Goal: Task Accomplishment & Management: Manage account settings

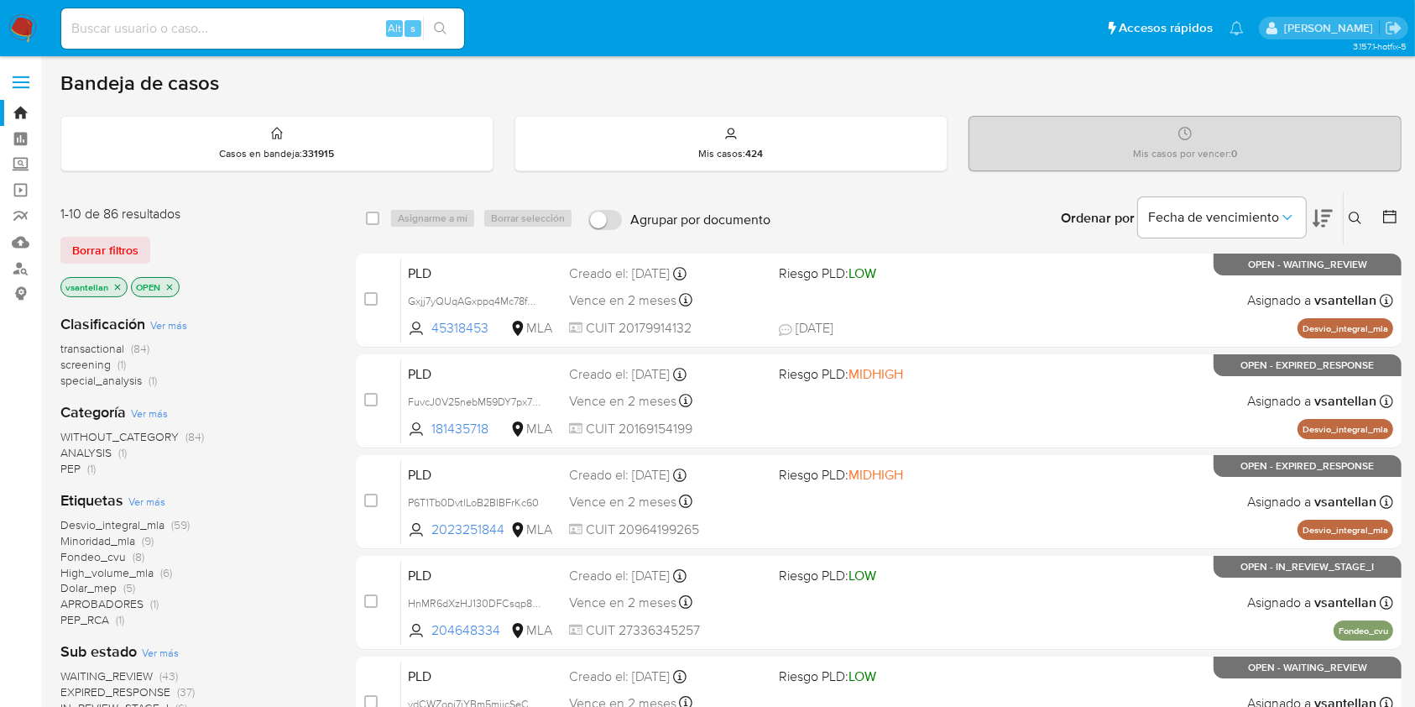
click at [1354, 214] on icon at bounding box center [1354, 217] width 13 height 13
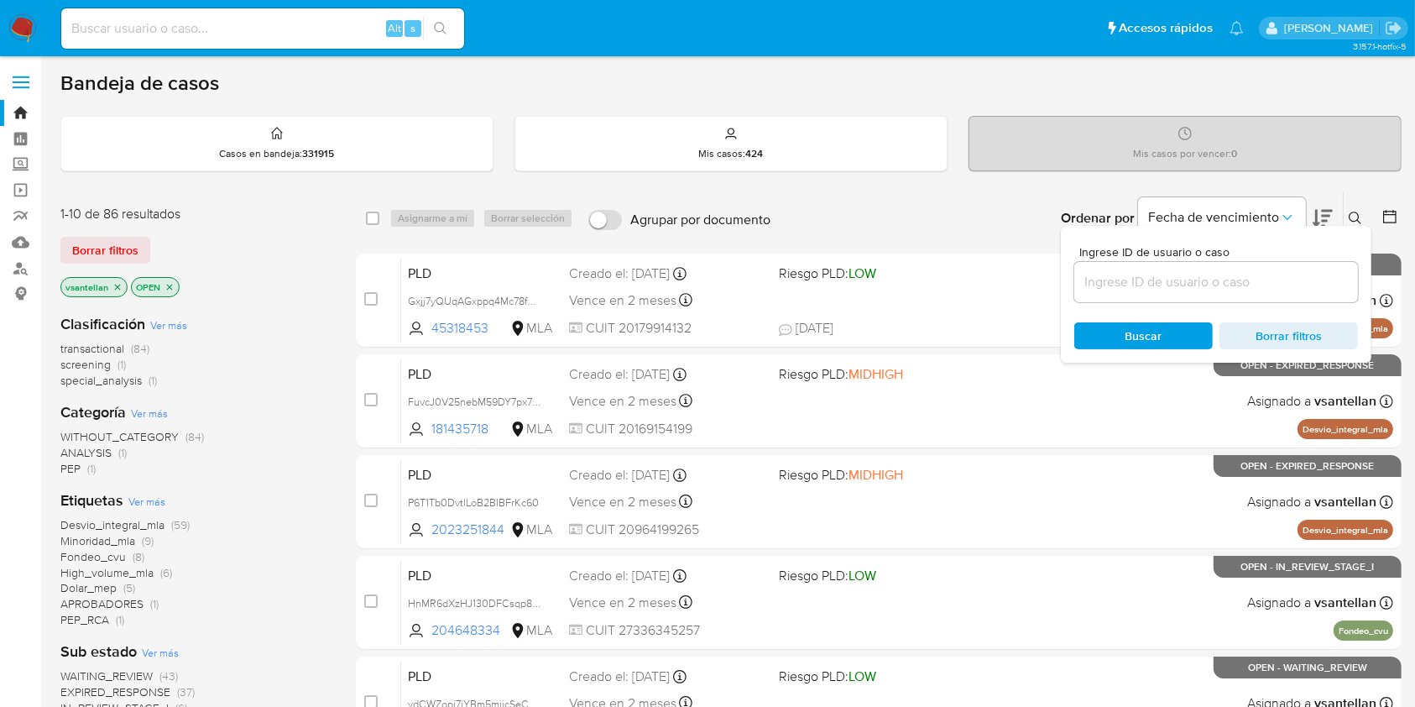
click at [1140, 271] on input at bounding box center [1216, 282] width 284 height 22
type input "391894327"
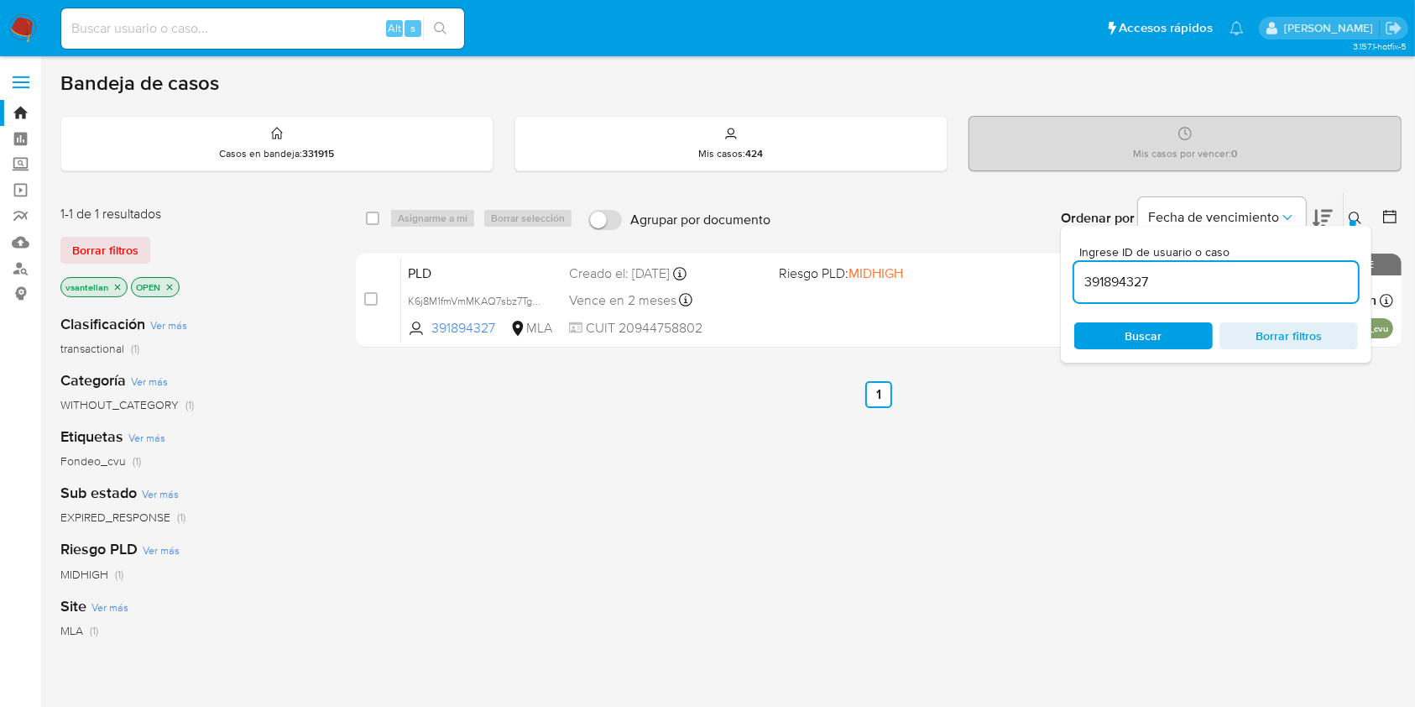
click at [1348, 212] on button at bounding box center [1357, 218] width 28 height 20
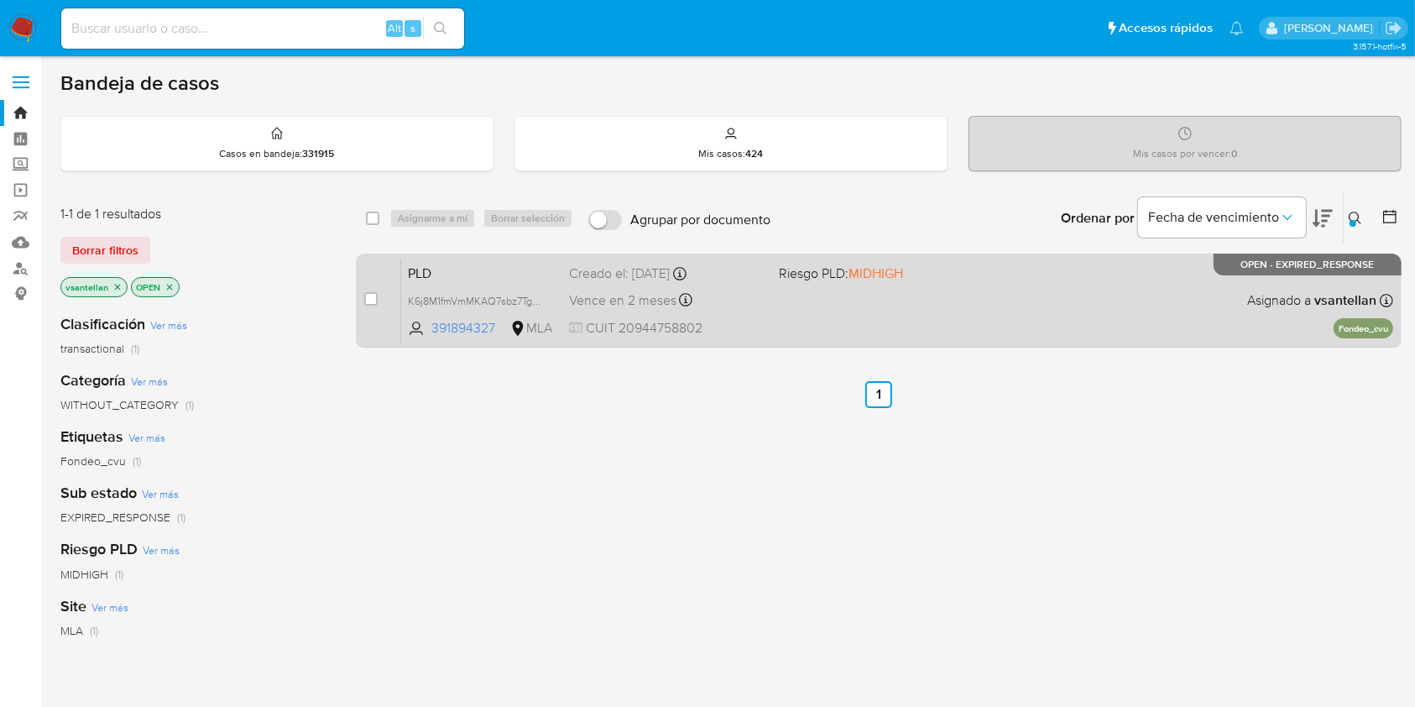
click at [1040, 303] on div "PLD K6j8M1fmVmMKAQ7sbz7TgxAU 391894327 MLA Riesgo PLD: MIDHIGH Creado el: 12/08…" at bounding box center [897, 300] width 992 height 85
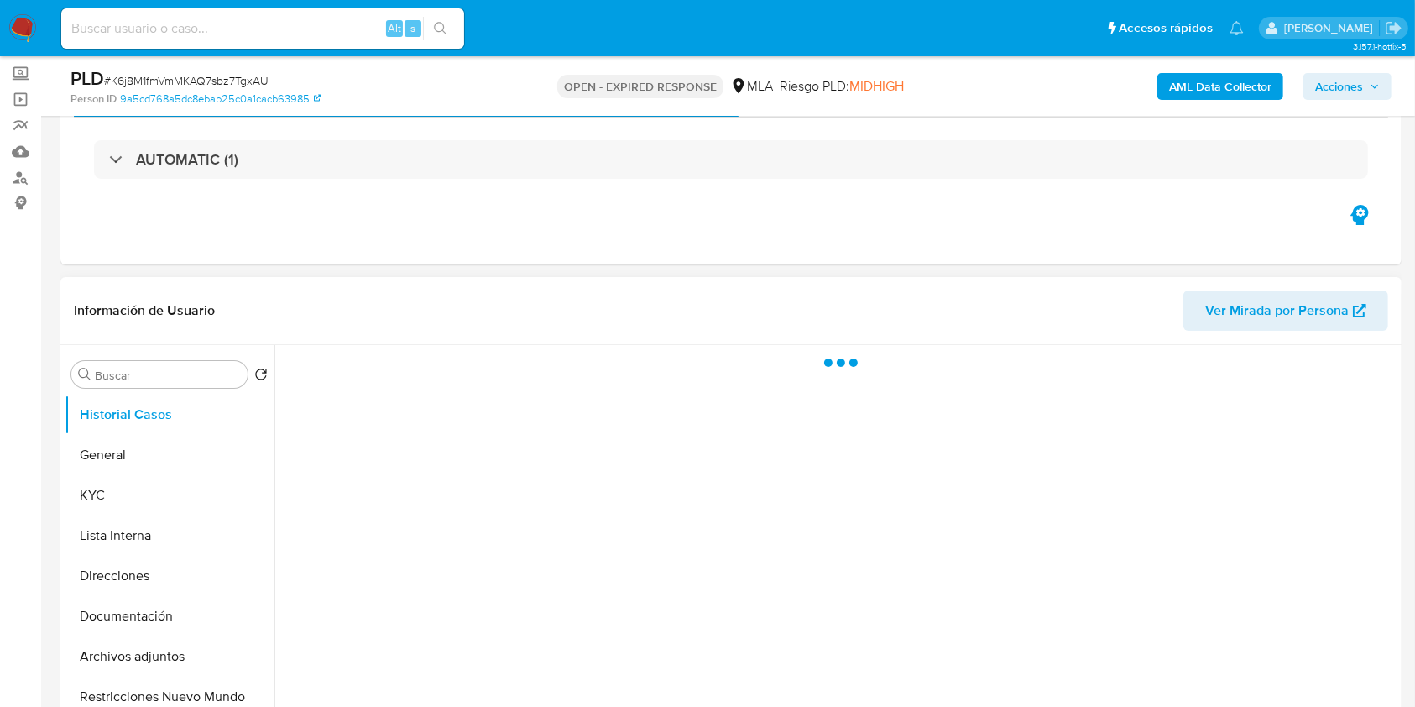
scroll to position [112, 0]
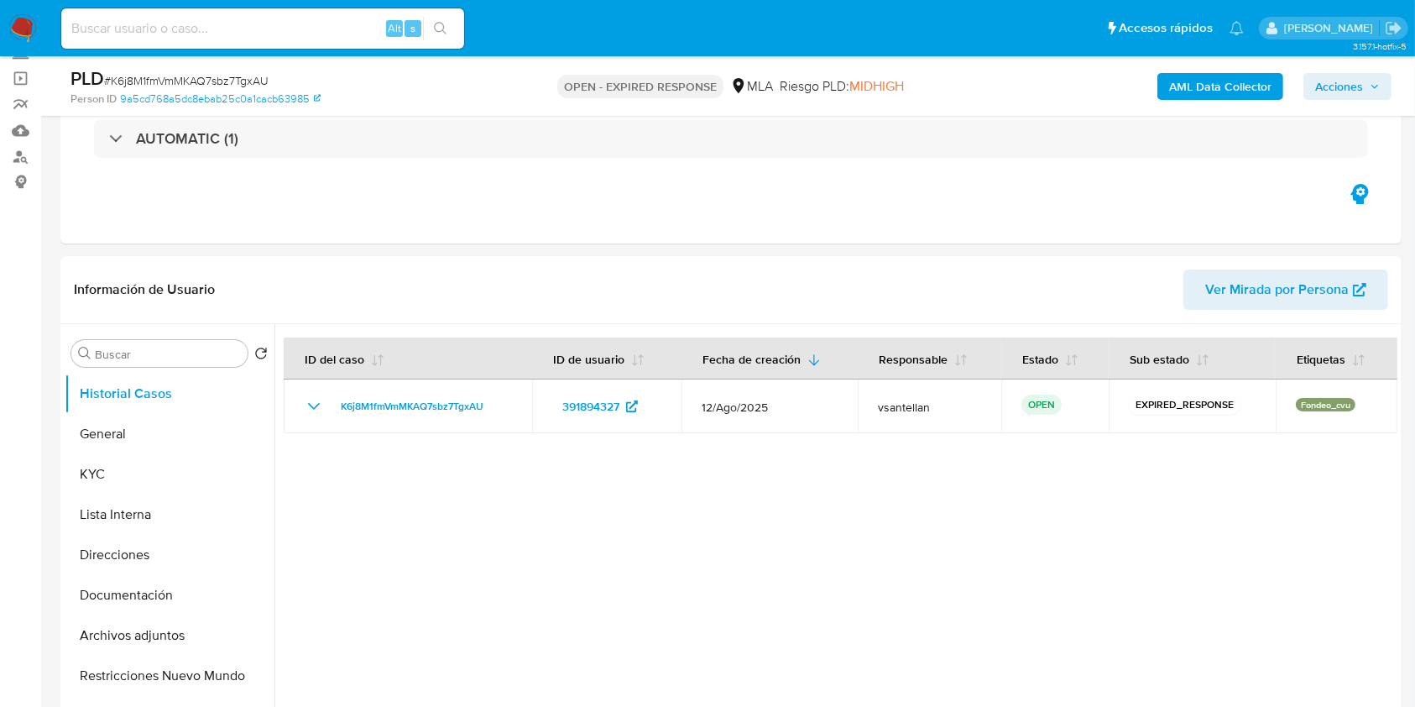
select select "10"
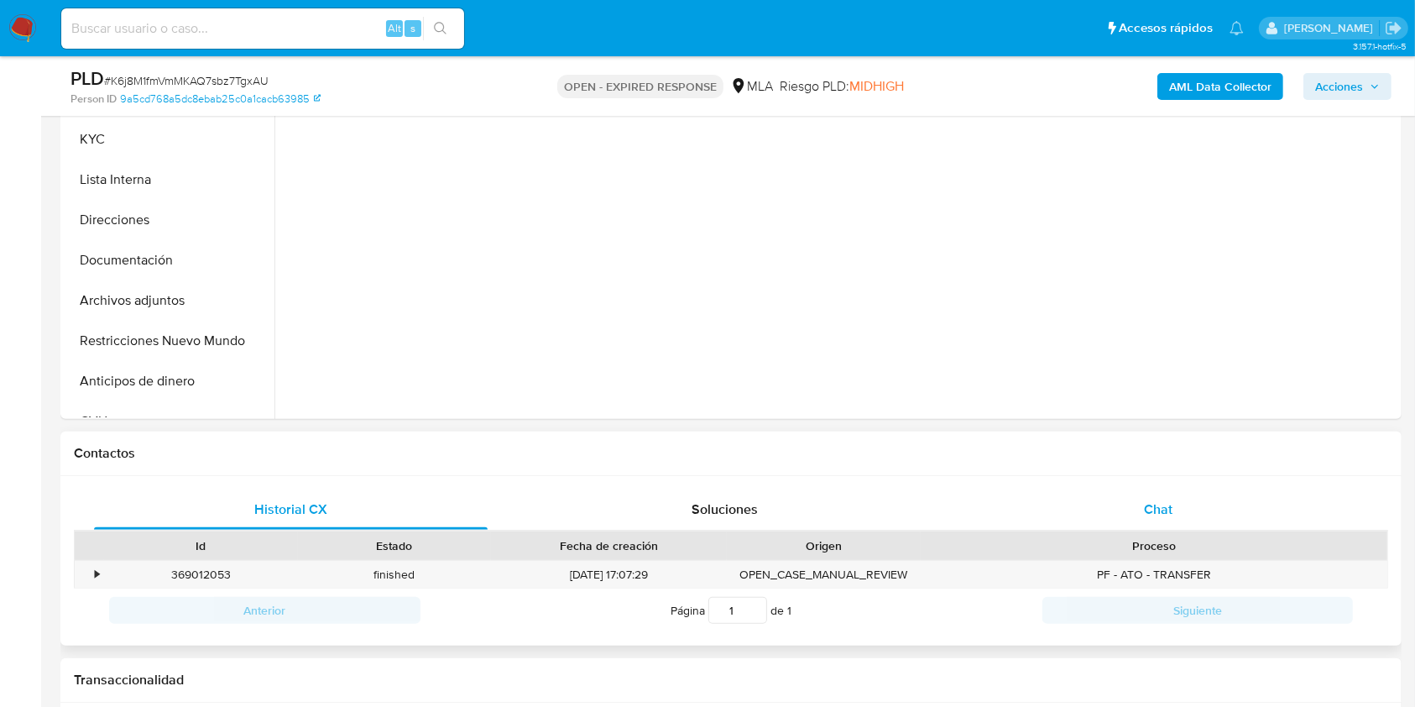
scroll to position [447, 0]
click at [1209, 516] on div "Chat" at bounding box center [1159, 508] width 394 height 40
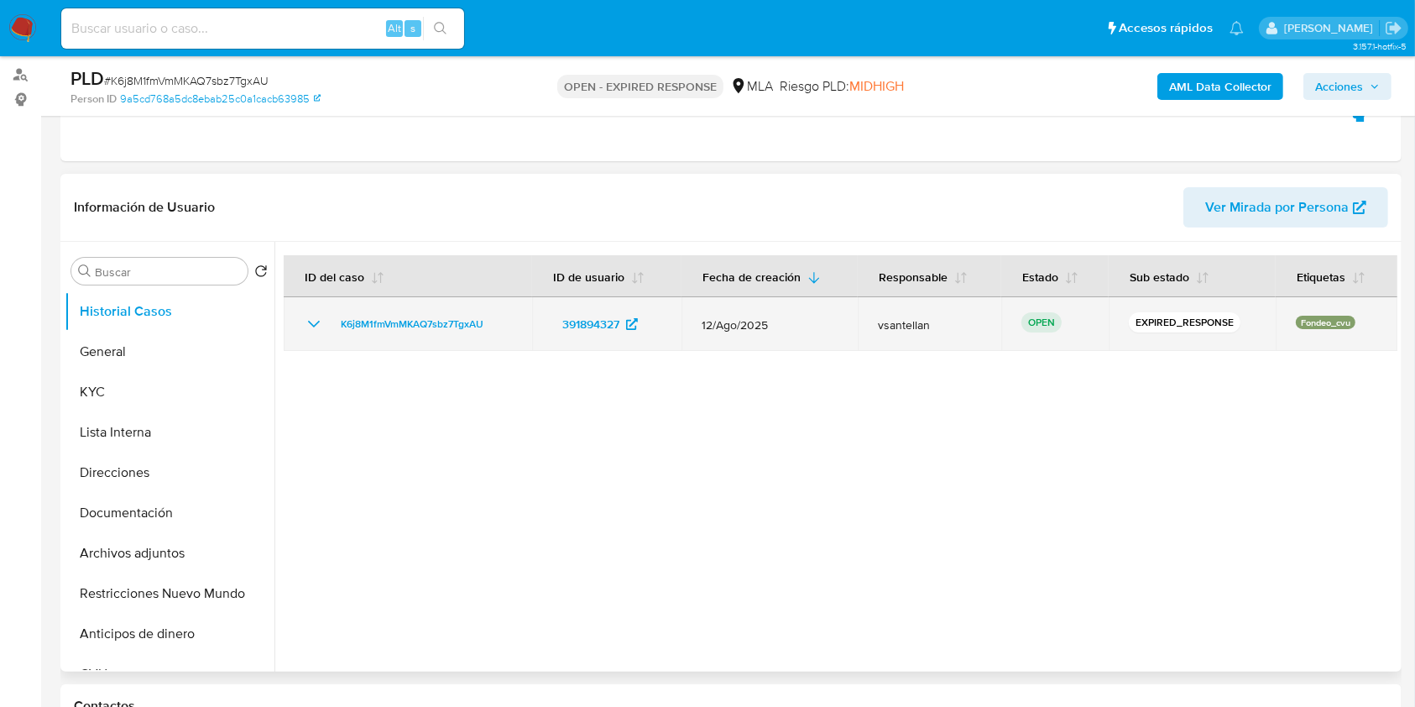
scroll to position [186, 0]
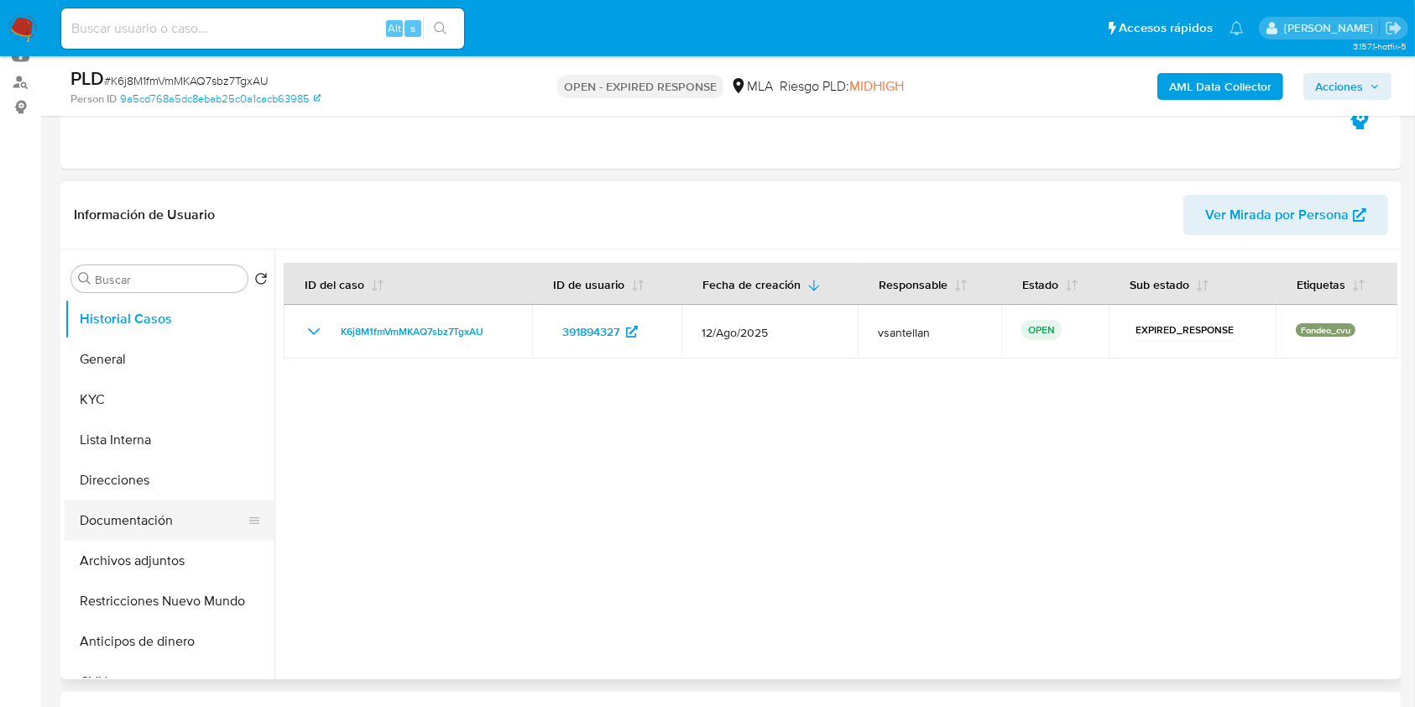
click at [168, 509] on button "Documentación" at bounding box center [163, 520] width 196 height 40
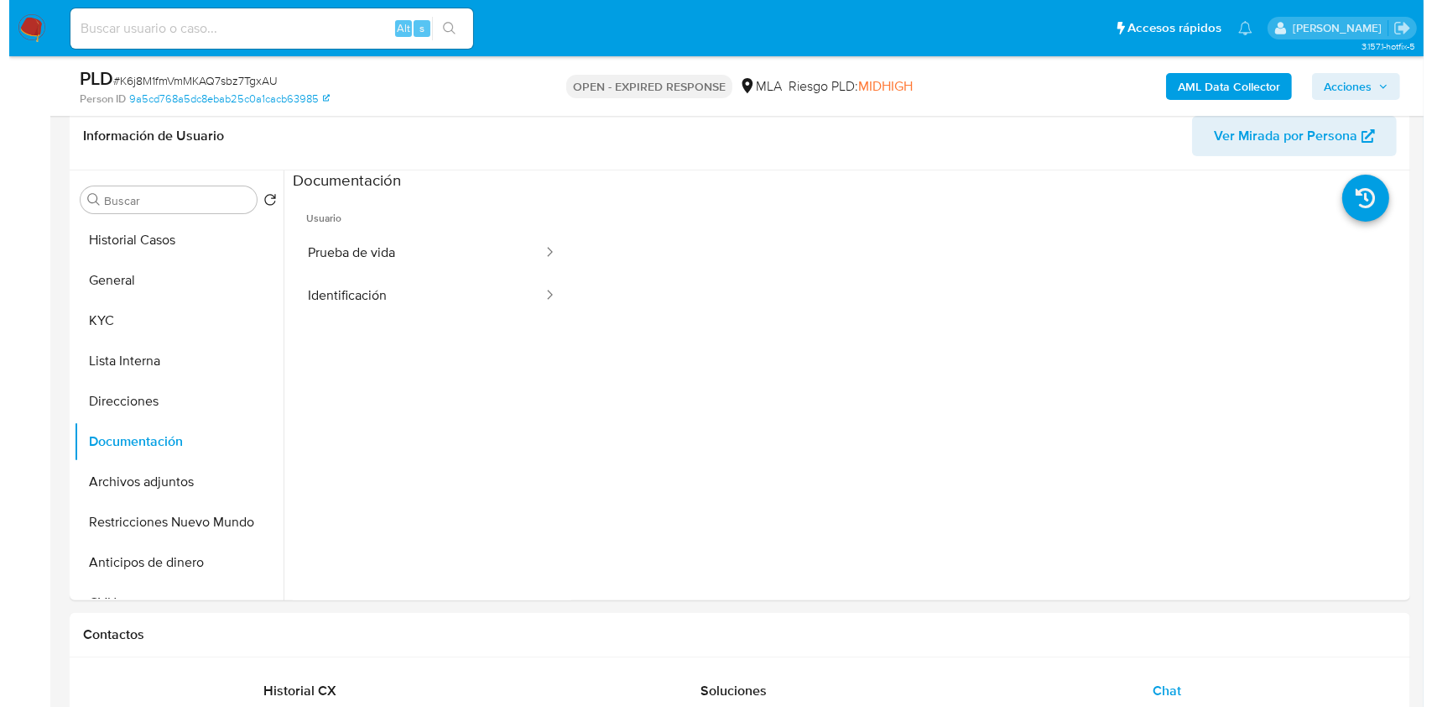
scroll to position [262, 0]
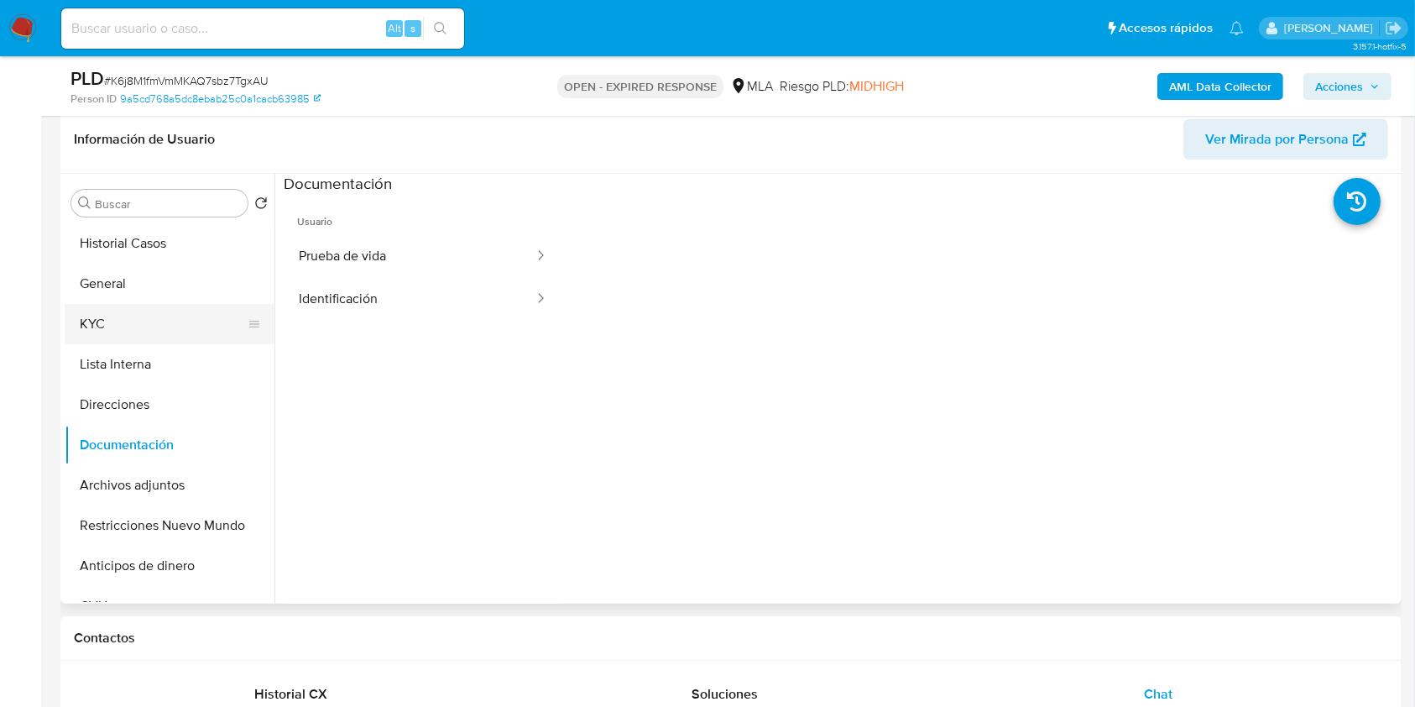
click at [208, 338] on button "KYC" at bounding box center [163, 324] width 196 height 40
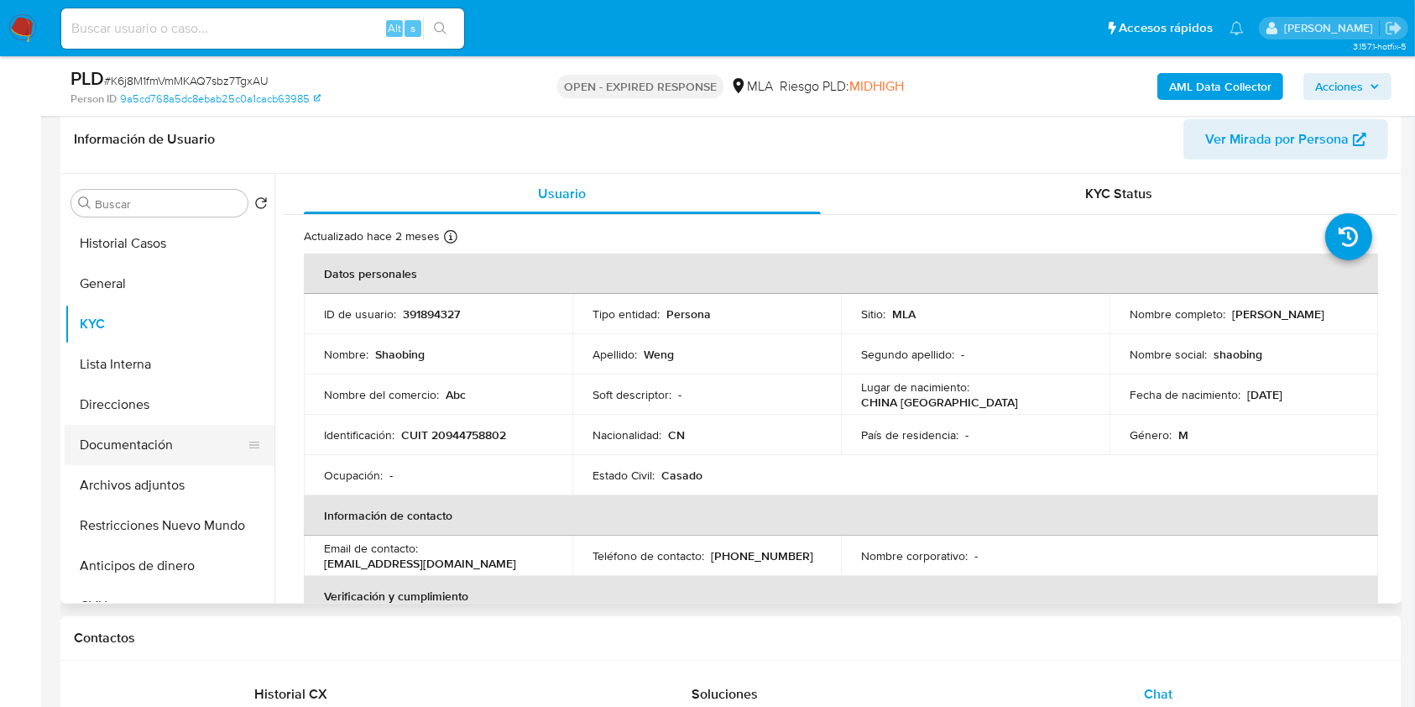
click at [146, 449] on button "Documentación" at bounding box center [163, 445] width 196 height 40
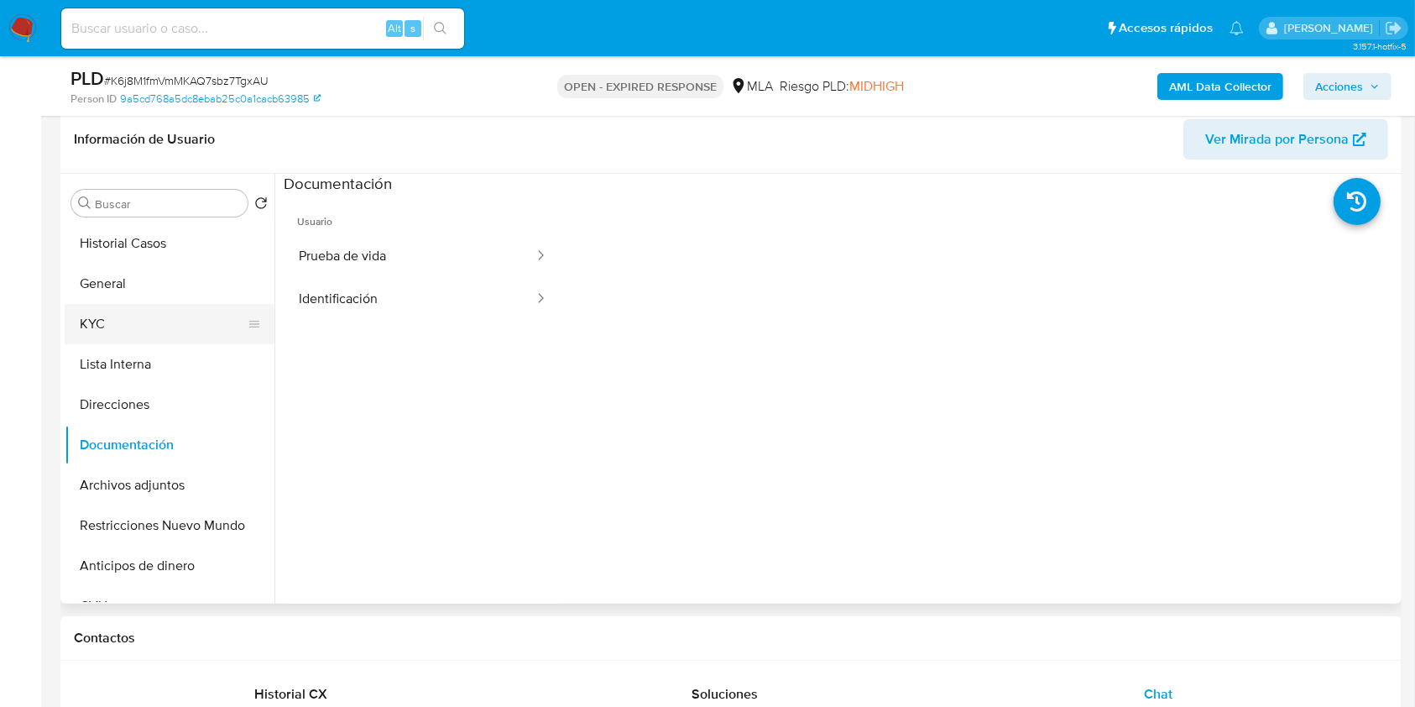
click at [136, 326] on button "KYC" at bounding box center [163, 324] width 196 height 40
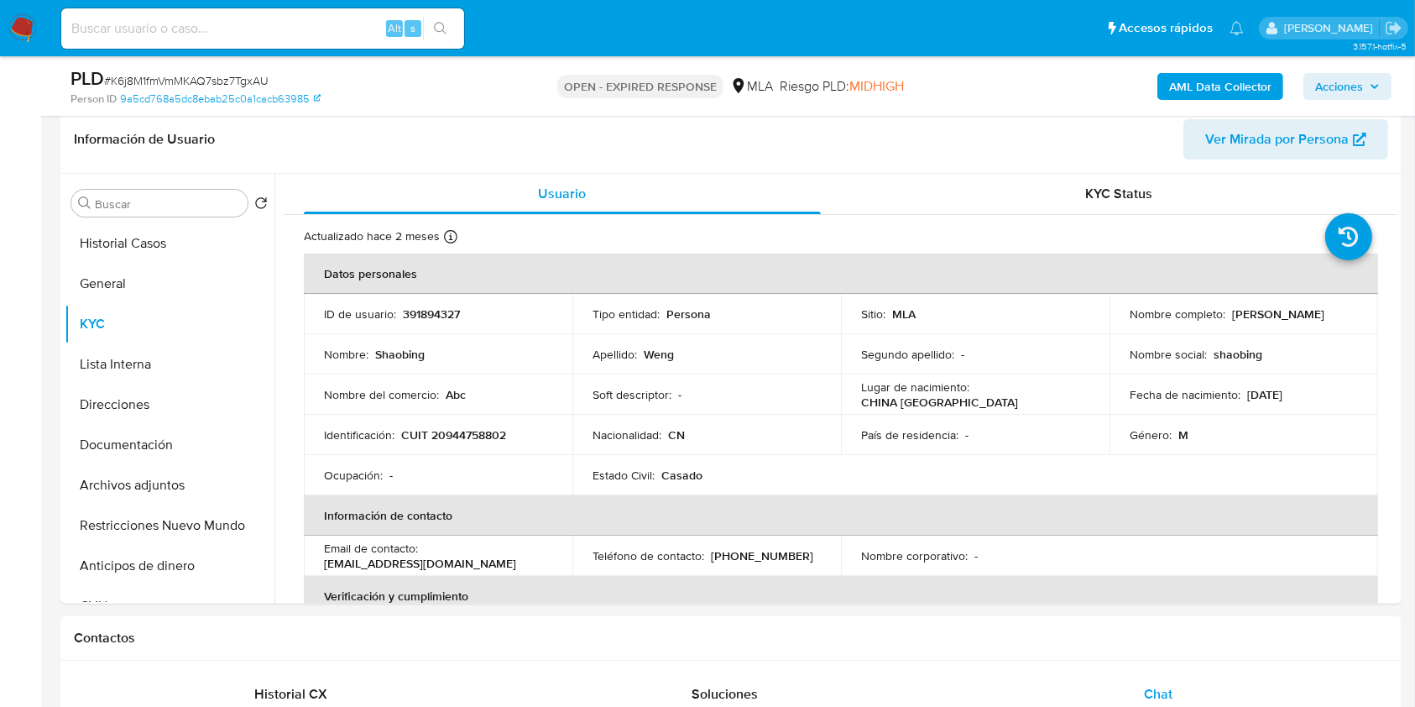
click at [1192, 91] on b "AML Data Collector" at bounding box center [1220, 86] width 102 height 27
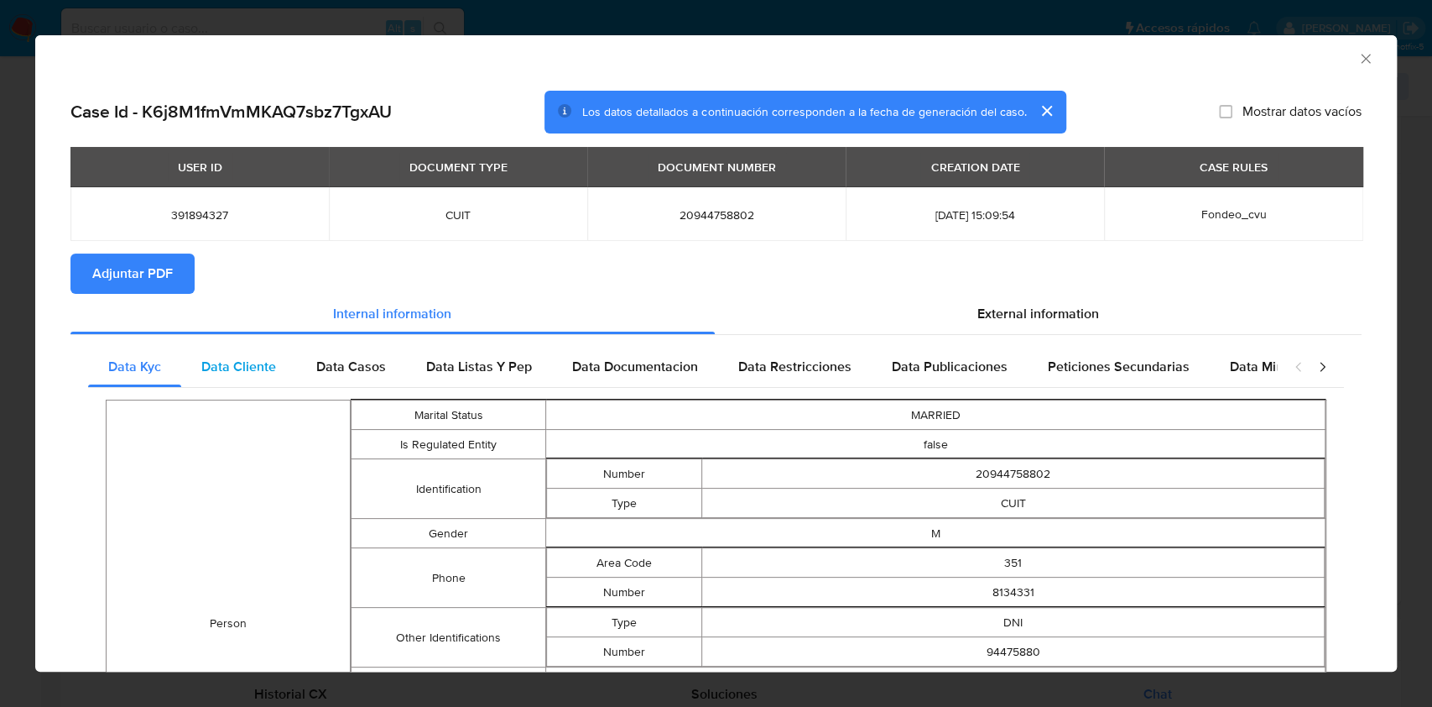
click at [269, 358] on span "Data Cliente" at bounding box center [238, 366] width 75 height 19
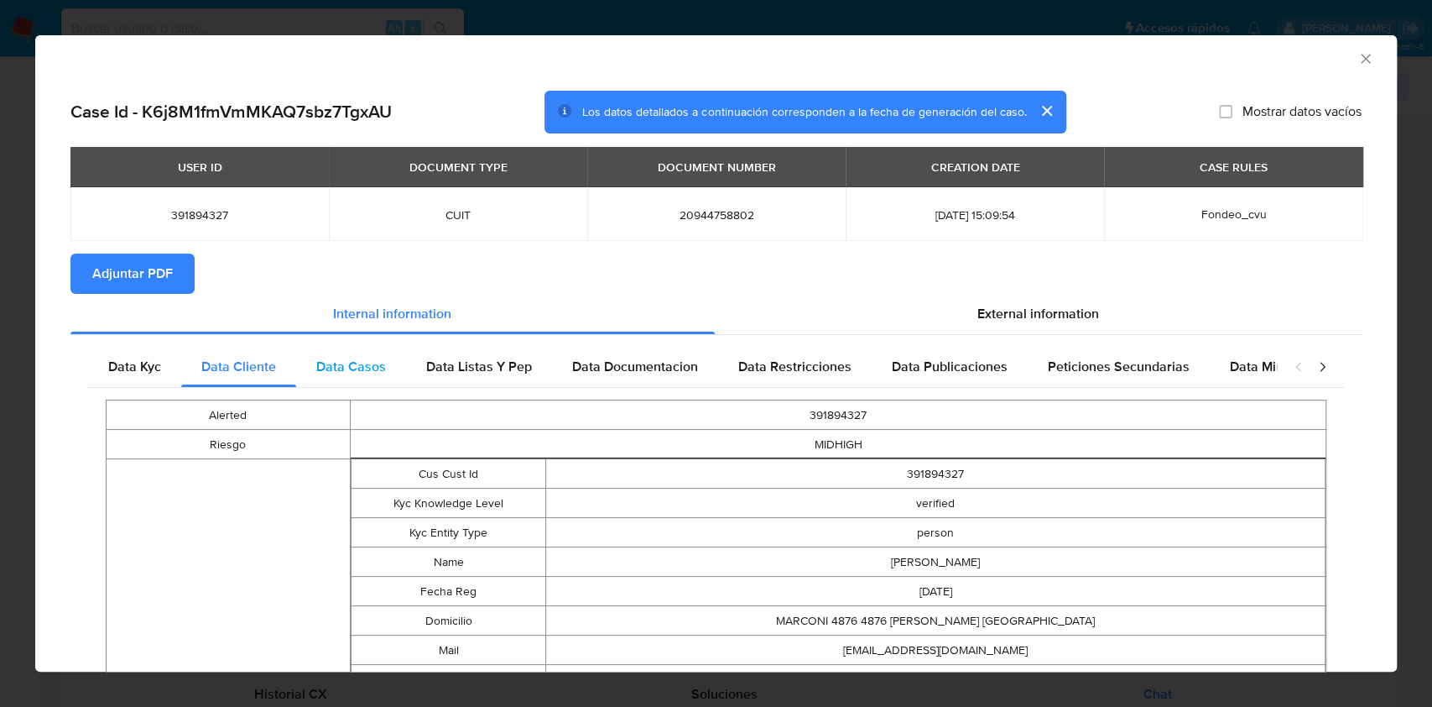
click at [376, 361] on span "Data Casos" at bounding box center [351, 366] width 70 height 19
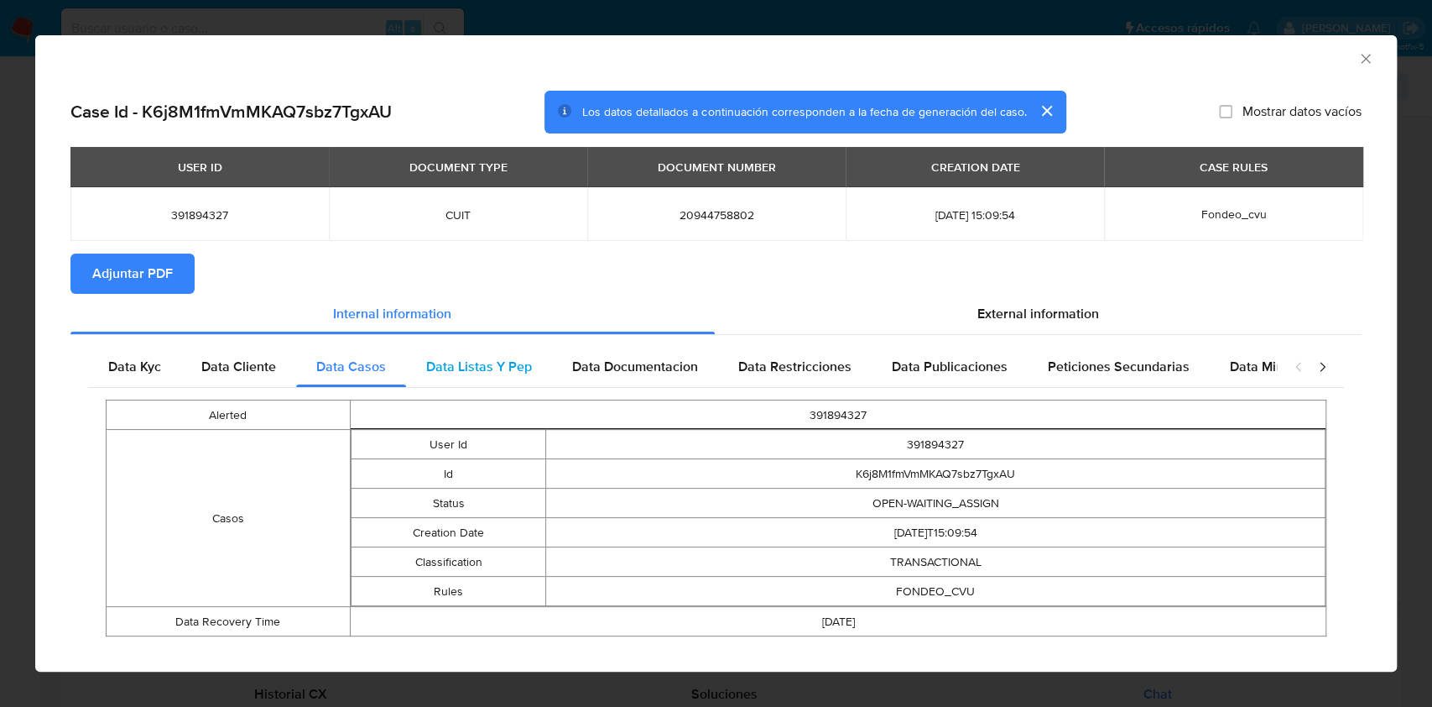
click at [506, 361] on span "Data Listas Y Pep" at bounding box center [479, 366] width 106 height 19
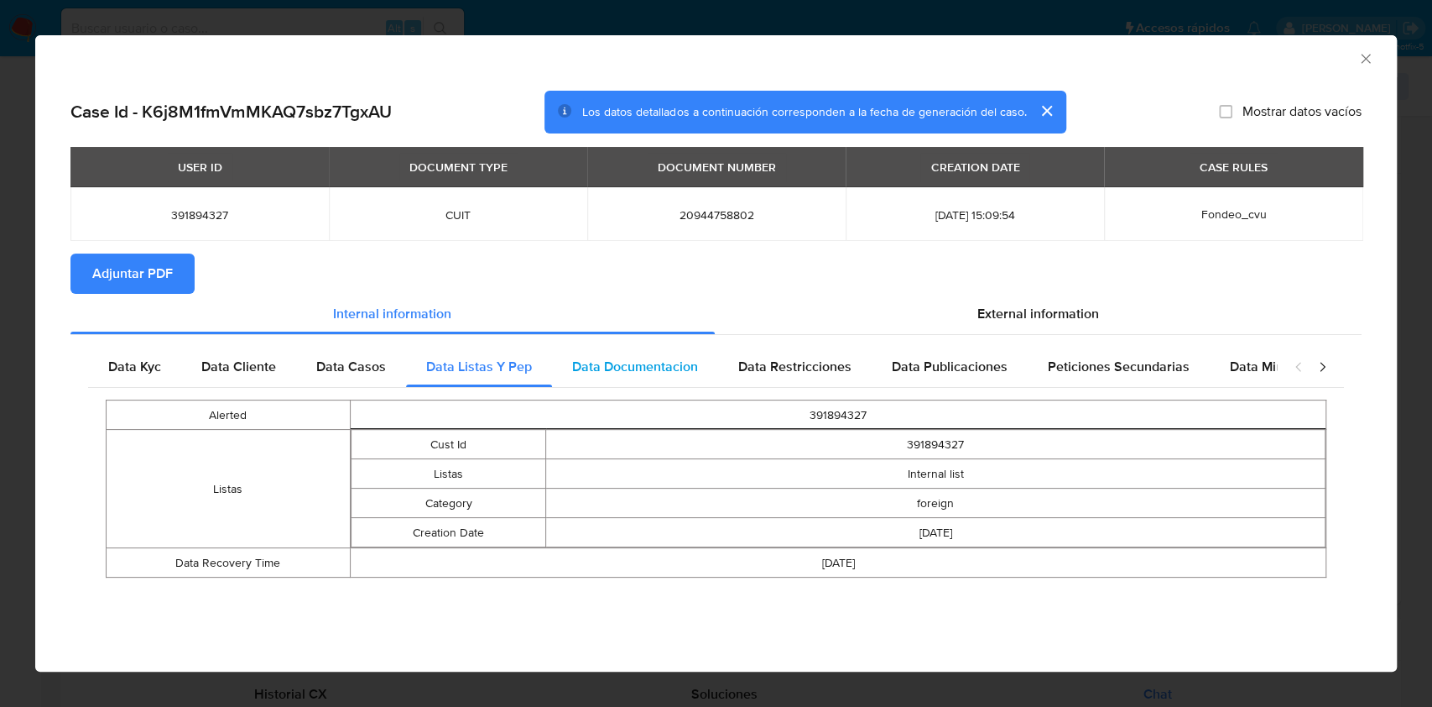
click at [660, 360] on span "Data Documentacion" at bounding box center [635, 366] width 126 height 19
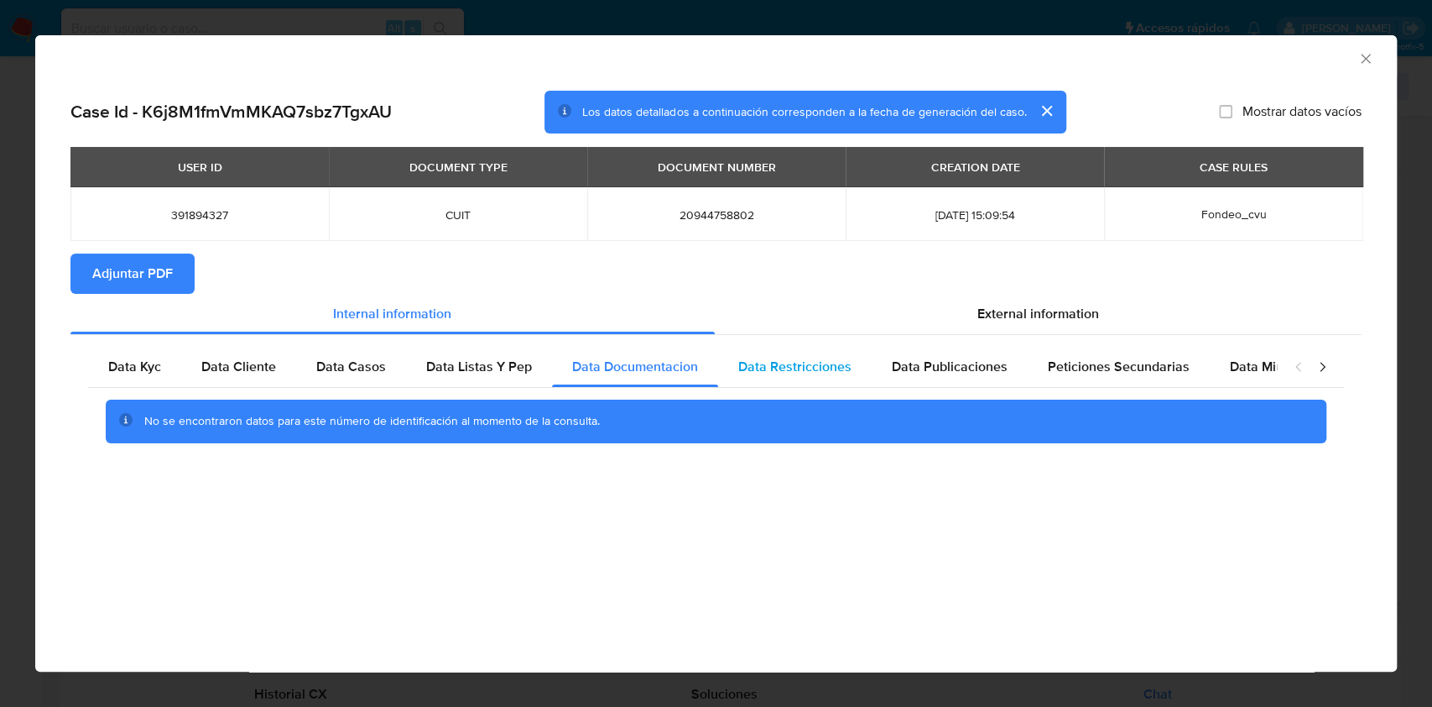
click at [812, 380] on div "Data Restricciones" at bounding box center [795, 367] width 154 height 40
click at [982, 359] on span "Data Publicaciones" at bounding box center [950, 366] width 116 height 19
click at [1164, 385] on div "Peticiones Secundarias" at bounding box center [1119, 367] width 182 height 40
click at [1284, 363] on div "closure-recommendation-modal" at bounding box center [1310, 367] width 67 height 40
click at [1231, 364] on span "Data Minoridad" at bounding box center [1276, 366] width 92 height 19
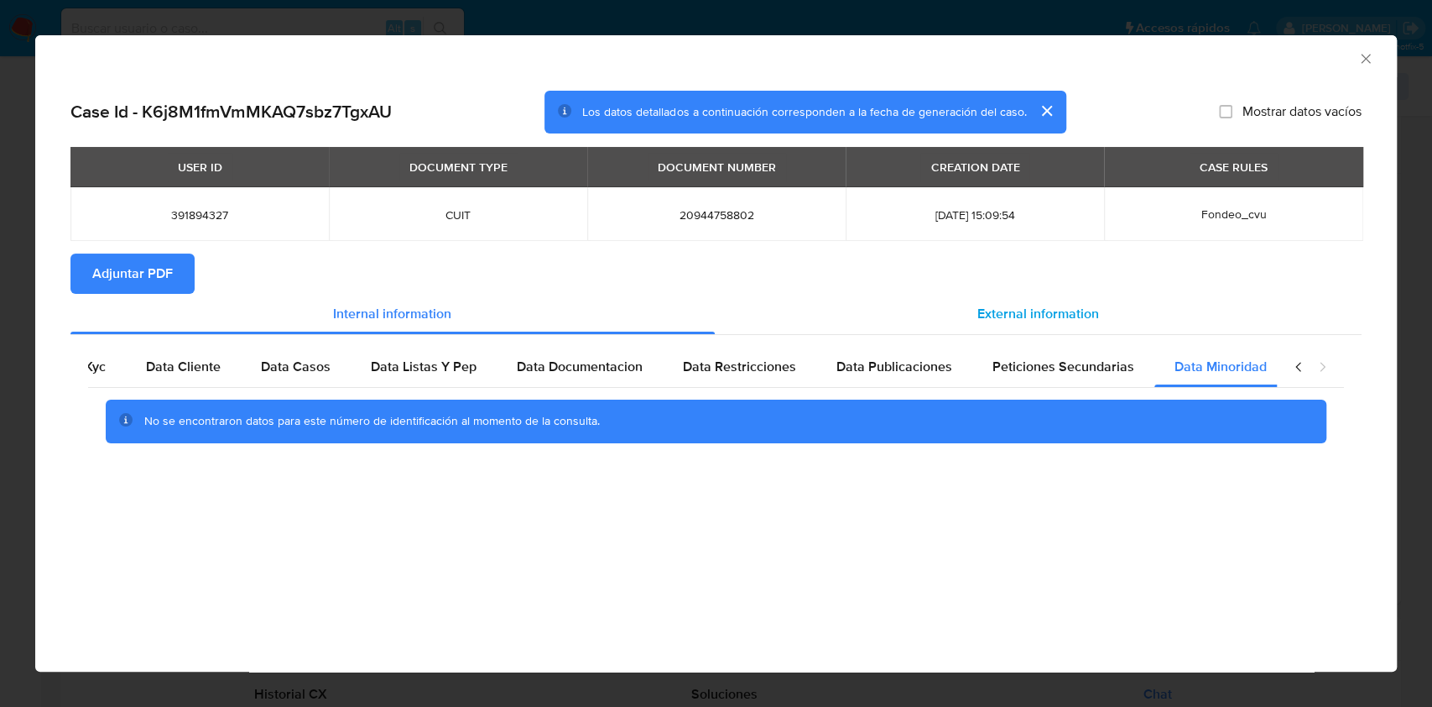
scroll to position [0, 56]
click at [1047, 326] on div "External information" at bounding box center [1039, 314] width 648 height 40
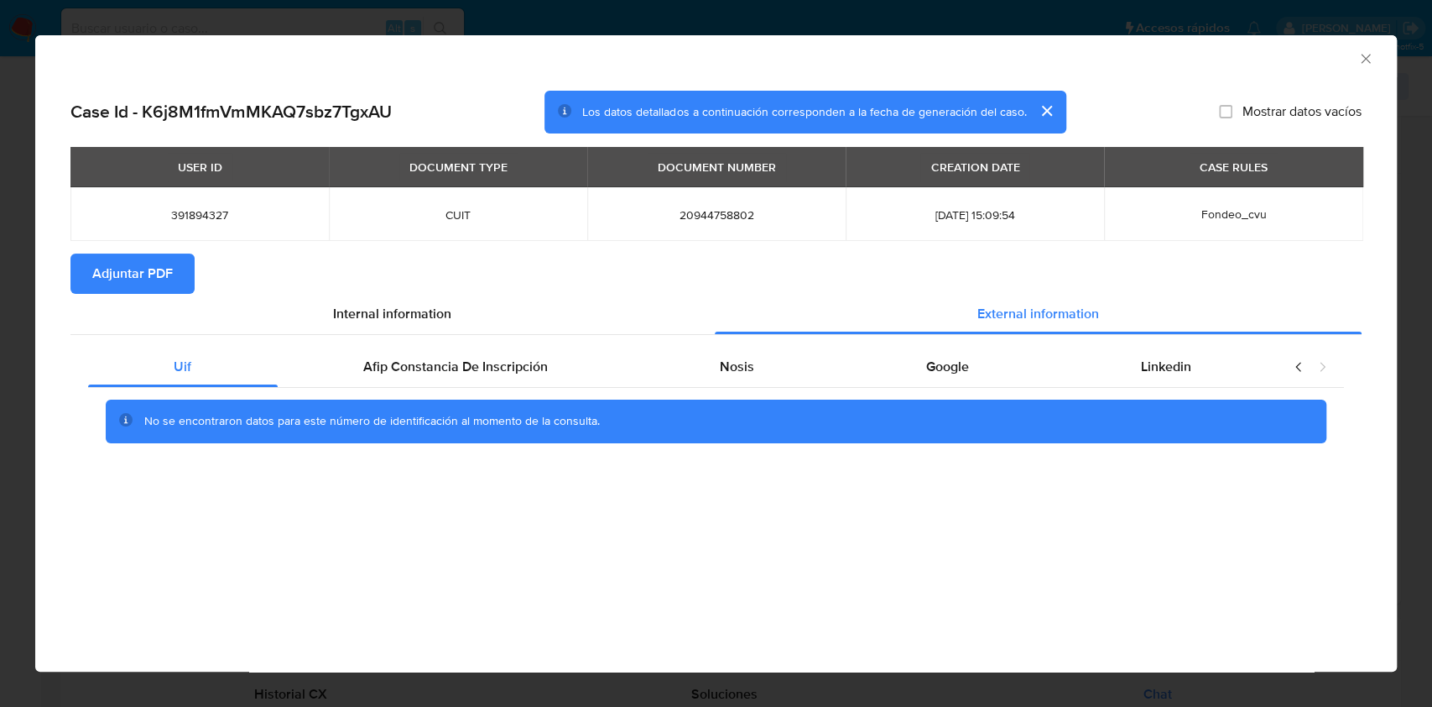
click at [460, 404] on div "No se encontraron datos para este número de identificación al momento de la con…" at bounding box center [716, 421] width 1221 height 44
click at [454, 369] on span "Afip Constancia De Inscripción" at bounding box center [455, 366] width 185 height 19
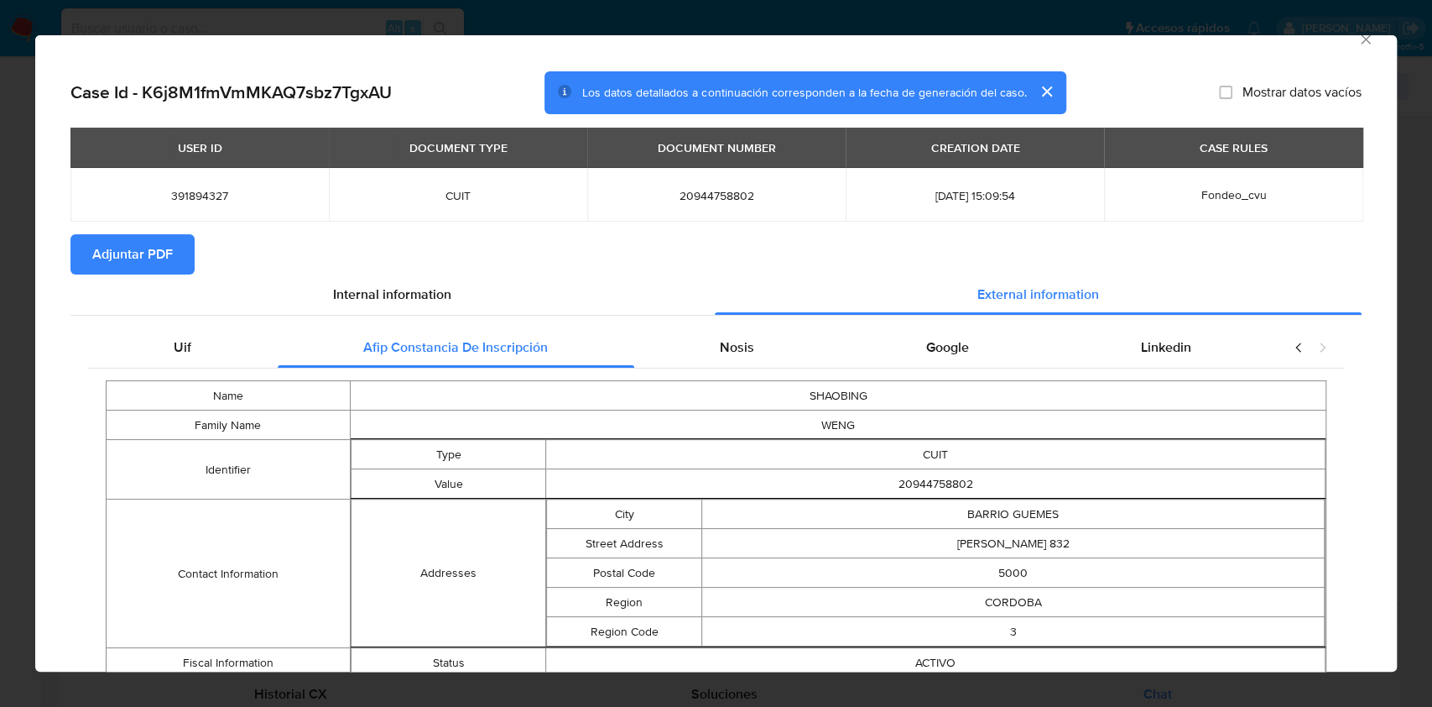
scroll to position [80, 0]
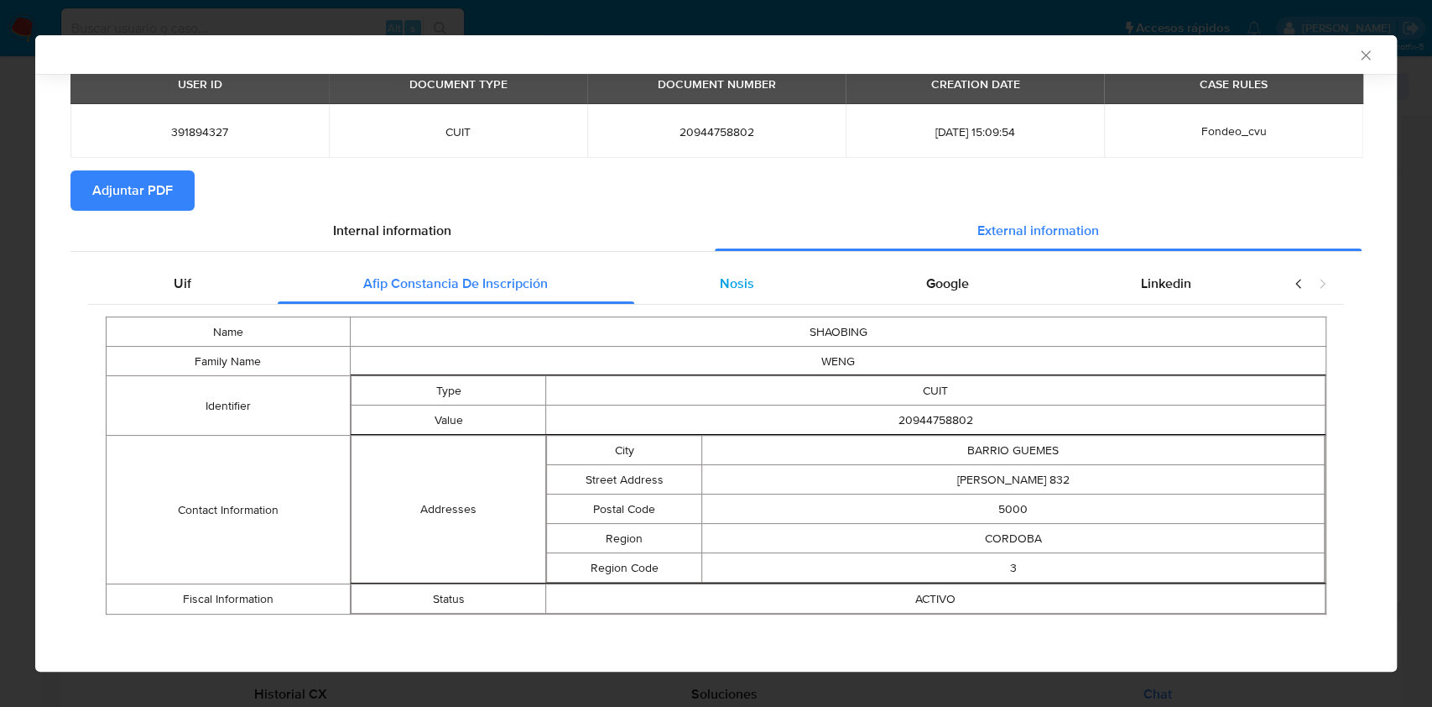
click at [671, 278] on div "Nosis" at bounding box center [737, 283] width 206 height 40
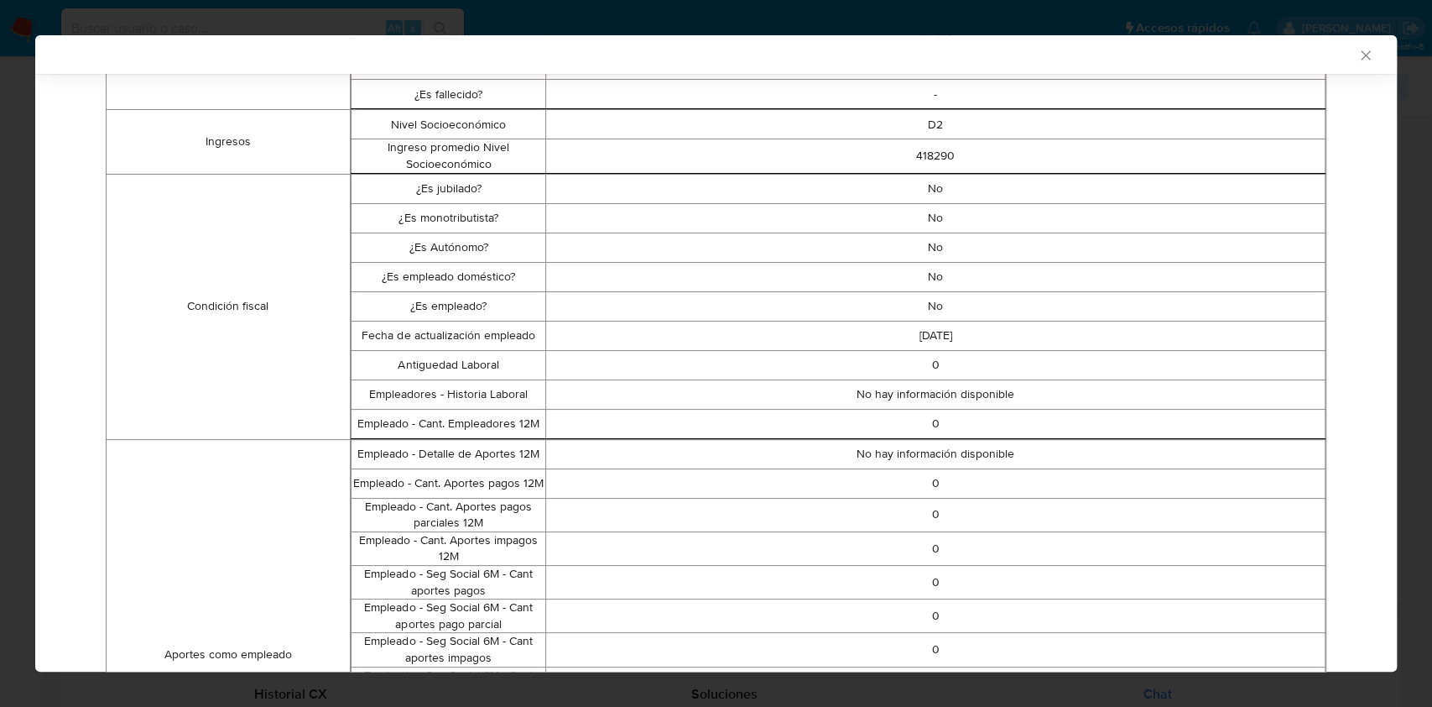
scroll to position [148, 0]
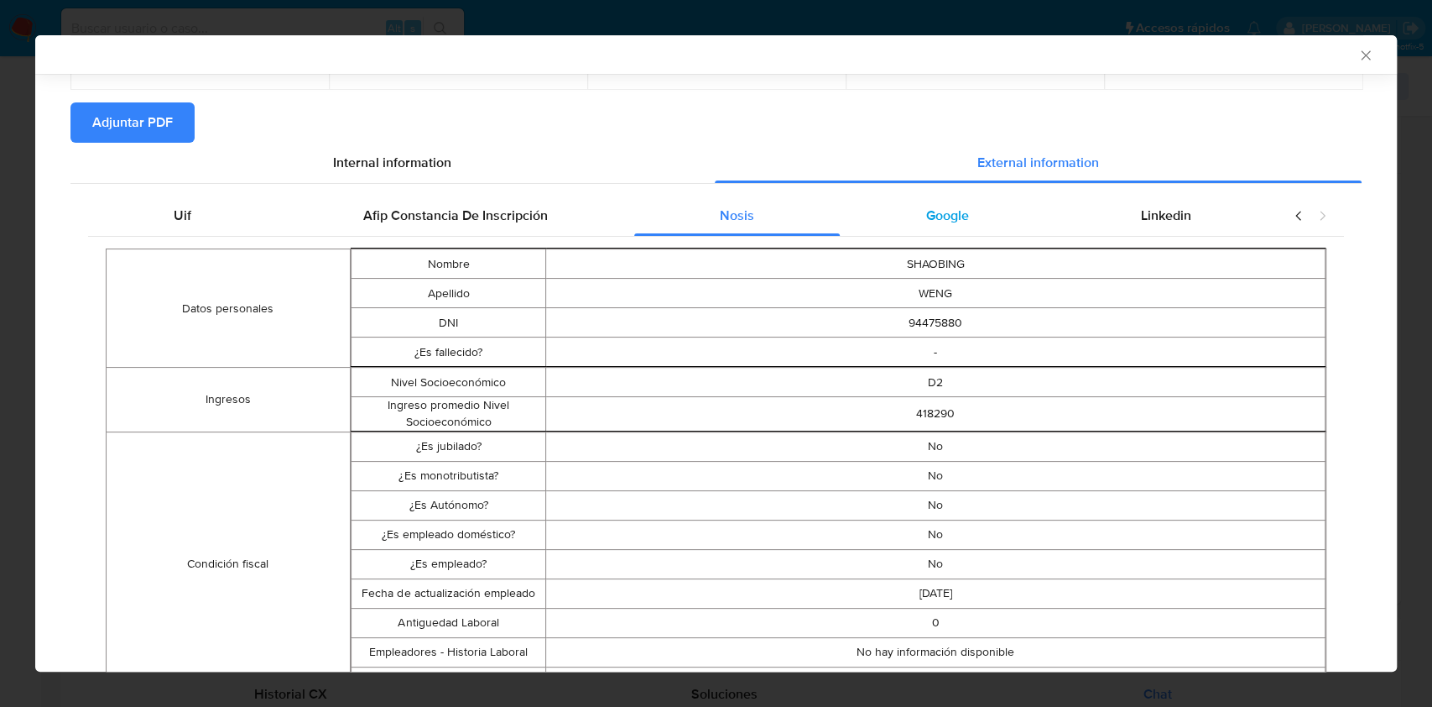
click at [1004, 204] on div "Google" at bounding box center [947, 216] width 215 height 40
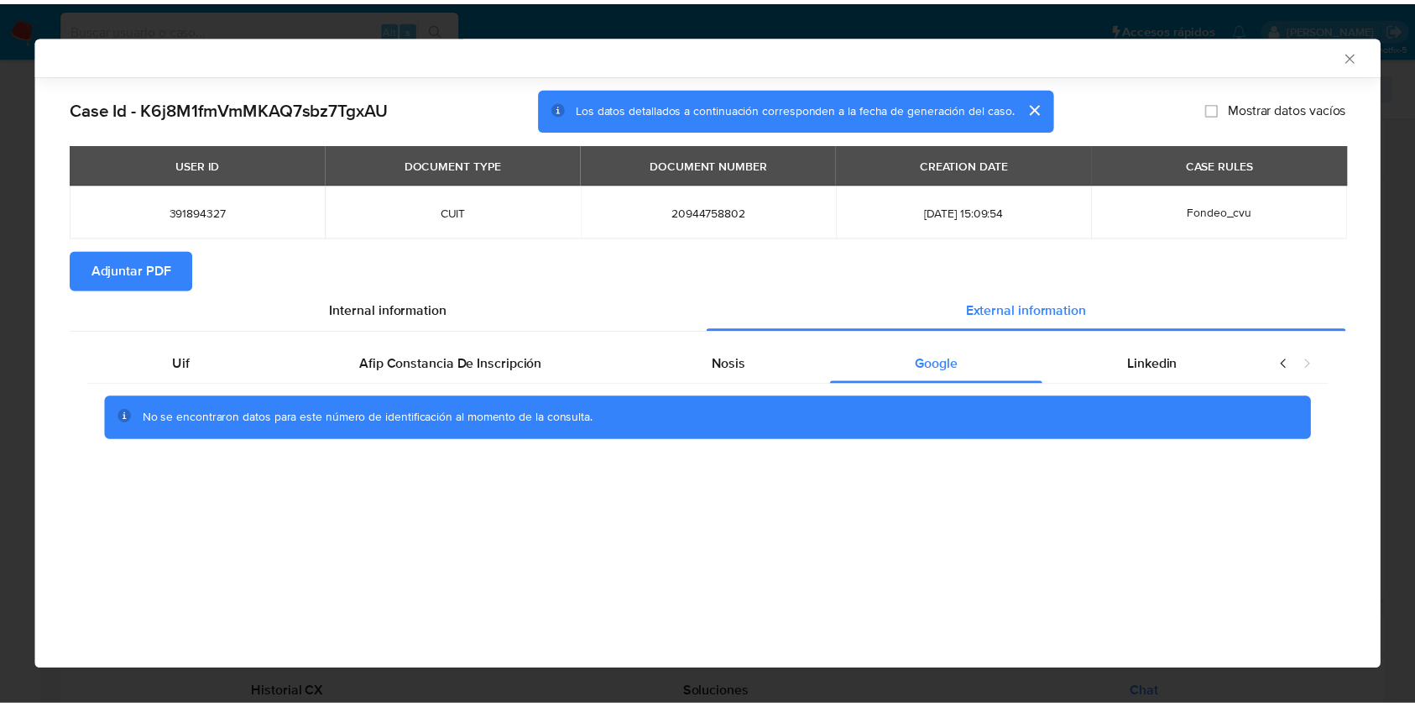
scroll to position [0, 0]
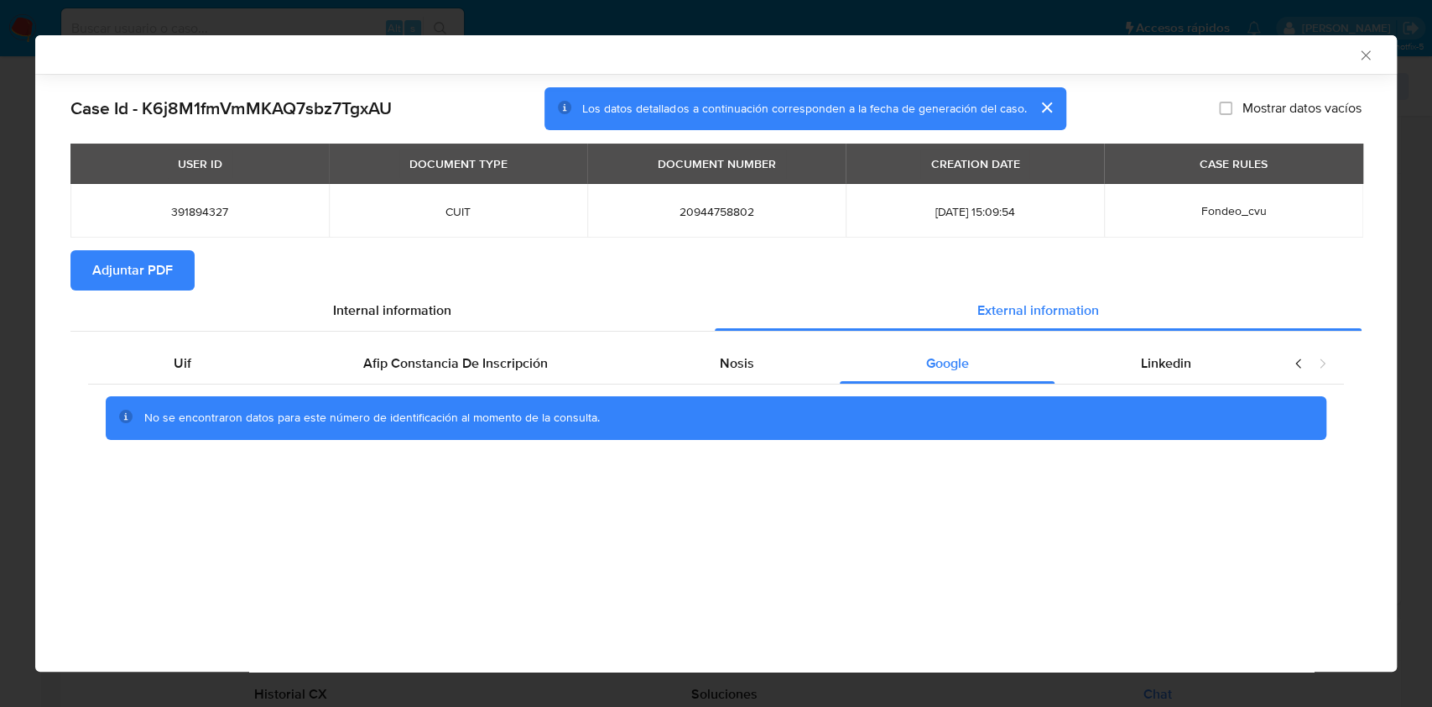
click at [1160, 337] on div "Uif Afip Constancia De Inscripción Nosis Google Linkedin No se encontraron dato…" at bounding box center [715, 397] width 1291 height 132
click at [1152, 375] on div "Linkedin" at bounding box center [1166, 363] width 222 height 40
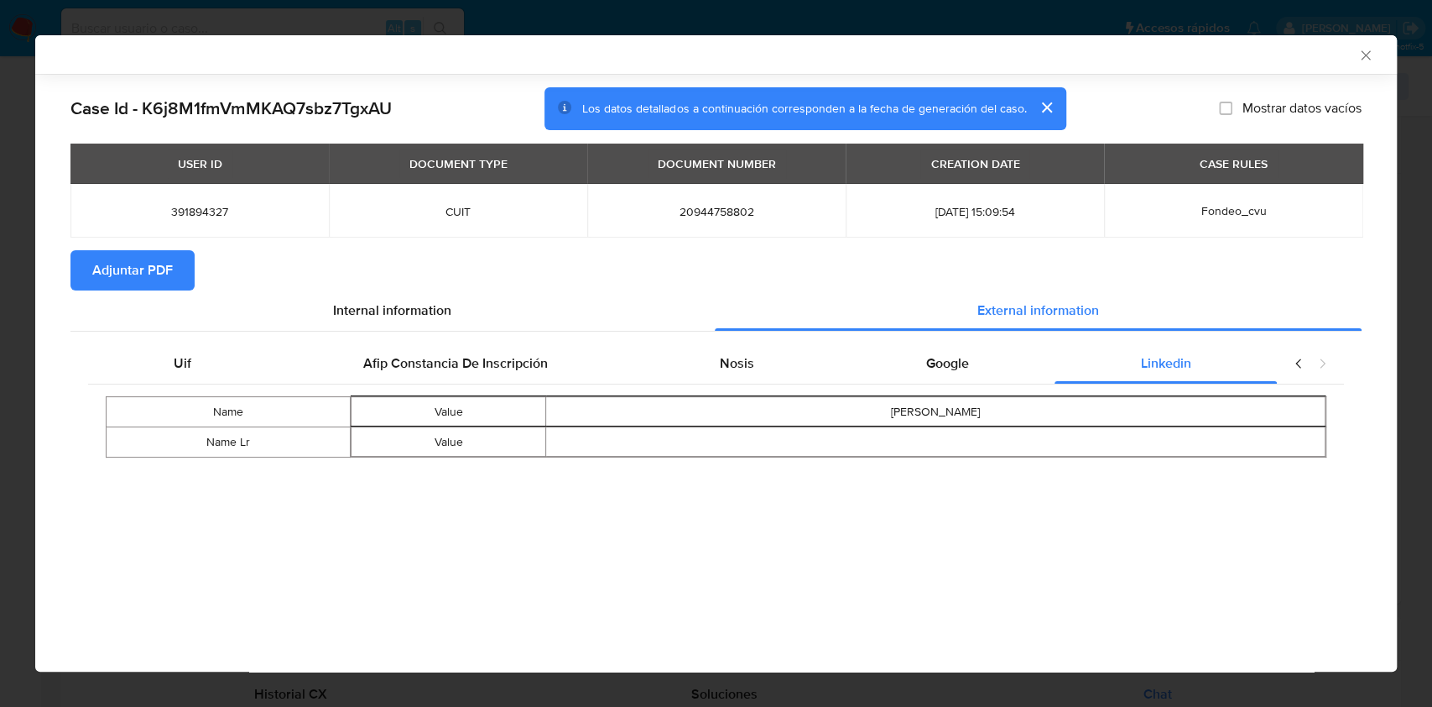
click at [171, 275] on span "Adjuntar PDF" at bounding box center [132, 270] width 81 height 37
drag, startPoint x: 1360, startPoint y: 48, endPoint x: 1348, endPoint y: 50, distance: 12.8
click at [1350, 49] on div "AML Data Collector" at bounding box center [716, 54] width 1362 height 39
click at [1369, 54] on icon "Cerrar ventana" at bounding box center [1366, 55] width 17 height 17
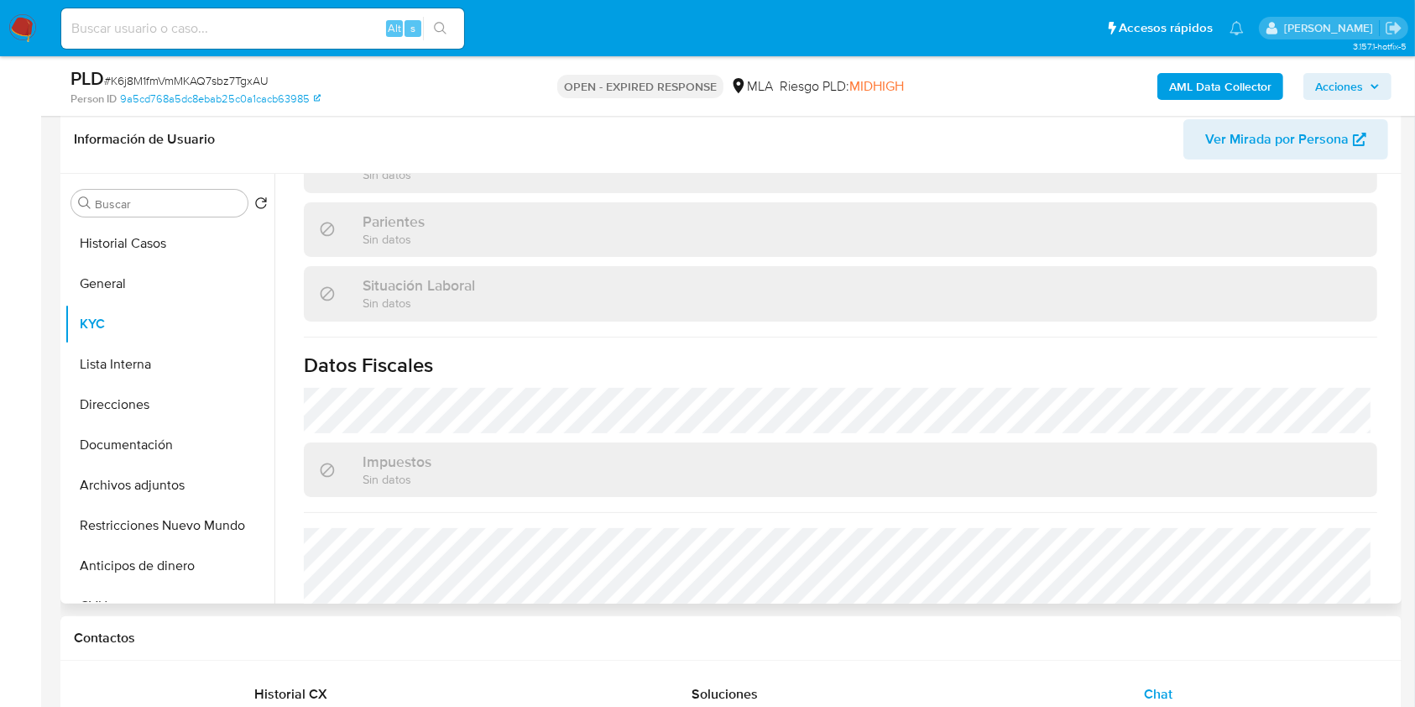
scroll to position [915, 0]
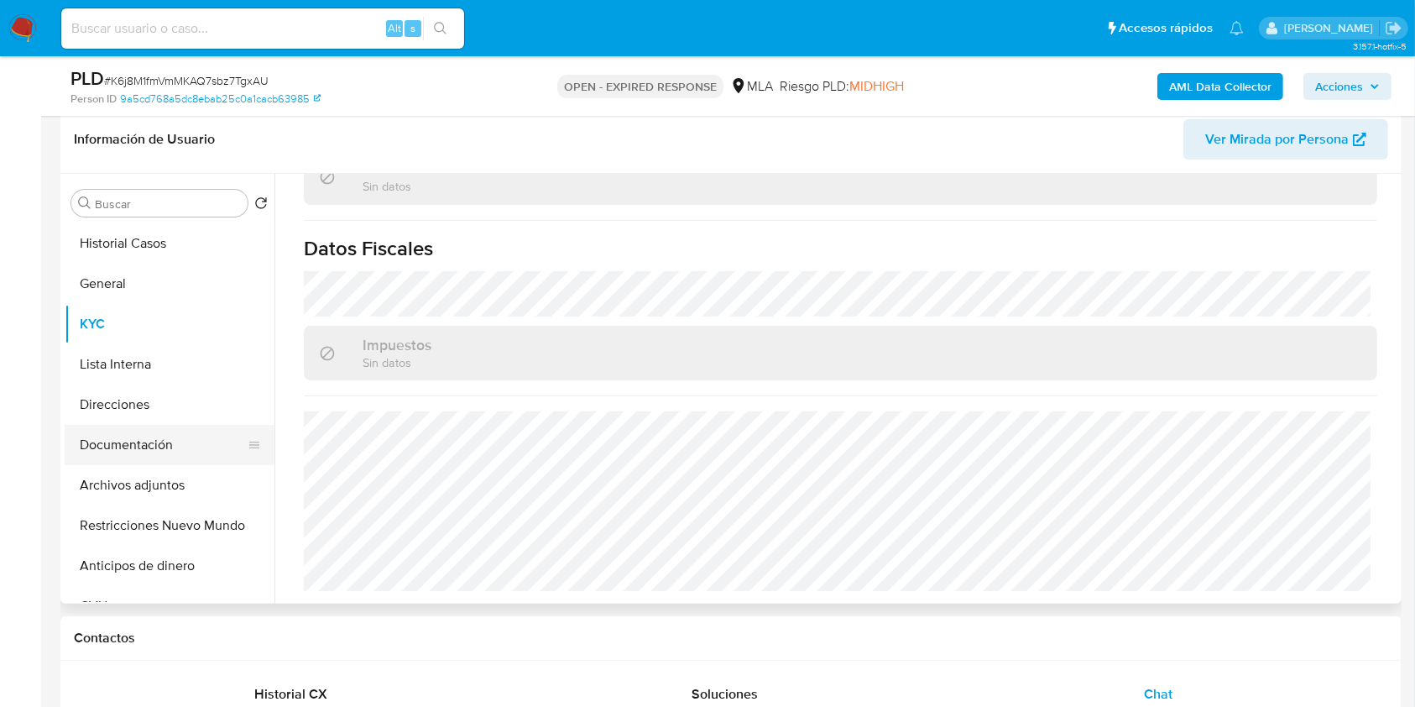
click at [169, 426] on button "Documentación" at bounding box center [163, 445] width 196 height 40
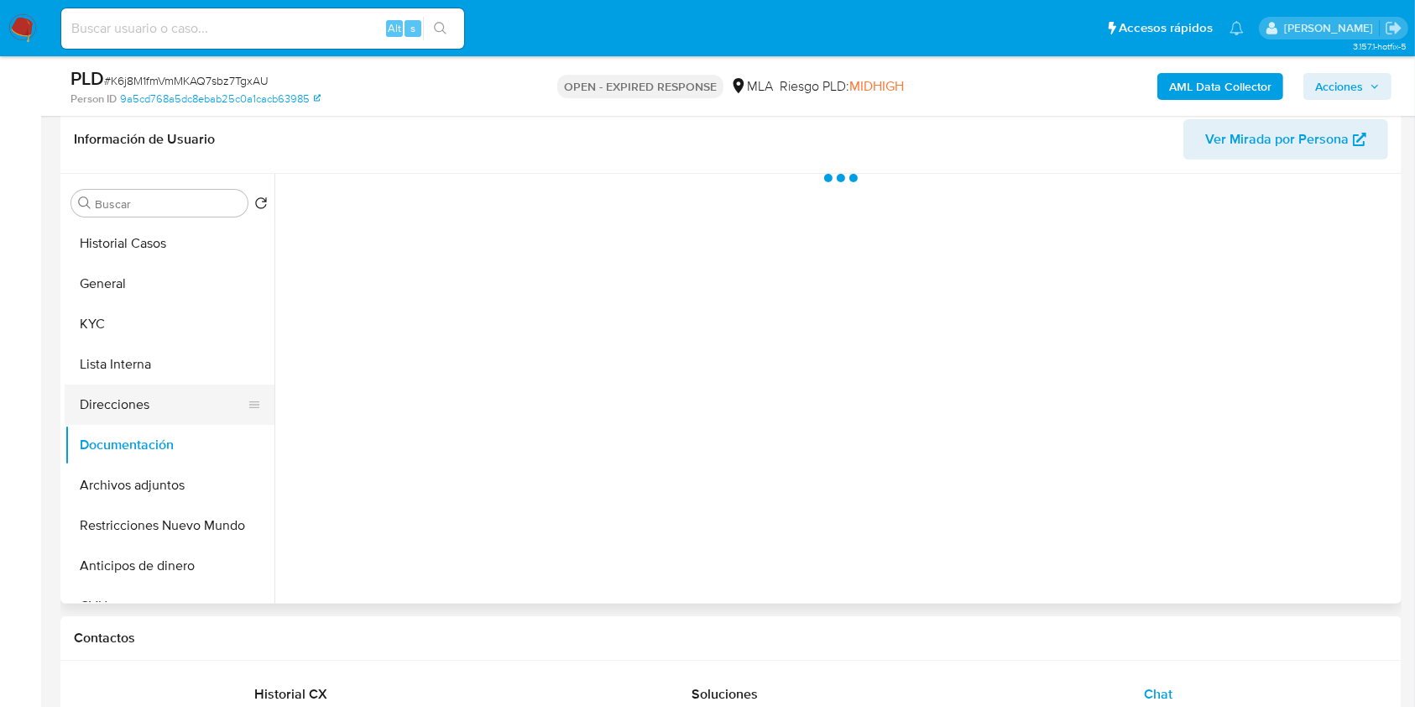
scroll to position [0, 0]
click at [157, 407] on button "Direcciones" at bounding box center [163, 404] width 196 height 40
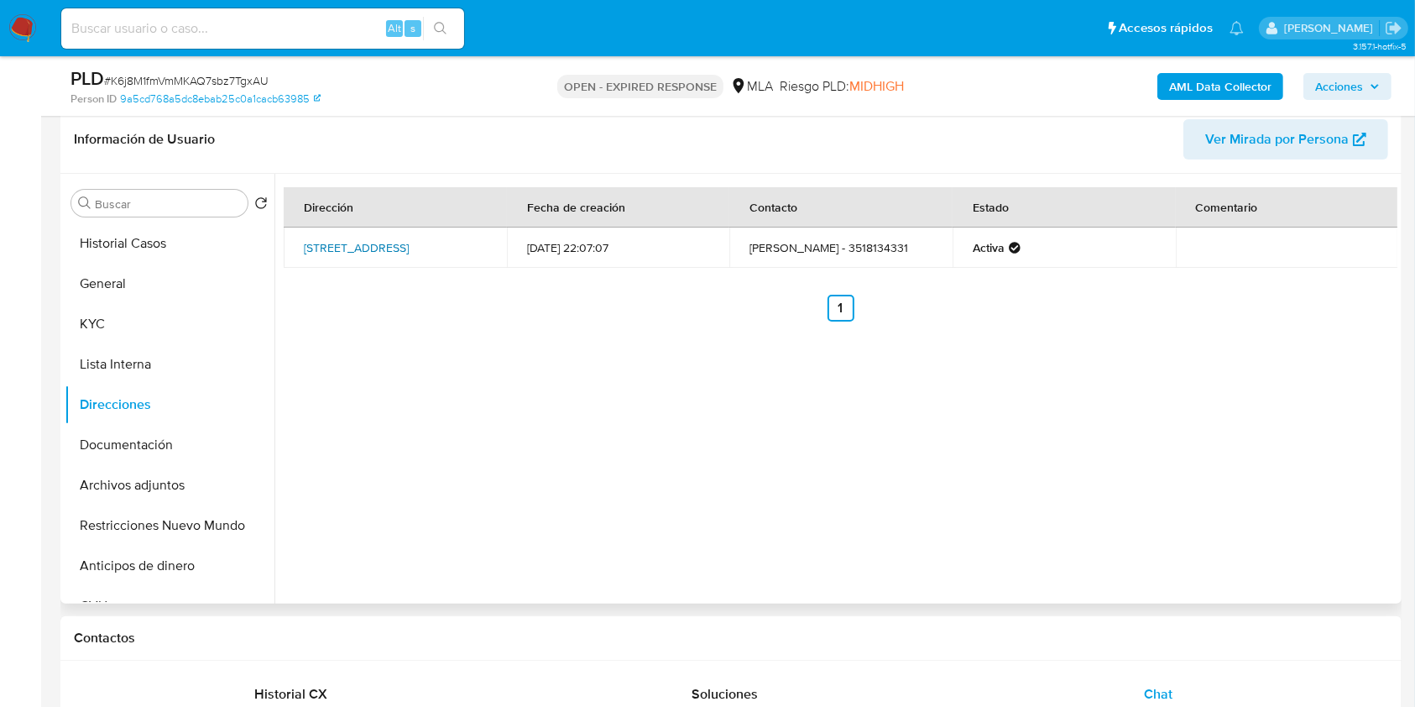
click at [389, 244] on link "Calle Salto 273, Córdoba, Córdoba, 5004, Argentina 273" at bounding box center [356, 247] width 105 height 17
click at [128, 323] on button "KYC" at bounding box center [163, 324] width 196 height 40
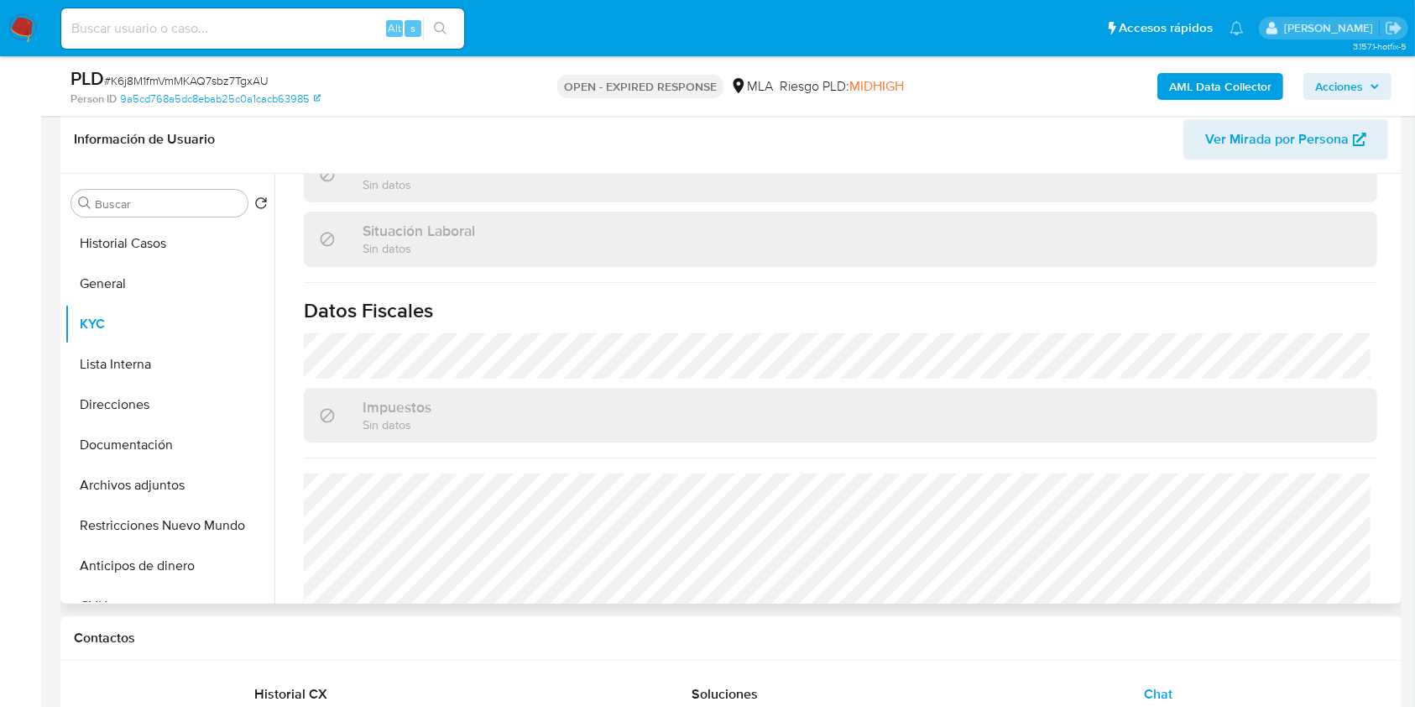
scroll to position [915, 0]
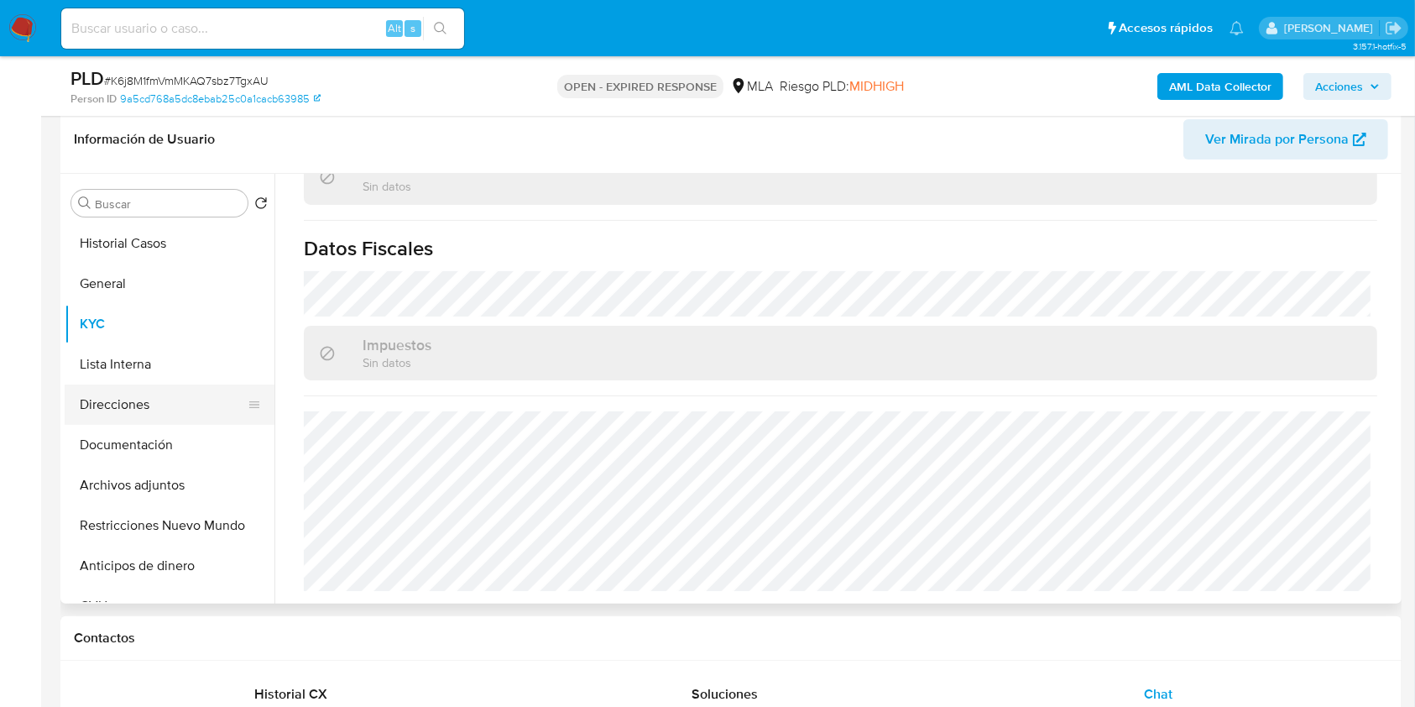
click at [160, 398] on button "Direcciones" at bounding box center [163, 404] width 196 height 40
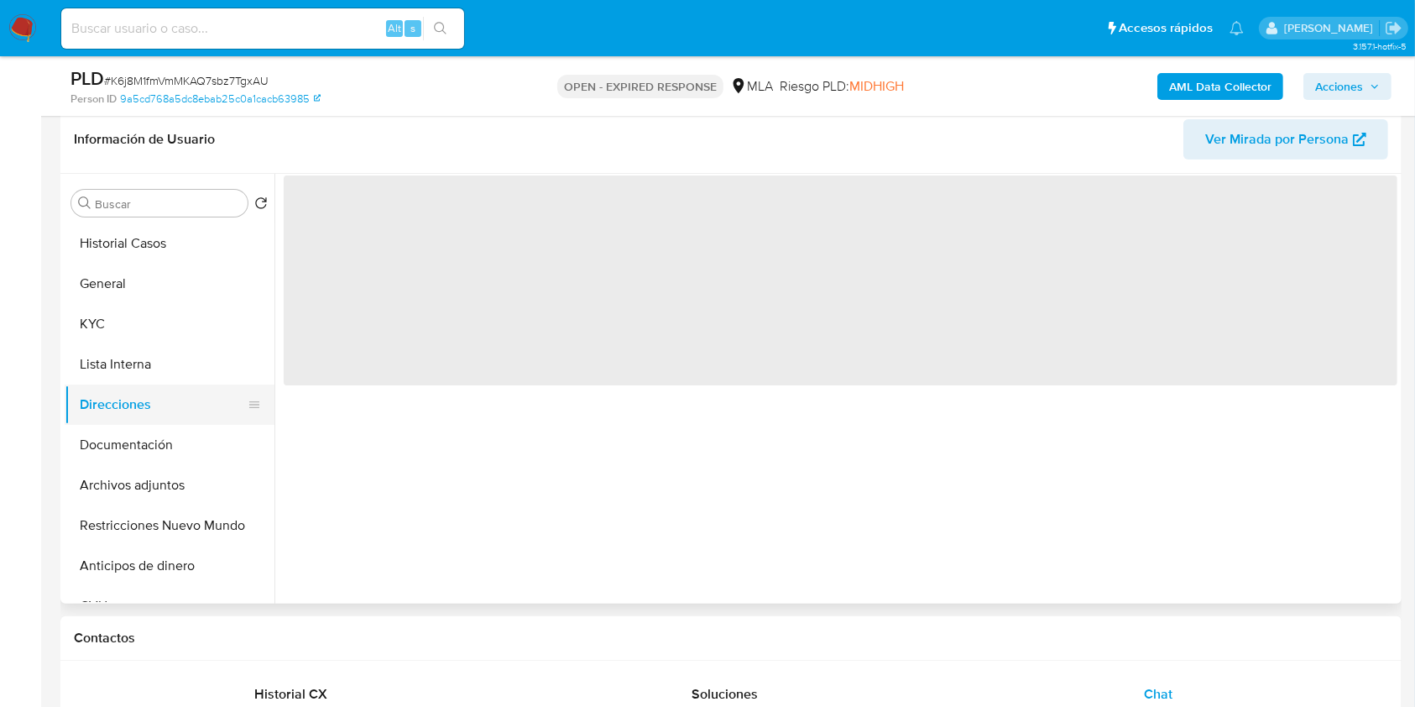
scroll to position [0, 0]
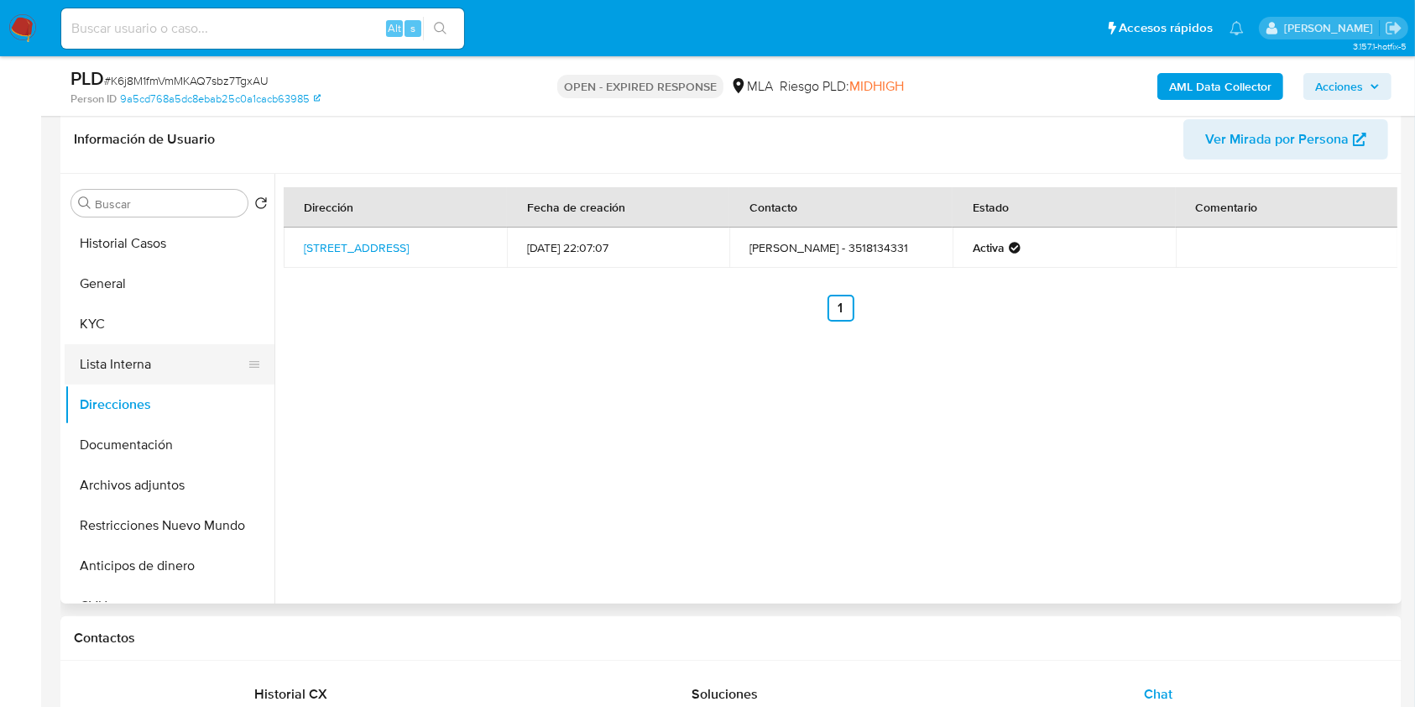
drag, startPoint x: 116, startPoint y: 330, endPoint x: 195, endPoint y: 343, distance: 80.0
click at [116, 331] on button "KYC" at bounding box center [170, 324] width 210 height 40
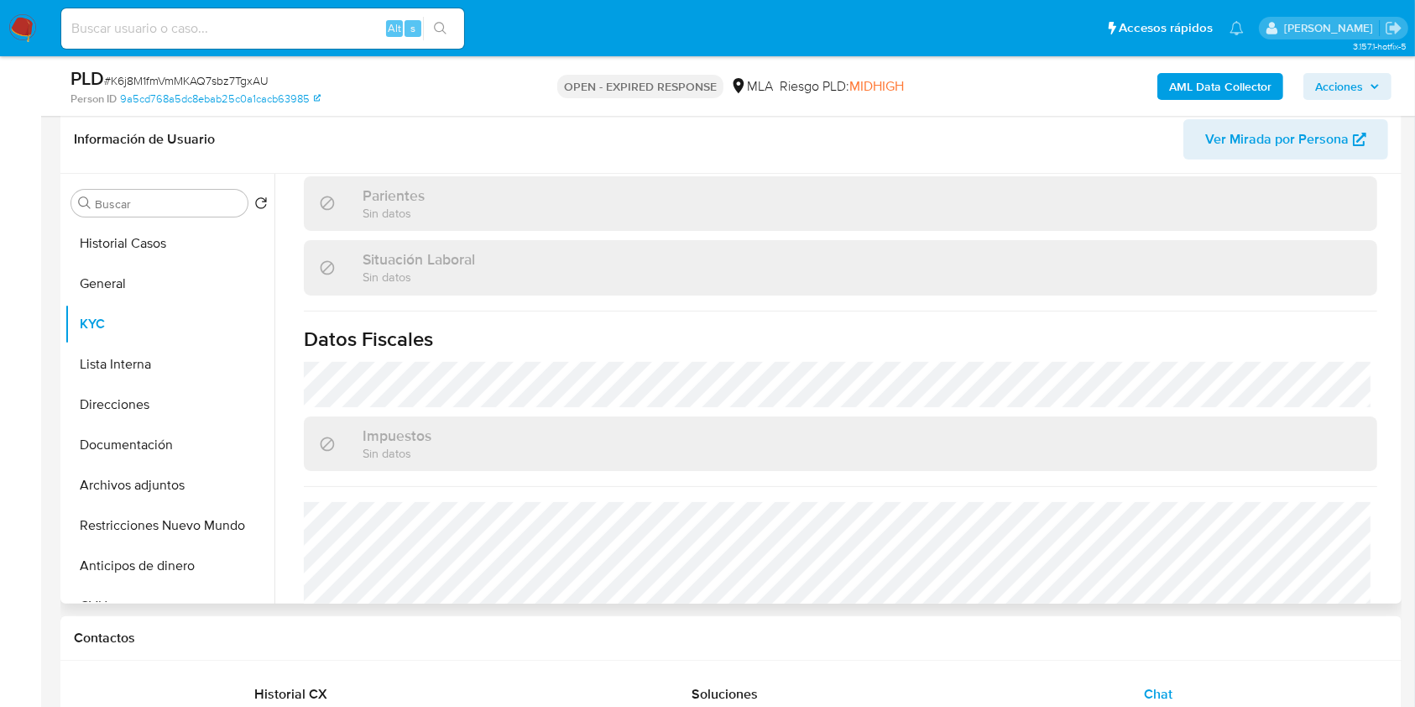
scroll to position [915, 0]
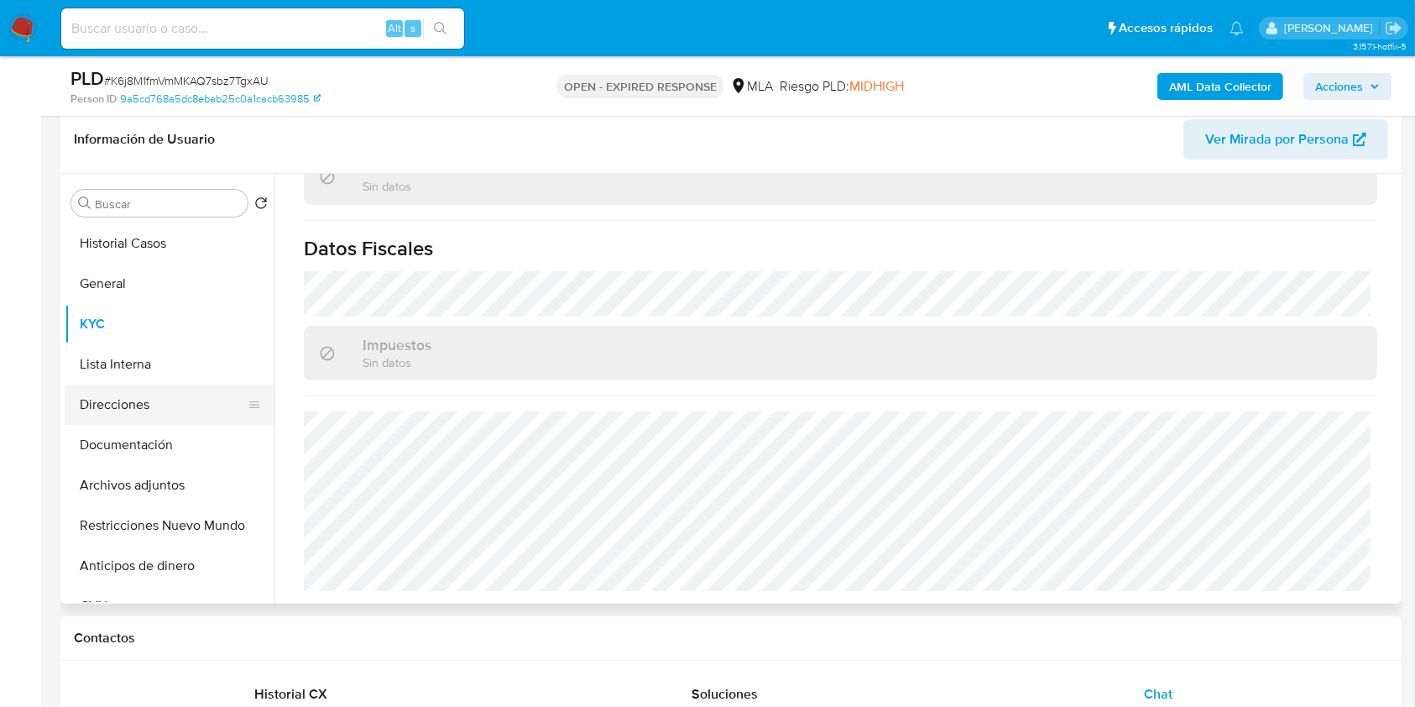
click at [177, 409] on button "Direcciones" at bounding box center [163, 404] width 196 height 40
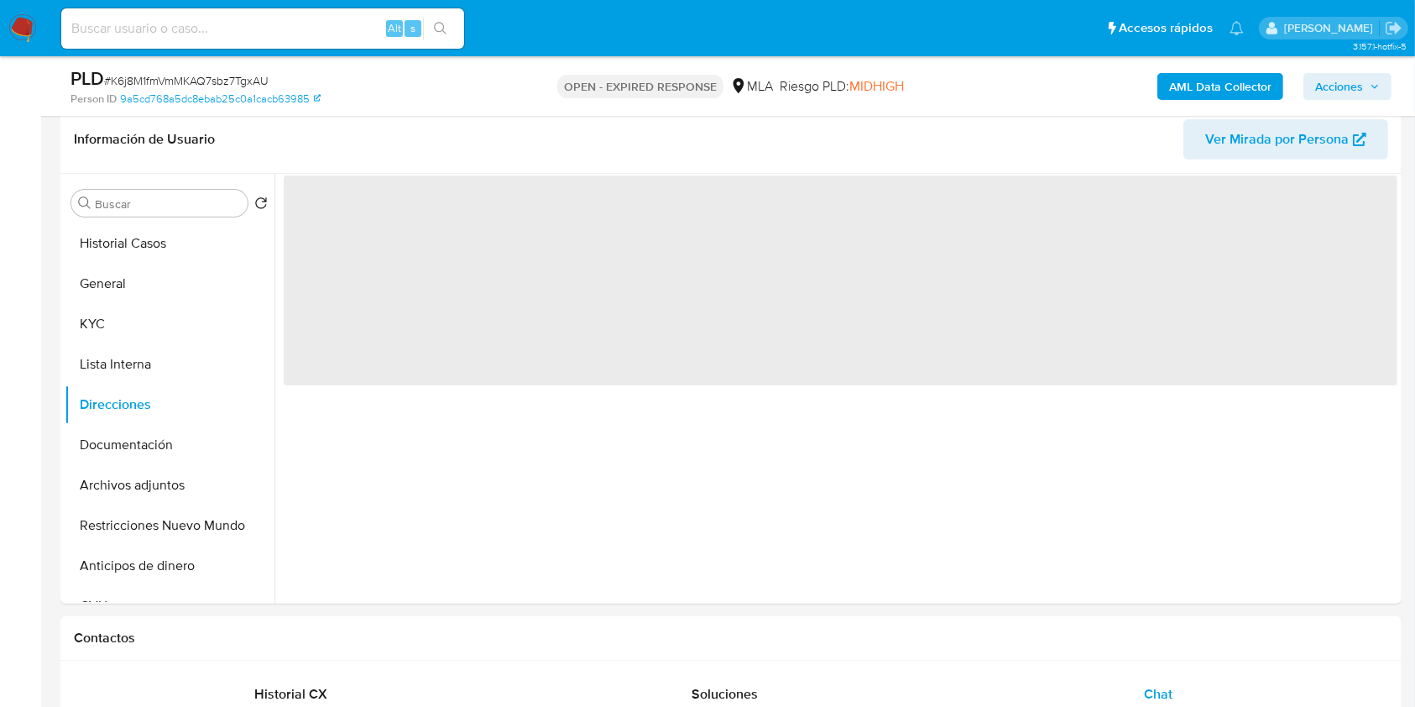
scroll to position [0, 0]
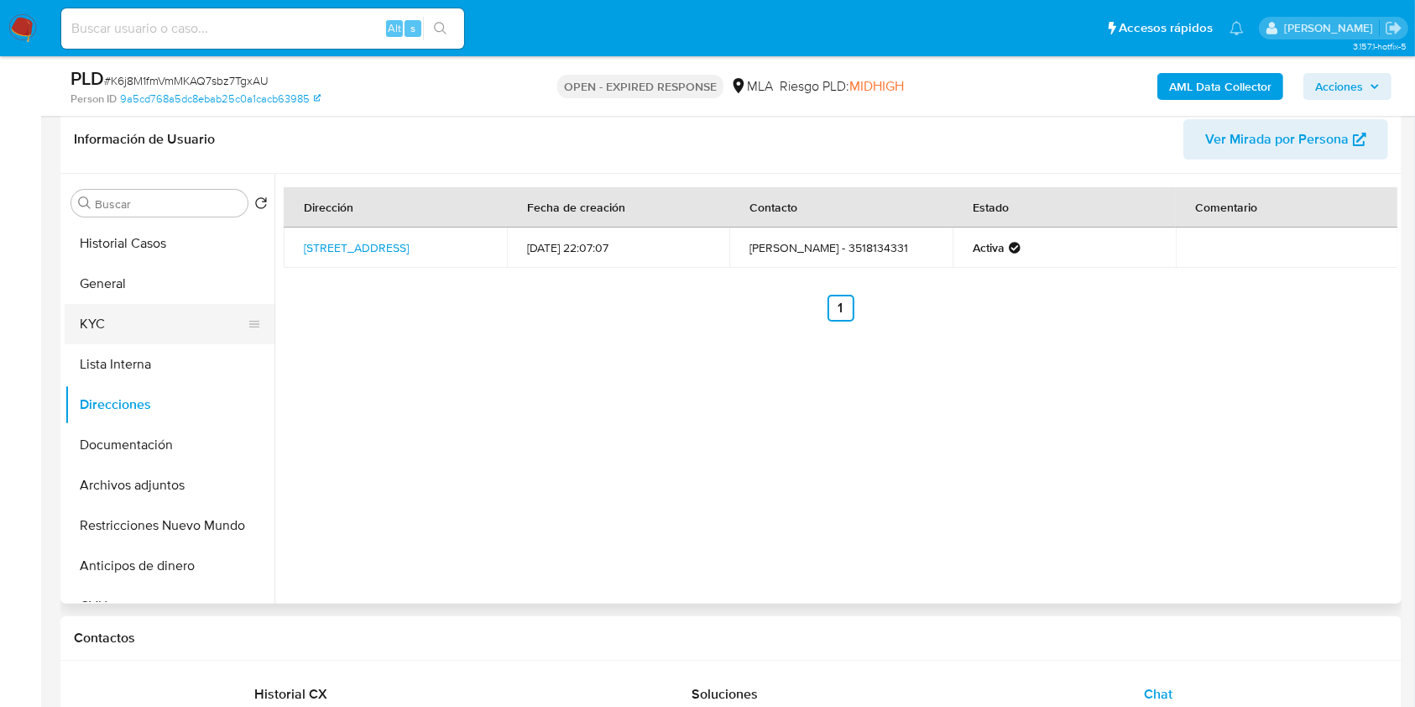
click at [155, 322] on button "KYC" at bounding box center [163, 324] width 196 height 40
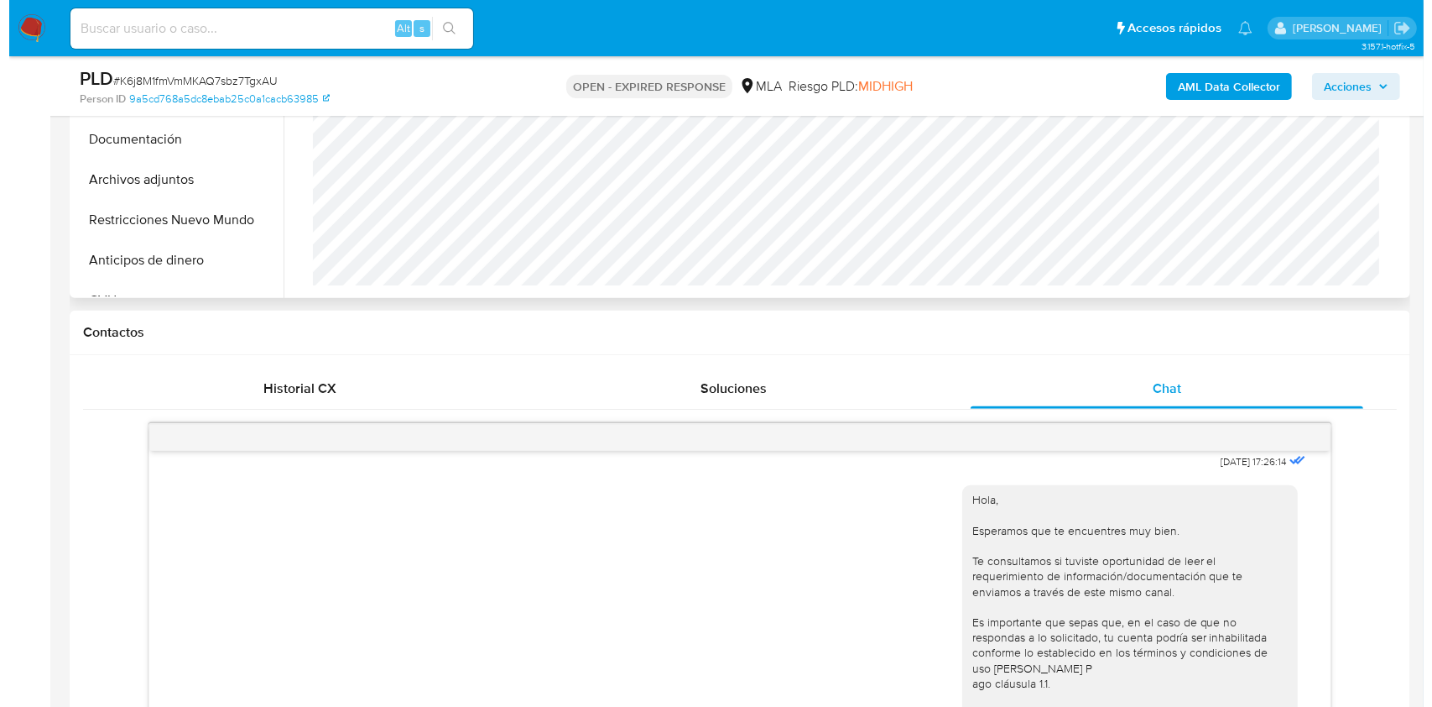
scroll to position [486, 0]
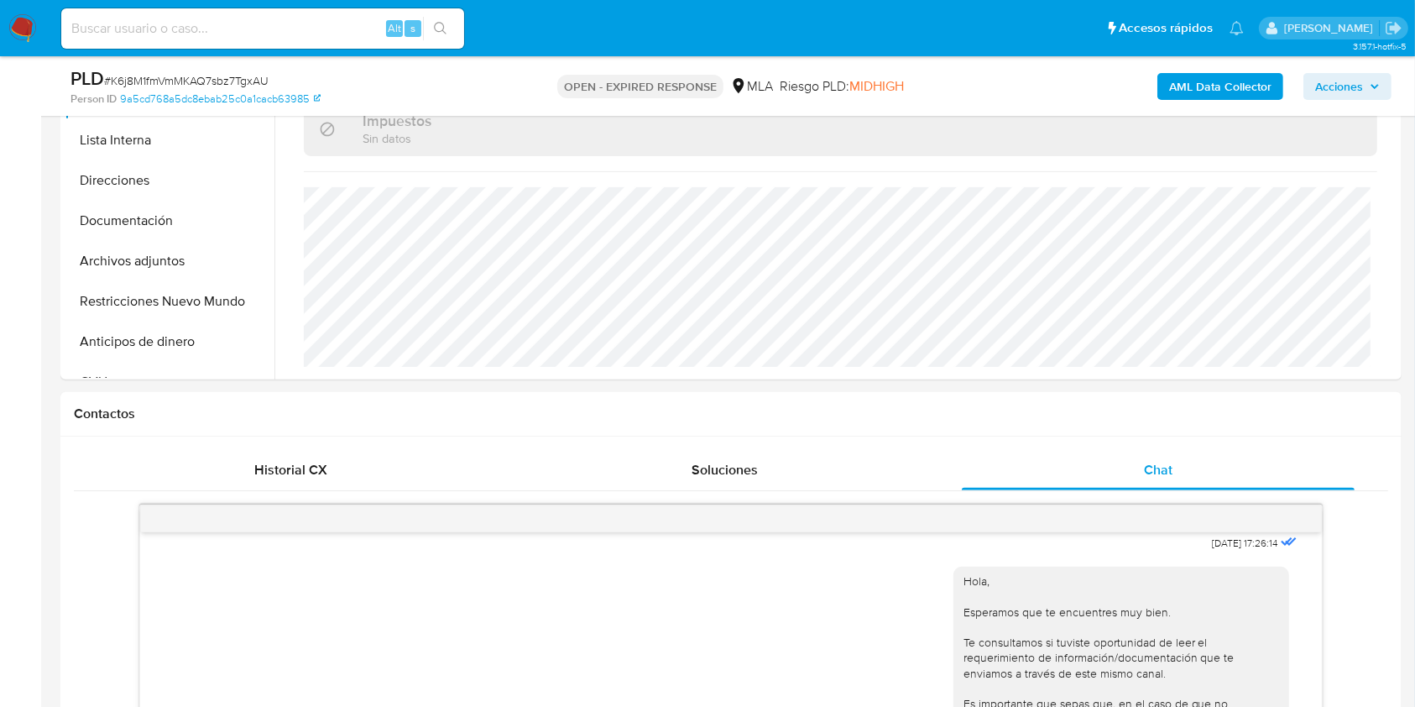
click at [1222, 90] on b "AML Data Collector" at bounding box center [1220, 86] width 102 height 27
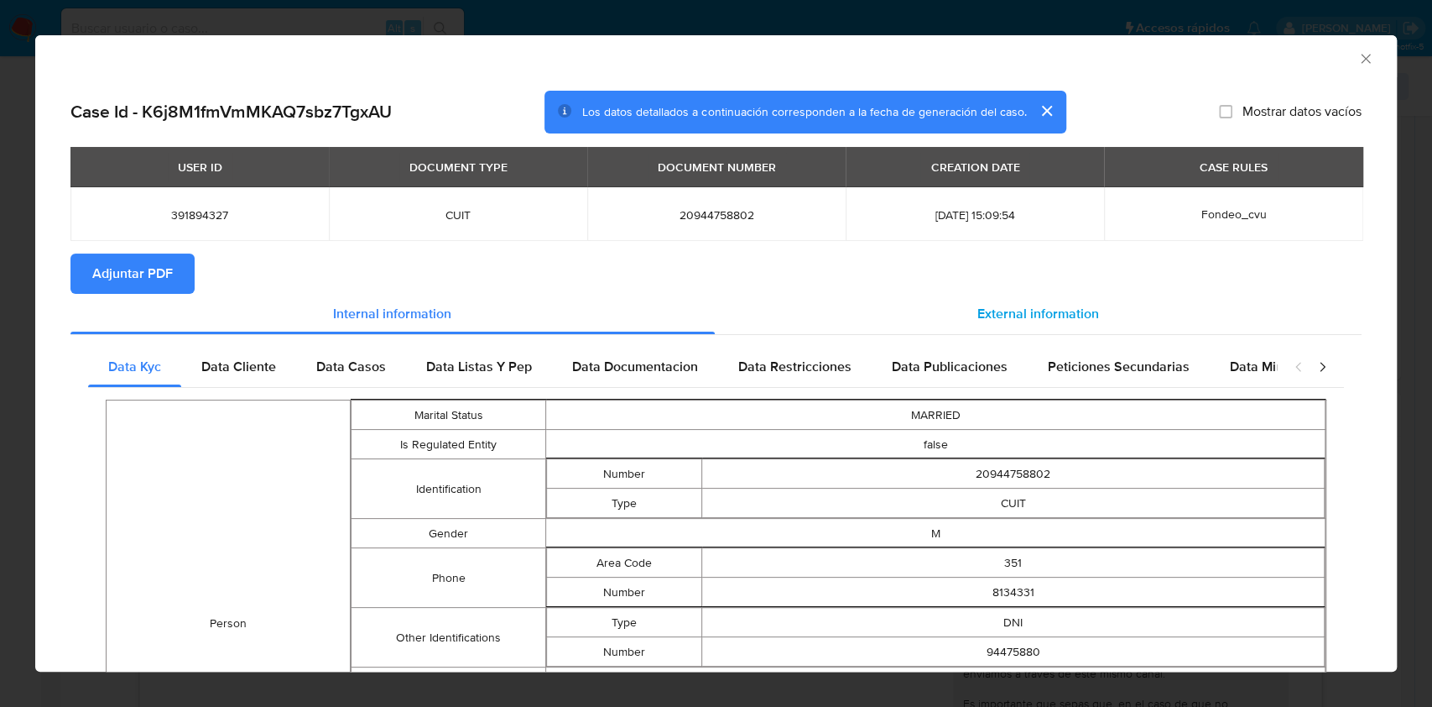
click at [1041, 312] on span "External information" at bounding box center [1039, 313] width 122 height 19
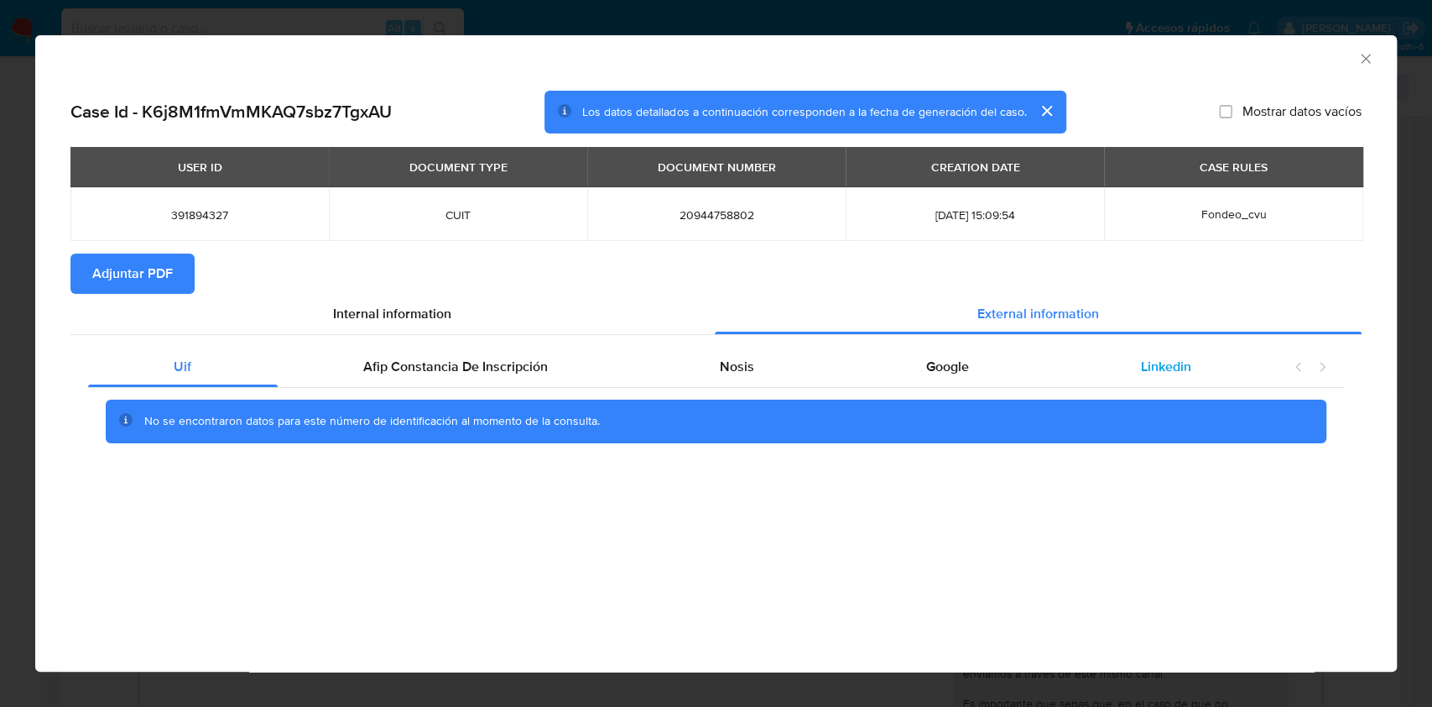
drag, startPoint x: 785, startPoint y: 358, endPoint x: 1089, endPoint y: 374, distance: 304.2
click at [785, 359] on div "Nosis" at bounding box center [737, 367] width 206 height 40
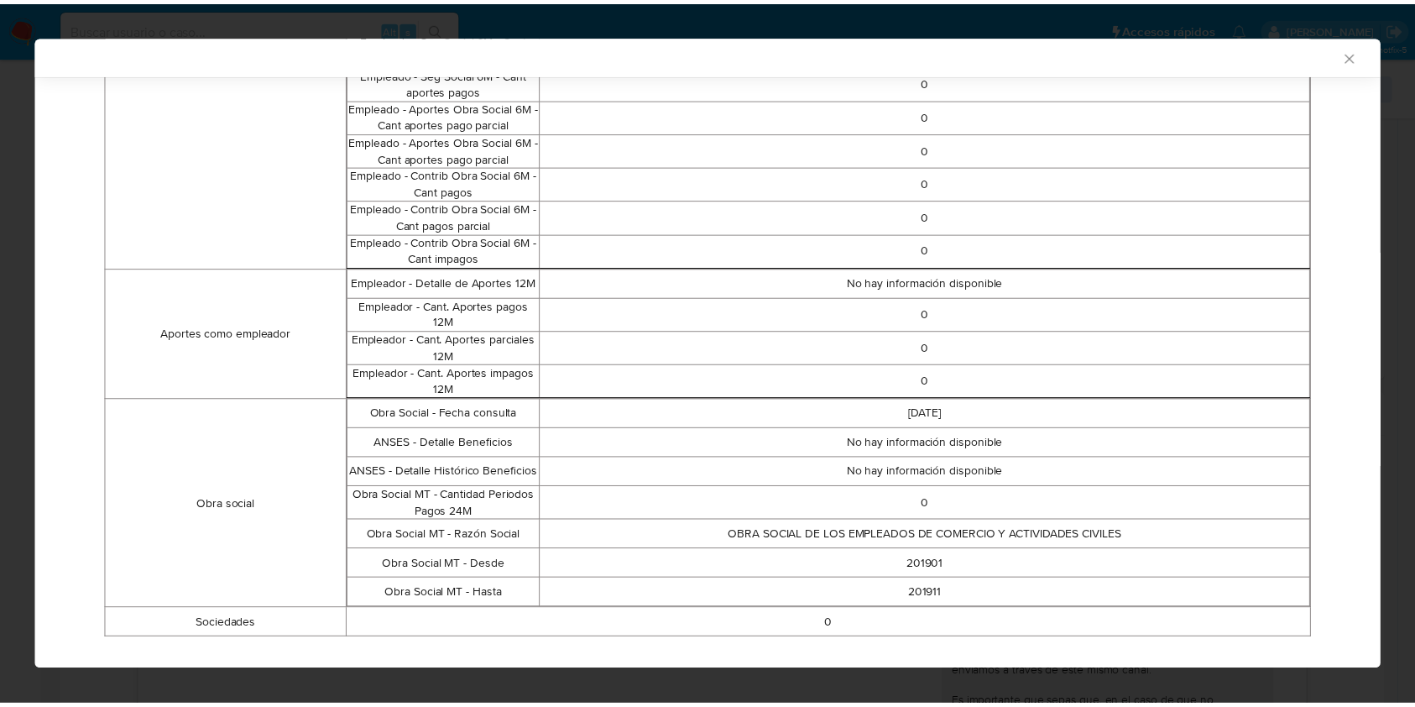
scroll to position [1030, 0]
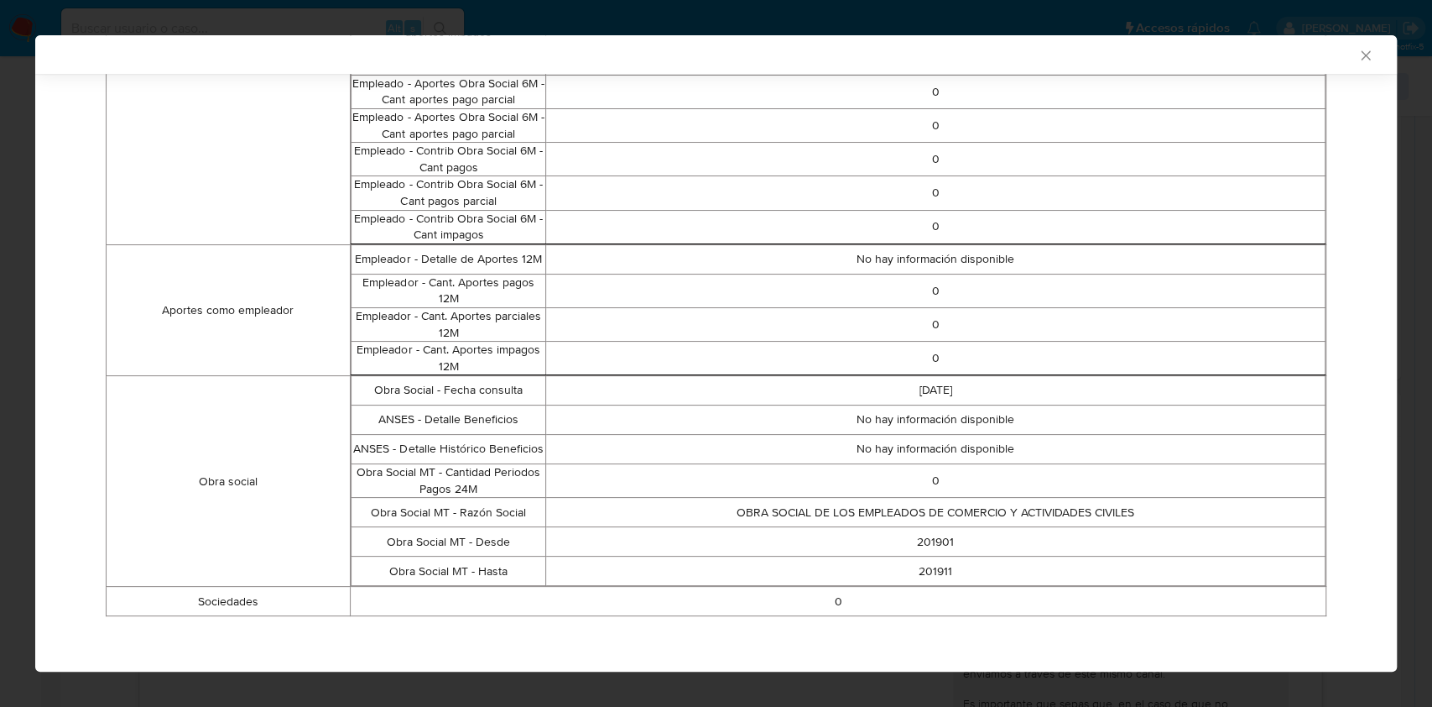
click at [1358, 55] on icon "Cerrar ventana" at bounding box center [1366, 55] width 17 height 17
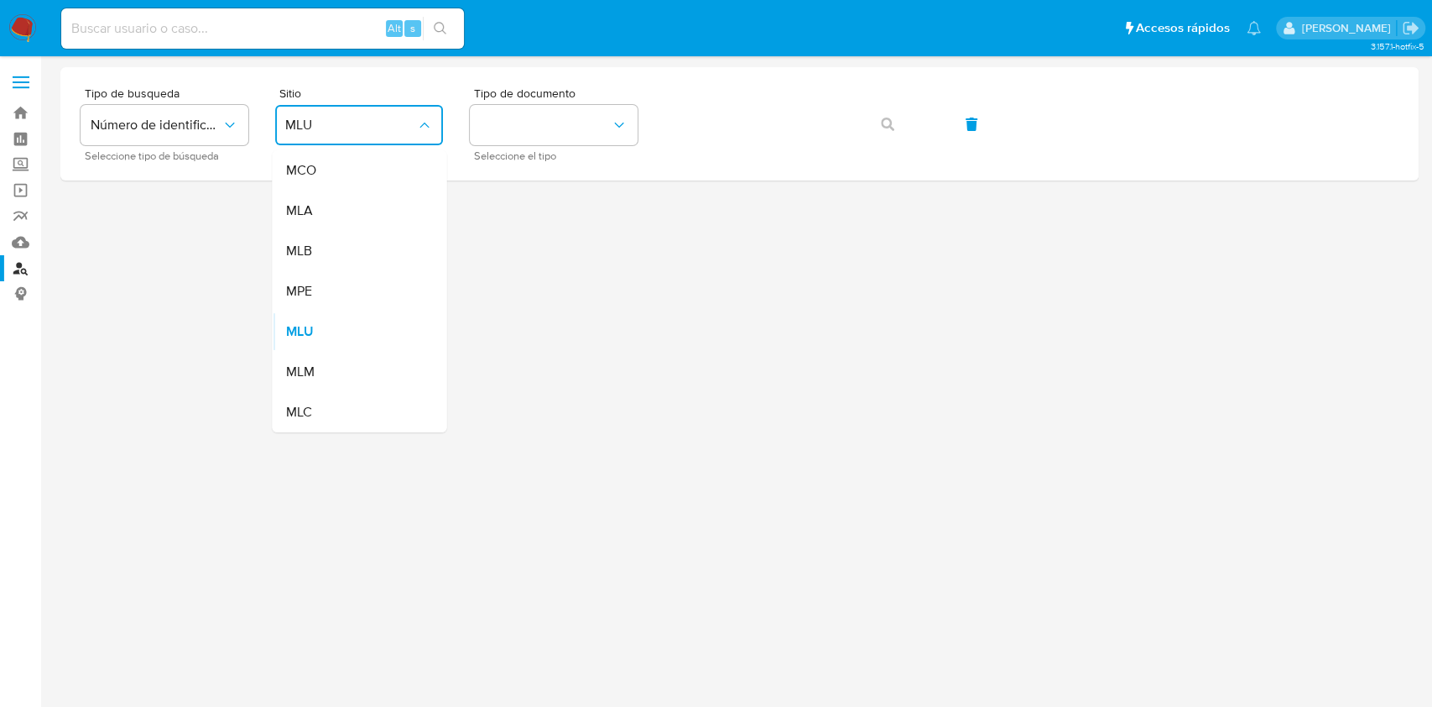
drag, startPoint x: 371, startPoint y: 211, endPoint x: 408, endPoint y: 189, distance: 43.3
click at [371, 211] on div "MLA" at bounding box center [354, 210] width 138 height 40
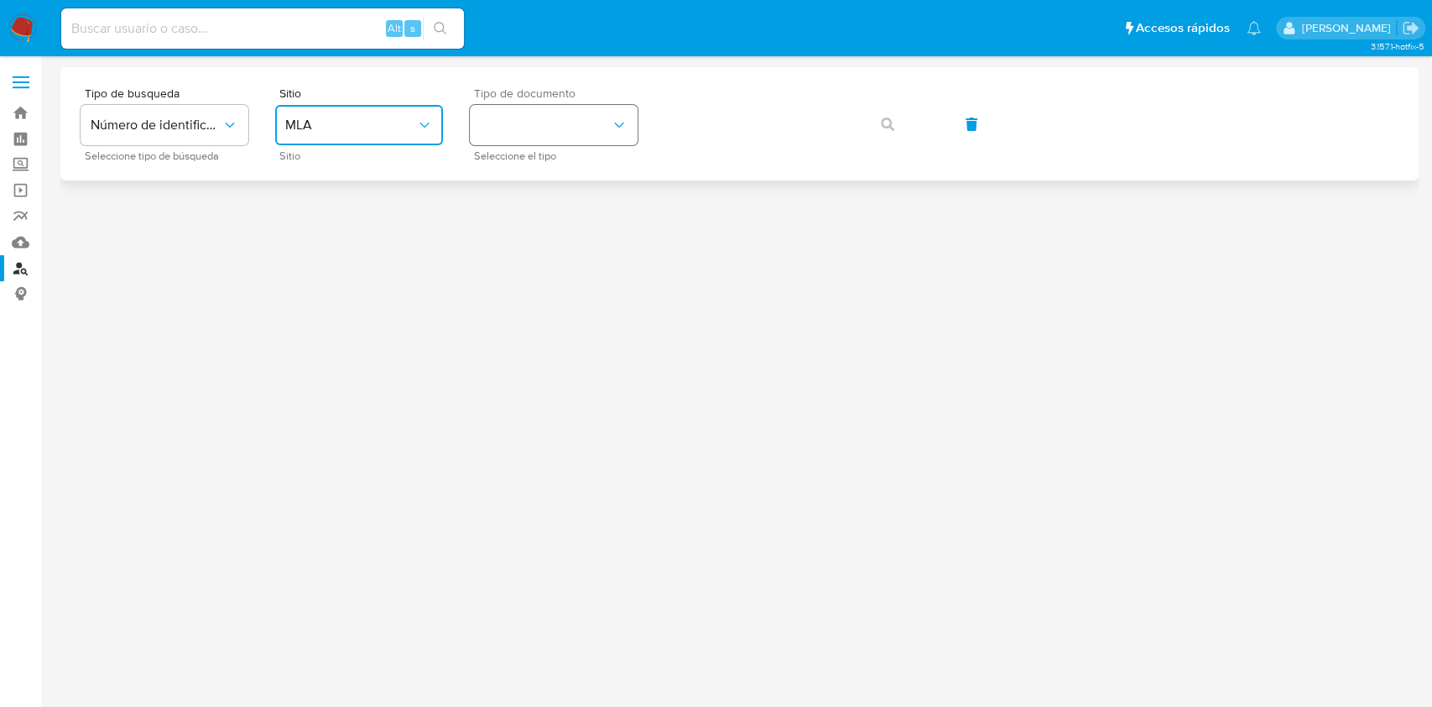
click at [526, 137] on button "identificationType" at bounding box center [554, 125] width 168 height 40
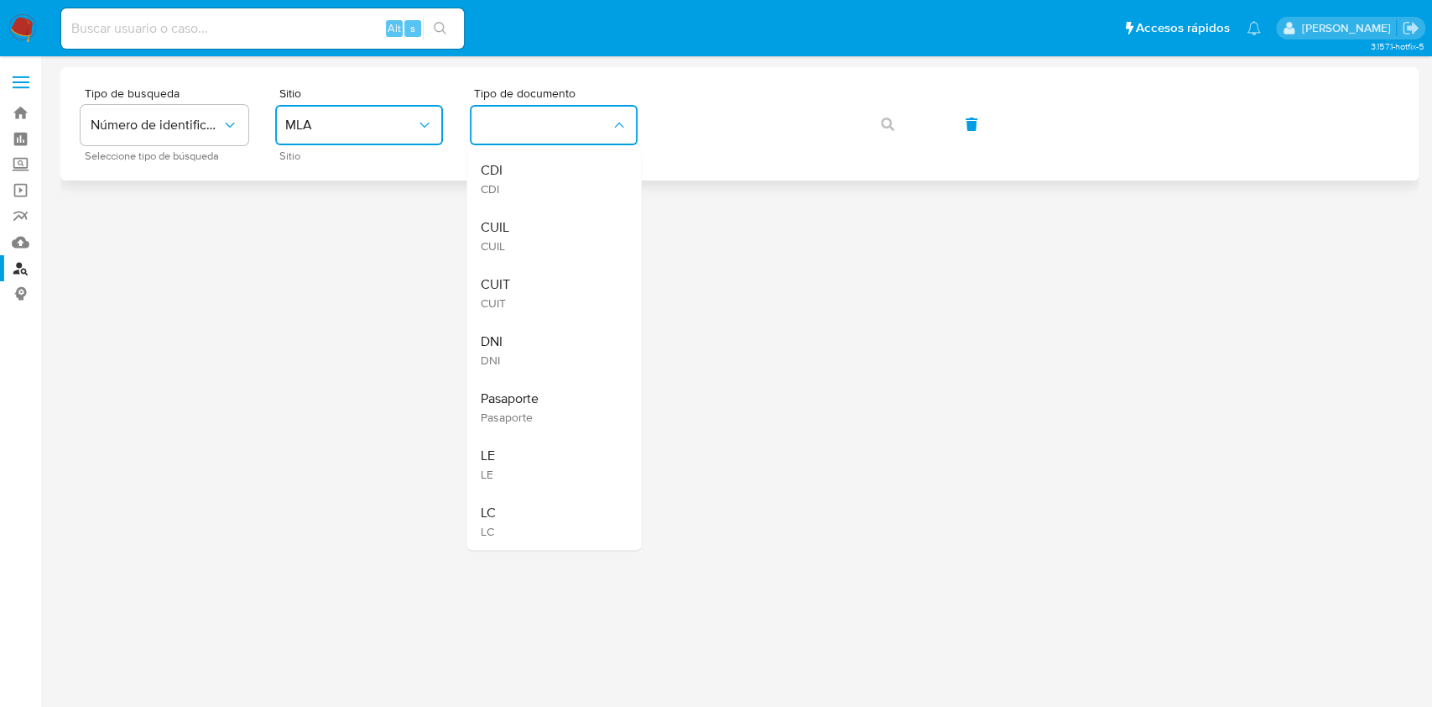
drag, startPoint x: 538, startPoint y: 294, endPoint x: 696, endPoint y: 152, distance: 212.1
click at [538, 295] on div "CUIT CUIT" at bounding box center [549, 292] width 138 height 57
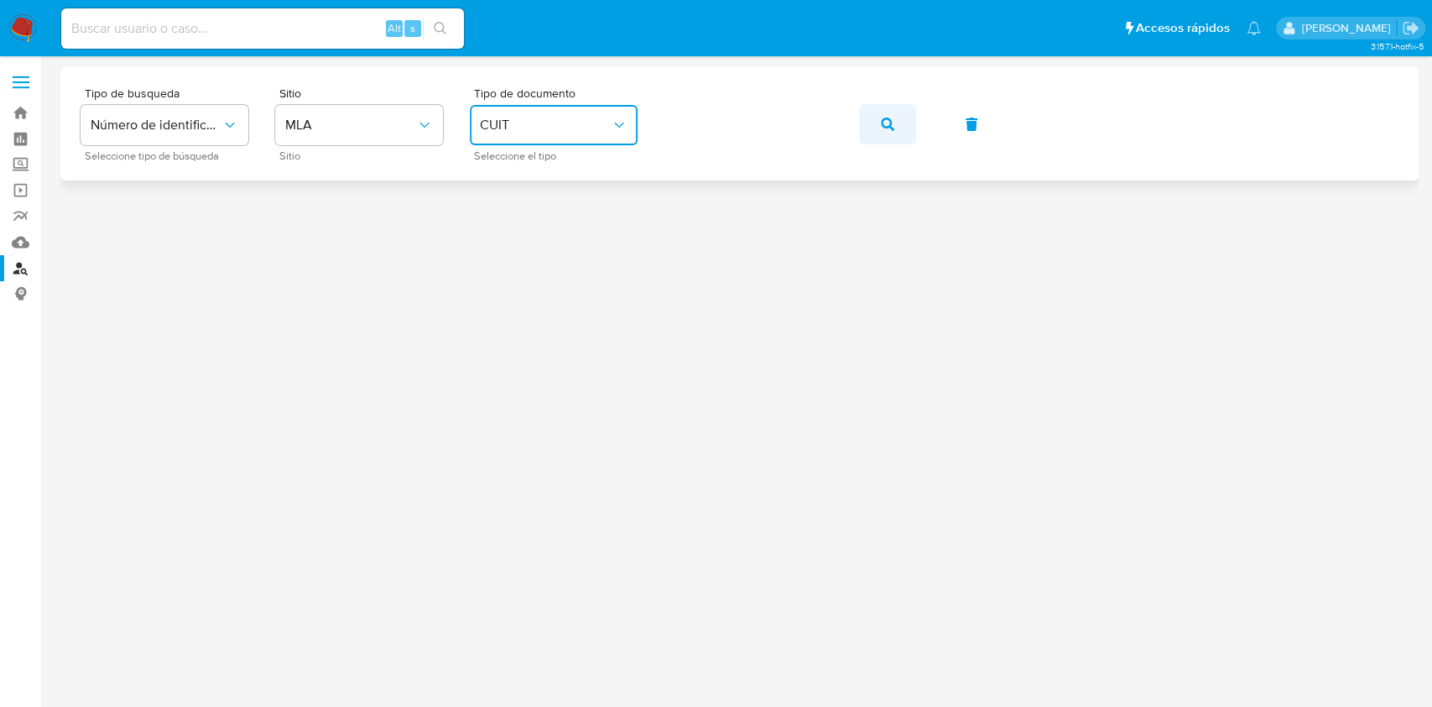
click at [904, 128] on button "button" at bounding box center [887, 124] width 57 height 40
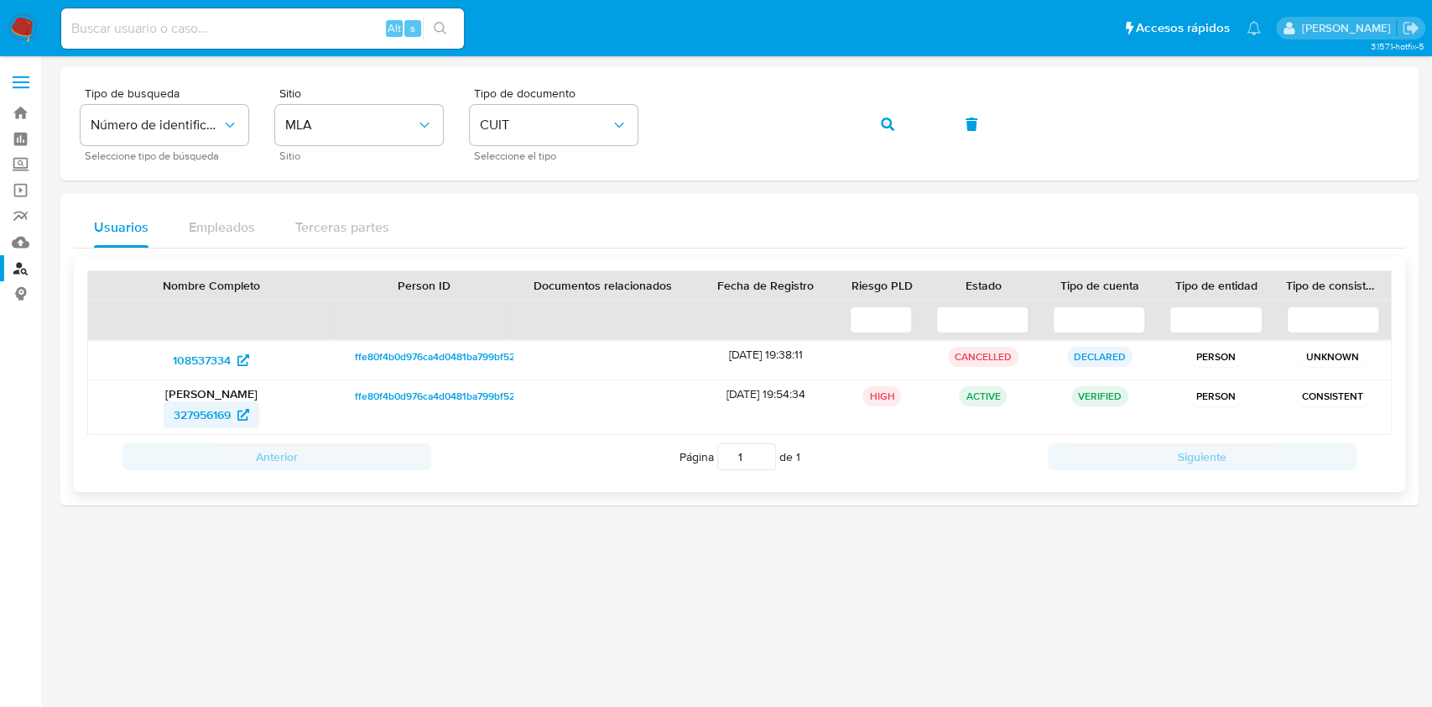
click at [195, 420] on span "327956169" at bounding box center [202, 414] width 57 height 27
click at [399, 178] on div "Tipo de busqueda Número de identificación Seleccione tipo de búsqueda Sitio MLA…" at bounding box center [739, 123] width 1359 height 113
click at [876, 134] on button "button" at bounding box center [887, 124] width 57 height 40
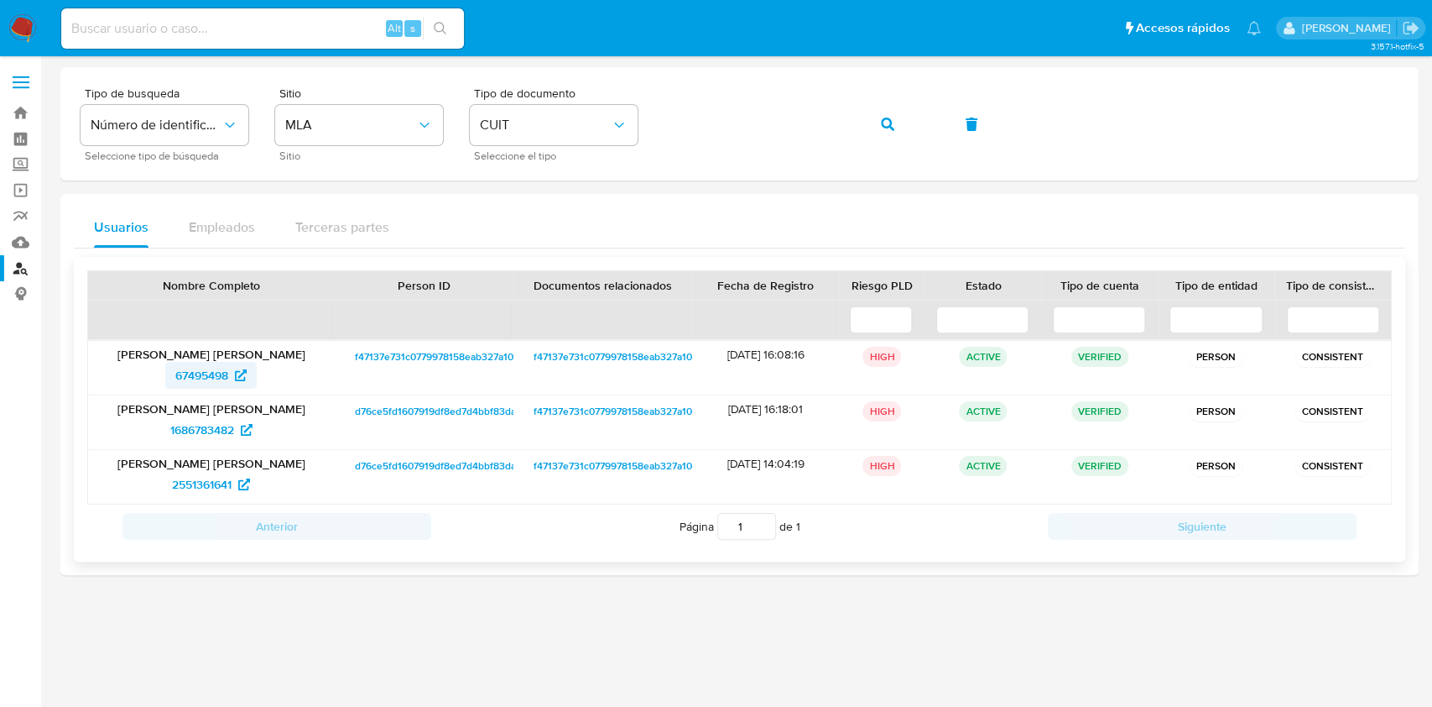
click at [208, 373] on span "67495498" at bounding box center [201, 375] width 53 height 27
click at [206, 437] on span "1686783482" at bounding box center [202, 429] width 64 height 27
click at [434, 141] on div "Tipo de busqueda Número de identificación Seleccione tipo de búsqueda Sitio MLA…" at bounding box center [740, 123] width 1318 height 73
click at [861, 123] on button "button" at bounding box center [887, 124] width 57 height 40
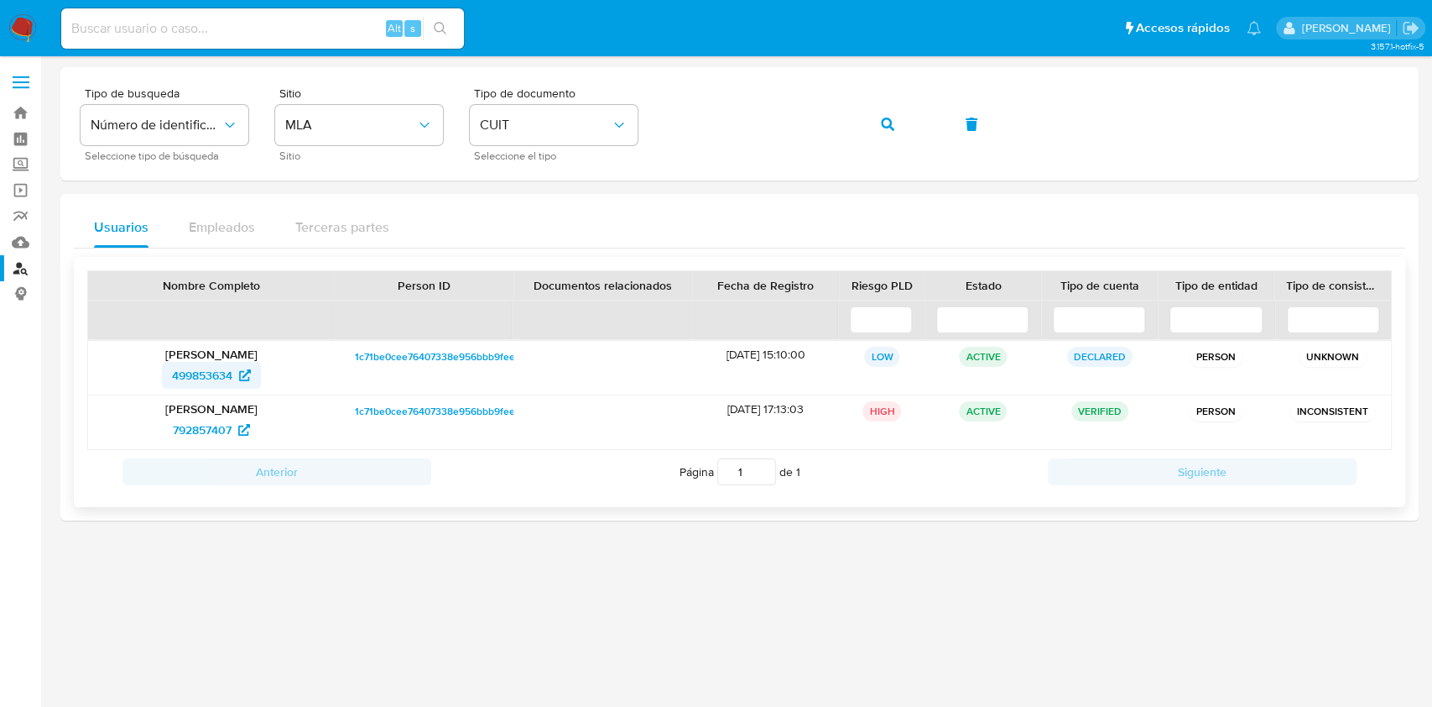
click at [182, 373] on span "499853634" at bounding box center [202, 375] width 60 height 27
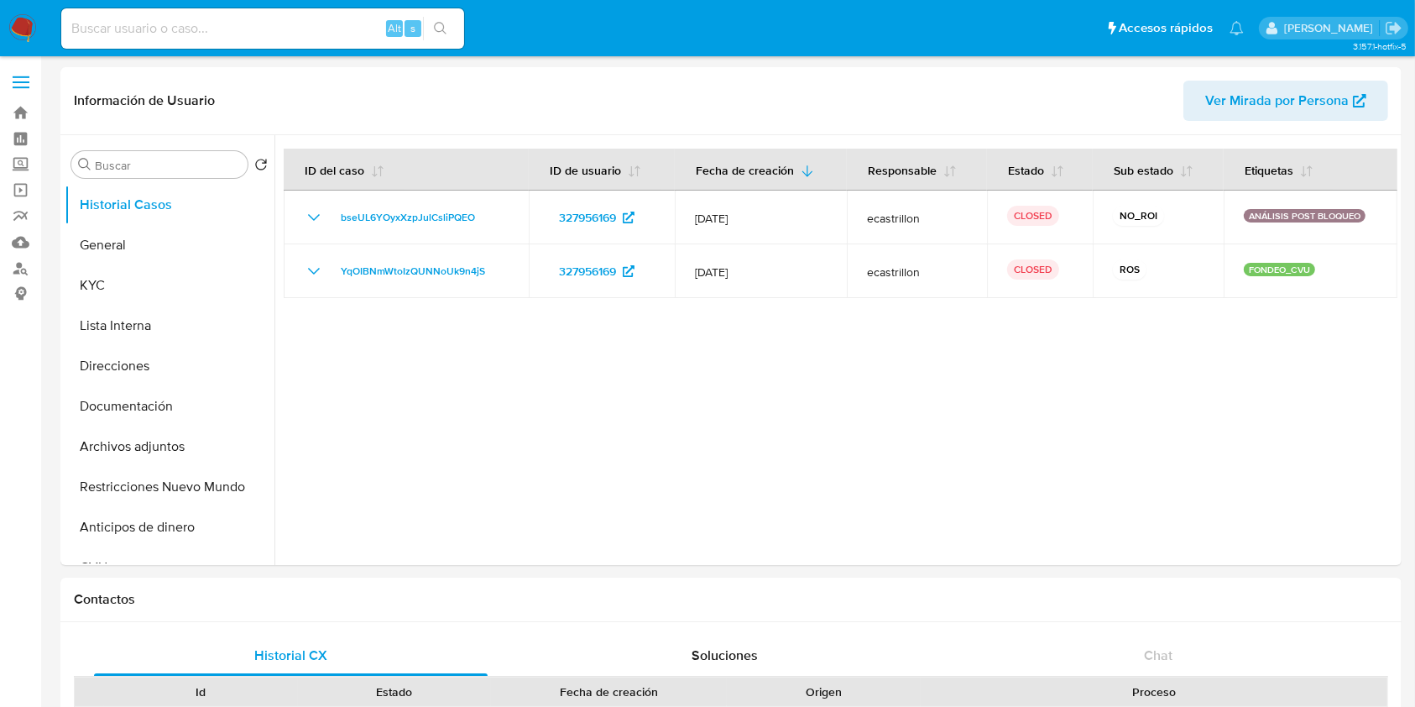
select select "10"
click at [150, 498] on button "Restricciones Nuevo Mundo" at bounding box center [163, 487] width 196 height 40
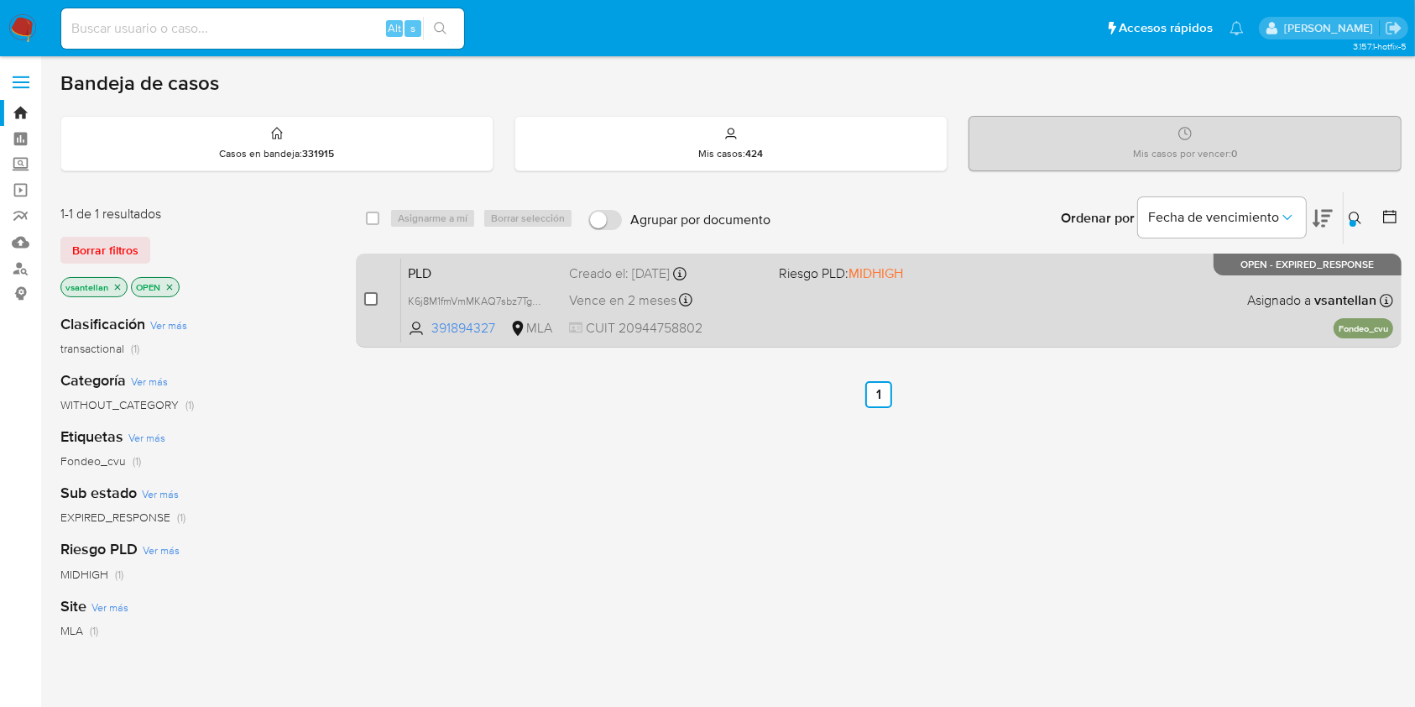
click at [368, 300] on input "checkbox" at bounding box center [370, 298] width 13 height 13
checkbox input "true"
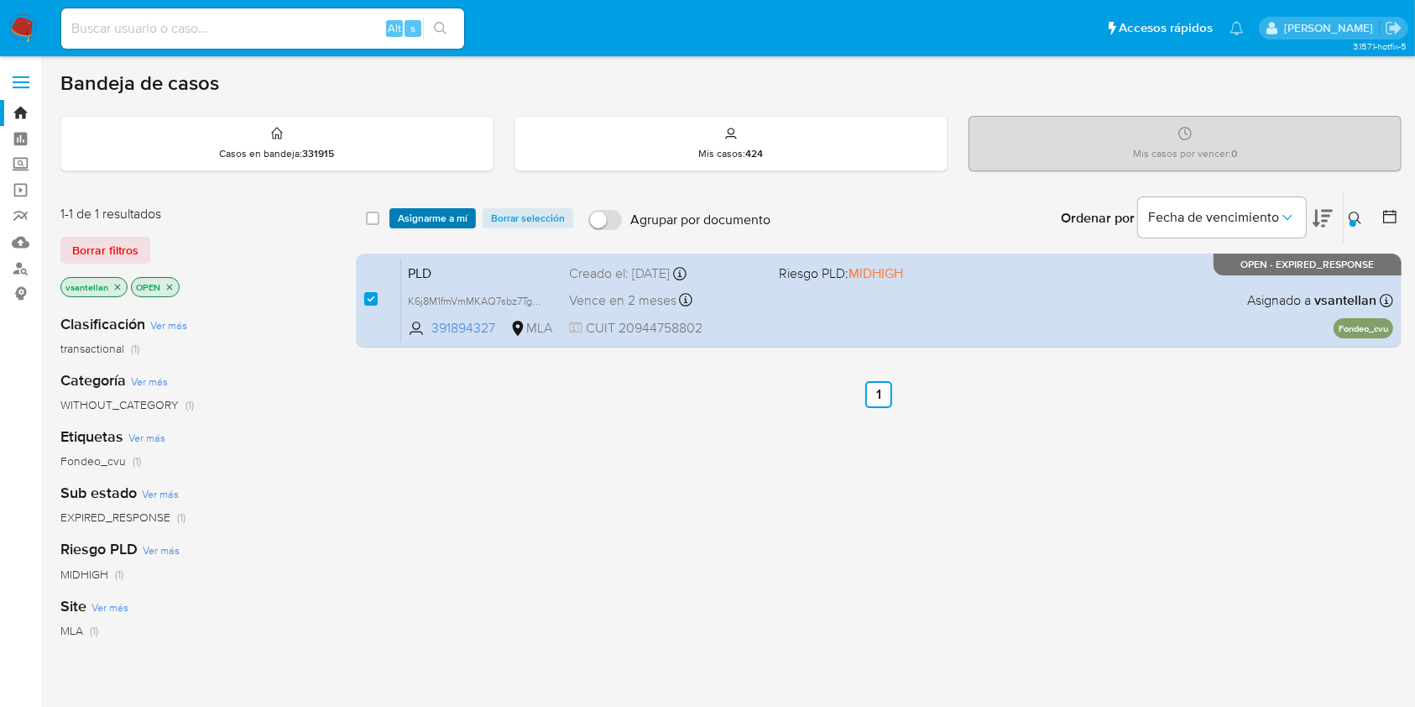
click at [427, 216] on span "Asignarme a mí" at bounding box center [433, 218] width 70 height 17
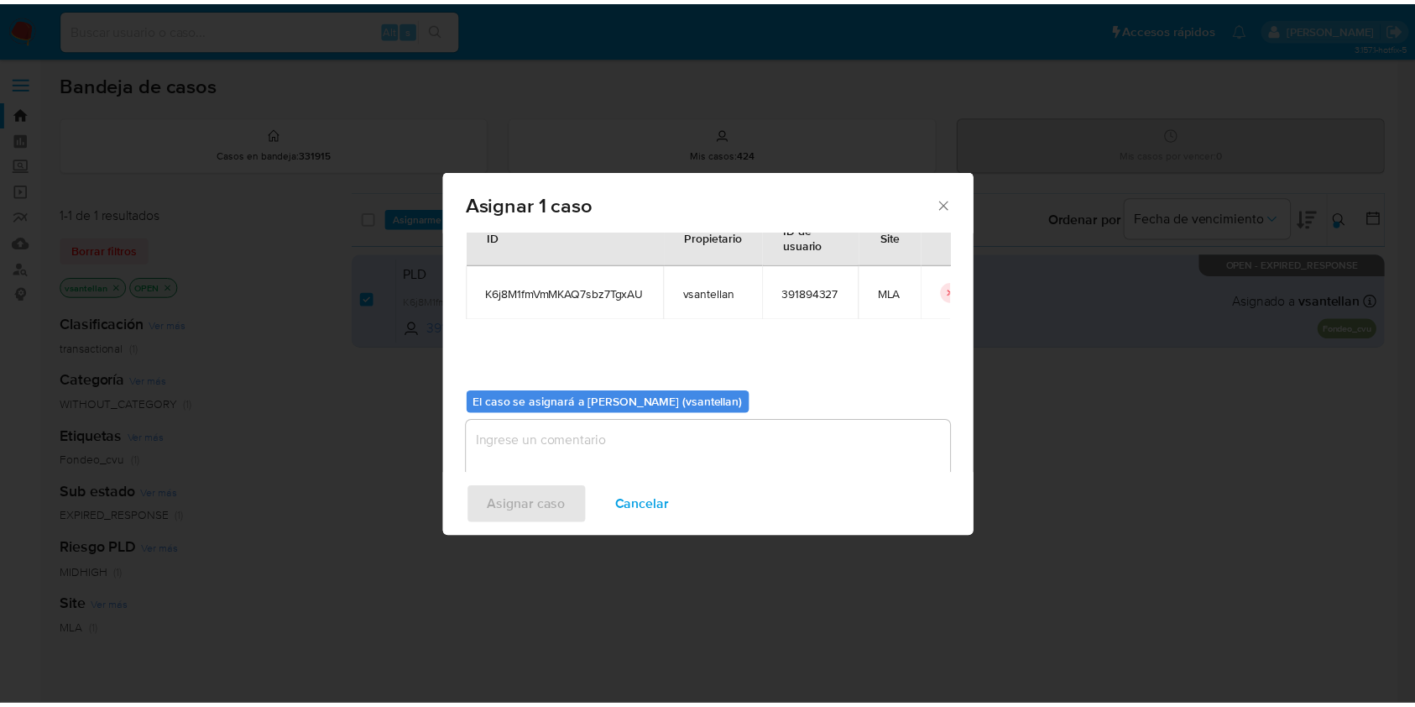
scroll to position [86, 0]
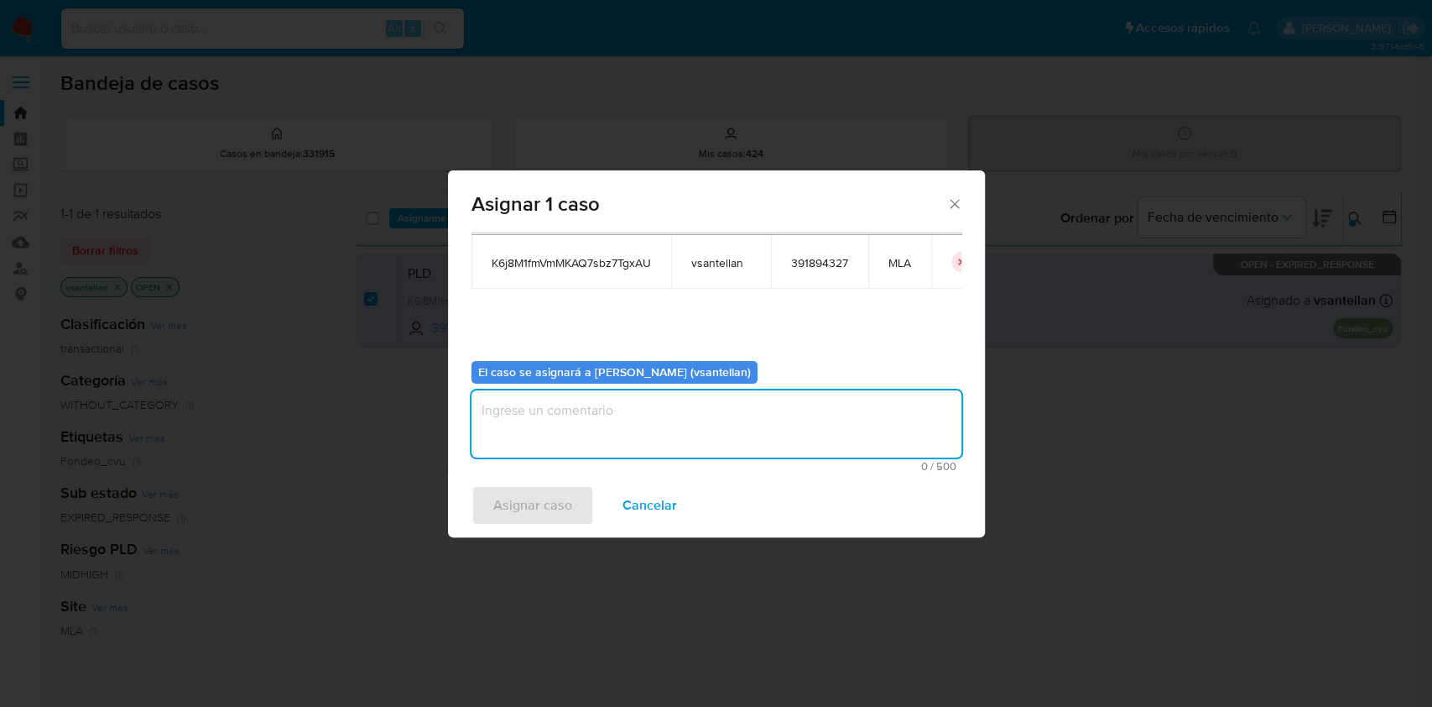
click at [511, 438] on textarea "assign-modal" at bounding box center [717, 423] width 490 height 67
type textarea "1"
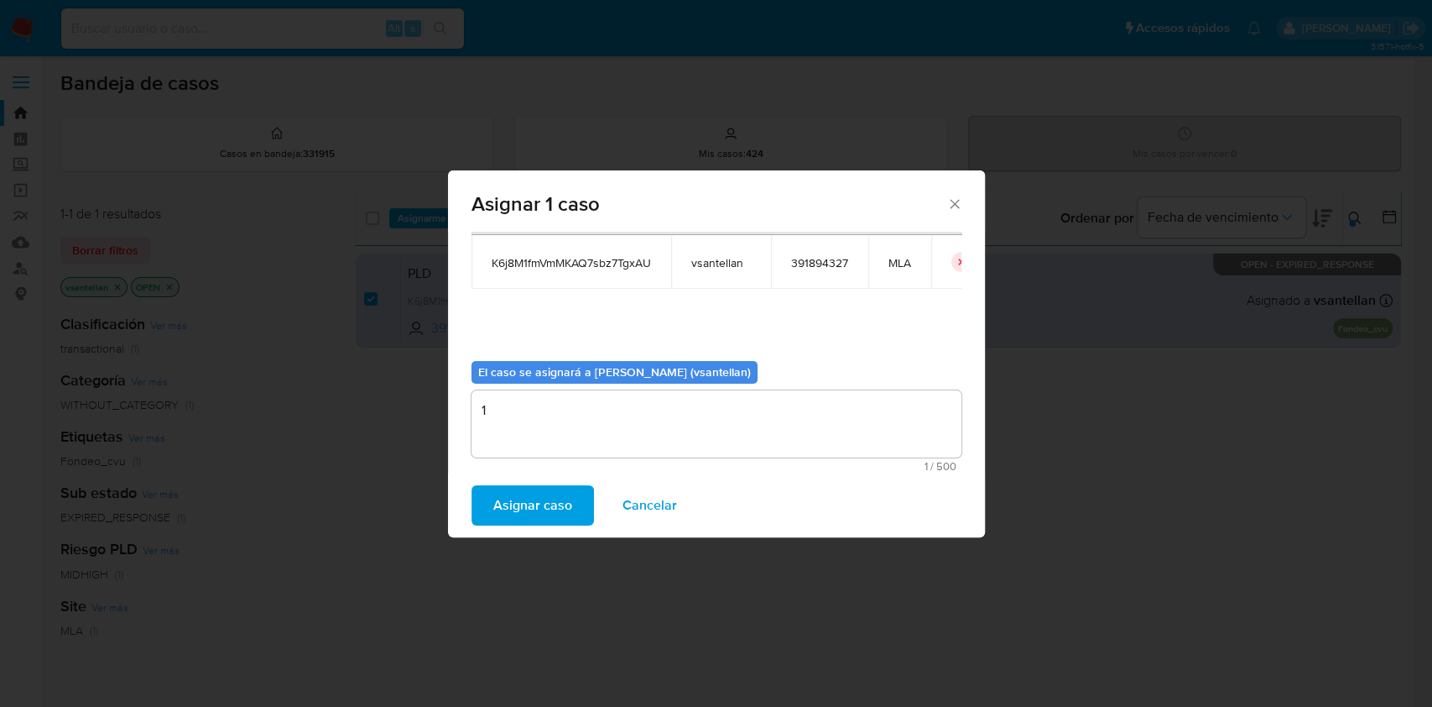
click at [515, 515] on span "Asignar caso" at bounding box center [532, 505] width 79 height 37
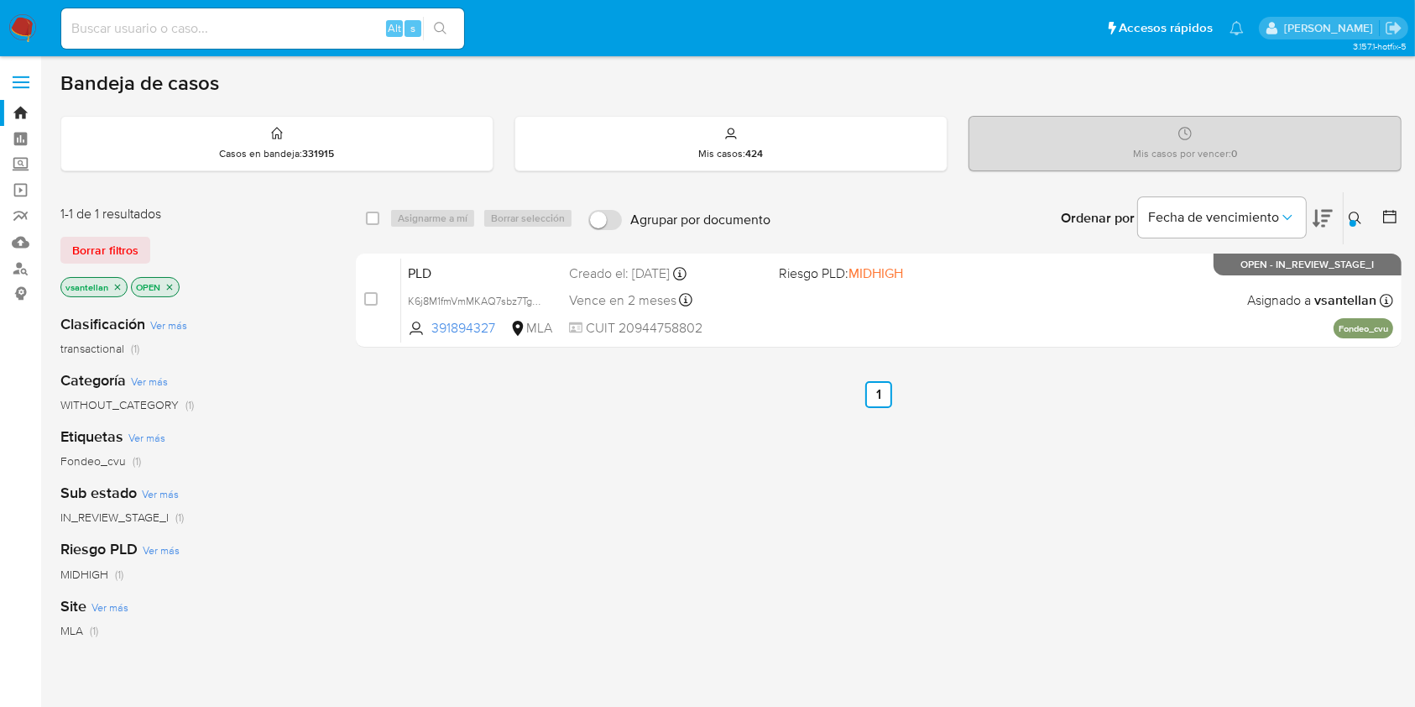
click at [23, 23] on img at bounding box center [22, 28] width 29 height 29
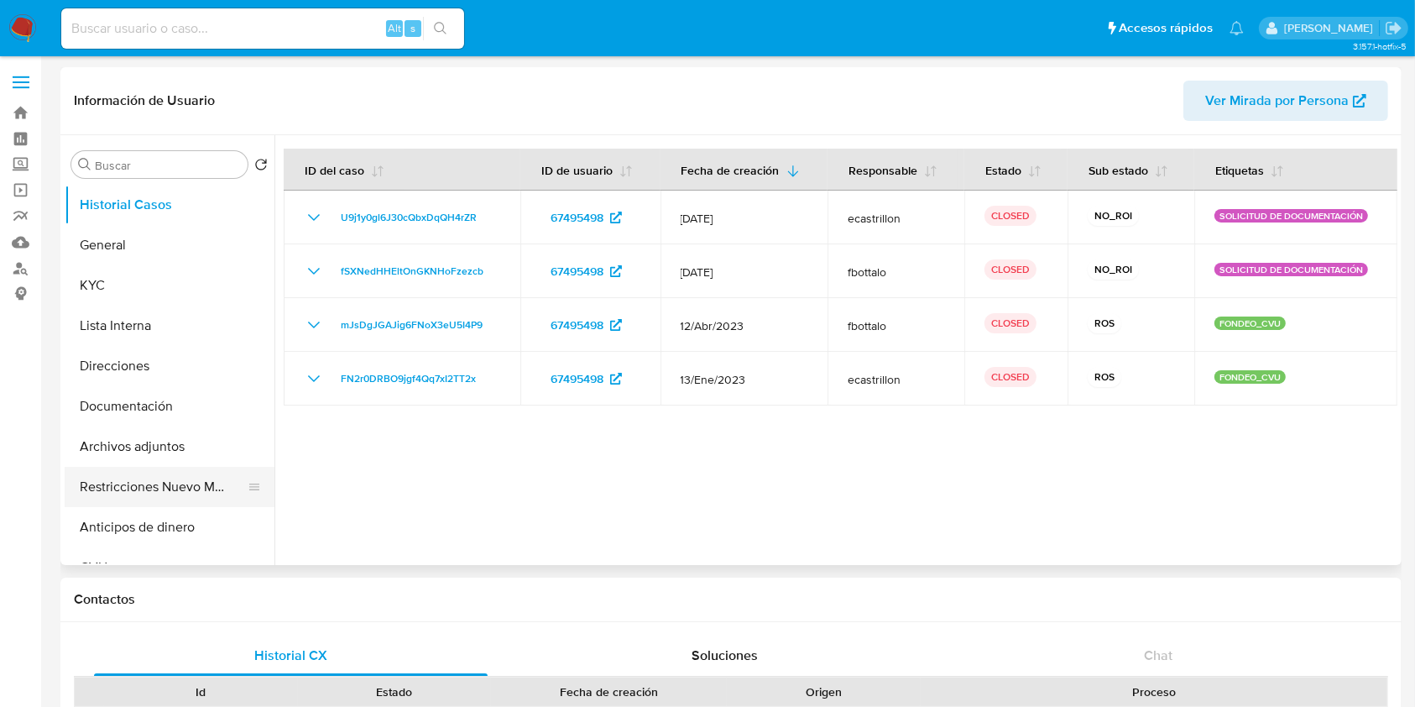
select select "10"
click at [133, 489] on button "Restricciones Nuevo Mundo" at bounding box center [163, 487] width 196 height 40
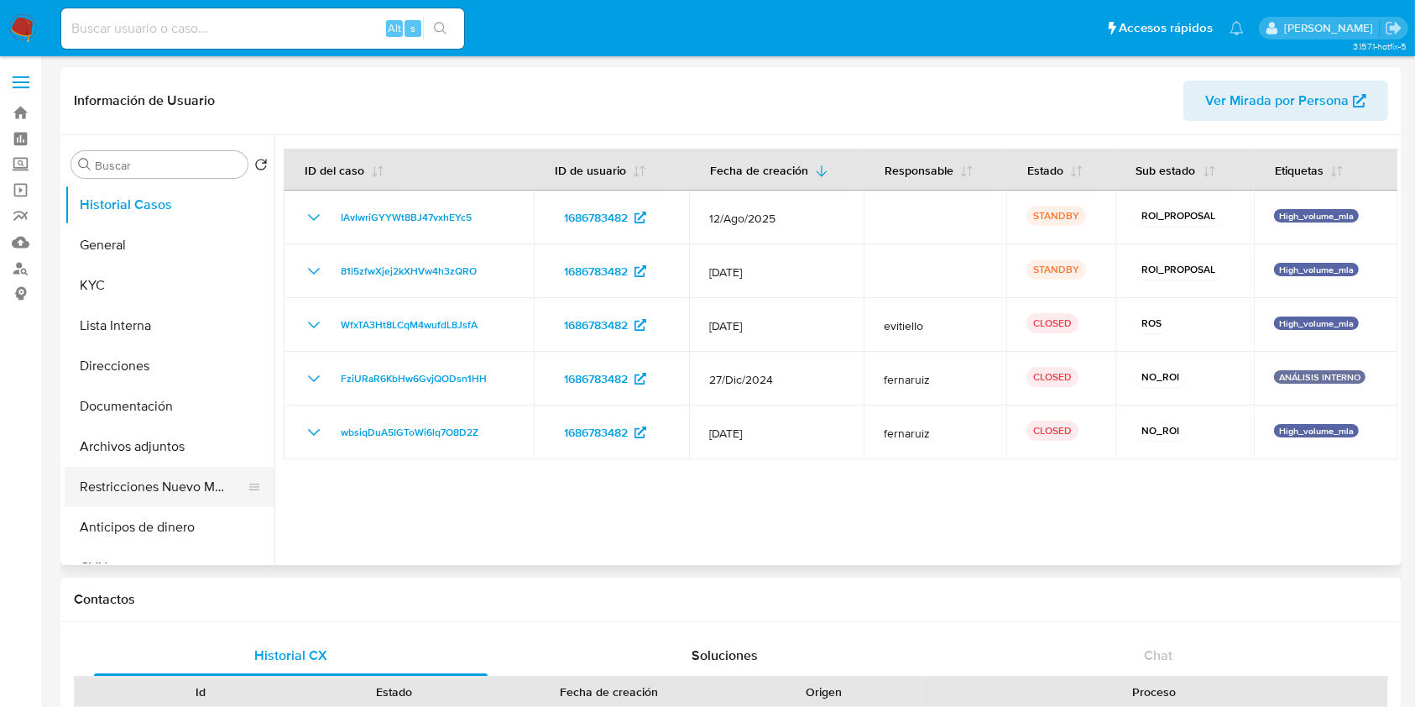
click at [159, 491] on button "Restricciones Nuevo Mundo" at bounding box center [163, 487] width 196 height 40
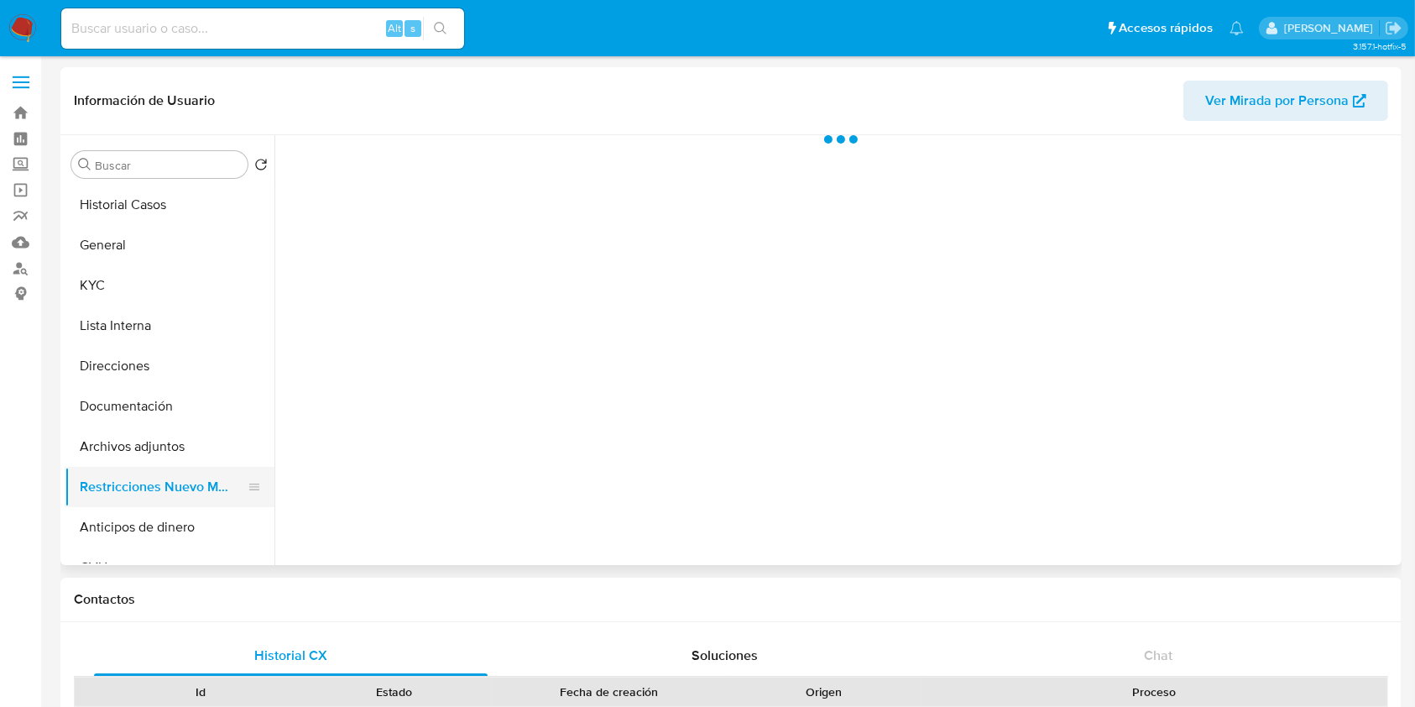
select select "10"
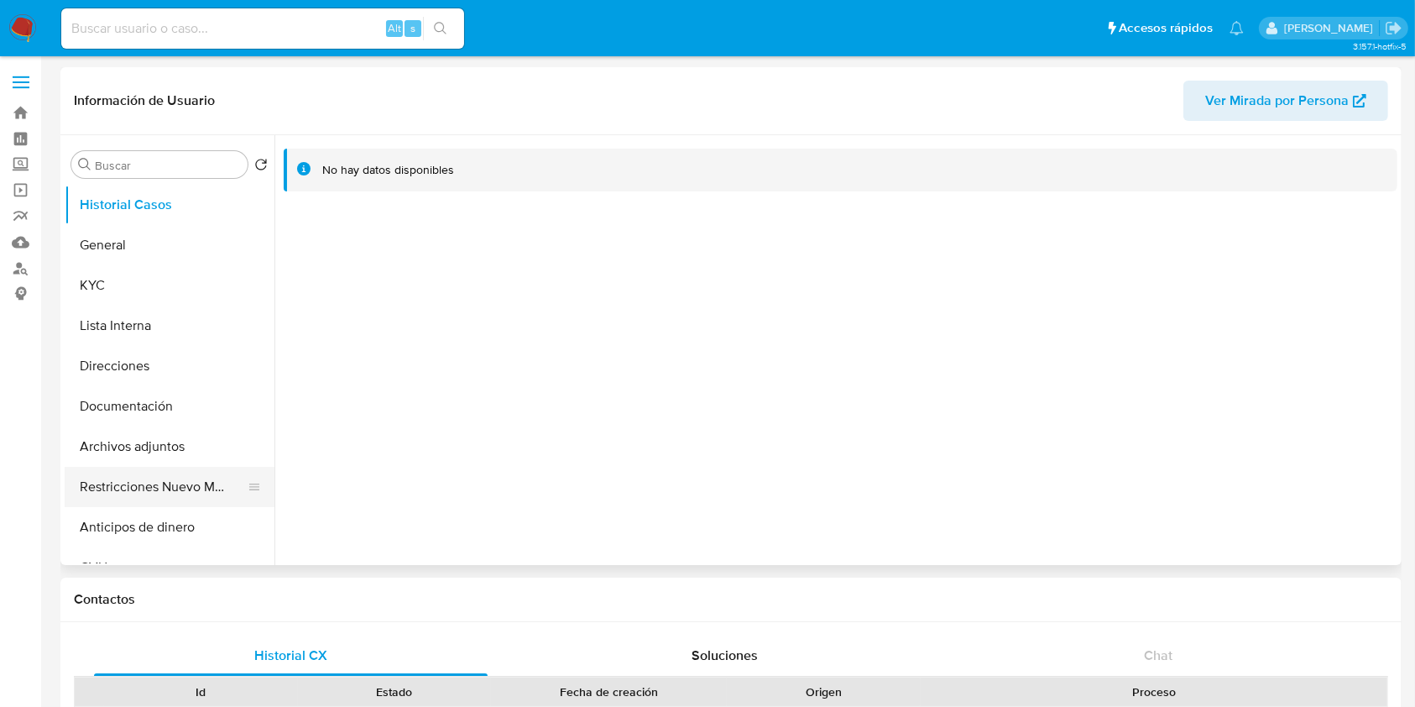
click at [157, 480] on button "Restricciones Nuevo Mundo" at bounding box center [163, 487] width 196 height 40
select select "10"
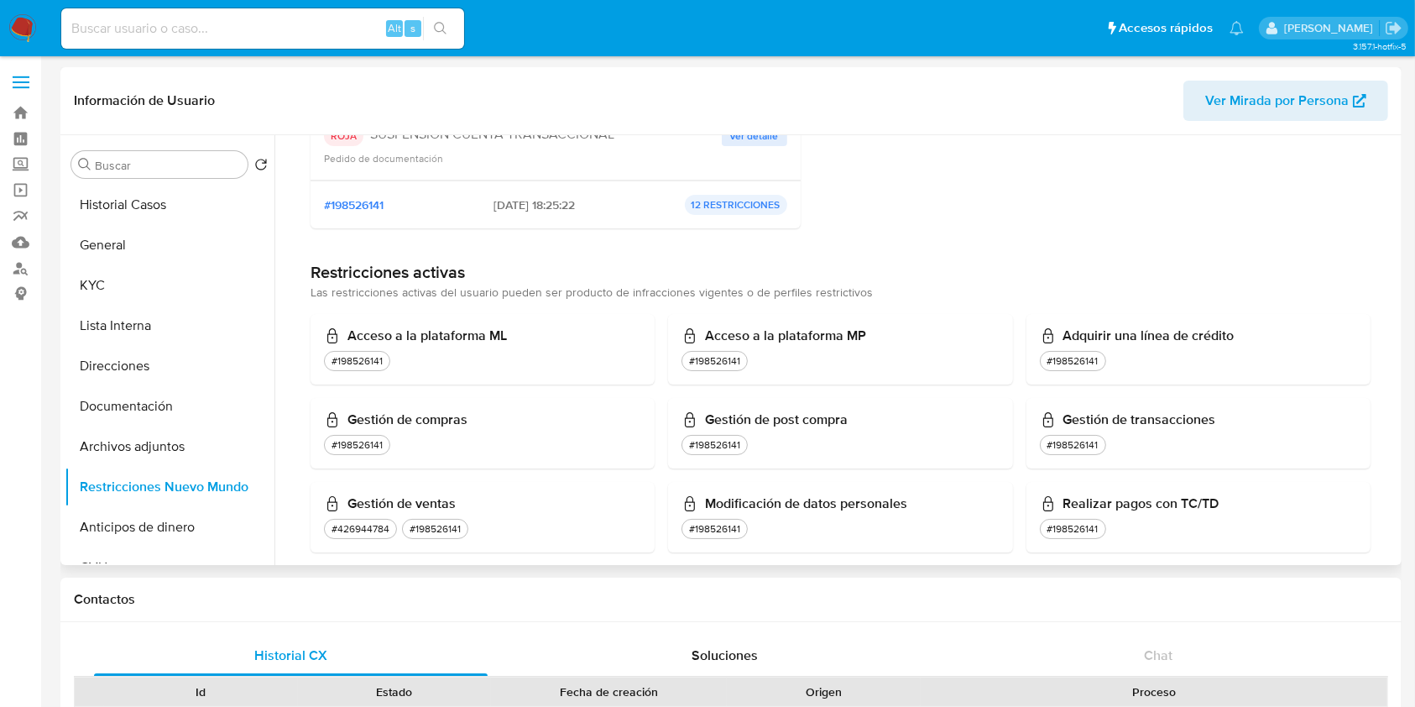
scroll to position [223, 0]
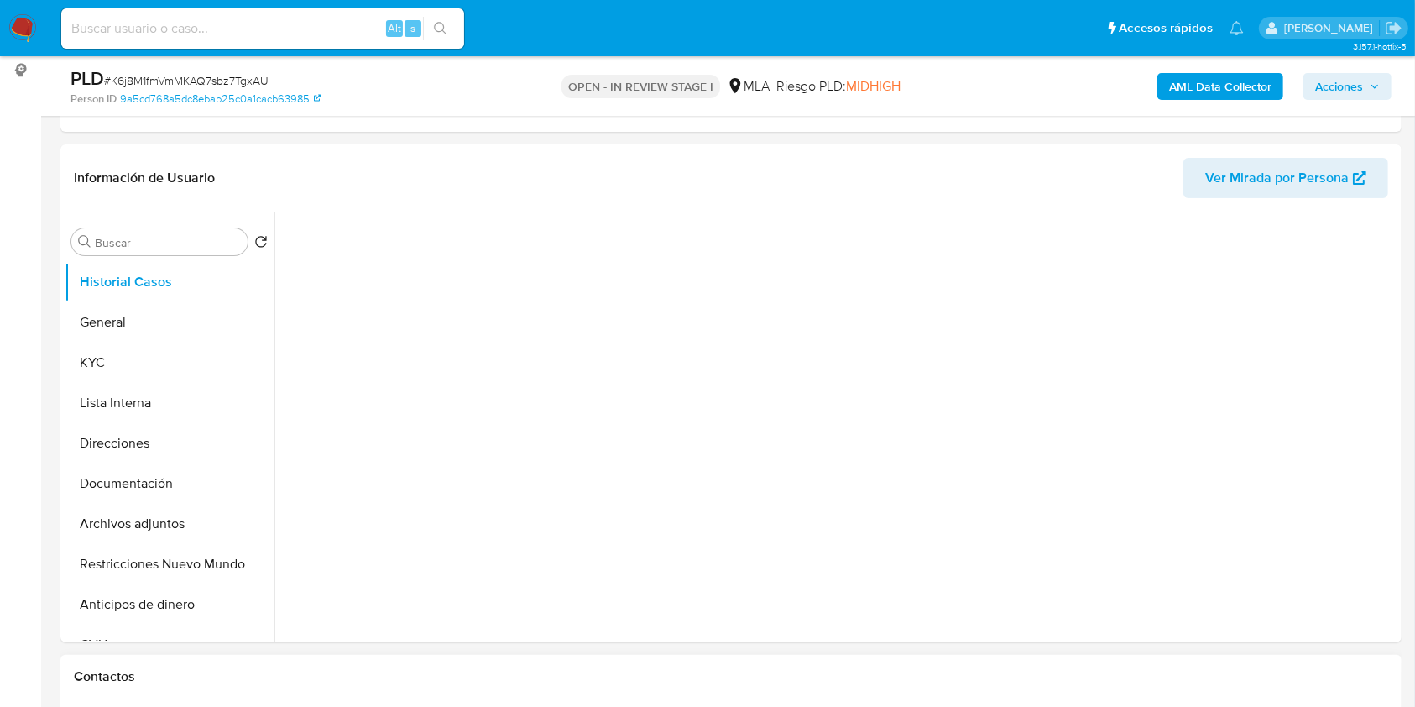
scroll to position [336, 0]
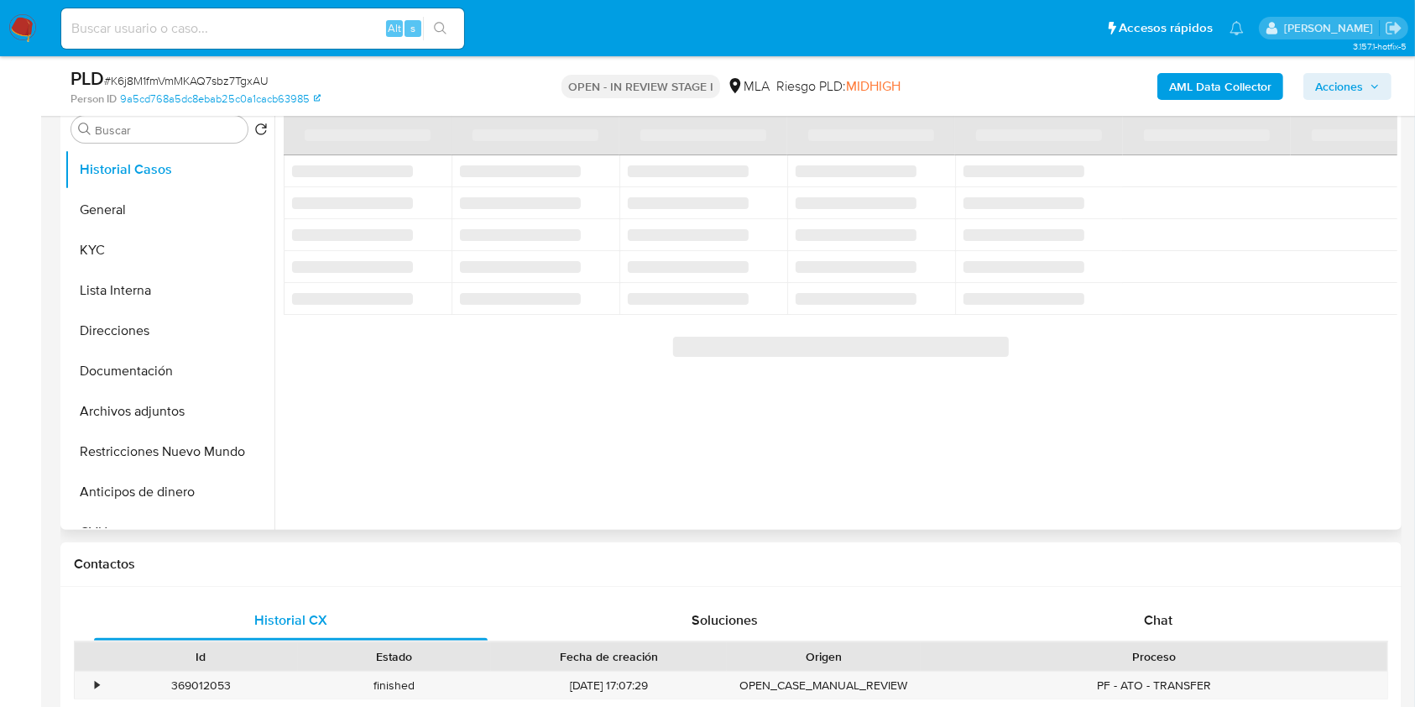
drag, startPoint x: 1192, startPoint y: 629, endPoint x: 1239, endPoint y: 524, distance: 114.9
click at [1192, 630] on div "Chat" at bounding box center [1159, 620] width 394 height 40
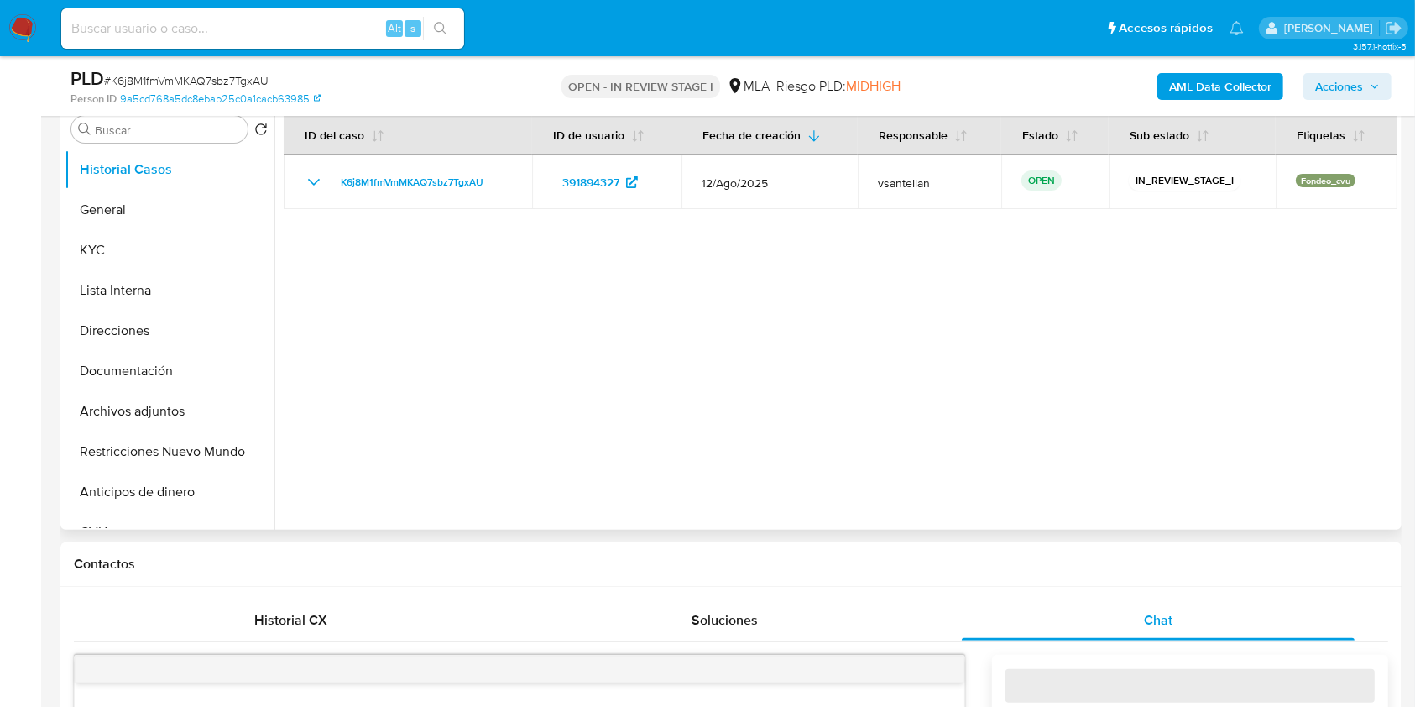
select select "10"
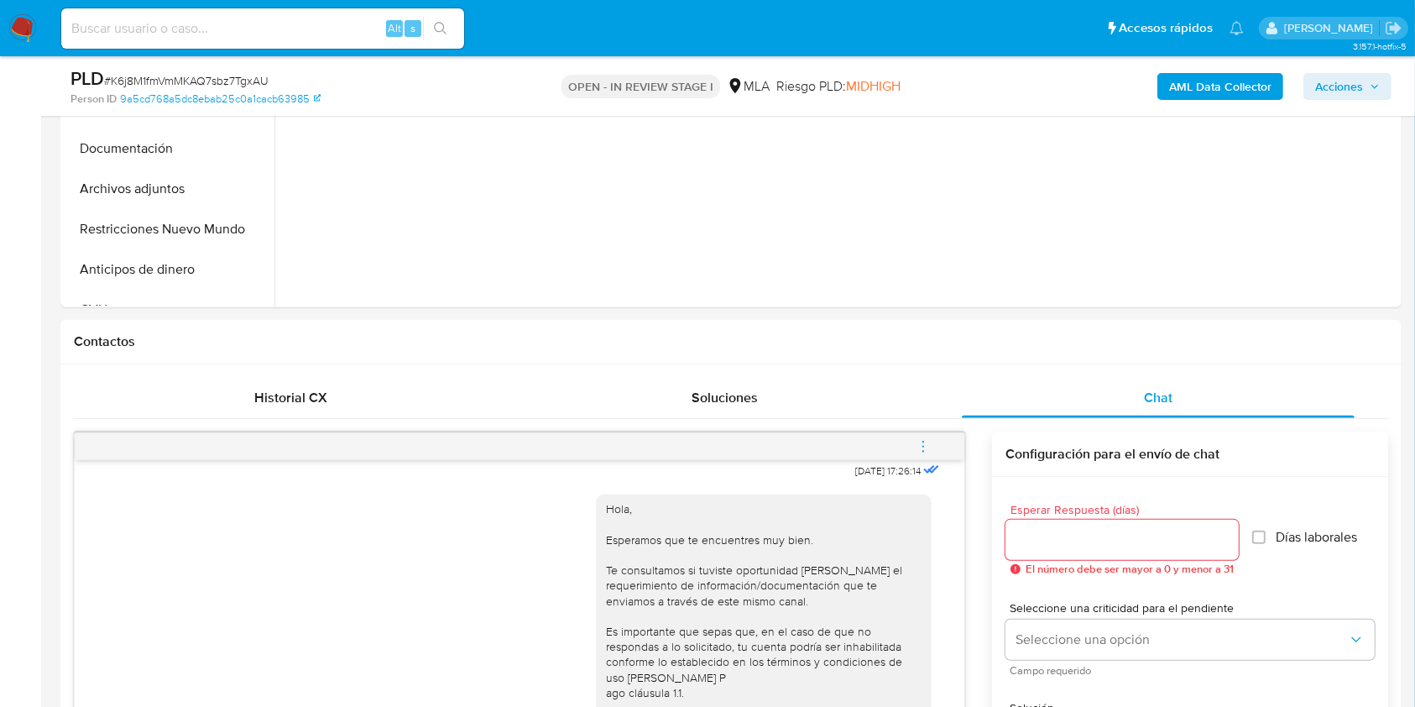
scroll to position [591, 0]
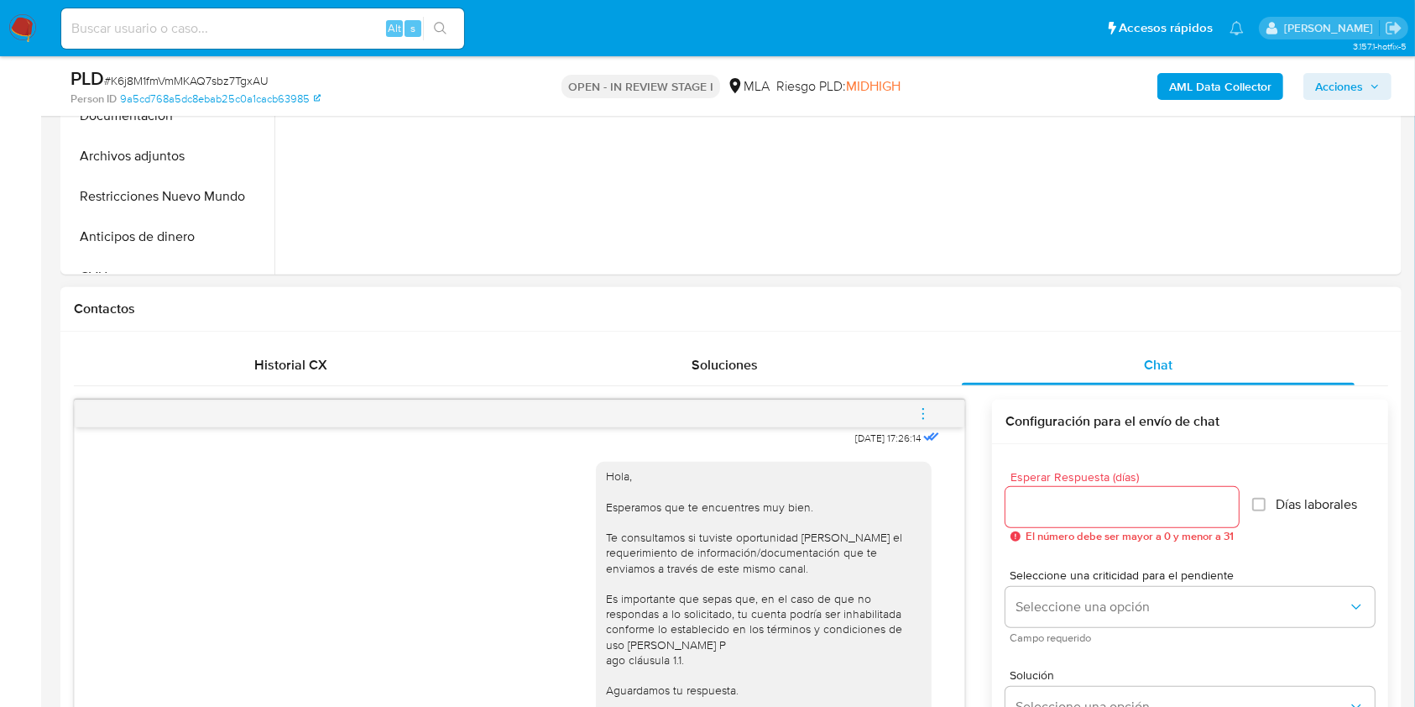
click at [939, 400] on button "menu-action" at bounding box center [922, 414] width 55 height 40
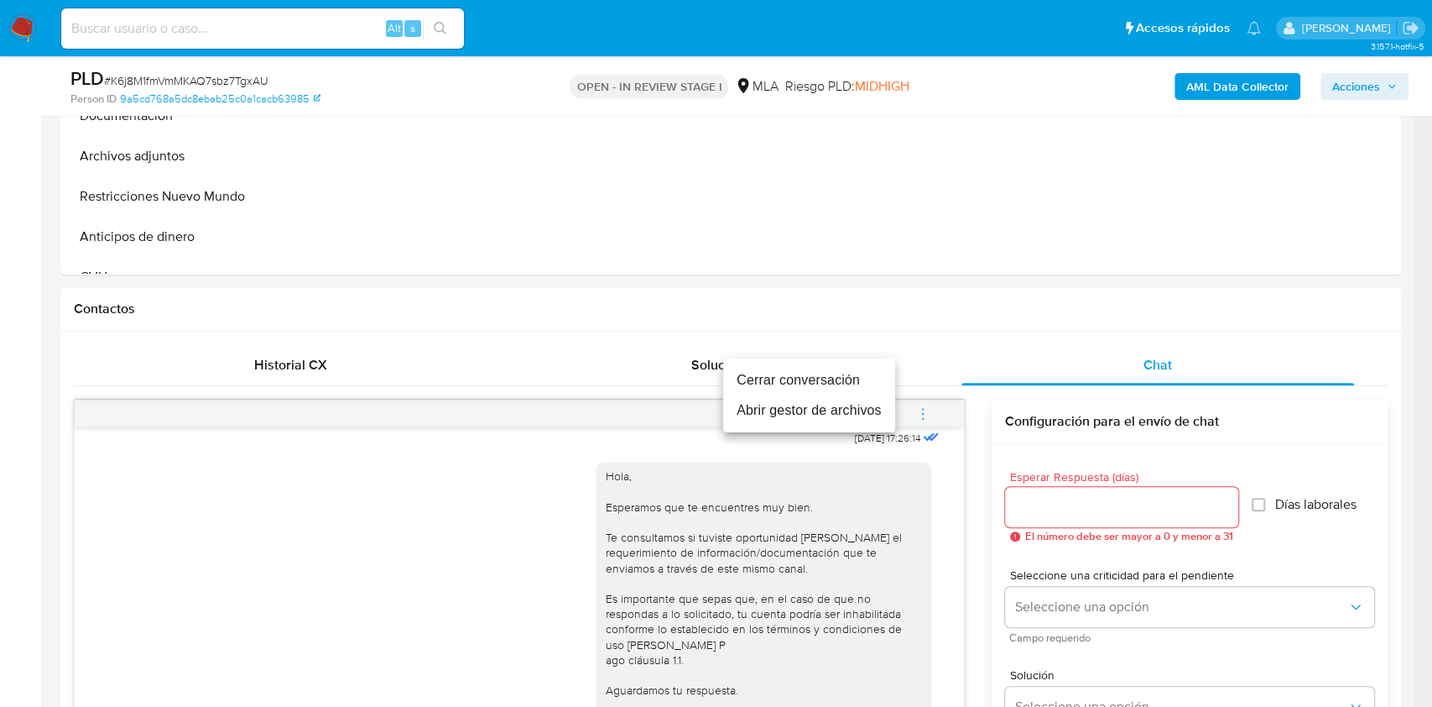
click at [852, 385] on li "Cerrar conversación" at bounding box center [809, 380] width 172 height 30
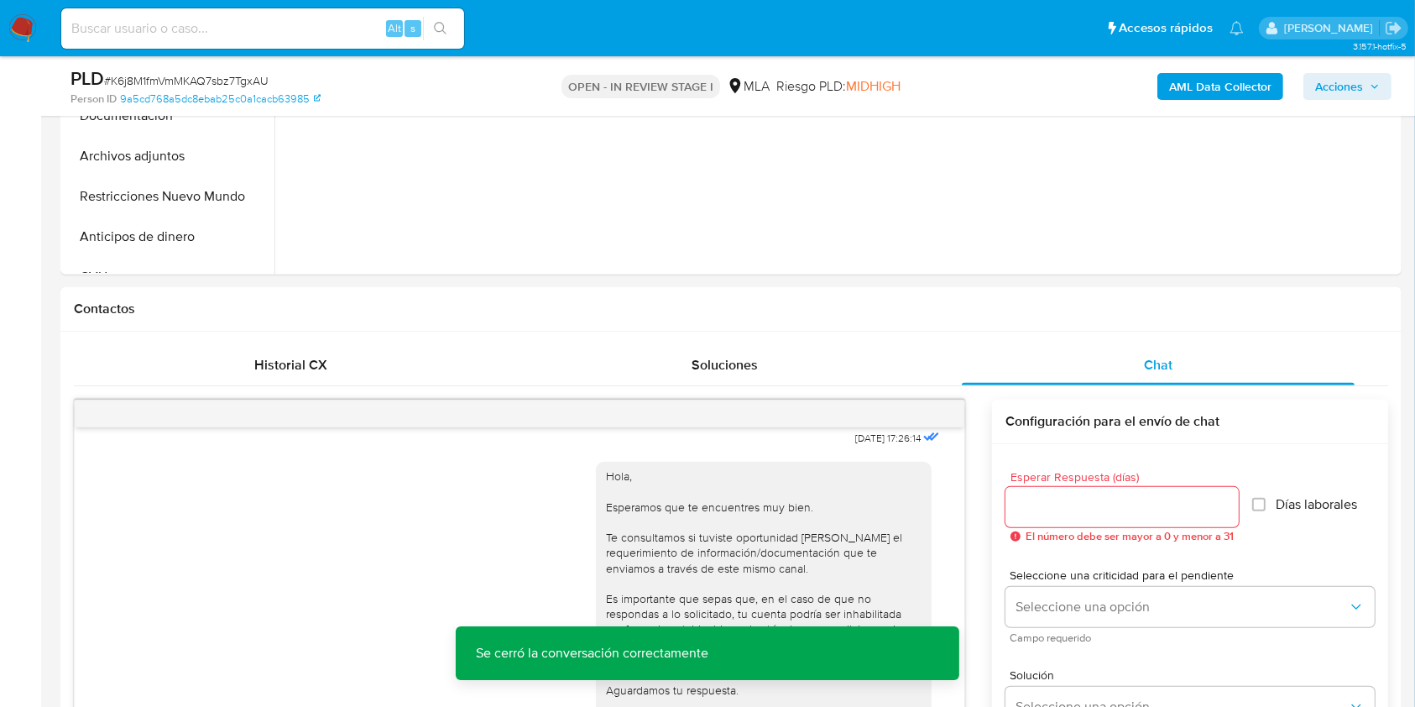
drag, startPoint x: 1413, startPoint y: 155, endPoint x: 1415, endPoint y: 237, distance: 82.3
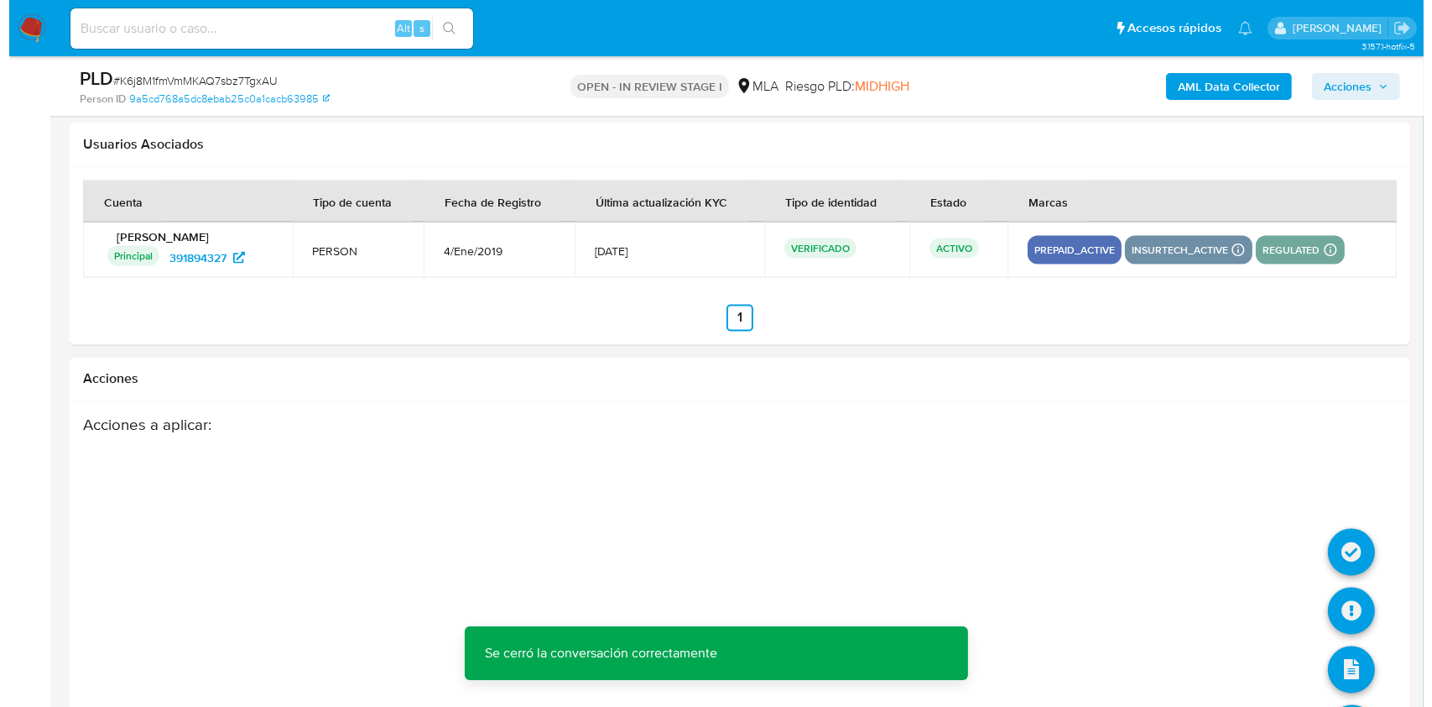
scroll to position [2951, 0]
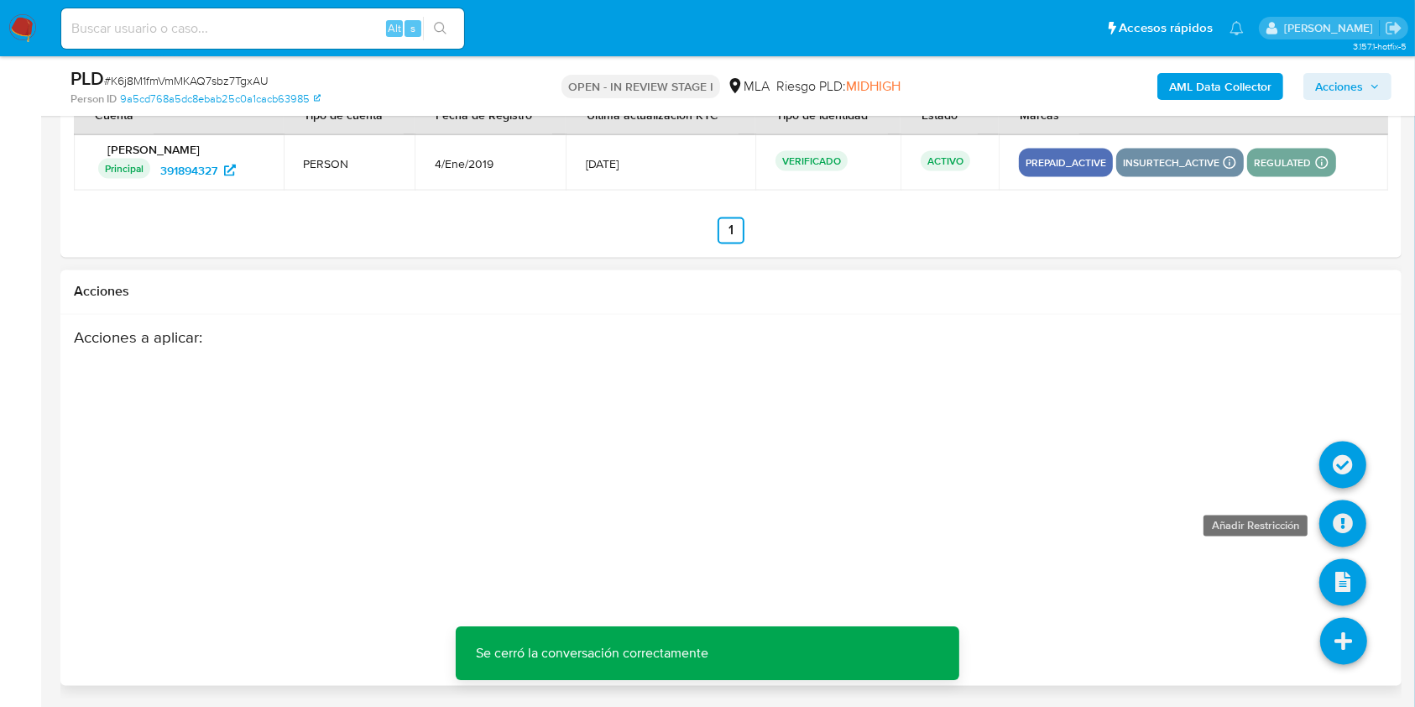
click at [1336, 510] on icon at bounding box center [1342, 523] width 47 height 47
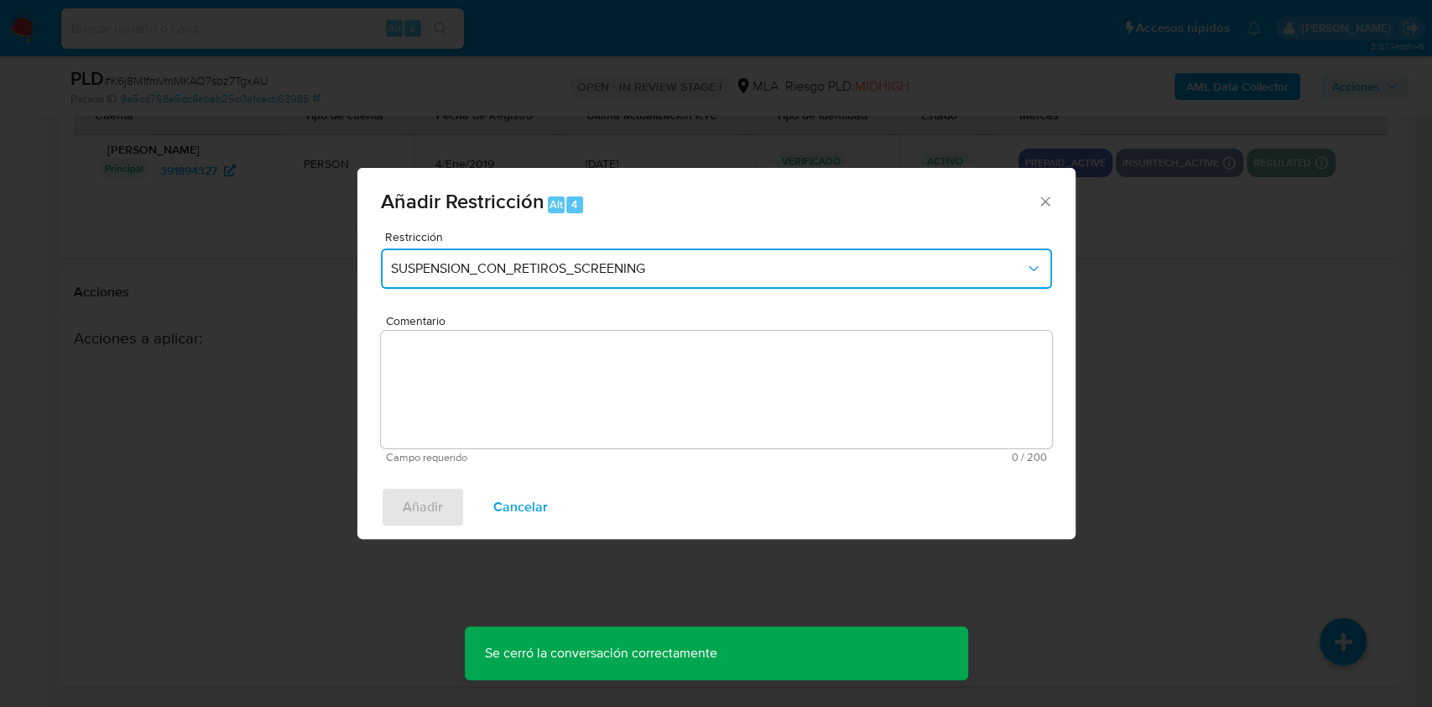
click at [602, 279] on button "SUSPENSION_CON_RETIROS_SCREENING" at bounding box center [716, 268] width 671 height 40
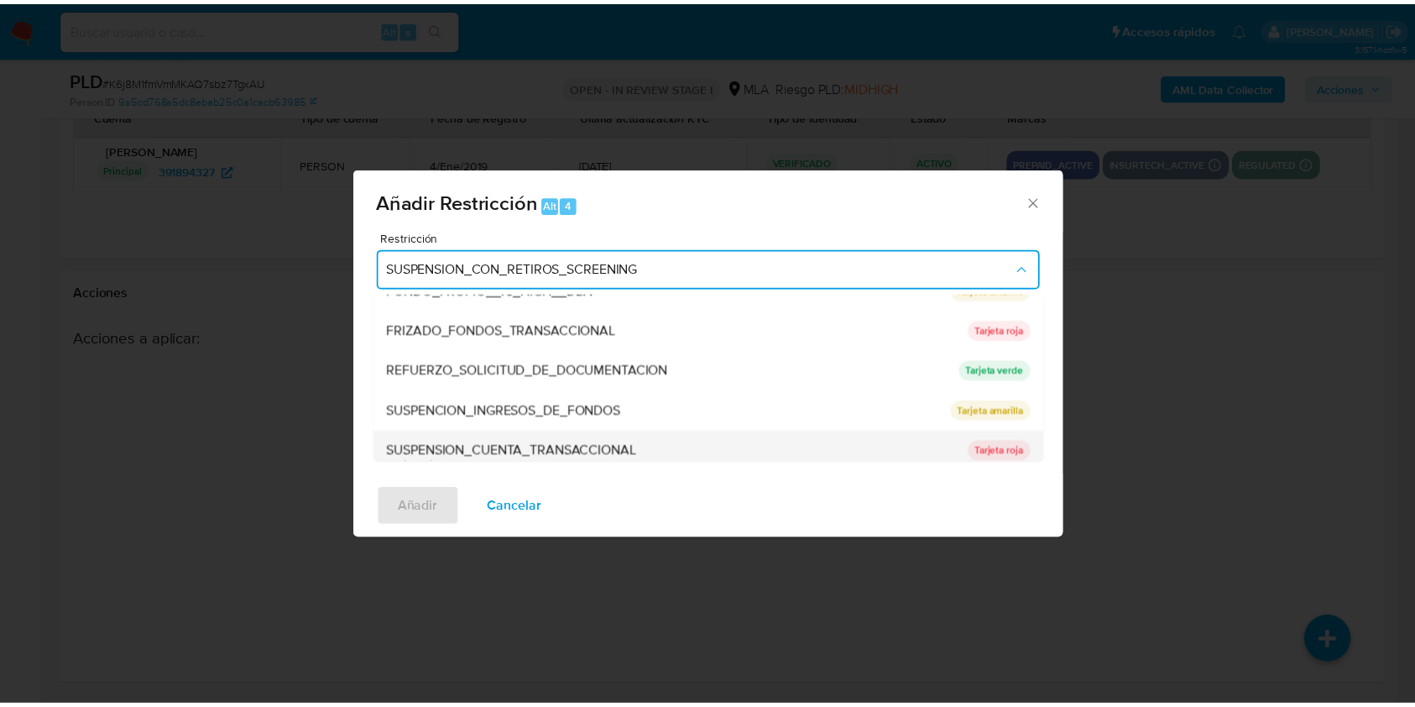
scroll to position [356, 0]
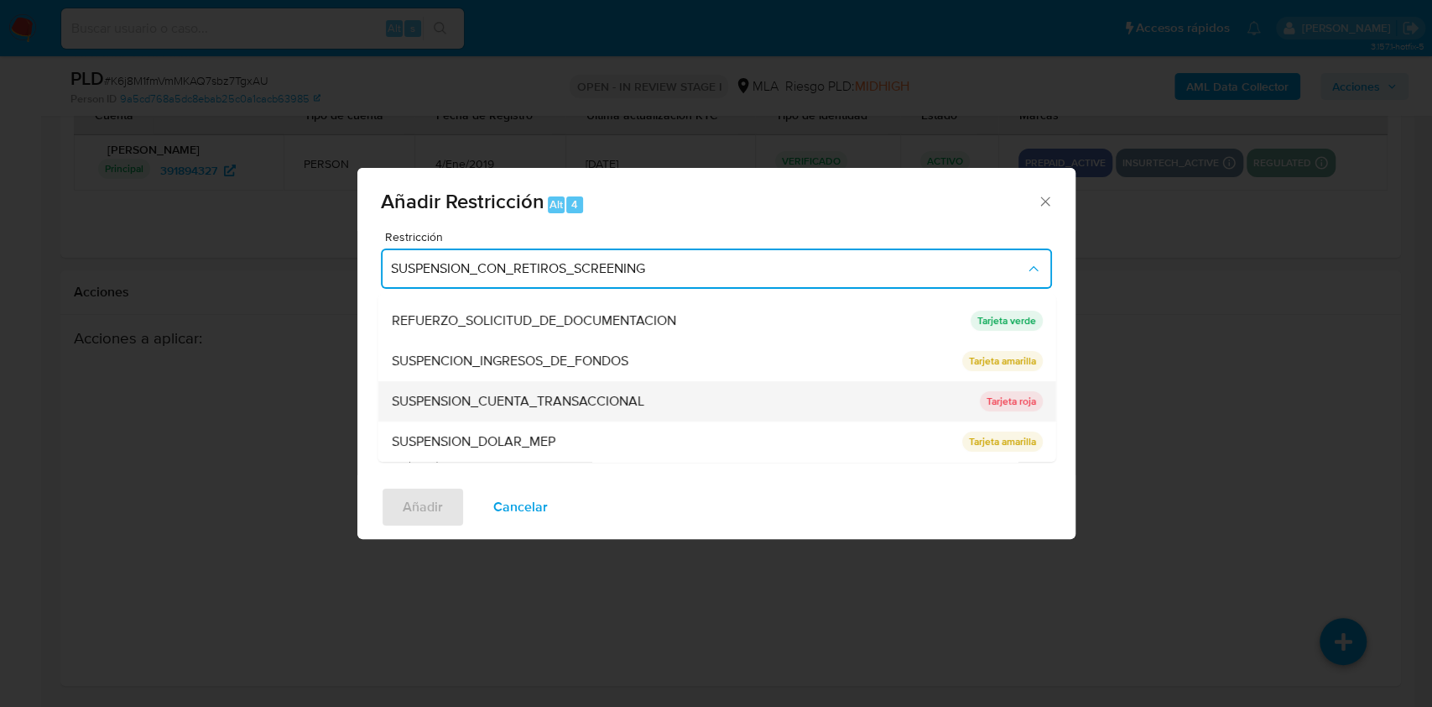
click at [618, 399] on span "SUSPENSION_CUENTA_TRANSACCIONAL" at bounding box center [517, 401] width 253 height 17
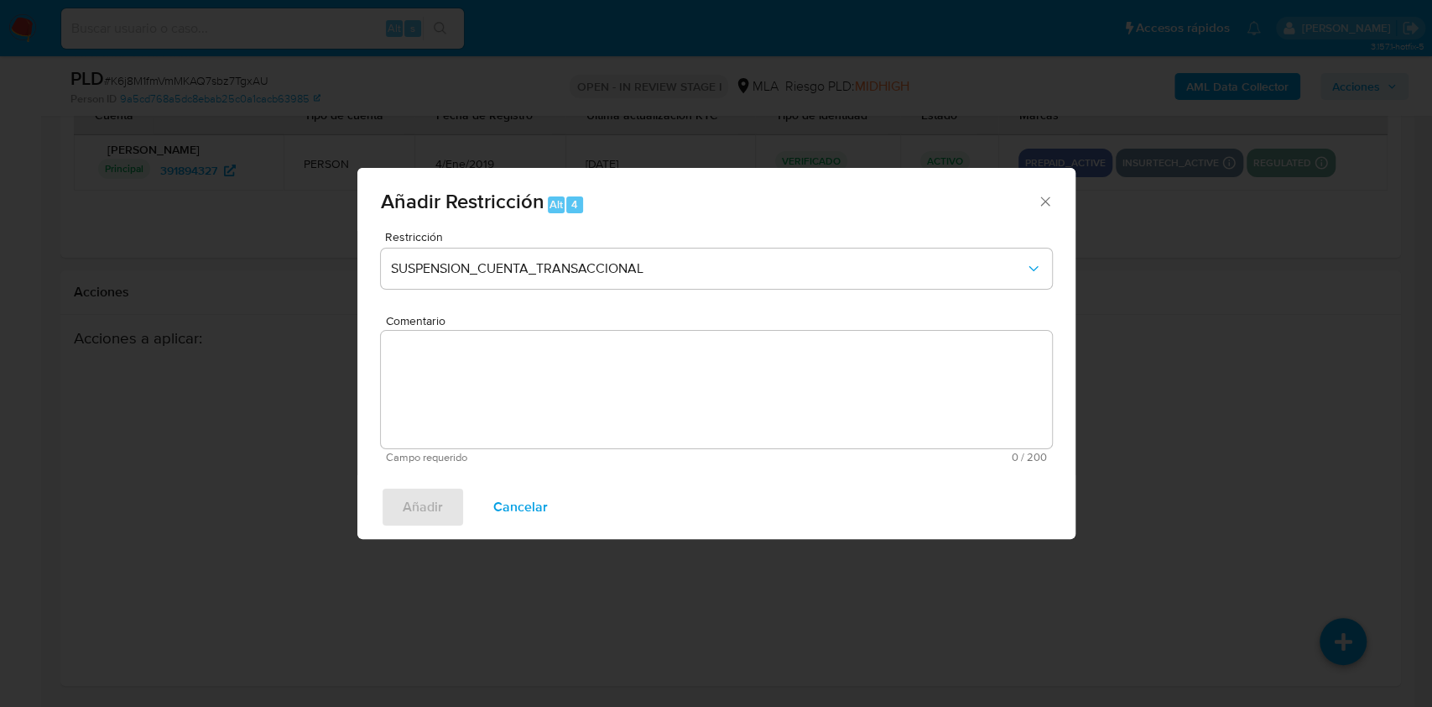
click at [556, 392] on textarea "Comentario" at bounding box center [716, 389] width 671 height 117
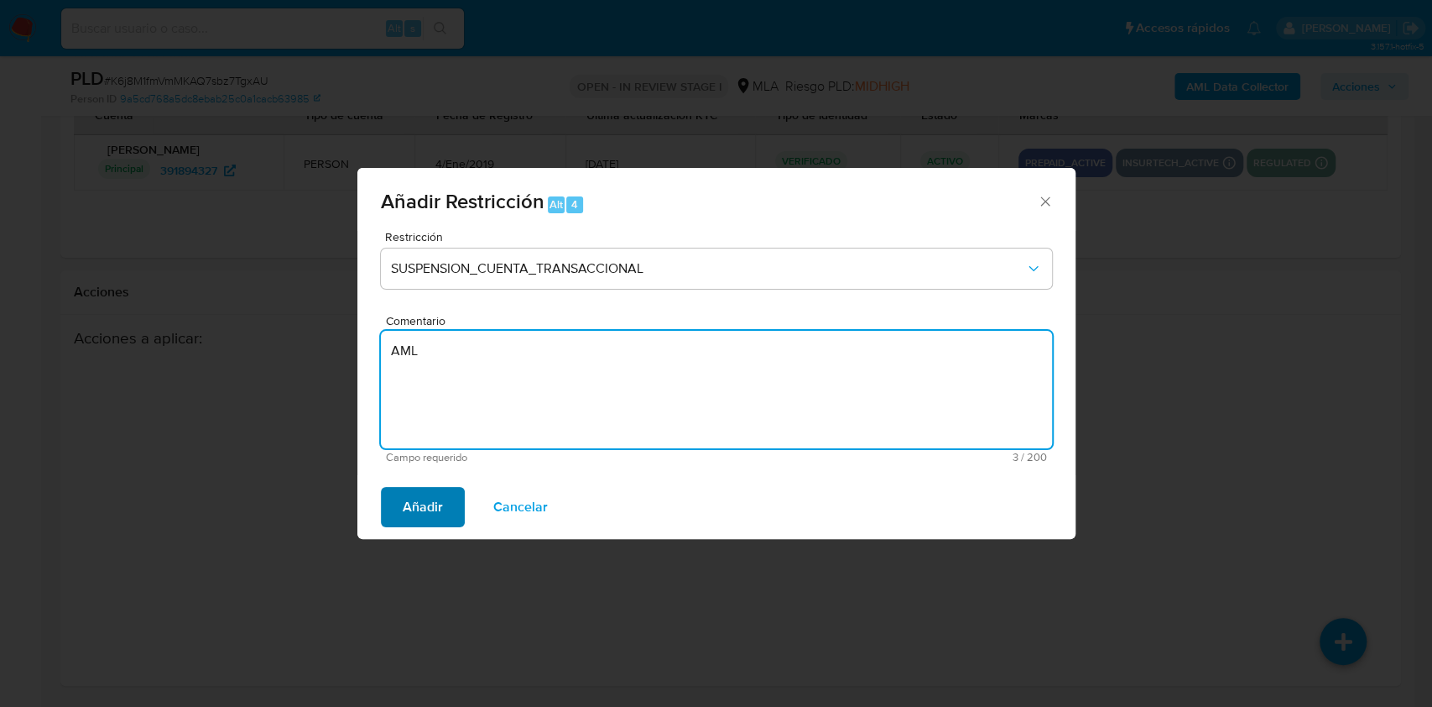
type textarea "AML"
click at [417, 519] on span "Añadir" at bounding box center [423, 506] width 40 height 37
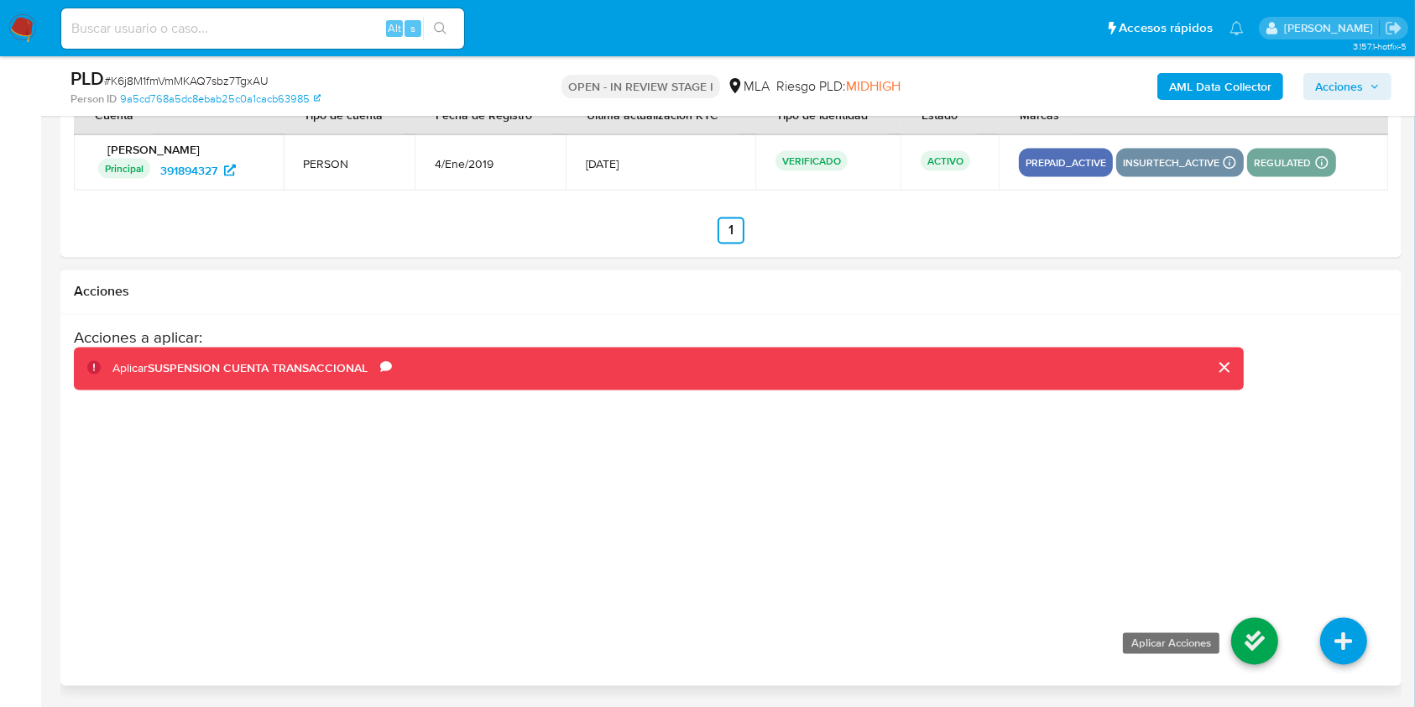
click at [1269, 644] on icon at bounding box center [1254, 641] width 47 height 47
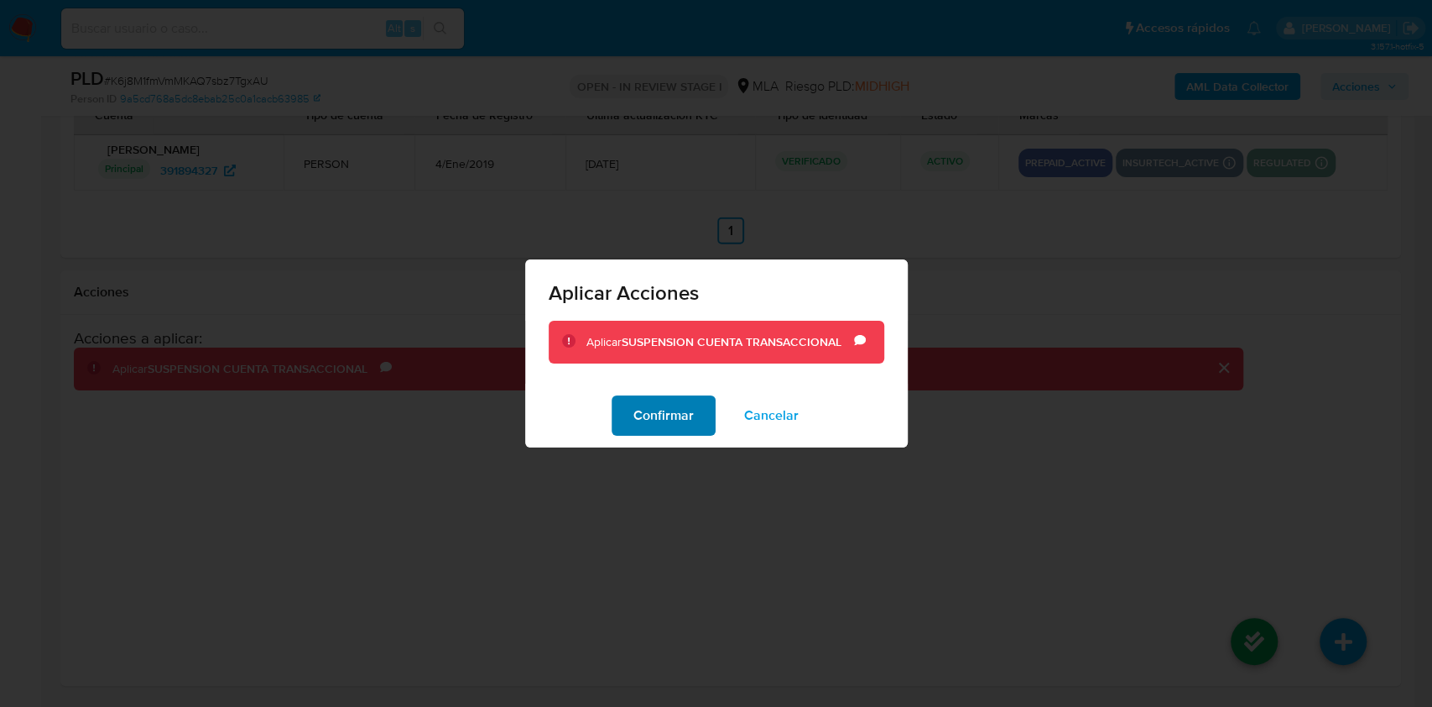
click at [663, 418] on span "Confirmar" at bounding box center [664, 415] width 60 height 37
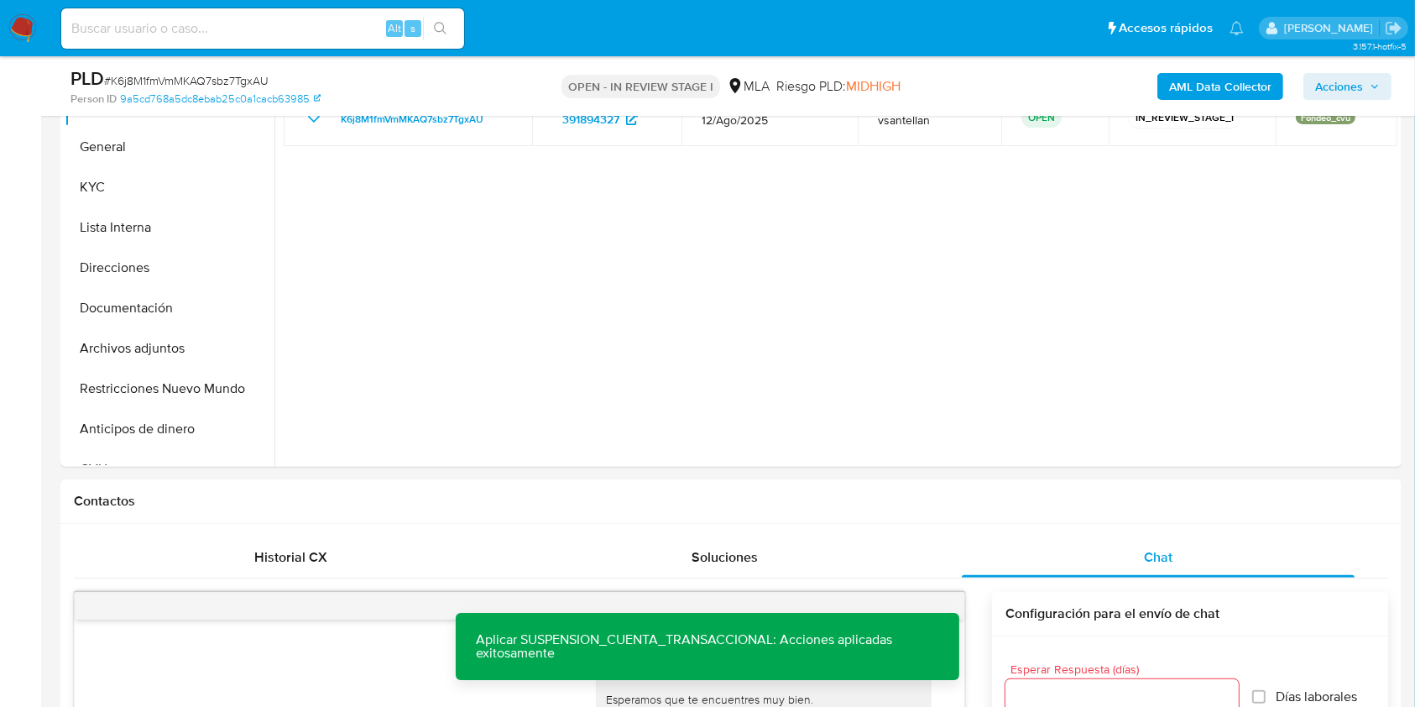
scroll to position [378, 0]
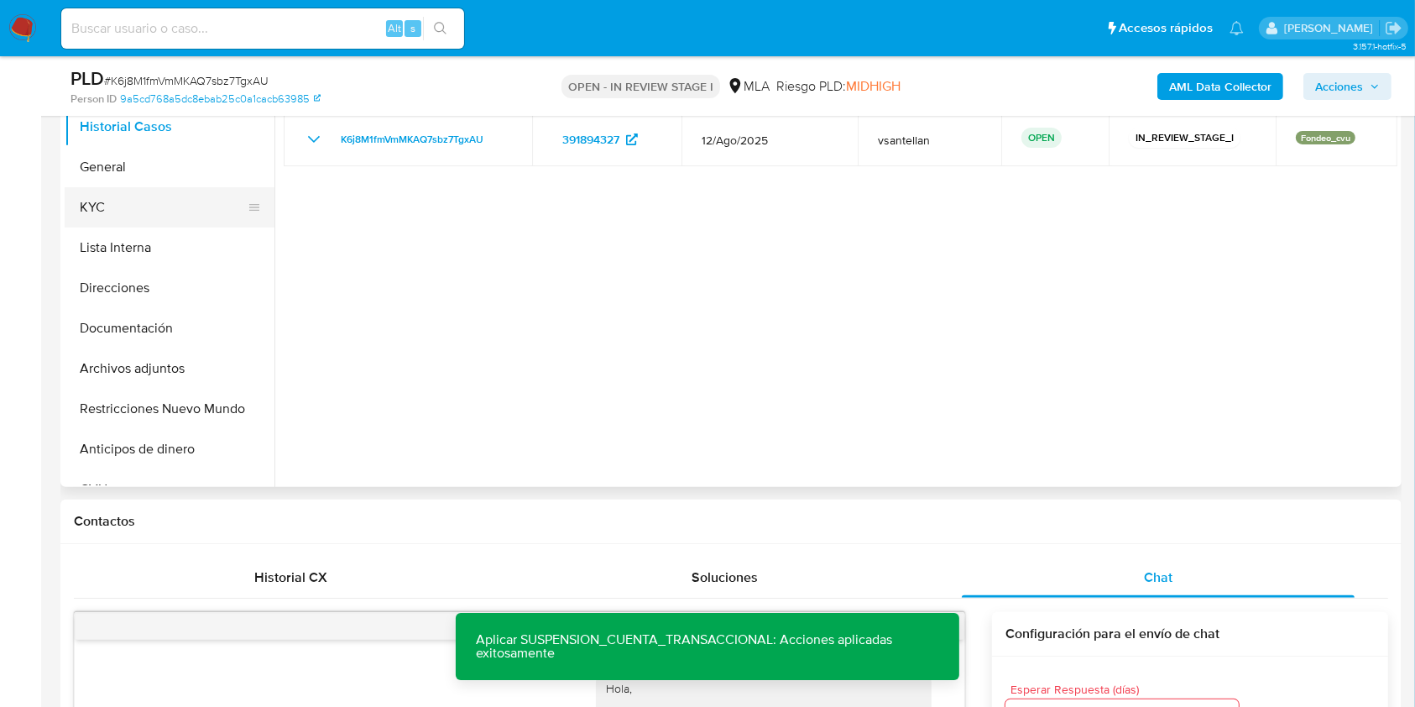
click at [107, 201] on button "KYC" at bounding box center [163, 207] width 196 height 40
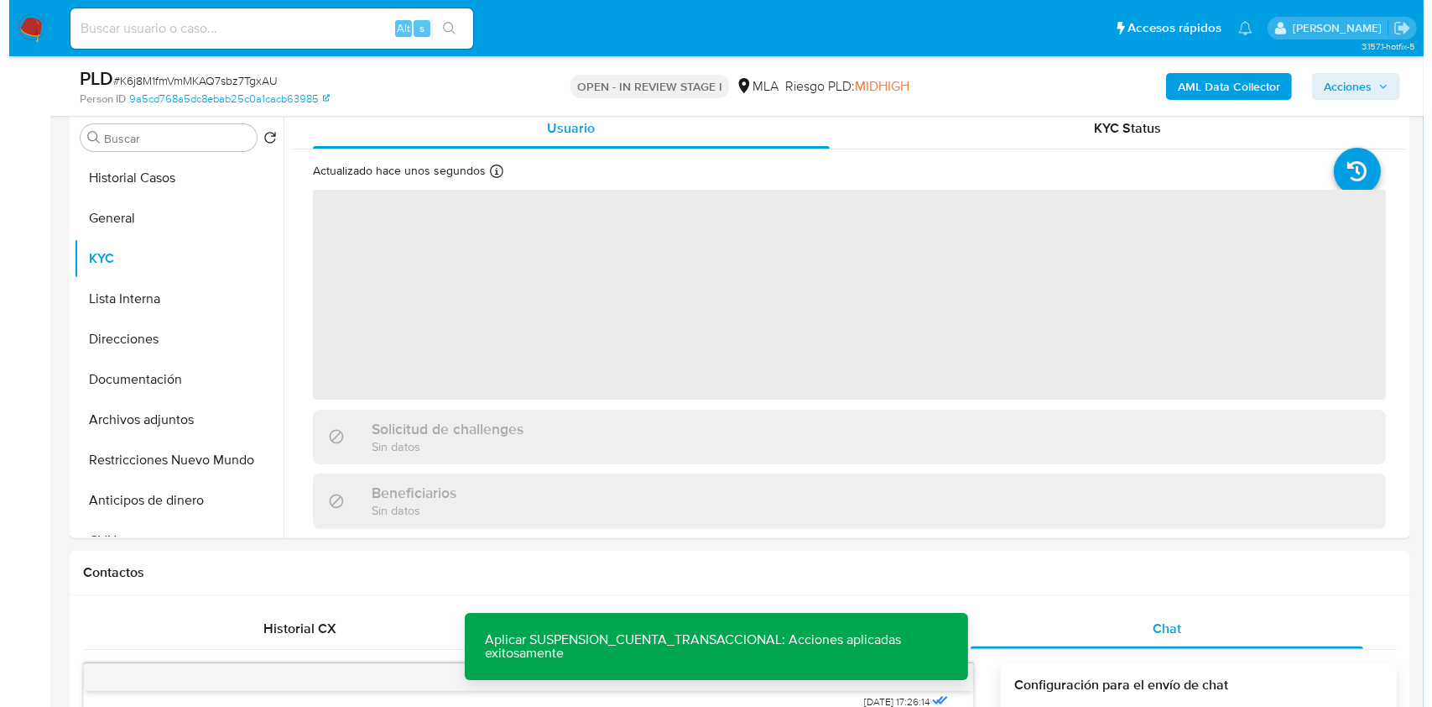
scroll to position [316, 0]
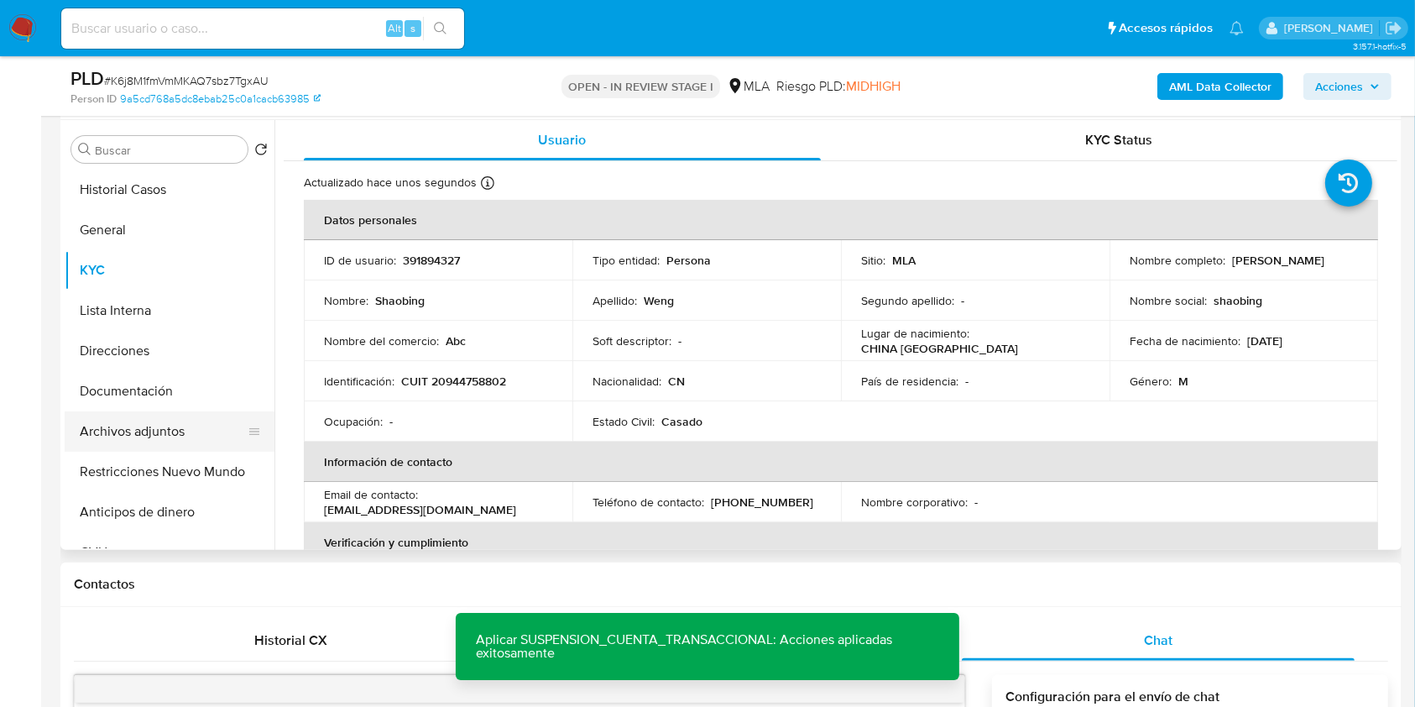
click at [154, 437] on button "Archivos adjuntos" at bounding box center [163, 431] width 196 height 40
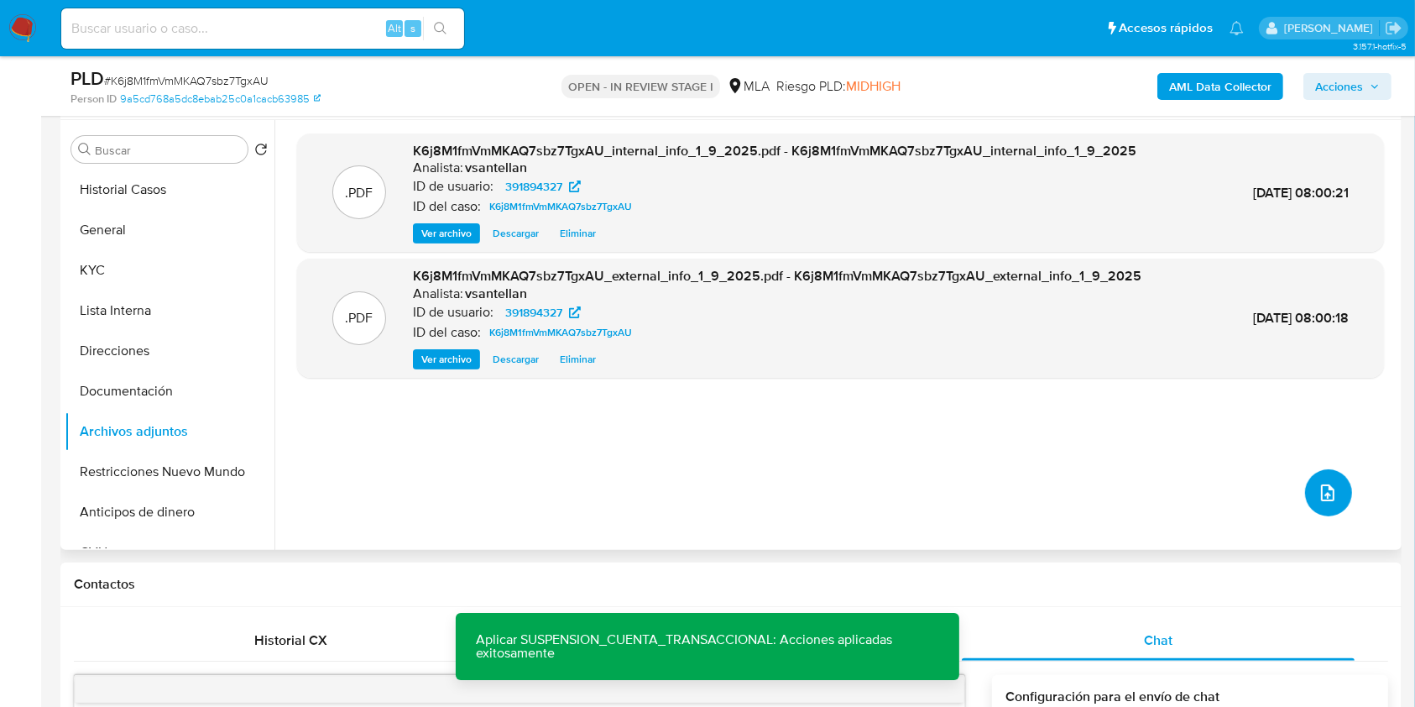
click at [1317, 488] on icon "upload-file" at bounding box center [1327, 492] width 20 height 20
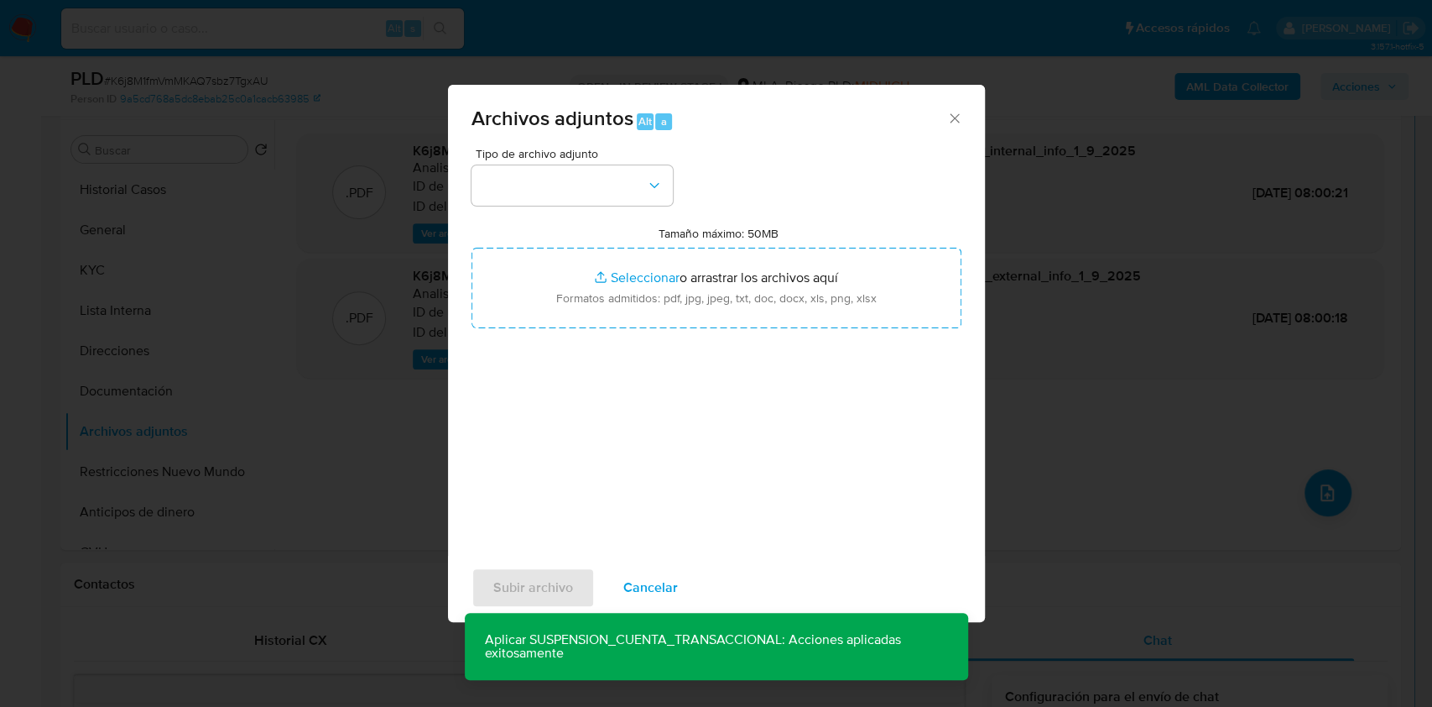
drag, startPoint x: 550, startPoint y: 163, endPoint x: 555, endPoint y: 227, distance: 63.9
click at [550, 164] on div "Tipo de archivo adjunto" at bounding box center [572, 177] width 201 height 58
click at [554, 205] on div "Tipo de archivo adjunto Tamaño máximo: 50MB Seleccionar archivos Seleccionar o …" at bounding box center [717, 346] width 490 height 396
click at [549, 179] on button "button" at bounding box center [572, 185] width 201 height 40
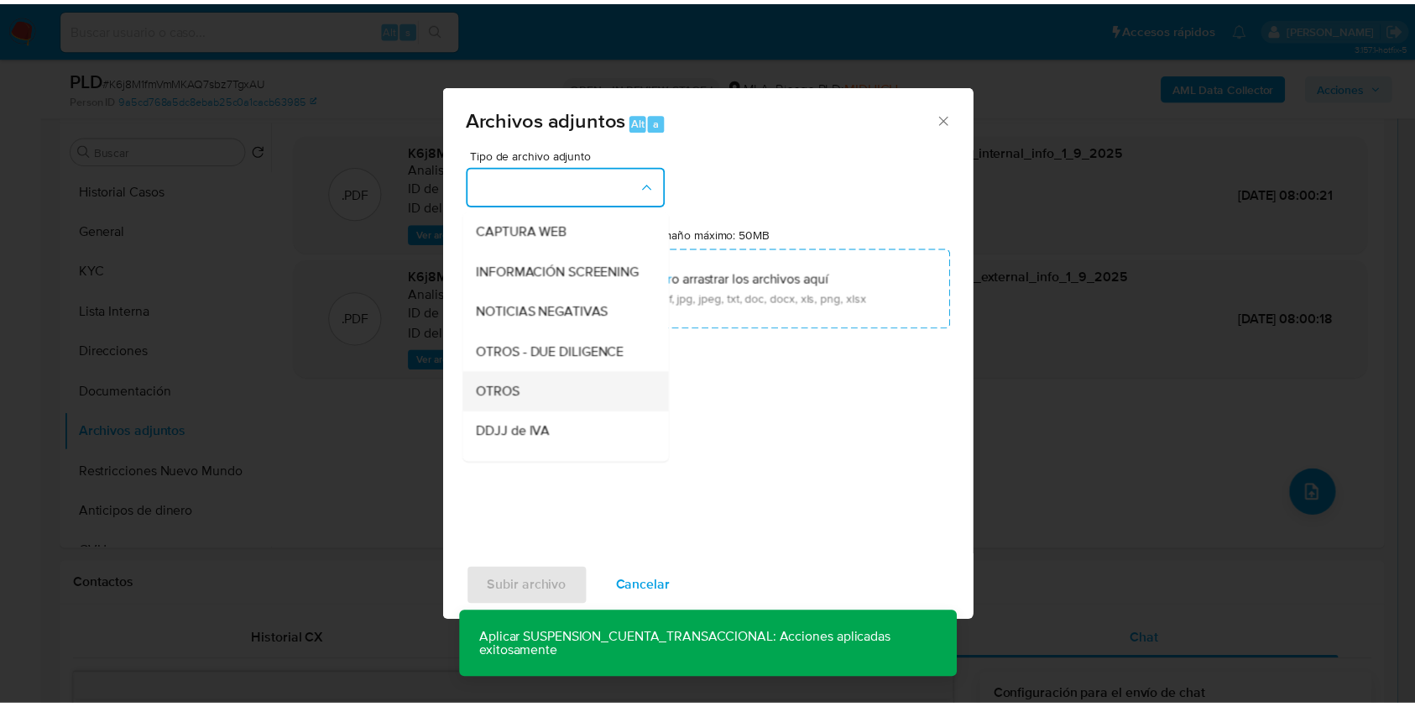
scroll to position [223, 0]
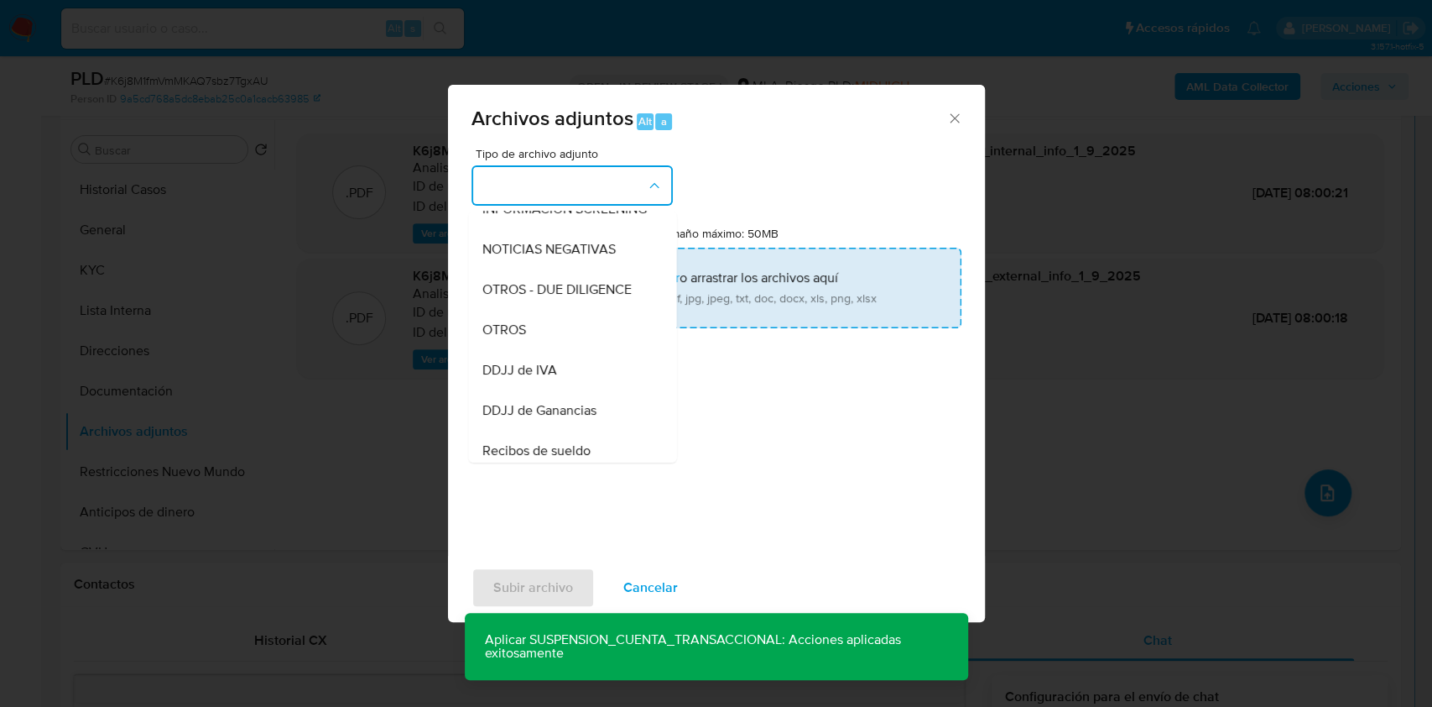
drag, startPoint x: 576, startPoint y: 344, endPoint x: 599, endPoint y: 279, distance: 69.5
click at [577, 337] on div "OTROS" at bounding box center [567, 330] width 171 height 40
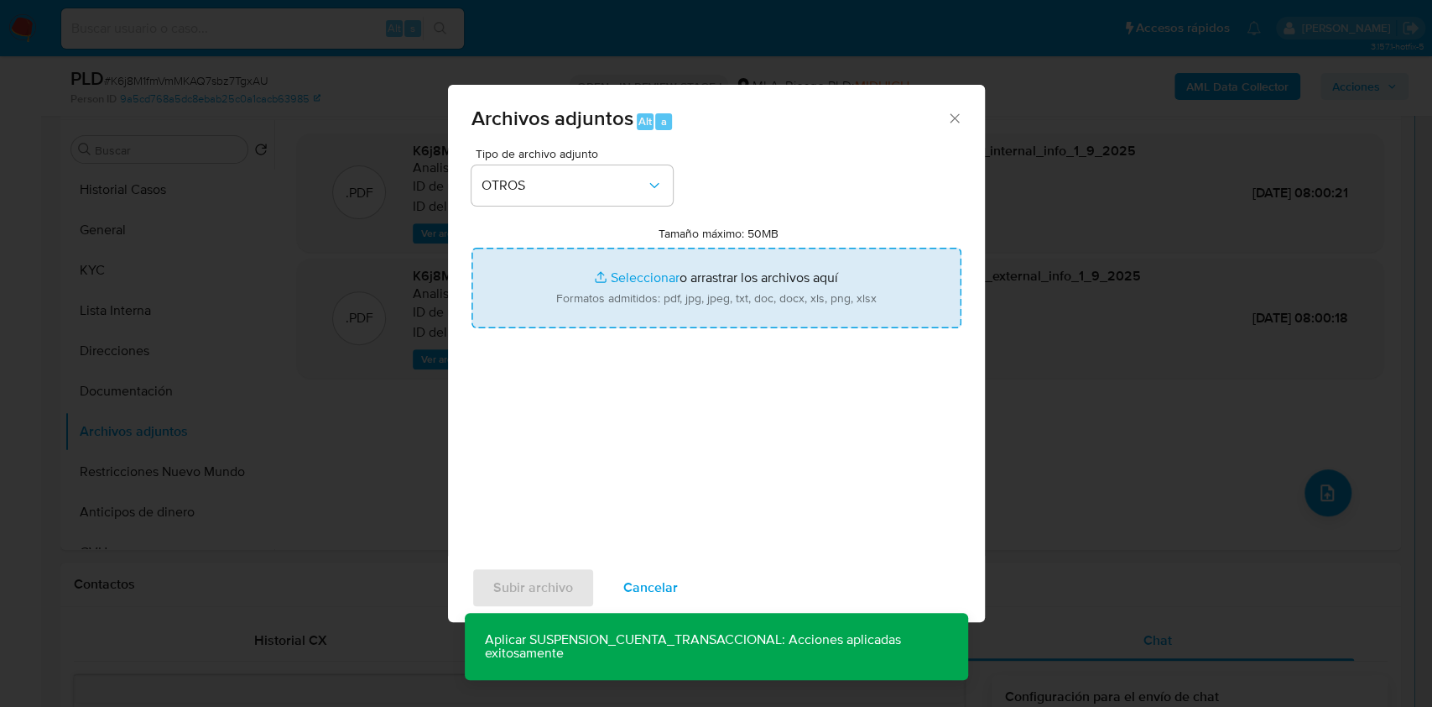
click at [603, 271] on input "Tamaño máximo: 50MB Seleccionar archivos" at bounding box center [717, 288] width 490 height 81
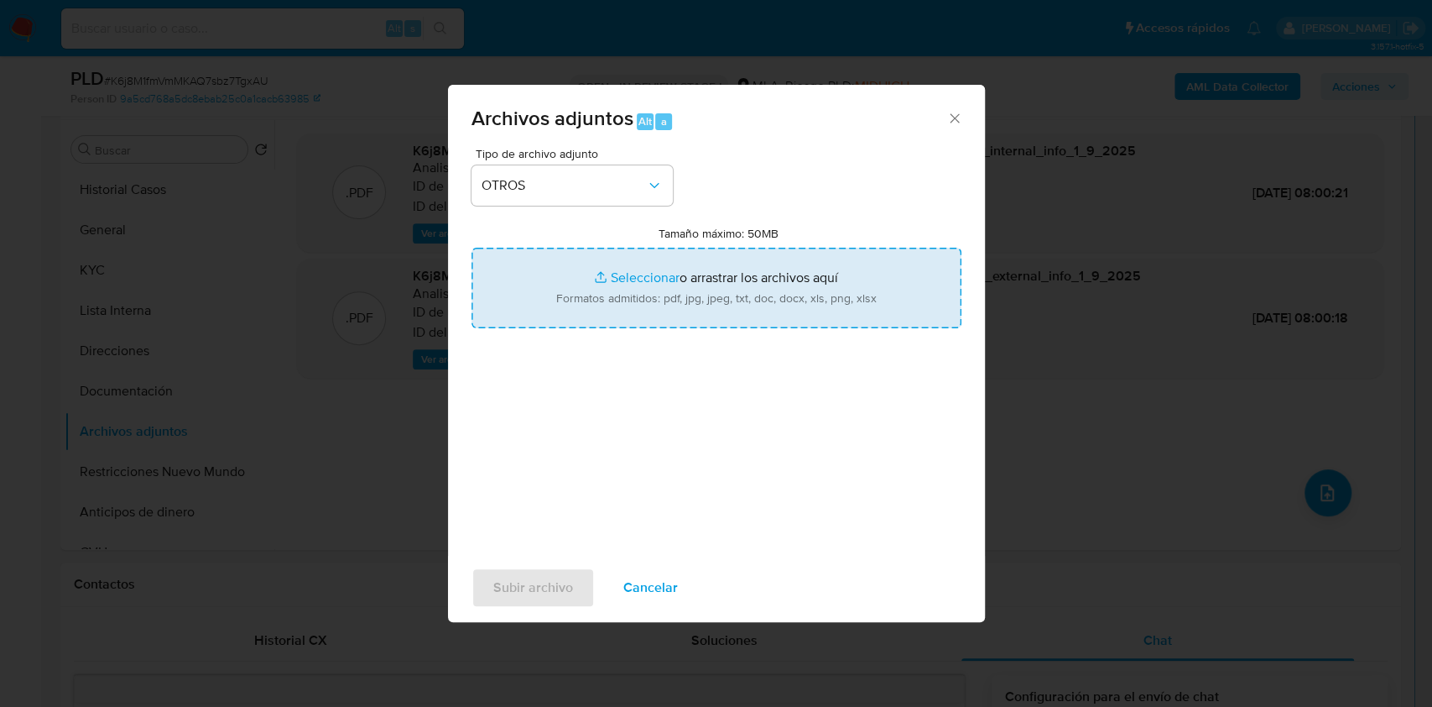
type input "C:\fakepath\Caselog K6j8M1fmVmMKAQ7sbz7TgxAU_2025_08_19_03_06_36.docx"
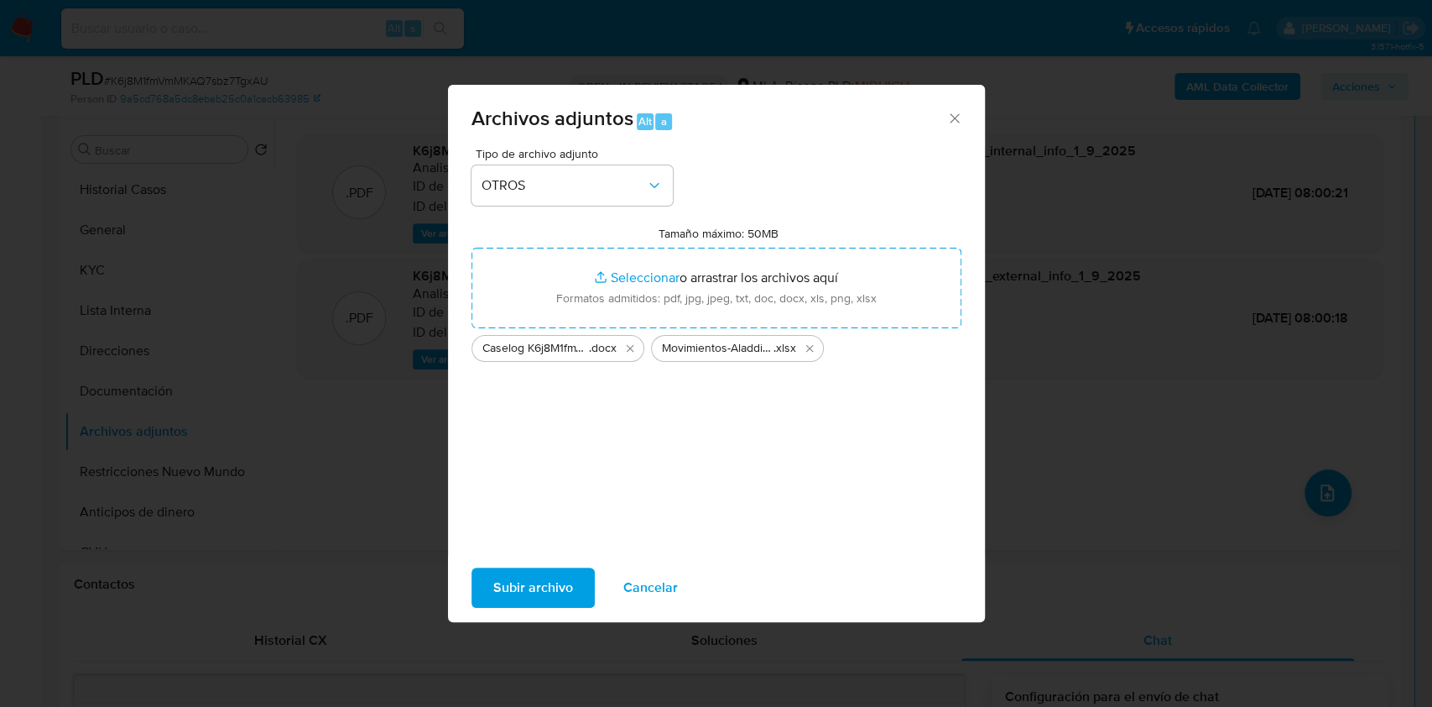
click at [552, 574] on span "Subir archivo" at bounding box center [533, 587] width 80 height 37
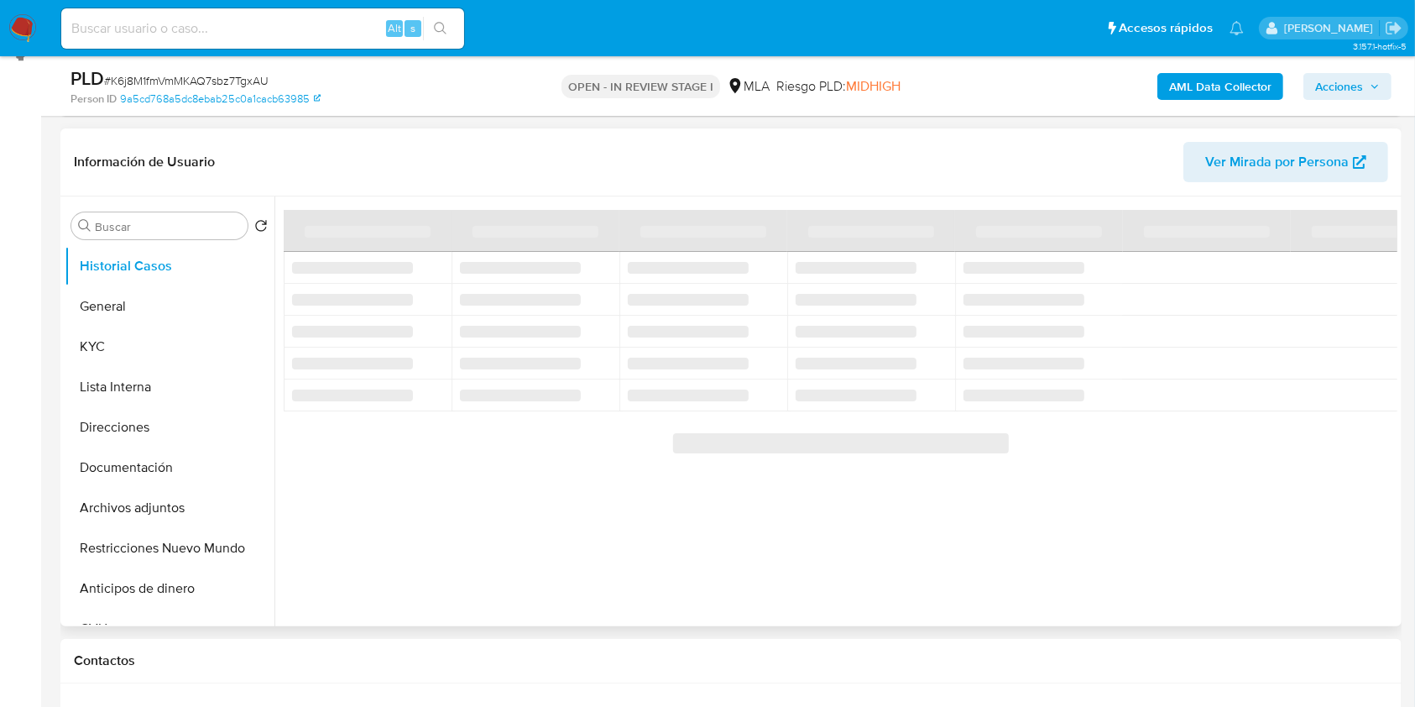
scroll to position [336, 0]
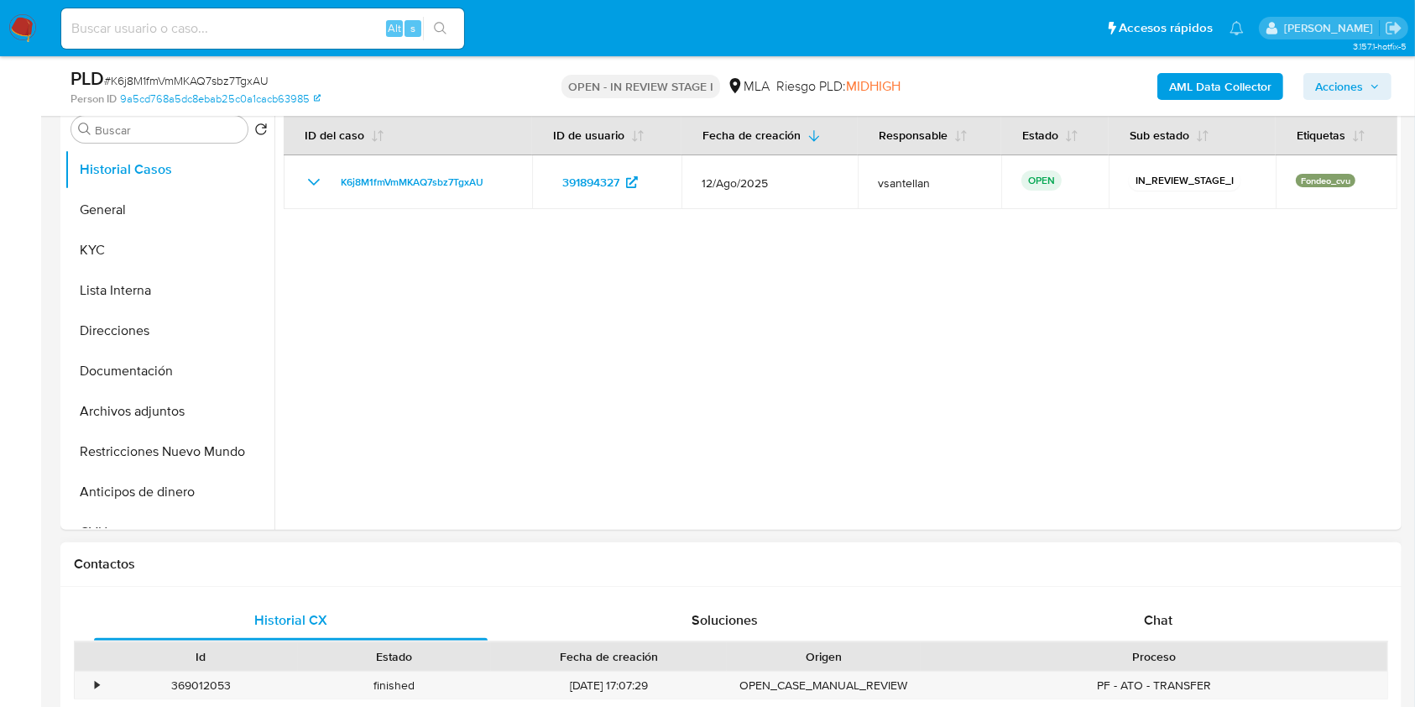
select select "10"
drag, startPoint x: 1187, startPoint y: 619, endPoint x: 1253, endPoint y: 525, distance: 114.5
click at [1187, 619] on div "Chat" at bounding box center [1159, 620] width 394 height 40
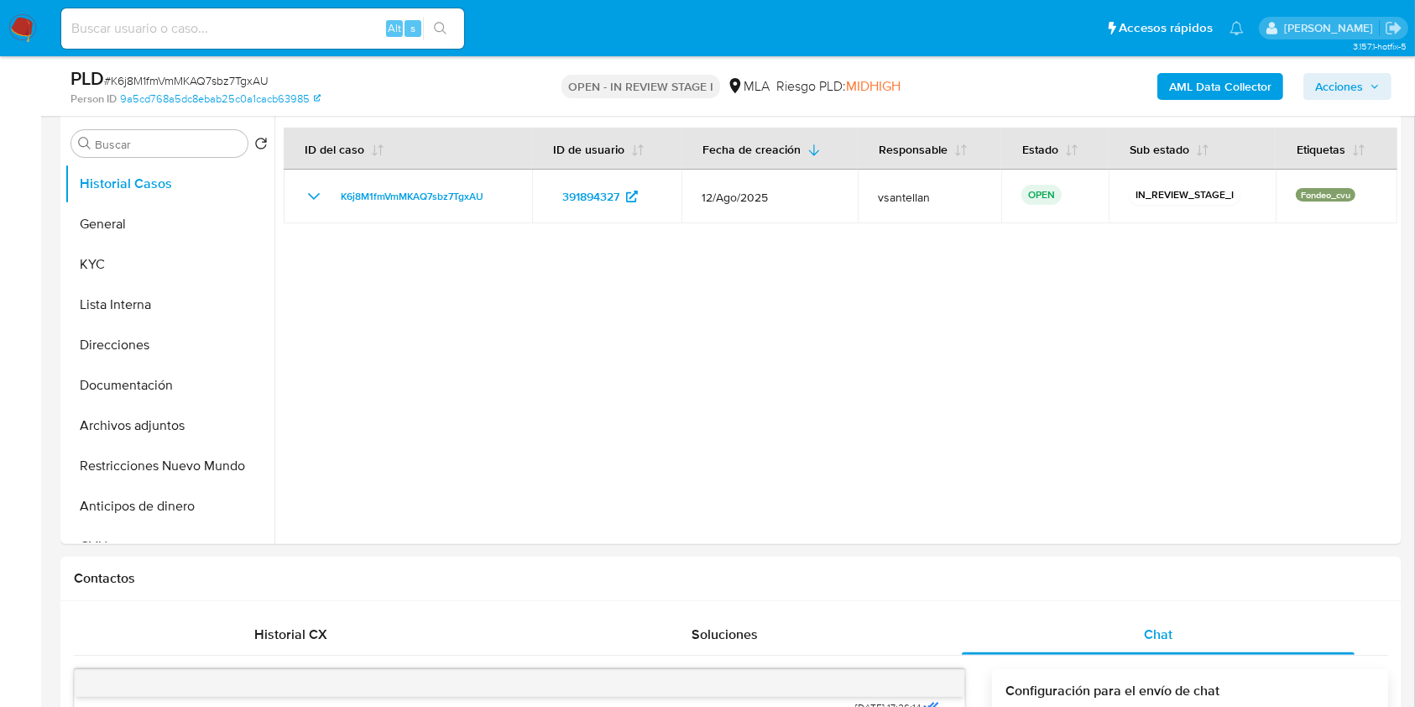
scroll to position [309, 0]
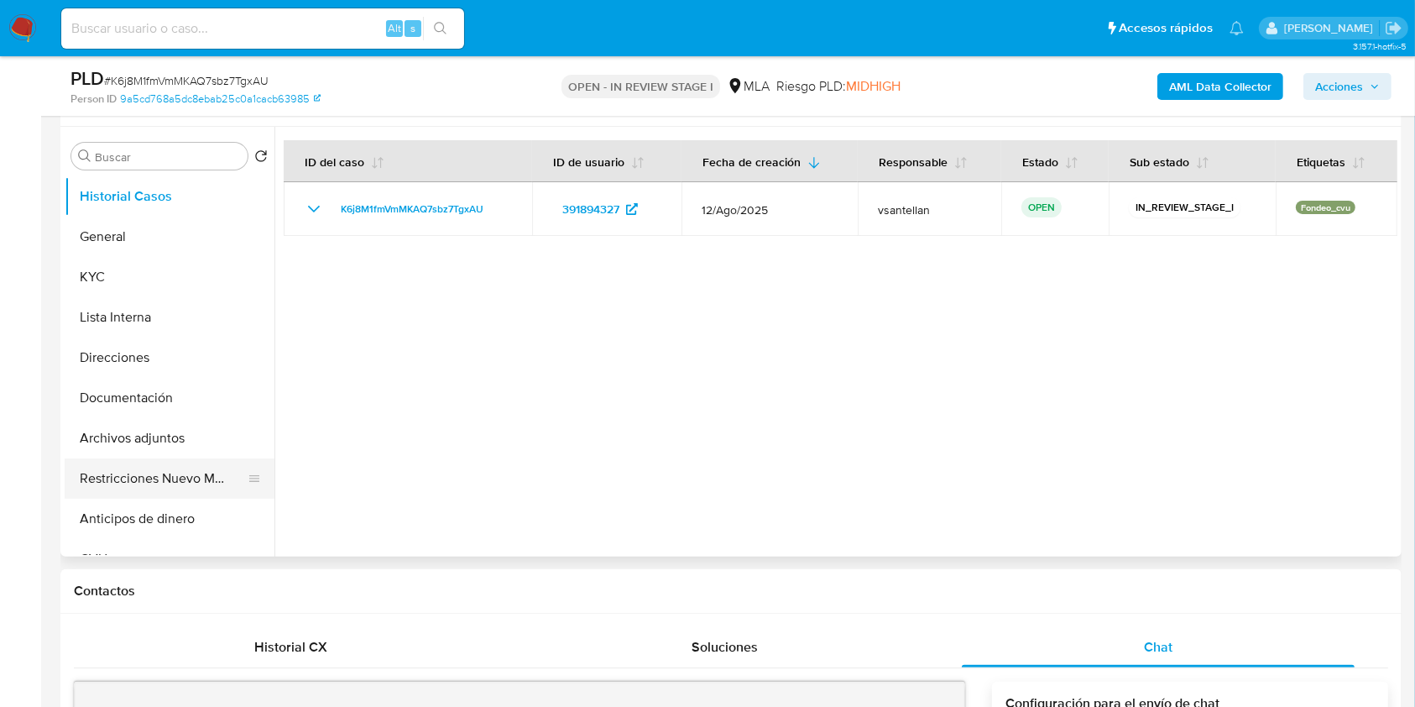
click at [165, 471] on button "Restricciones Nuevo Mundo" at bounding box center [163, 478] width 196 height 40
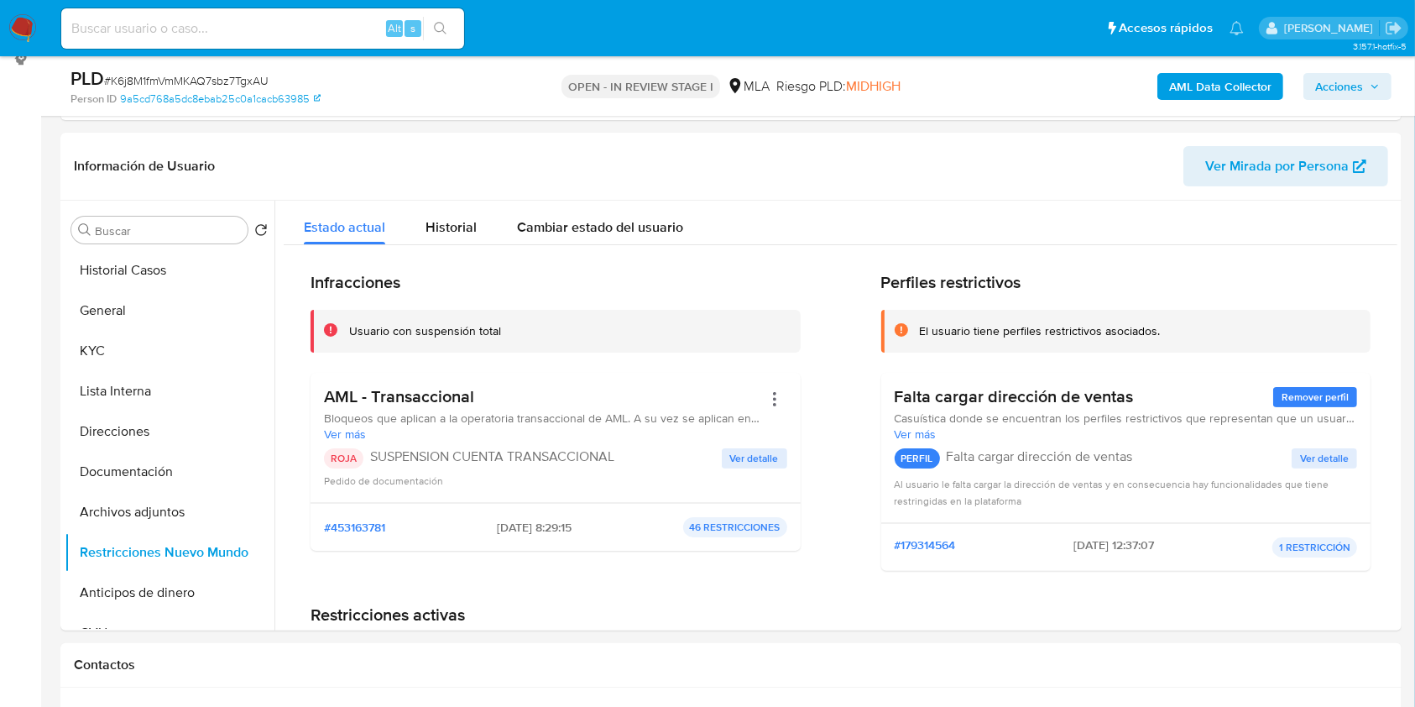
scroll to position [231, 0]
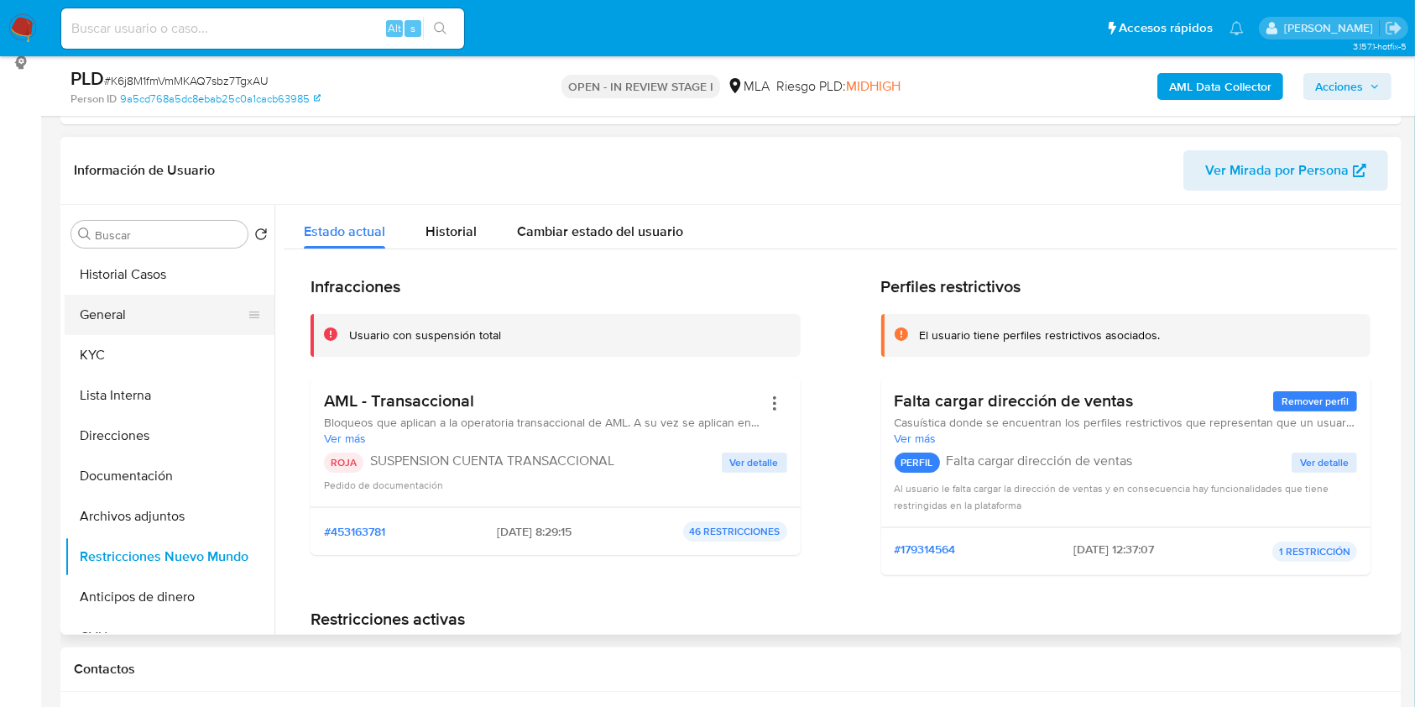
click at [177, 306] on button "General" at bounding box center [163, 315] width 196 height 40
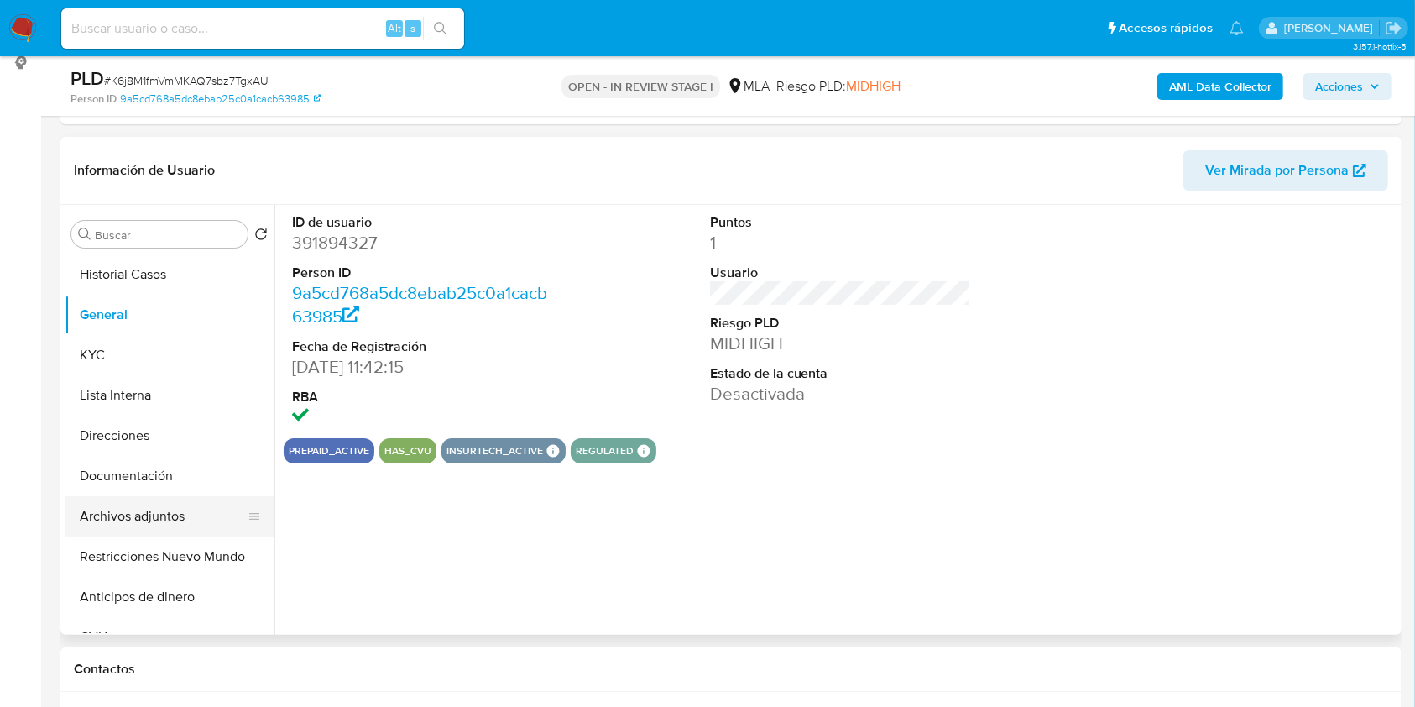
click at [126, 507] on button "Archivos adjuntos" at bounding box center [163, 516] width 196 height 40
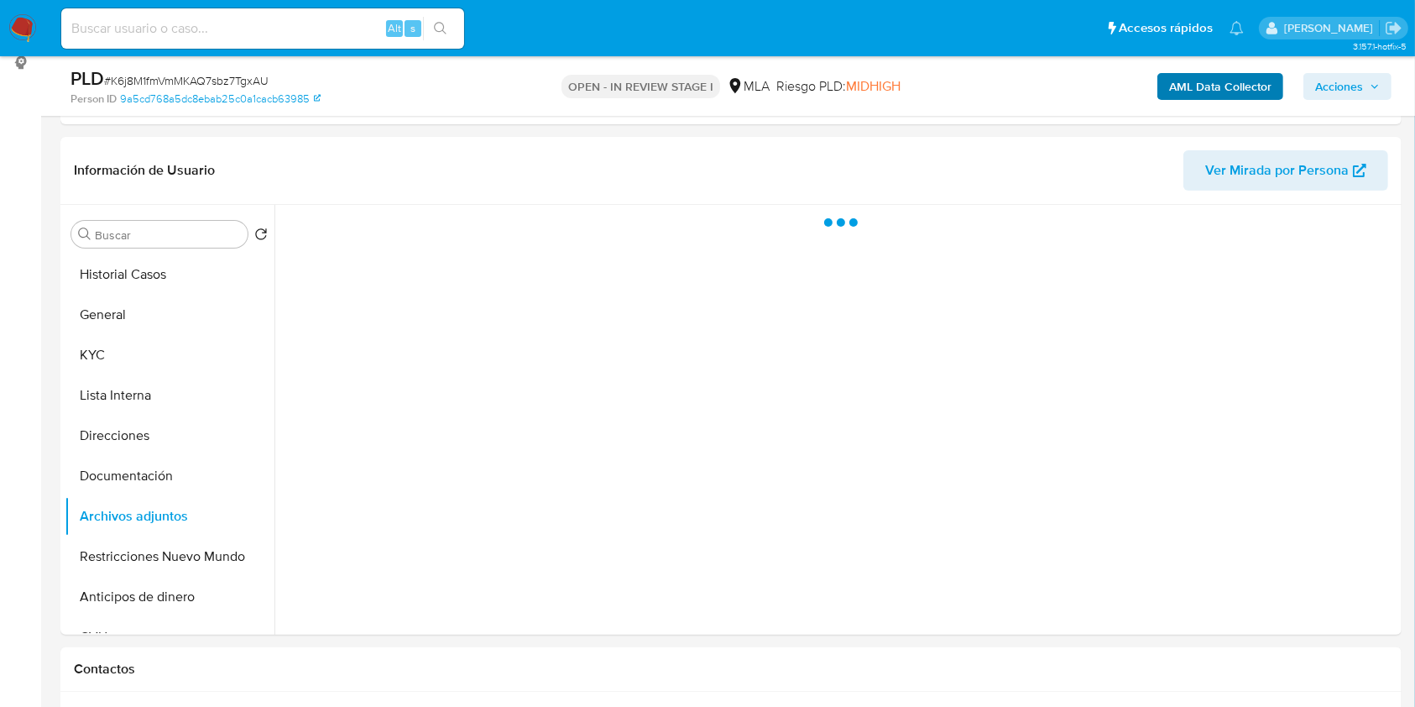
drag, startPoint x: 1324, startPoint y: 75, endPoint x: 1202, endPoint y: 92, distance: 122.9
click at [1322, 78] on span "Acciones" at bounding box center [1339, 86] width 48 height 27
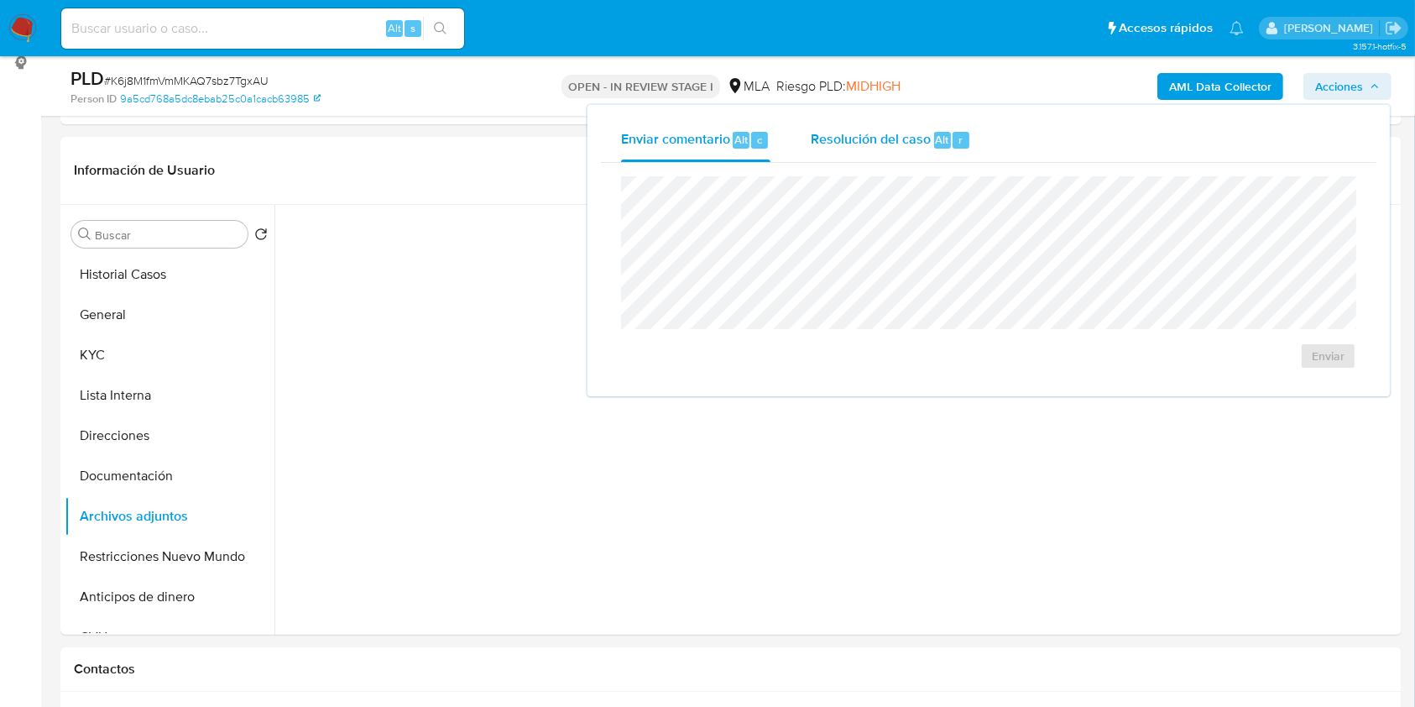
click at [842, 138] on span "Resolución del caso" at bounding box center [871, 138] width 120 height 19
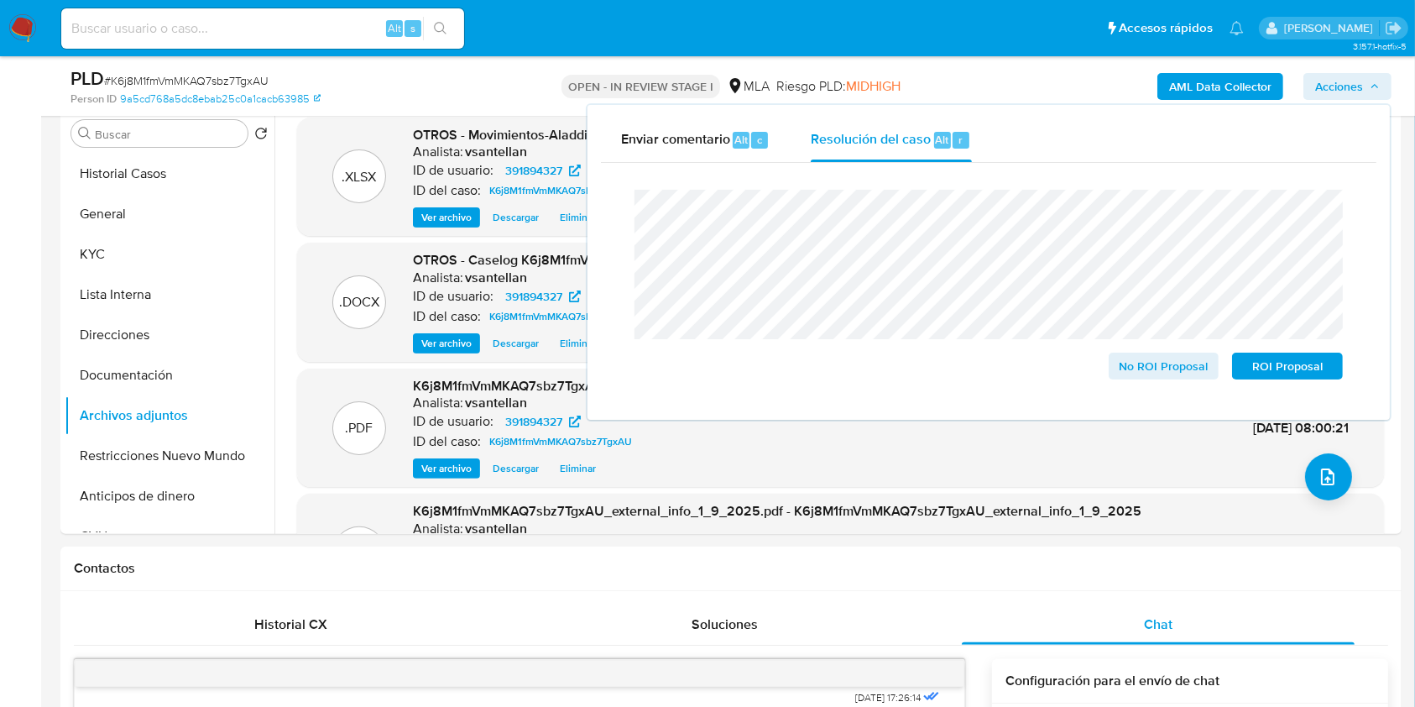
scroll to position [336, 0]
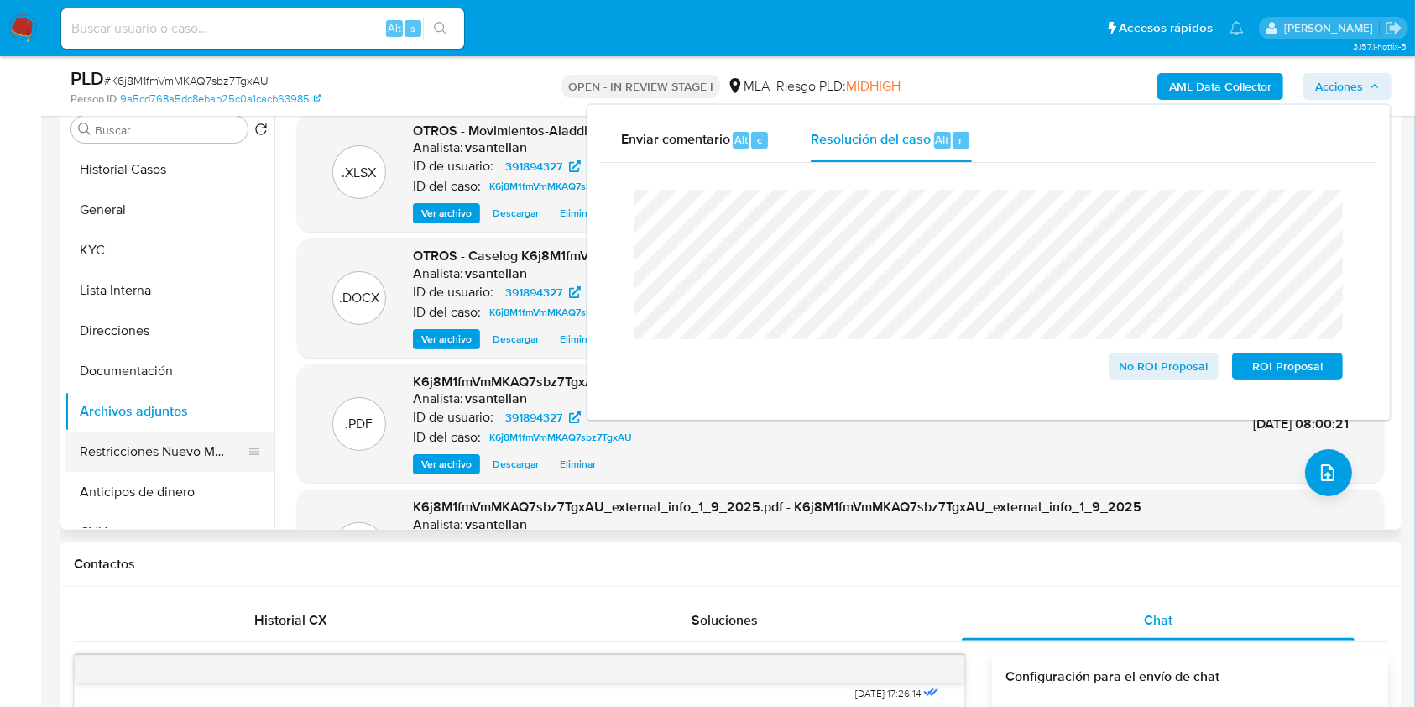
click at [205, 436] on button "Restricciones Nuevo Mundo" at bounding box center [163, 451] width 196 height 40
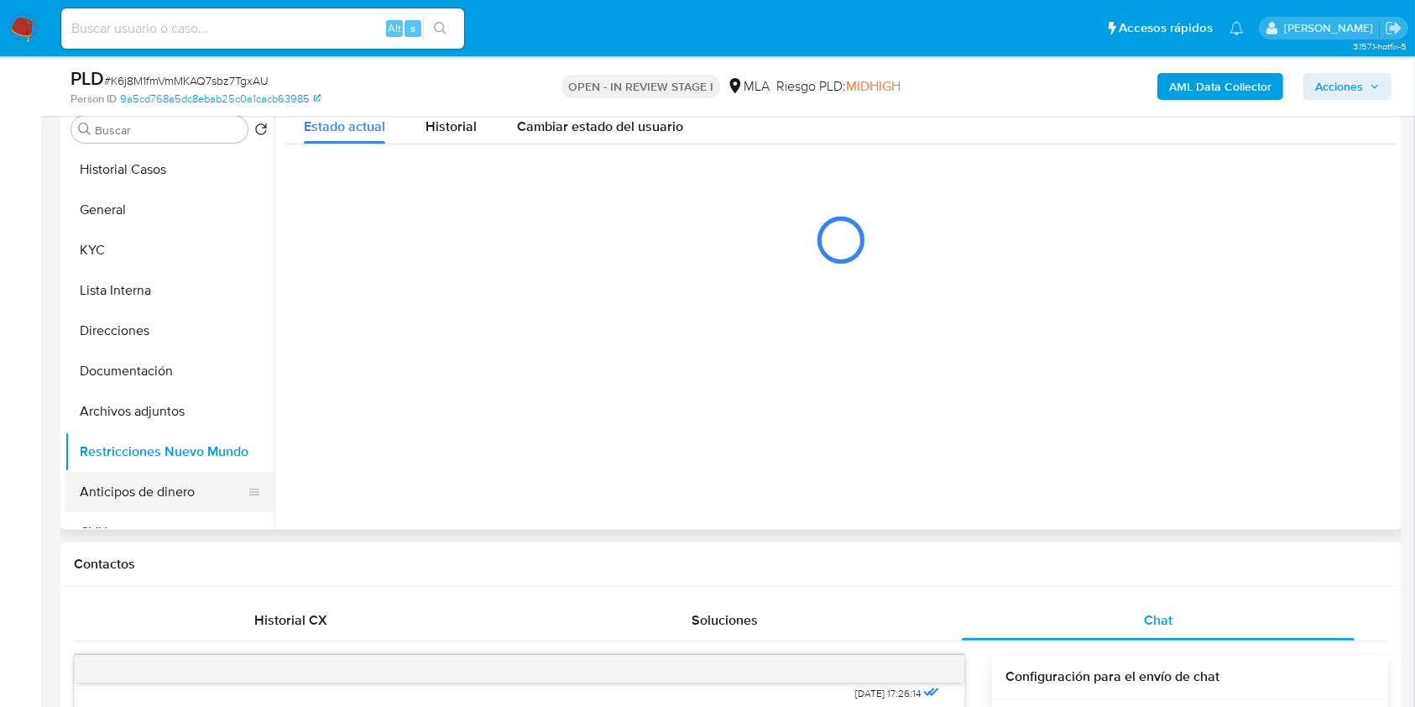
scroll to position [223, 0]
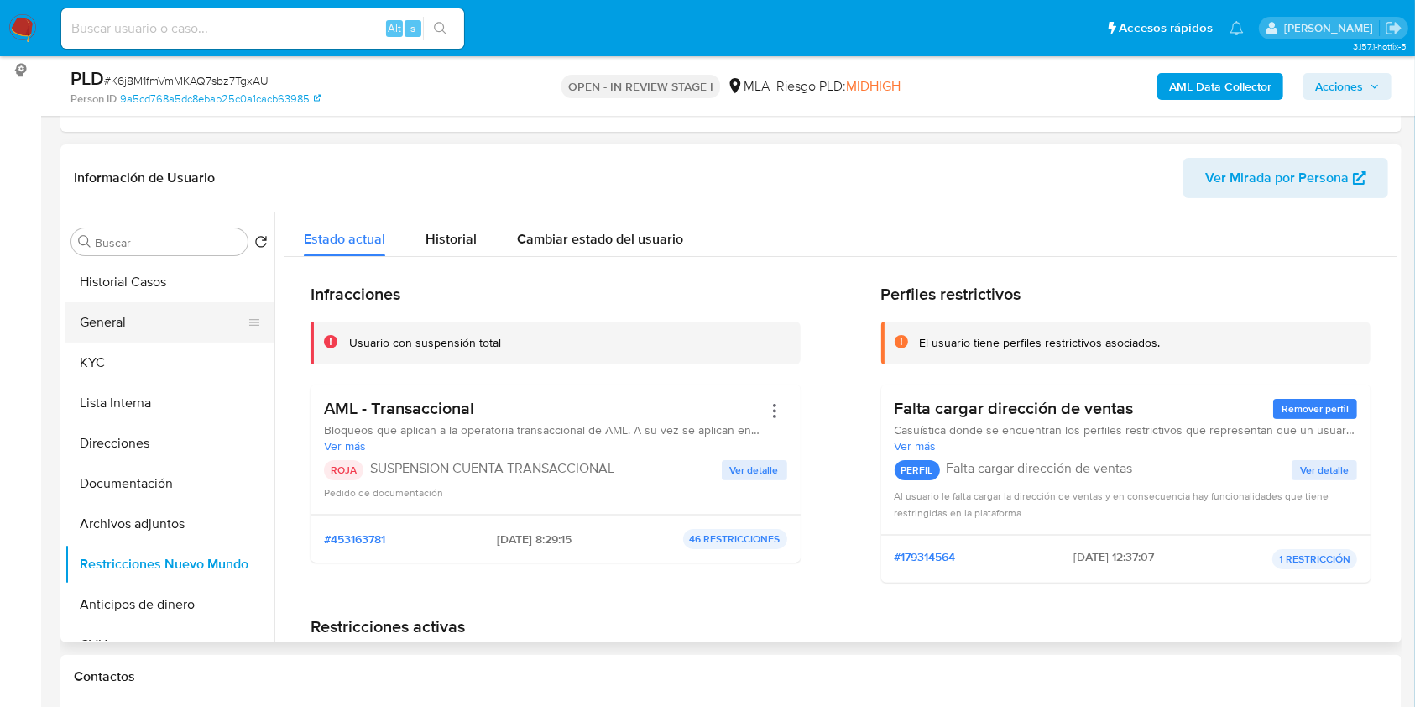
click at [154, 331] on button "General" at bounding box center [163, 322] width 196 height 40
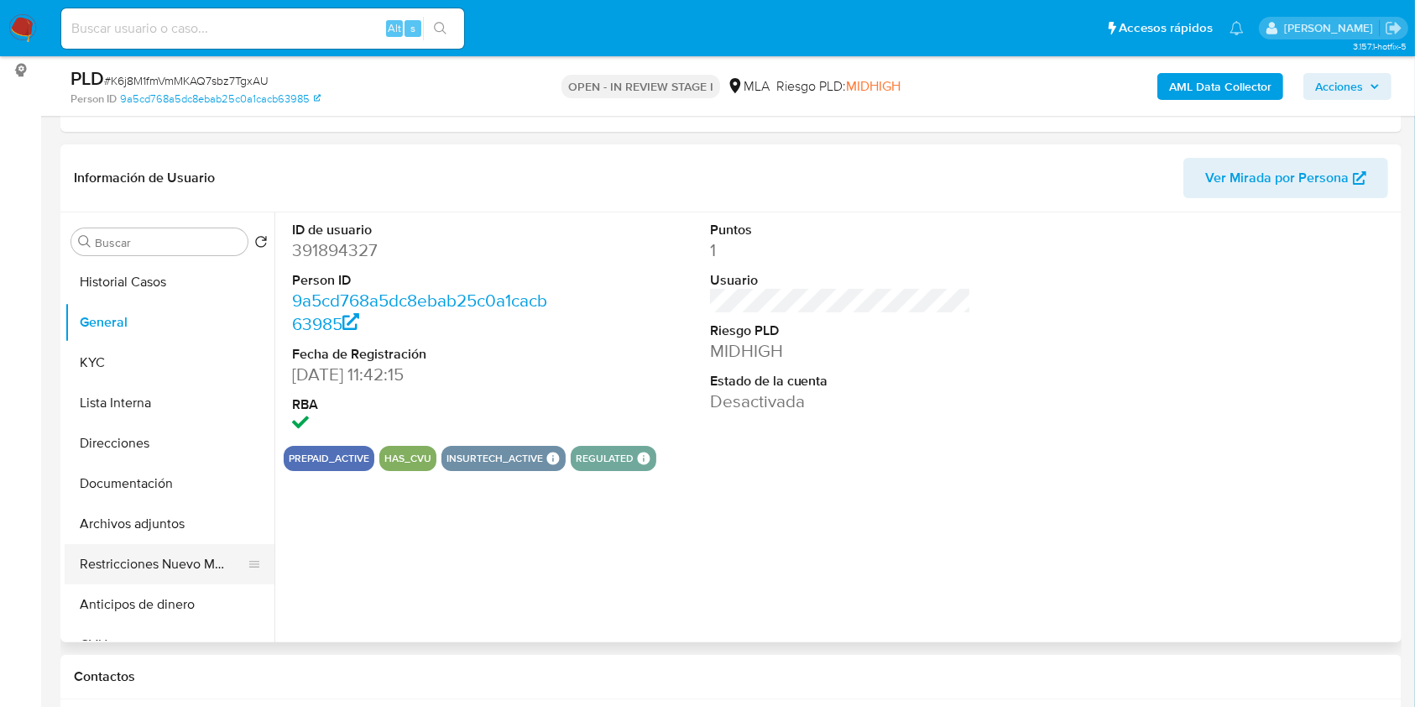
click at [171, 550] on button "Restricciones Nuevo Mundo" at bounding box center [163, 564] width 196 height 40
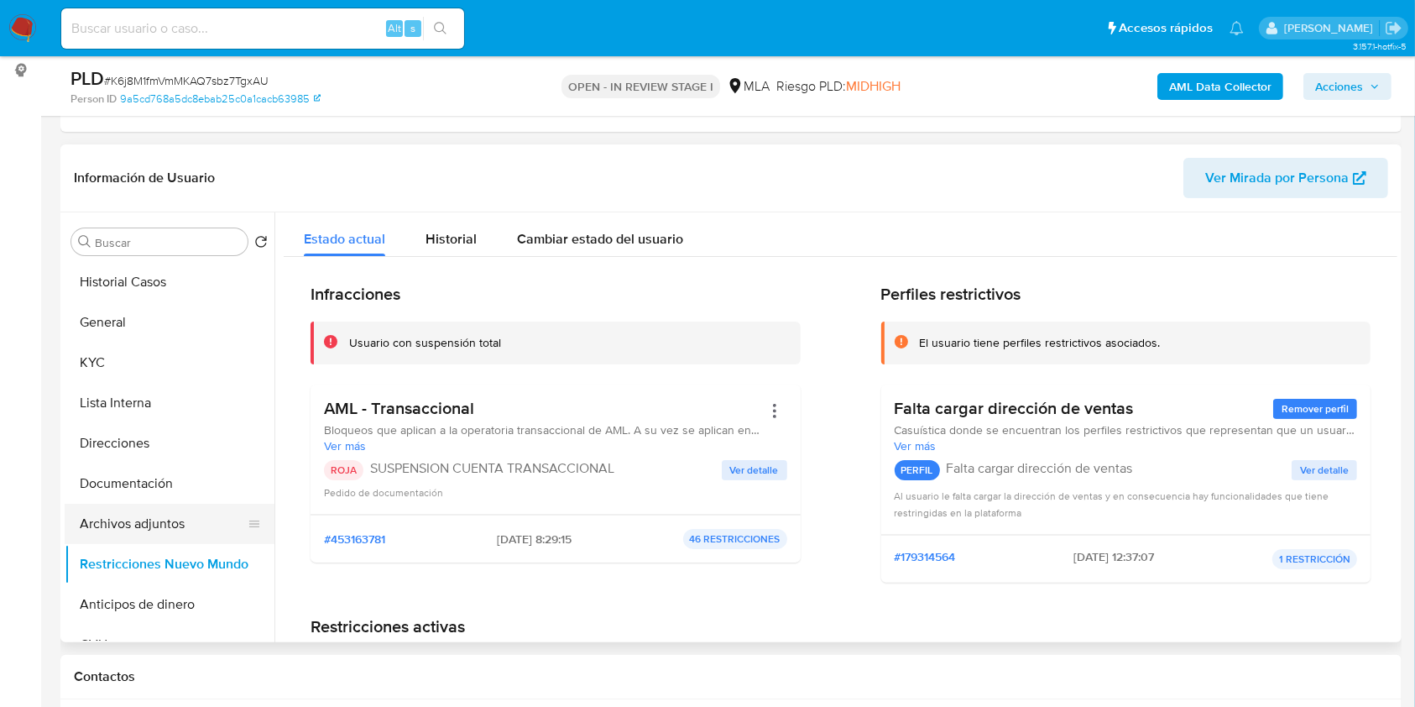
click at [154, 514] on button "Archivos adjuntos" at bounding box center [163, 523] width 196 height 40
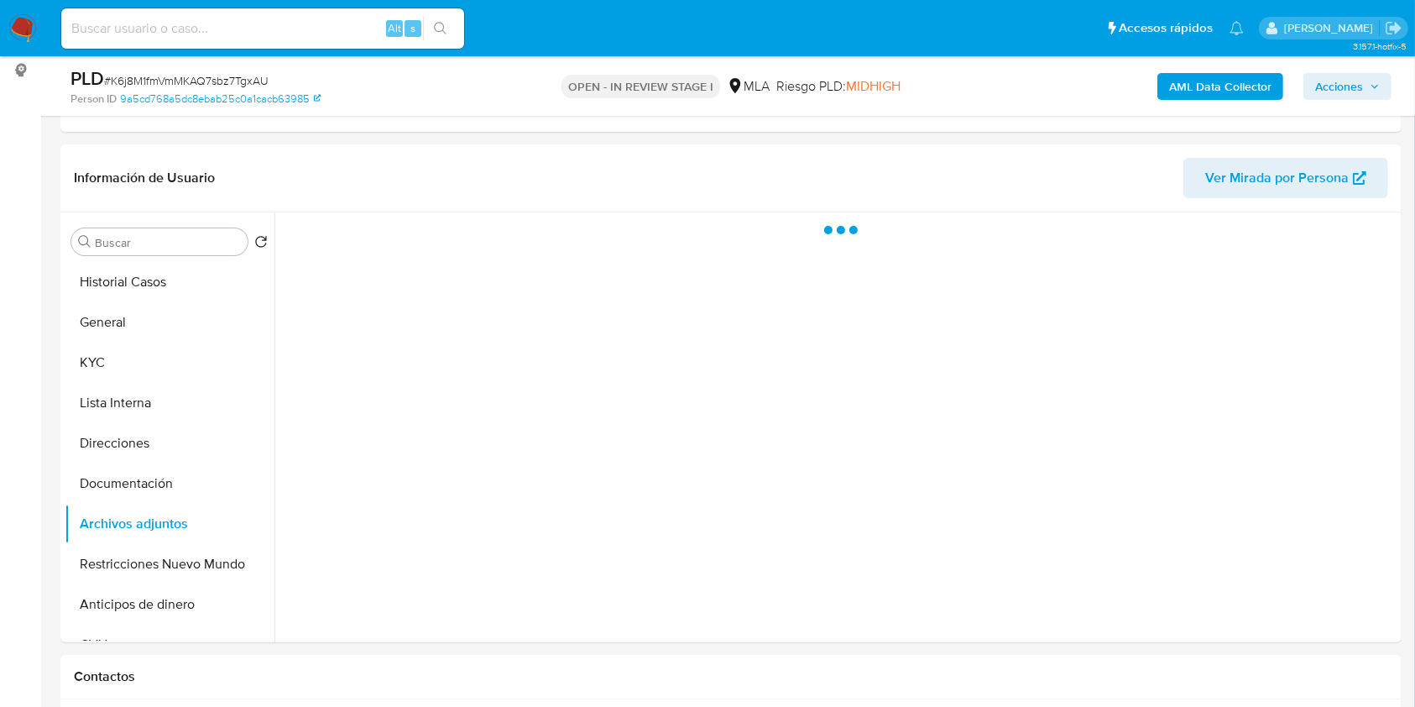
drag, startPoint x: 1349, startPoint y: 84, endPoint x: 1359, endPoint y: 86, distance: 10.4
click at [1349, 83] on span "Acciones" at bounding box center [1339, 86] width 48 height 27
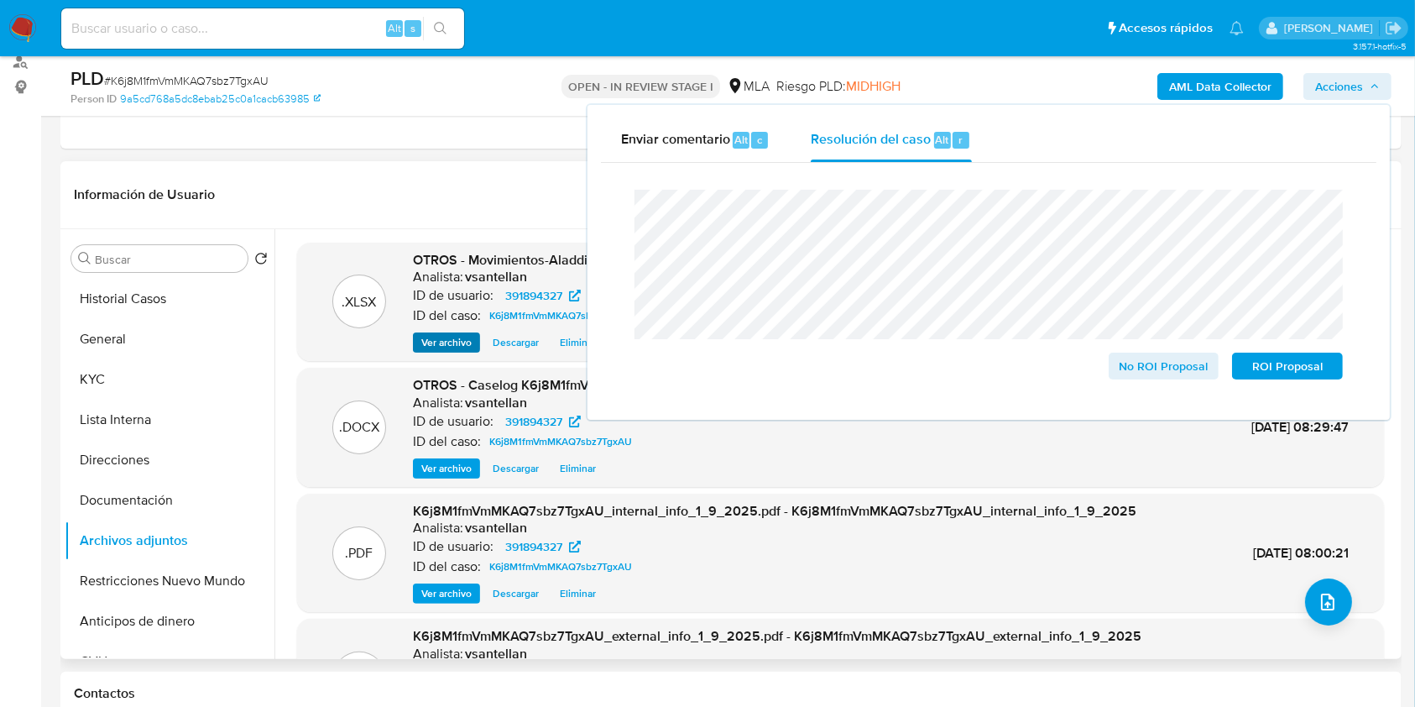
scroll to position [240, 0]
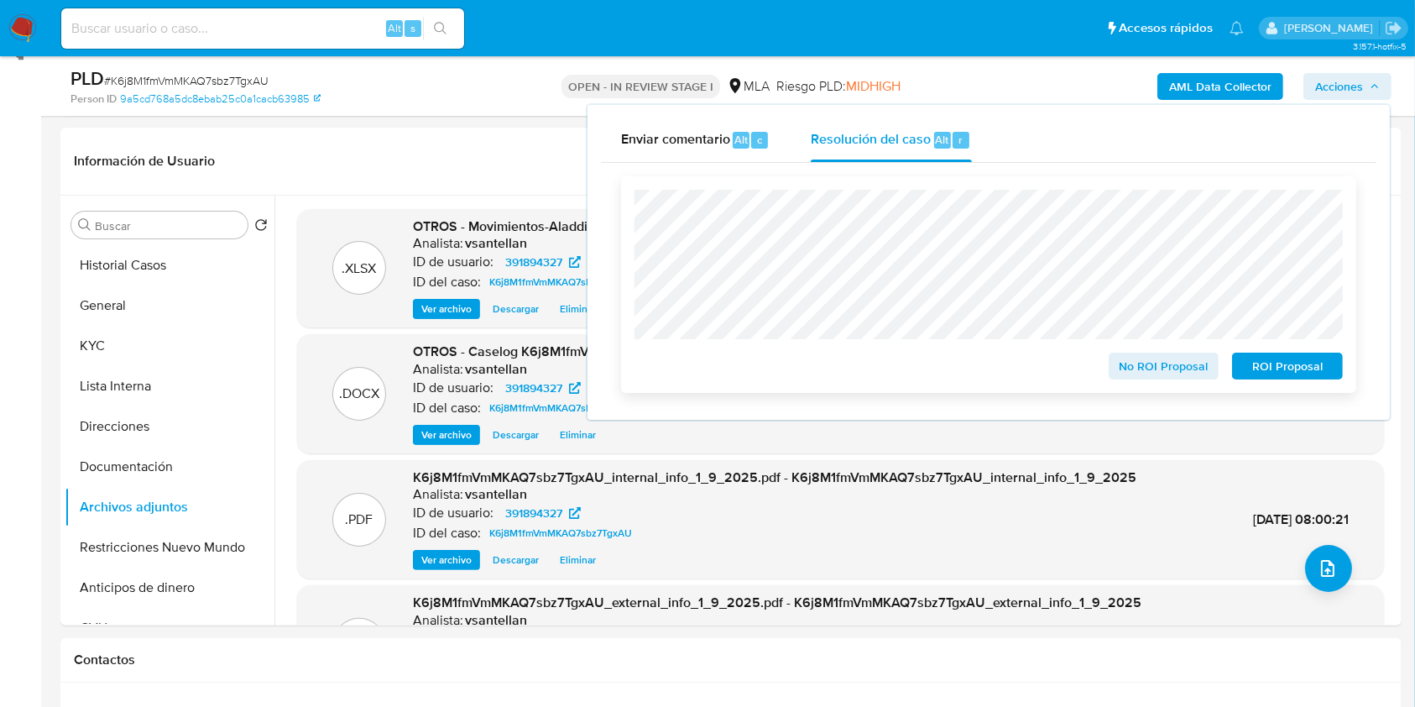
click at [1267, 377] on span "ROI Proposal" at bounding box center [1287, 365] width 87 height 23
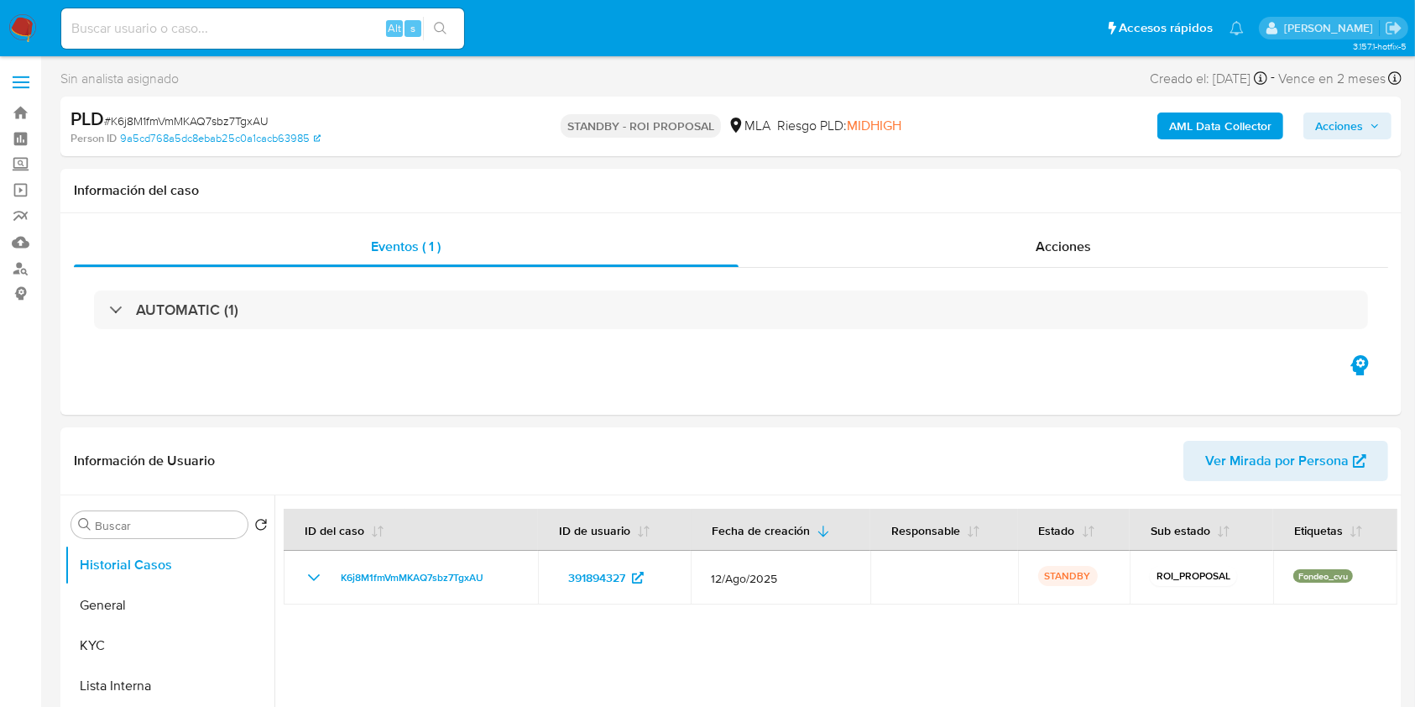
select select "10"
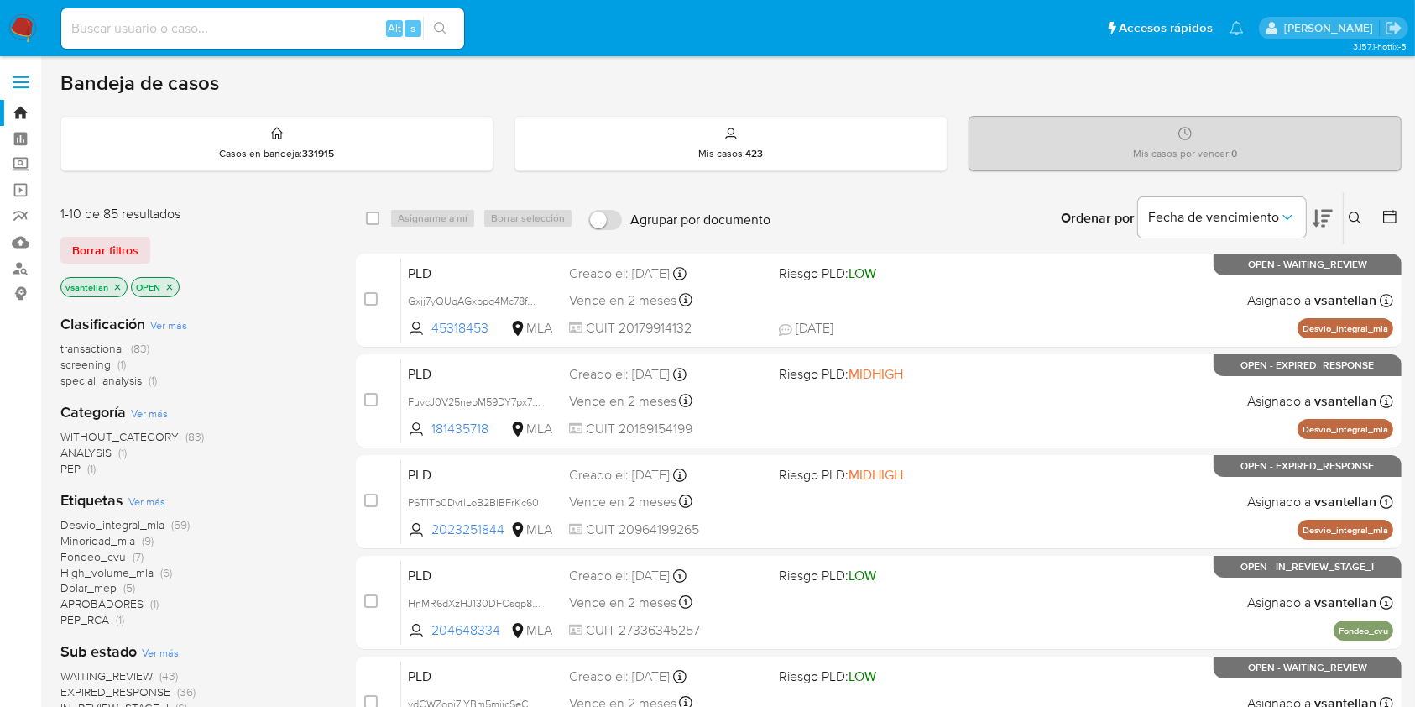
drag, startPoint x: 1353, startPoint y: 211, endPoint x: 1348, endPoint y: 221, distance: 10.1
click at [1353, 212] on icon at bounding box center [1354, 217] width 13 height 13
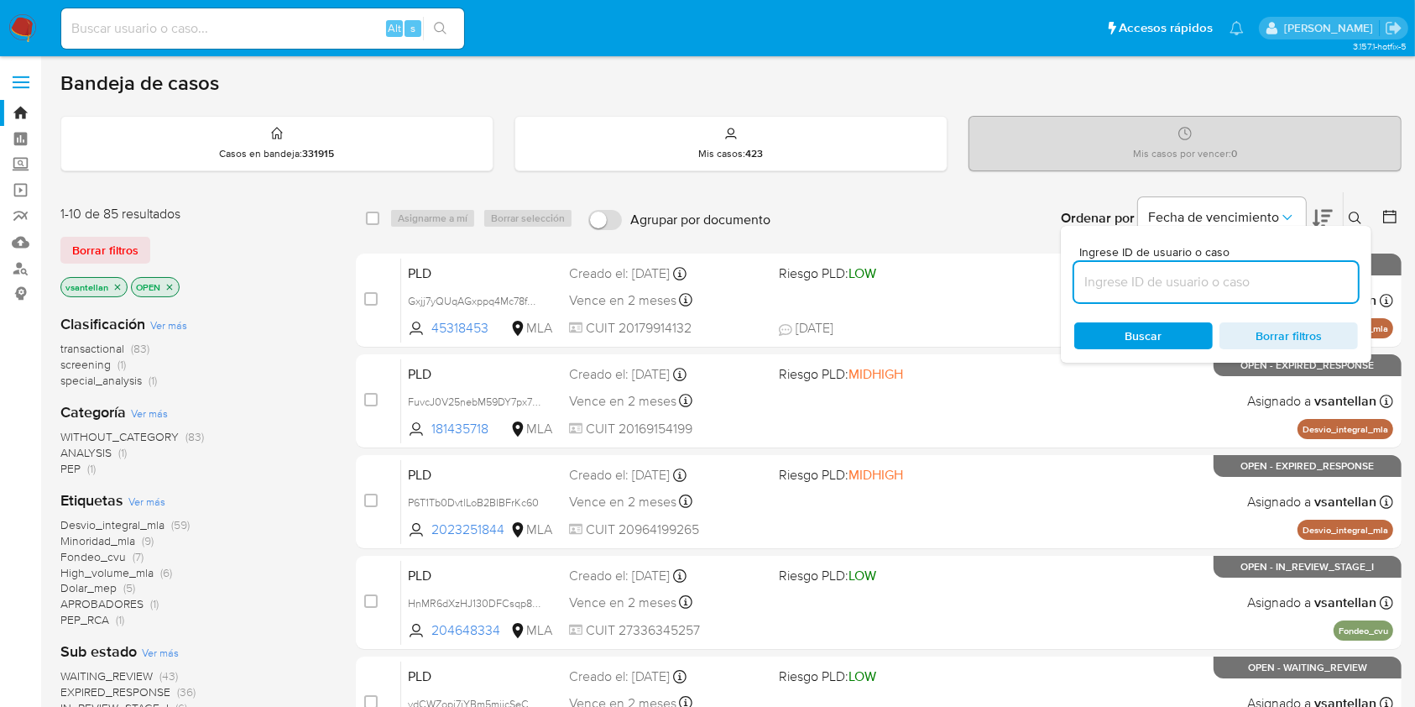
drag, startPoint x: 1182, startPoint y: 272, endPoint x: 1231, endPoint y: 272, distance: 48.7
click at [1182, 272] on input at bounding box center [1216, 282] width 284 height 22
type input "1685768912"
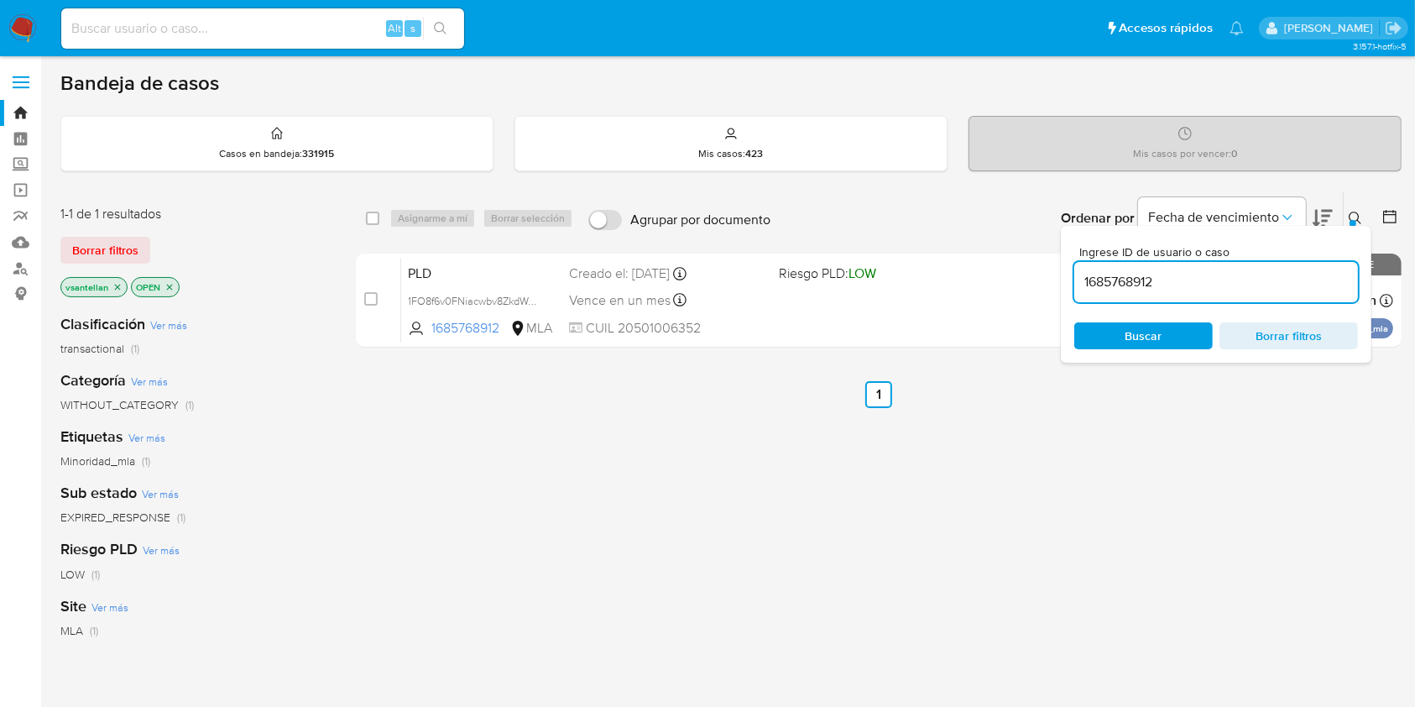
click at [1359, 211] on icon at bounding box center [1354, 217] width 13 height 13
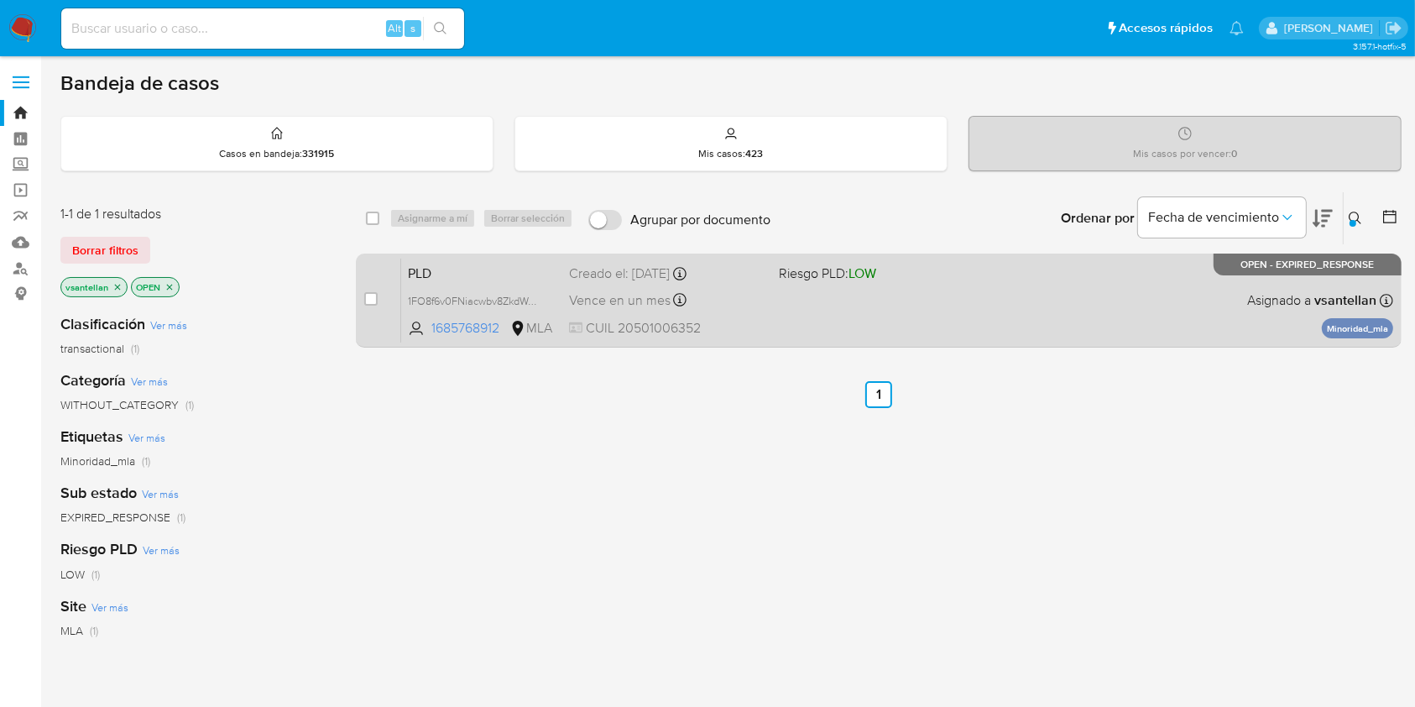
click at [1088, 301] on div "PLD 1FO8f6v0FNiacwbv8ZkdWaxq 1685768912 MLA Riesgo PLD: LOW Creado el: [DATE] C…" at bounding box center [897, 300] width 992 height 85
click at [369, 304] on input "checkbox" at bounding box center [370, 298] width 13 height 13
checkbox input "true"
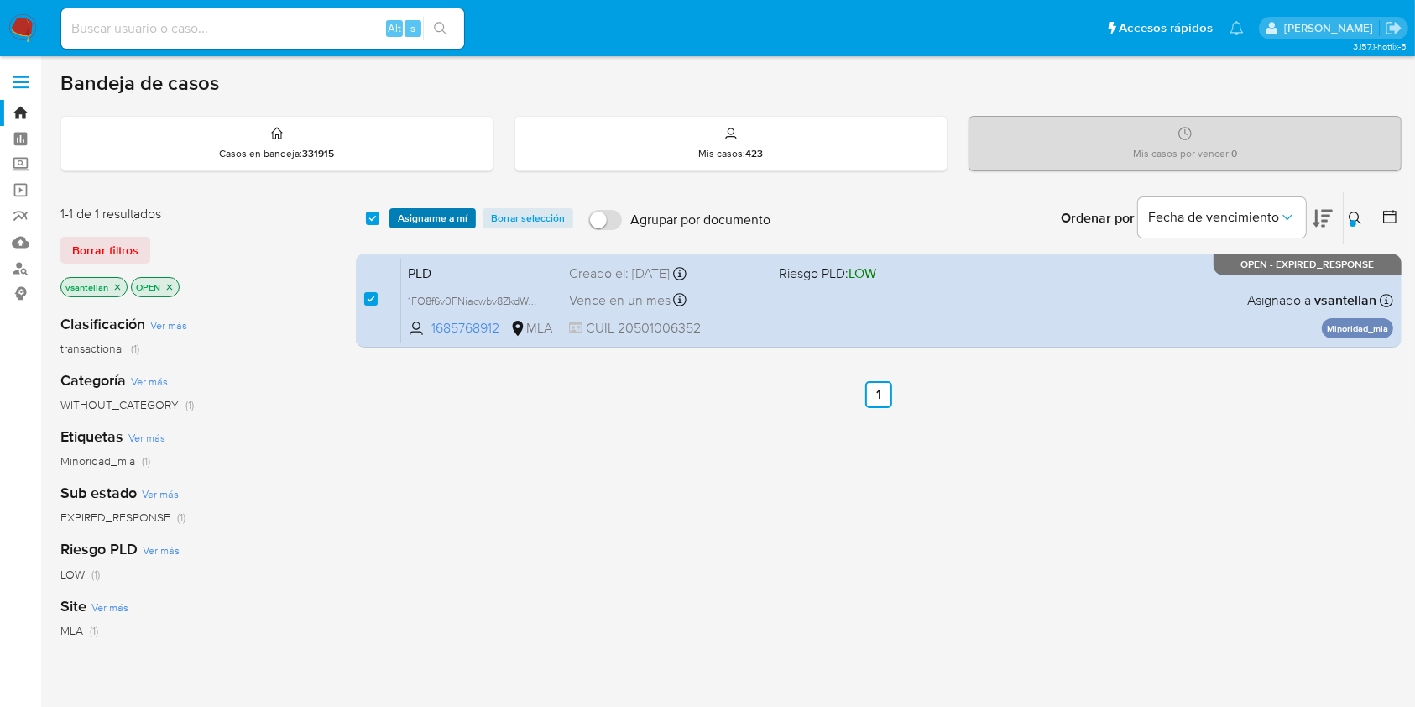
click at [420, 210] on span "Asignarme a mí" at bounding box center [433, 218] width 70 height 17
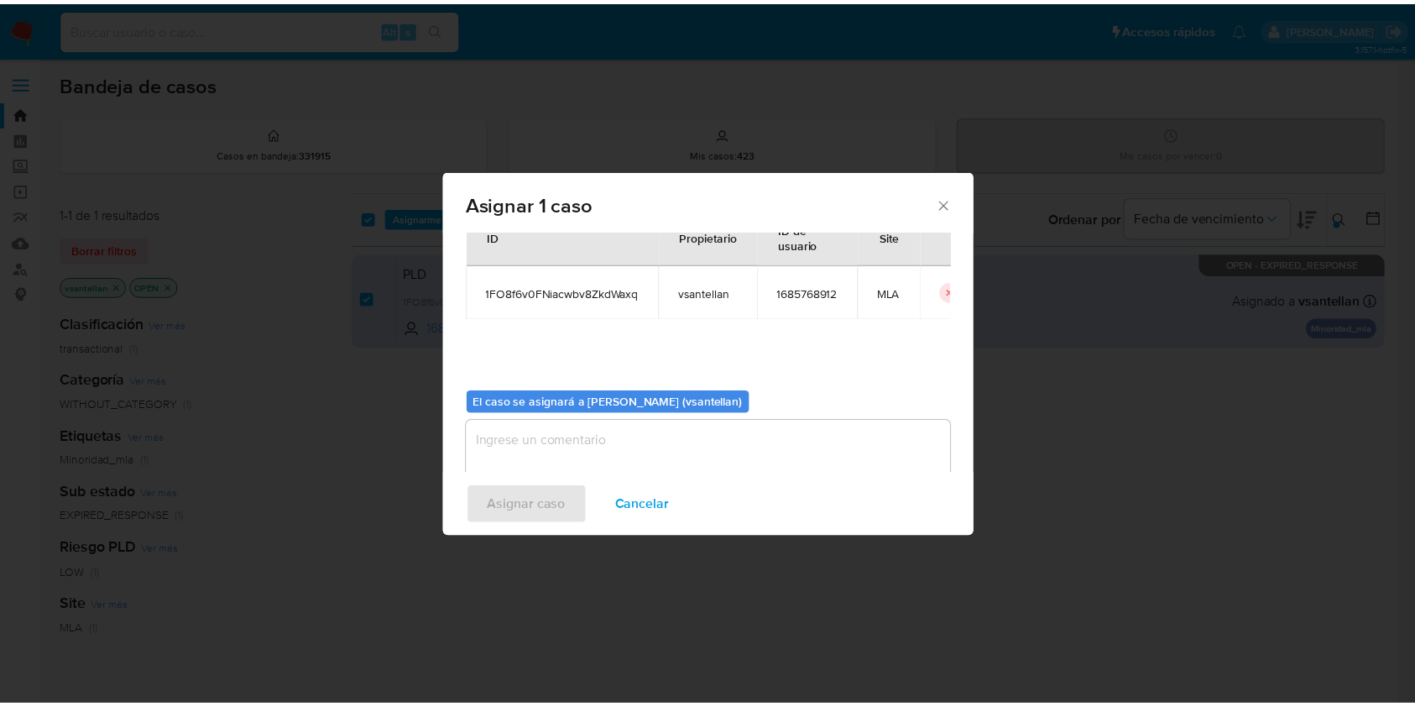
scroll to position [86, 0]
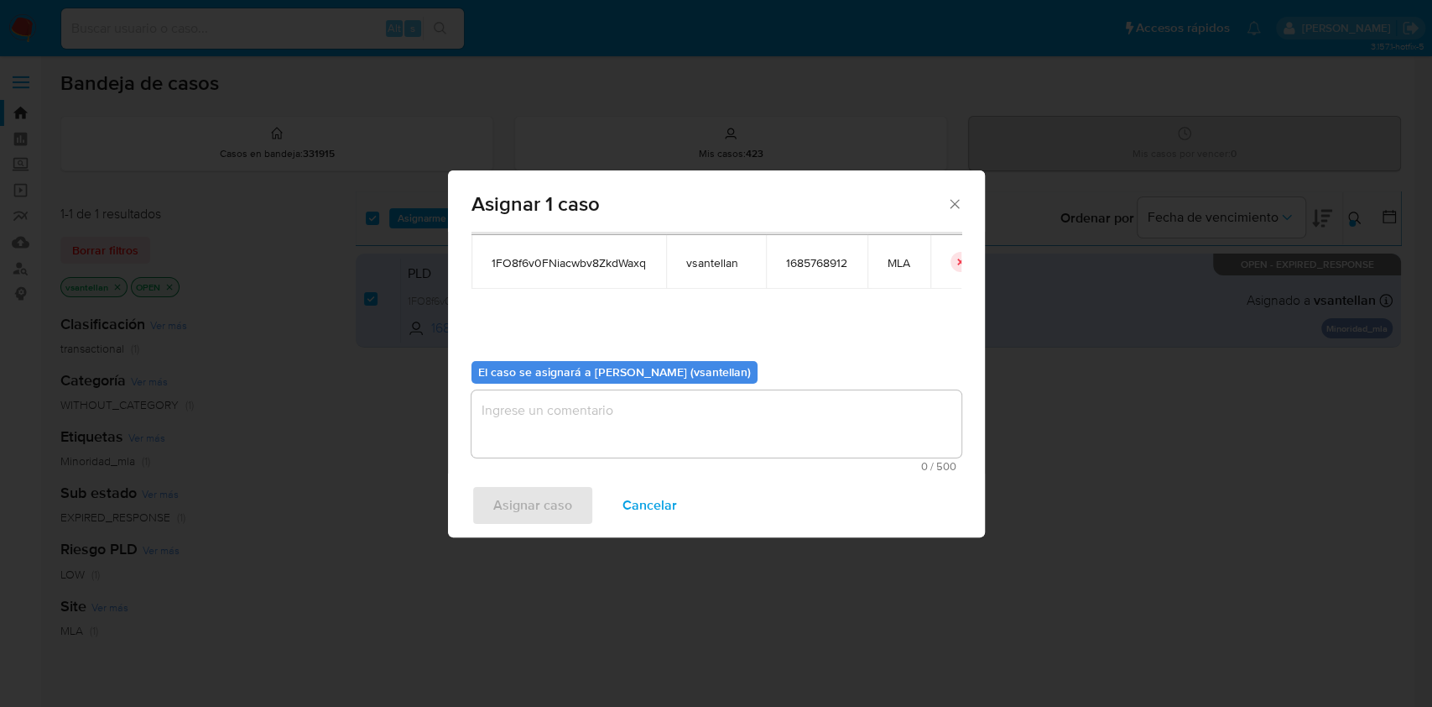
drag, startPoint x: 518, startPoint y: 446, endPoint x: 505, endPoint y: 482, distance: 38.2
click at [517, 446] on textarea "assign-modal" at bounding box center [717, 423] width 490 height 67
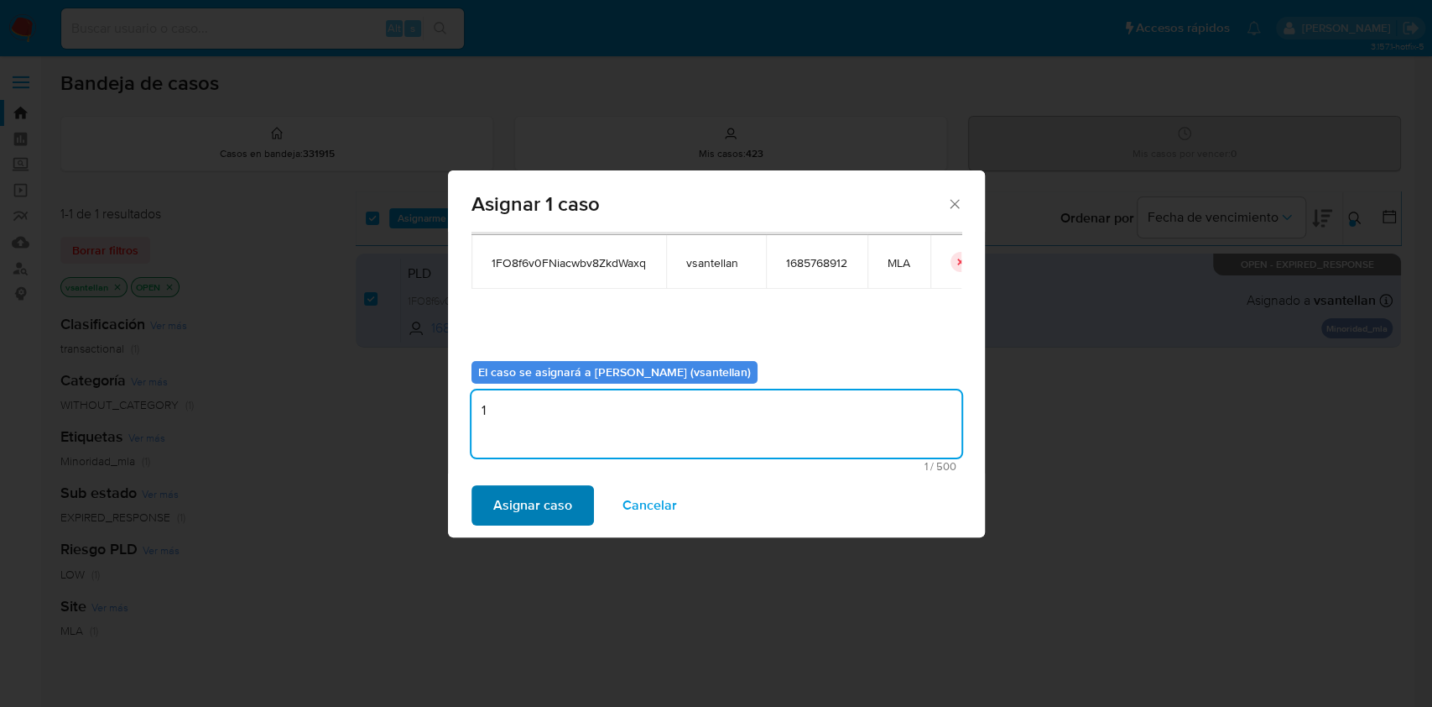
type textarea "1"
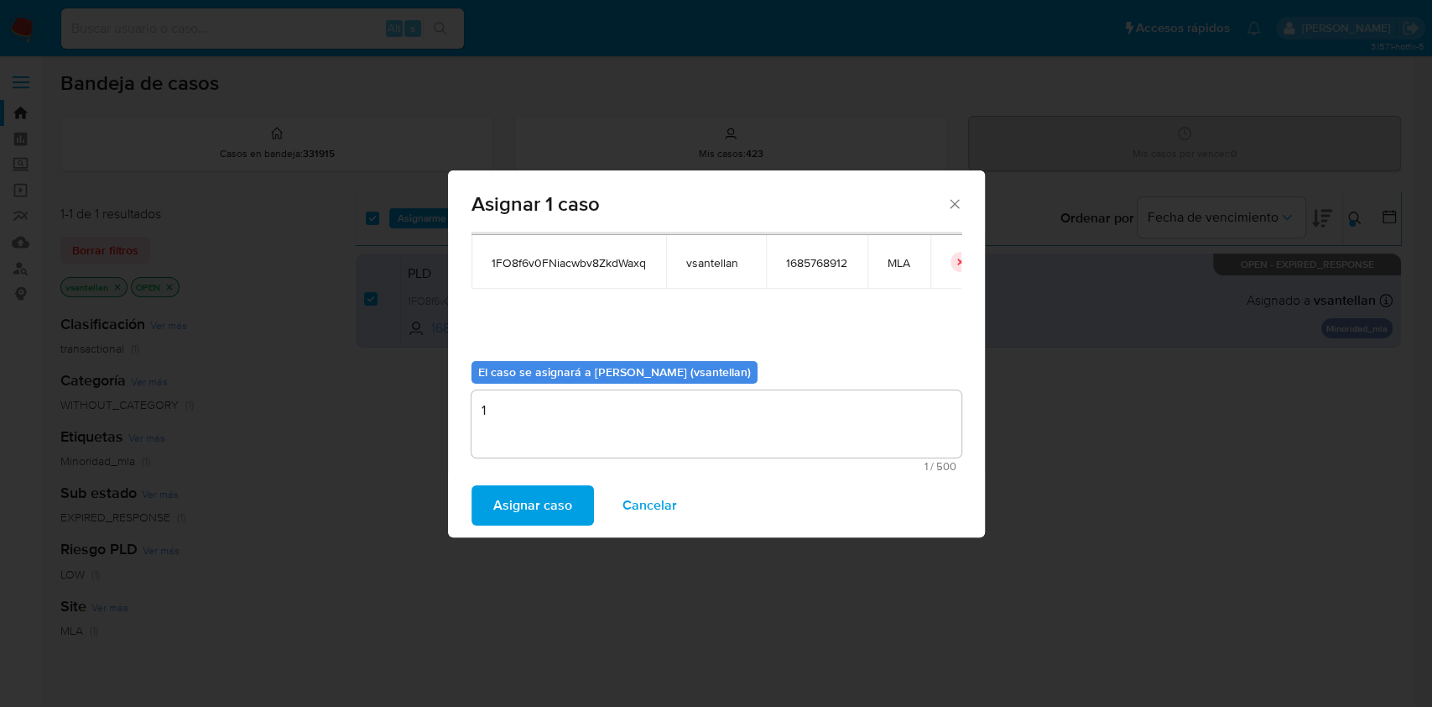
click at [503, 517] on span "Asignar caso" at bounding box center [532, 505] width 79 height 37
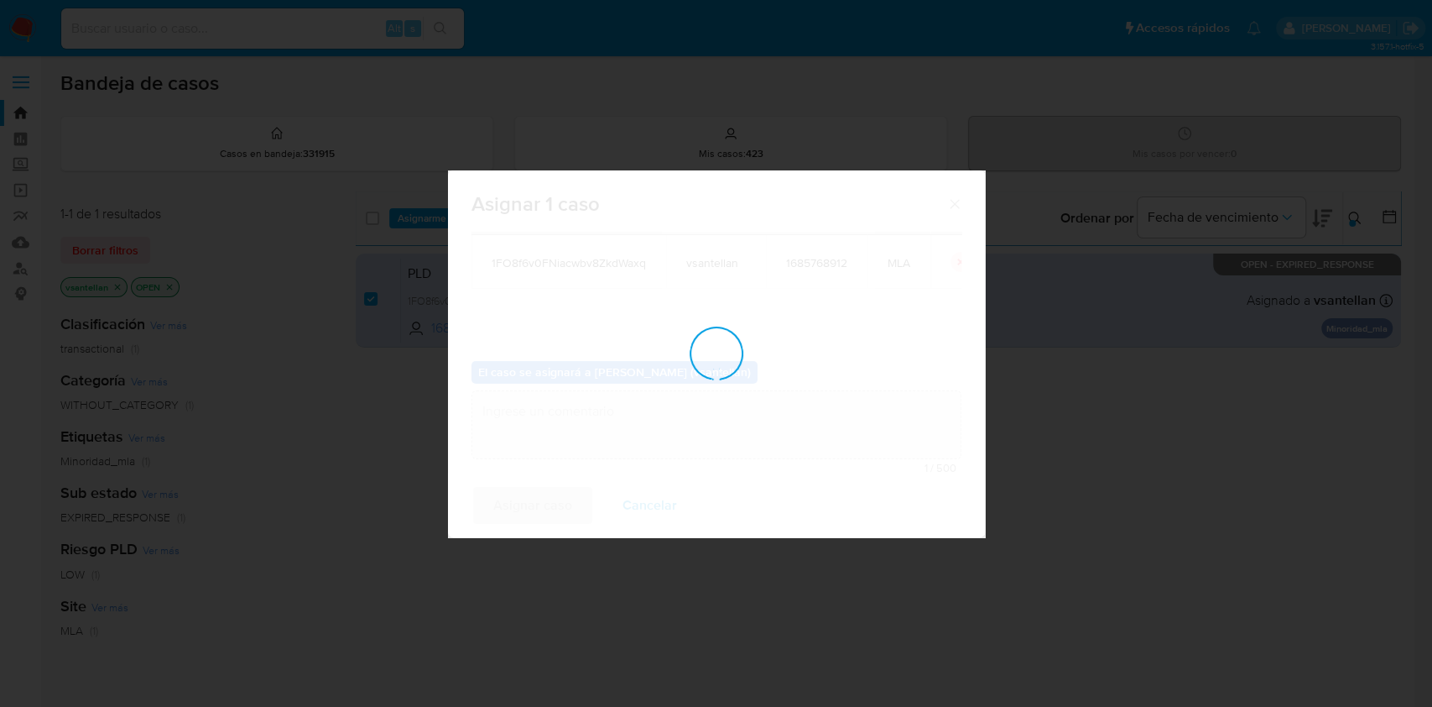
checkbox input "false"
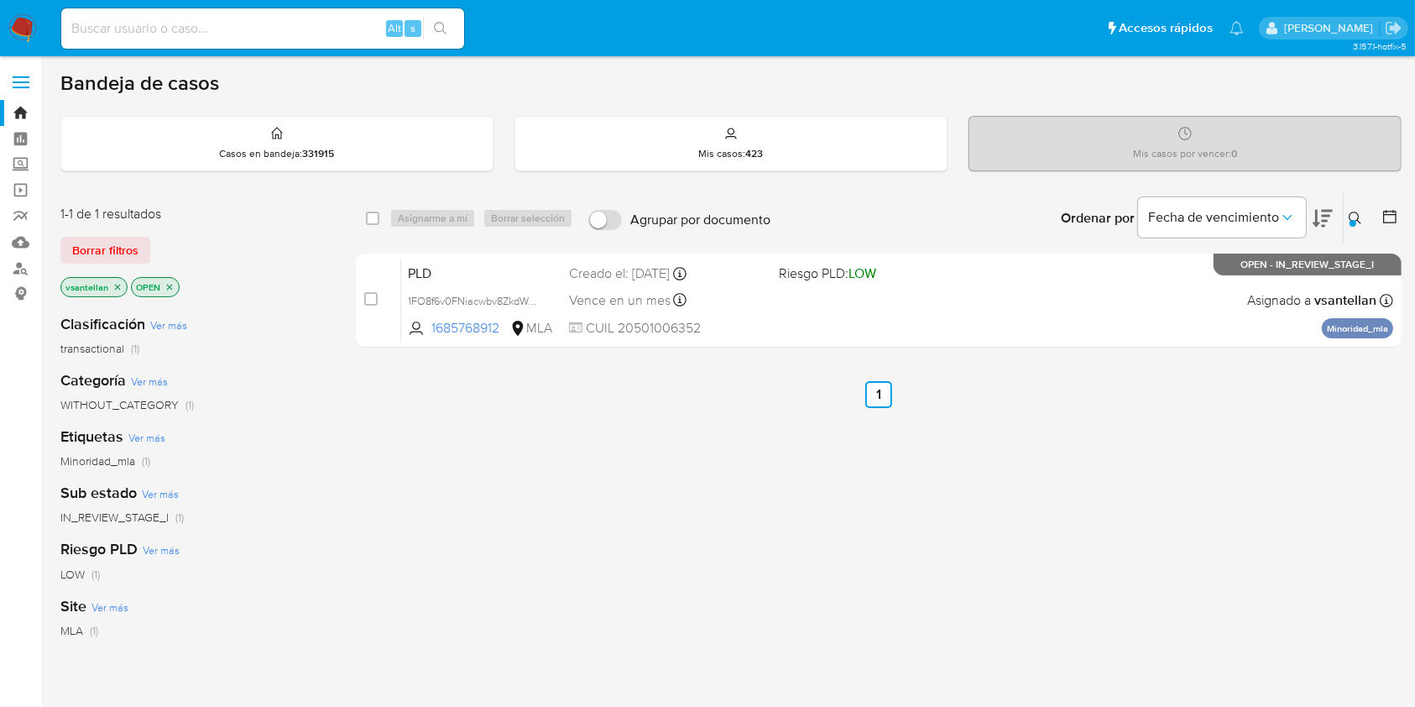
click at [34, 29] on img at bounding box center [22, 28] width 29 height 29
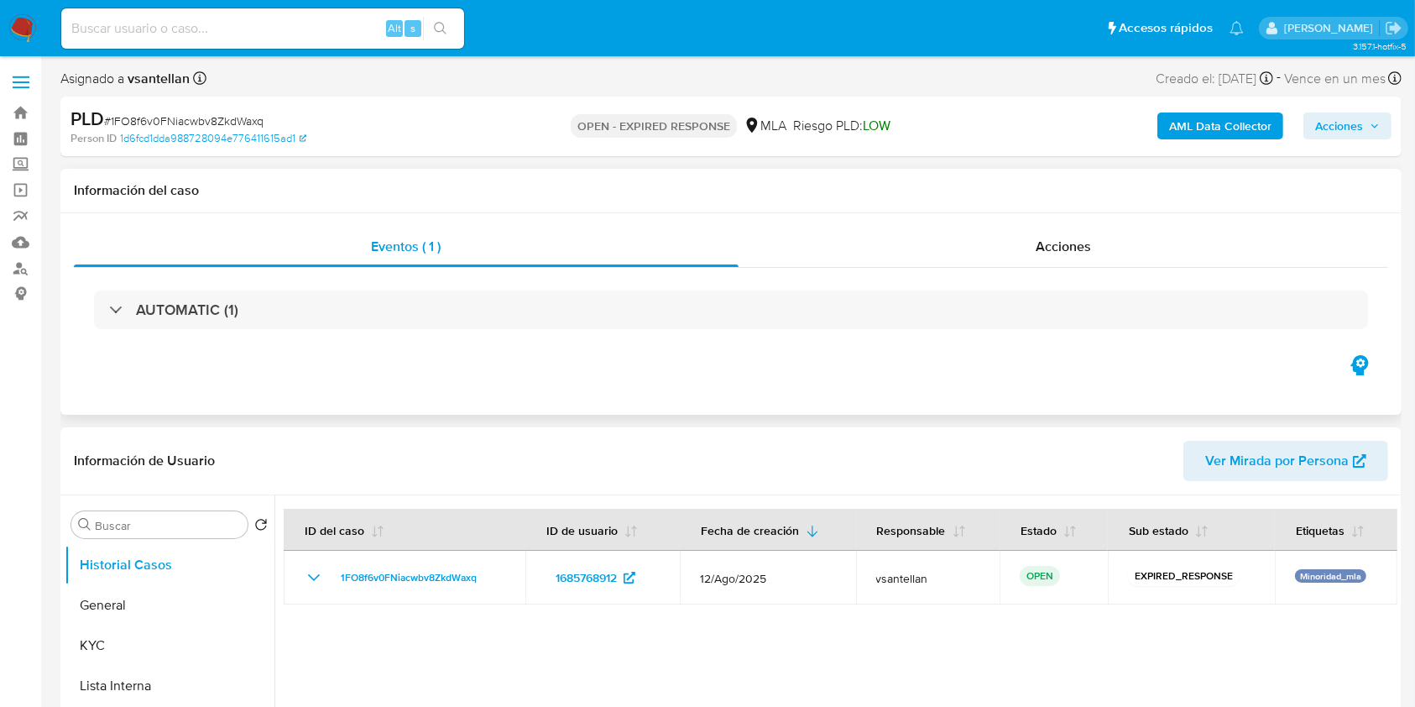
select select "10"
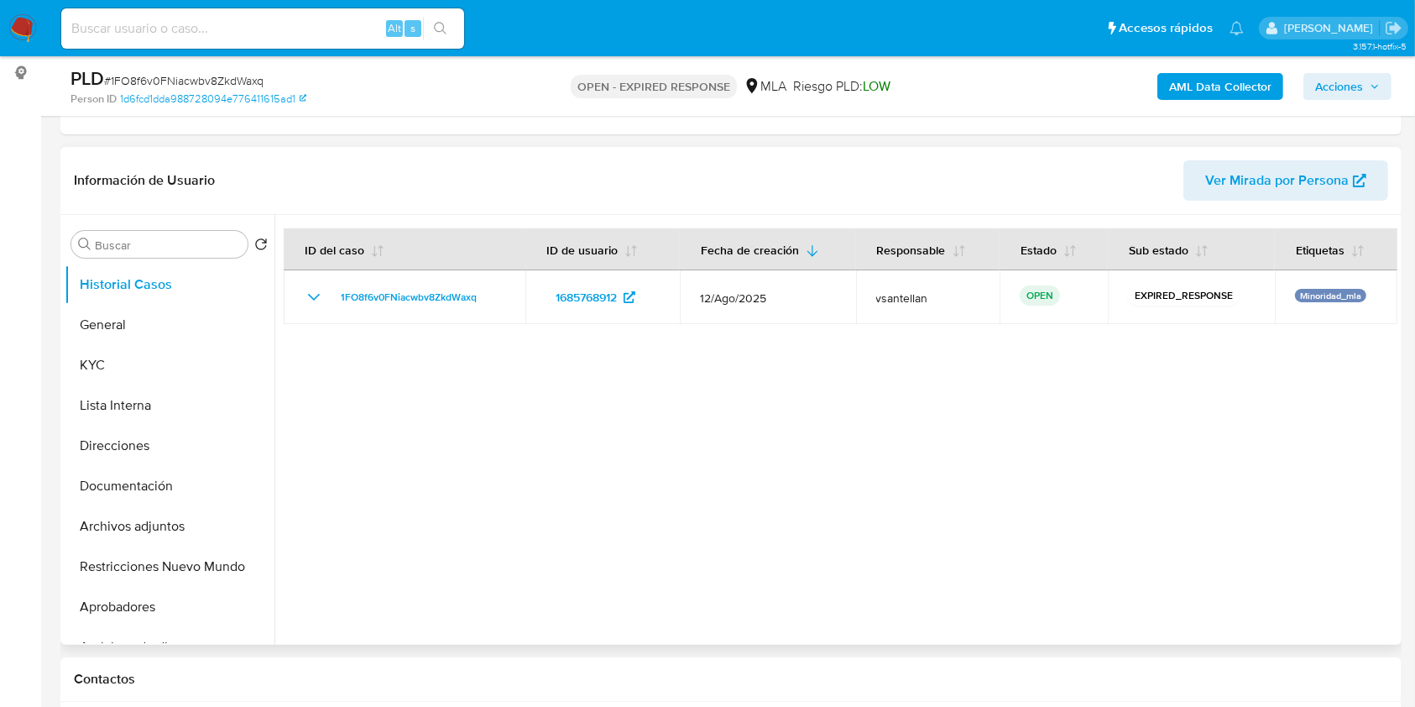
scroll to position [223, 0]
click at [103, 501] on button "Documentación" at bounding box center [163, 483] width 196 height 40
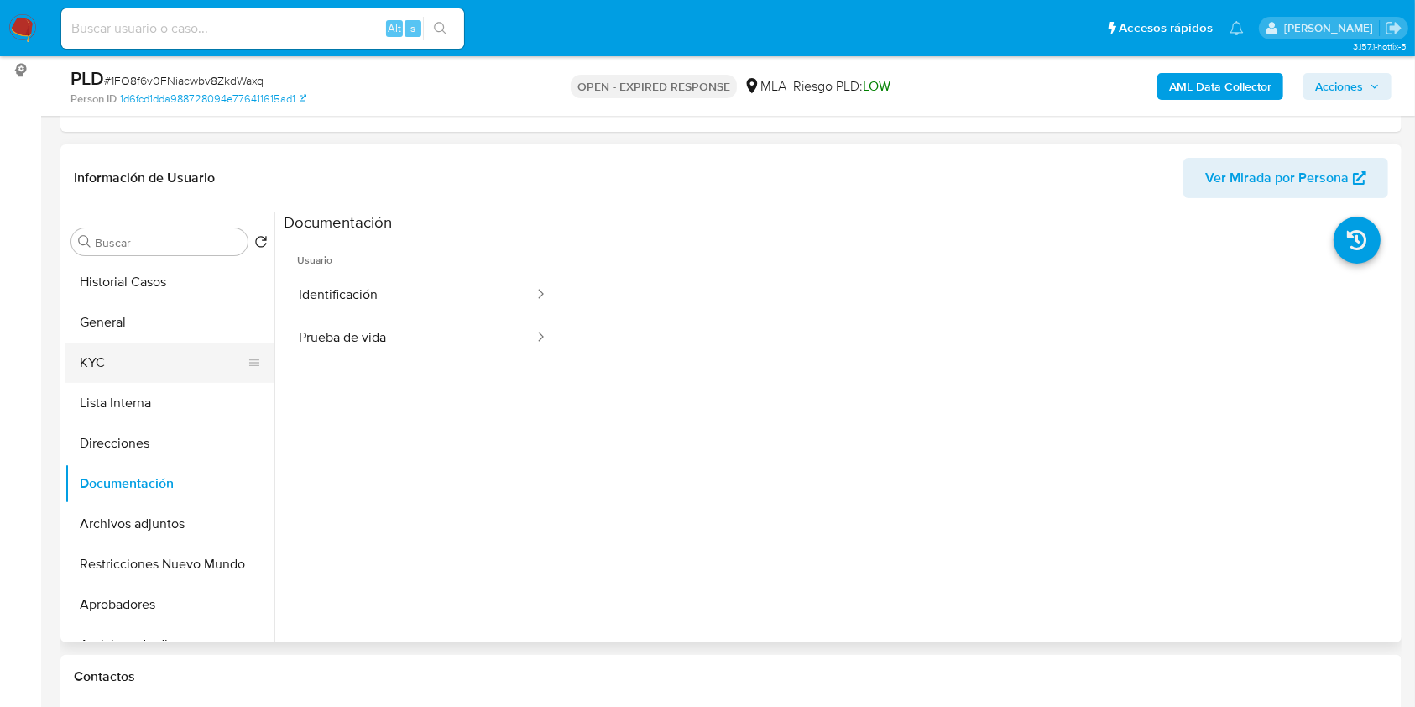
click at [117, 365] on button "KYC" at bounding box center [163, 362] width 196 height 40
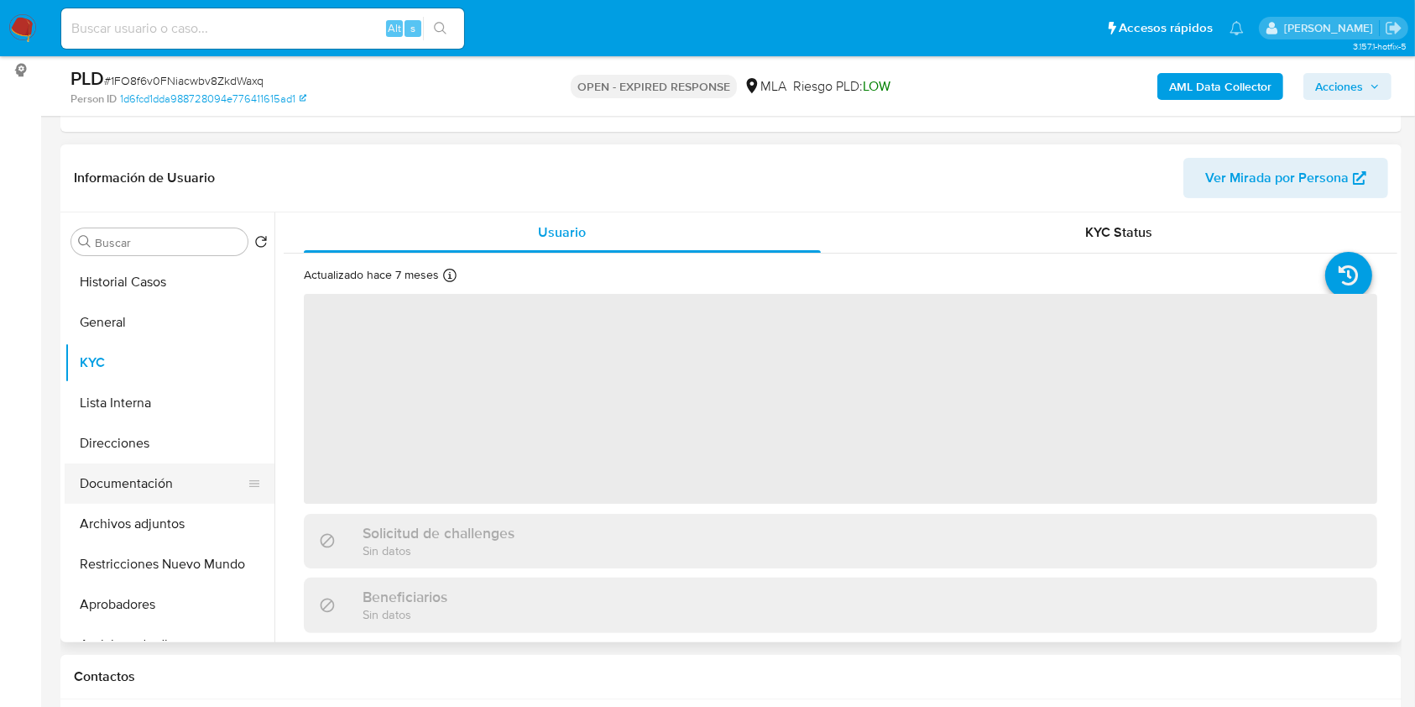
drag, startPoint x: 193, startPoint y: 587, endPoint x: 232, endPoint y: 498, distance: 97.7
click at [192, 588] on button "Aprobadores" at bounding box center [170, 604] width 210 height 40
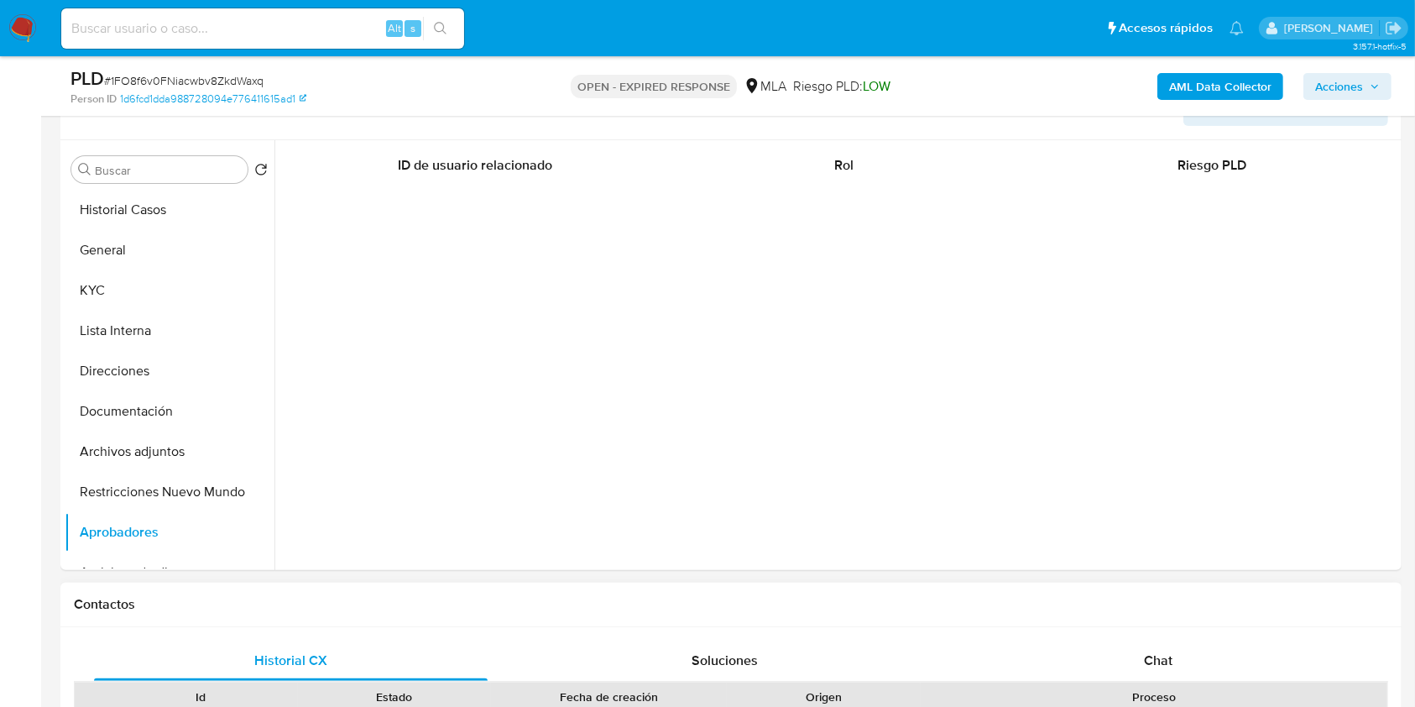
scroll to position [447, 0]
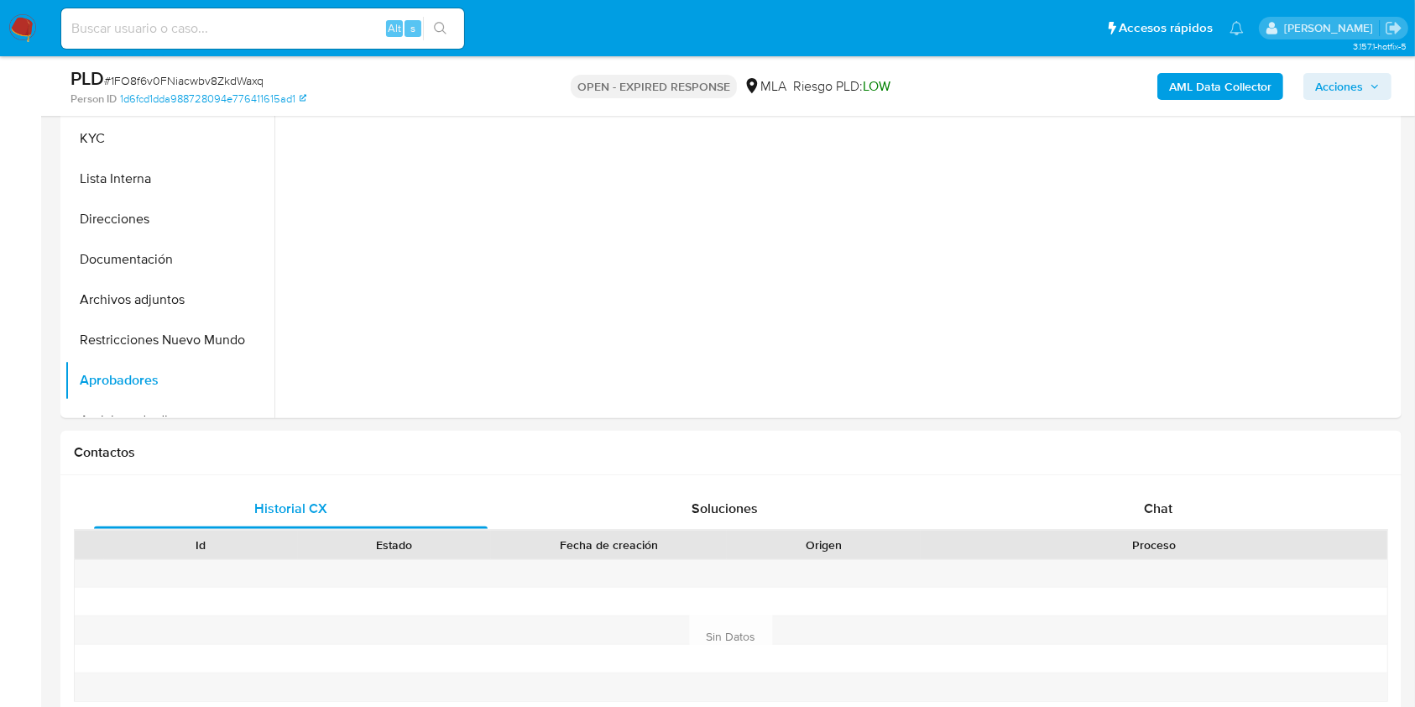
drag, startPoint x: 1182, startPoint y: 507, endPoint x: 1416, endPoint y: 267, distance: 335.3
click at [1181, 507] on div "Chat" at bounding box center [1159, 508] width 394 height 40
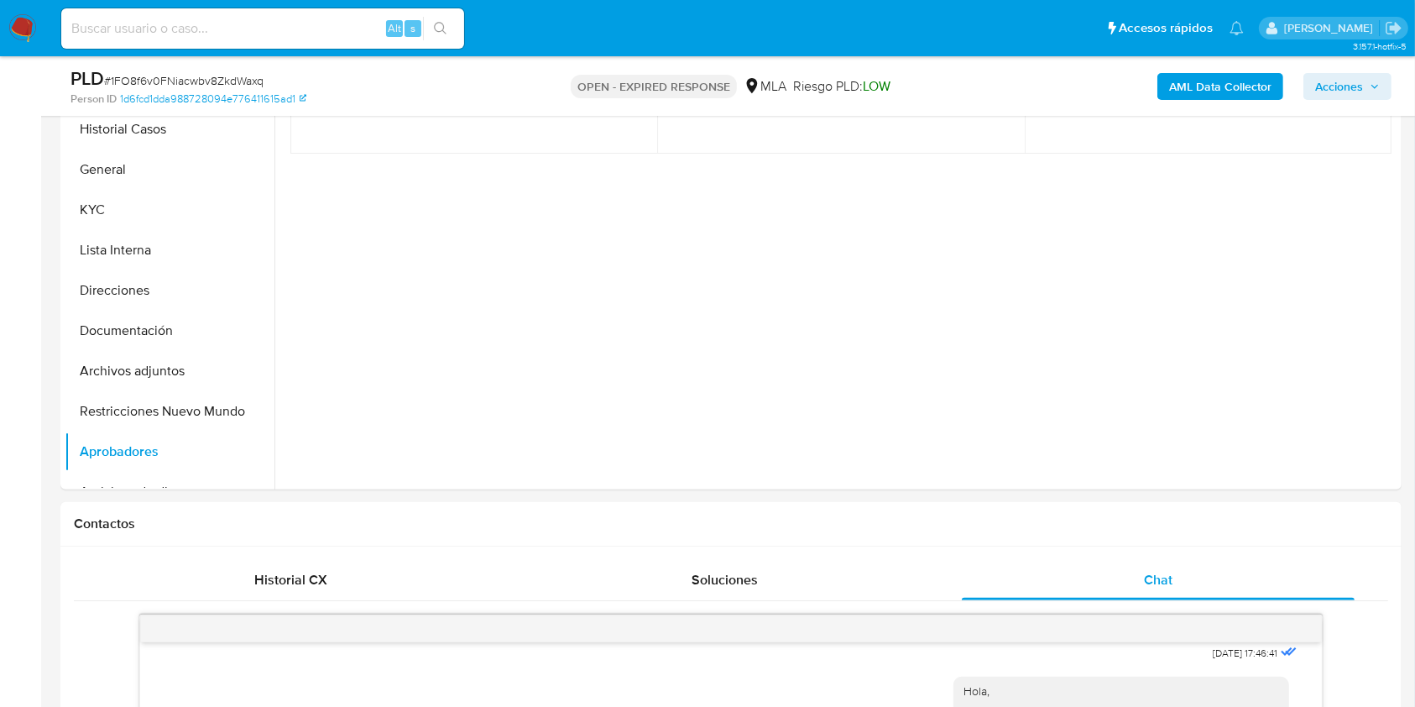
scroll to position [343, 0]
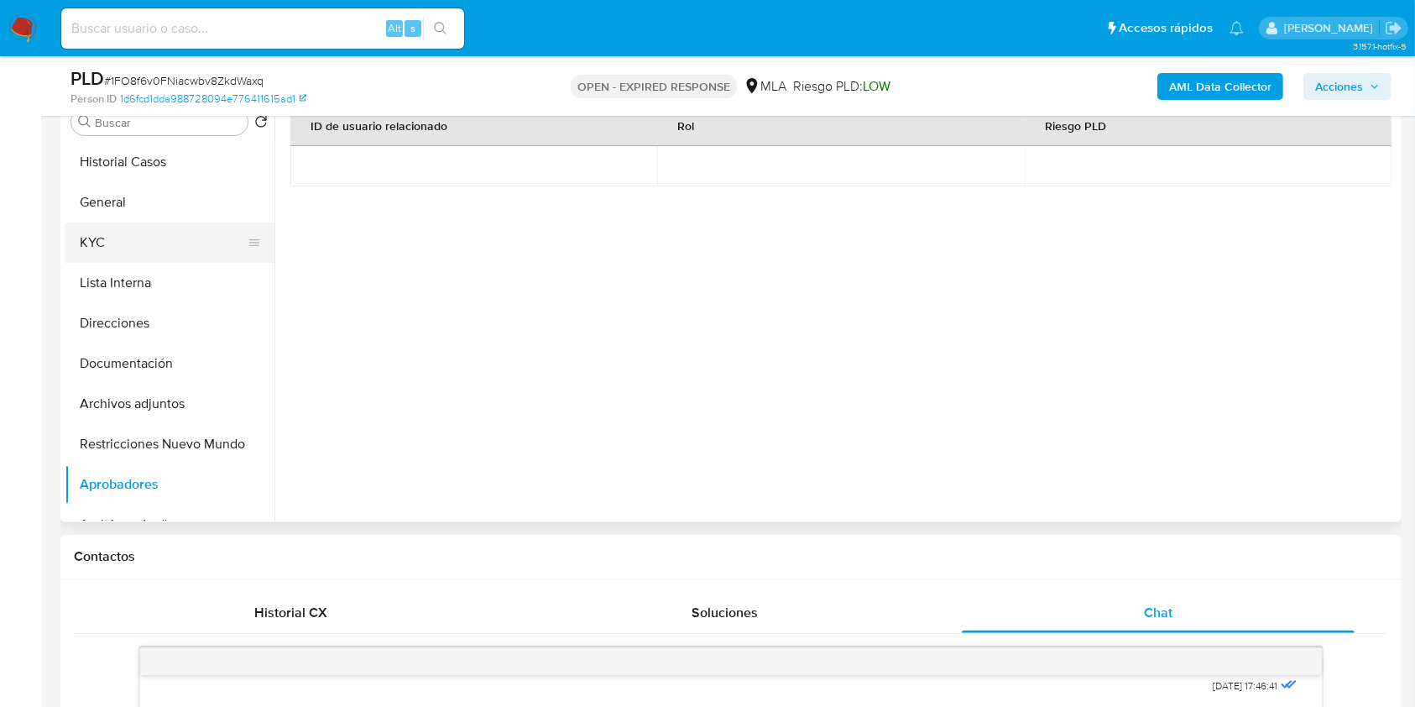
click at [129, 248] on button "KYC" at bounding box center [163, 242] width 196 height 40
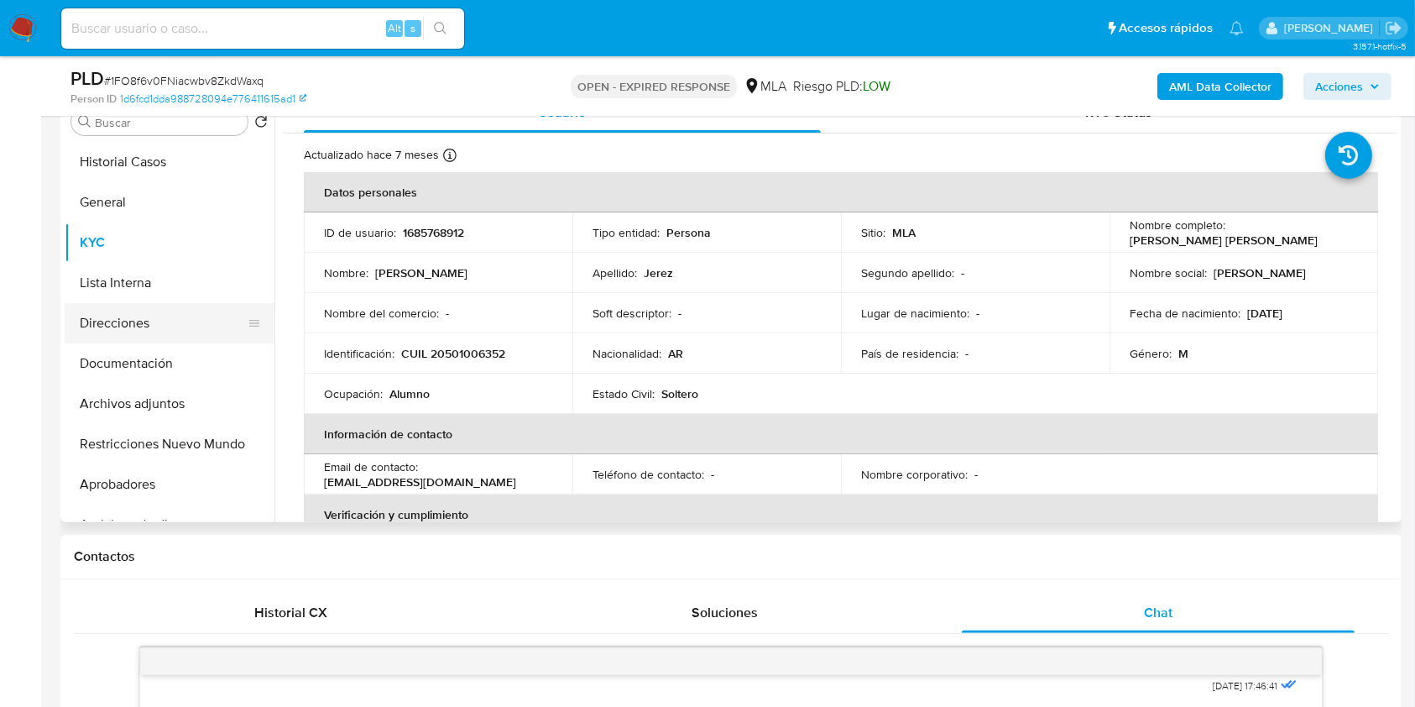
drag, startPoint x: 190, startPoint y: 348, endPoint x: 182, endPoint y: 301, distance: 47.7
click at [192, 347] on button "Documentación" at bounding box center [170, 363] width 210 height 40
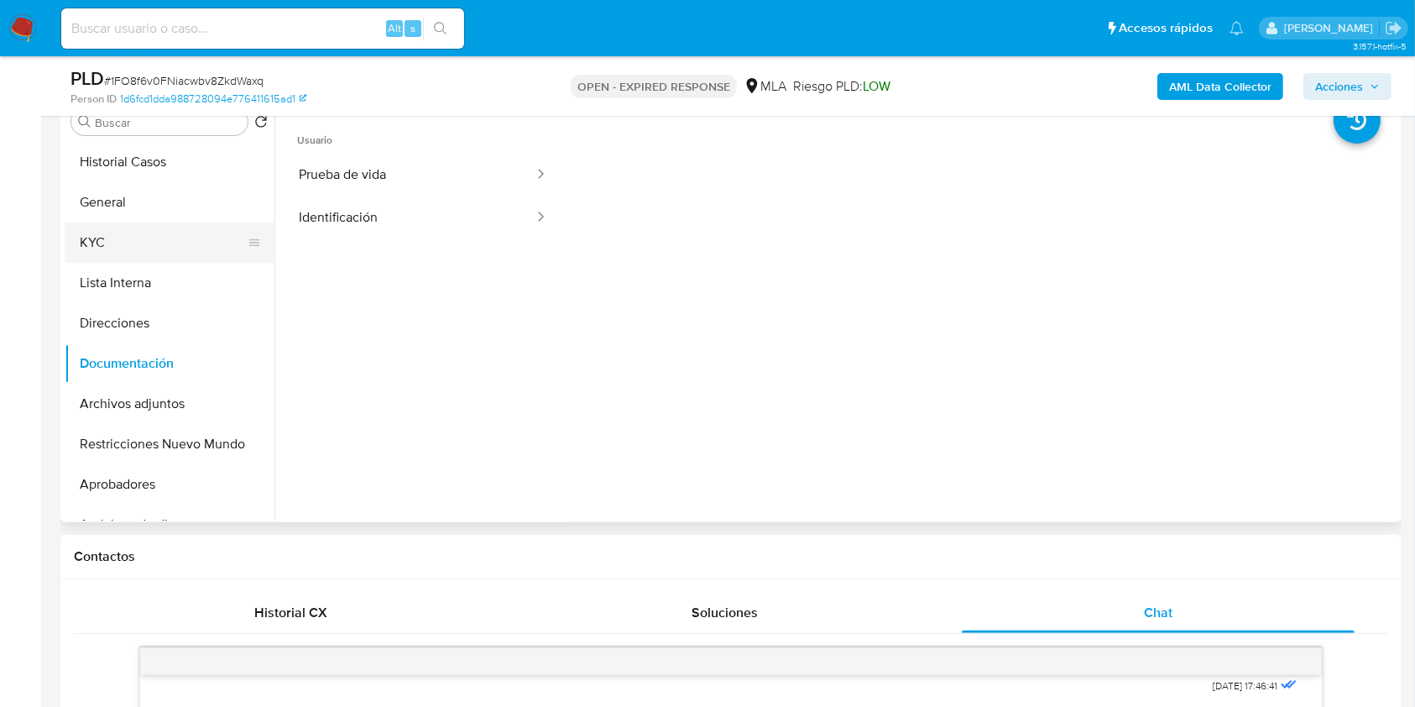
click at [159, 234] on button "KYC" at bounding box center [163, 242] width 196 height 40
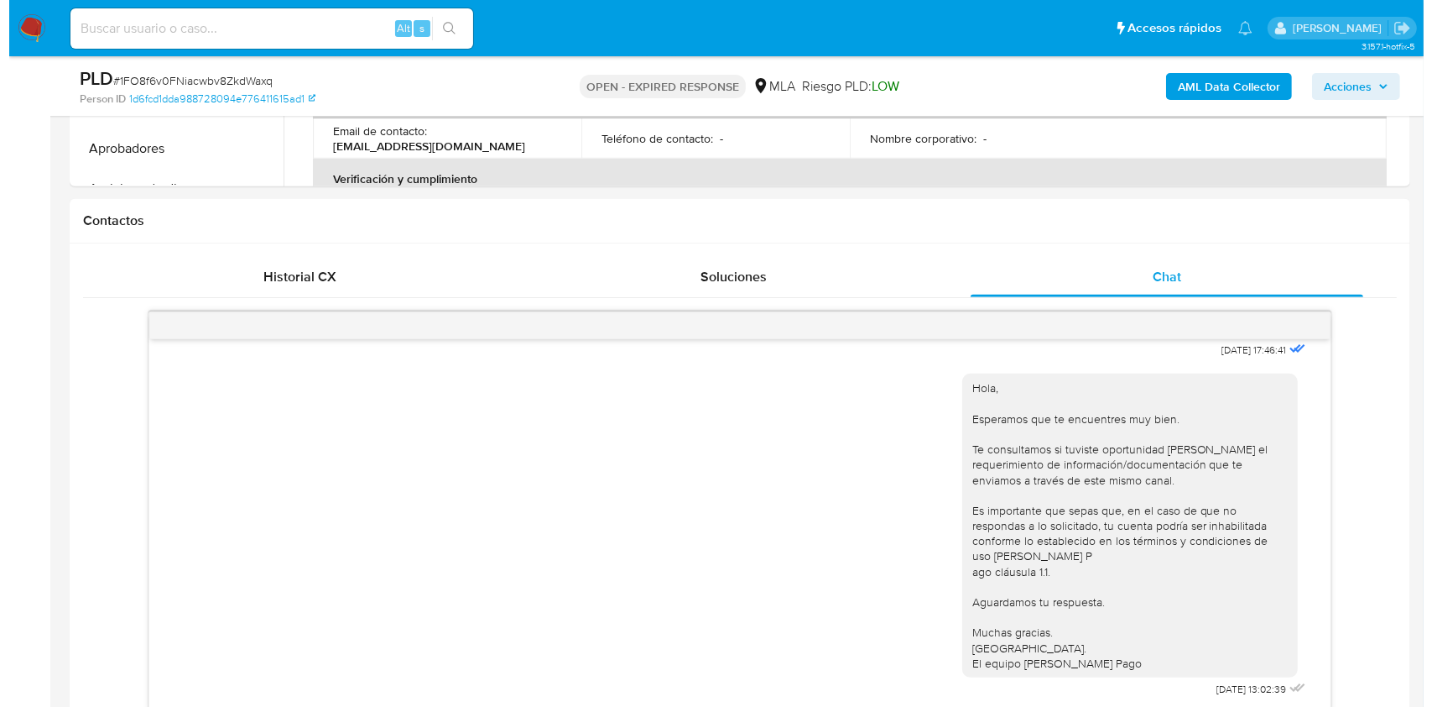
scroll to position [295, 0]
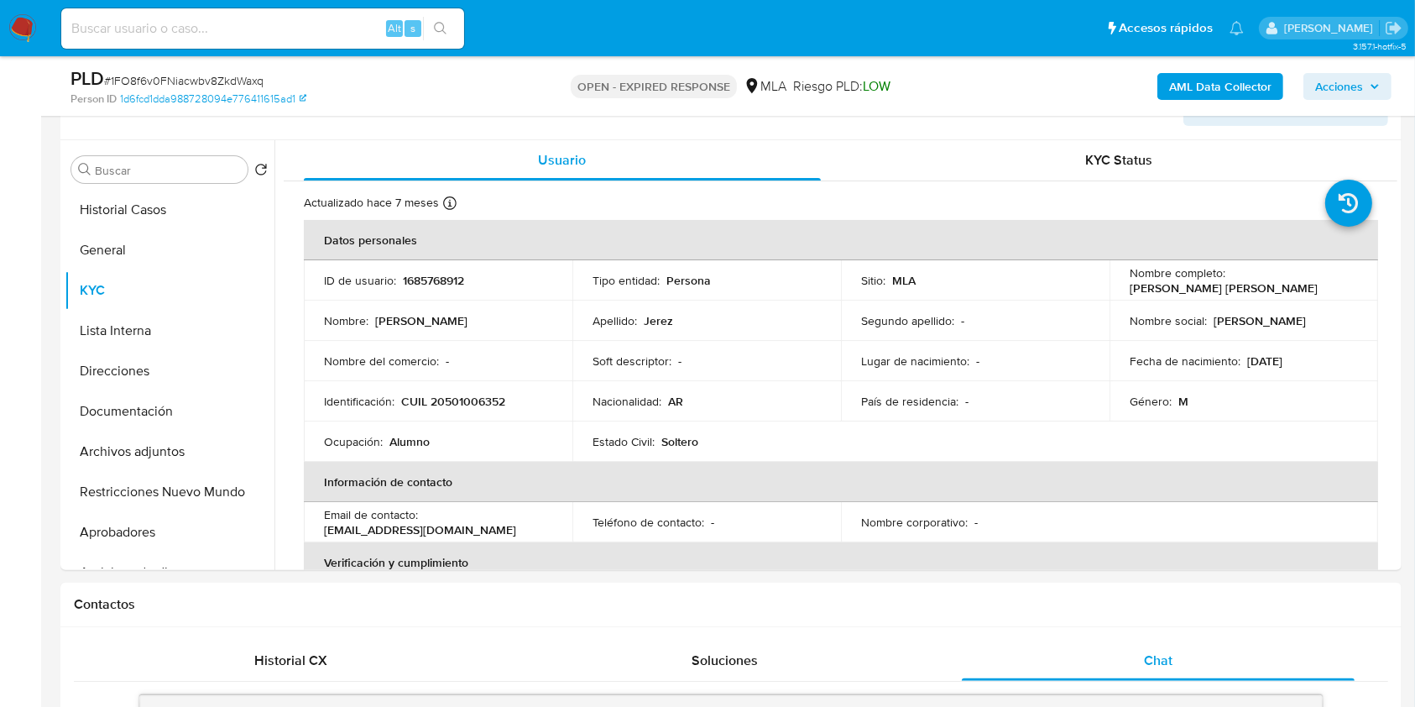
click at [1223, 89] on b "AML Data Collector" at bounding box center [1220, 86] width 102 height 27
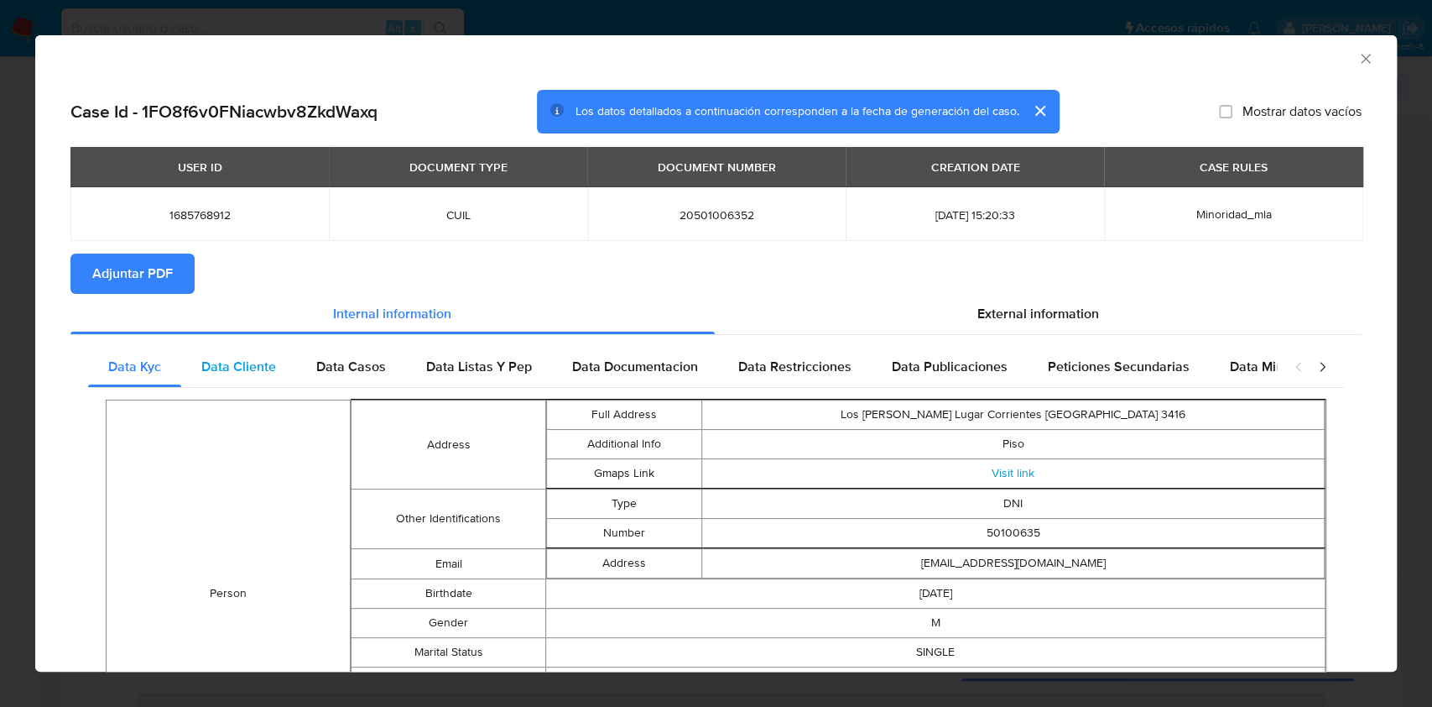
click at [216, 366] on span "Data Cliente" at bounding box center [238, 366] width 75 height 19
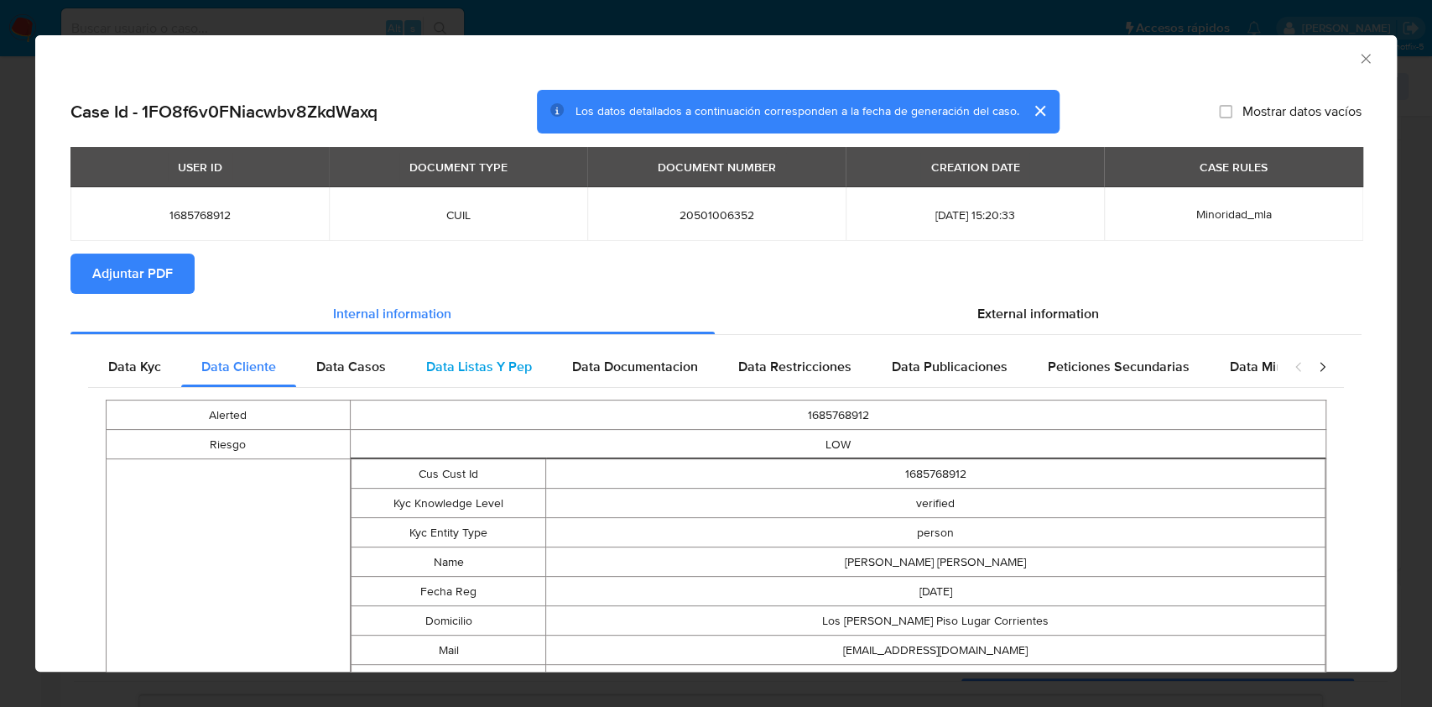
drag, startPoint x: 309, startPoint y: 357, endPoint x: 446, endPoint y: 368, distance: 137.2
click at [313, 356] on div "Data Casos" at bounding box center [351, 367] width 110 height 40
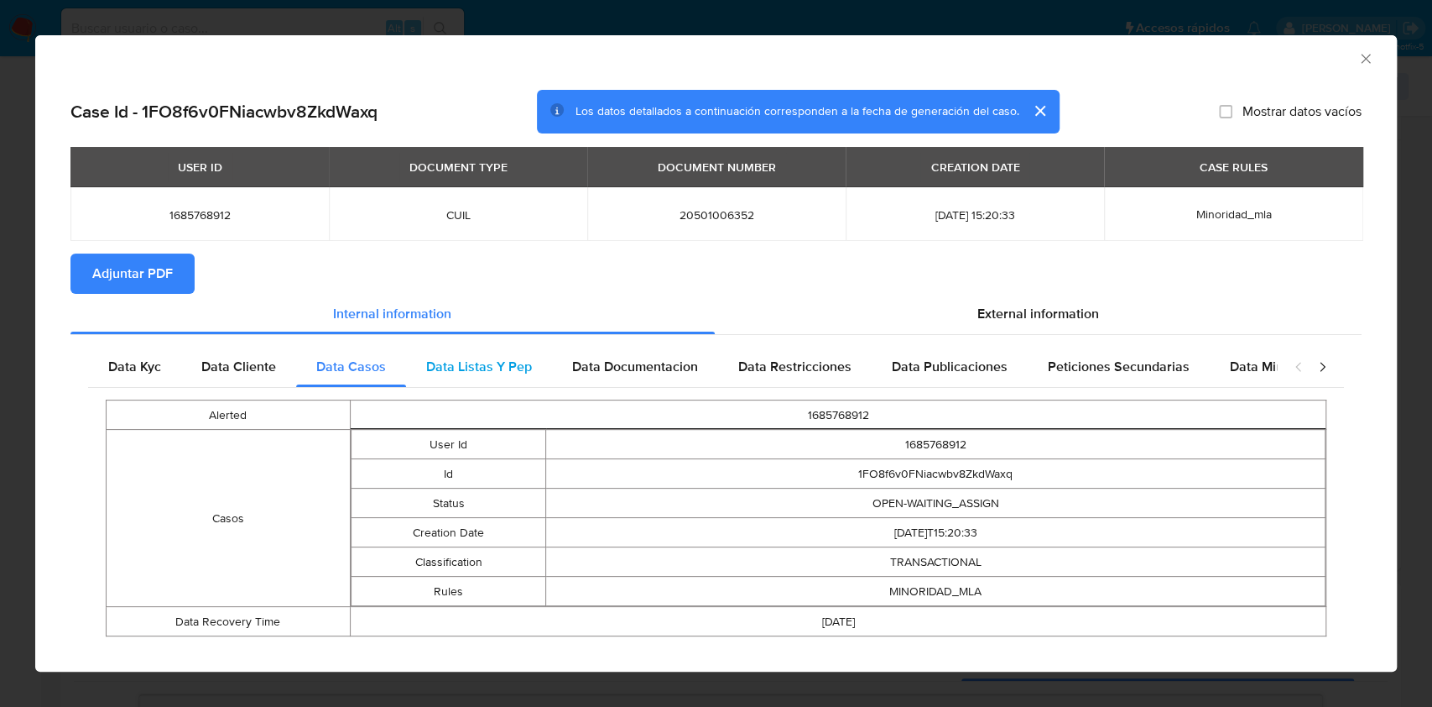
click at [469, 367] on span "Data Listas Y Pep" at bounding box center [479, 366] width 106 height 19
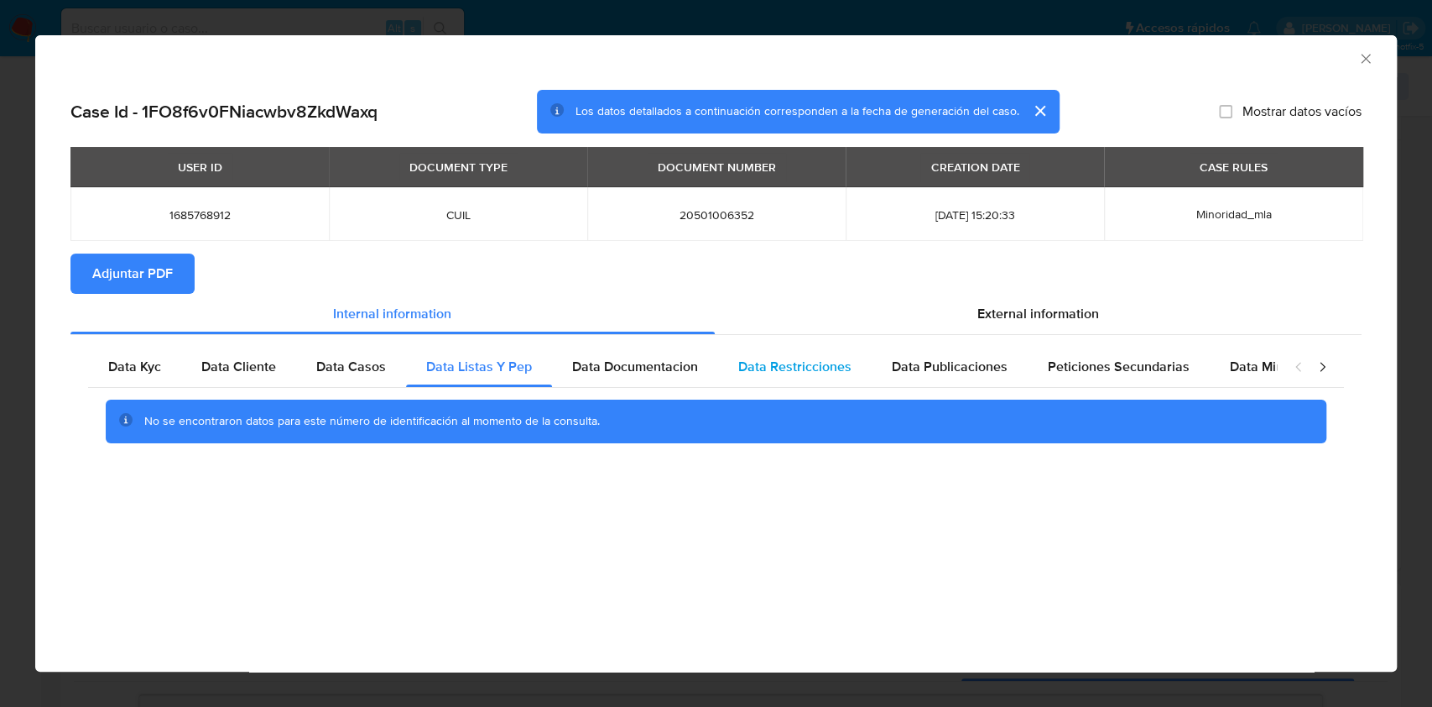
drag, startPoint x: 584, startPoint y: 368, endPoint x: 732, endPoint y: 370, distance: 147.7
click at [591, 367] on span "Data Documentacion" at bounding box center [635, 366] width 126 height 19
drag, startPoint x: 786, startPoint y: 358, endPoint x: 847, endPoint y: 360, distance: 60.4
click at [787, 357] on span "Data Restricciones" at bounding box center [794, 366] width 113 height 19
click at [957, 348] on div "Data Publicaciones" at bounding box center [950, 367] width 156 height 40
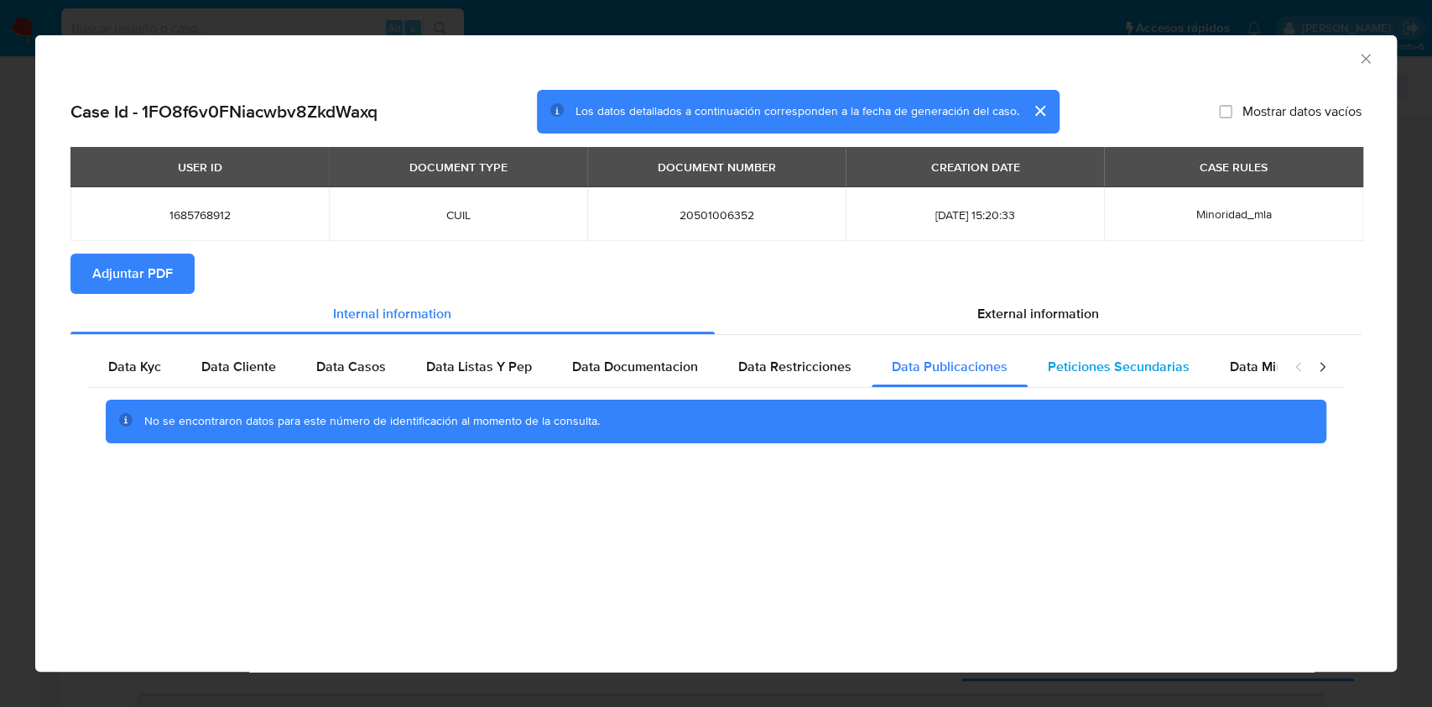
click at [1050, 368] on span "Peticiones Secundarias" at bounding box center [1119, 366] width 142 height 19
click at [1267, 375] on span "Data Minoridad" at bounding box center [1276, 366] width 92 height 19
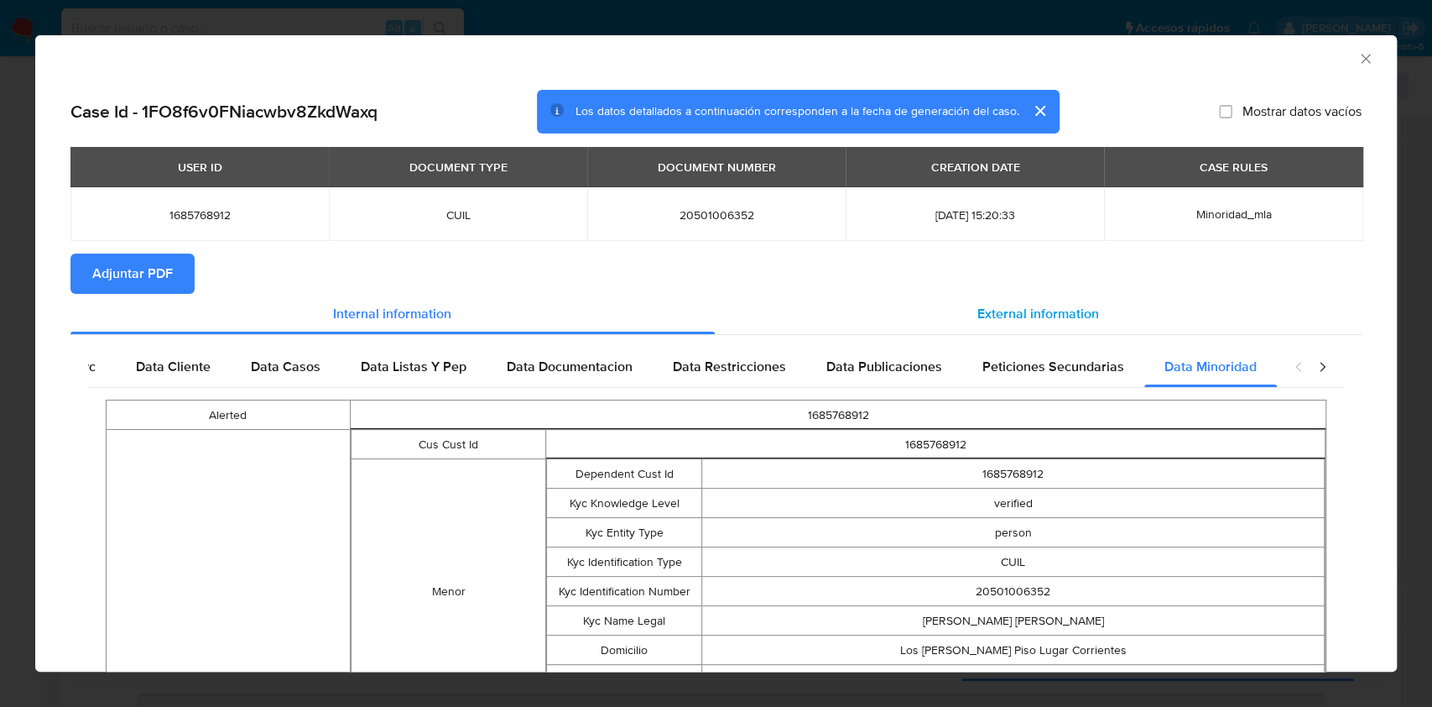
scroll to position [0, 74]
click at [1064, 326] on div "External information" at bounding box center [1039, 314] width 648 height 40
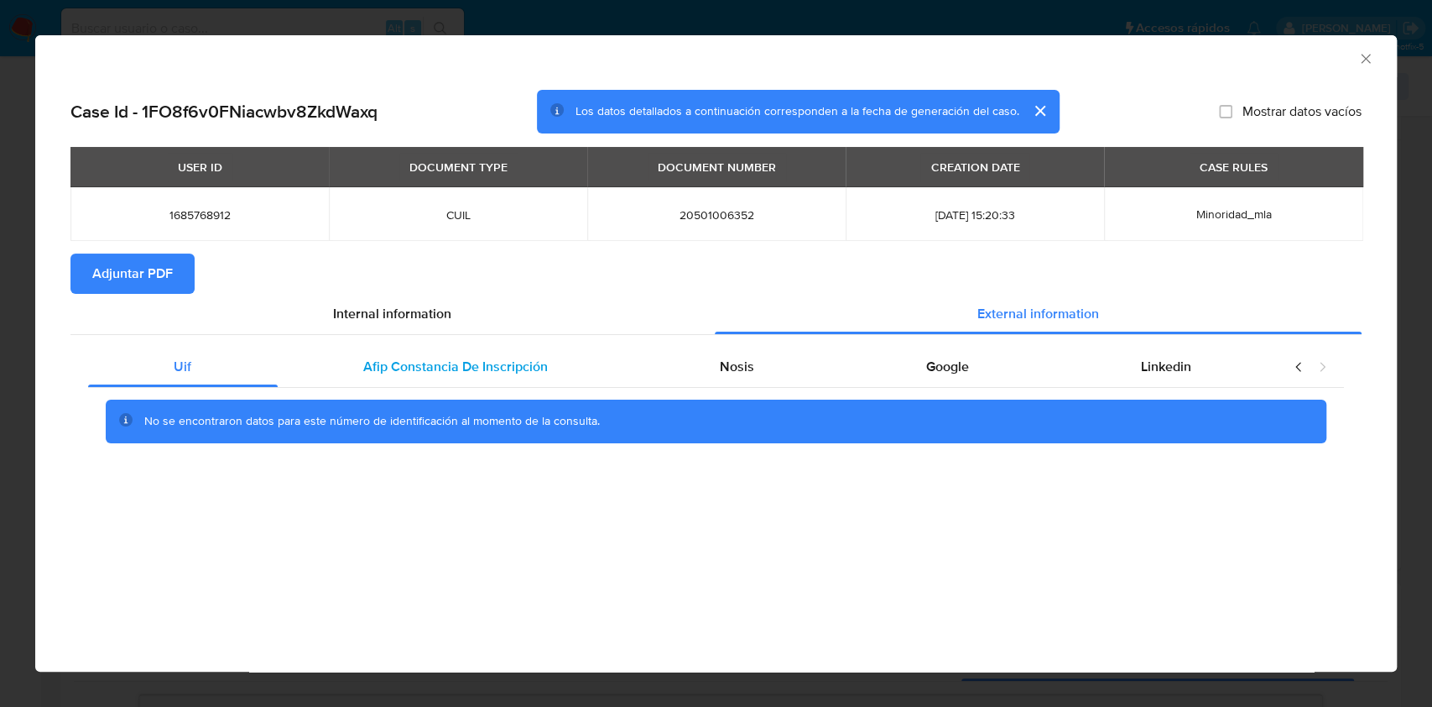
drag, startPoint x: 618, startPoint y: 386, endPoint x: 580, endPoint y: 370, distance: 41.0
click at [605, 377] on div "Uif Afip Constancia De Inscripción Nosis Google Linkedin No se encontraron dato…" at bounding box center [716, 401] width 1256 height 108
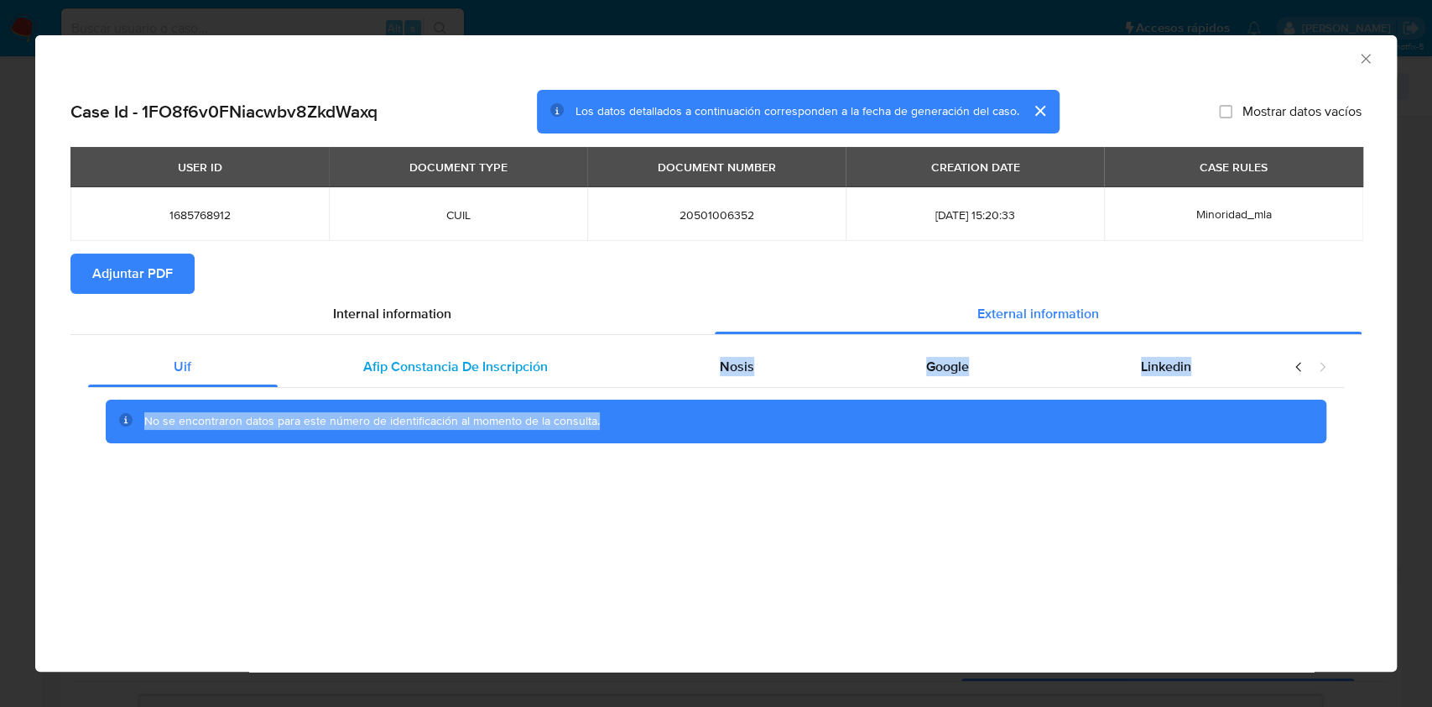
click at [580, 370] on div "Afip Constancia De Inscripción" at bounding box center [456, 367] width 357 height 40
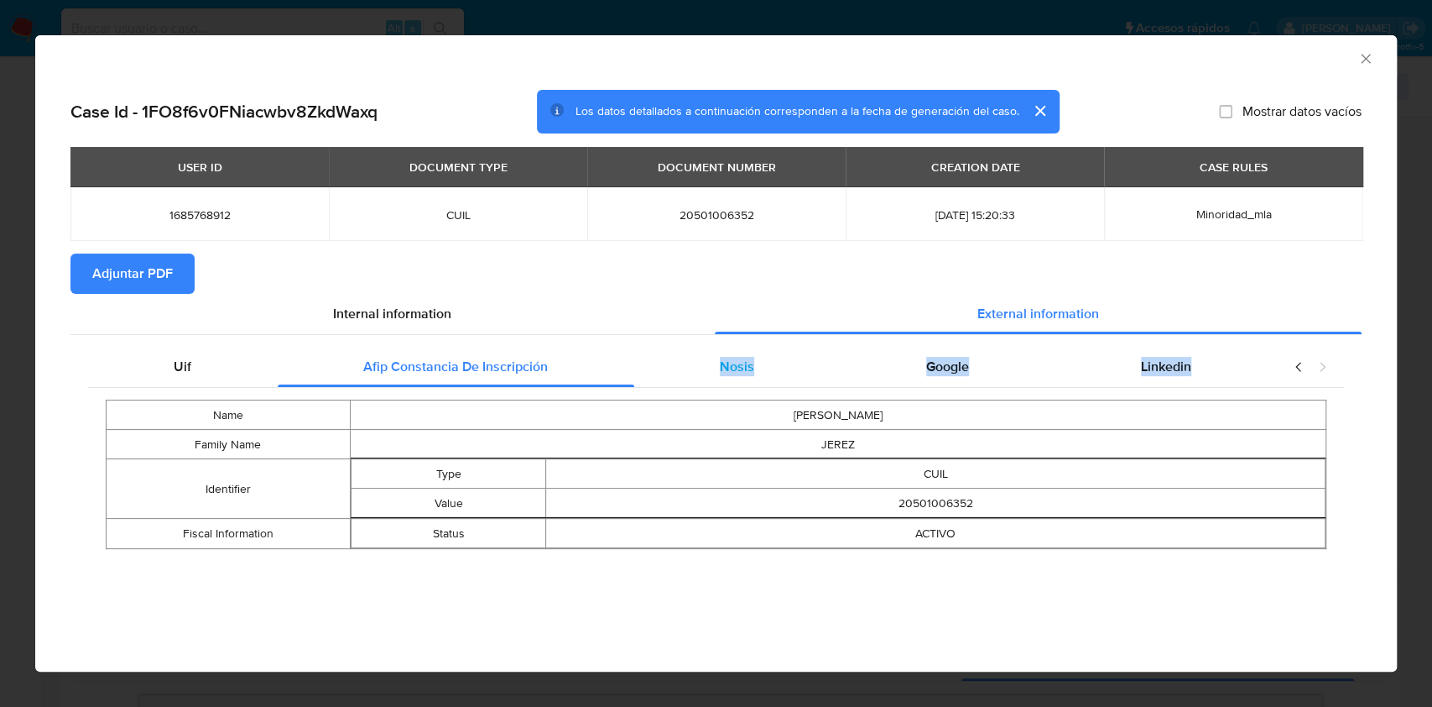
click at [806, 384] on div "Nosis" at bounding box center [737, 367] width 206 height 40
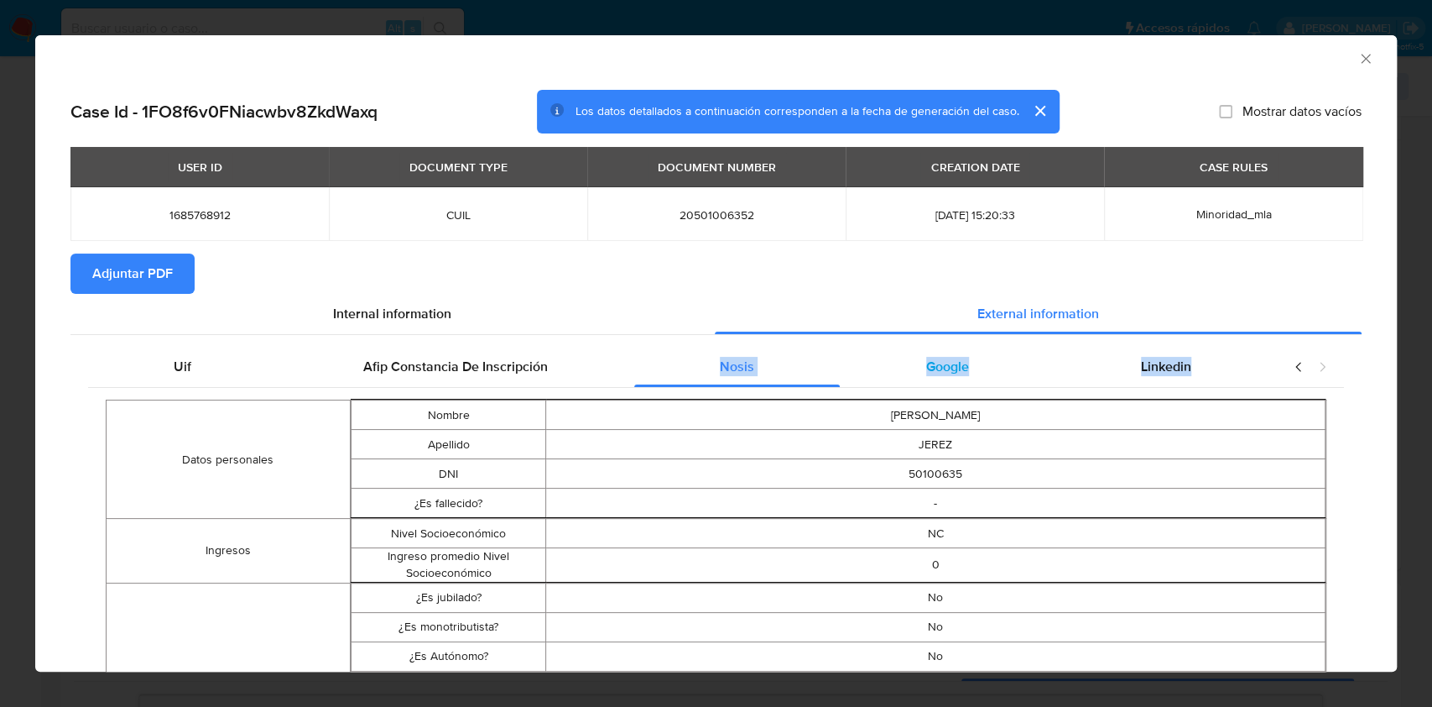
click at [926, 371] on span "Google" at bounding box center [947, 366] width 43 height 19
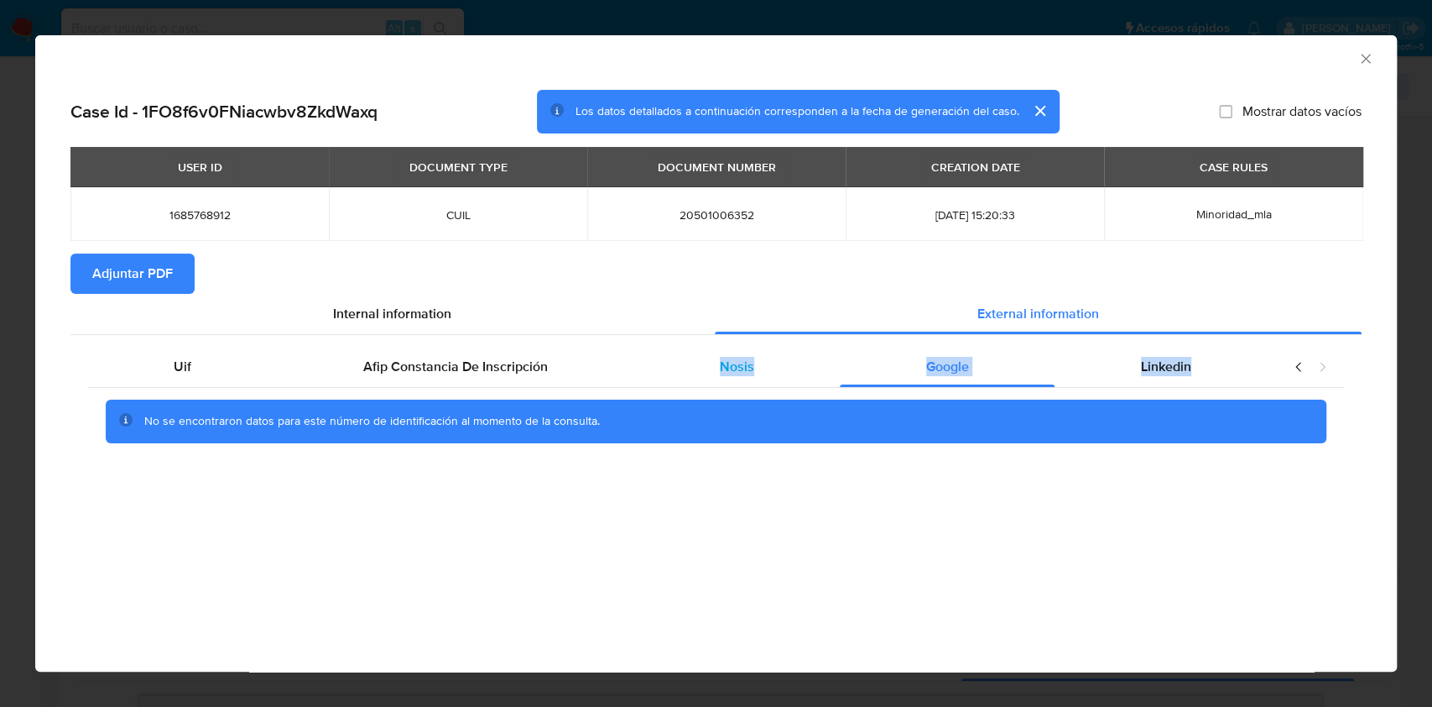
drag, startPoint x: 733, startPoint y: 354, endPoint x: 802, endPoint y: 368, distance: 70.3
click at [733, 355] on div "Nosis" at bounding box center [737, 367] width 206 height 40
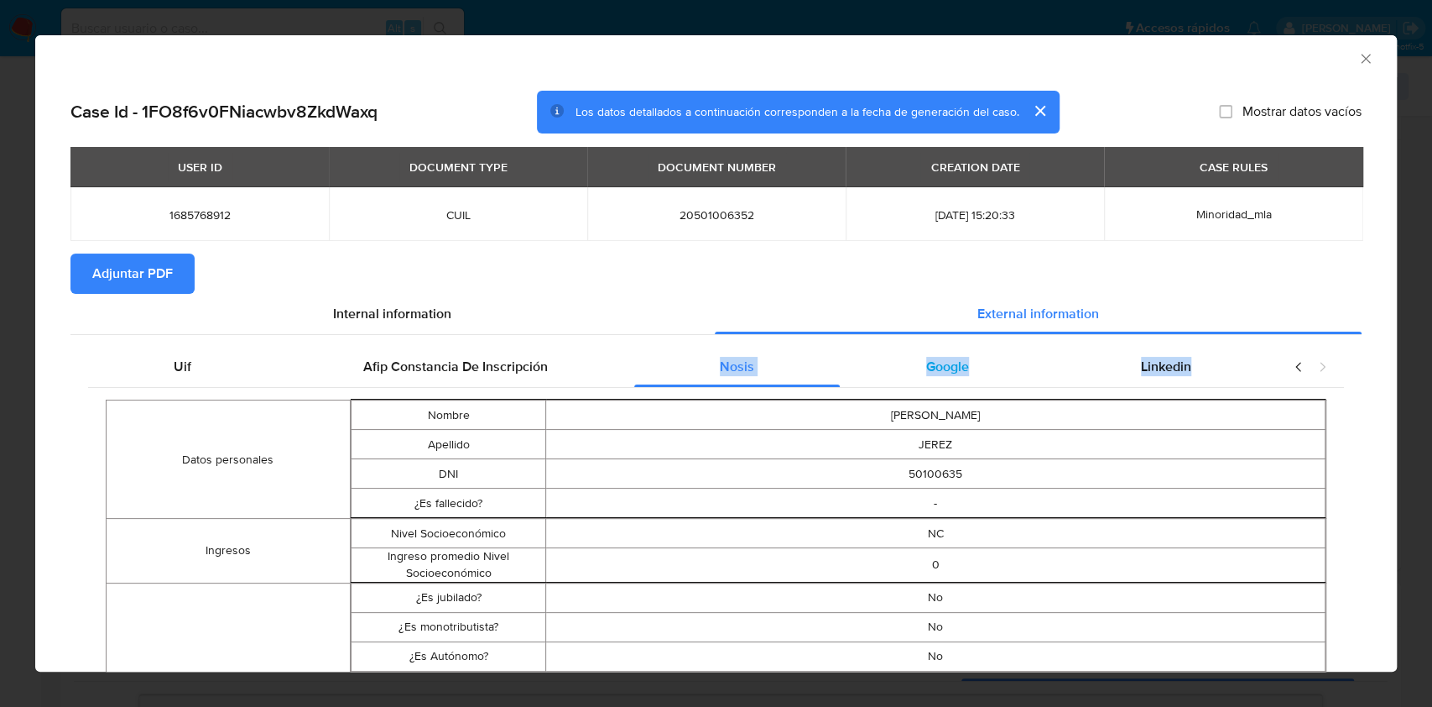
click at [964, 365] on div "Google" at bounding box center [947, 367] width 215 height 40
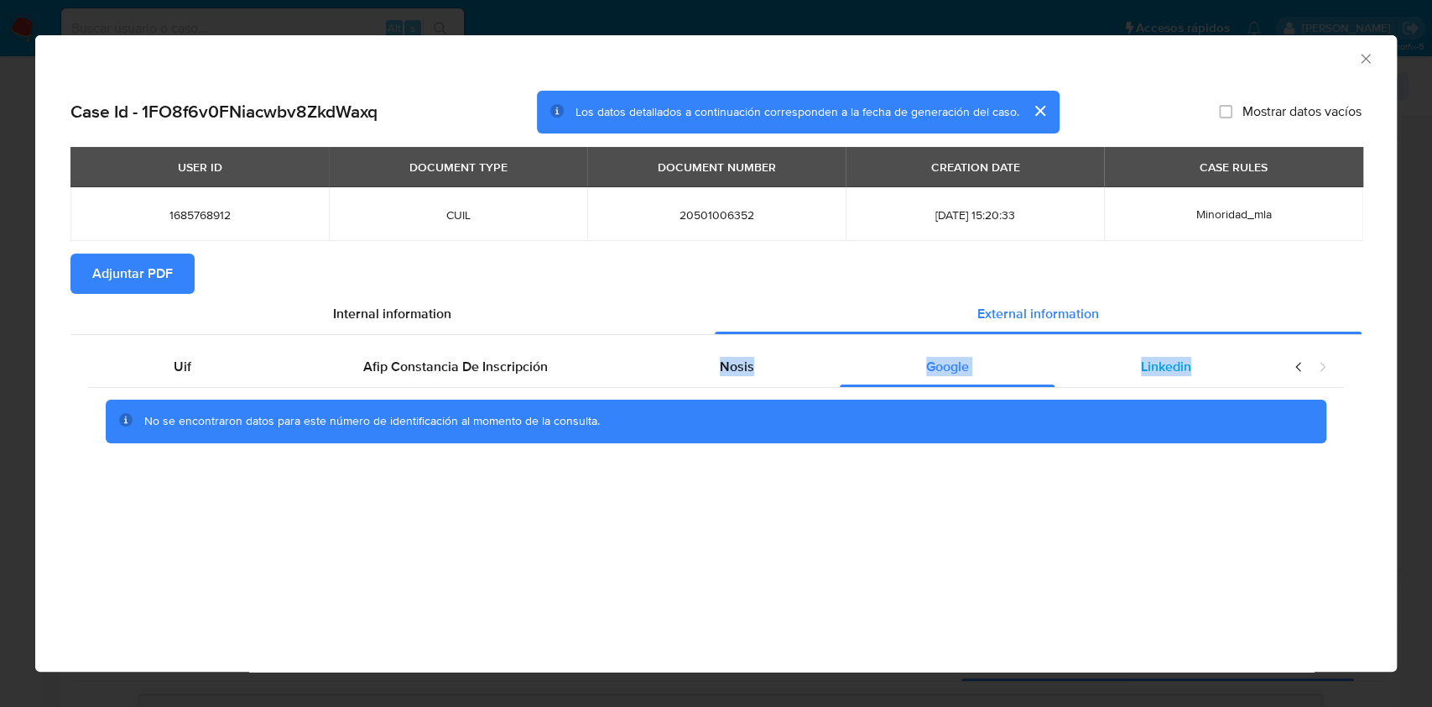
click at [1111, 359] on div "Linkedin" at bounding box center [1166, 367] width 222 height 40
click at [129, 274] on span "Adjuntar PDF" at bounding box center [132, 273] width 81 height 37
click at [1363, 62] on icon "Cerrar ventana" at bounding box center [1366, 58] width 17 height 17
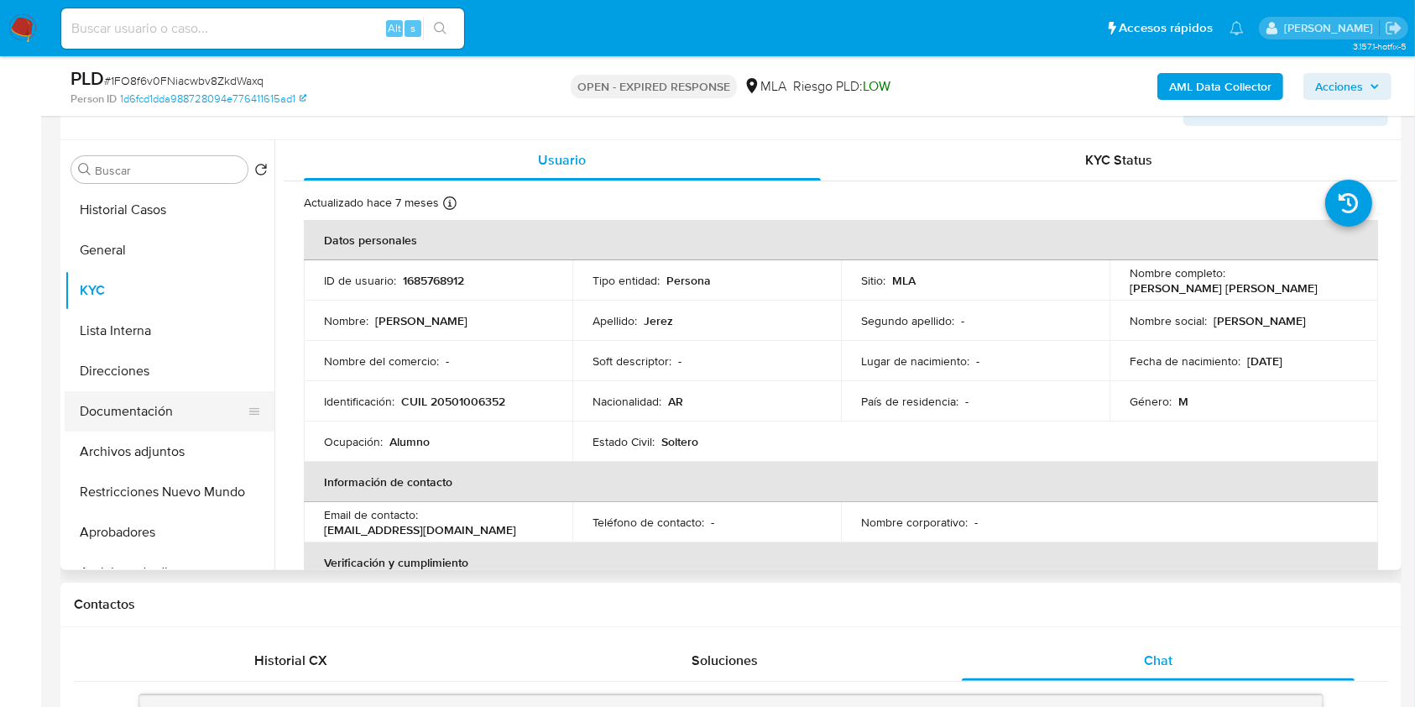
click at [199, 423] on button "Documentación" at bounding box center [163, 411] width 196 height 40
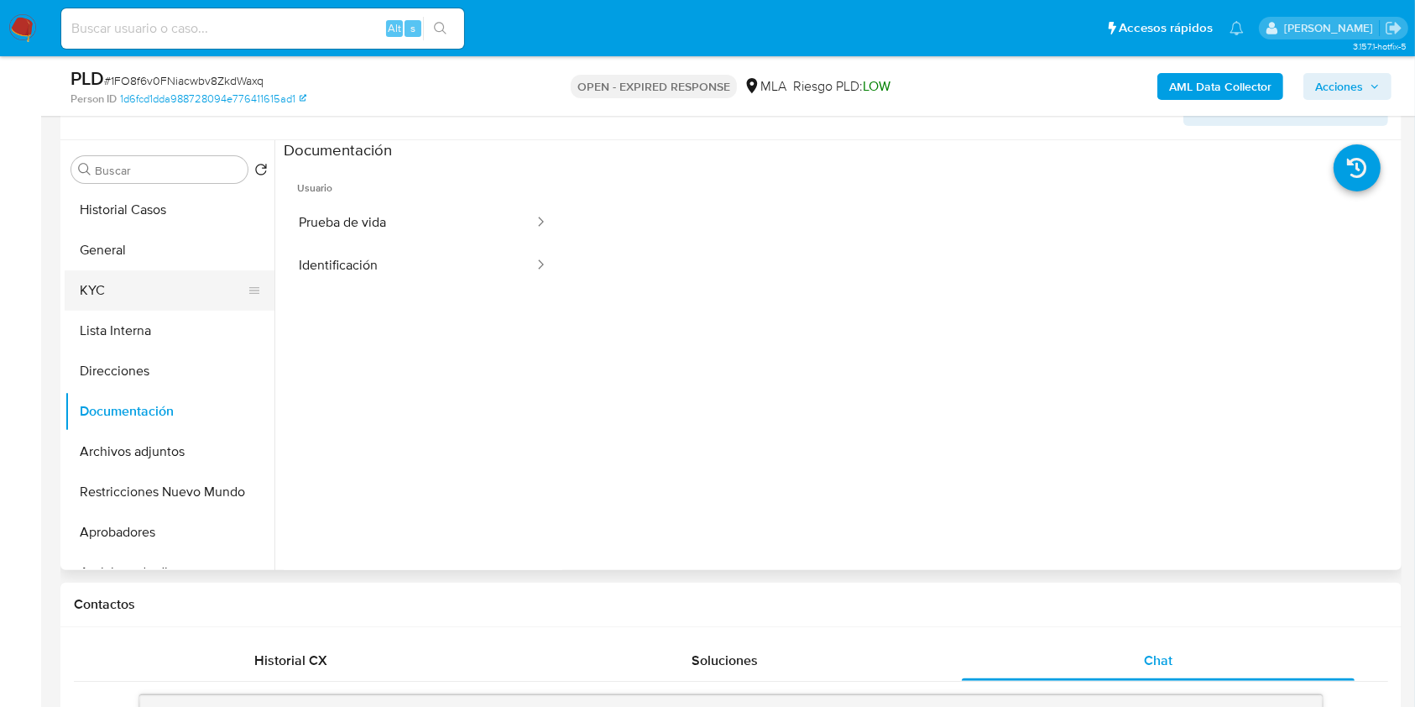
click at [132, 288] on button "KYC" at bounding box center [163, 290] width 196 height 40
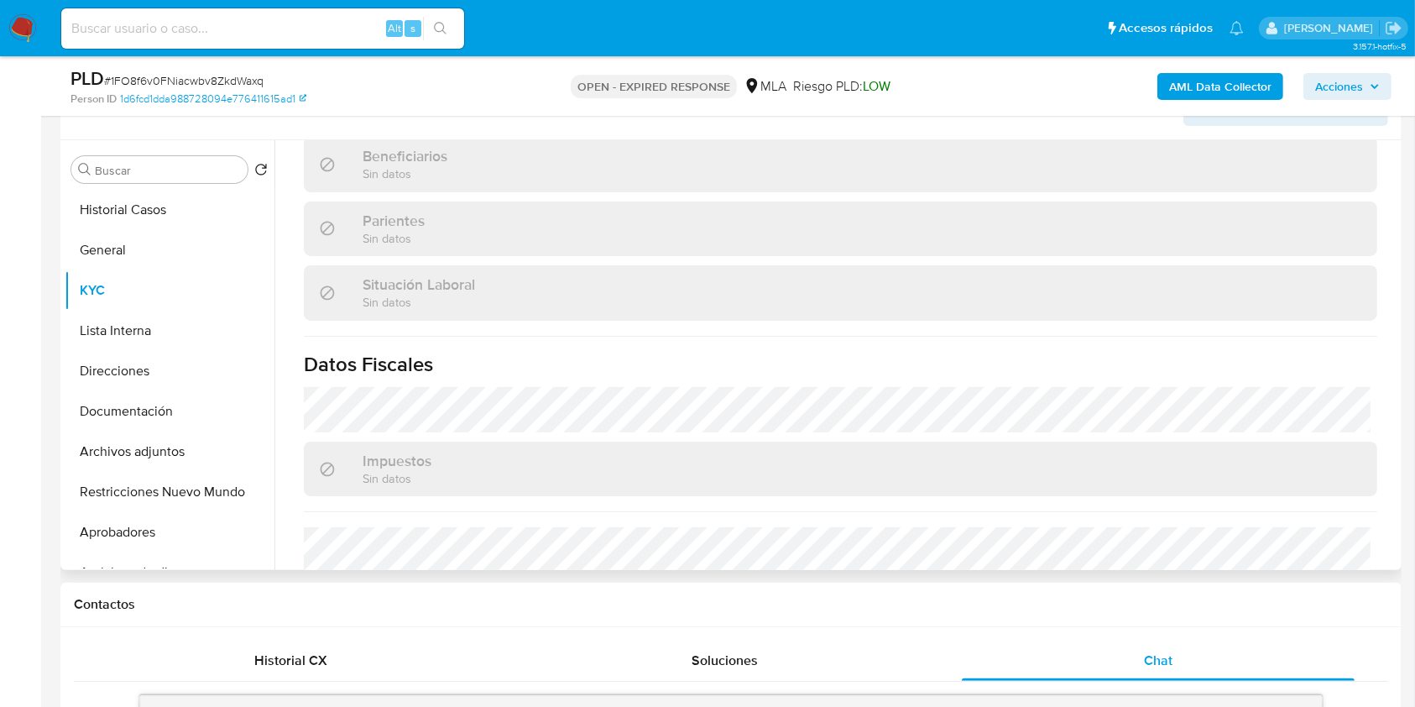
scroll to position [783, 0]
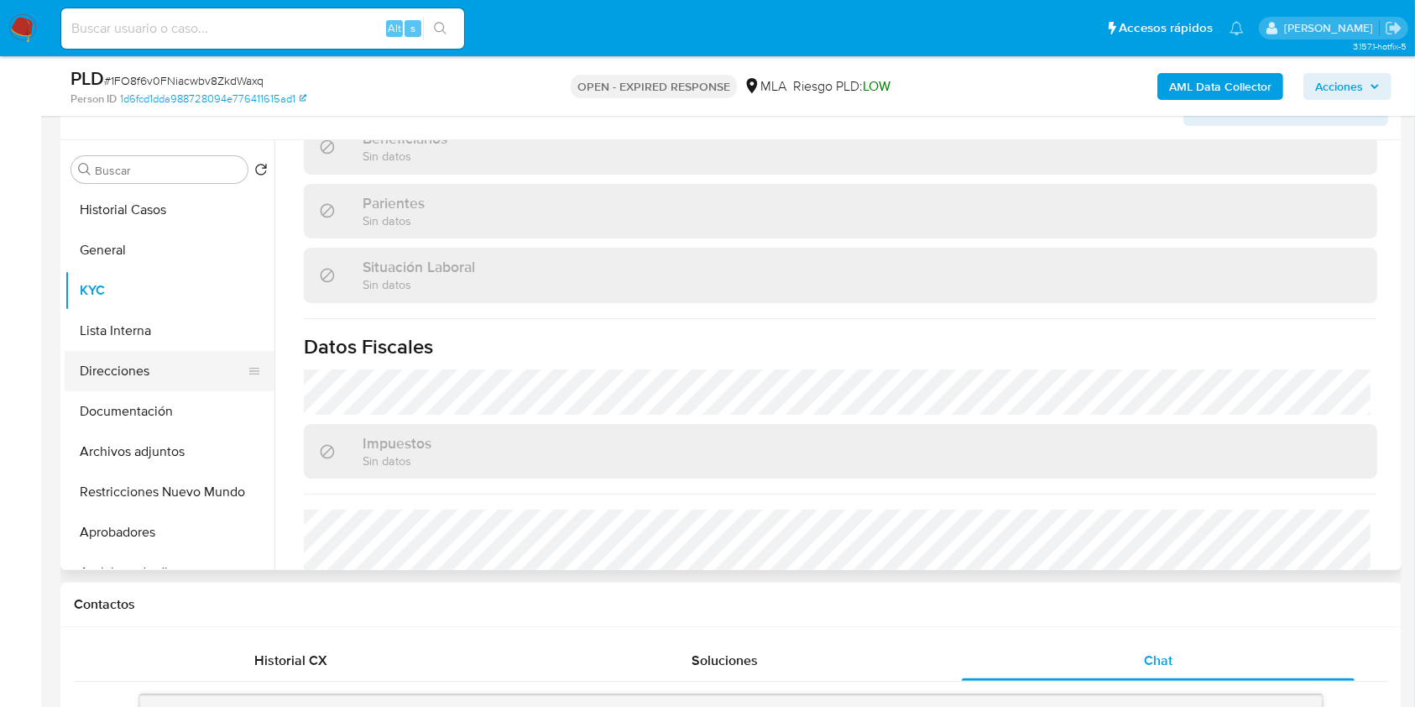
click at [180, 376] on button "Direcciones" at bounding box center [163, 371] width 196 height 40
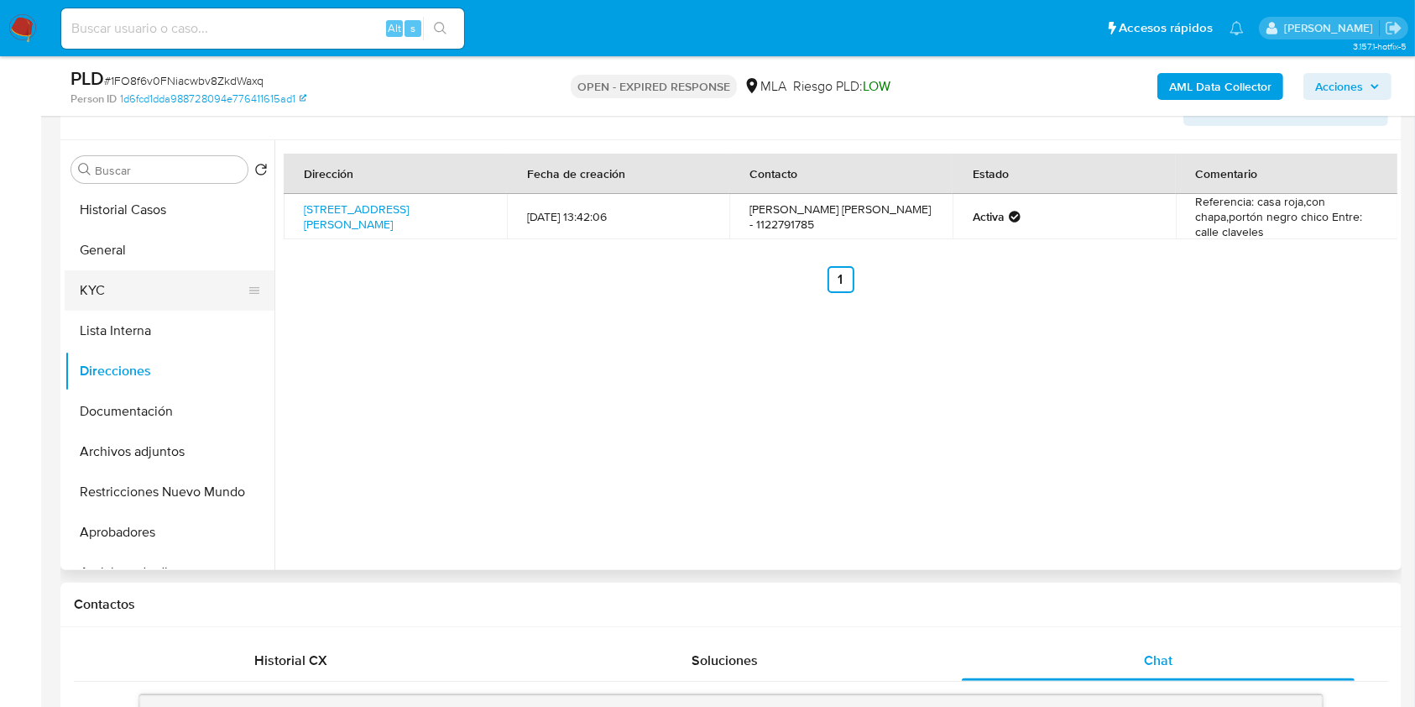
click at [128, 300] on button "KYC" at bounding box center [163, 290] width 196 height 40
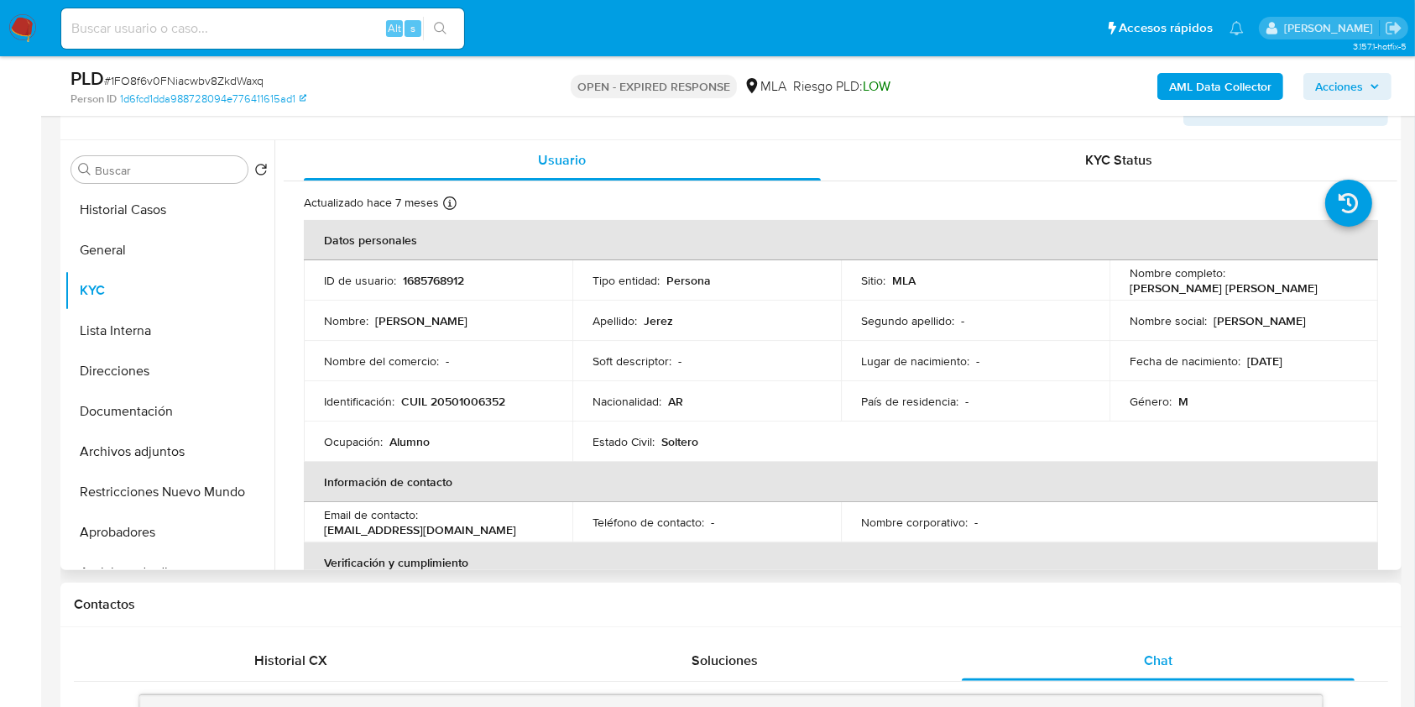
click at [989, 382] on td "País de residencia : -" at bounding box center [975, 401] width 269 height 40
click at [205, 374] on button "Direcciones" at bounding box center [163, 371] width 196 height 40
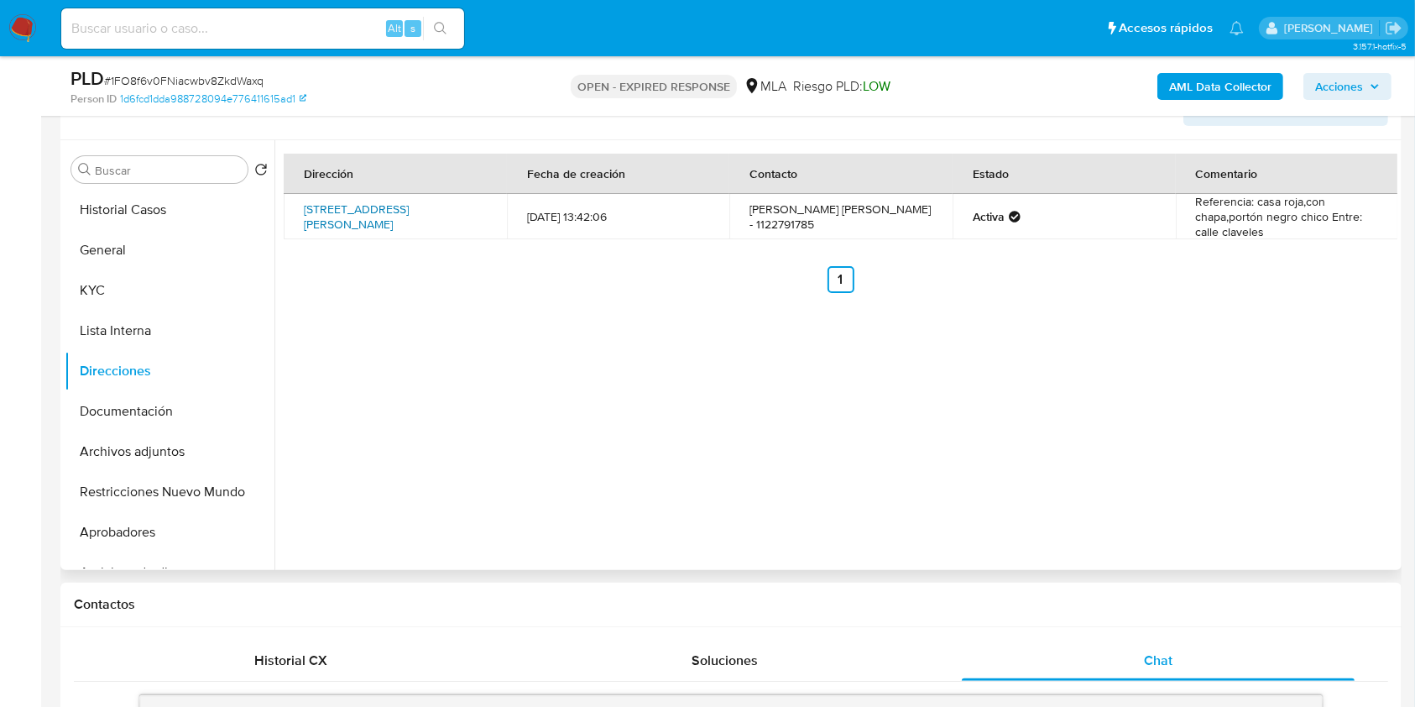
click at [359, 224] on link "Calle Los Claveles 3416, Maquinista F Savio, Buenos Aires, 1619, Argentina 3416" at bounding box center [356, 217] width 105 height 32
drag, startPoint x: 434, startPoint y: 199, endPoint x: 403, endPoint y: 200, distance: 31.1
click at [403, 200] on td "Calle Los Claveles 3416, Maquinista F Savio, Buenos Aires, 1619, Argentina 3416" at bounding box center [395, 216] width 223 height 45
copy link "3416,"
click at [93, 278] on button "KYC" at bounding box center [163, 290] width 196 height 40
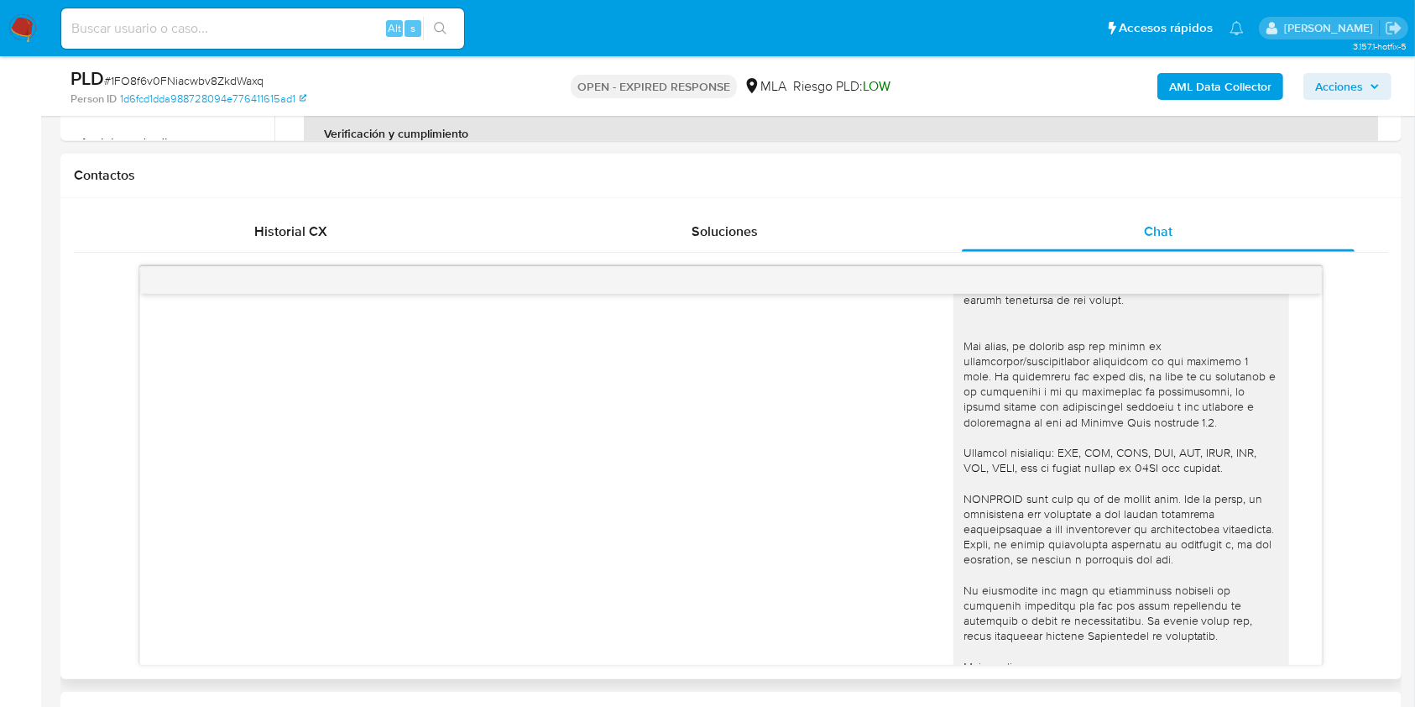
scroll to position [743, 0]
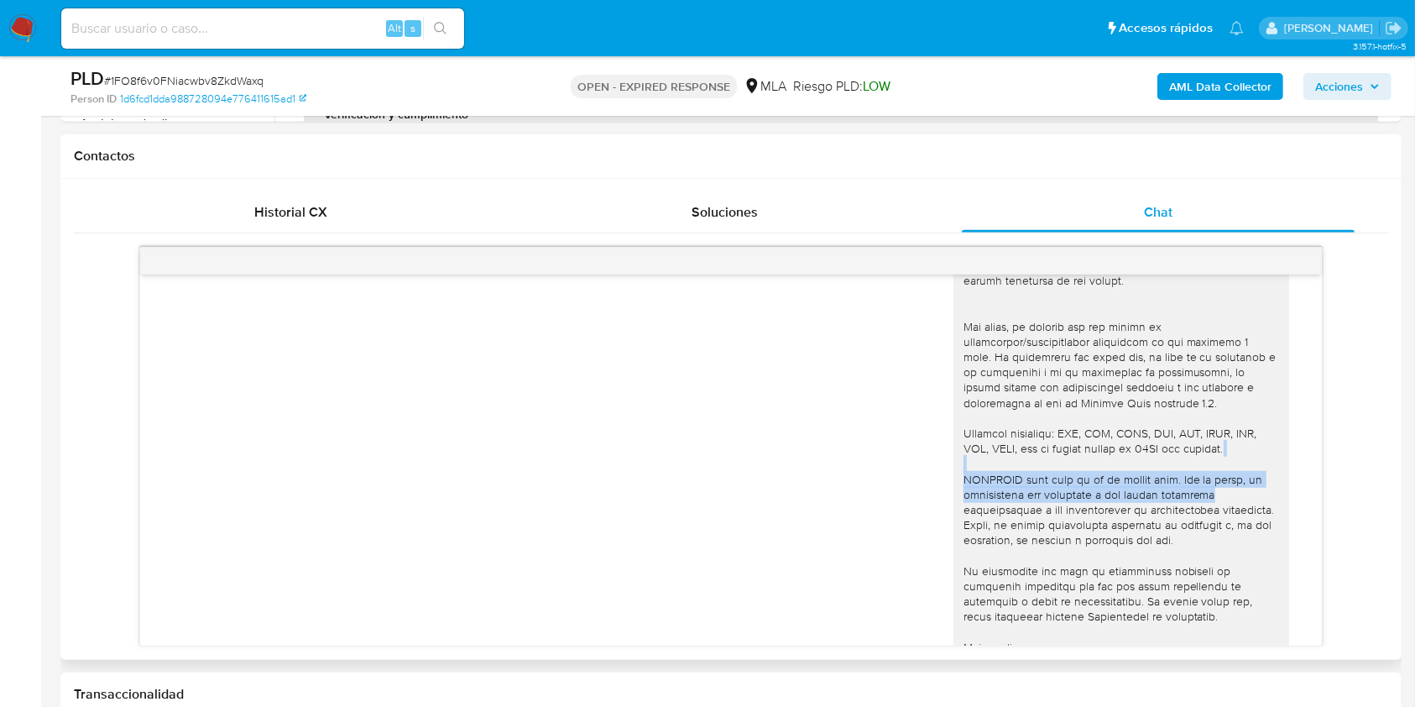
drag, startPoint x: 1322, startPoint y: 454, endPoint x: 1309, endPoint y: 496, distance: 43.8
click at [1309, 496] on div "18/08/2025 17:46:41 Hola, Esperamos que te encuentres muy bien. Te consultamos …" at bounding box center [730, 446] width 1182 height 399
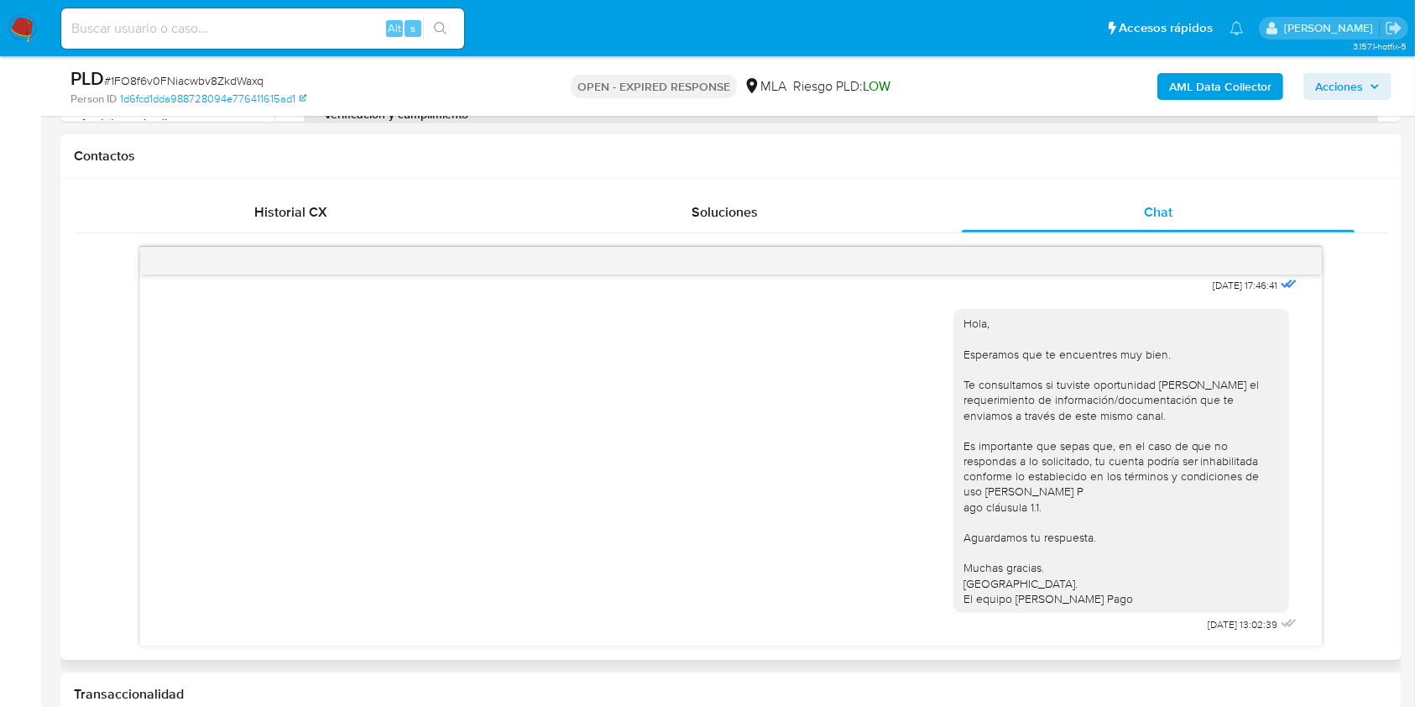
scroll to position [765, 0]
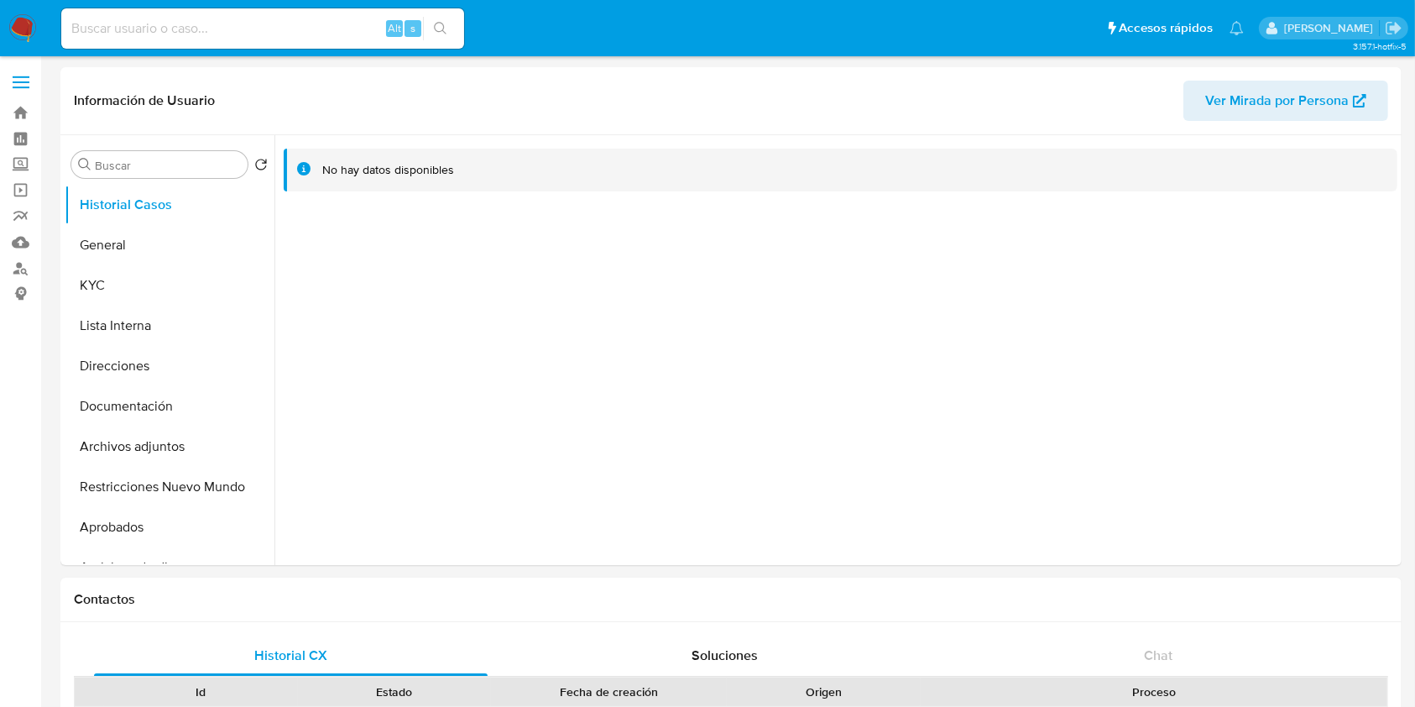
select select "10"
click at [168, 275] on button "KYC" at bounding box center [163, 285] width 196 height 40
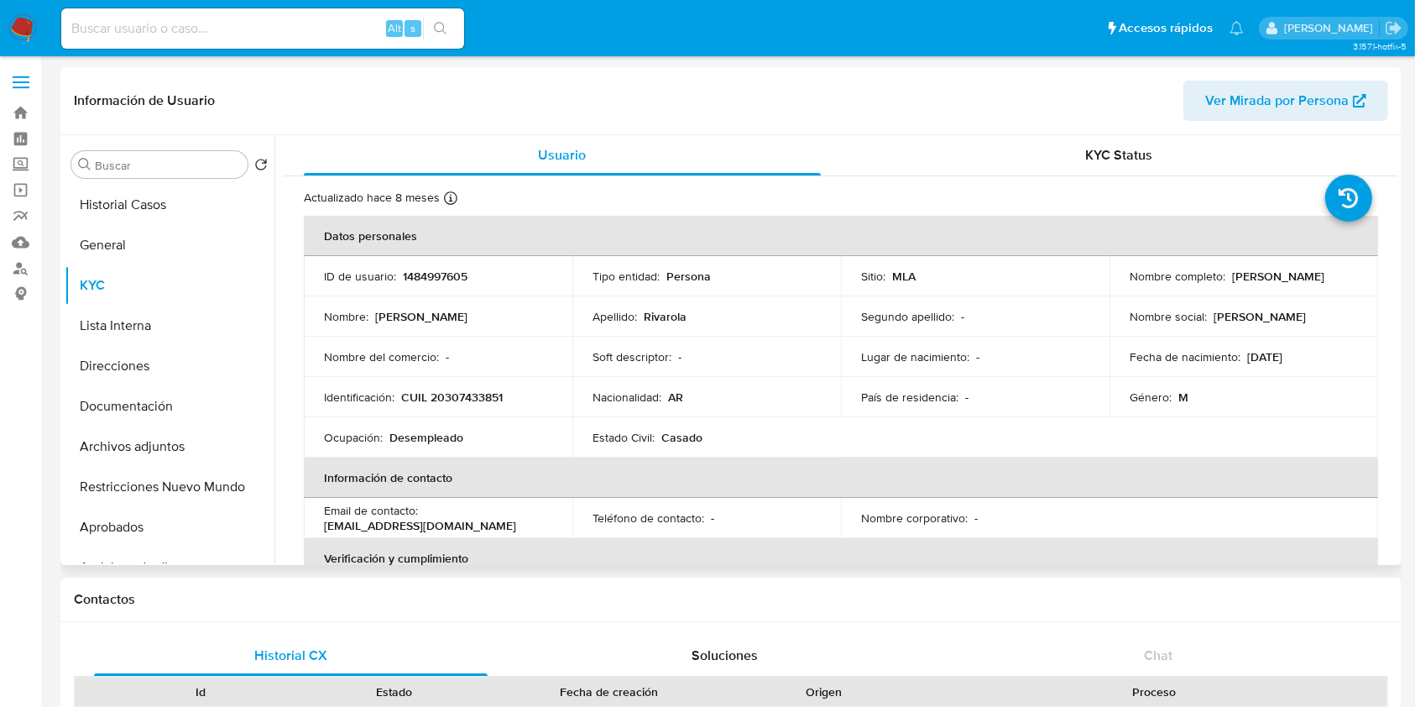
click at [477, 399] on p "CUIL 20307433851" at bounding box center [452, 396] width 102 height 15
copy p "20307433851"
drag, startPoint x: 485, startPoint y: 451, endPoint x: 484, endPoint y: 402, distance: 48.7
click at [484, 451] on td "Ocupación : Desempleado" at bounding box center [438, 437] width 269 height 40
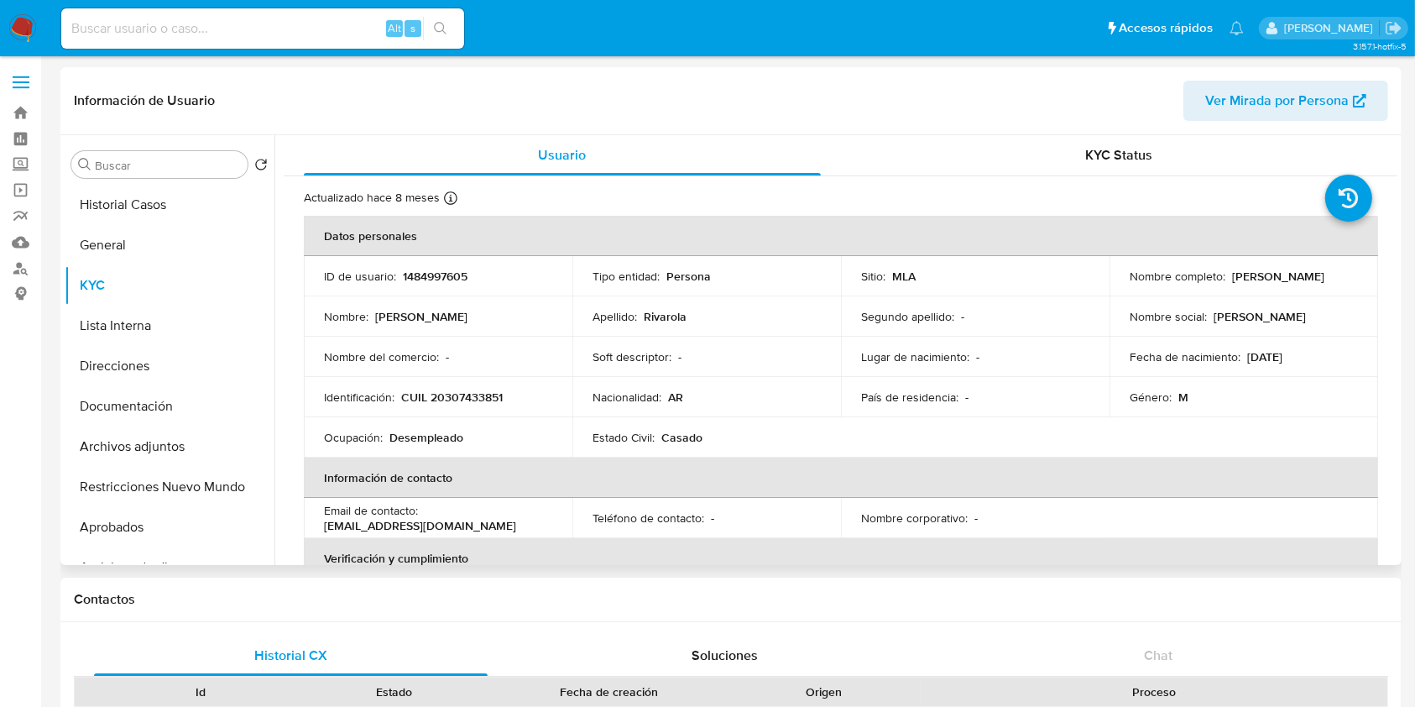
click at [484, 399] on p "CUIL 20307433851" at bounding box center [452, 396] width 102 height 15
copy p "20307433851"
click at [517, 458] on th "Información de contacto" at bounding box center [841, 477] width 1074 height 40
click at [459, 389] on p "CUIL 20307433851" at bounding box center [452, 396] width 102 height 15
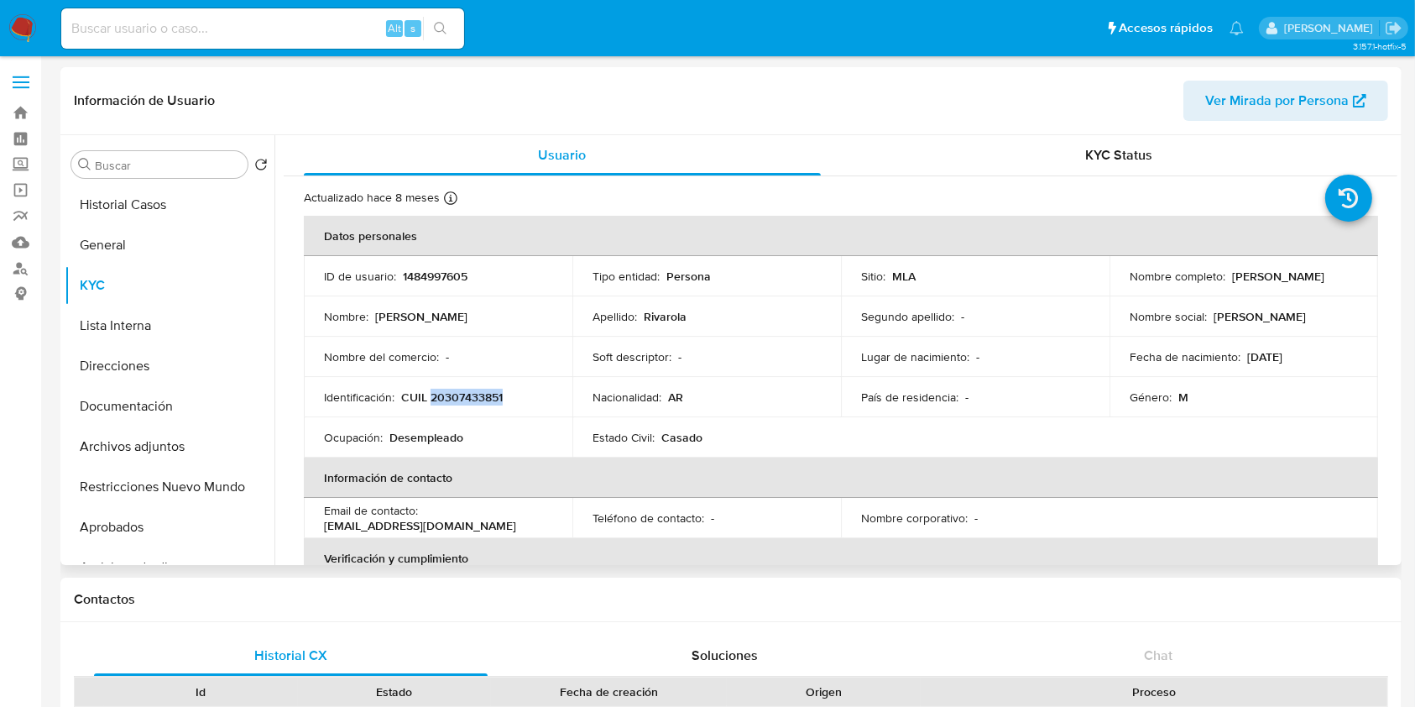
click at [459, 389] on p "CUIL 20307433851" at bounding box center [452, 396] width 102 height 15
copy p "20307433851"
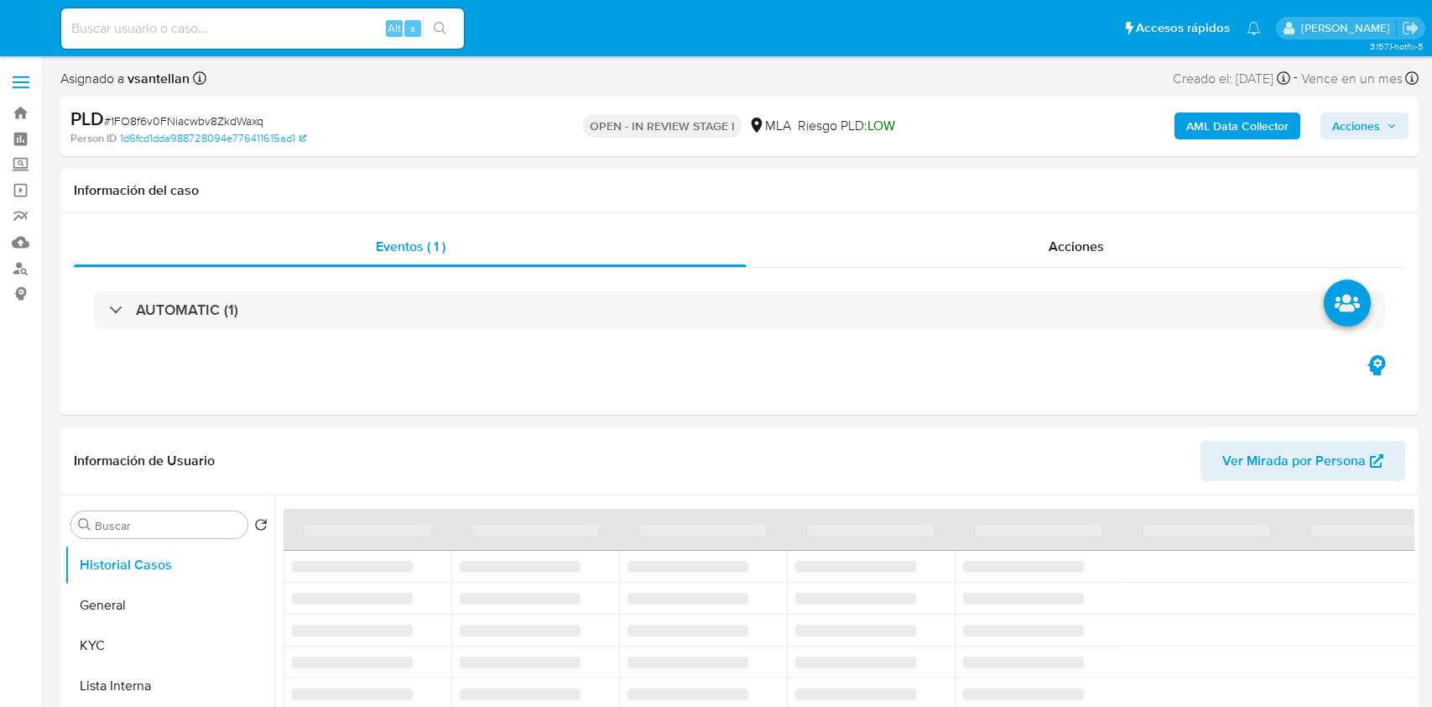
select select "10"
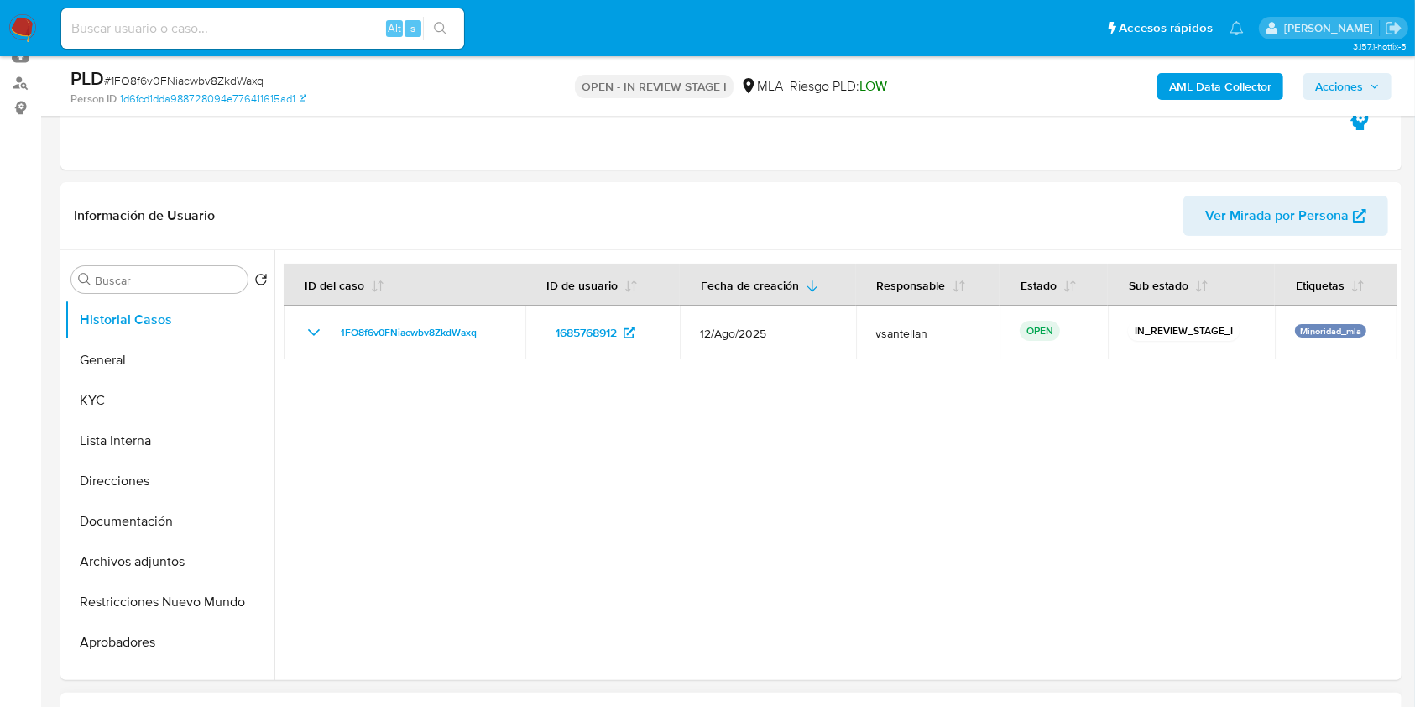
scroll to position [447, 0]
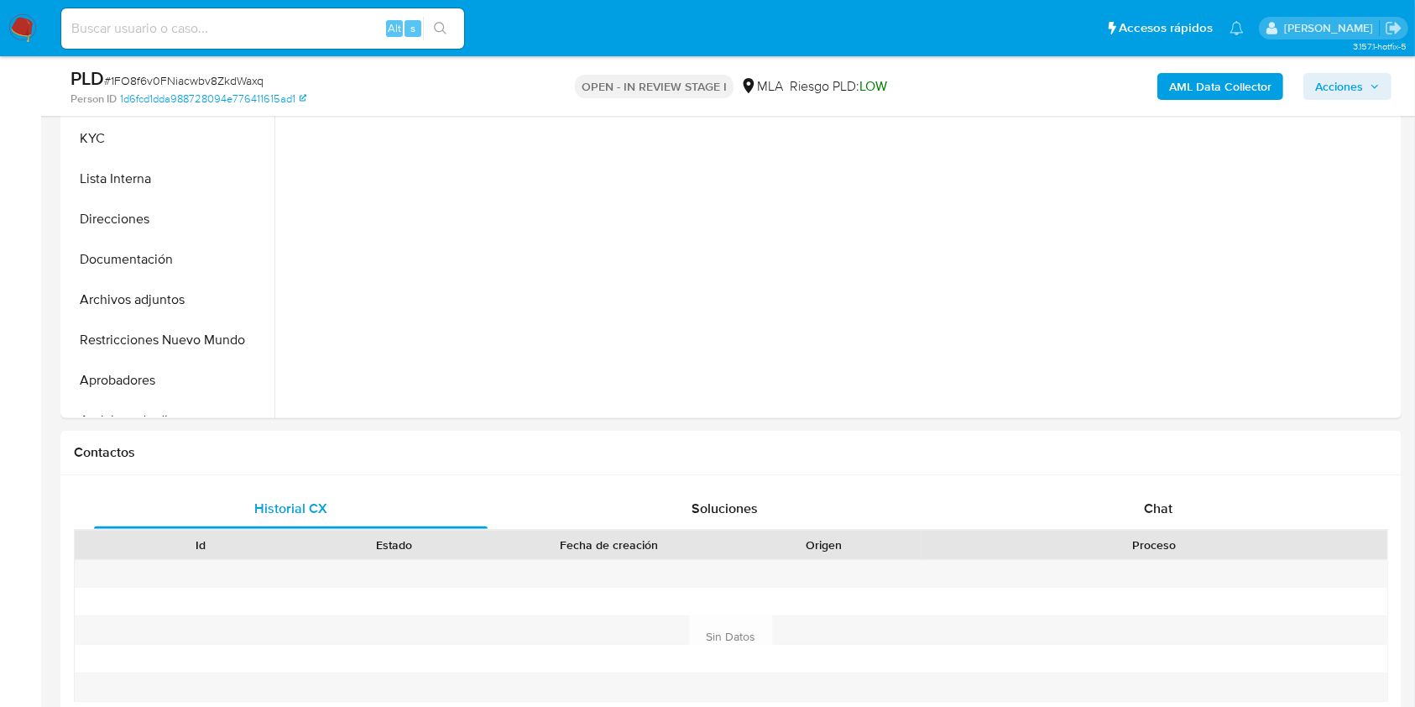
drag, startPoint x: 1182, startPoint y: 495, endPoint x: 1401, endPoint y: 171, distance: 391.0
click at [1181, 498] on div "Chat" at bounding box center [1159, 508] width 394 height 40
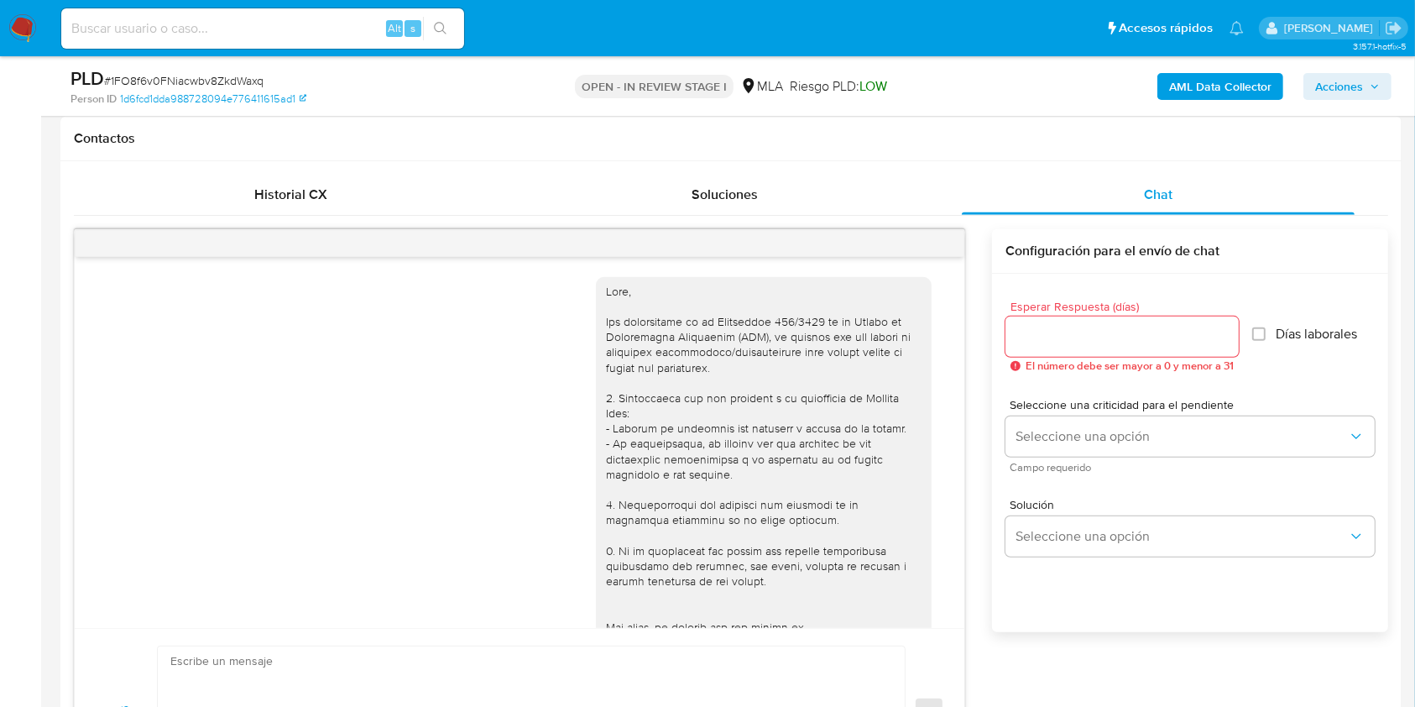
scroll to position [765, 0]
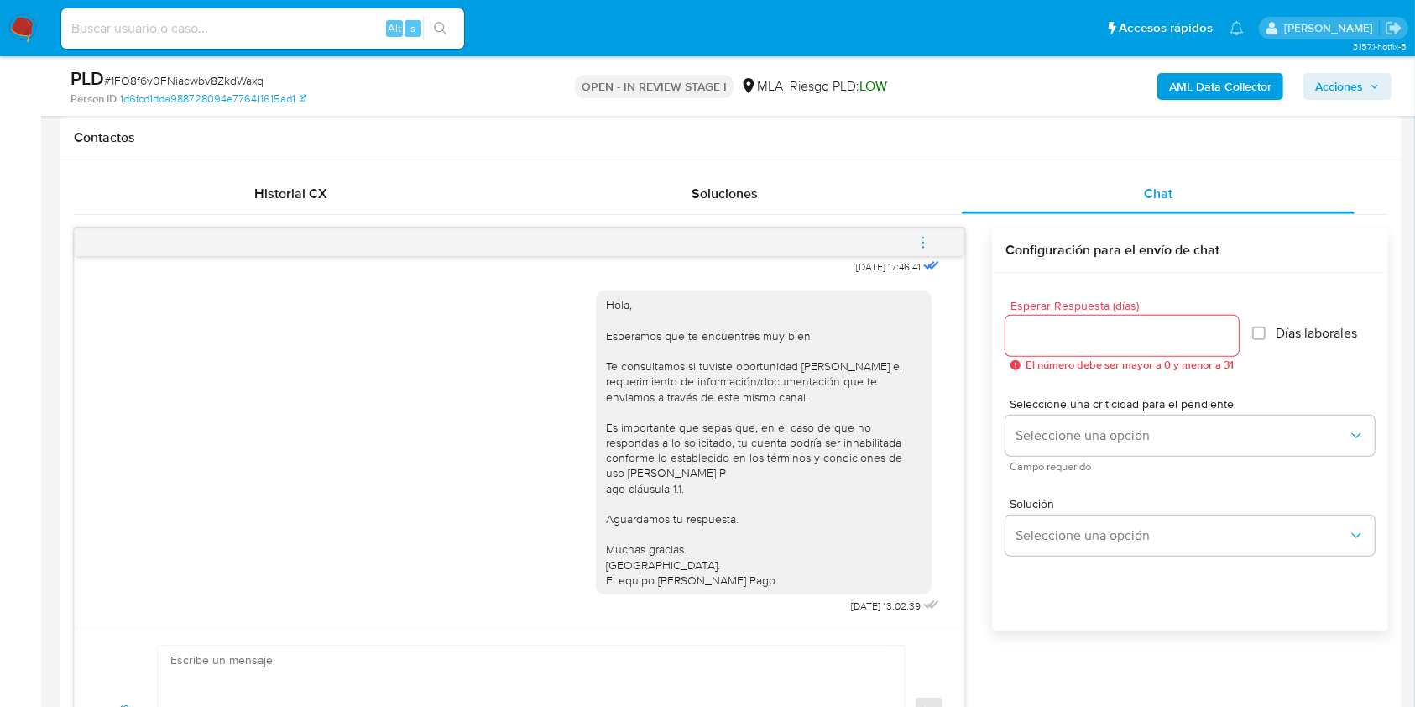
click at [926, 237] on icon "menu-action" at bounding box center [922, 242] width 15 height 15
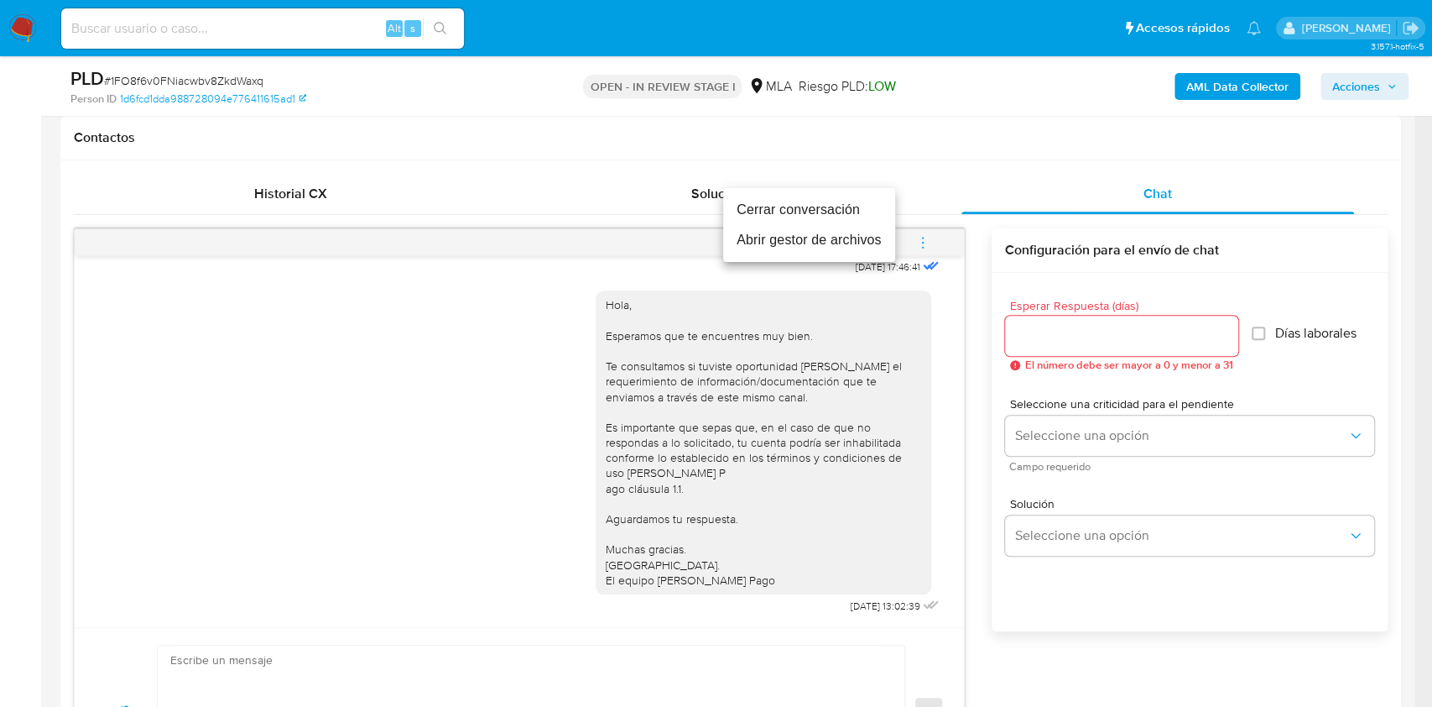
click at [837, 212] on li "Cerrar conversación" at bounding box center [809, 210] width 172 height 30
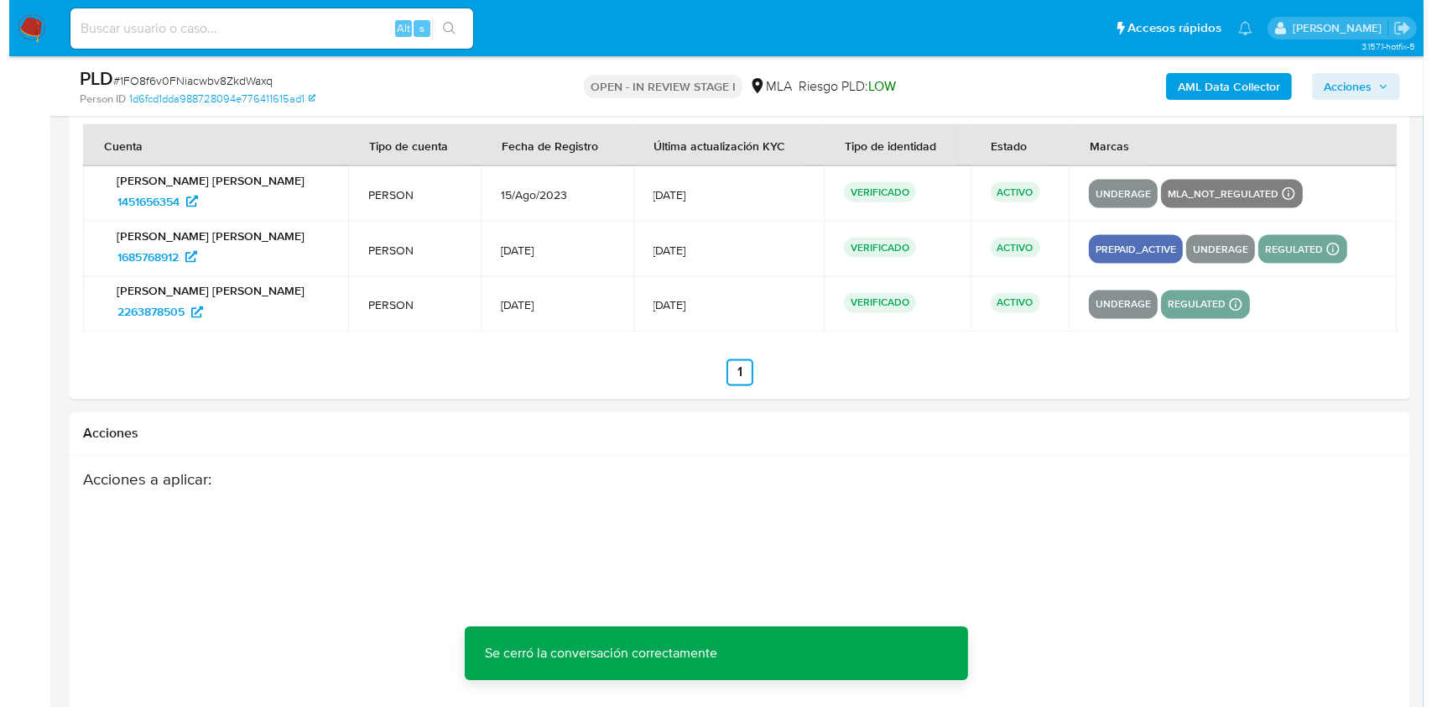
scroll to position [3062, 0]
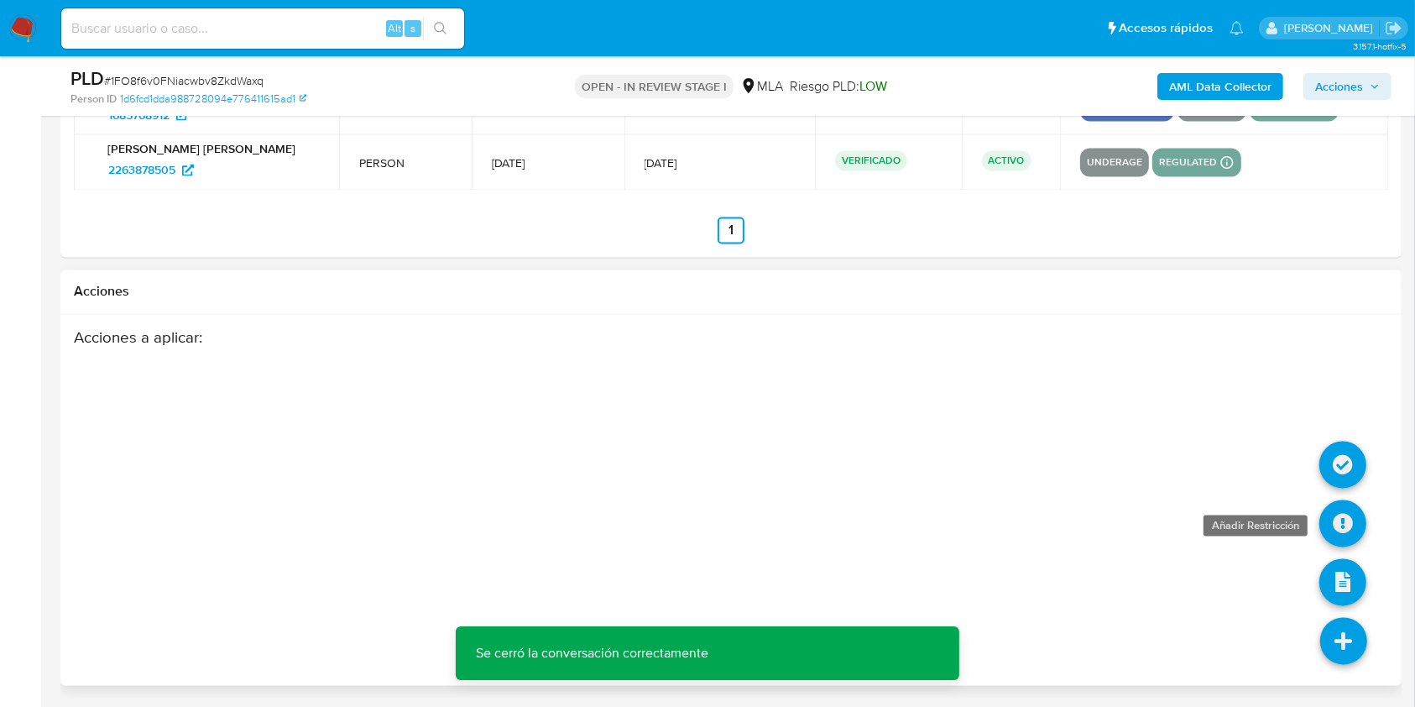
click at [1342, 524] on icon at bounding box center [1342, 523] width 47 height 47
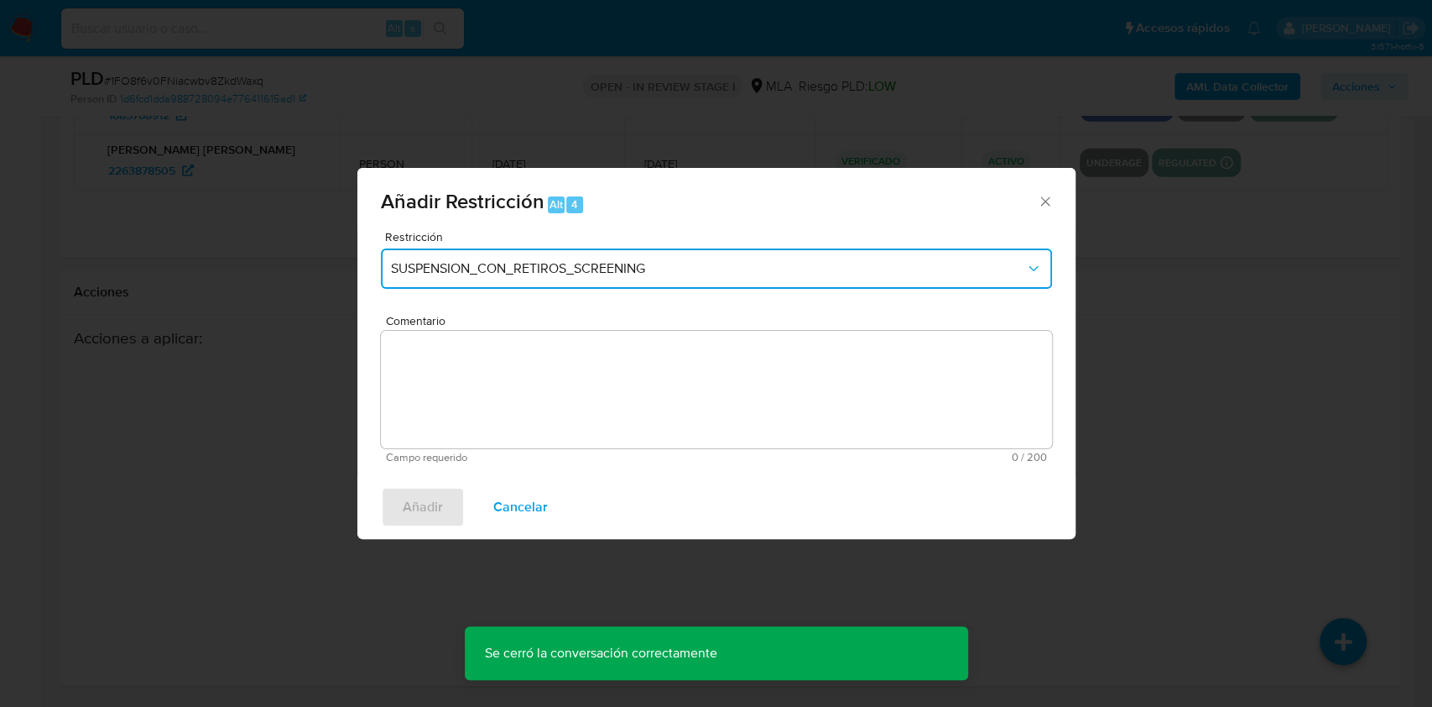
click at [681, 268] on span "SUSPENSION_CON_RETIROS_SCREENING" at bounding box center [708, 268] width 634 height 17
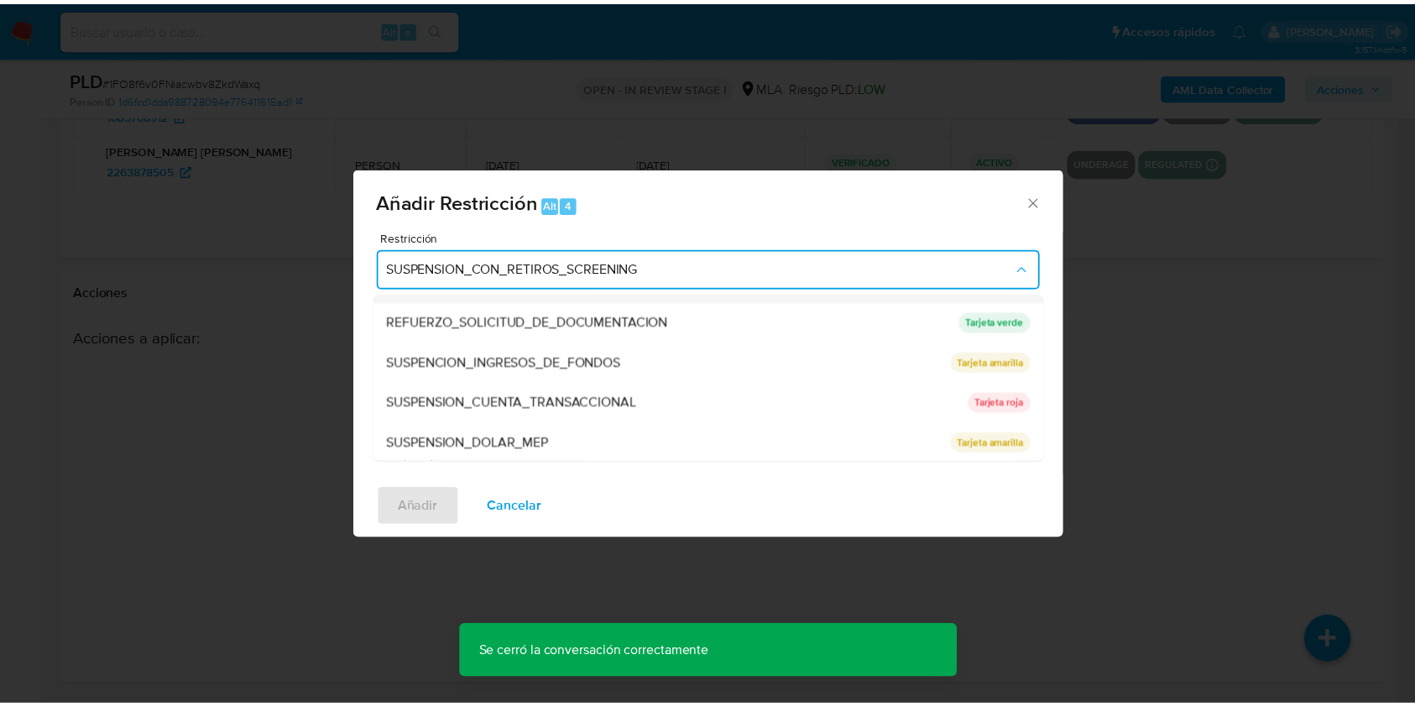
scroll to position [356, 0]
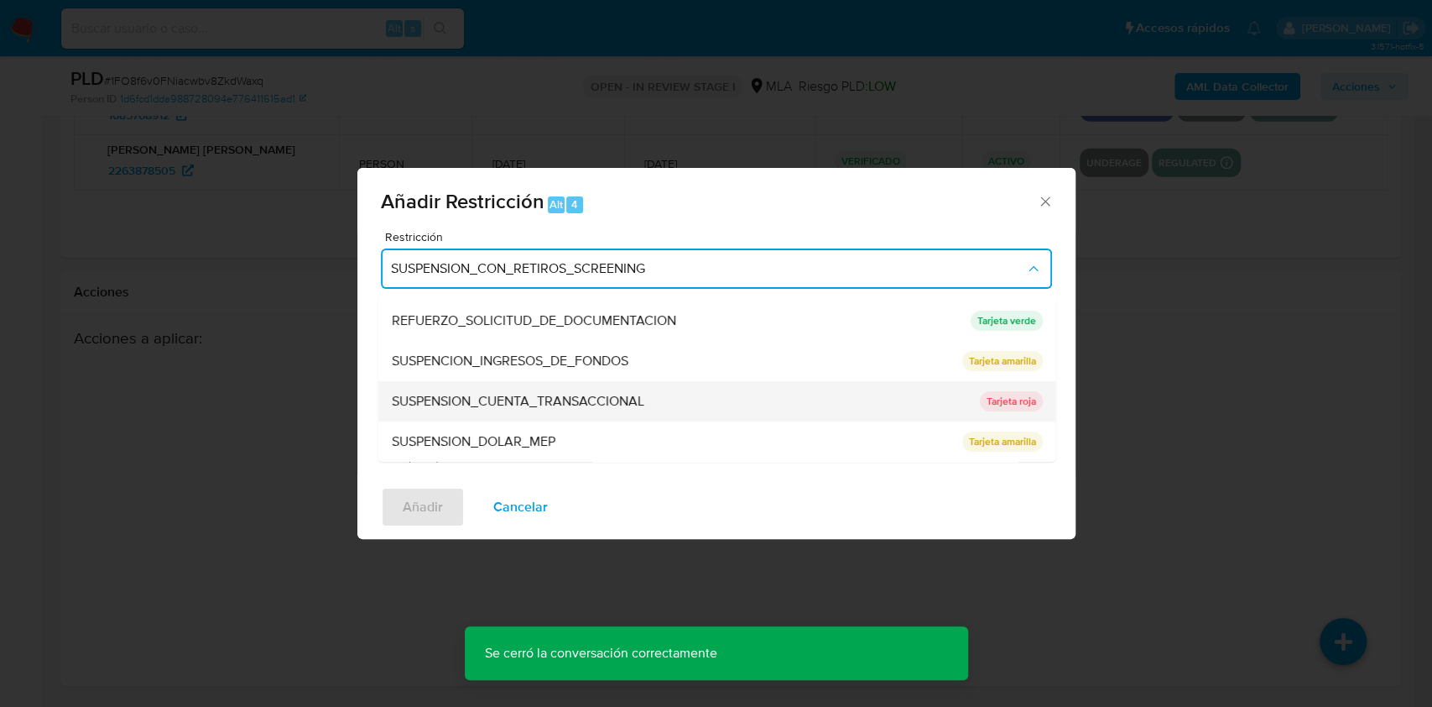
click at [642, 386] on div "SUSPENSION_CUENTA_TRANSACCIONAL" at bounding box center [680, 401] width 578 height 40
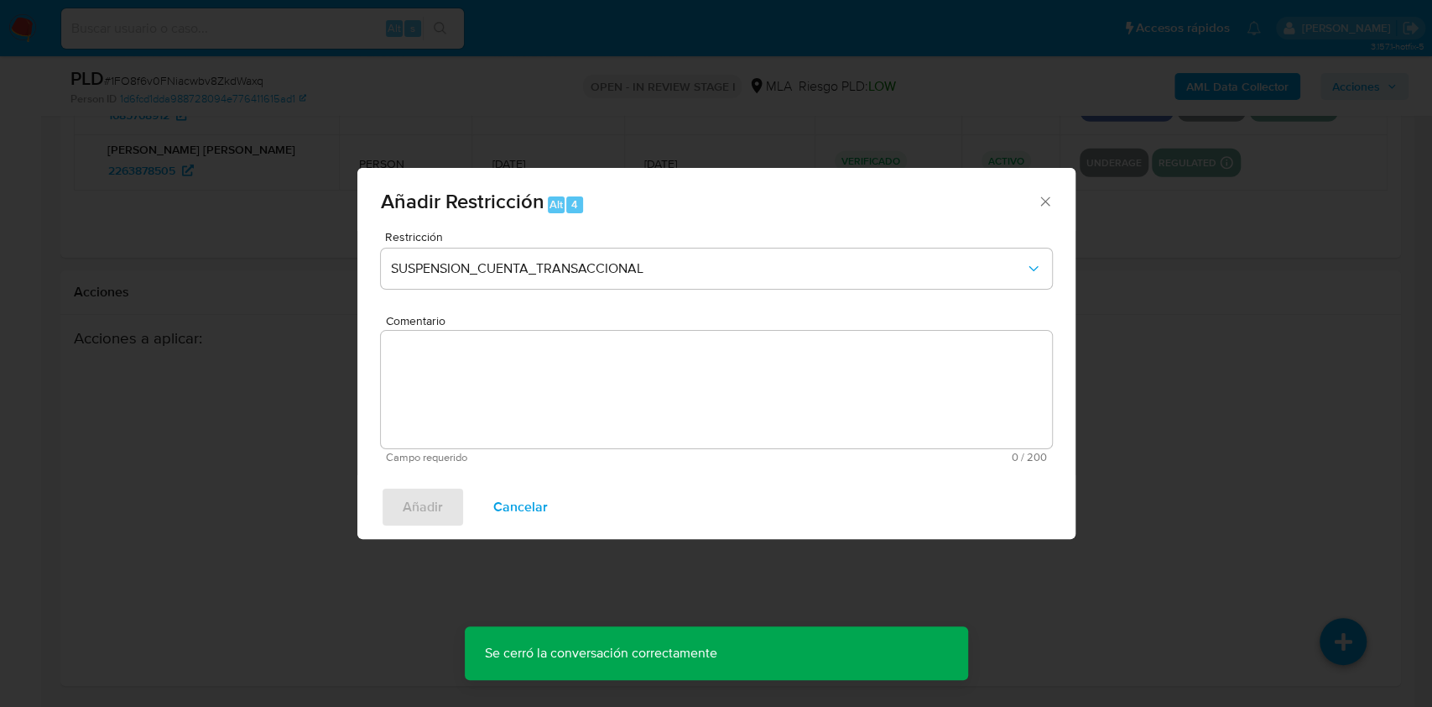
click at [573, 411] on textarea "Comentario" at bounding box center [716, 389] width 671 height 117
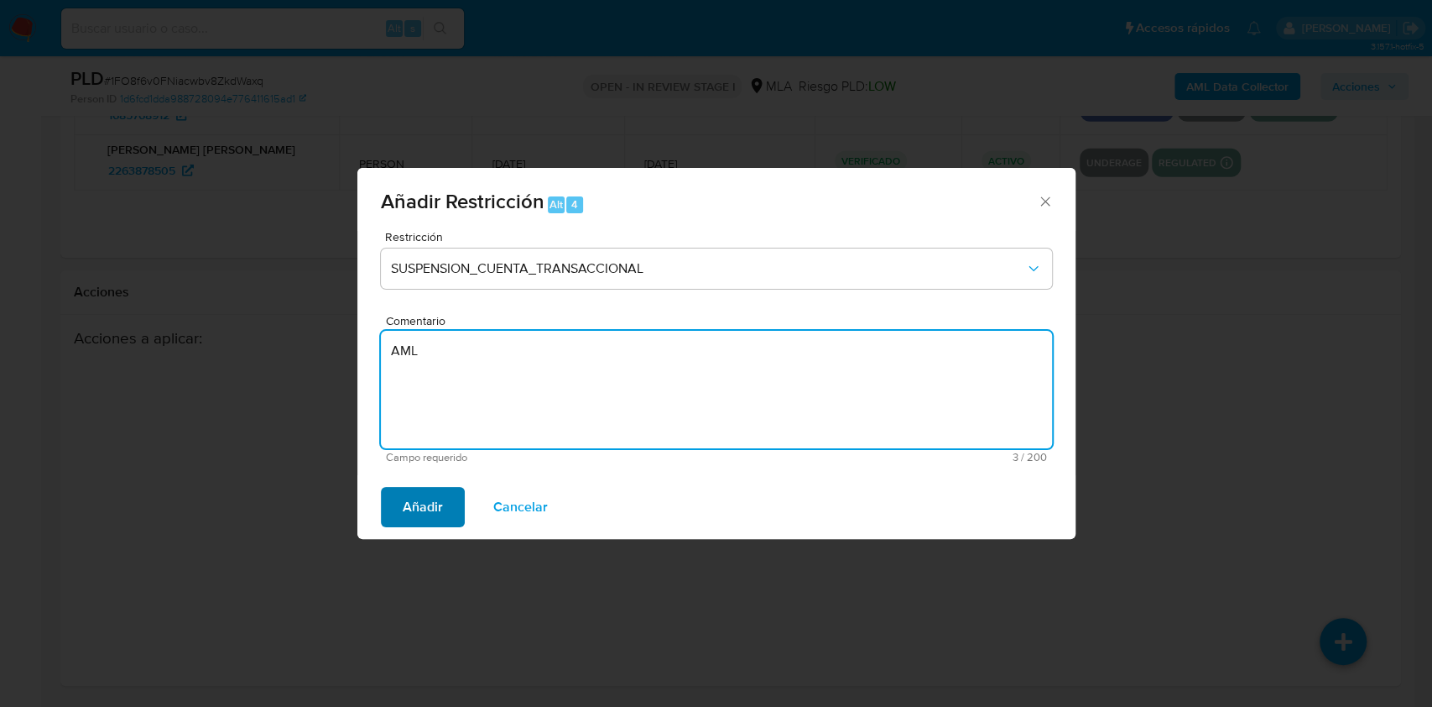
type textarea "AML"
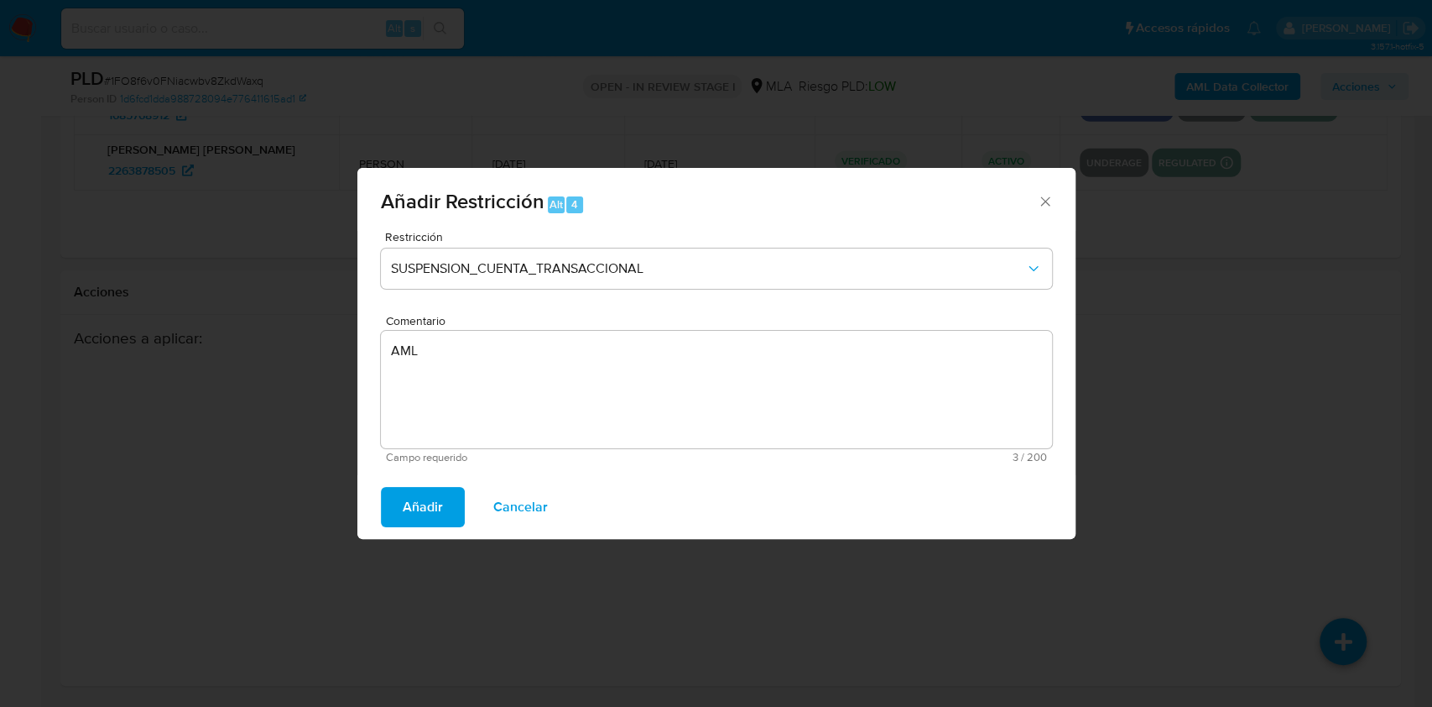
click at [433, 511] on span "Añadir" at bounding box center [423, 506] width 40 height 37
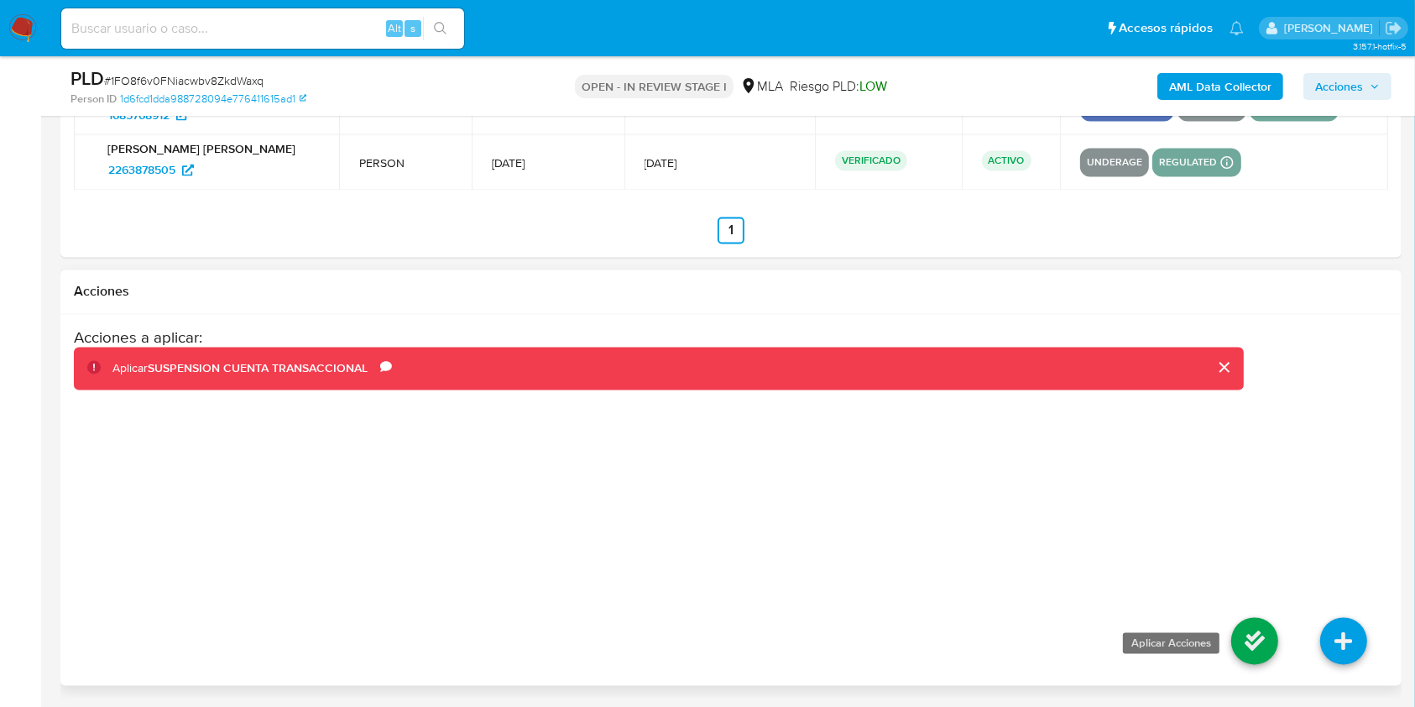
click at [1273, 639] on icon at bounding box center [1254, 641] width 47 height 47
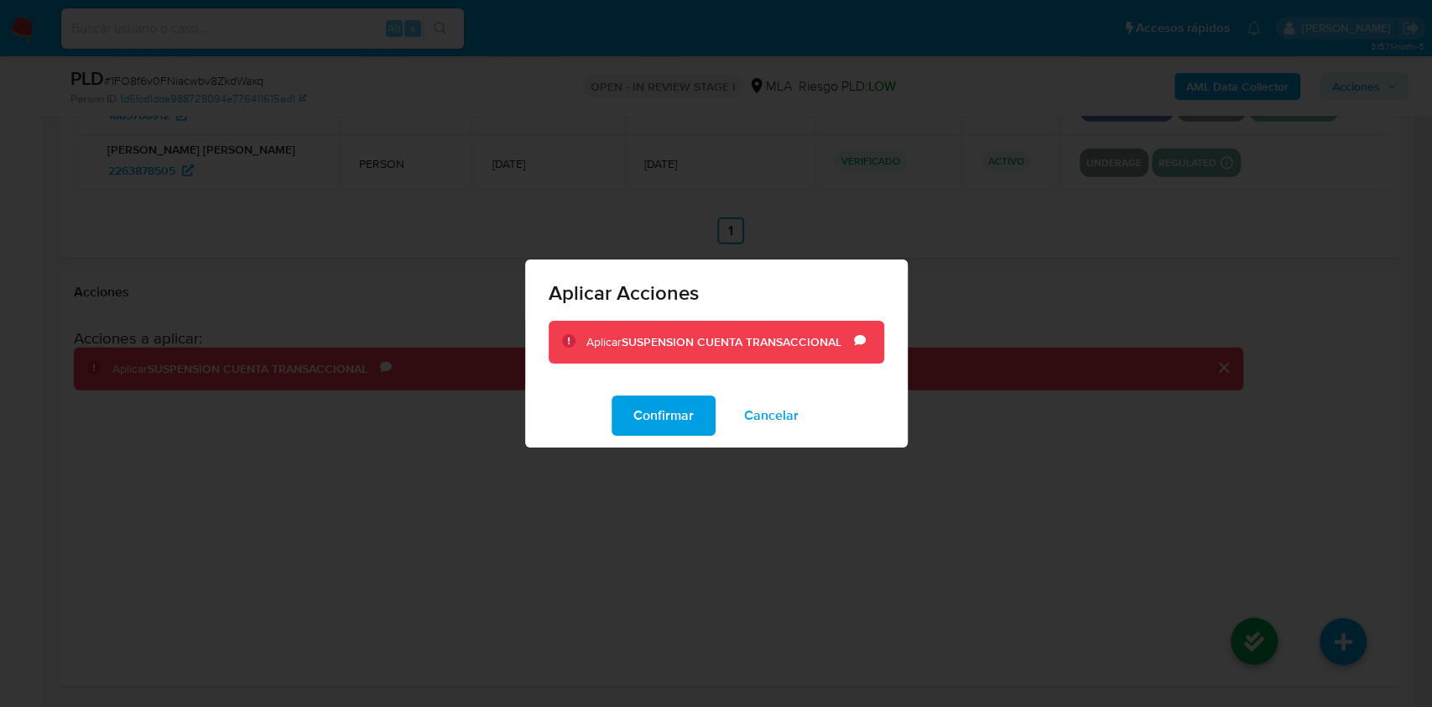
drag, startPoint x: 667, startPoint y: 418, endPoint x: 1339, endPoint y: 509, distance: 678.3
click at [668, 418] on span "Confirmar" at bounding box center [664, 415] width 60 height 37
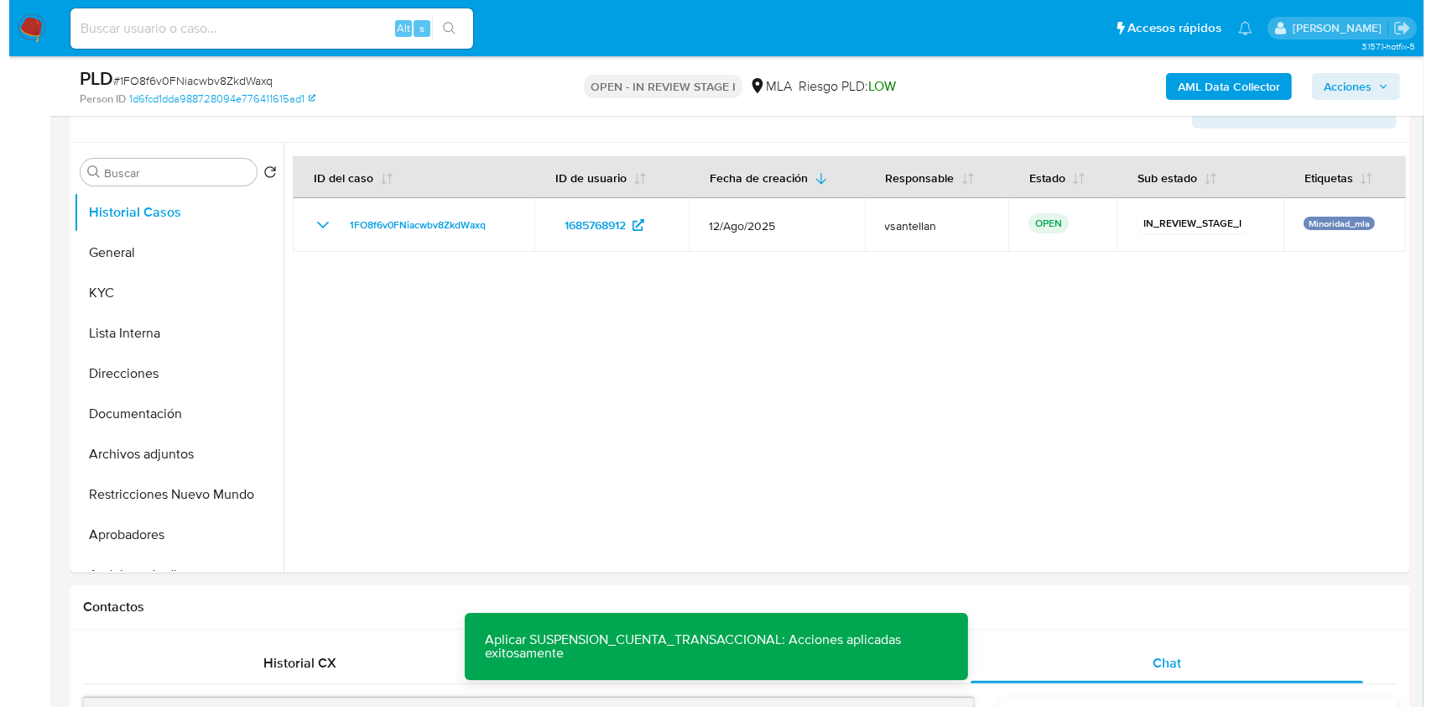
scroll to position [284, 0]
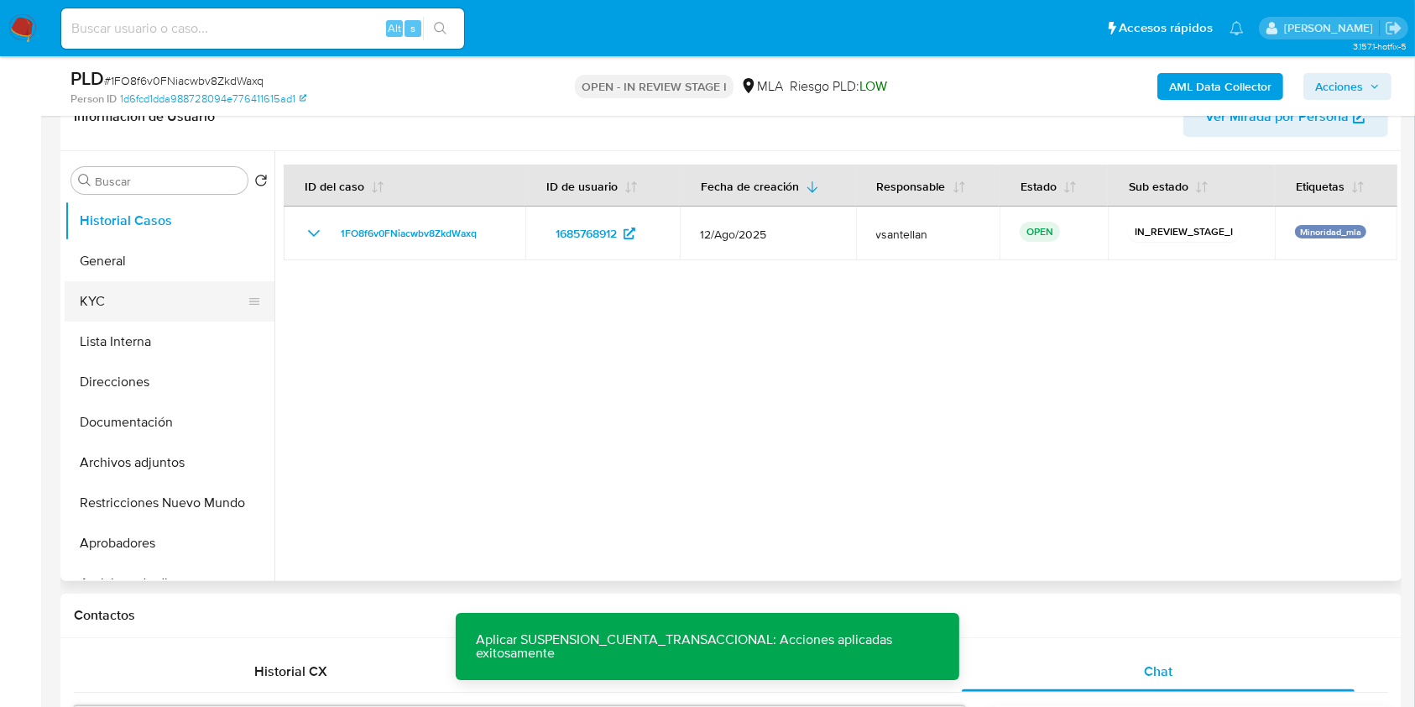
click at [181, 310] on button "KYC" at bounding box center [163, 301] width 196 height 40
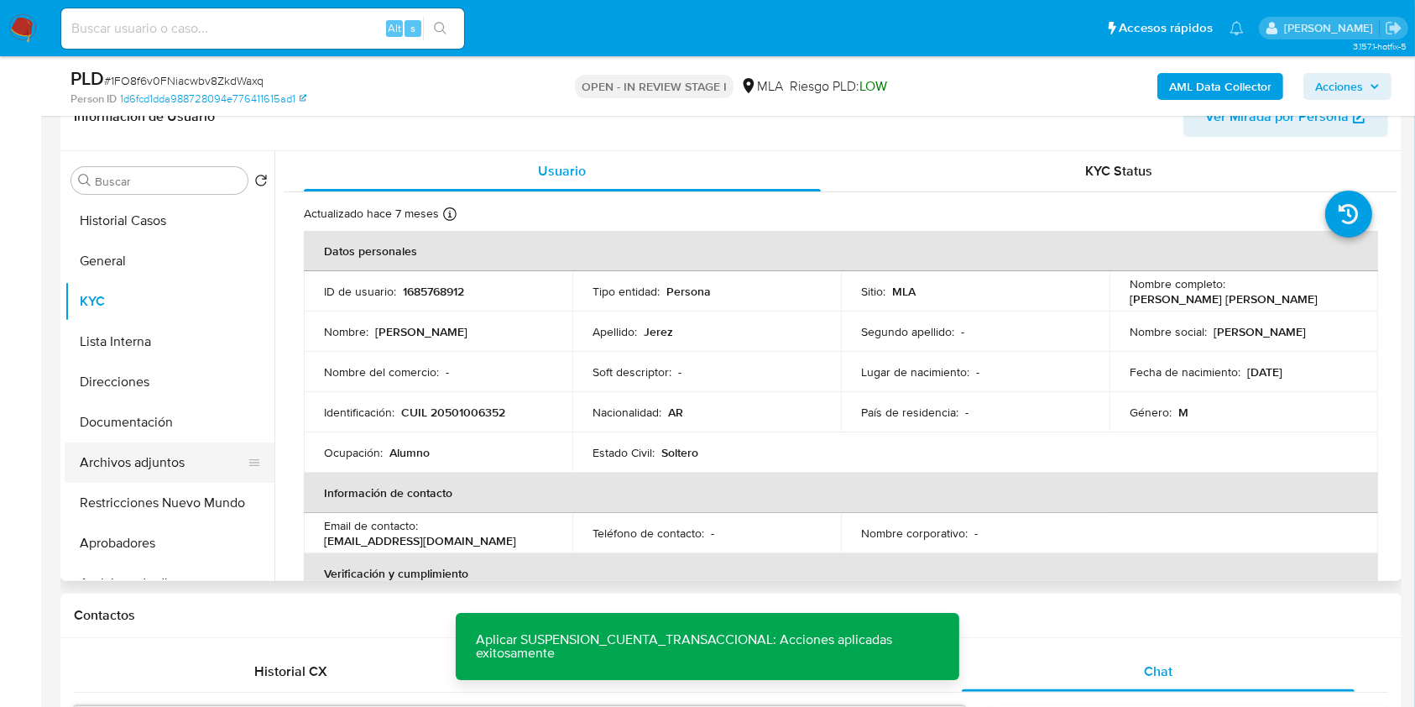
click at [152, 476] on button "Archivos adjuntos" at bounding box center [163, 462] width 196 height 40
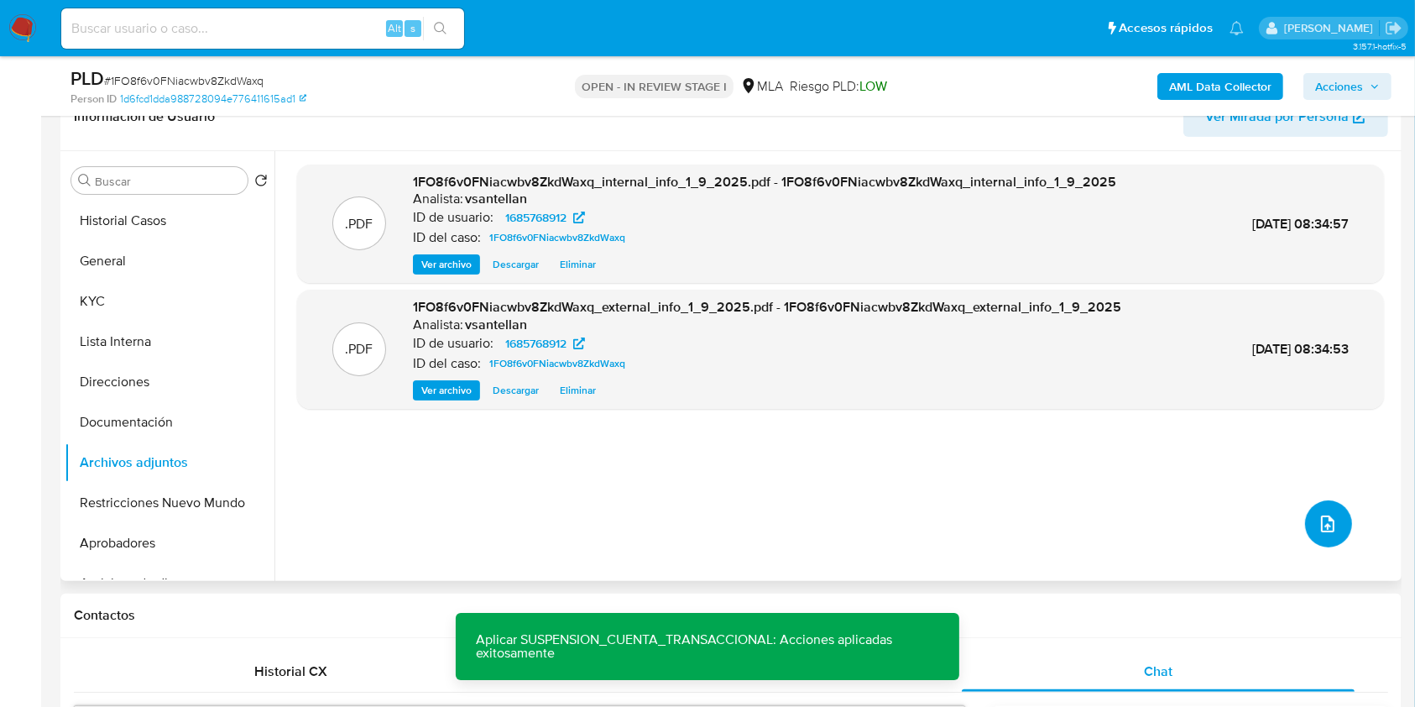
click at [1328, 527] on icon "upload-file" at bounding box center [1327, 524] width 20 height 20
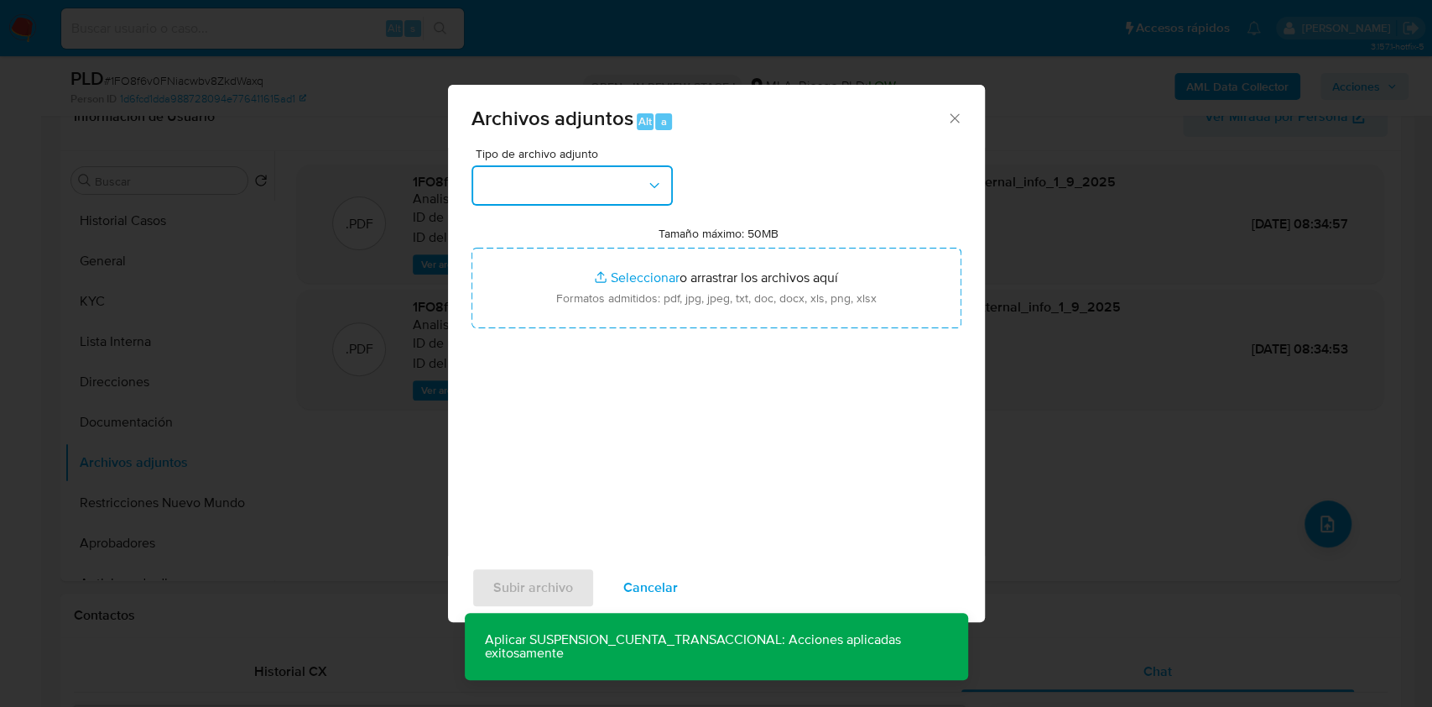
drag, startPoint x: 630, startPoint y: 168, endPoint x: 620, endPoint y: 196, distance: 30.3
click at [629, 168] on button "button" at bounding box center [572, 185] width 201 height 40
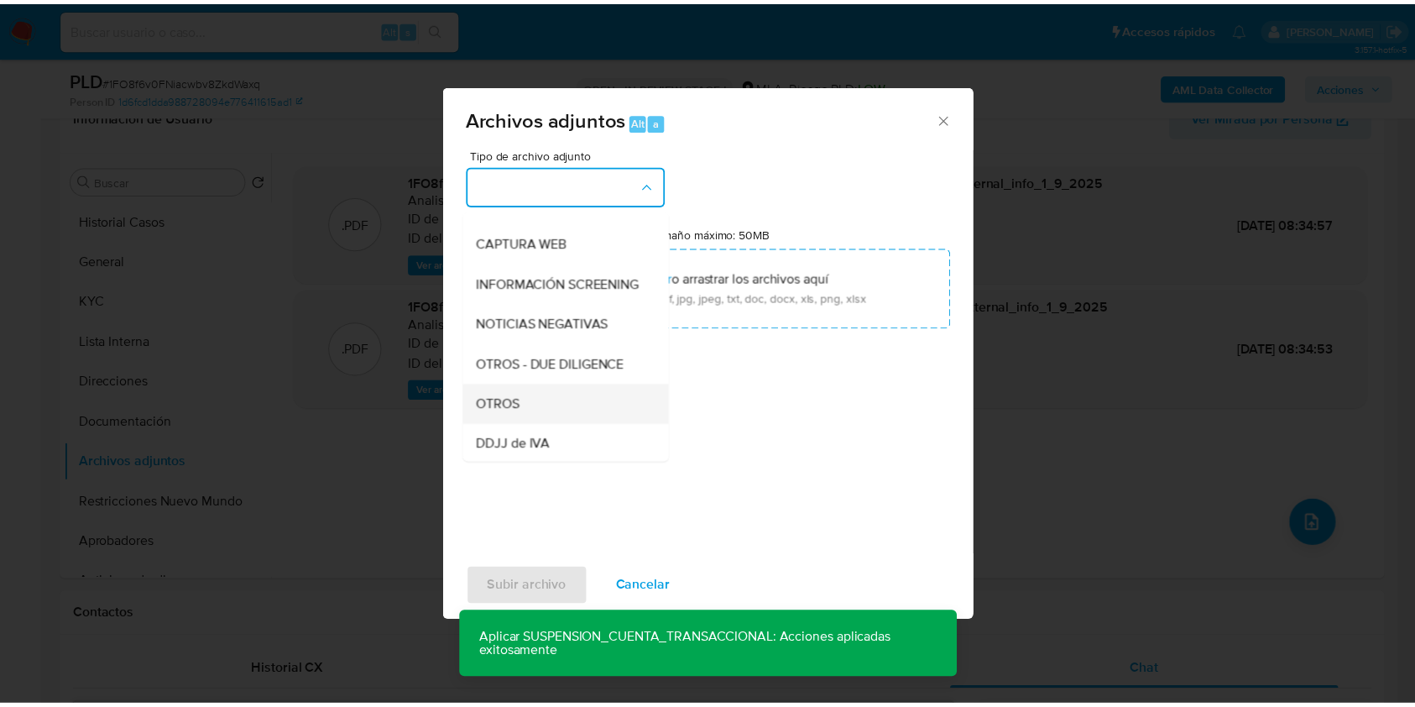
scroll to position [223, 0]
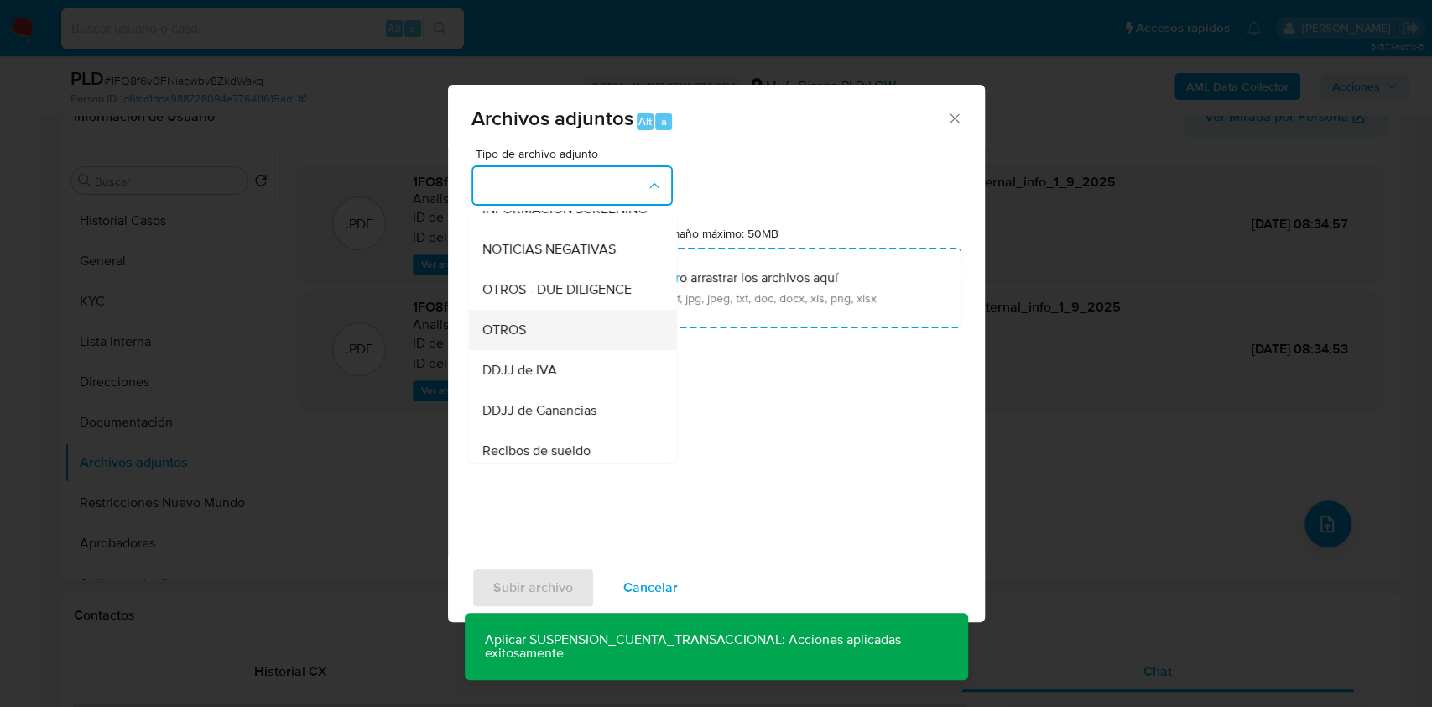
click at [537, 350] on div "OTROS" at bounding box center [567, 330] width 171 height 40
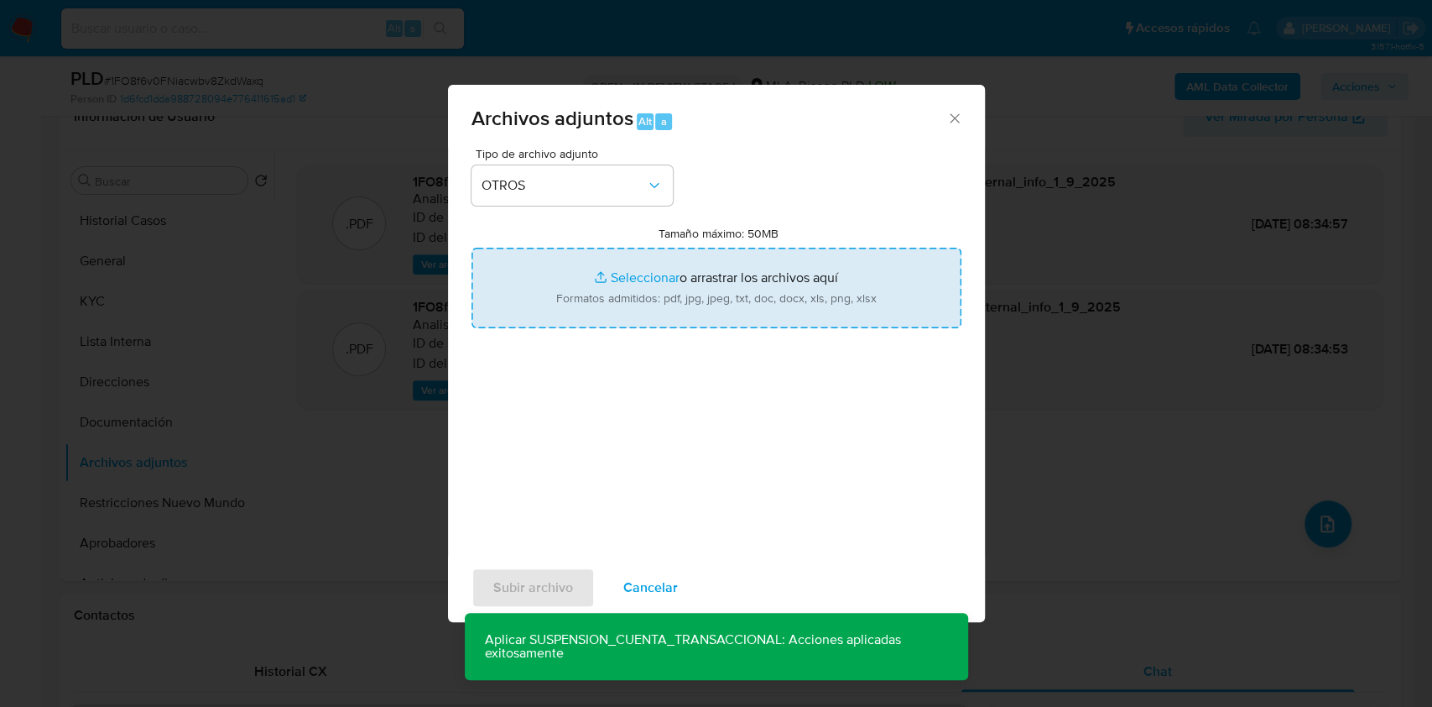
click at [733, 267] on input "Tamaño máximo: 50MB Seleccionar archivos" at bounding box center [717, 288] width 490 height 81
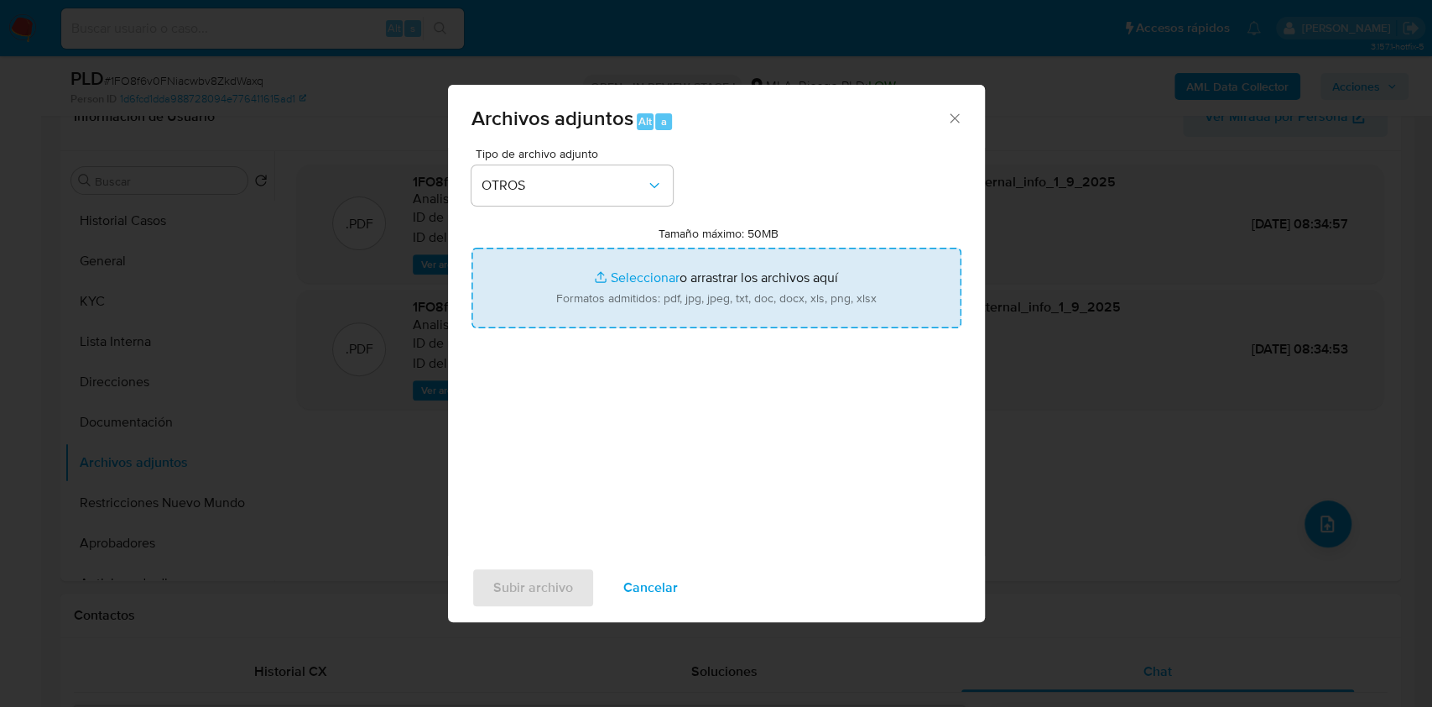
type input "C:\fakepath\Caselog 1FO8f6v0FNiacwbv8ZkdWaxq_2025_08_19_11_14_48.docx"
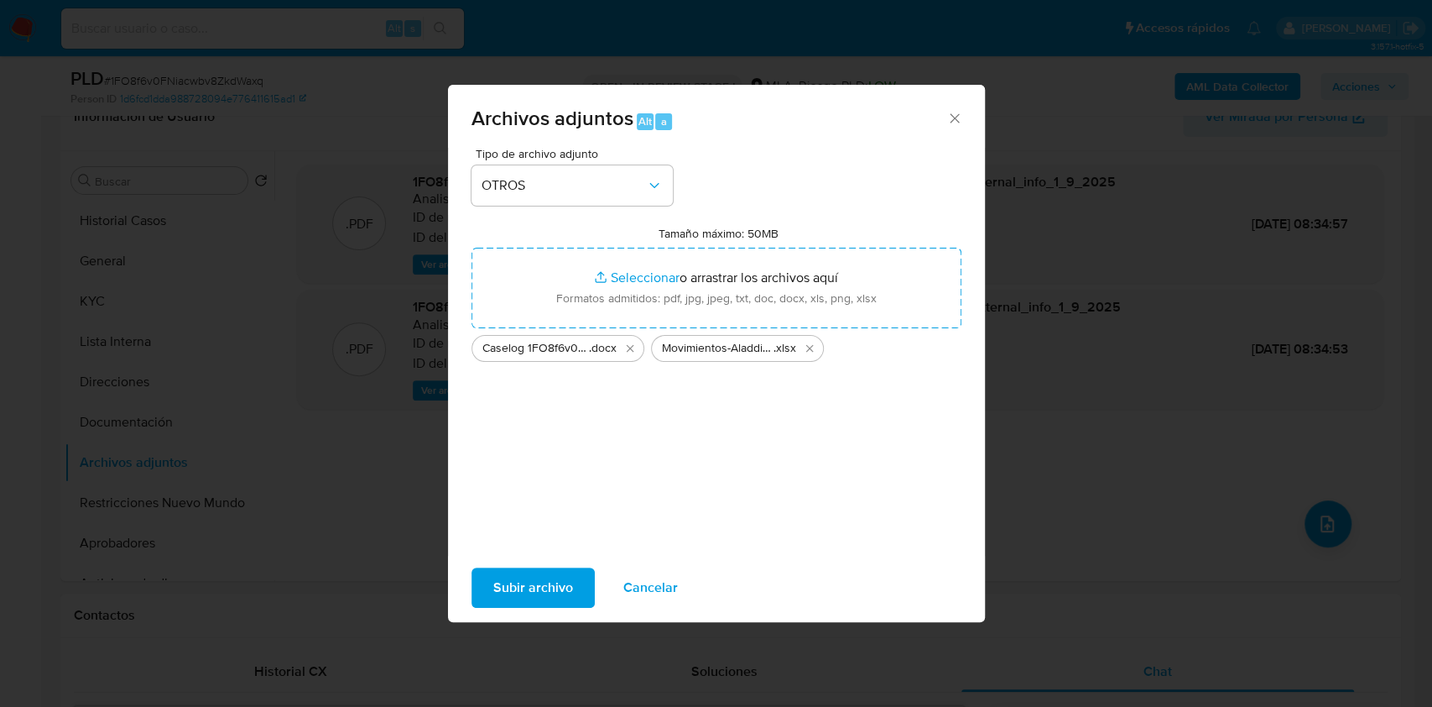
click at [503, 609] on div "Subir archivo Cancelar" at bounding box center [716, 588] width 537 height 64
click at [523, 589] on span "Subir archivo" at bounding box center [533, 587] width 80 height 37
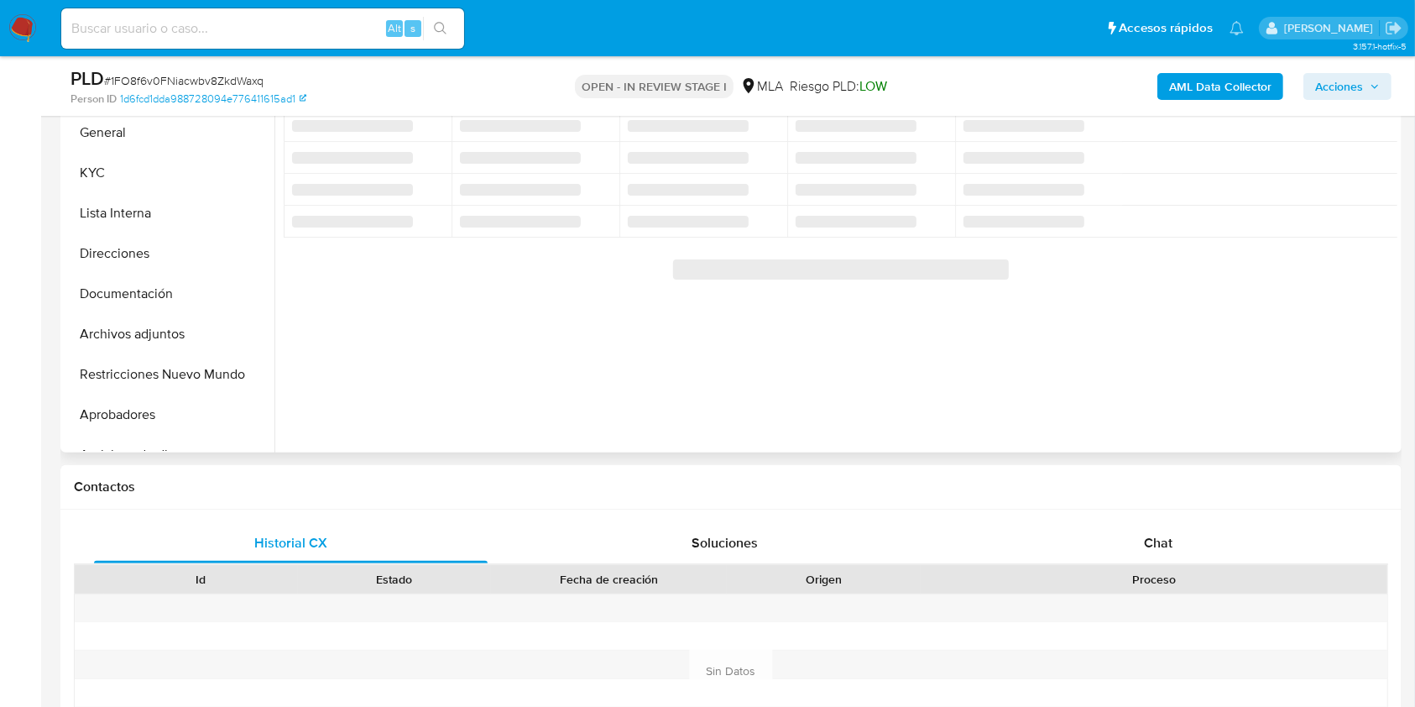
scroll to position [425, 0]
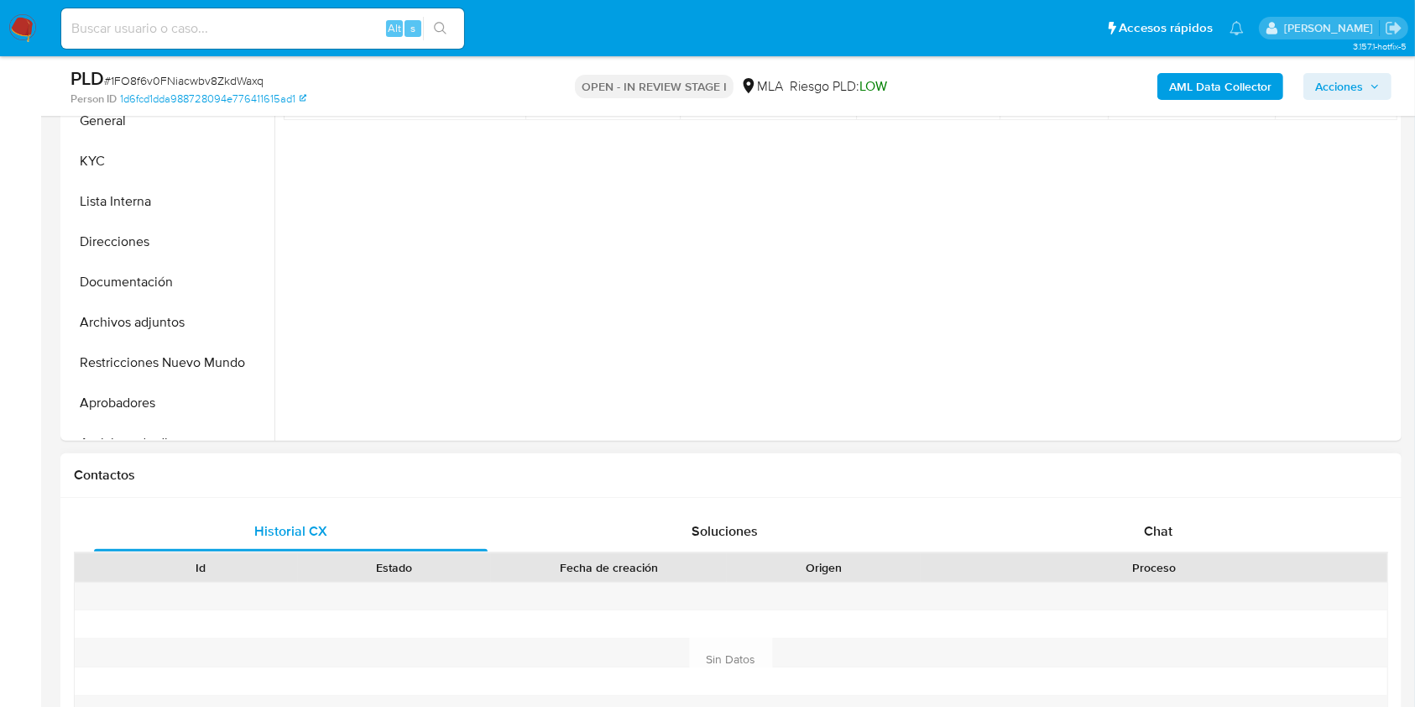
click at [1176, 547] on div "Chat" at bounding box center [1159, 531] width 394 height 40
select select "10"
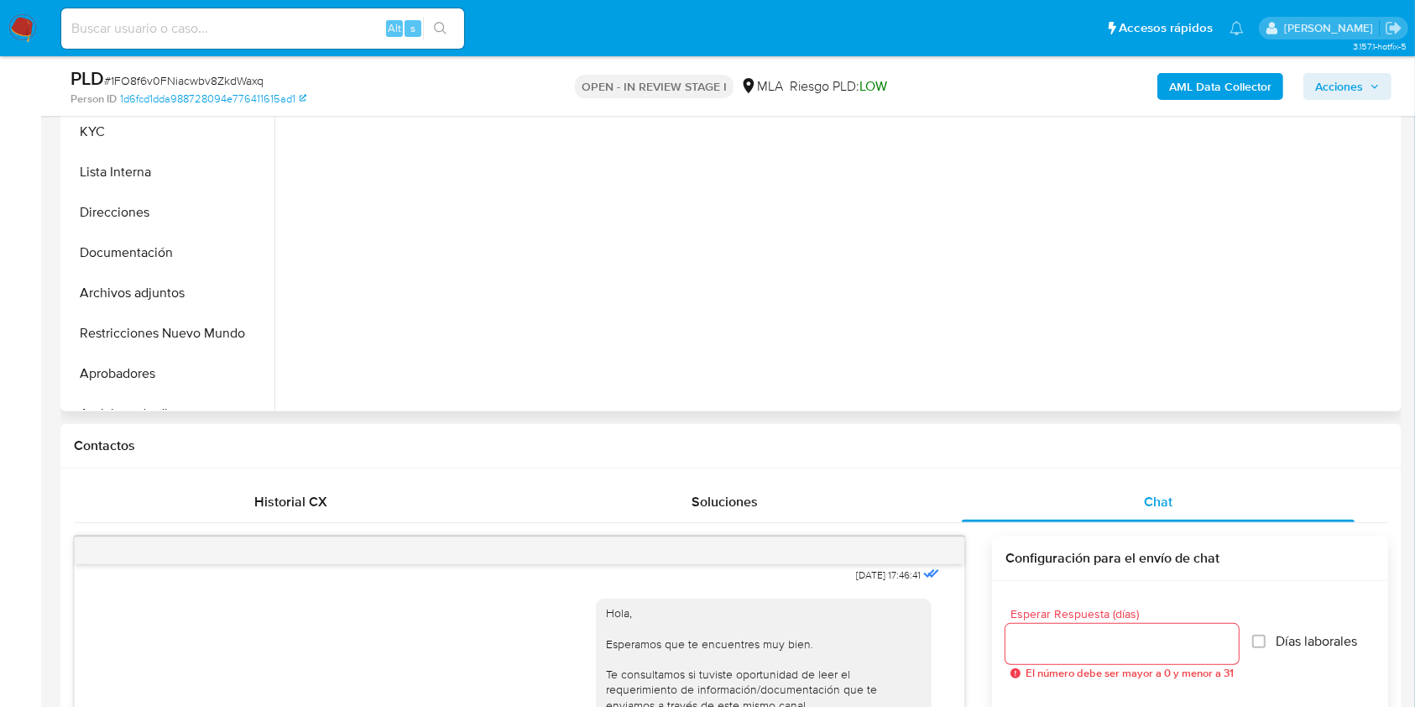
scroll to position [436, 0]
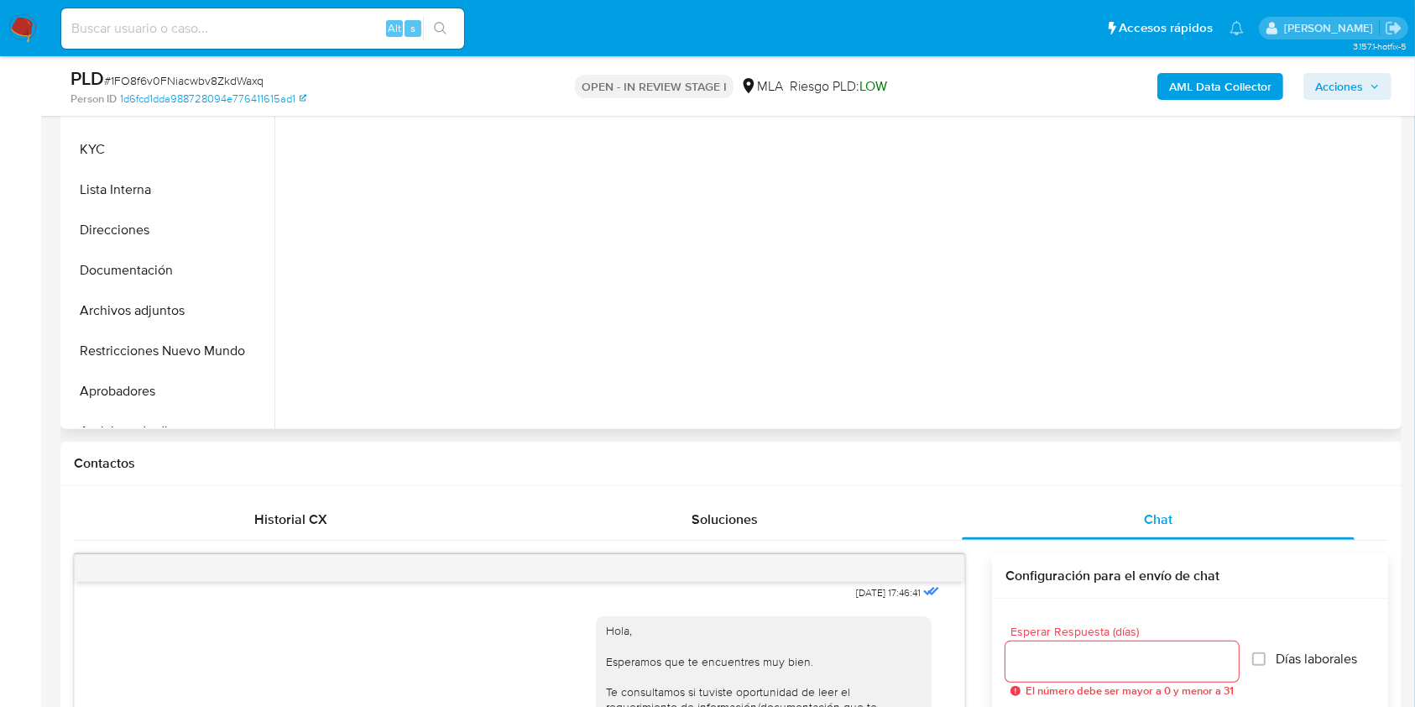
drag, startPoint x: 161, startPoint y: 347, endPoint x: 672, endPoint y: 245, distance: 521.2
click at [161, 349] on button "Restricciones Nuevo Mundo" at bounding box center [170, 351] width 210 height 40
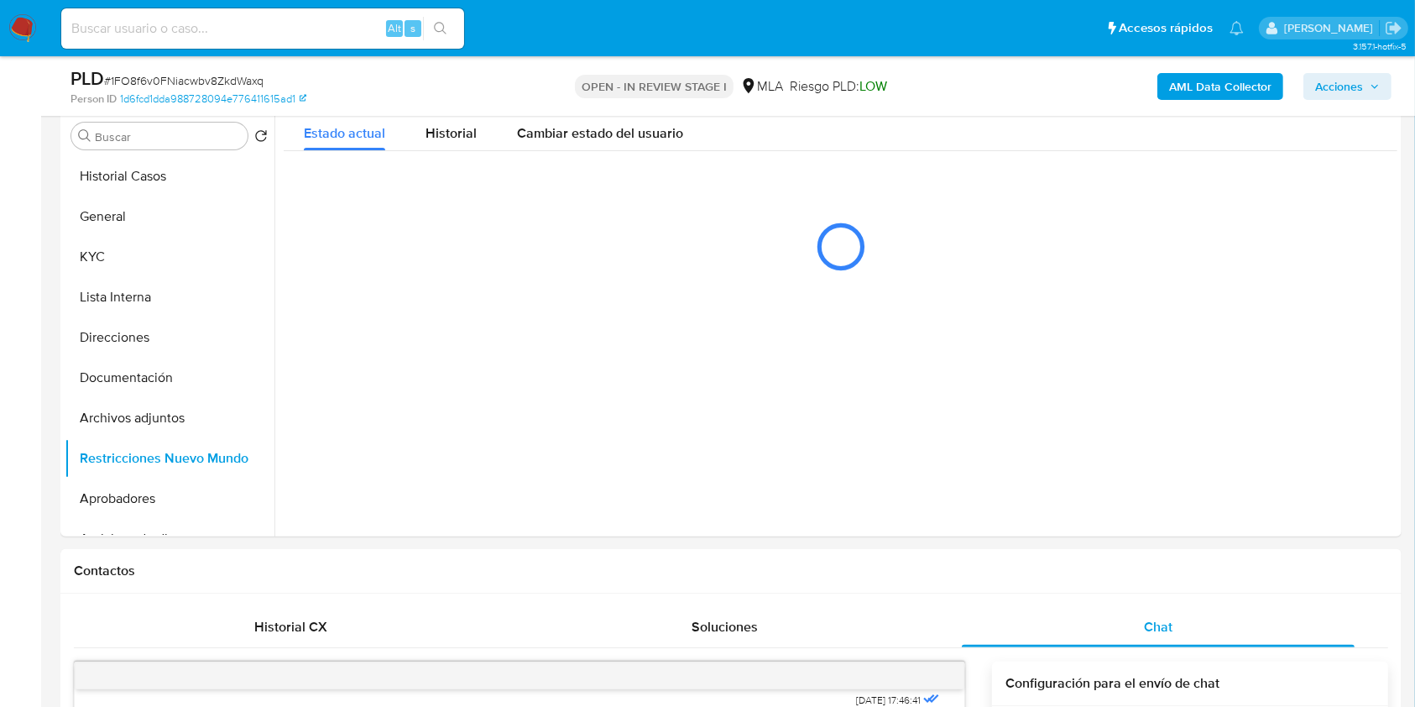
scroll to position [220, 0]
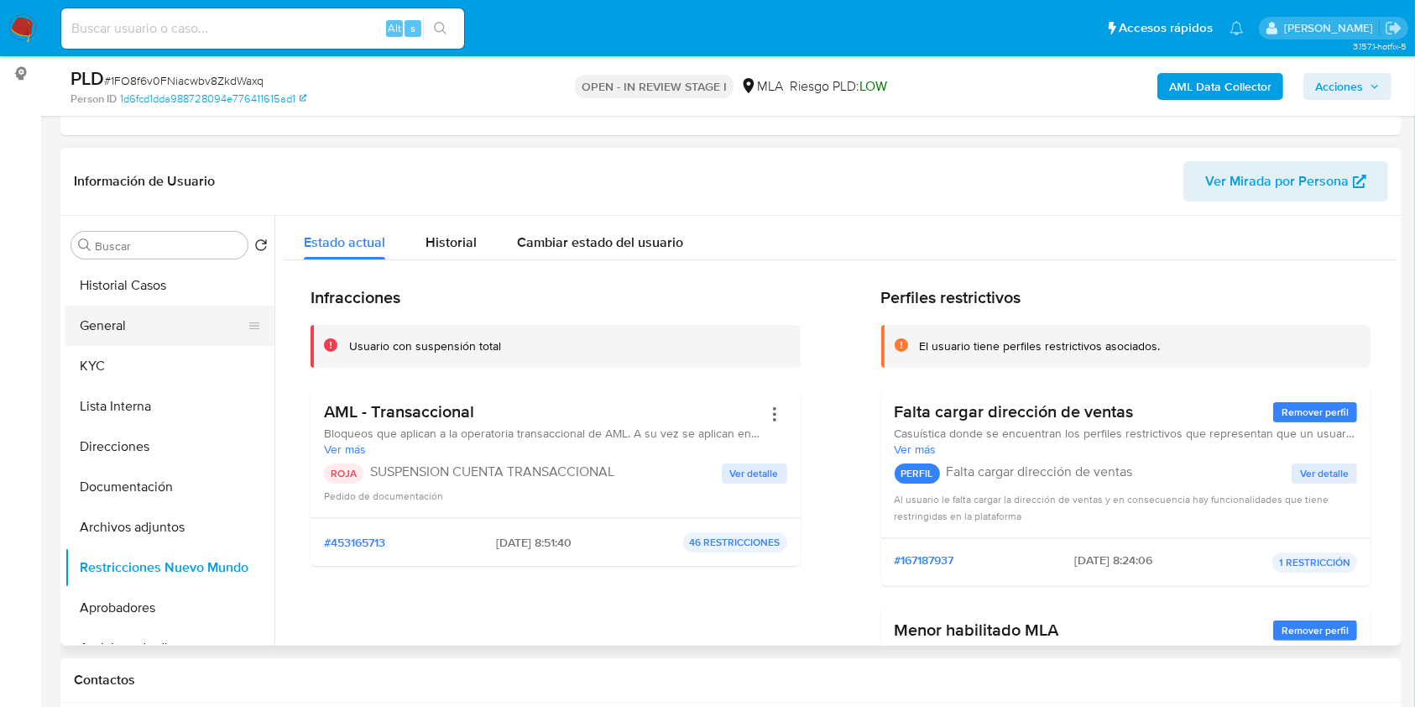
click at [148, 333] on button "General" at bounding box center [163, 325] width 196 height 40
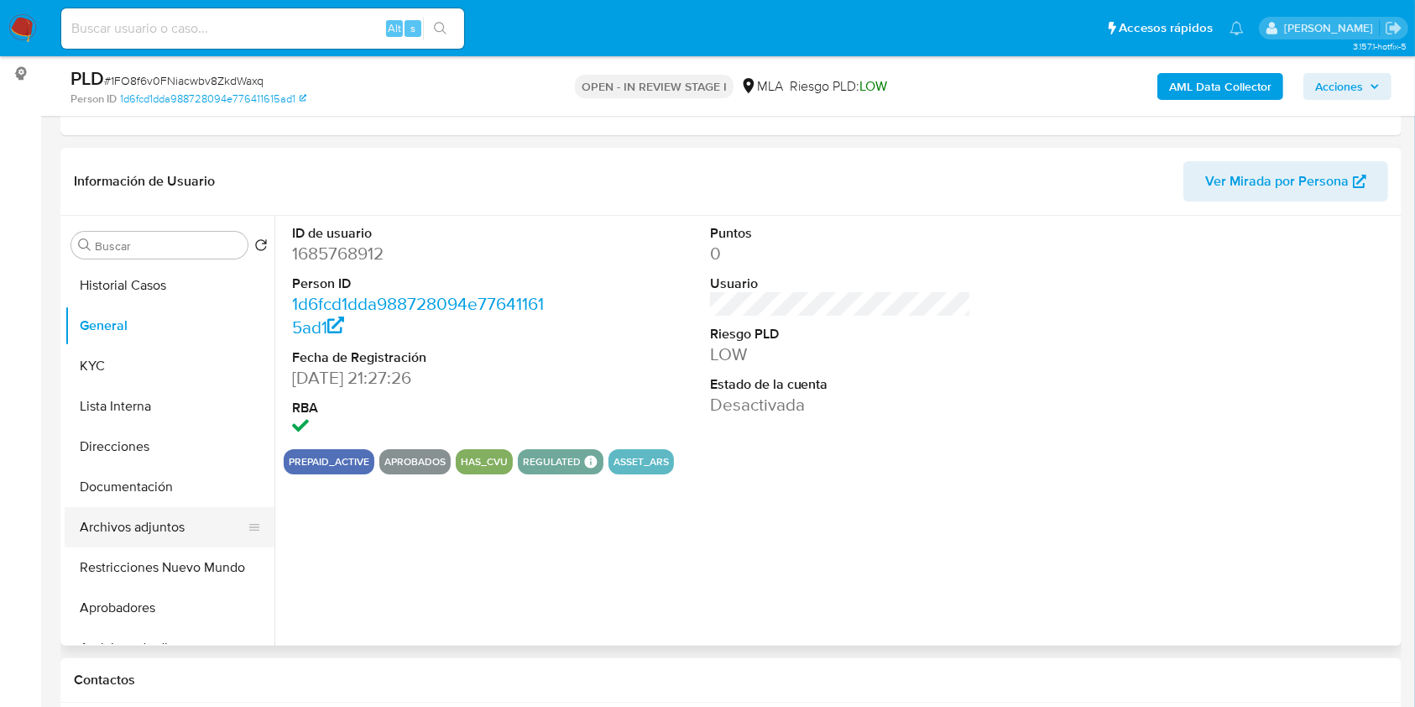
click at [119, 527] on button "Archivos adjuntos" at bounding box center [163, 527] width 196 height 40
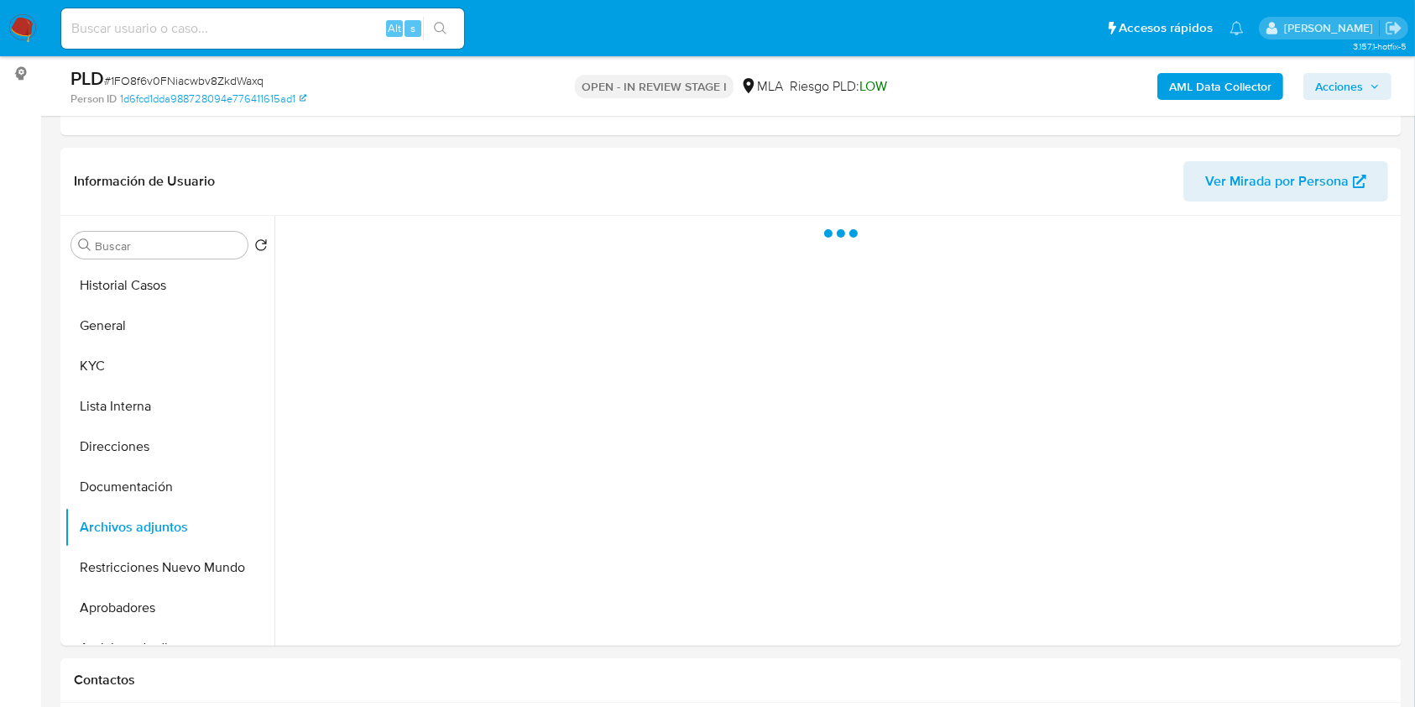
click at [1381, 98] on button "Acciones" at bounding box center [1347, 86] width 88 height 27
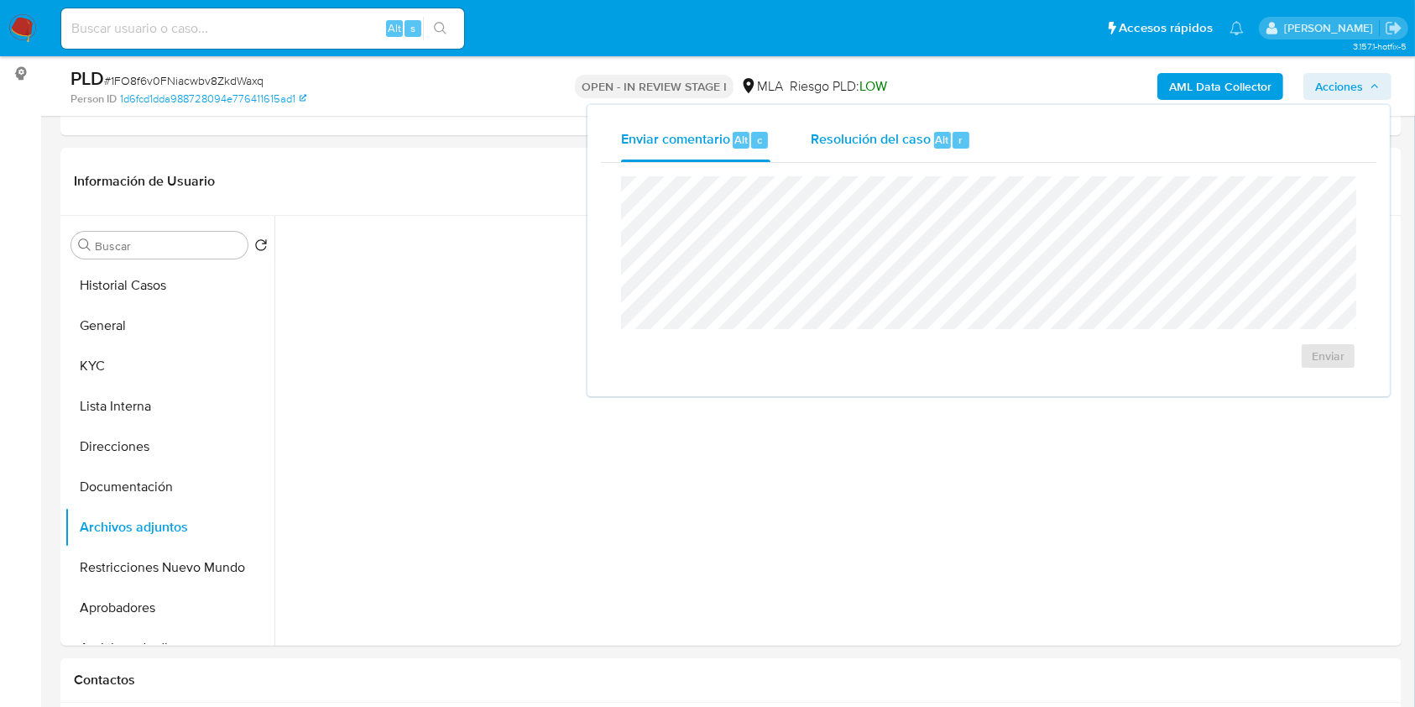
click at [895, 137] on span "Resolución del caso" at bounding box center [871, 138] width 120 height 19
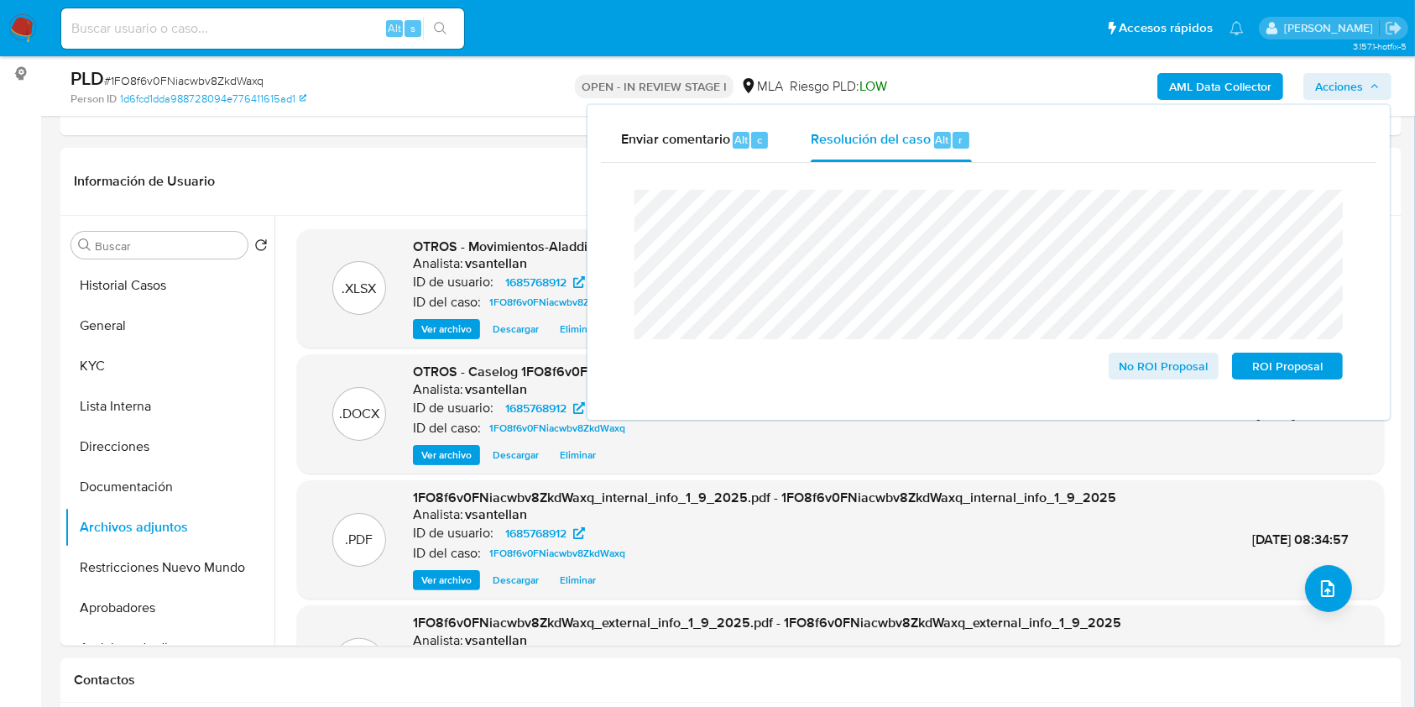
scroll to position [327, 0]
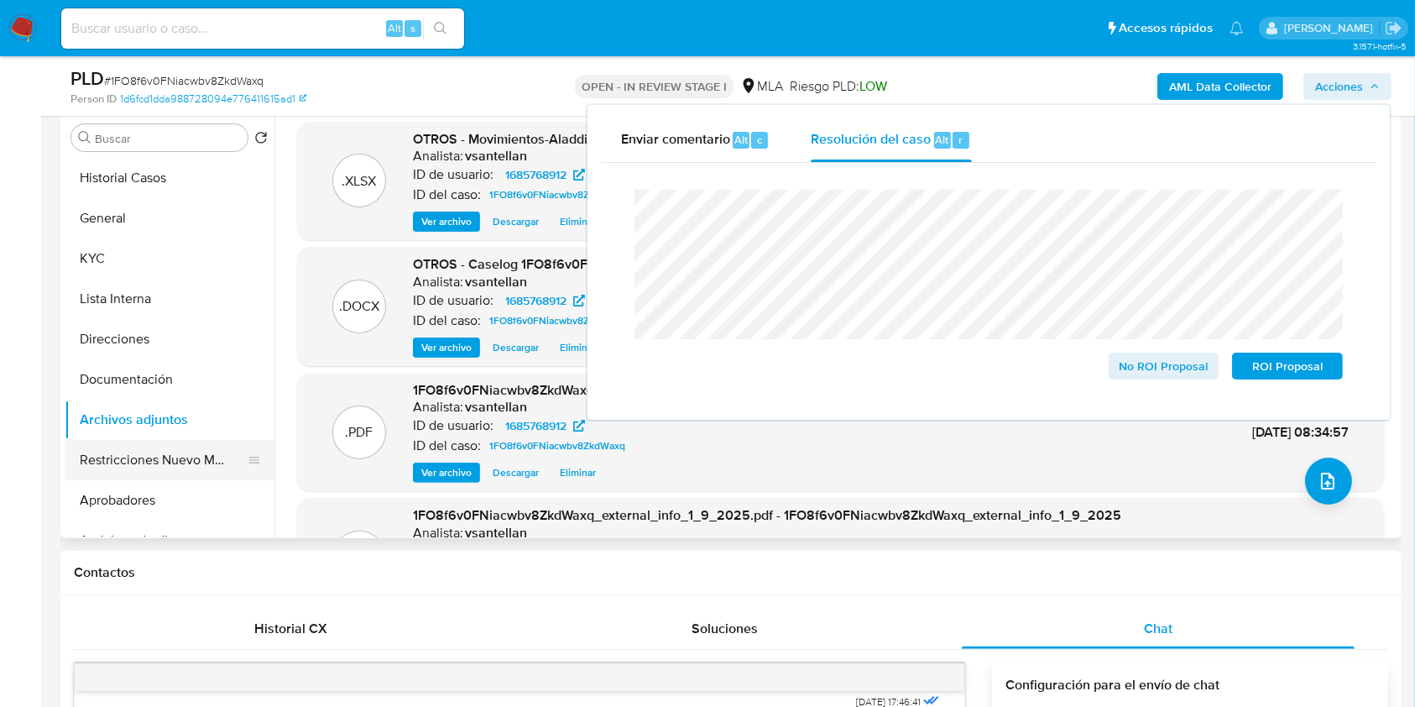
click at [164, 465] on button "Restricciones Nuevo Mundo" at bounding box center [163, 460] width 196 height 40
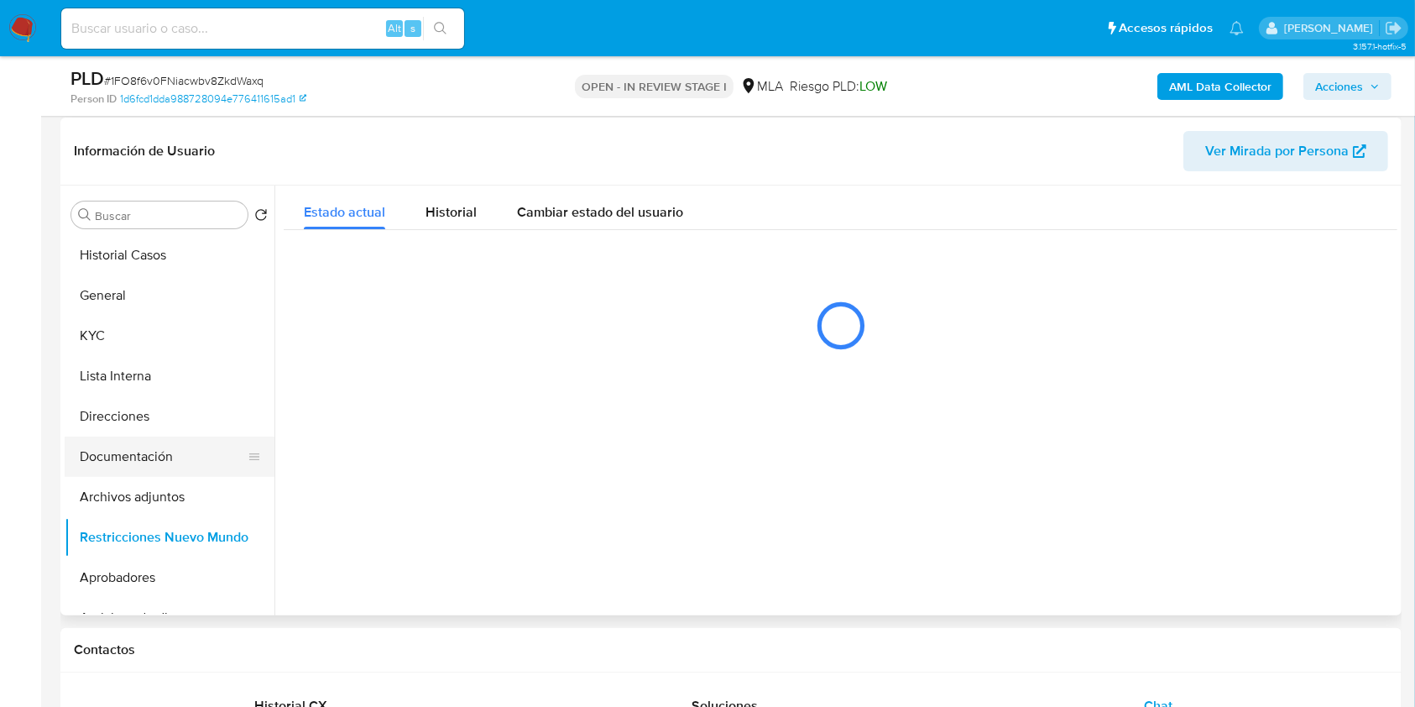
scroll to position [215, 0]
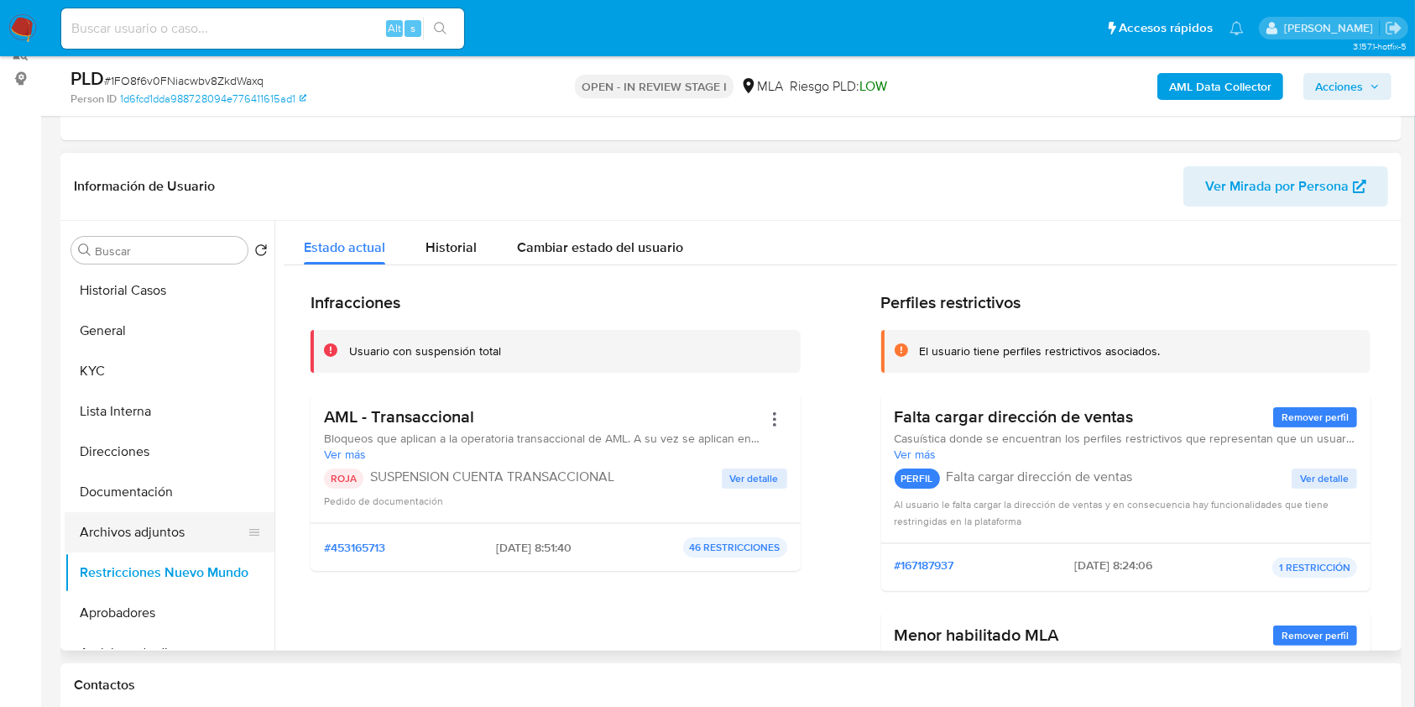
click at [168, 537] on button "Archivos adjuntos" at bounding box center [163, 532] width 196 height 40
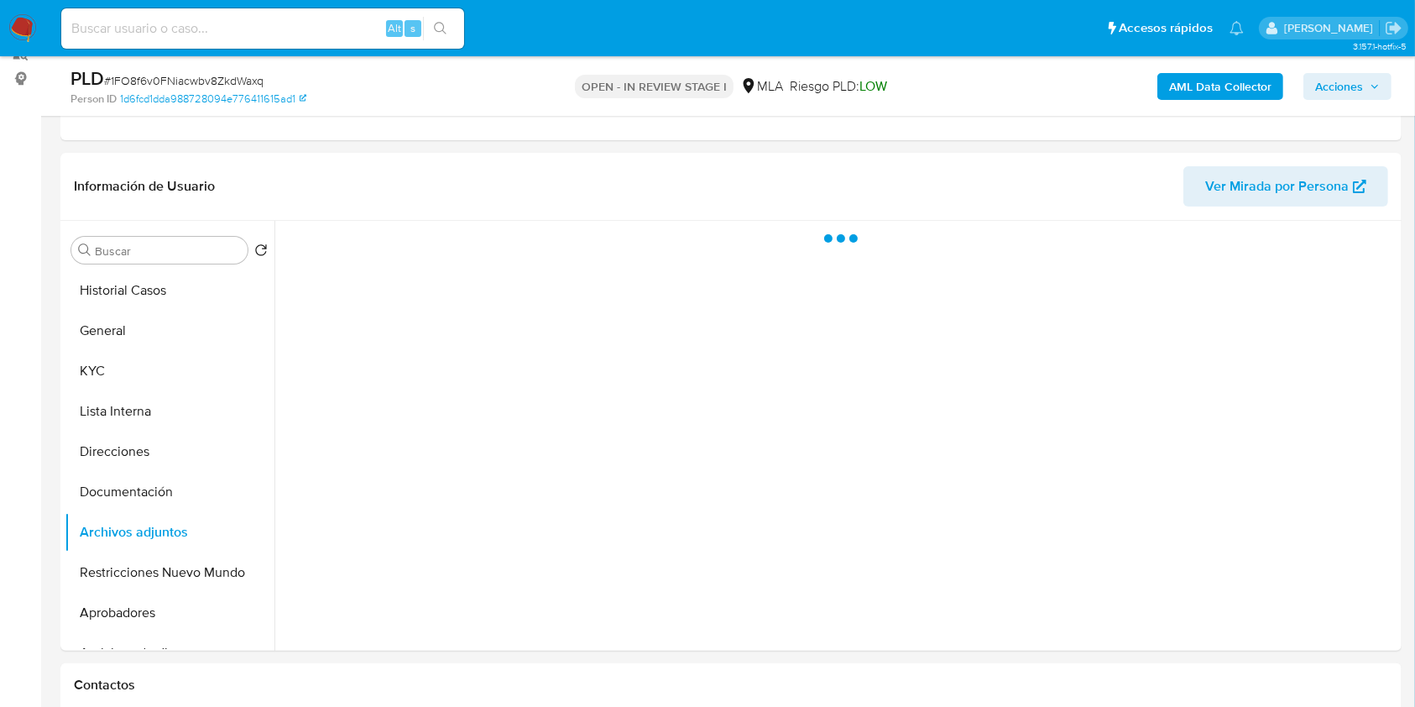
click at [1380, 81] on button "Acciones" at bounding box center [1347, 86] width 88 height 27
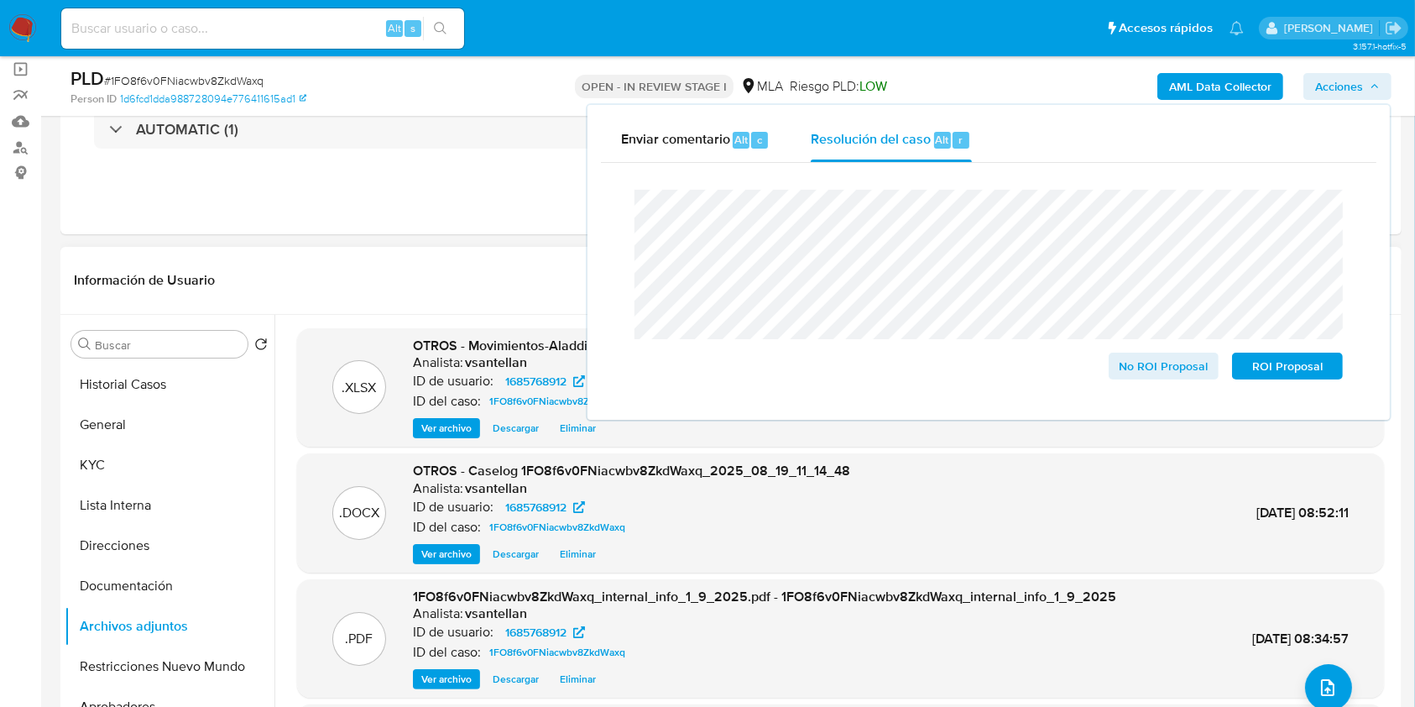
scroll to position [101, 0]
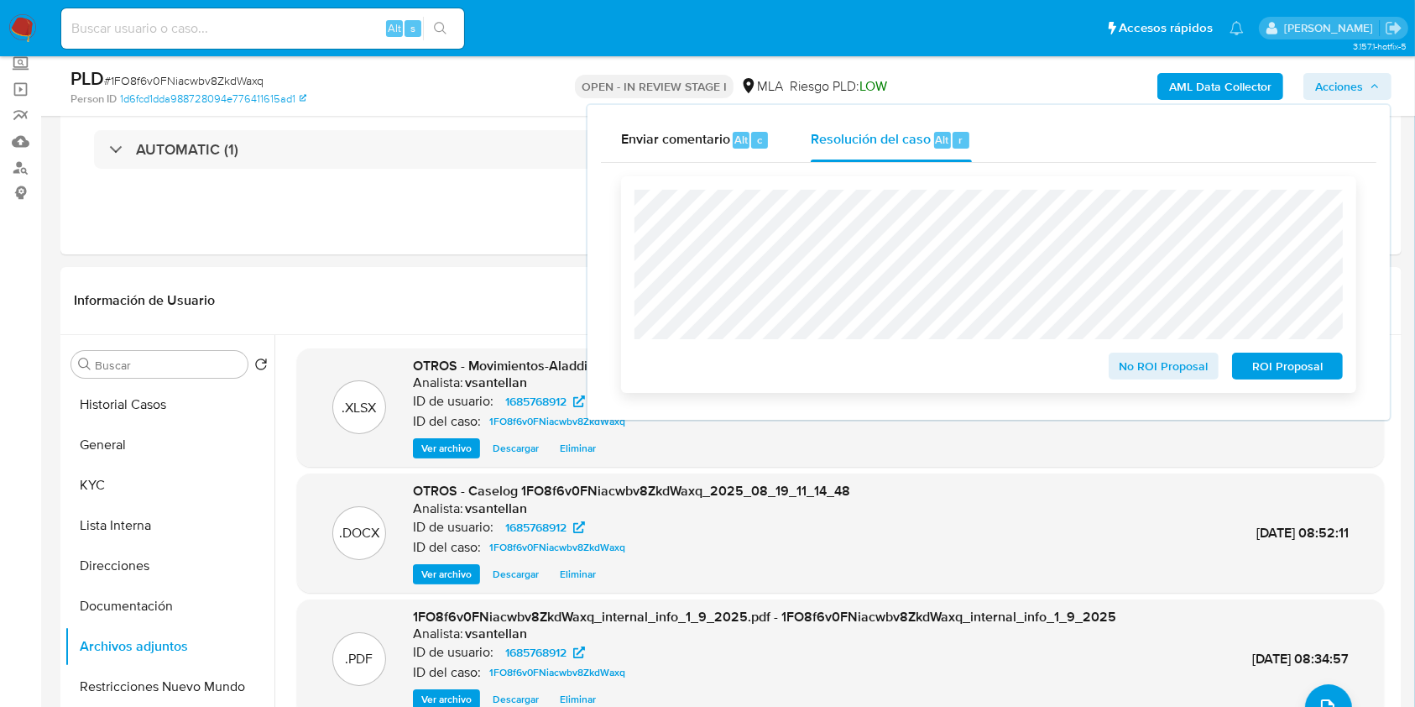
click at [1269, 370] on span "ROI Proposal" at bounding box center [1287, 365] width 87 height 23
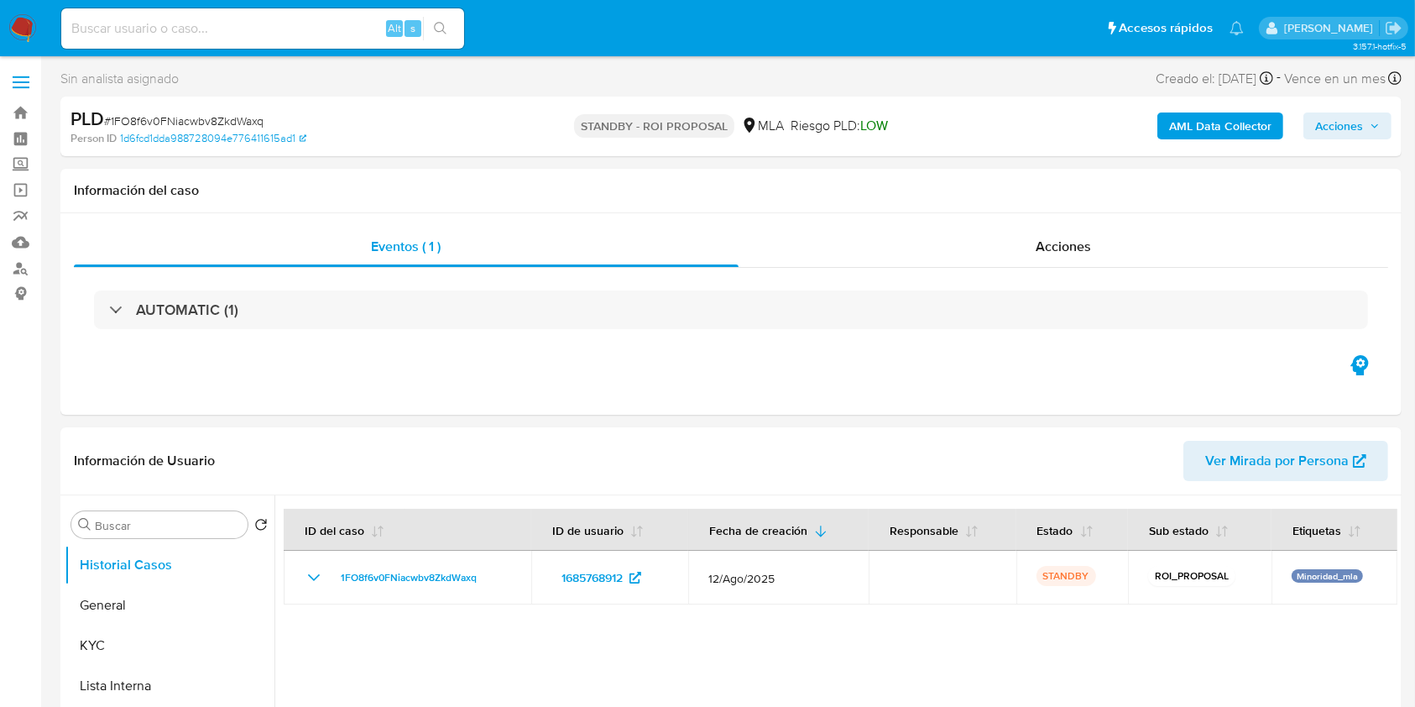
select select "10"
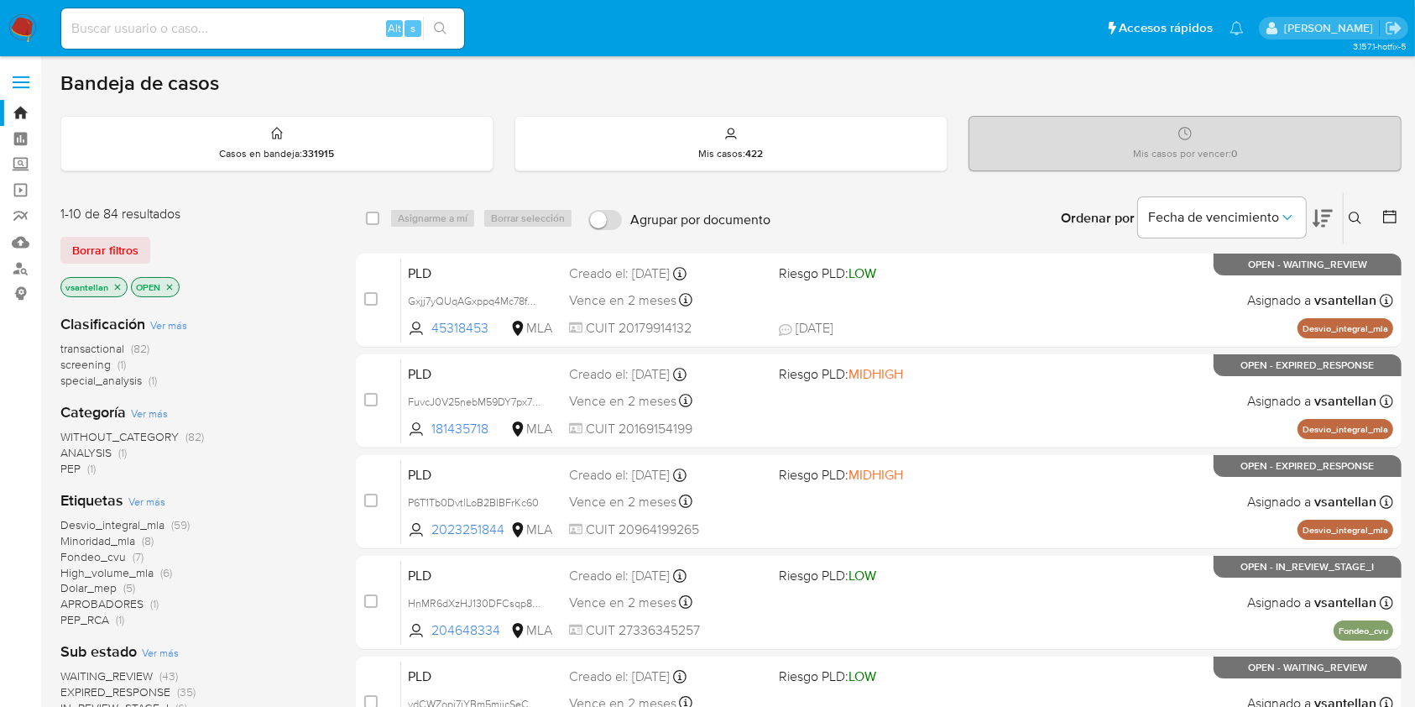
click at [1349, 216] on icon at bounding box center [1354, 217] width 13 height 13
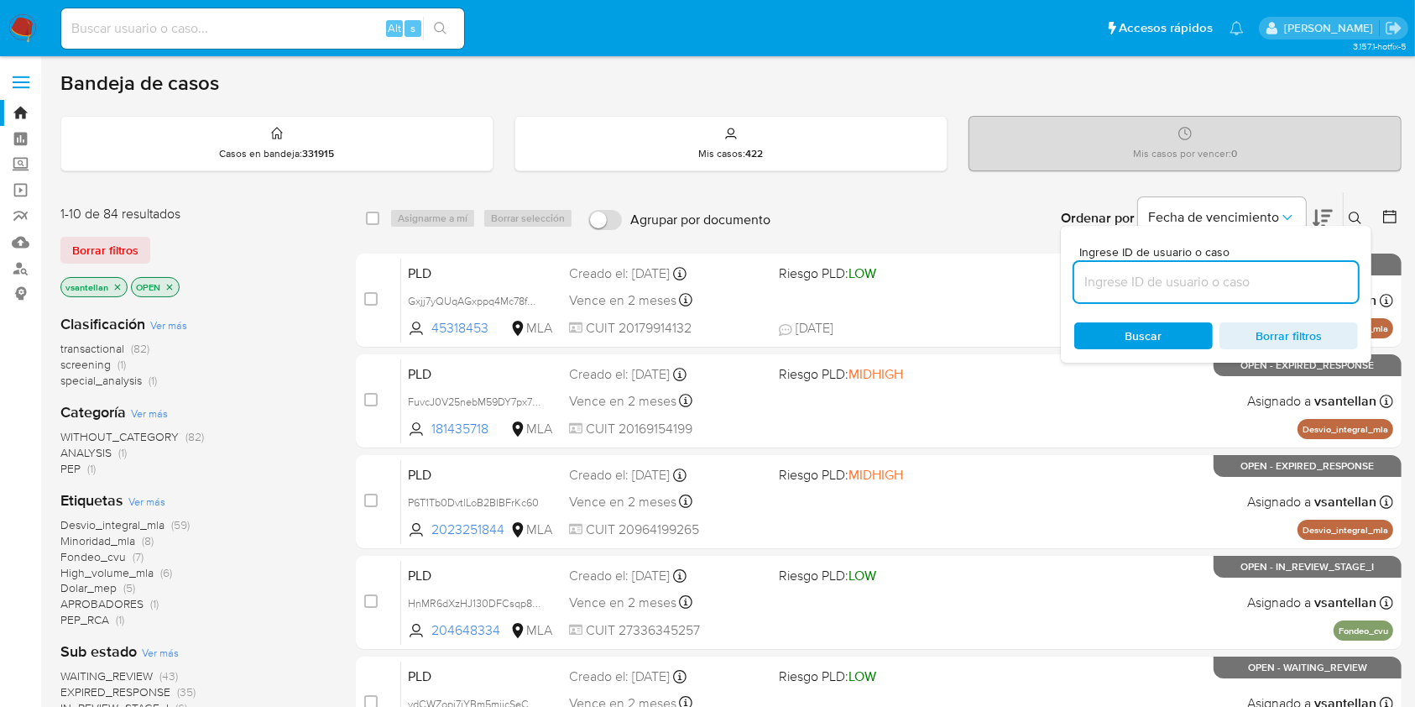
click at [1239, 289] on input at bounding box center [1216, 282] width 284 height 22
type input "1174821199"
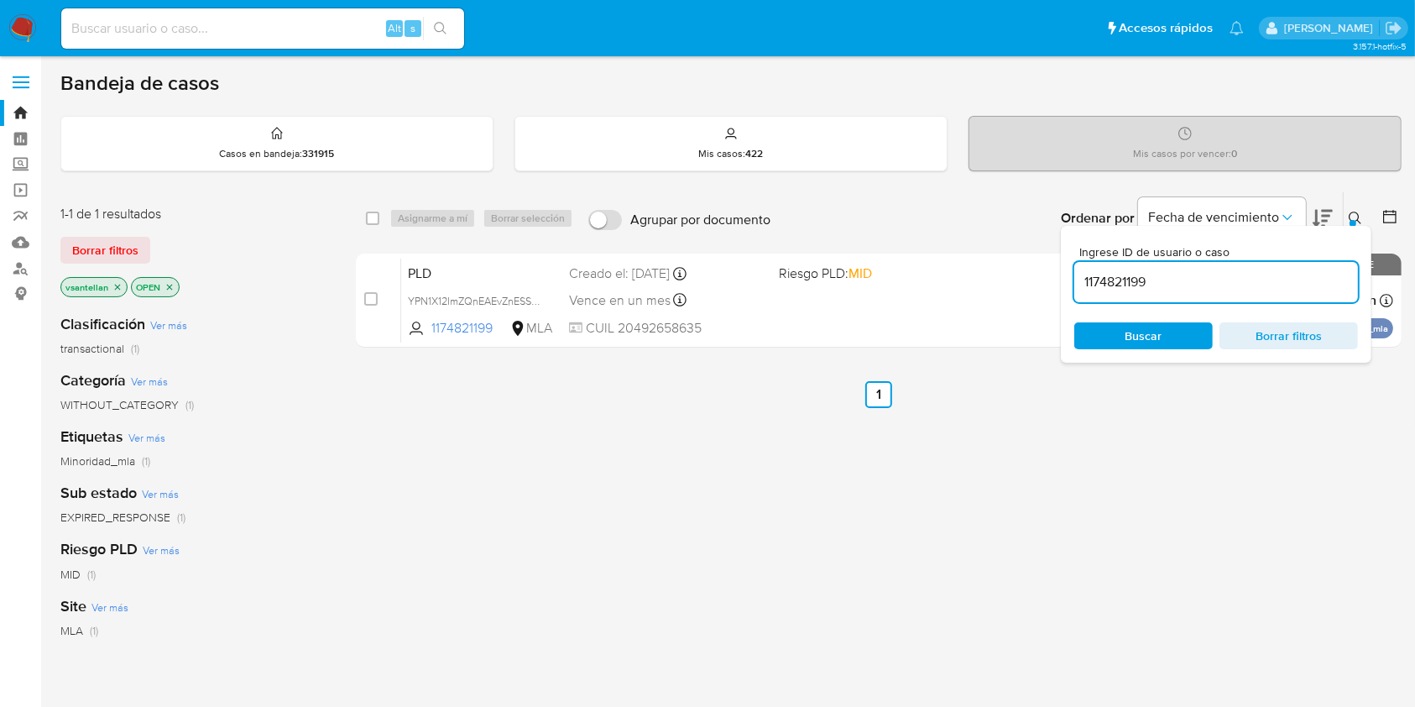
click at [1346, 217] on button at bounding box center [1357, 218] width 28 height 20
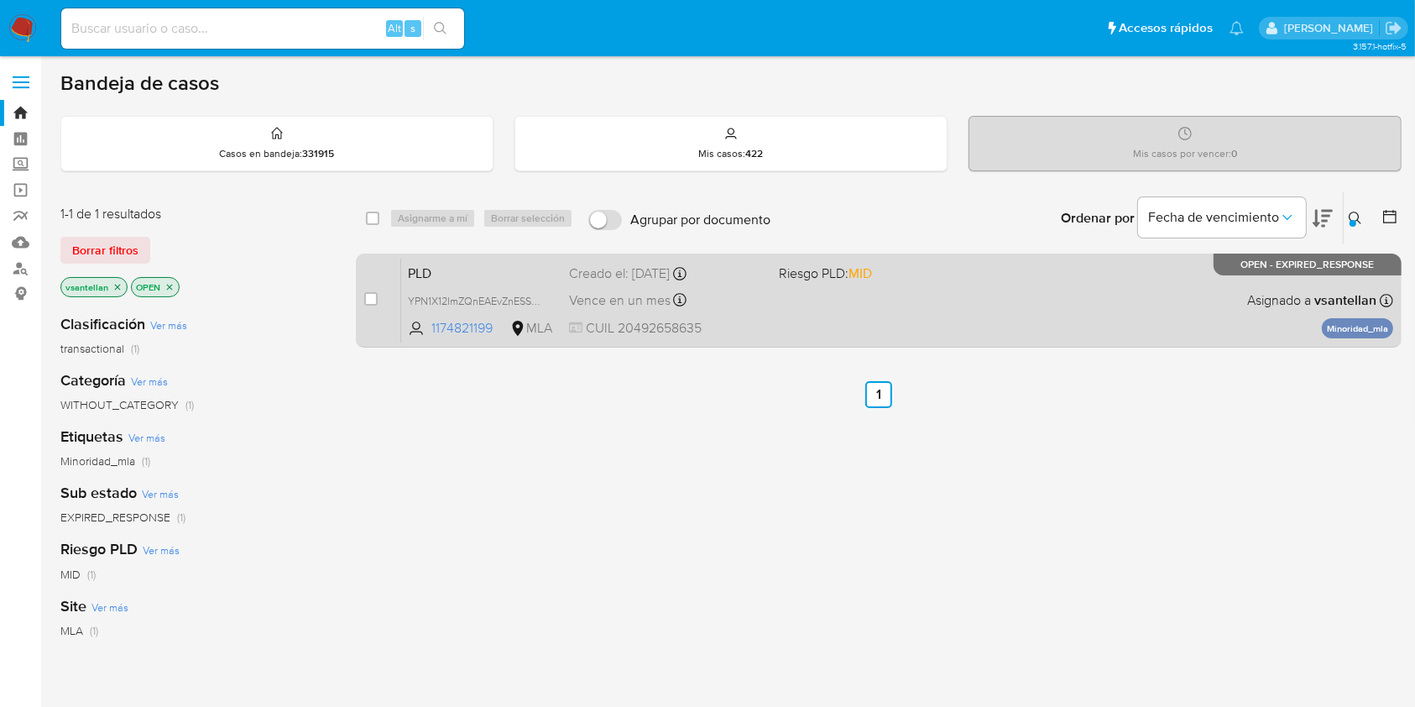
click at [1101, 295] on div "PLD YPN1X12ImZQnEAEvZnESSVRw 1174821199 MLA Riesgo PLD: MID Creado el: [DATE] C…" at bounding box center [897, 300] width 992 height 85
click at [363, 296] on div "case-item-checkbox No es posible asignar el caso PLD YPN1X12ImZQnEAEvZnESSVRw 1…" at bounding box center [879, 300] width 1046 height 94
click at [369, 293] on input "checkbox" at bounding box center [370, 298] width 13 height 13
checkbox input "true"
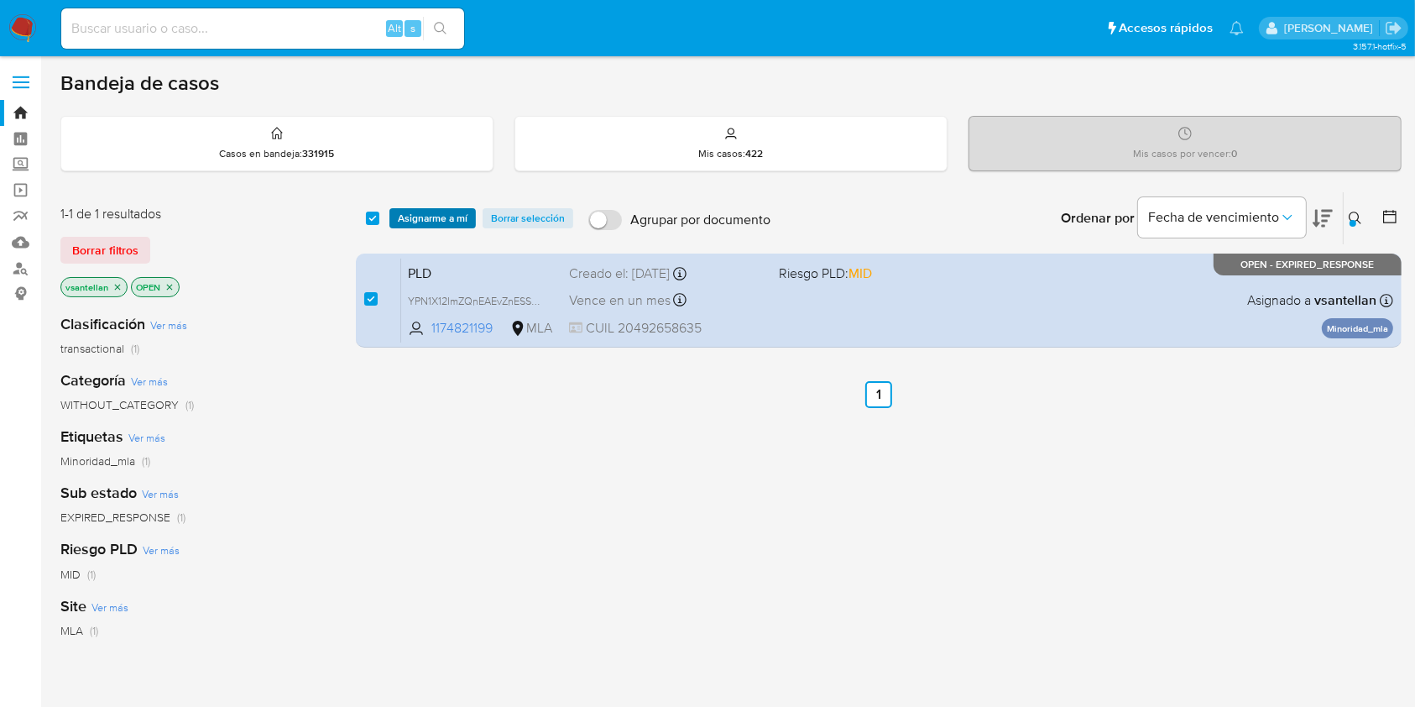
click at [425, 218] on span "Asignarme a mí" at bounding box center [433, 218] width 70 height 17
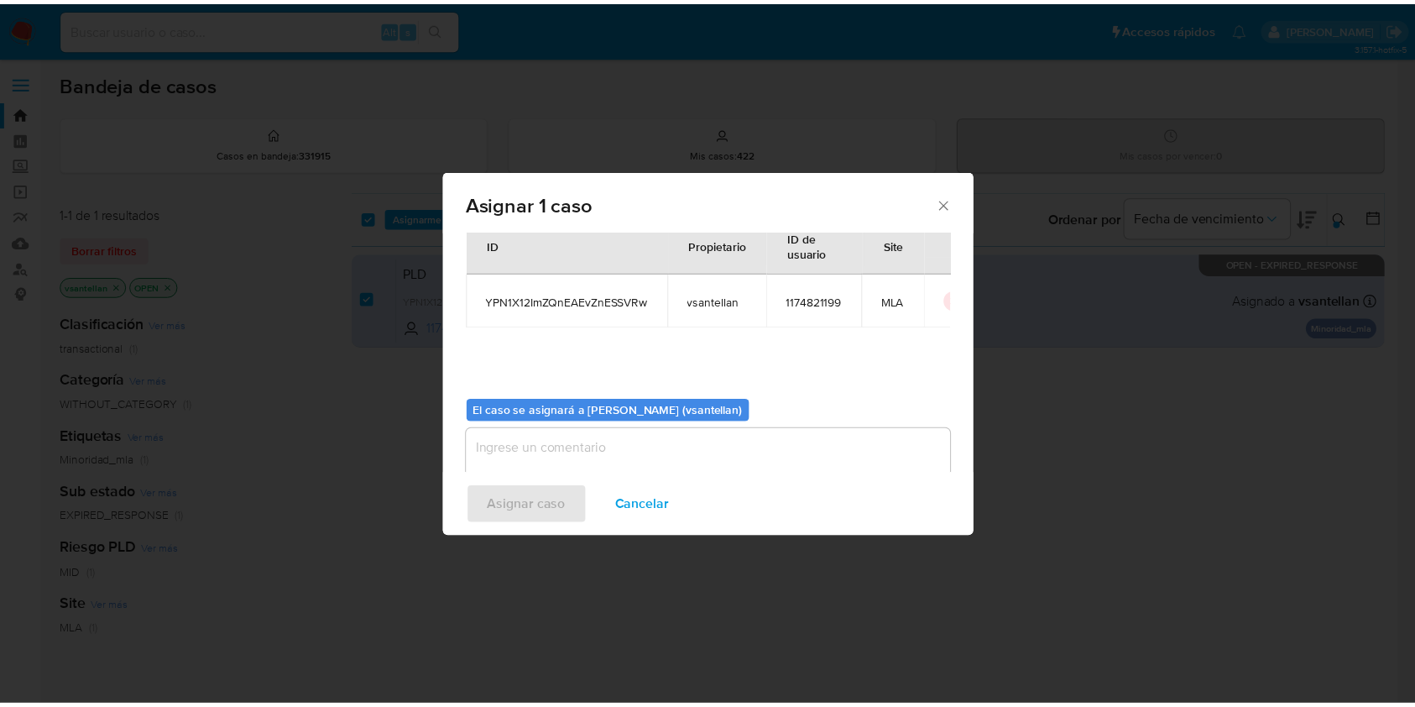
scroll to position [86, 0]
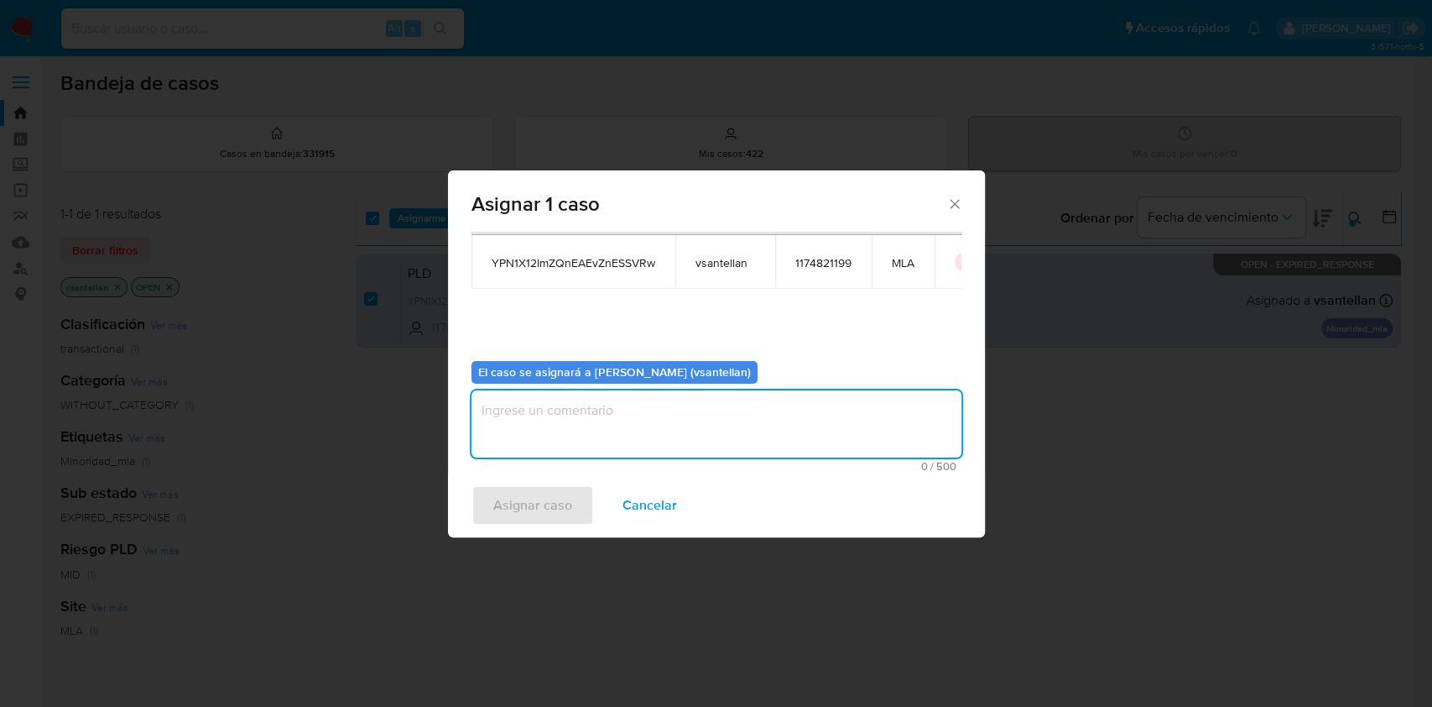
drag, startPoint x: 504, startPoint y: 424, endPoint x: 508, endPoint y: 514, distance: 89.8
click at [503, 425] on textarea "assign-modal" at bounding box center [717, 423] width 490 height 67
type textarea "1"
click at [512, 519] on span "Asignar caso" at bounding box center [532, 505] width 79 height 37
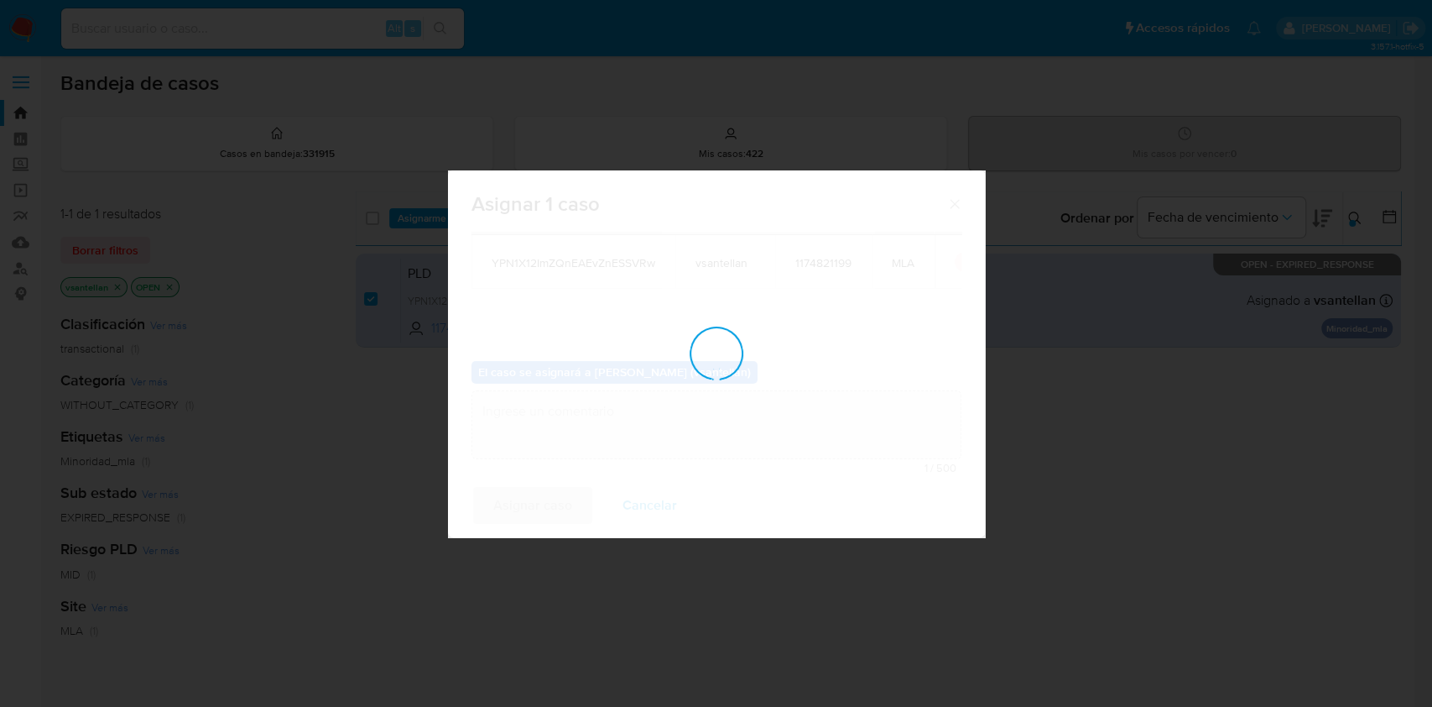
checkbox input "false"
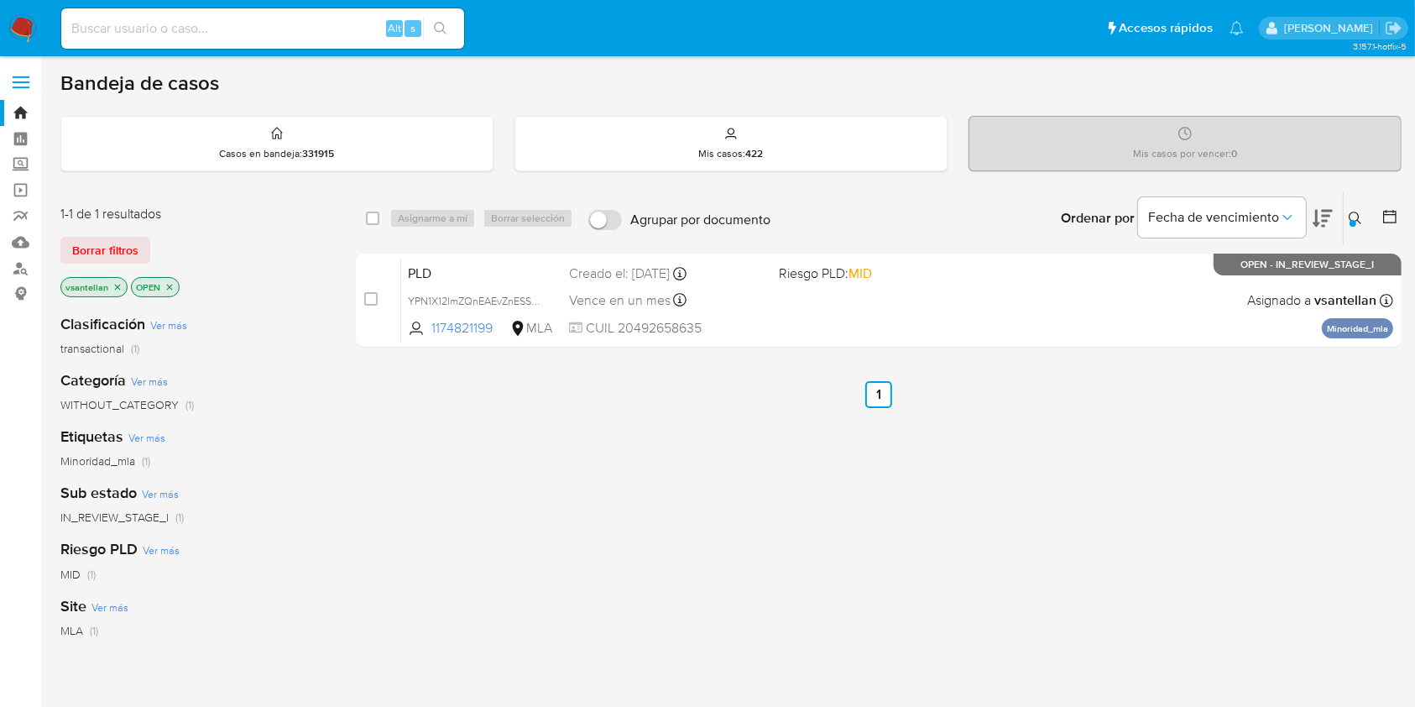
click at [27, 18] on img at bounding box center [22, 28] width 29 height 29
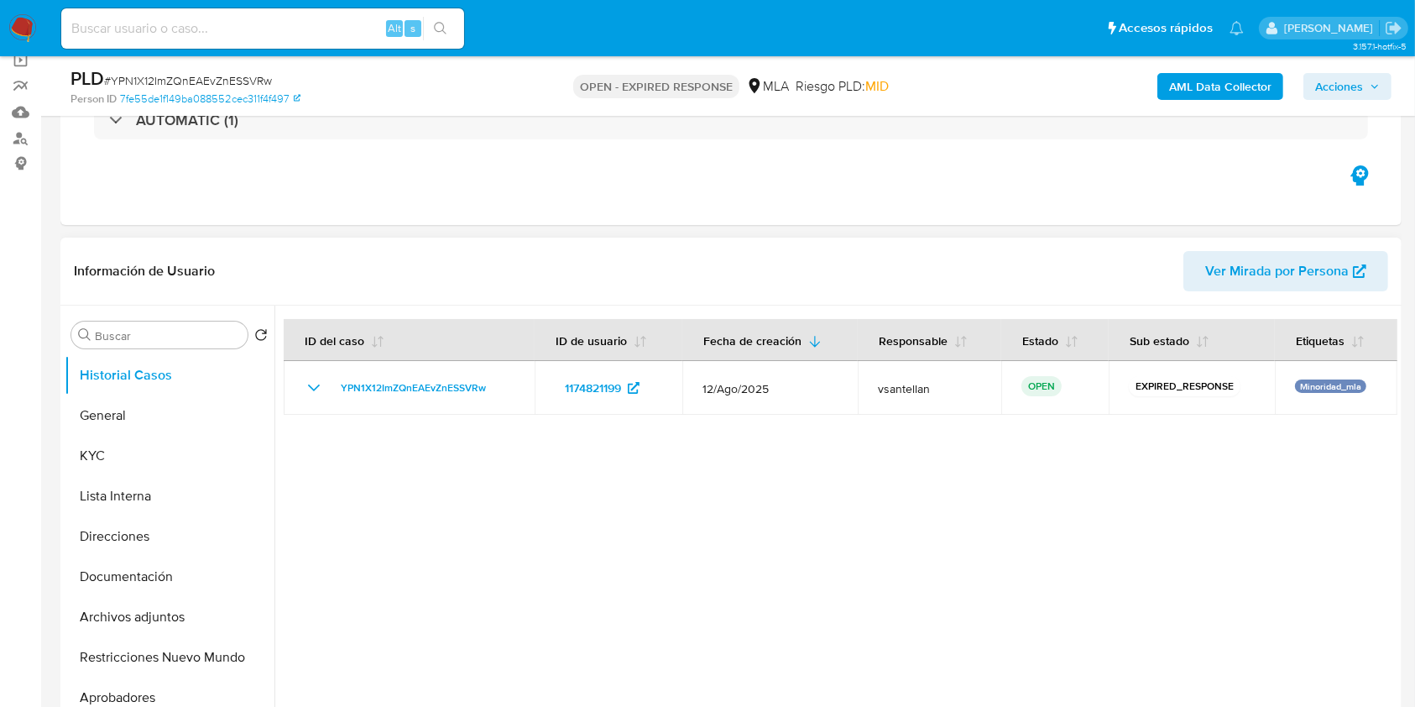
select select "10"
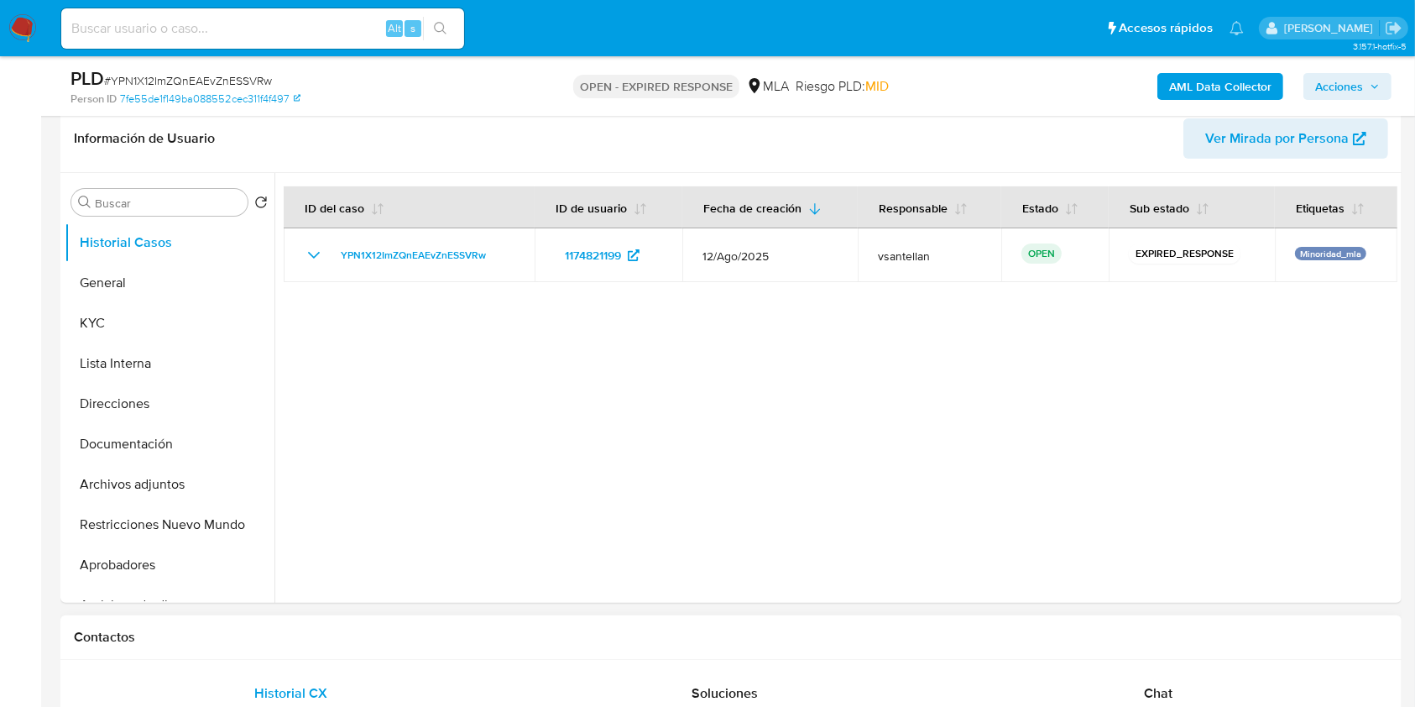
scroll to position [336, 0]
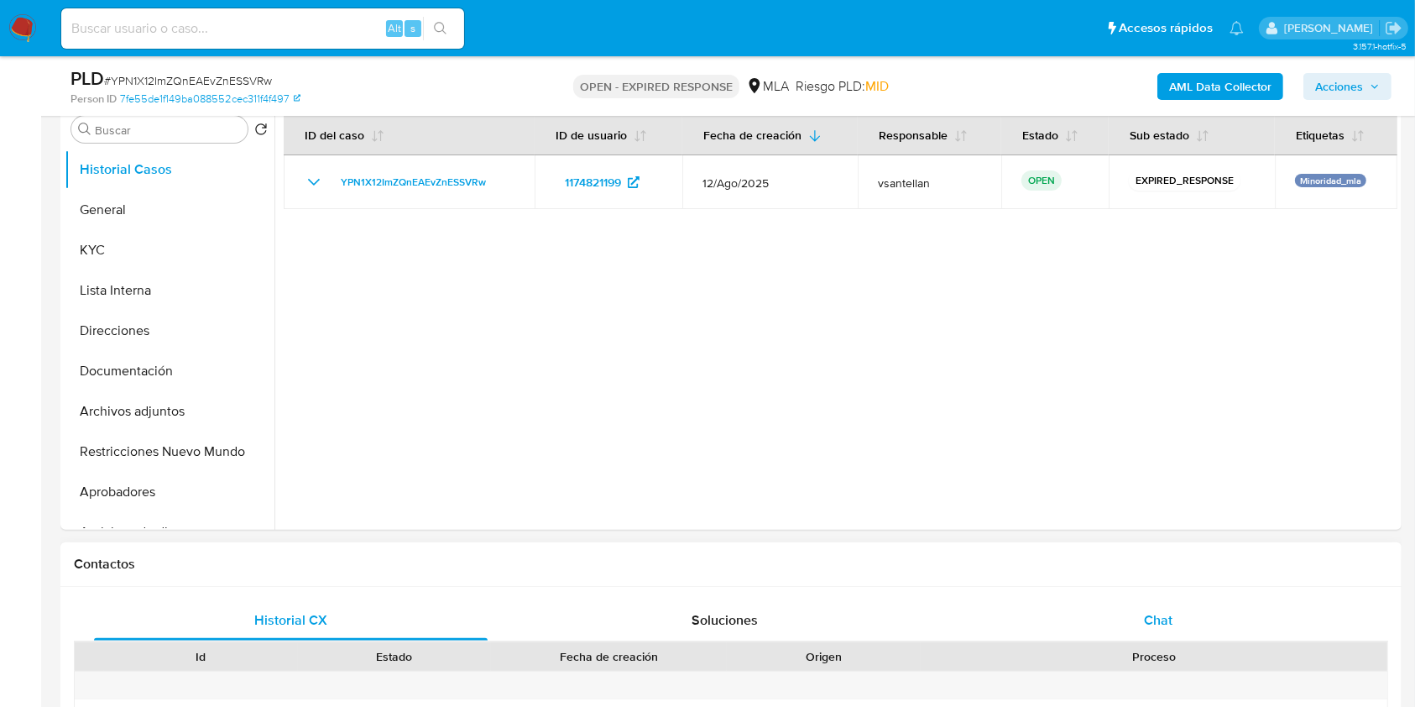
click at [1183, 623] on div "Chat" at bounding box center [1159, 620] width 394 height 40
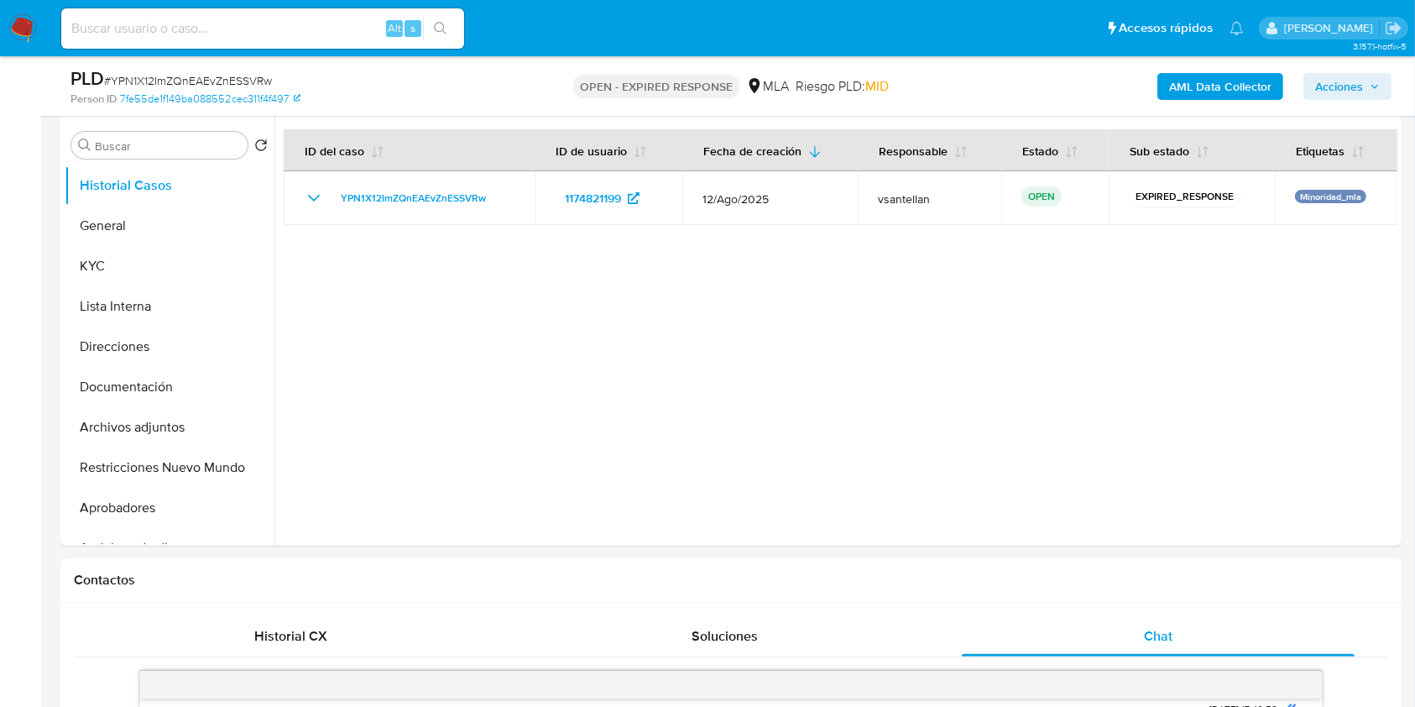
scroll to position [258, 0]
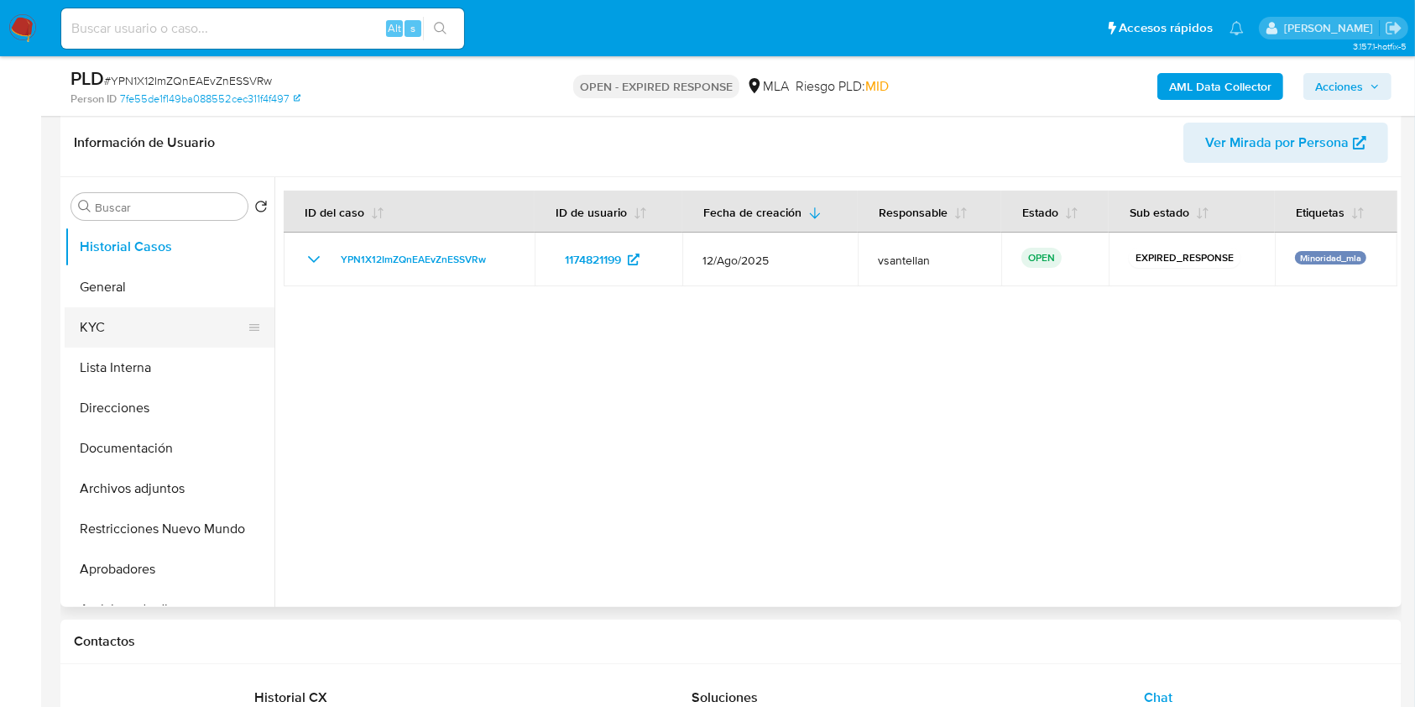
drag, startPoint x: 181, startPoint y: 339, endPoint x: 184, endPoint y: 315, distance: 24.5
click at [181, 339] on button "KYC" at bounding box center [163, 327] width 196 height 40
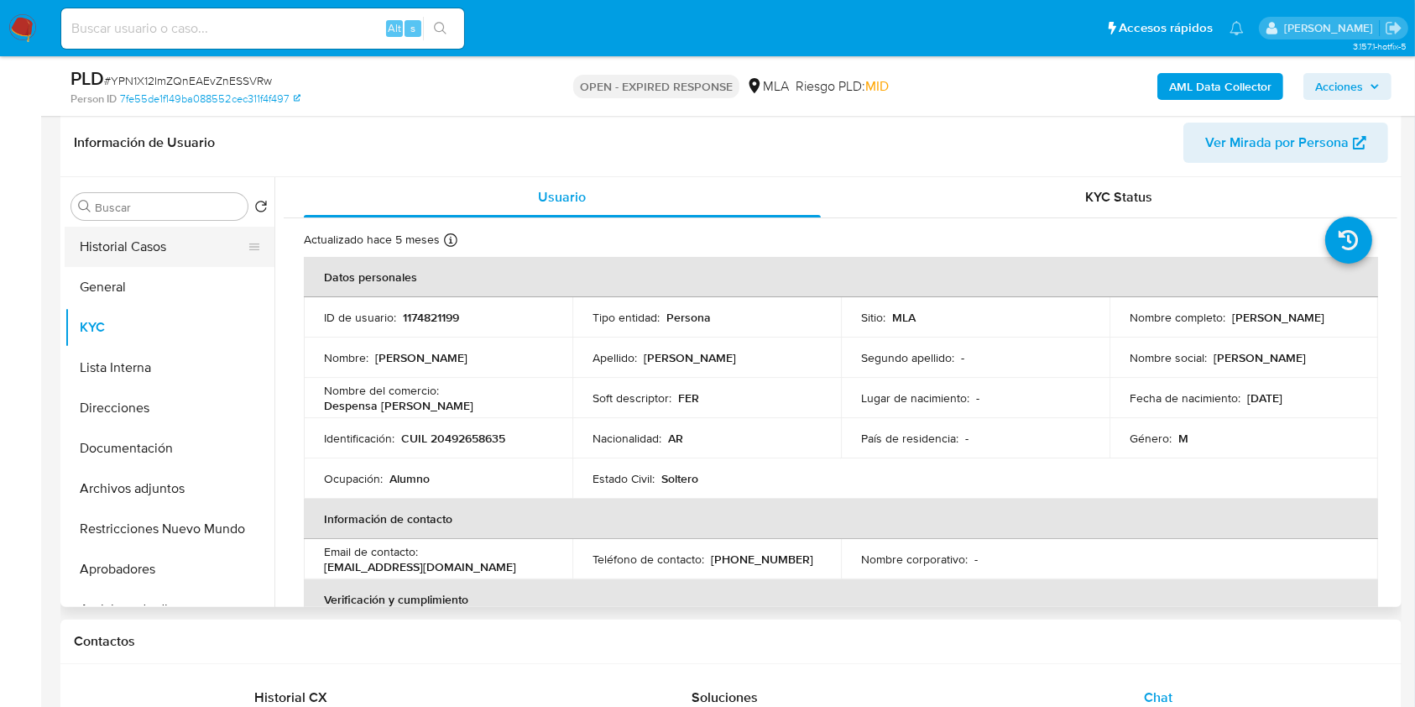
click at [185, 252] on button "Historial Casos" at bounding box center [163, 247] width 196 height 40
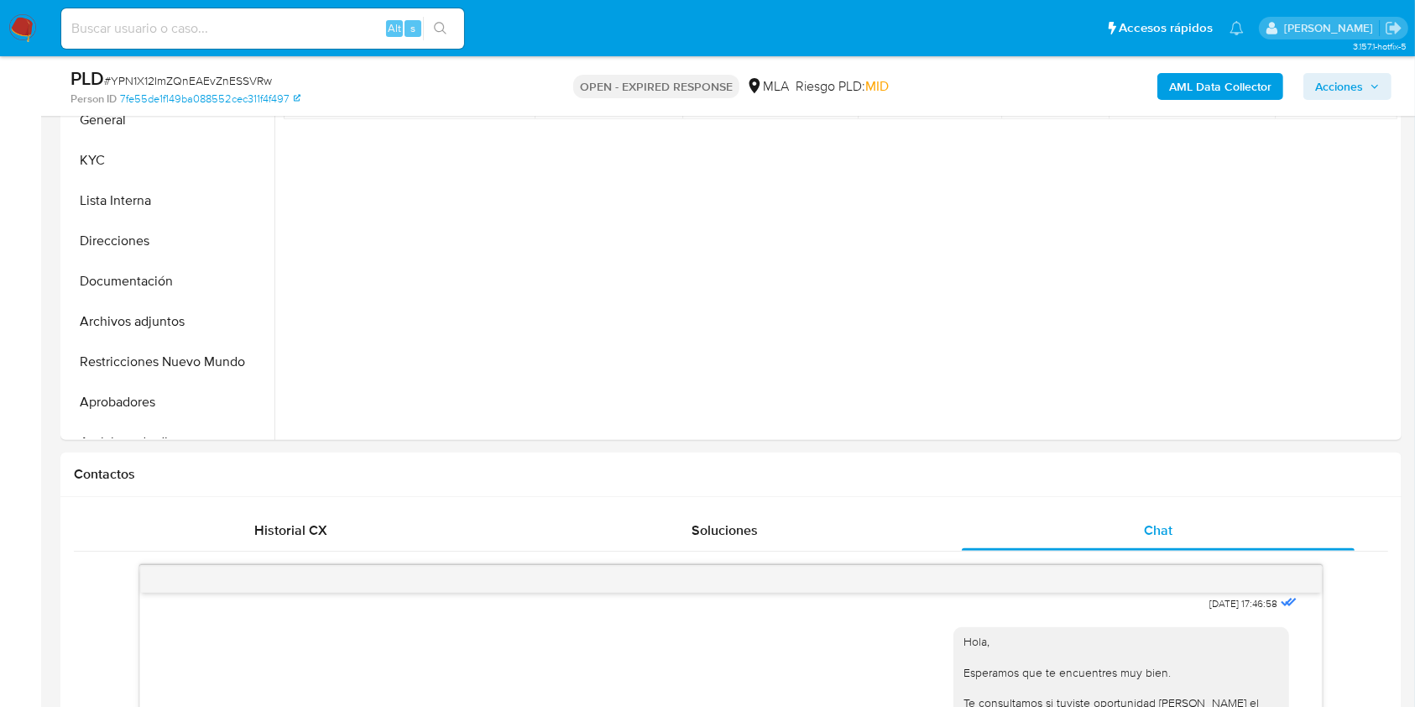
scroll to position [274, 0]
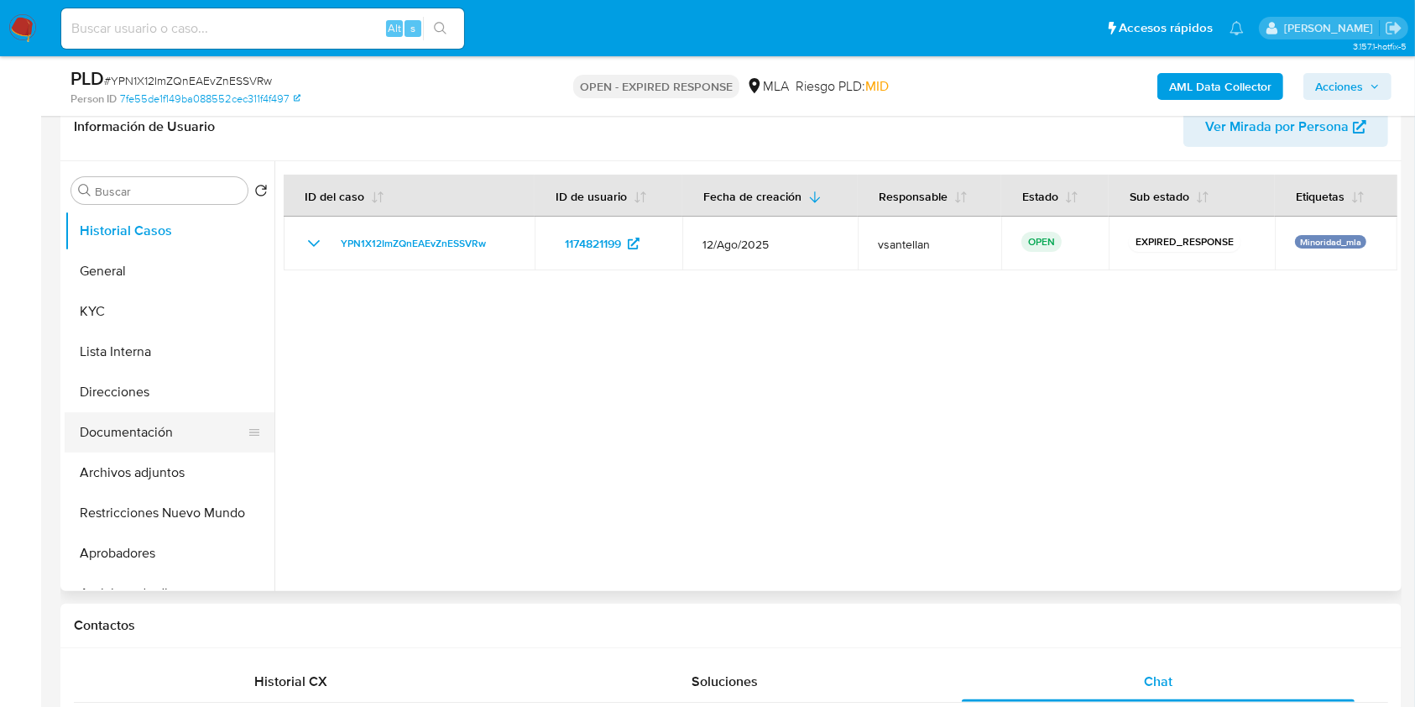
click at [192, 415] on button "Documentación" at bounding box center [163, 432] width 196 height 40
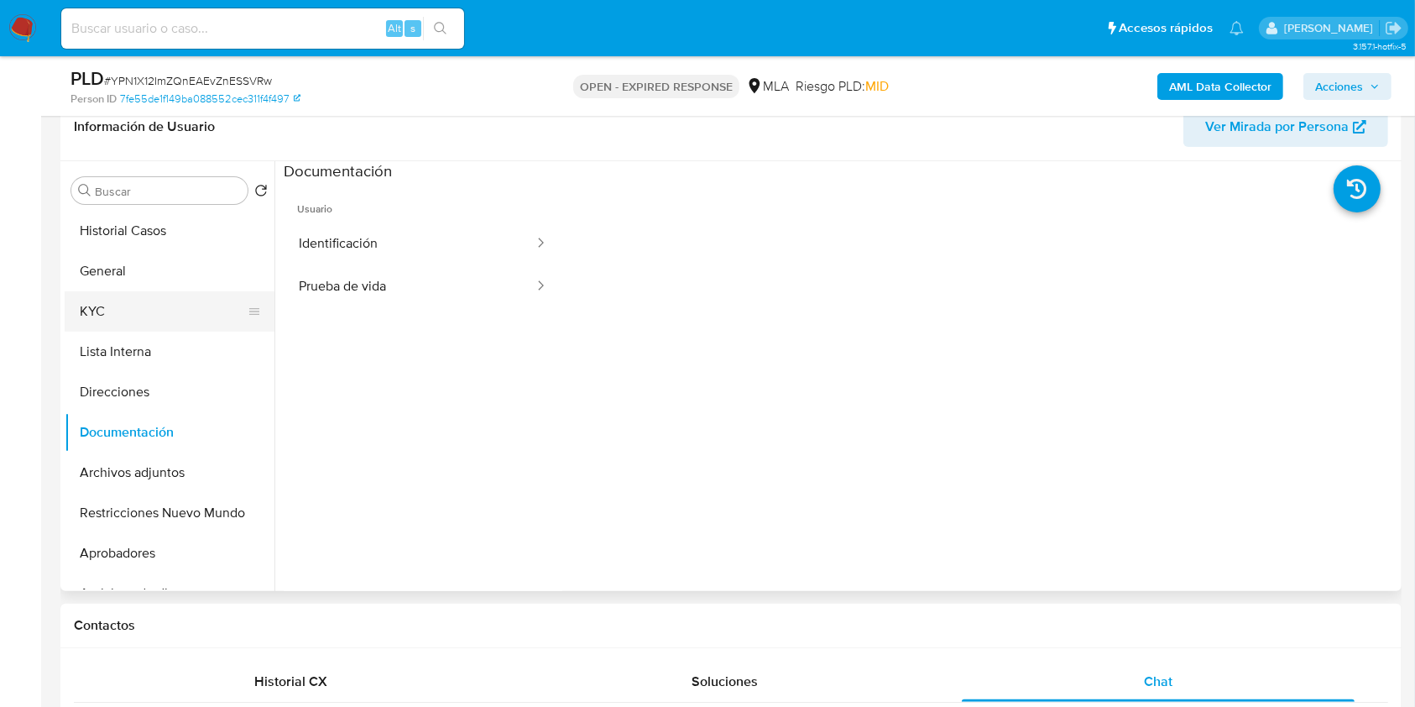
click at [133, 314] on button "KYC" at bounding box center [163, 311] width 196 height 40
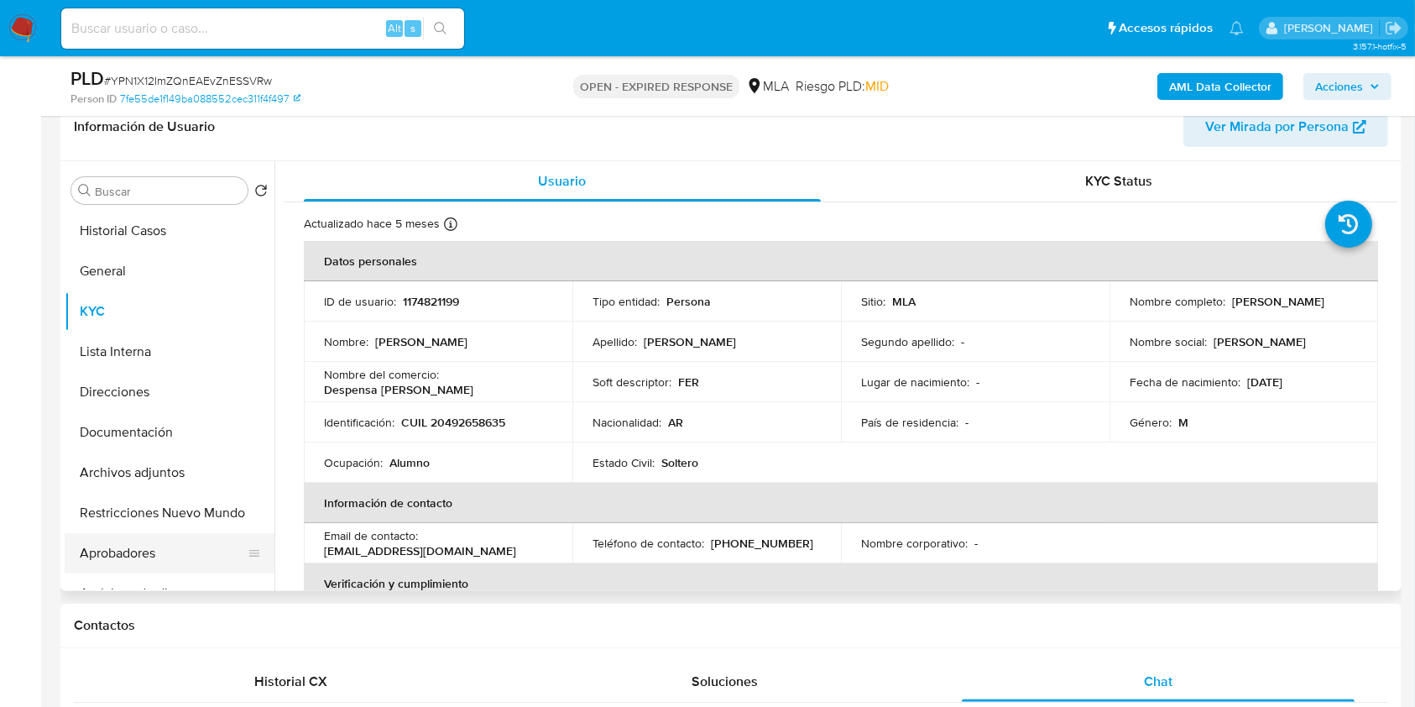
click at [142, 542] on button "Aprobadores" at bounding box center [163, 553] width 196 height 40
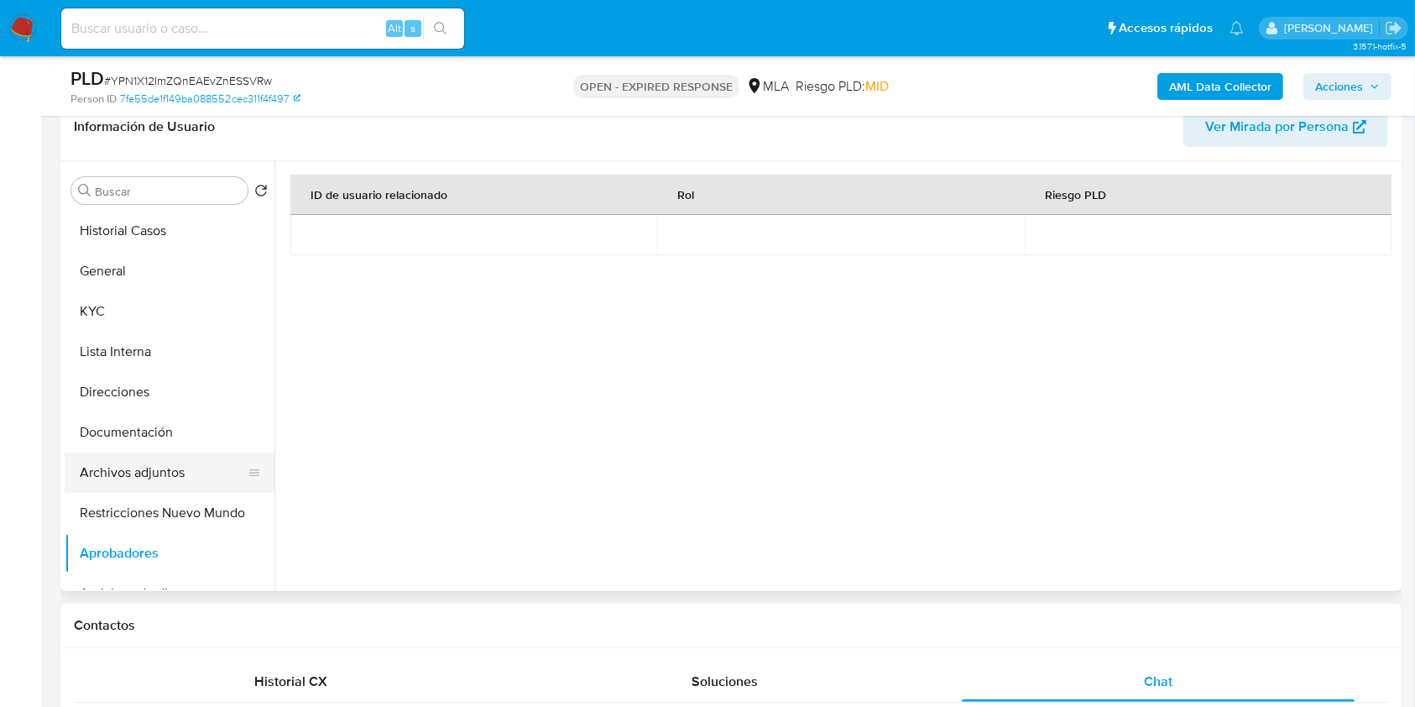
click at [148, 474] on button "Archivos adjuntos" at bounding box center [163, 472] width 196 height 40
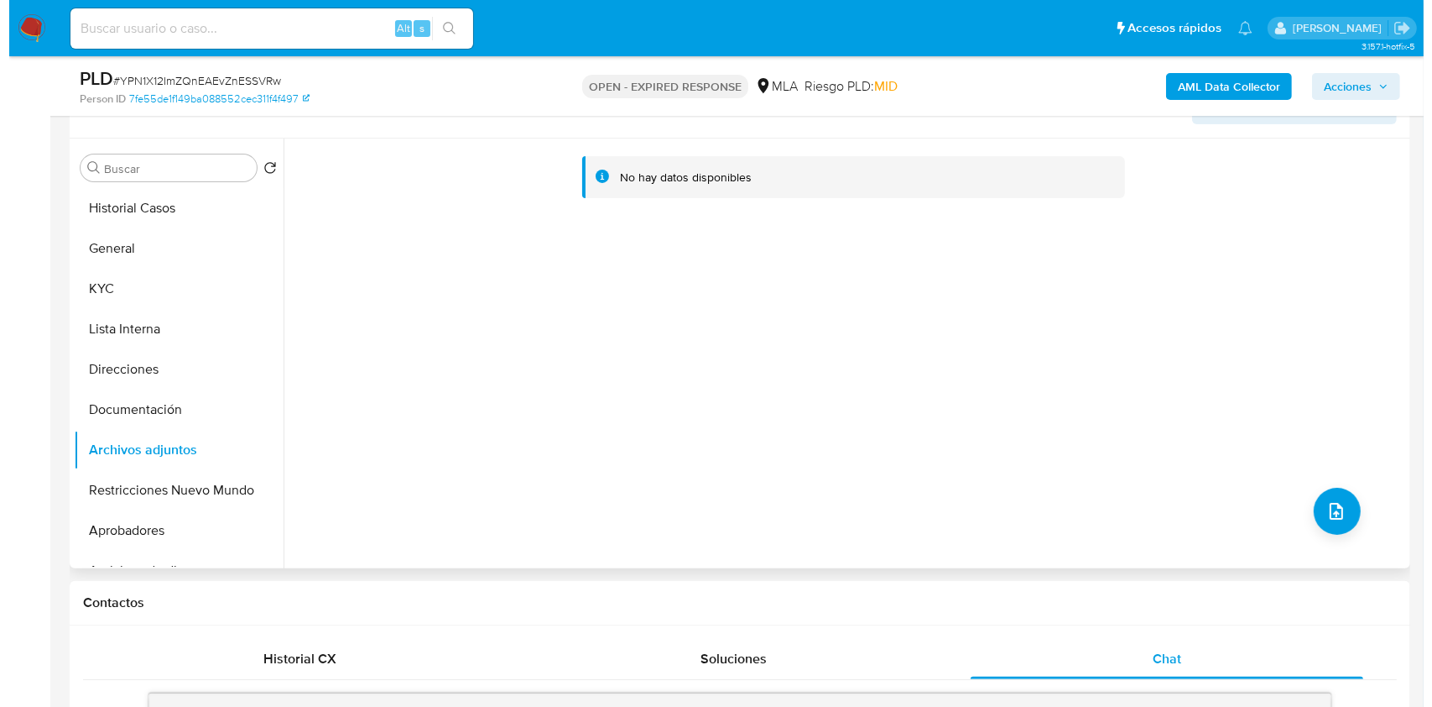
scroll to position [267, 0]
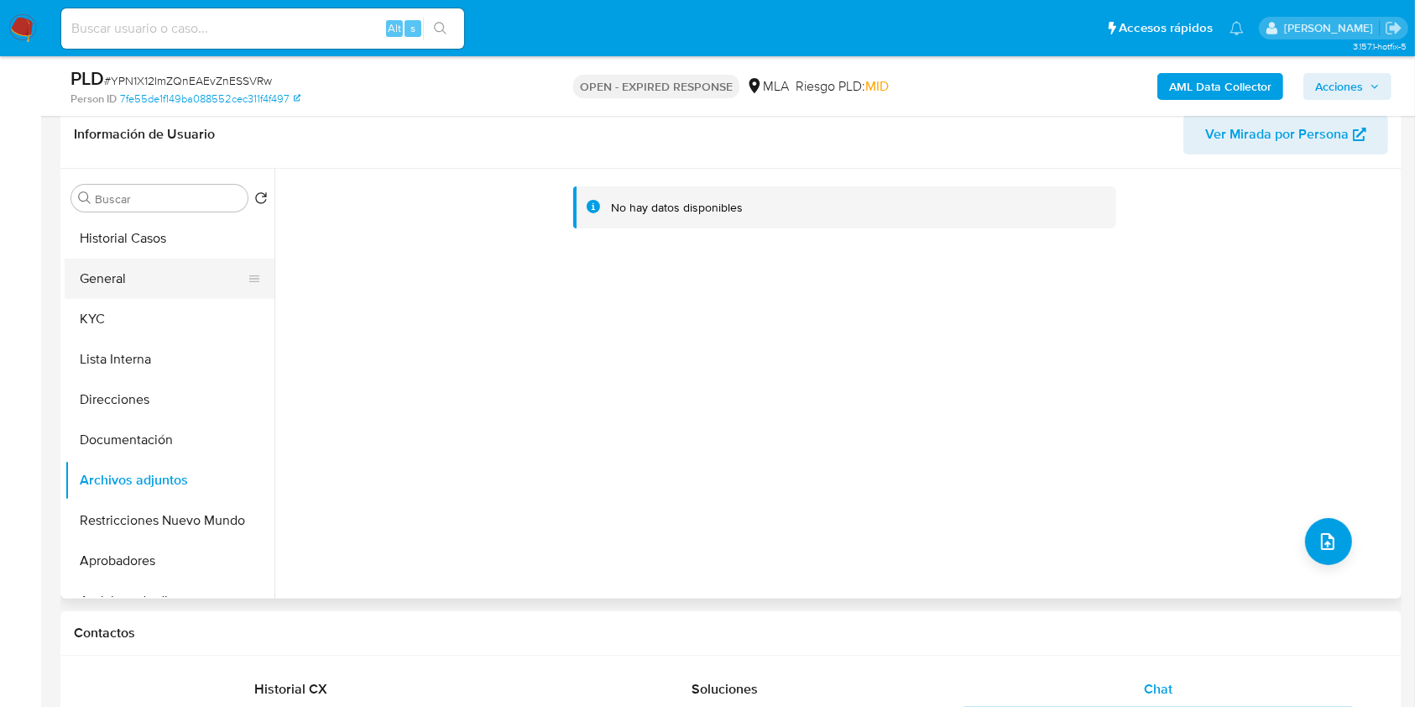
drag, startPoint x: 169, startPoint y: 323, endPoint x: 257, endPoint y: 275, distance: 100.3
click at [169, 325] on button "KYC" at bounding box center [170, 319] width 210 height 40
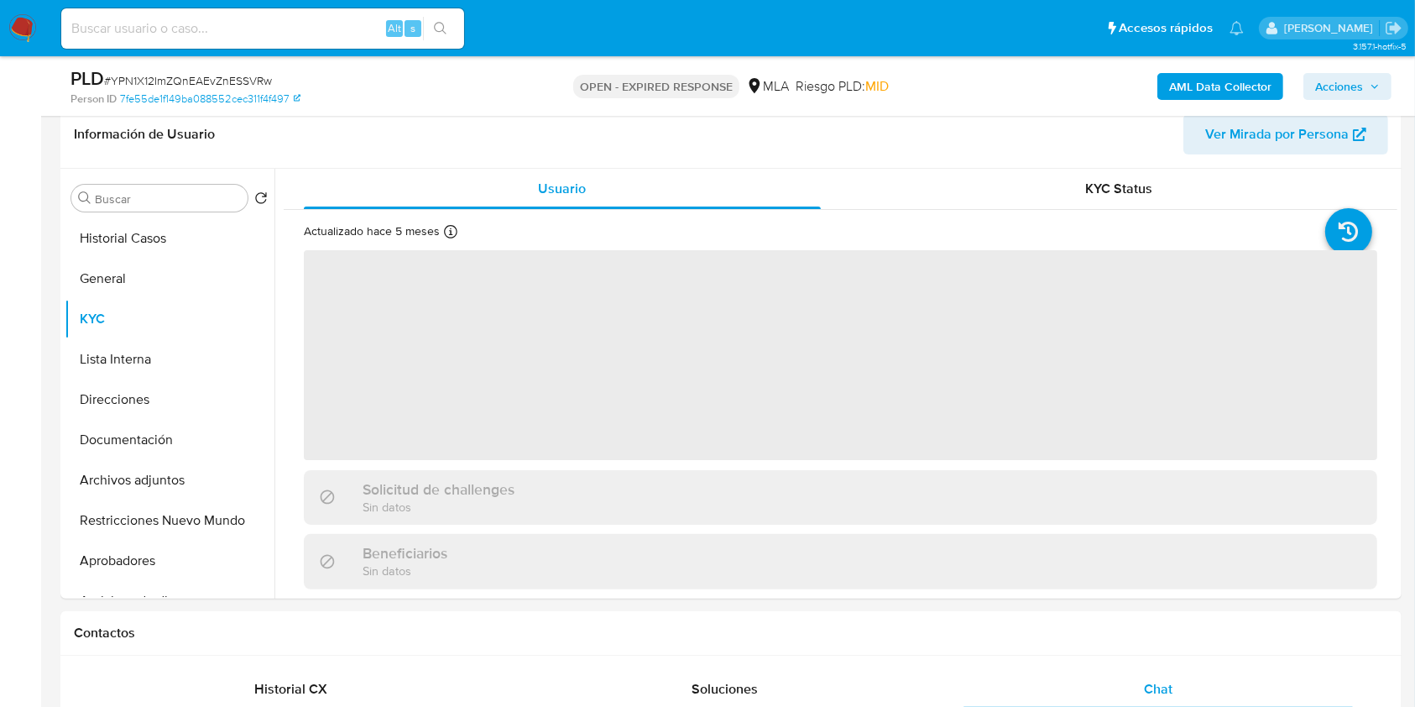
click at [1192, 90] on b "AML Data Collector" at bounding box center [1220, 86] width 102 height 27
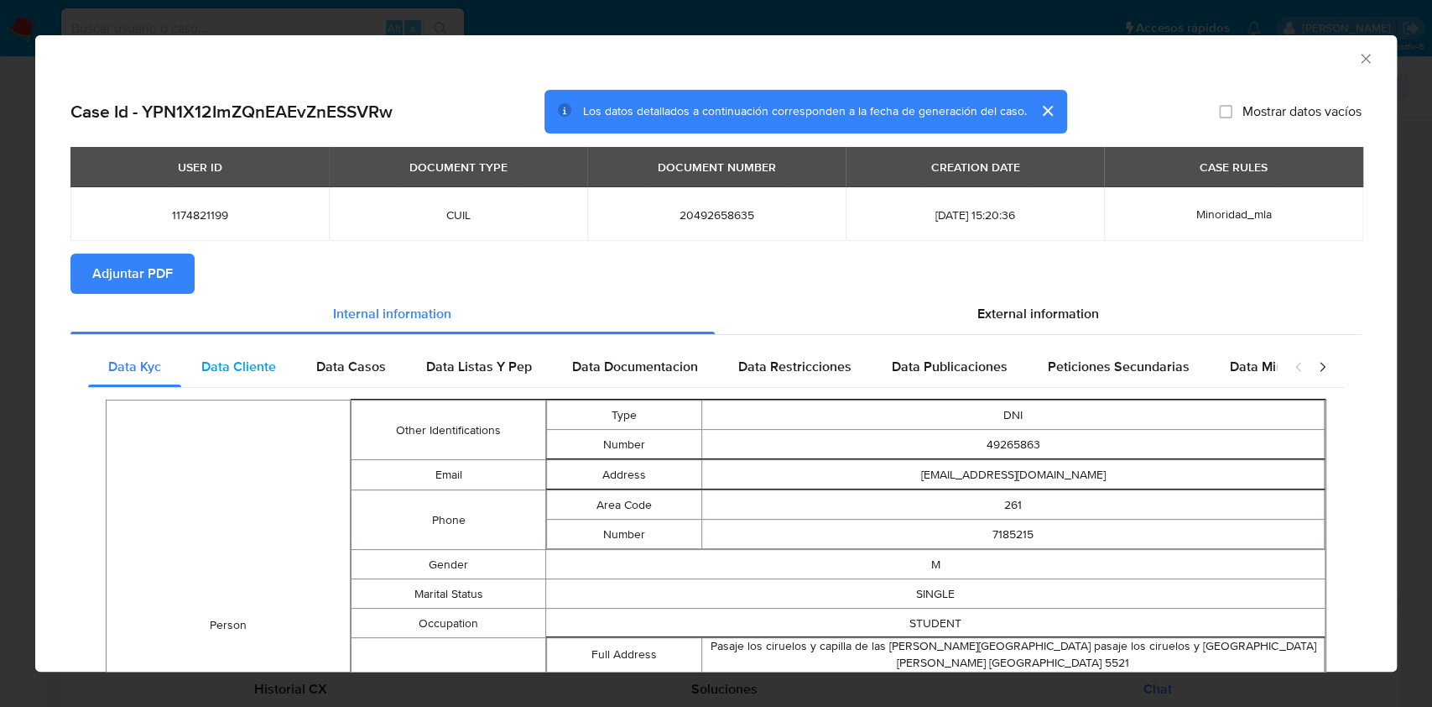
drag, startPoint x: 237, startPoint y: 348, endPoint x: 254, endPoint y: 360, distance: 20.5
click at [233, 353] on div "Data Cliente" at bounding box center [238, 367] width 115 height 40
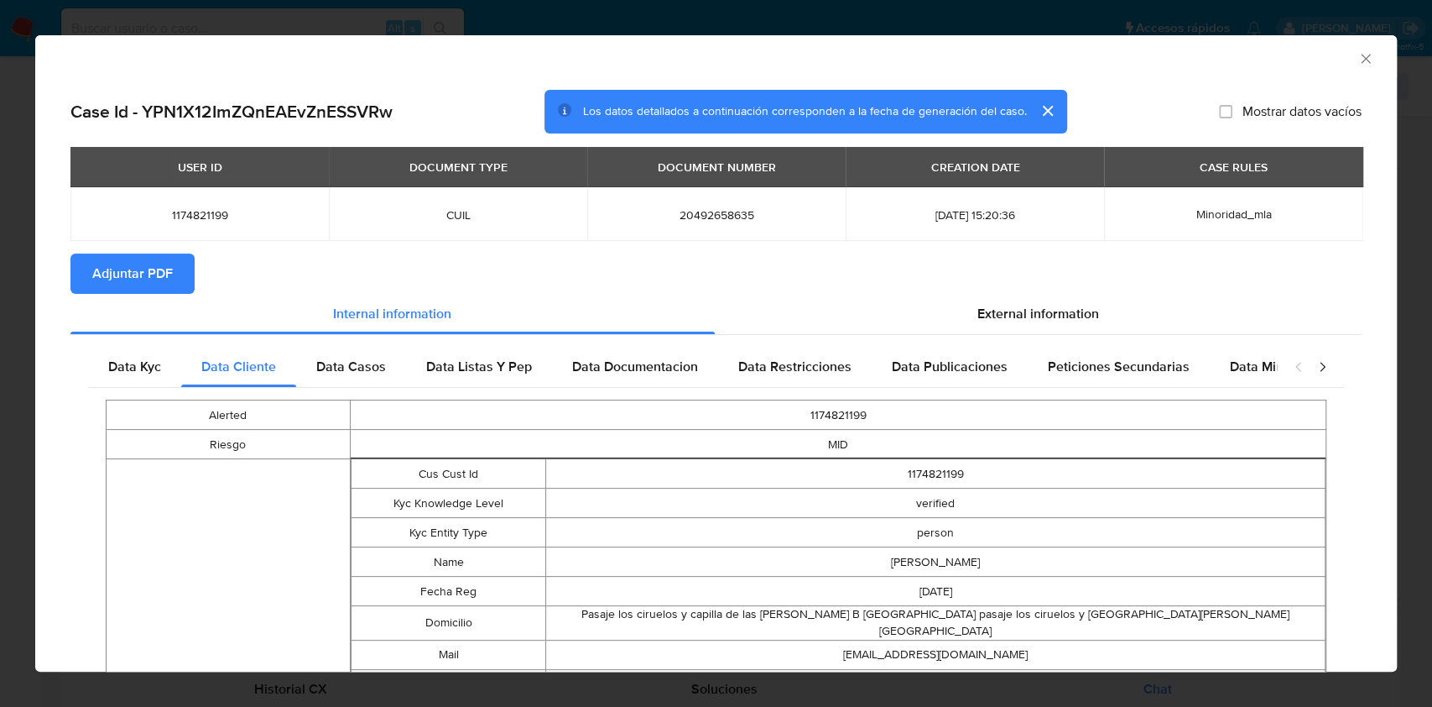
drag, startPoint x: 322, startPoint y: 363, endPoint x: 450, endPoint y: 346, distance: 128.8
click at [325, 363] on span "Data Casos" at bounding box center [351, 366] width 70 height 19
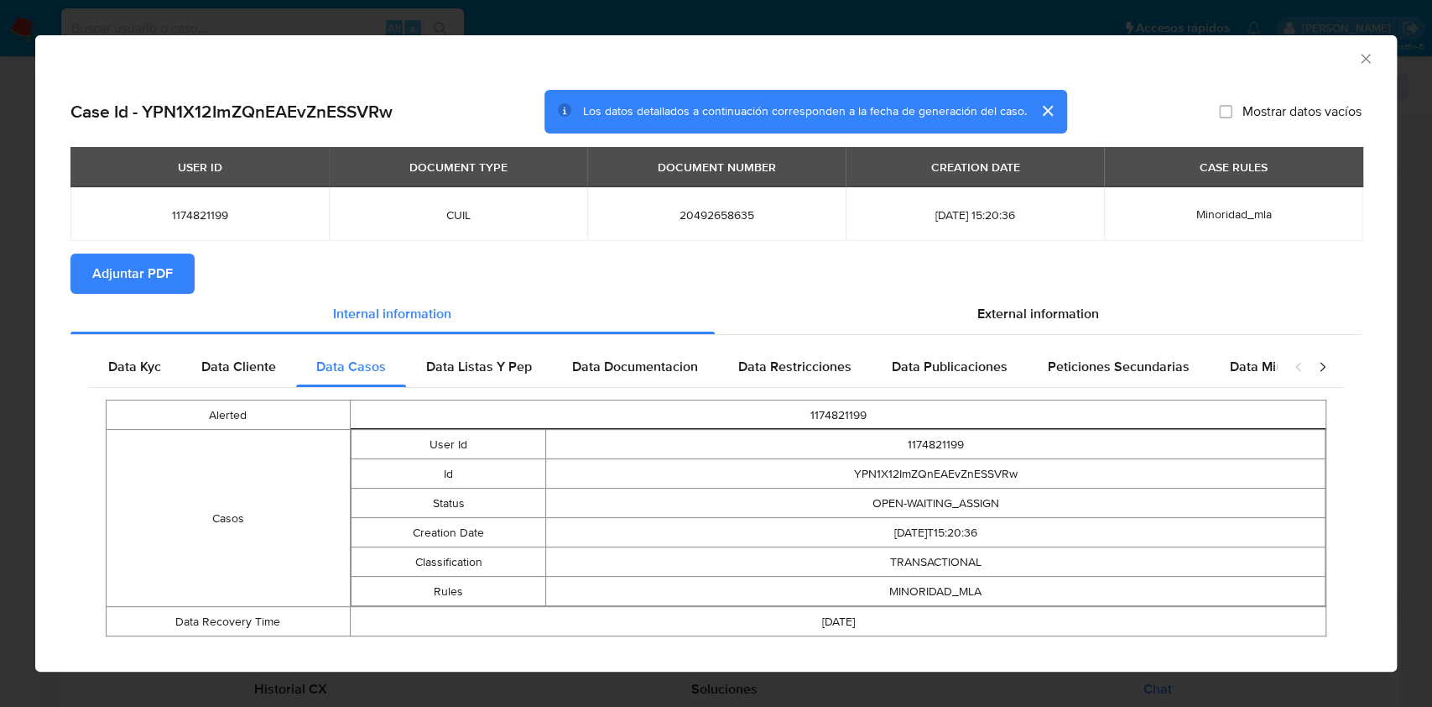
click at [450, 345] on div "Data Kyc Data Cliente Data Casos Data Listas Y Pep Data Documentacion Data Rest…" at bounding box center [715, 497] width 1291 height 325
click at [485, 362] on span "Data Listas Y Pep" at bounding box center [479, 366] width 106 height 19
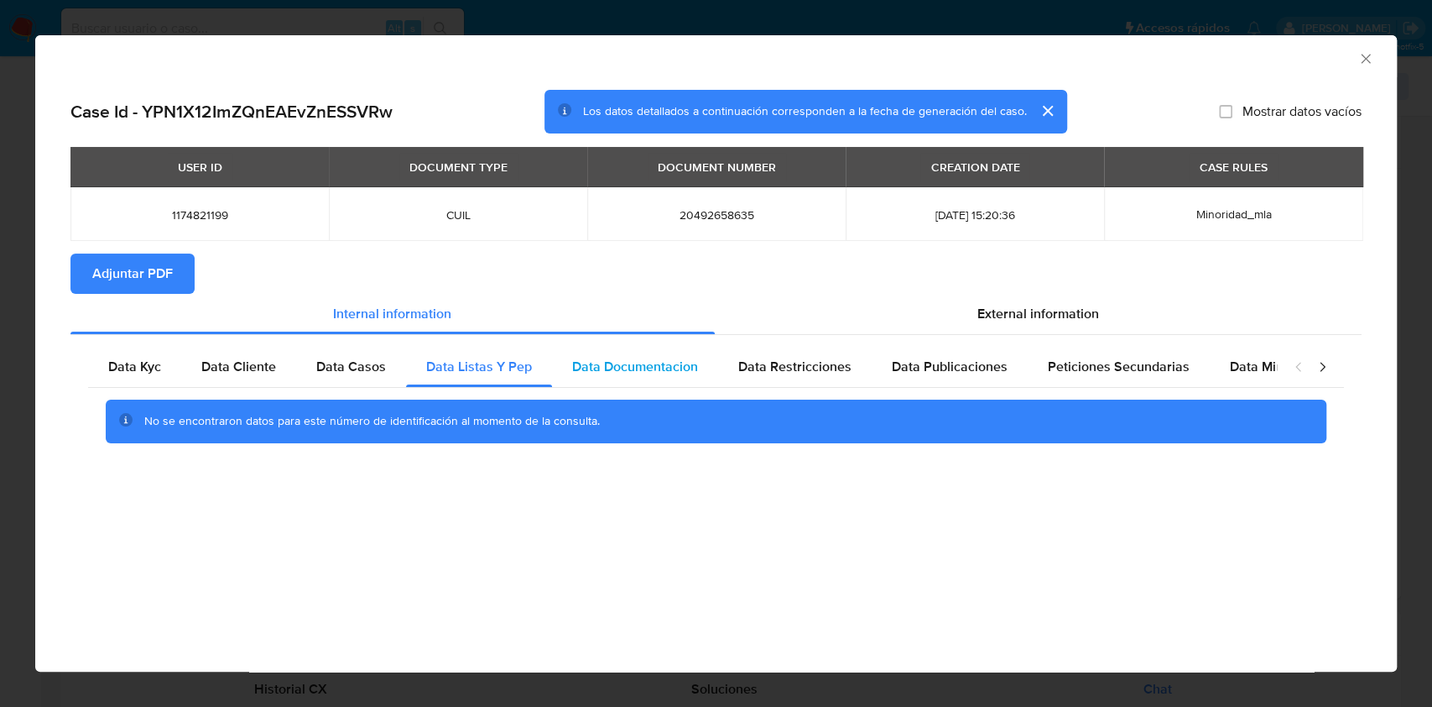
click at [618, 361] on span "Data Documentacion" at bounding box center [635, 366] width 126 height 19
click at [797, 373] on span "Data Restricciones" at bounding box center [794, 366] width 113 height 19
click at [949, 370] on span "Data Publicaciones" at bounding box center [950, 366] width 116 height 19
click at [1091, 372] on span "Peticiones Secundarias" at bounding box center [1119, 366] width 142 height 19
click at [1240, 378] on div "Data Minoridad" at bounding box center [1276, 367] width 133 height 40
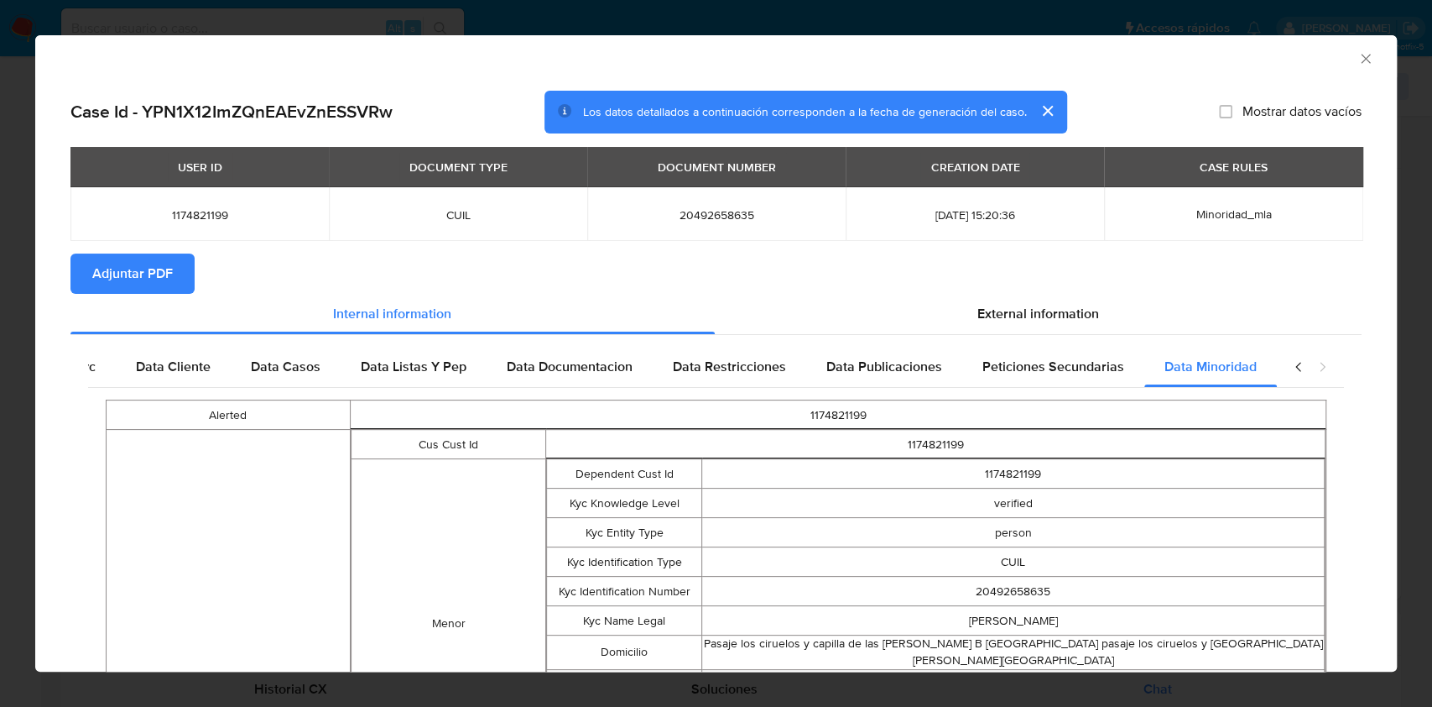
scroll to position [0, 74]
click at [968, 294] on div "External information" at bounding box center [1039, 314] width 648 height 40
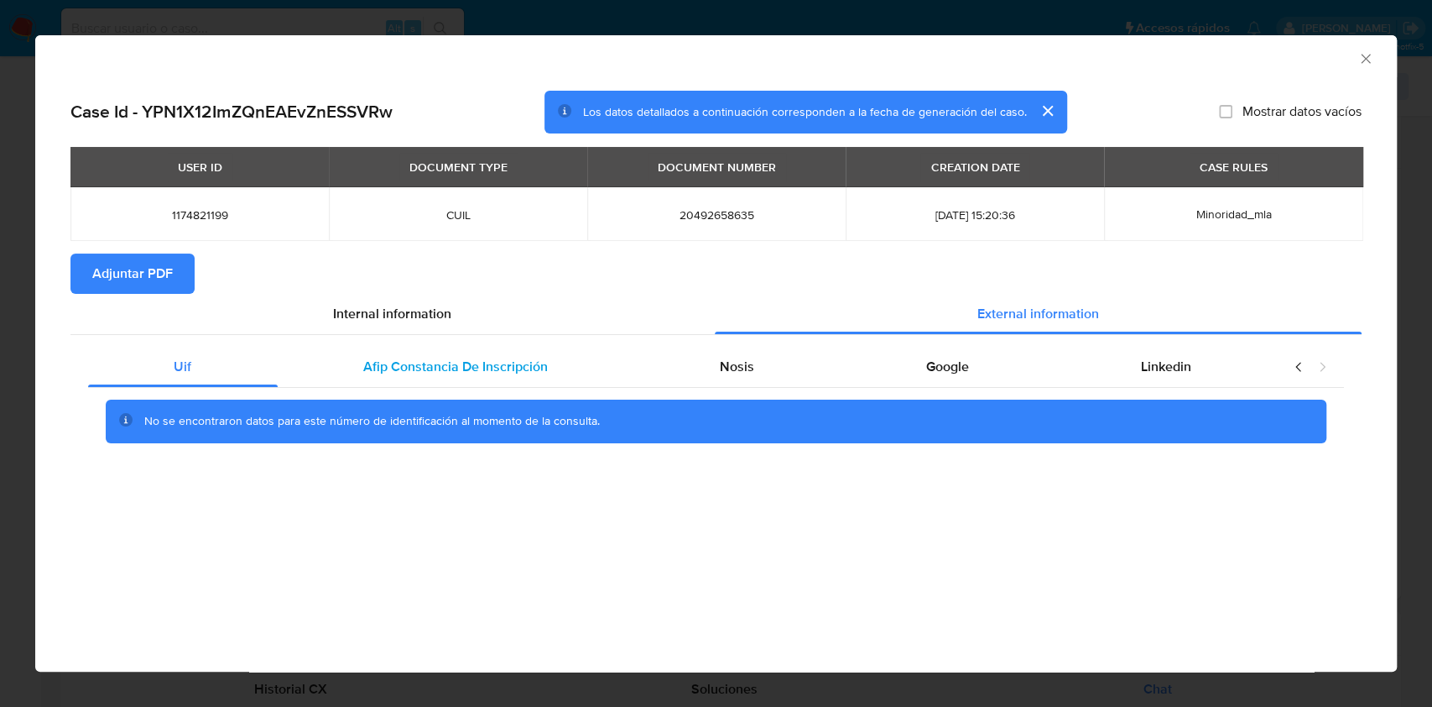
scroll to position [0, 0]
click at [415, 359] on span "Afip Constancia De Inscripción" at bounding box center [455, 366] width 185 height 19
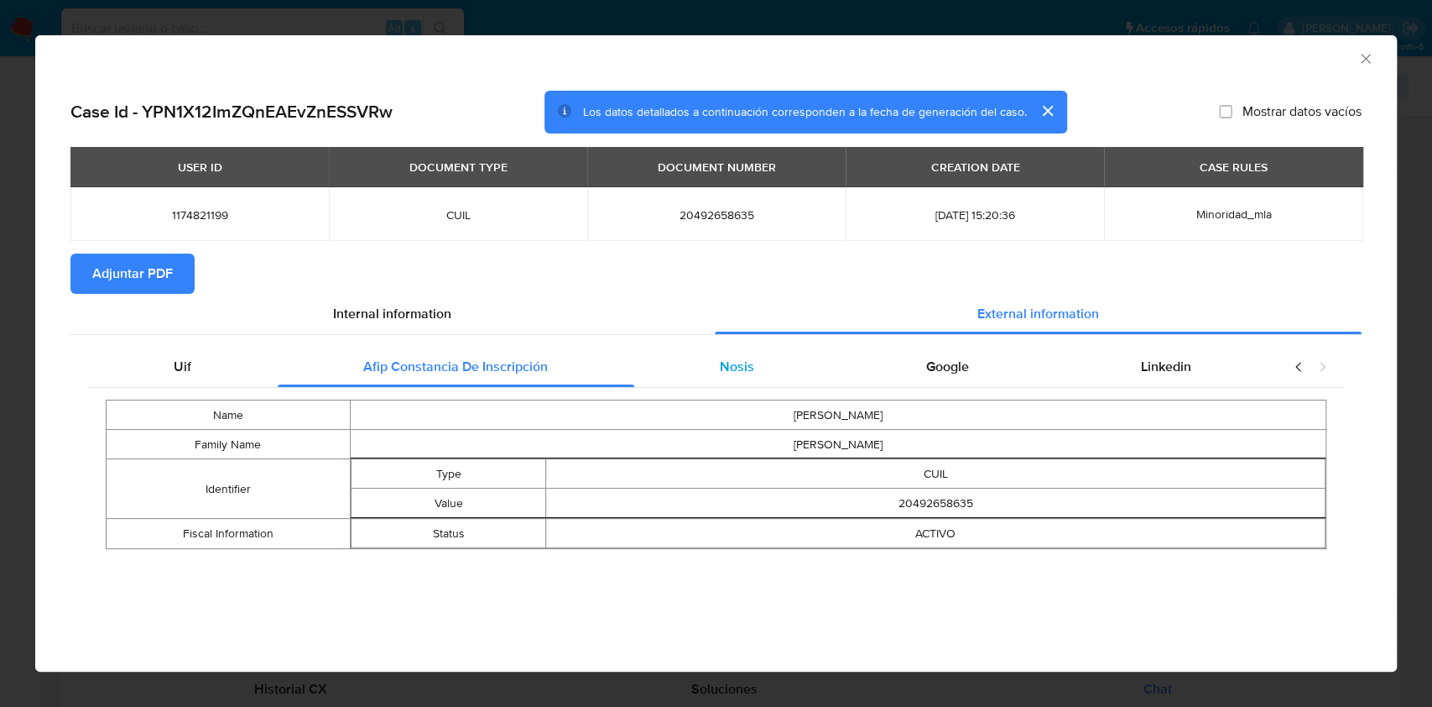
click at [784, 385] on div "Nosis" at bounding box center [737, 367] width 206 height 40
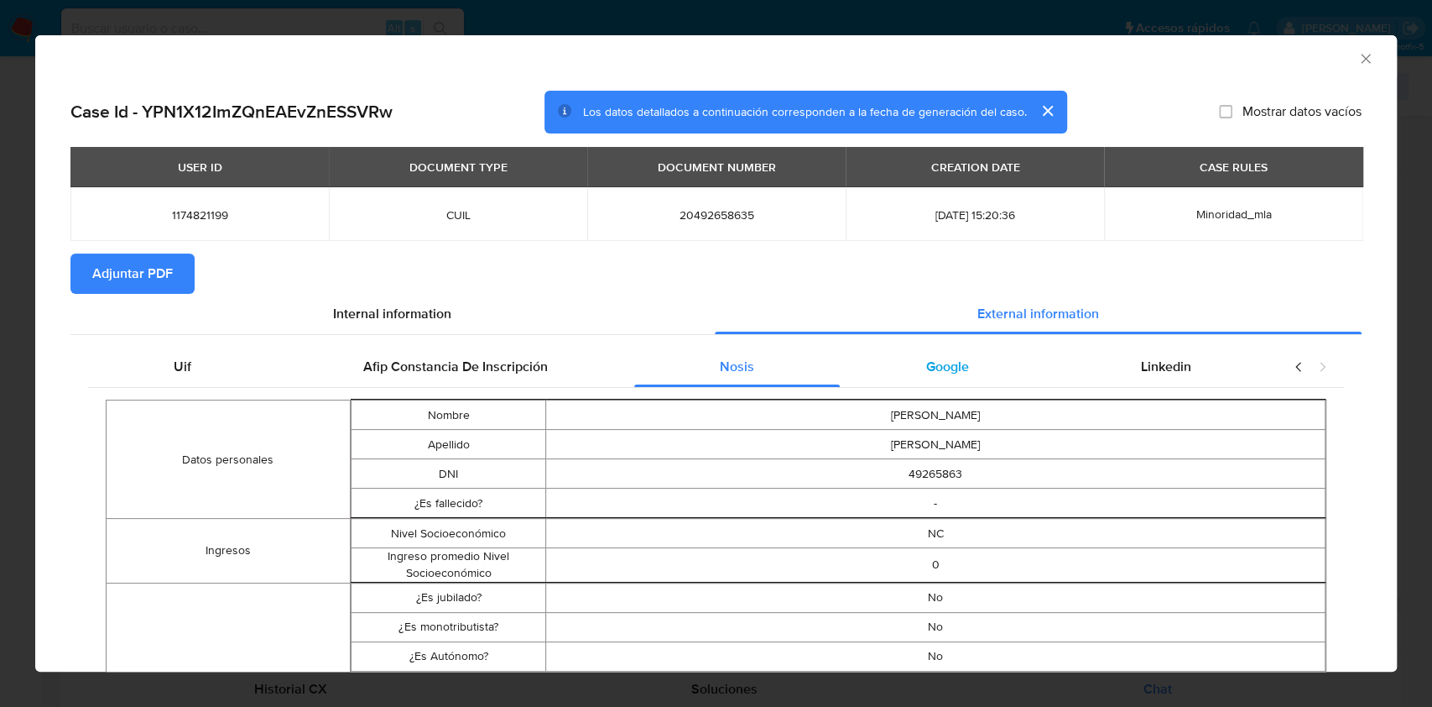
click at [926, 359] on span "Google" at bounding box center [947, 366] width 43 height 19
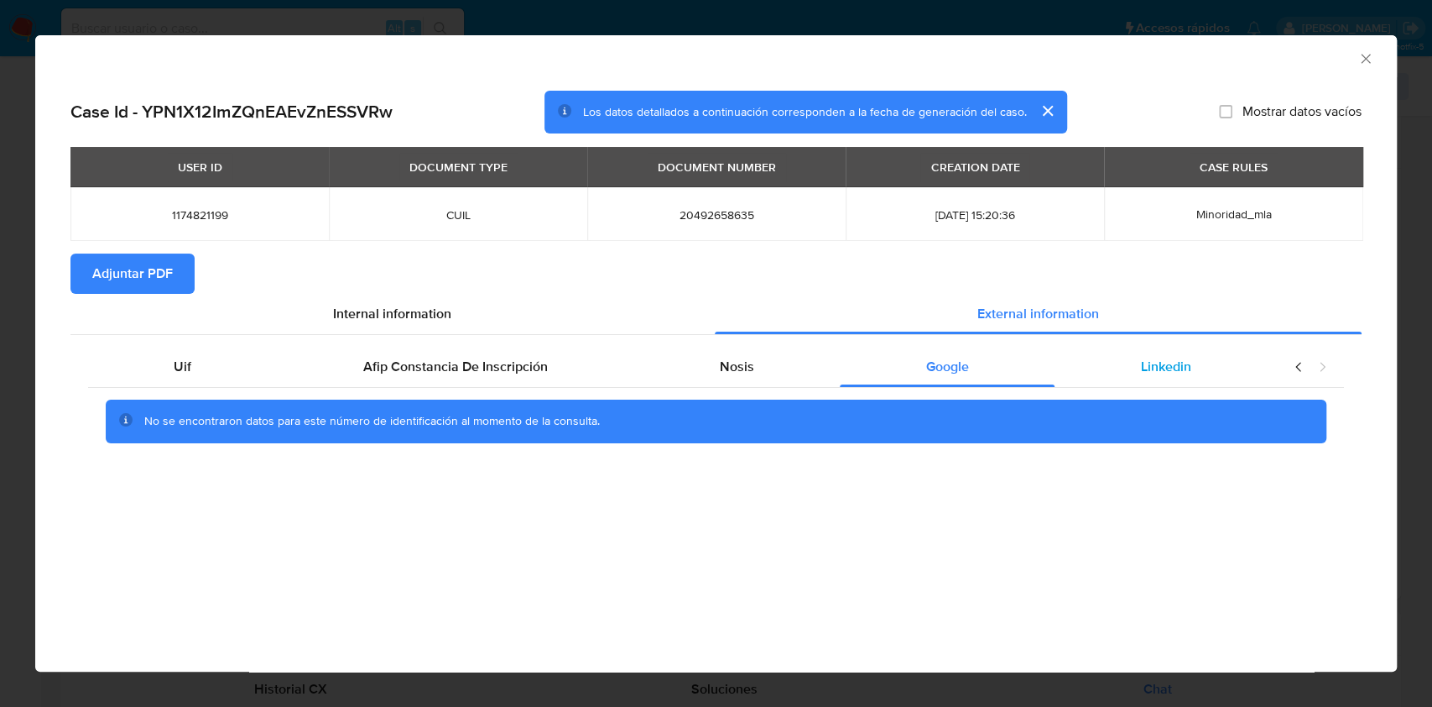
click at [1164, 359] on span "Linkedin" at bounding box center [1166, 366] width 50 height 19
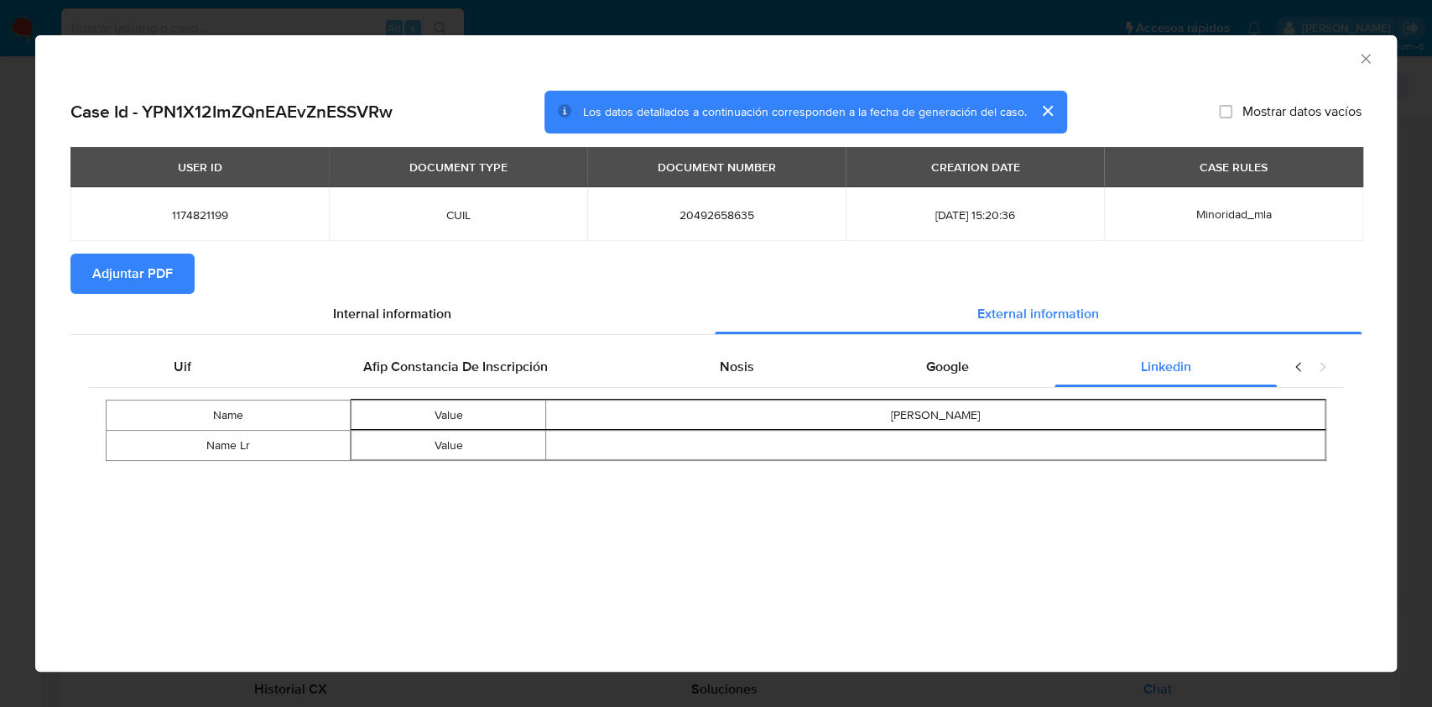
click at [143, 263] on span "Adjuntar PDF" at bounding box center [132, 273] width 81 height 37
click at [1365, 57] on icon "Cerrar ventana" at bounding box center [1366, 58] width 17 height 17
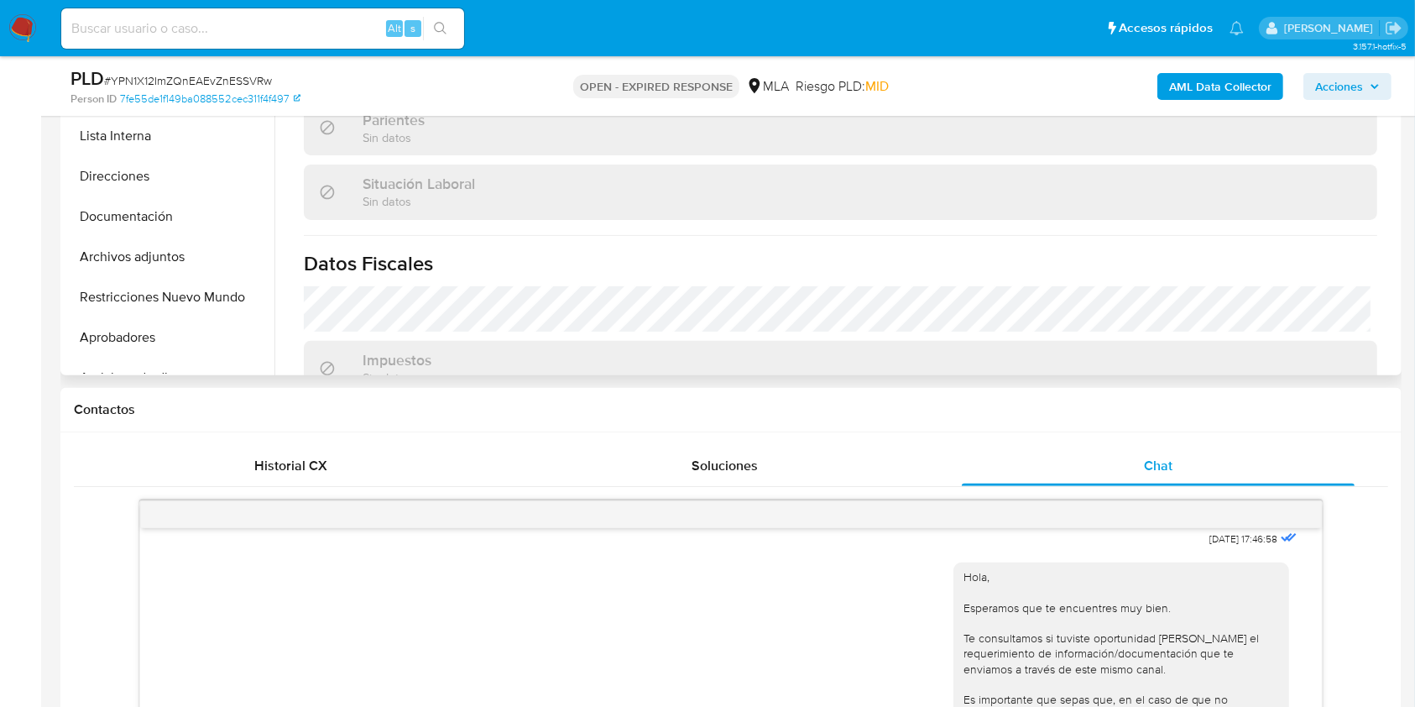
scroll to position [884, 0]
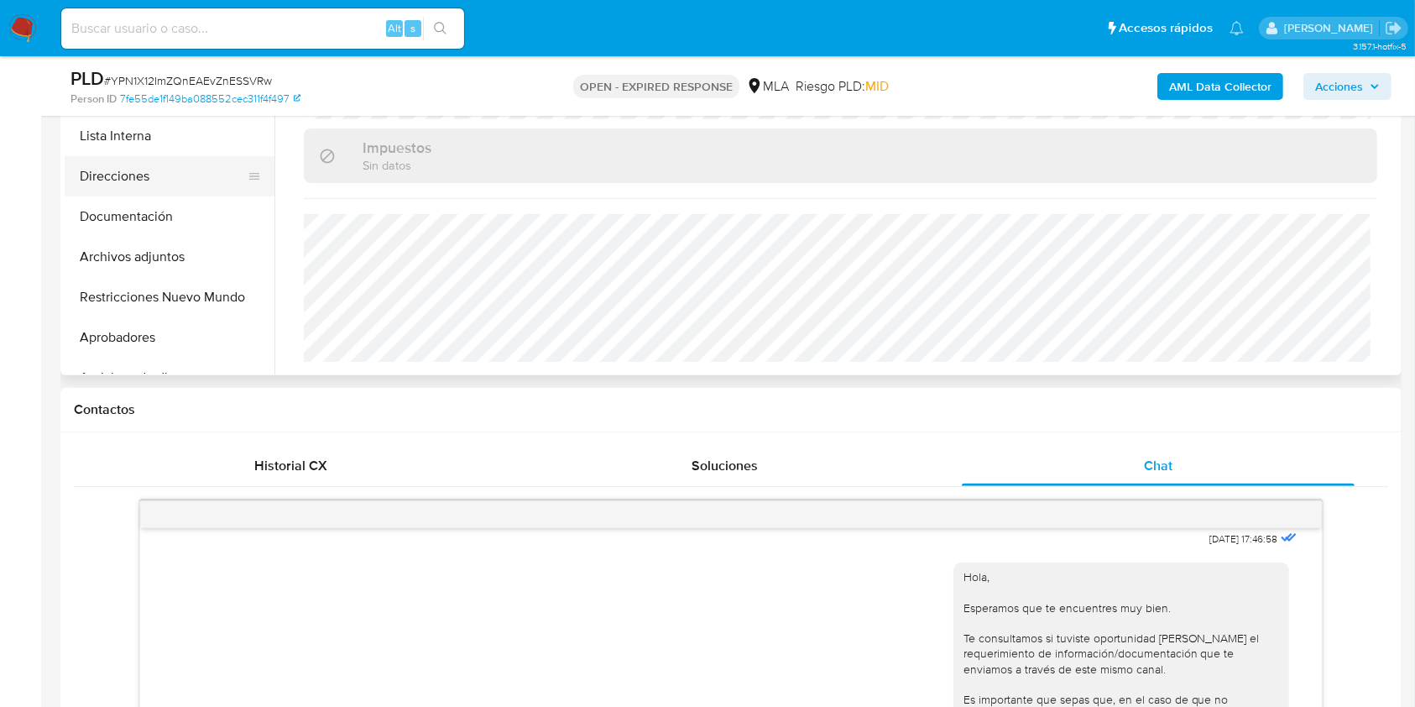
click at [117, 158] on button "Direcciones" at bounding box center [163, 176] width 196 height 40
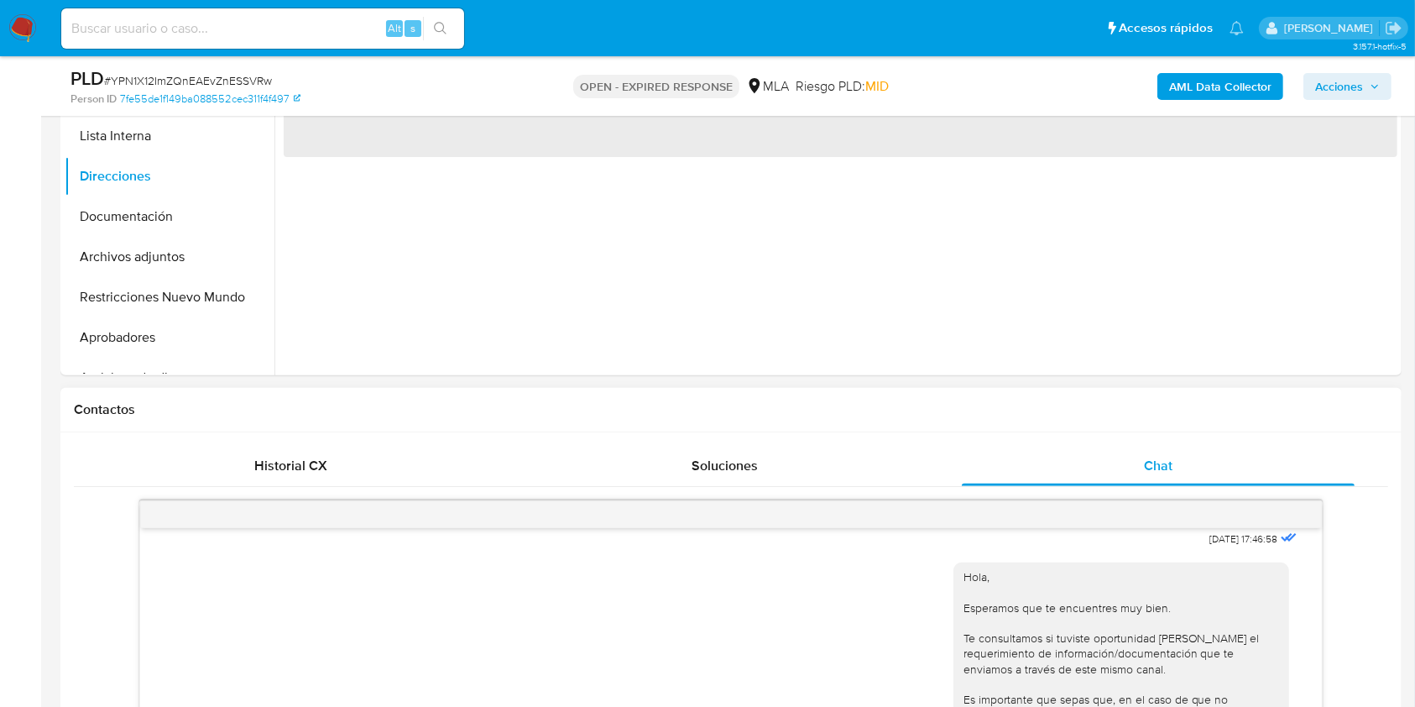
scroll to position [154, 0]
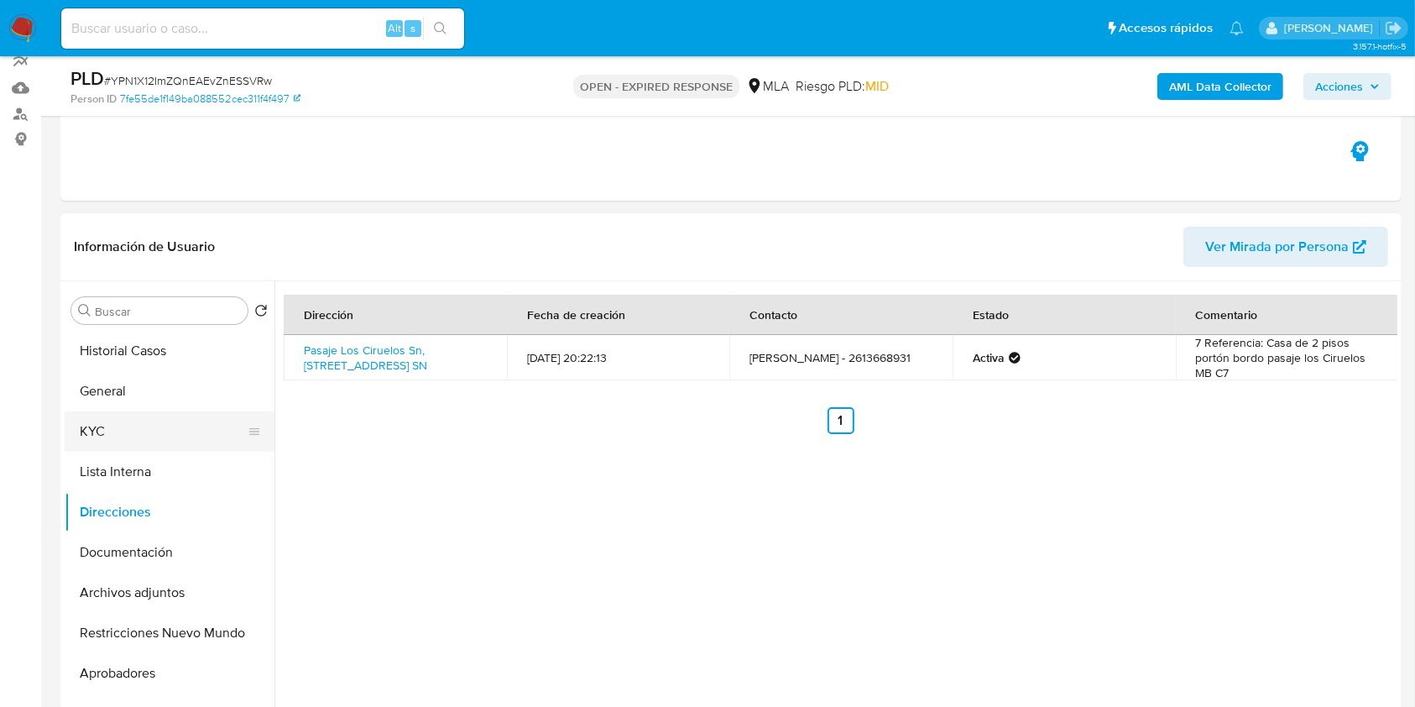
click at [109, 427] on button "KYC" at bounding box center [163, 431] width 196 height 40
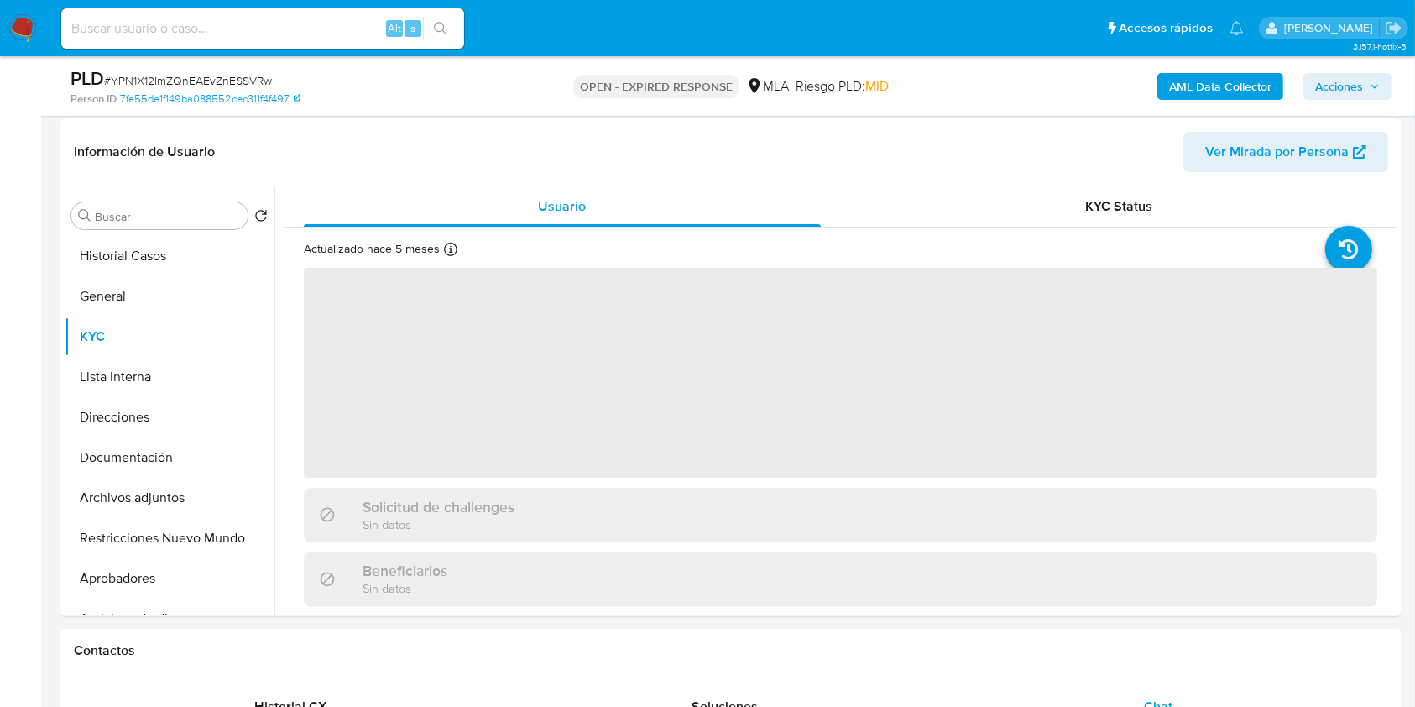
scroll to position [378, 0]
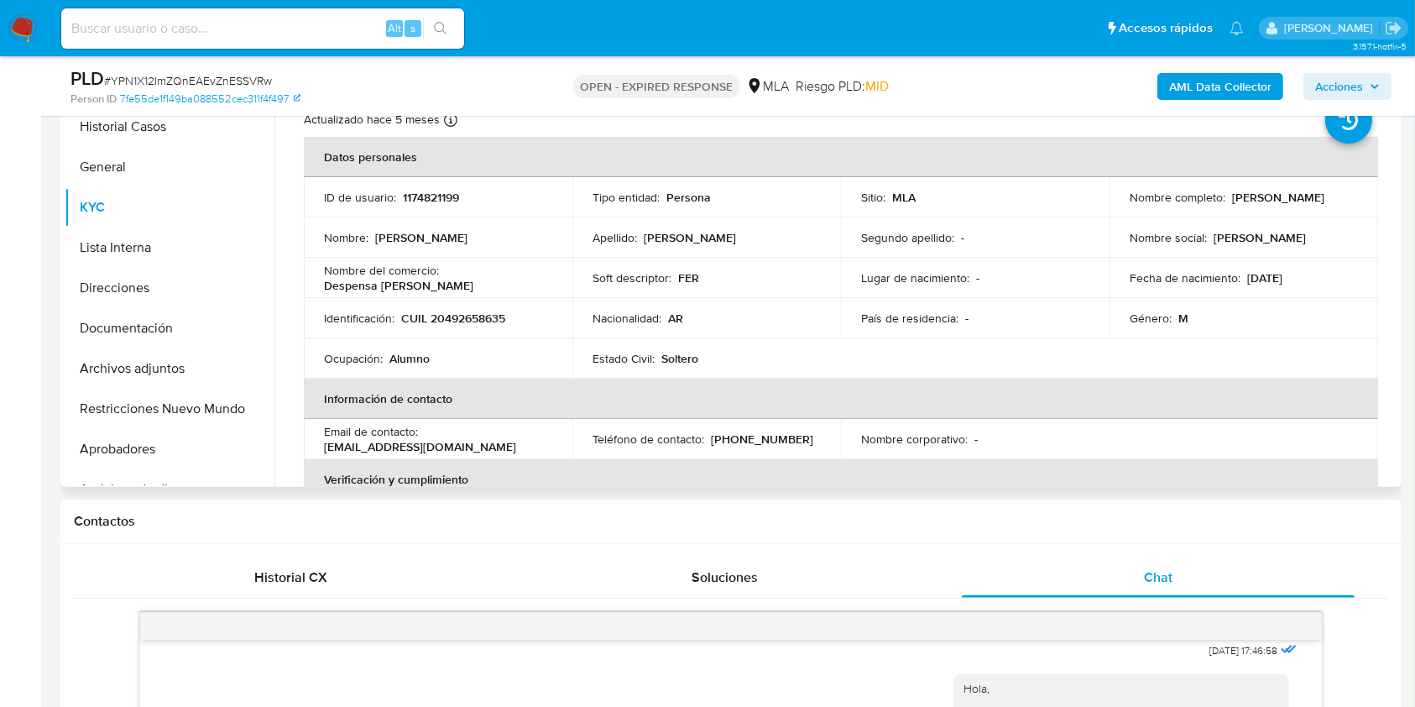
click at [755, 435] on p "(261) 7185215" at bounding box center [762, 438] width 102 height 15
copy p "7185215"
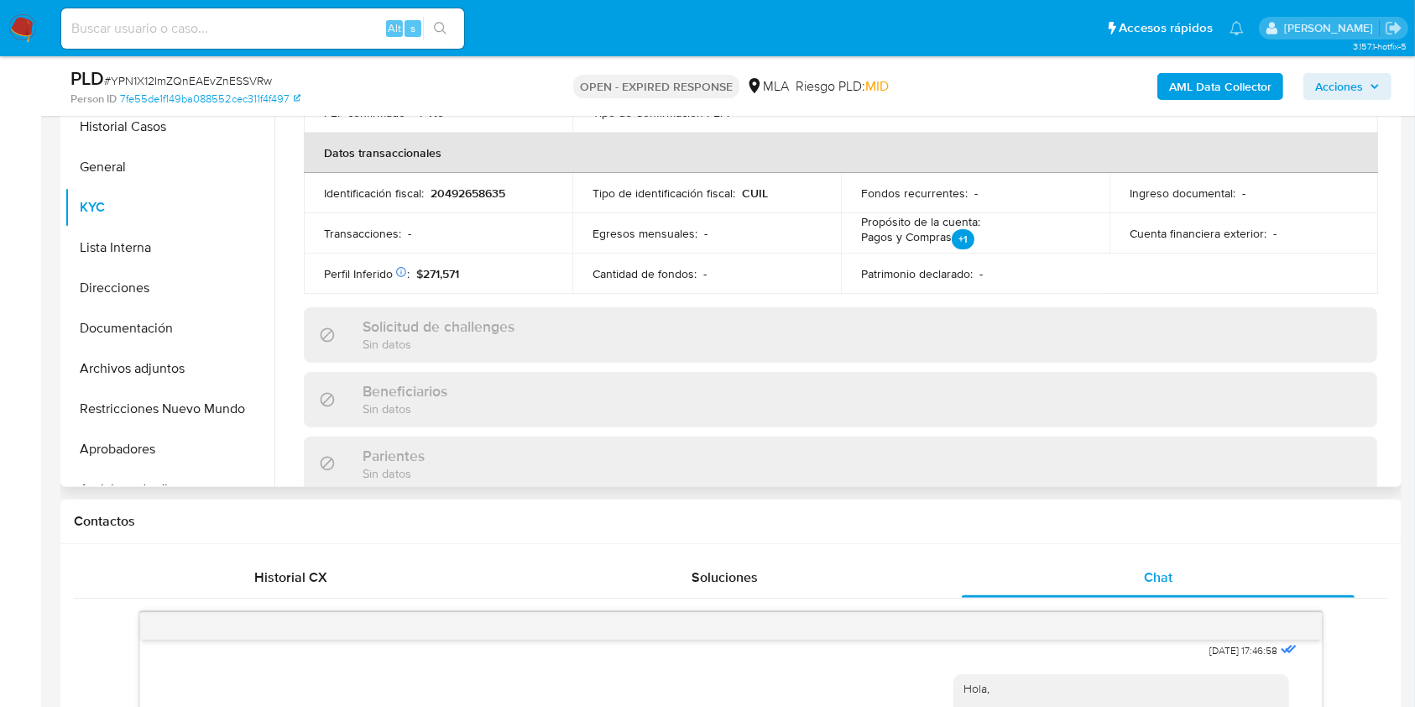
scroll to position [884, 0]
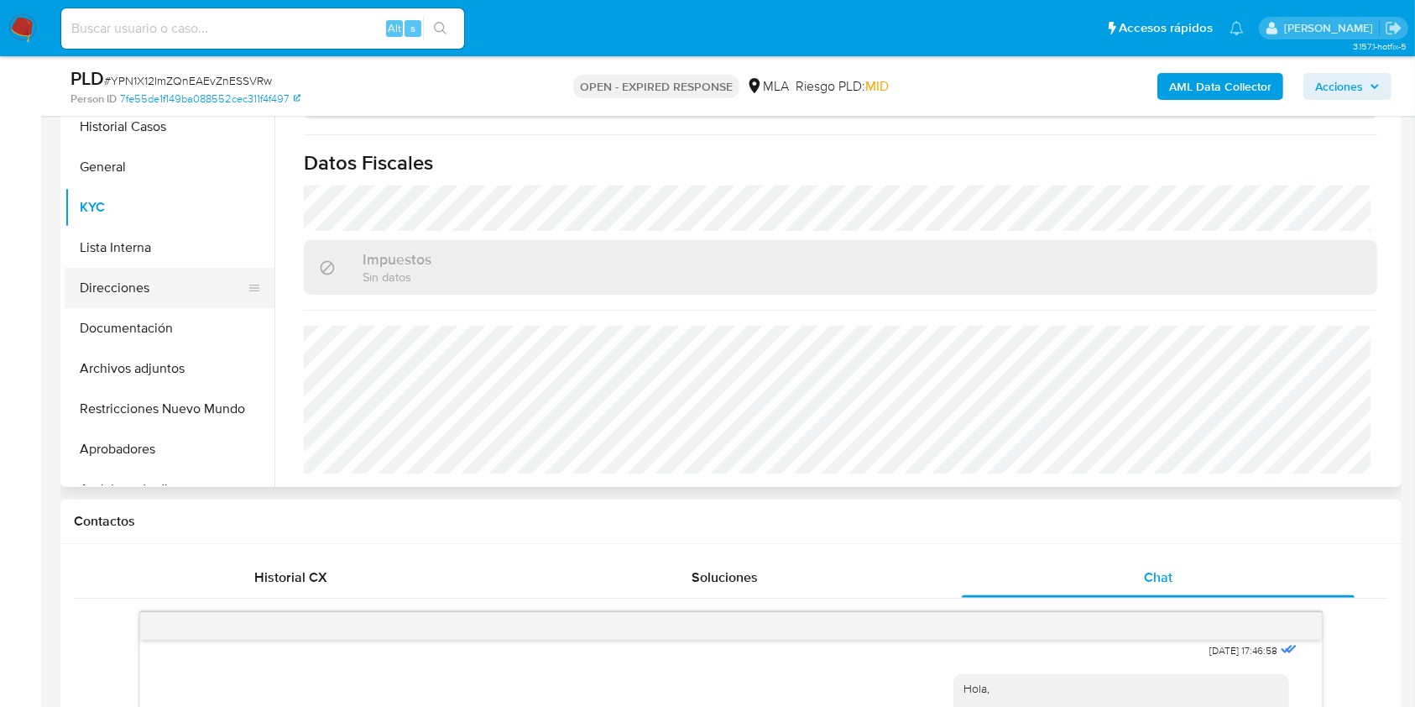
click at [154, 290] on button "Direcciones" at bounding box center [163, 288] width 196 height 40
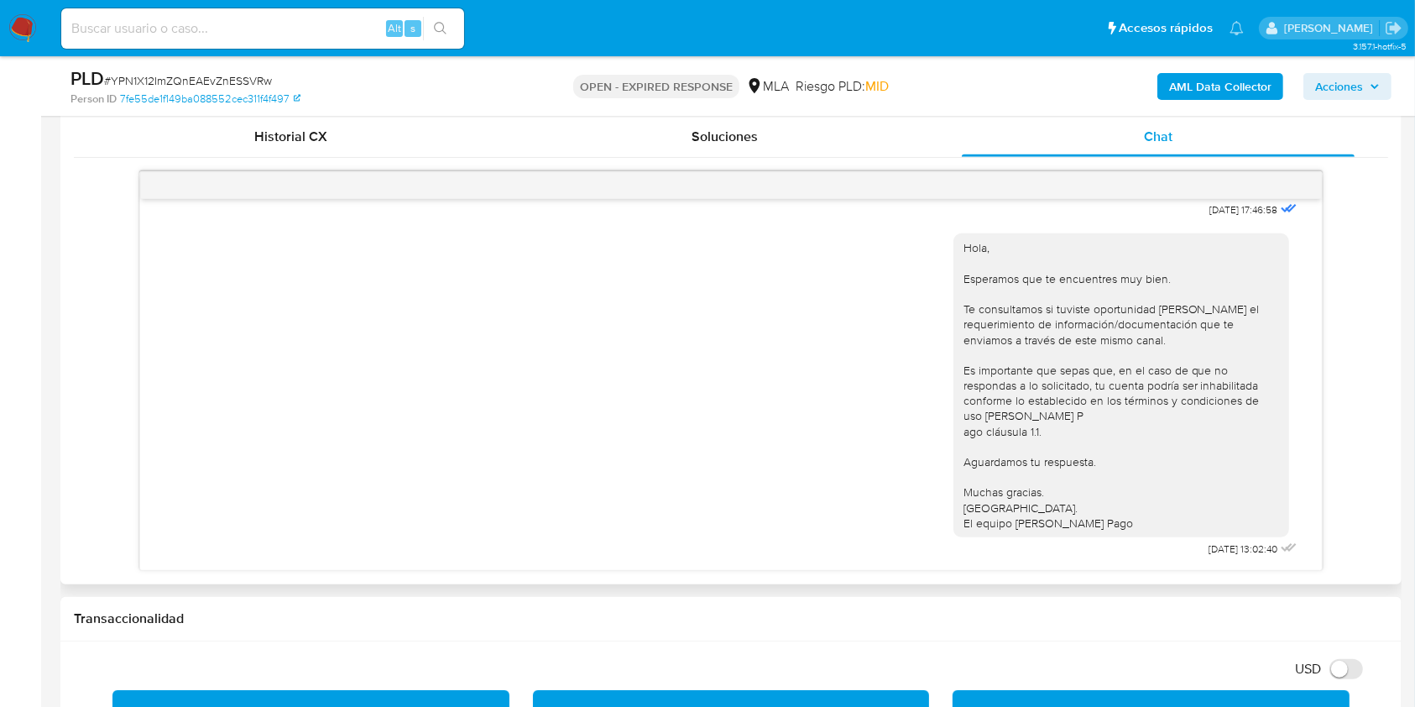
scroll to position [938, 0]
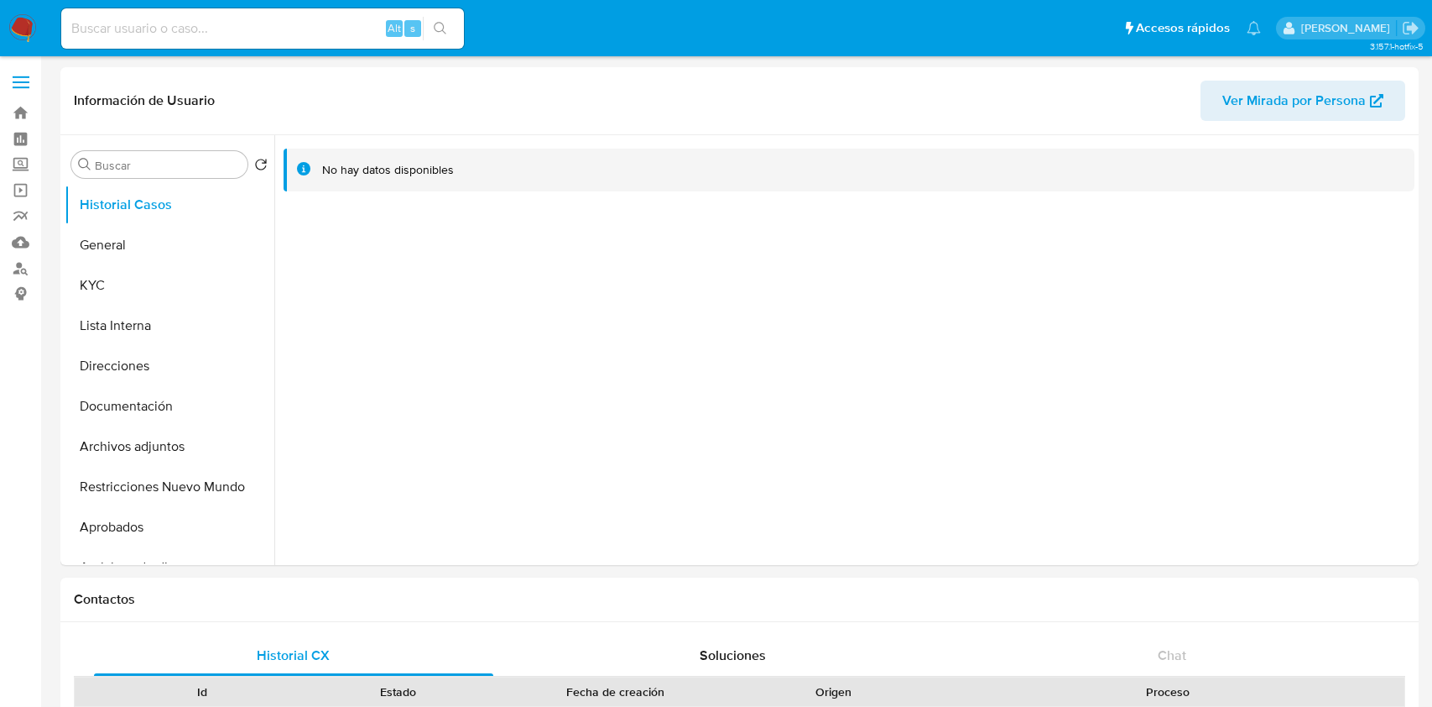
select select "10"
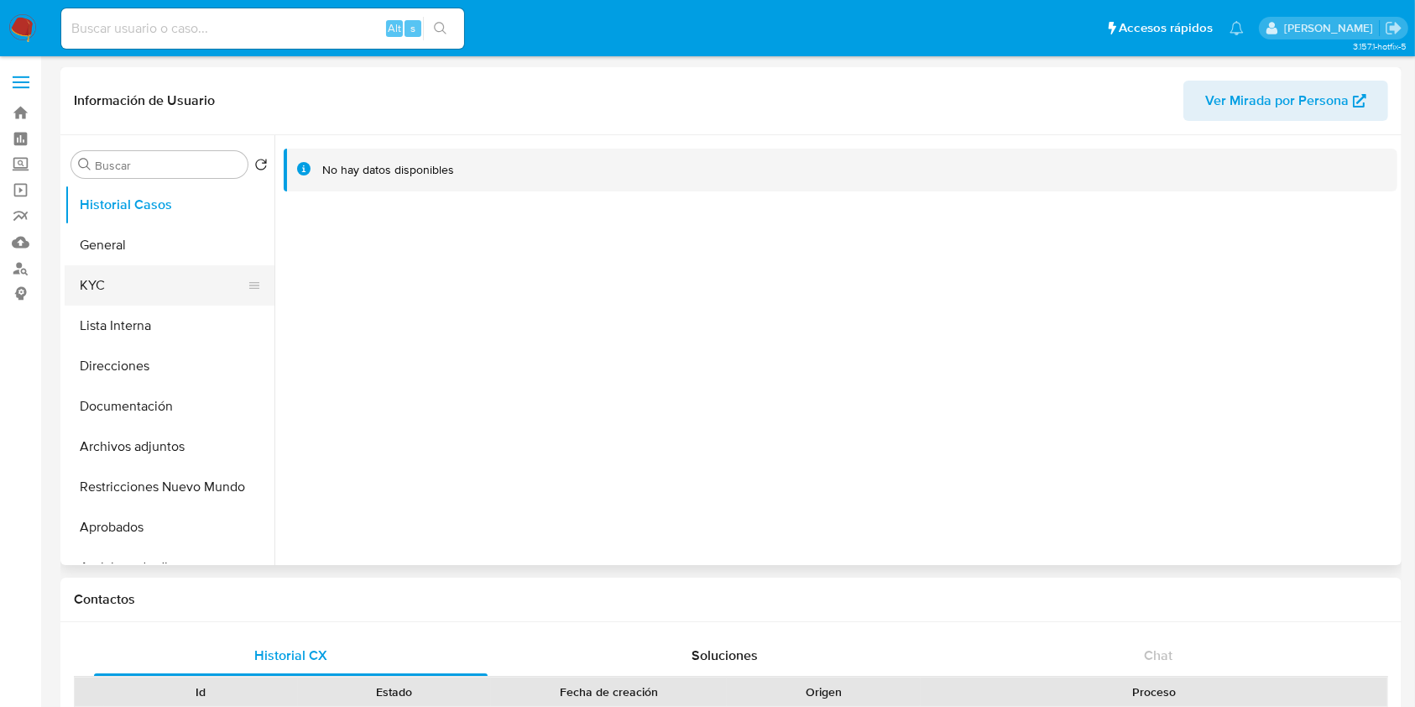
click at [151, 274] on button "KYC" at bounding box center [163, 285] width 196 height 40
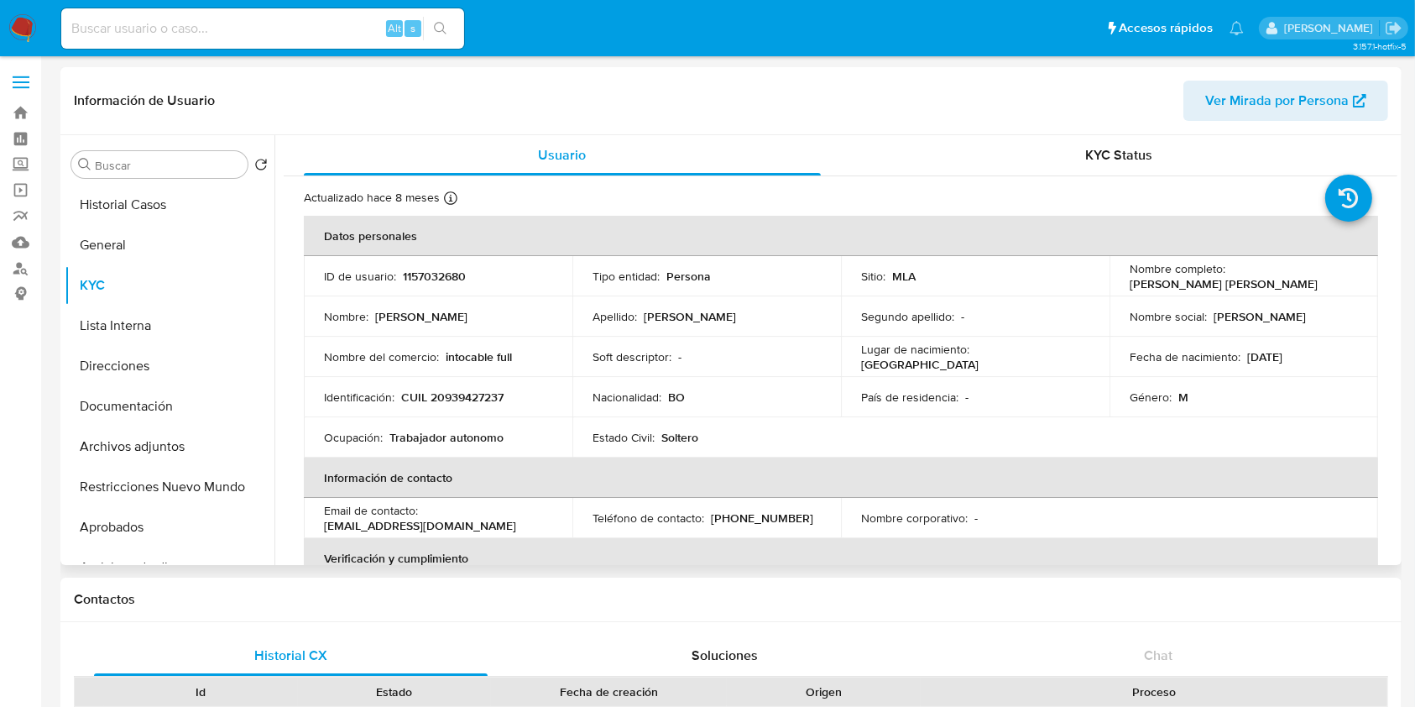
click at [477, 395] on p "CUIL 20939427237" at bounding box center [452, 396] width 102 height 15
copy p "20939427237"
click at [469, 446] on td "Ocupación : Trabajador autonomo" at bounding box center [438, 437] width 269 height 40
click at [456, 392] on p "CUIL 20939427237" at bounding box center [452, 396] width 102 height 15
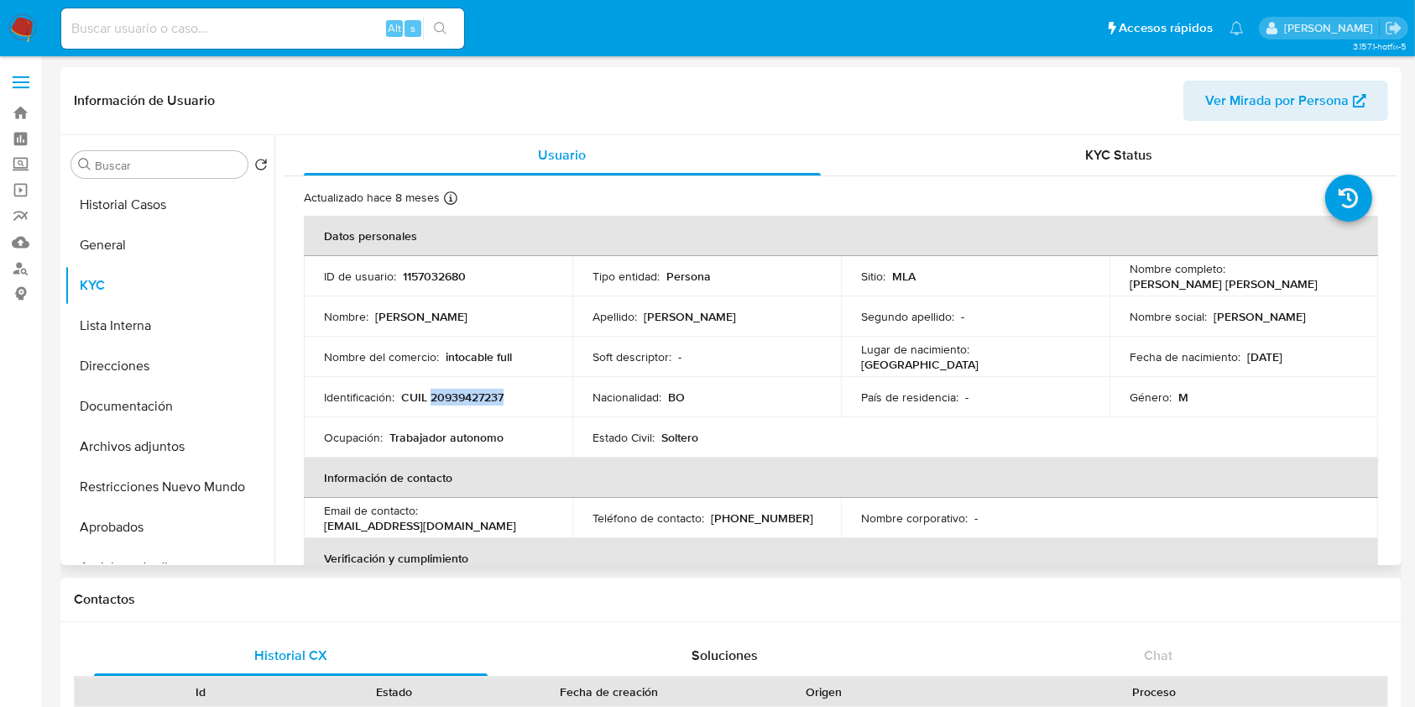
click at [456, 392] on p "CUIL 20939427237" at bounding box center [452, 396] width 102 height 15
copy p "20939427237"
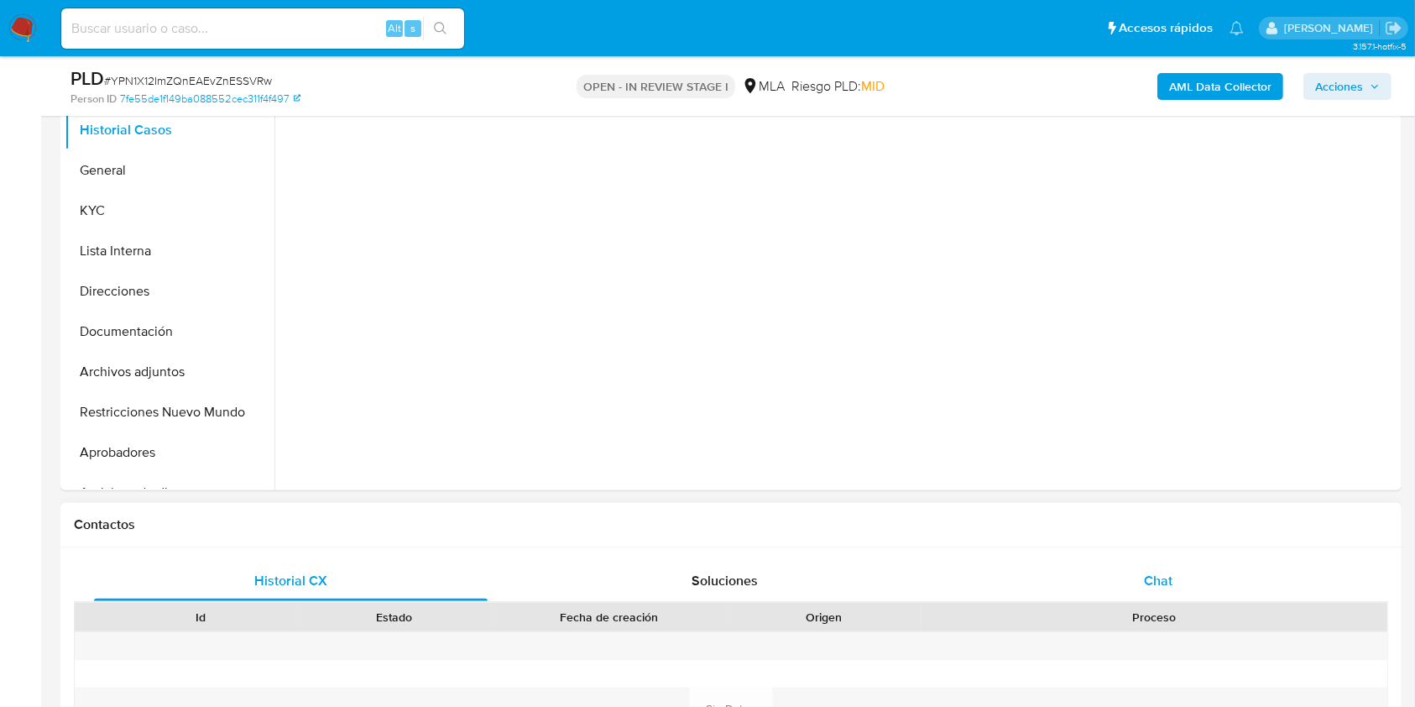
scroll to position [447, 0]
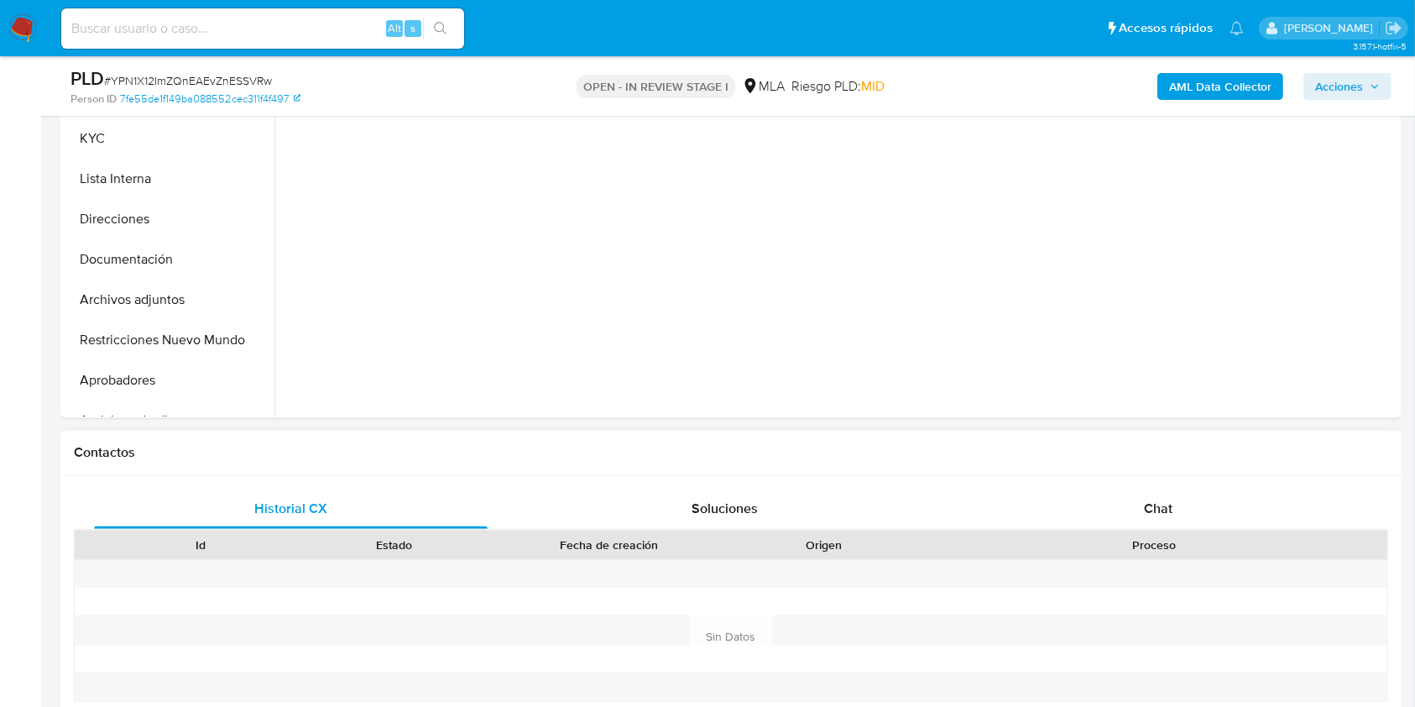
drag, startPoint x: 1187, startPoint y: 578, endPoint x: 1202, endPoint y: 537, distance: 43.5
click at [1187, 579] on div at bounding box center [1154, 574] width 467 height 28
click at [1202, 522] on div "Chat" at bounding box center [1159, 508] width 394 height 40
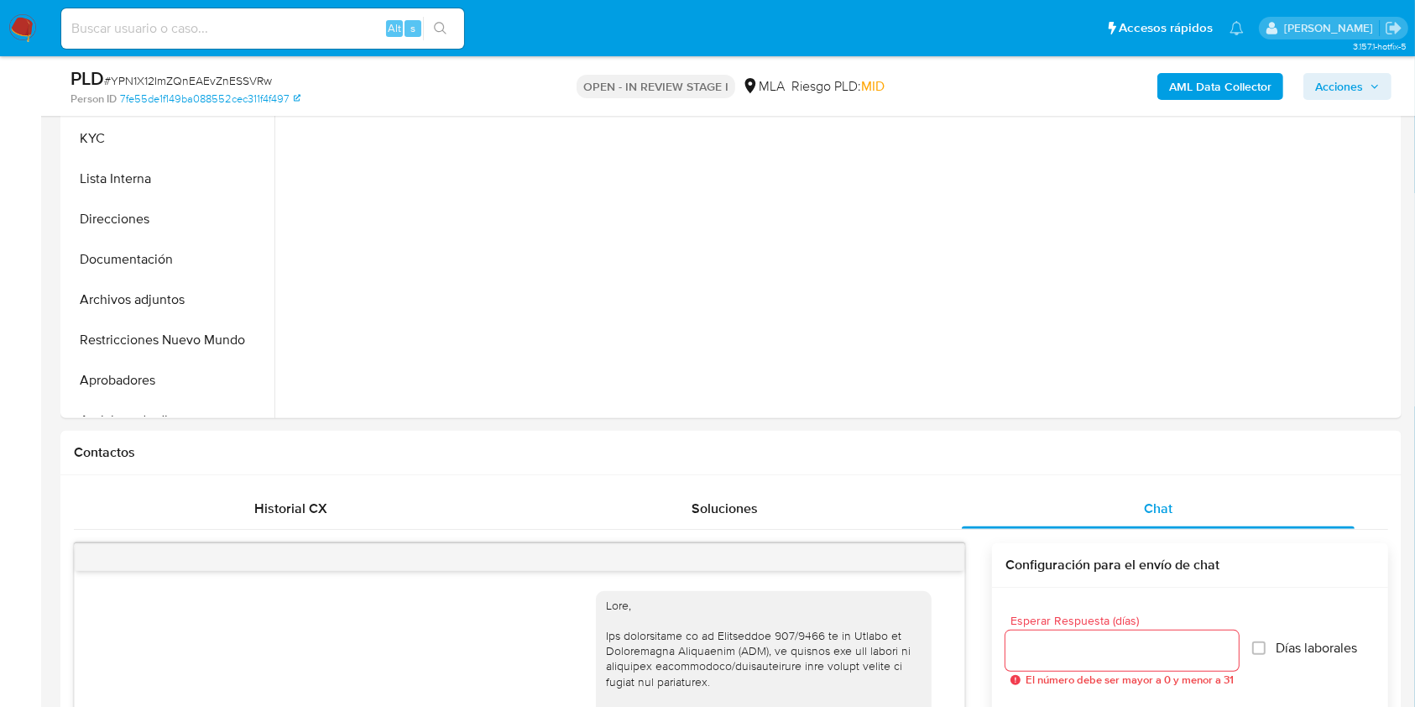
select select "10"
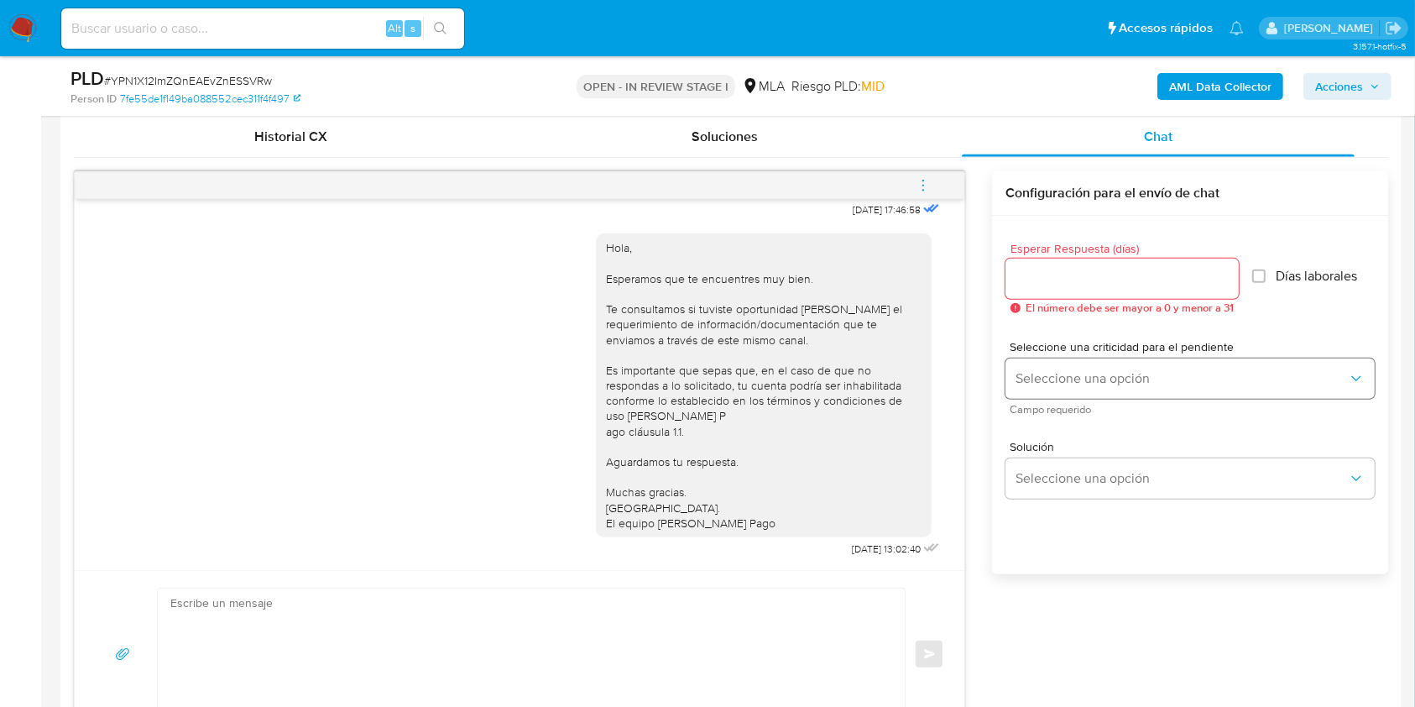
scroll to position [843, 0]
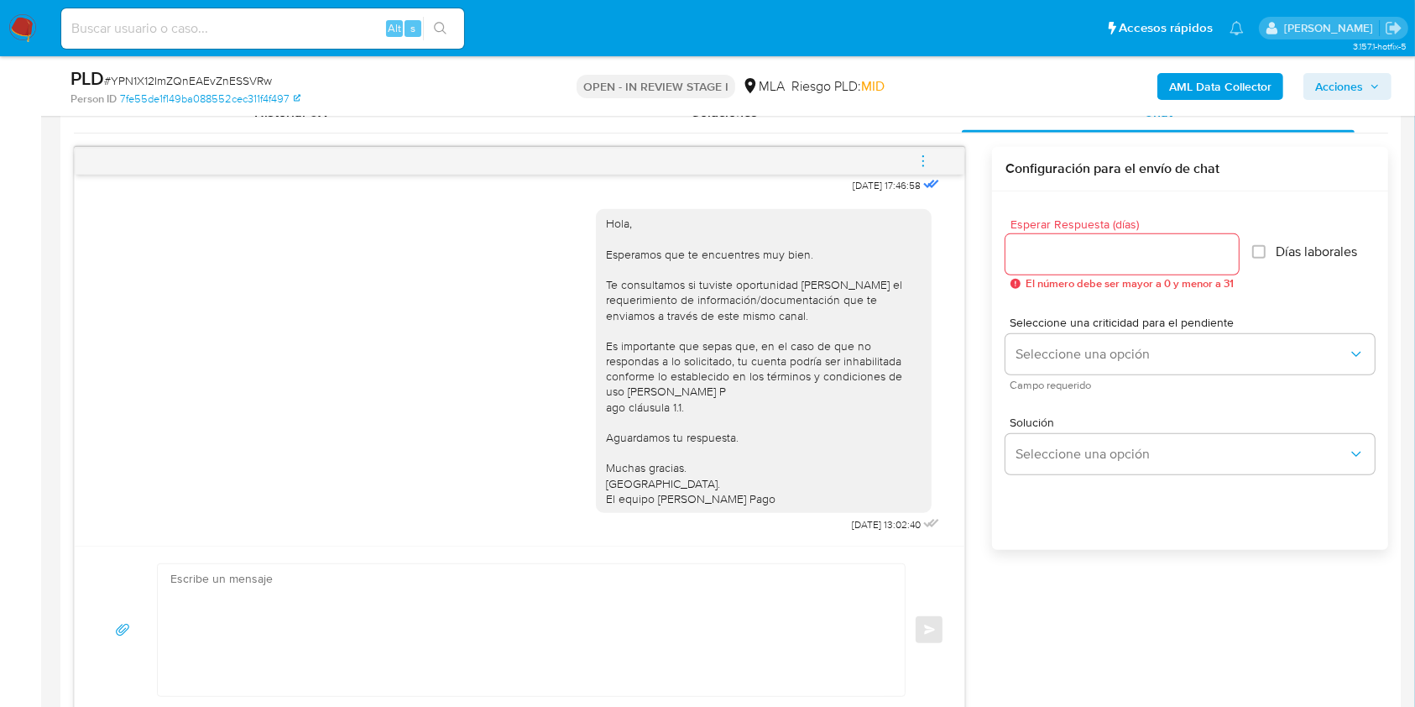
drag, startPoint x: 917, startPoint y: 143, endPoint x: 884, endPoint y: 157, distance: 35.4
click at [917, 143] on span "menu-action" at bounding box center [922, 161] width 15 height 40
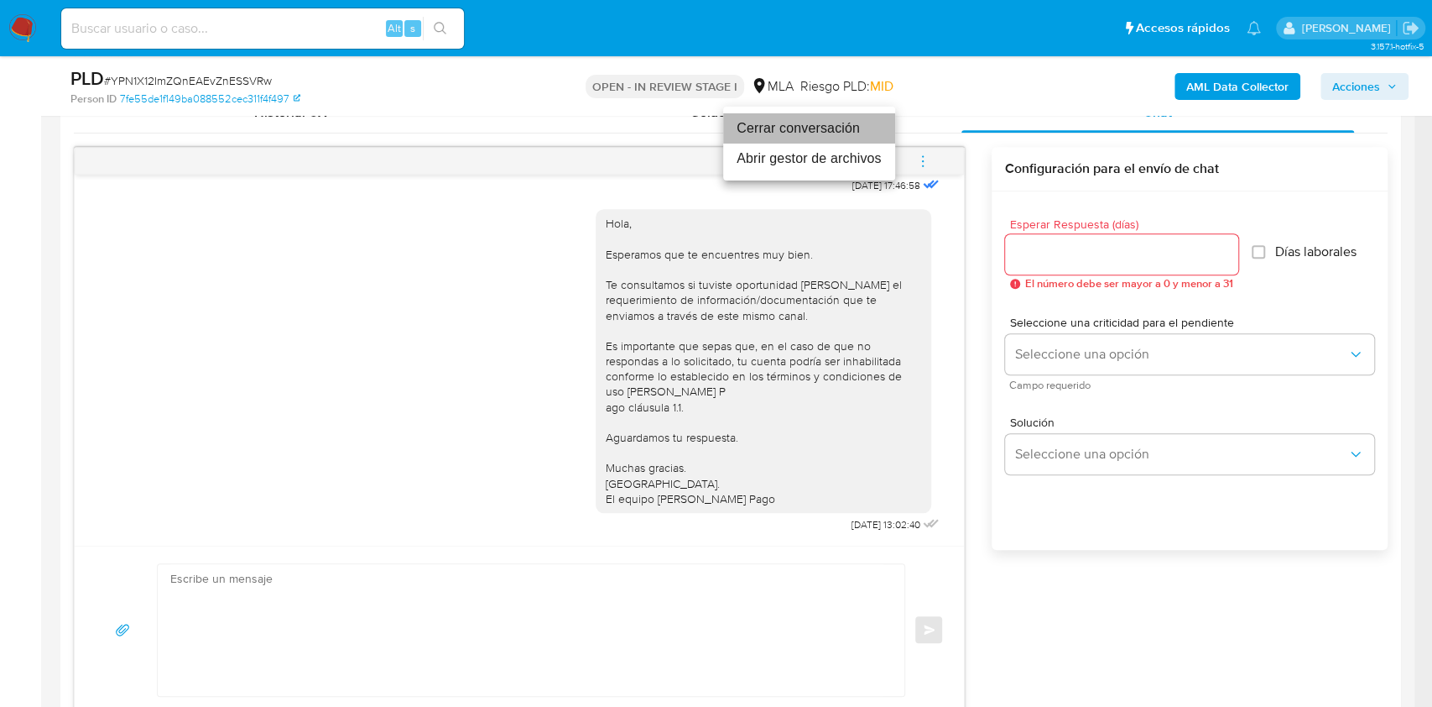
click at [787, 128] on li "Cerrar conversación" at bounding box center [809, 128] width 172 height 30
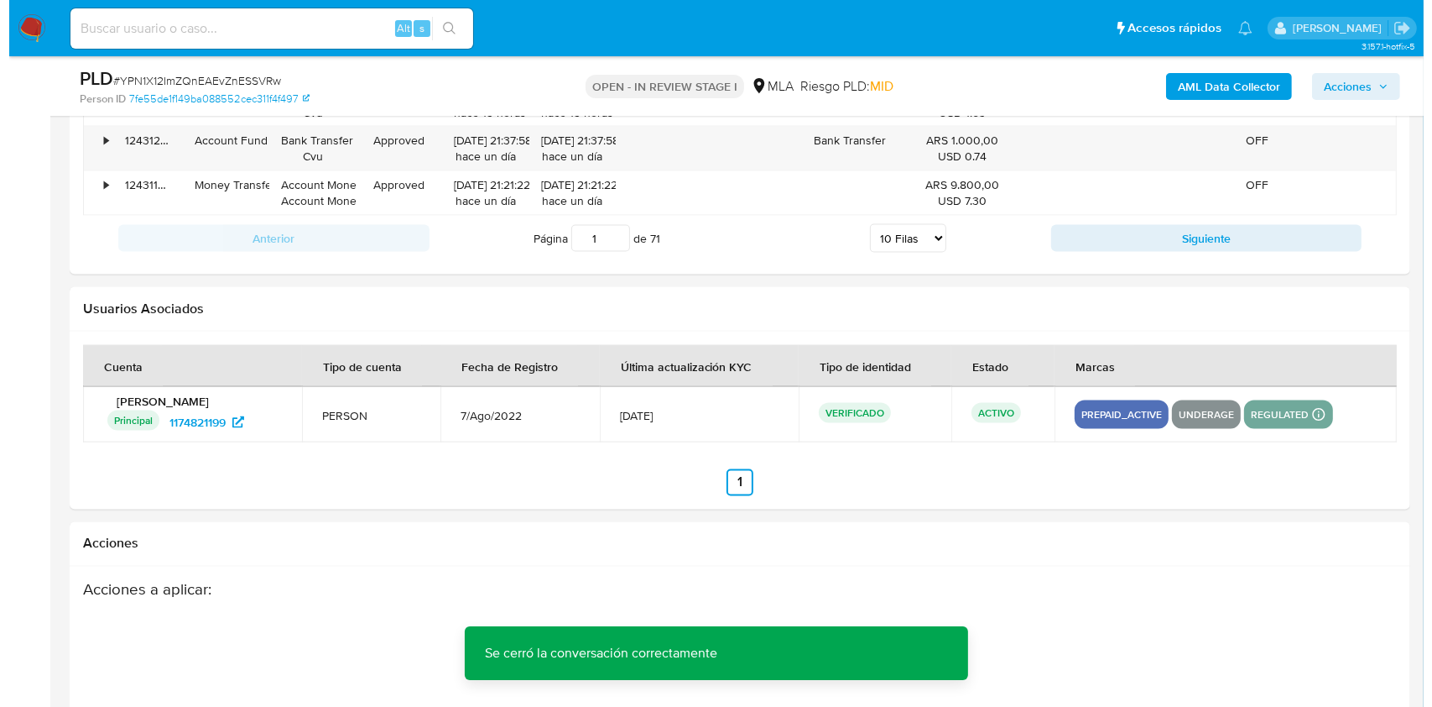
scroll to position [2951, 0]
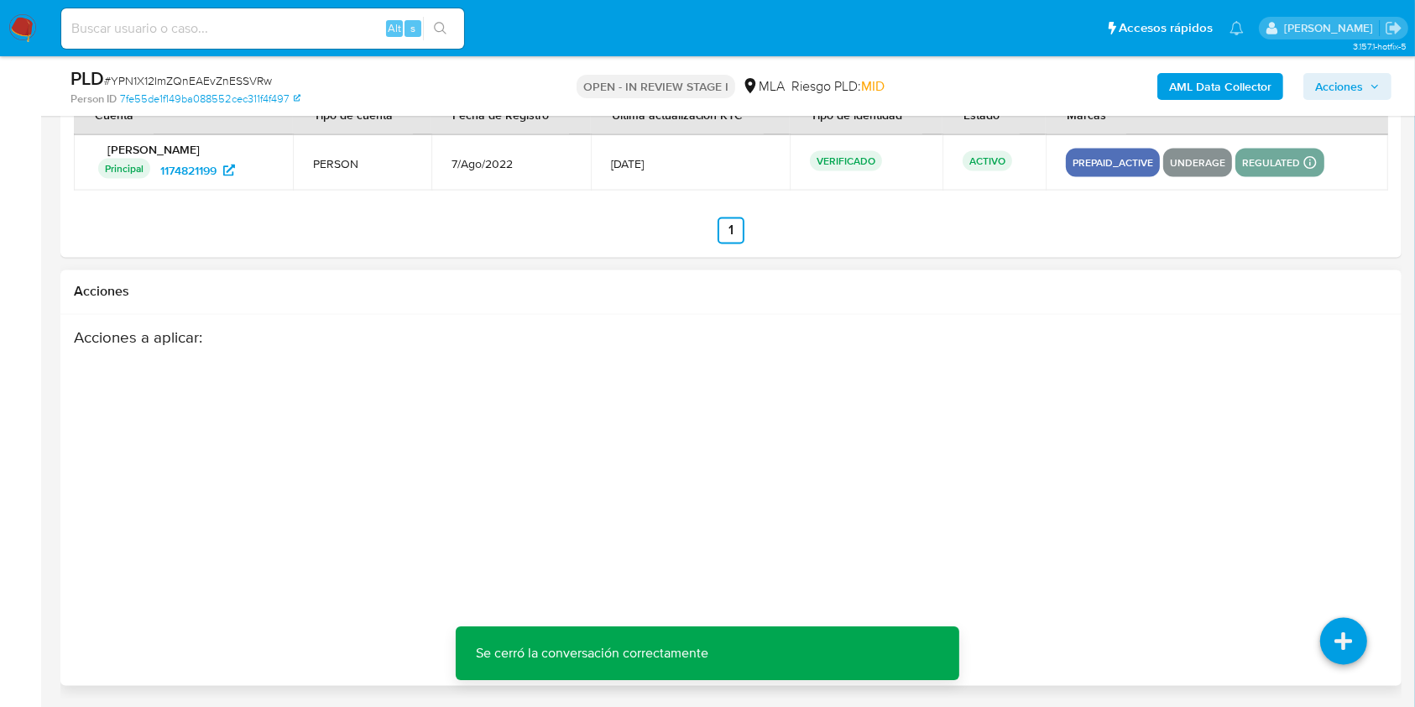
click at [1322, 509] on div "Acciones a aplicar :" at bounding box center [731, 462] width 1314 height 269
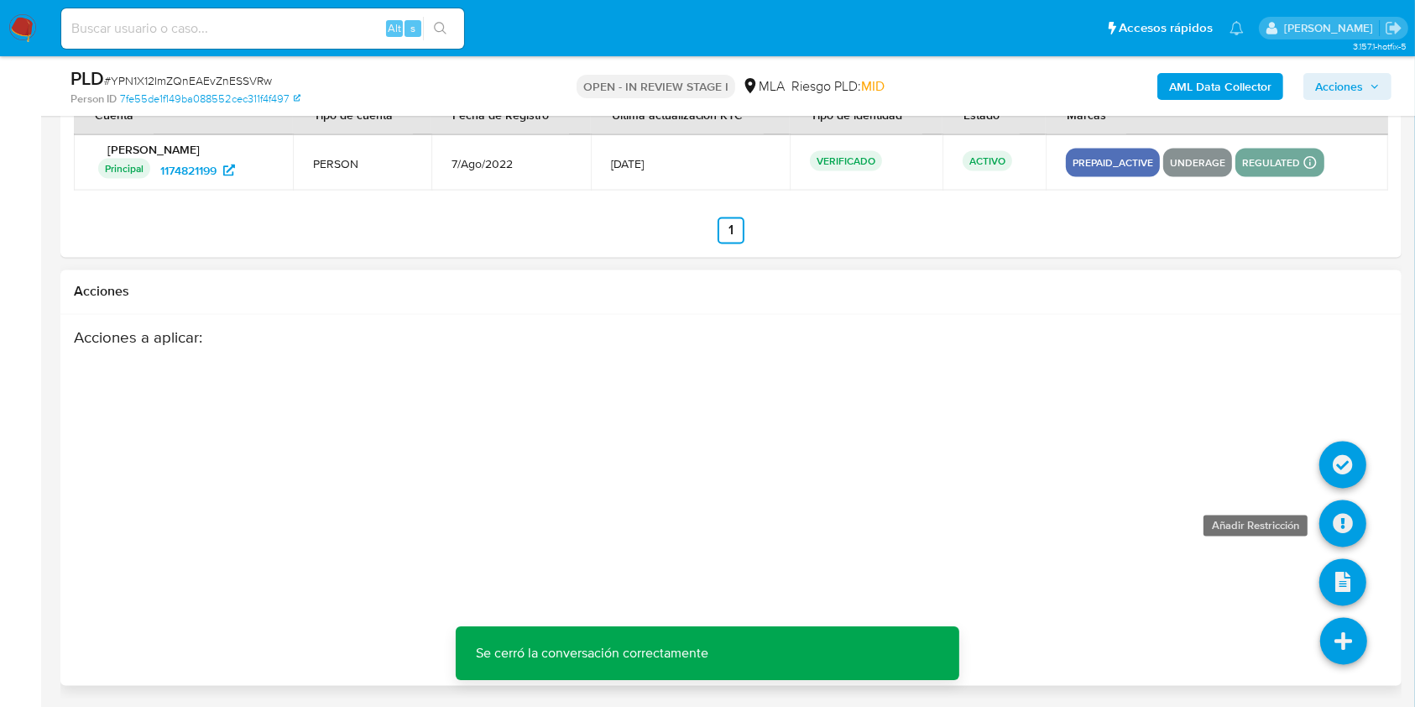
click at [1335, 520] on icon at bounding box center [1342, 523] width 47 height 47
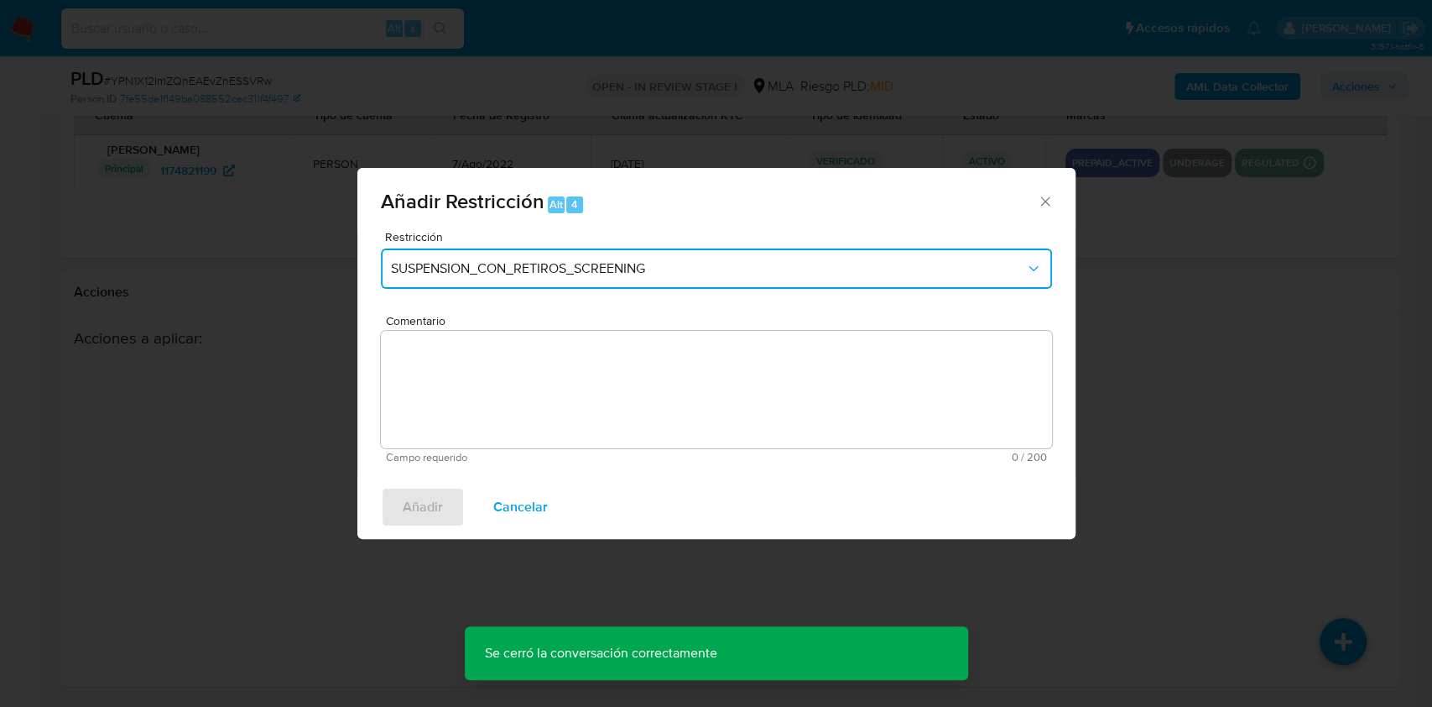
click at [641, 264] on span "SUSPENSION_CON_RETIROS_SCREENING" at bounding box center [708, 268] width 634 height 17
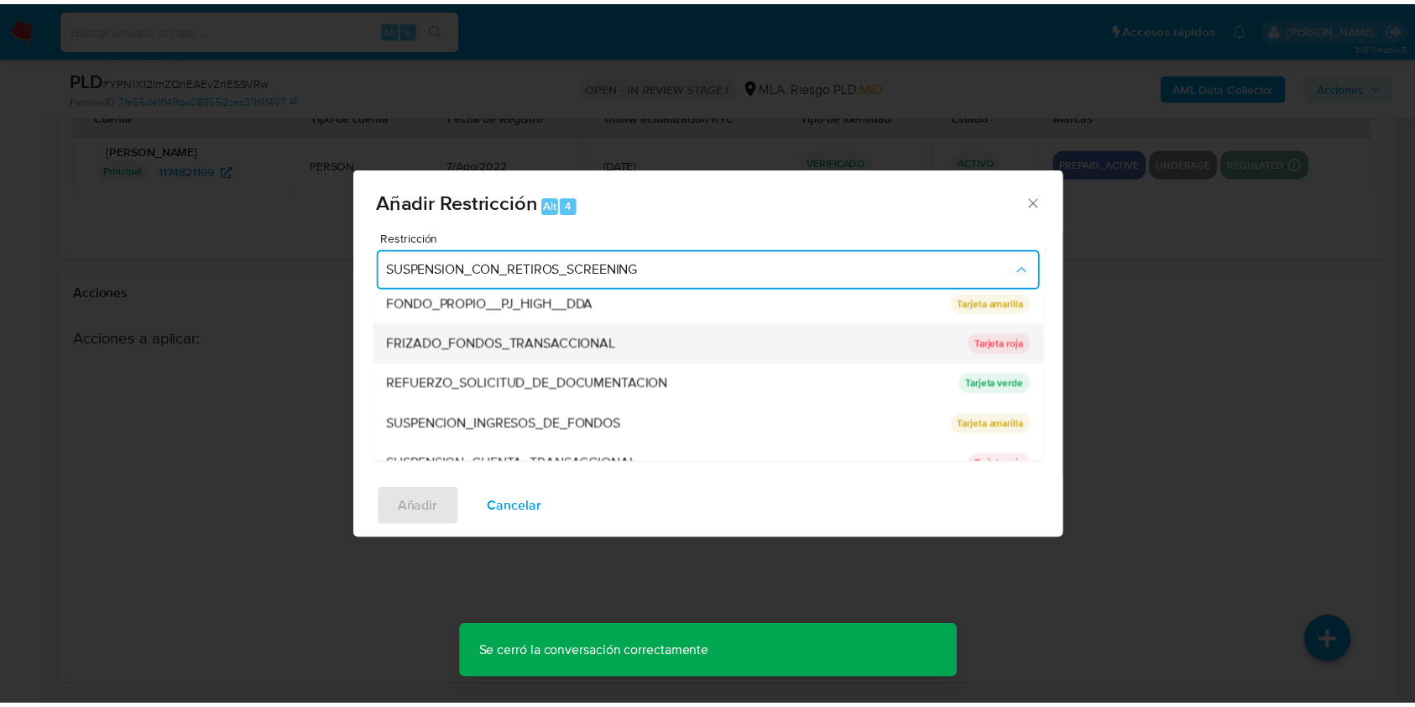
scroll to position [356, 0]
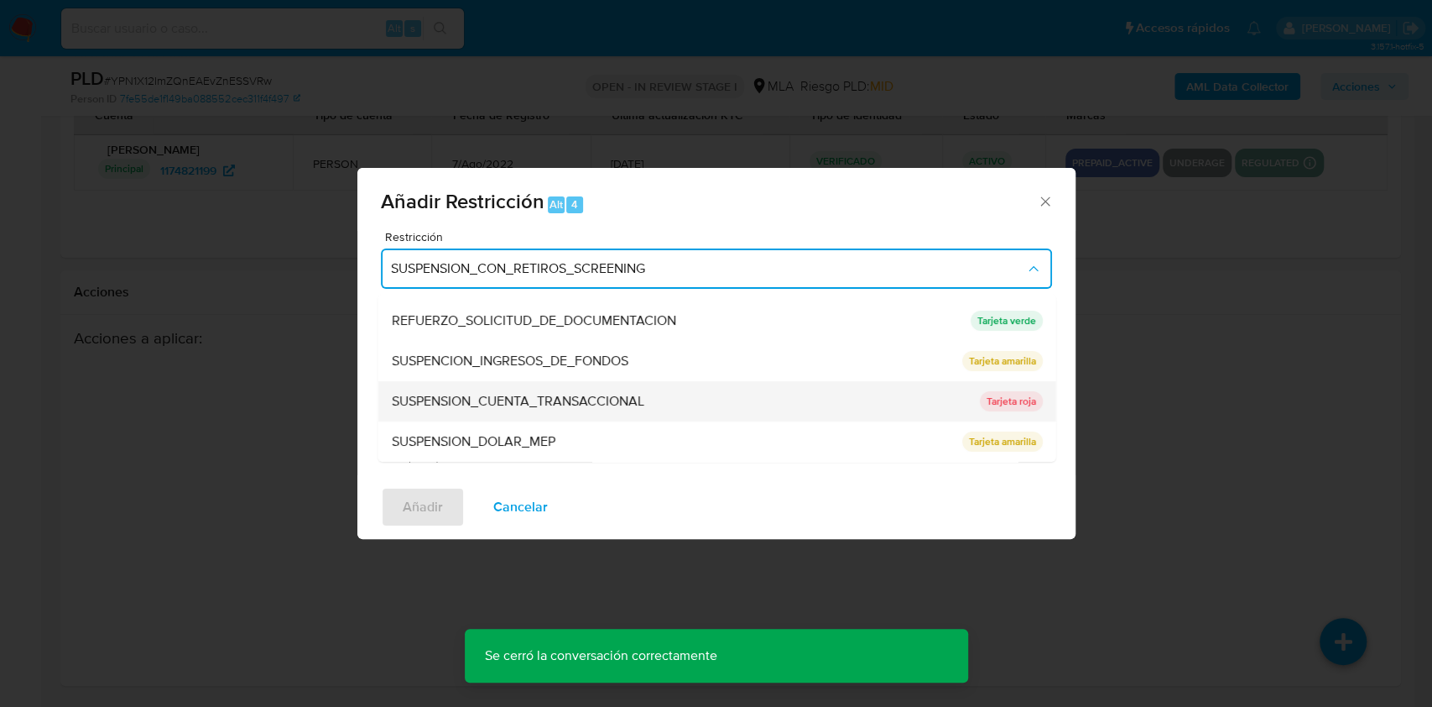
click at [604, 408] on span "SUSPENSION_CUENTA_TRANSACCIONAL" at bounding box center [517, 401] width 253 height 17
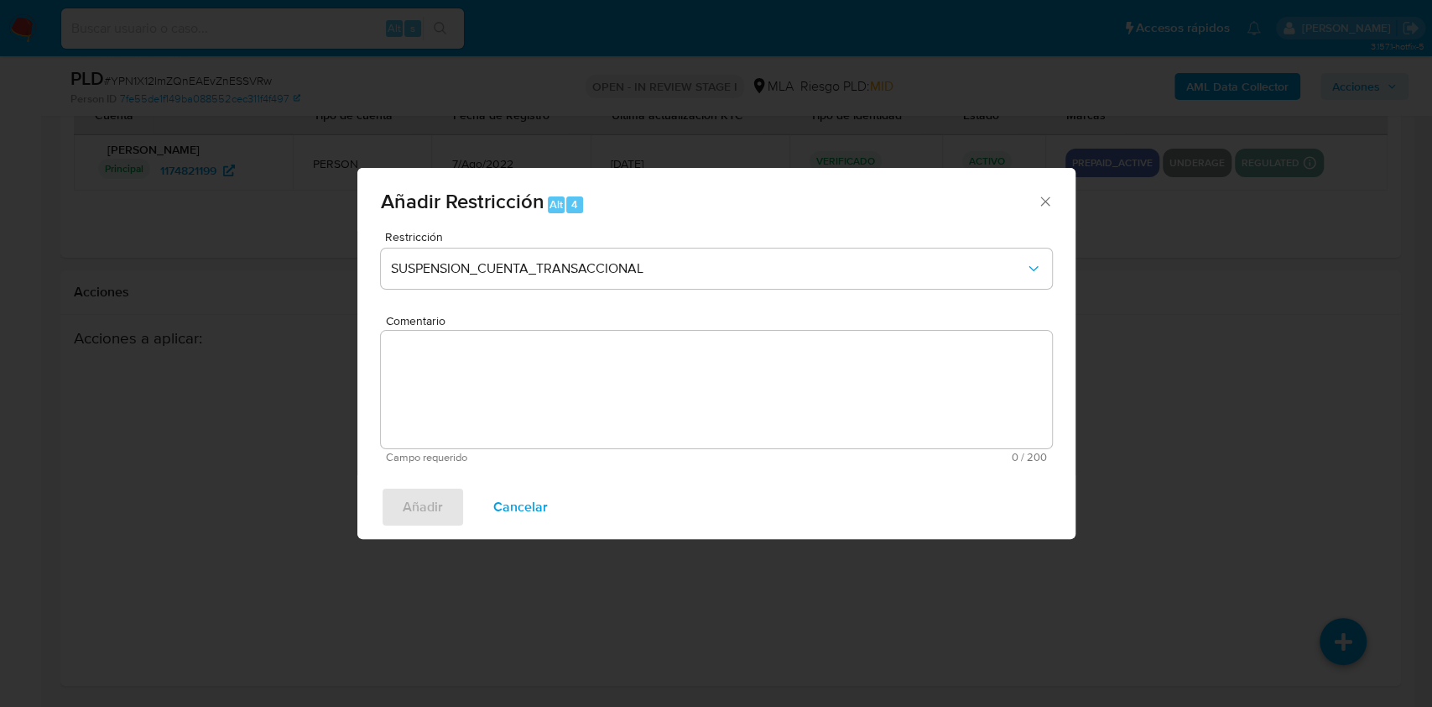
click at [556, 418] on textarea "Comentario" at bounding box center [716, 389] width 671 height 117
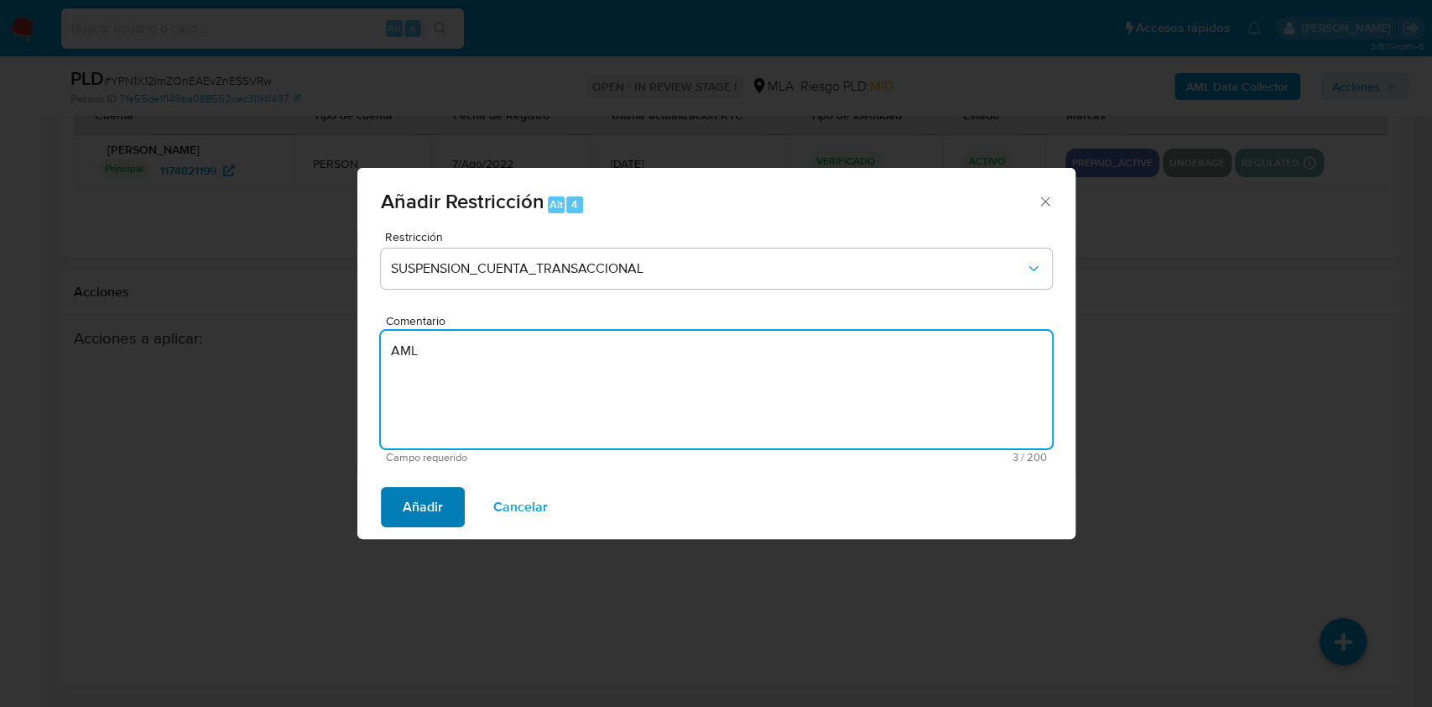
type textarea "AML"
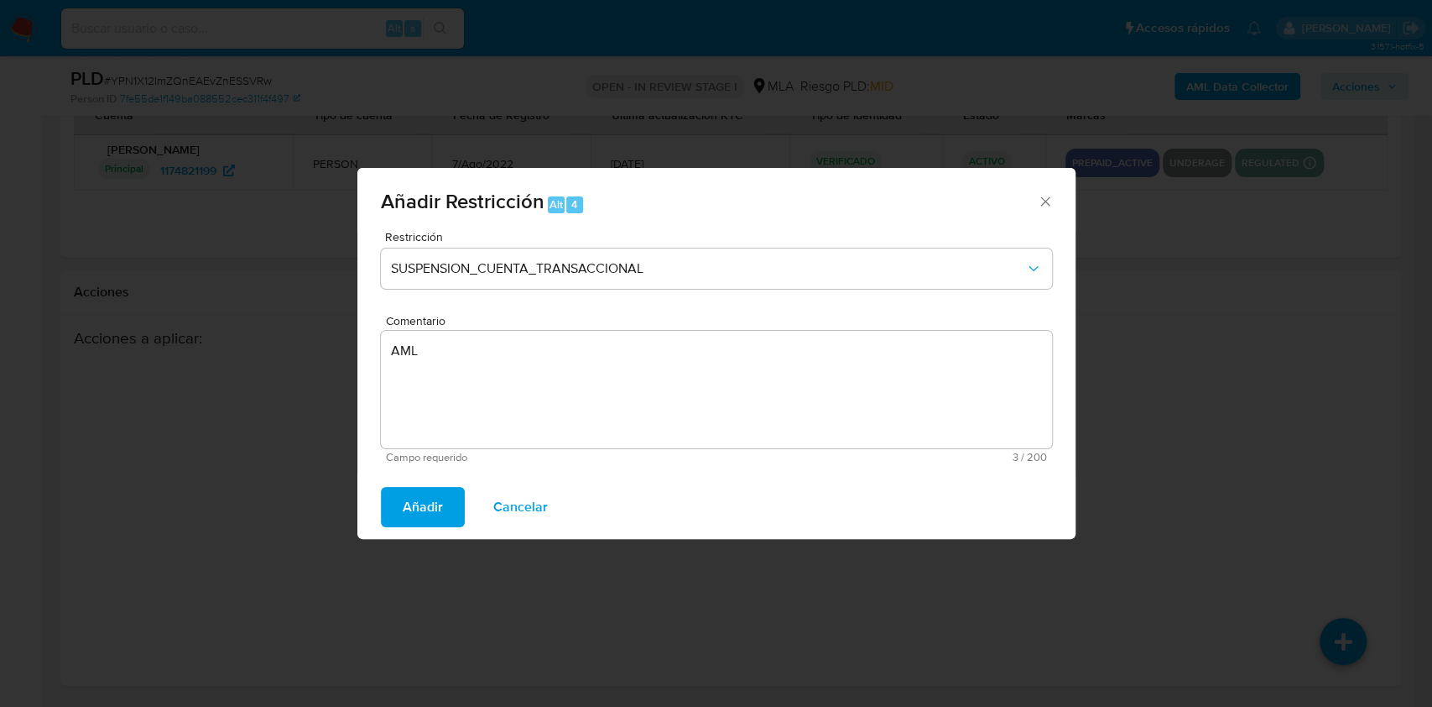
click at [436, 509] on span "Añadir" at bounding box center [423, 506] width 40 height 37
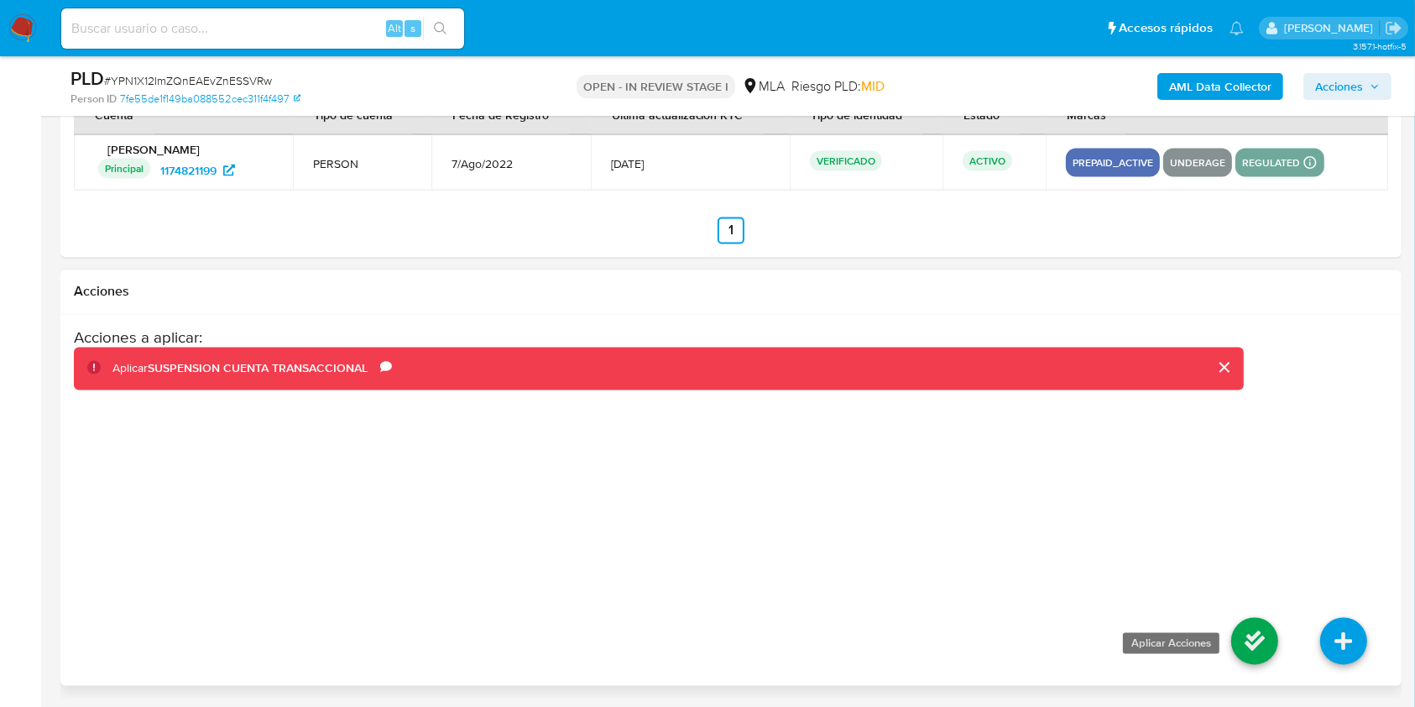
click at [1255, 628] on icon at bounding box center [1254, 641] width 47 height 47
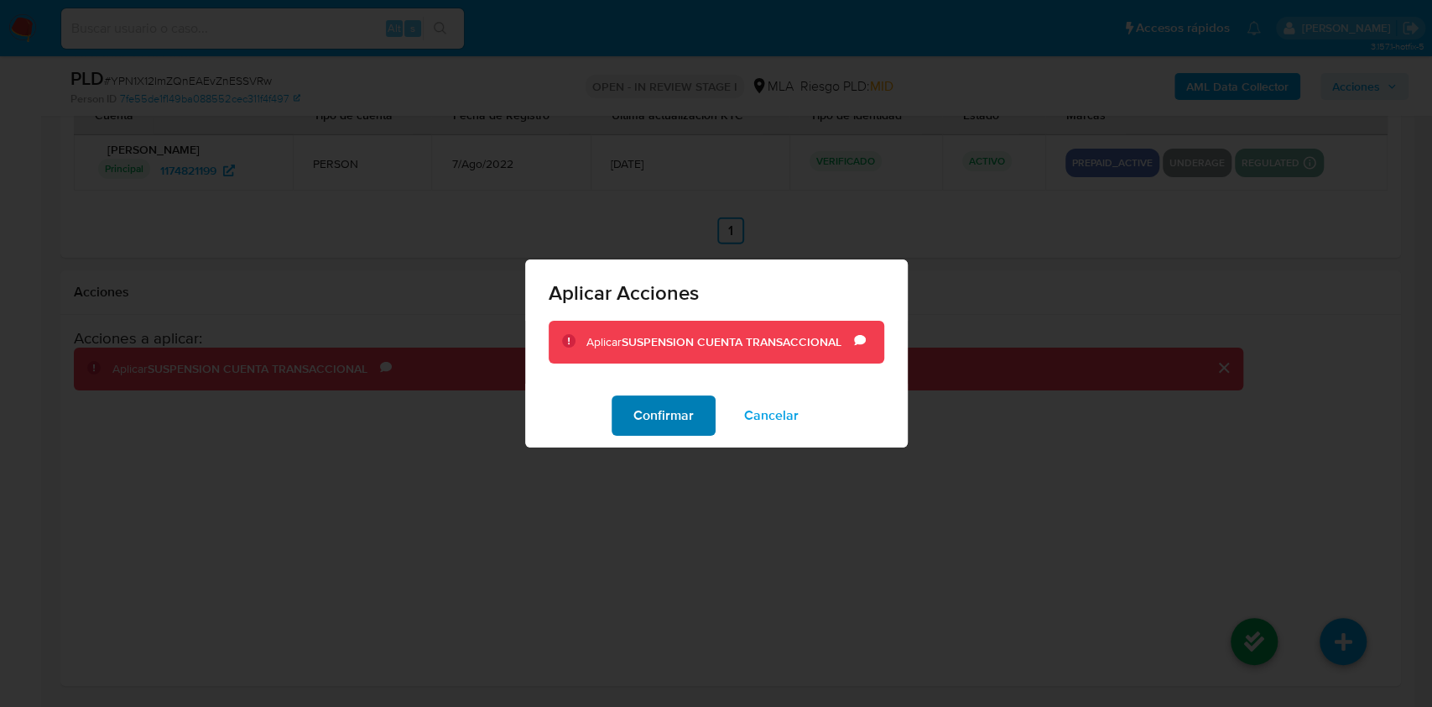
click at [639, 413] on span "Confirmar" at bounding box center [664, 415] width 60 height 37
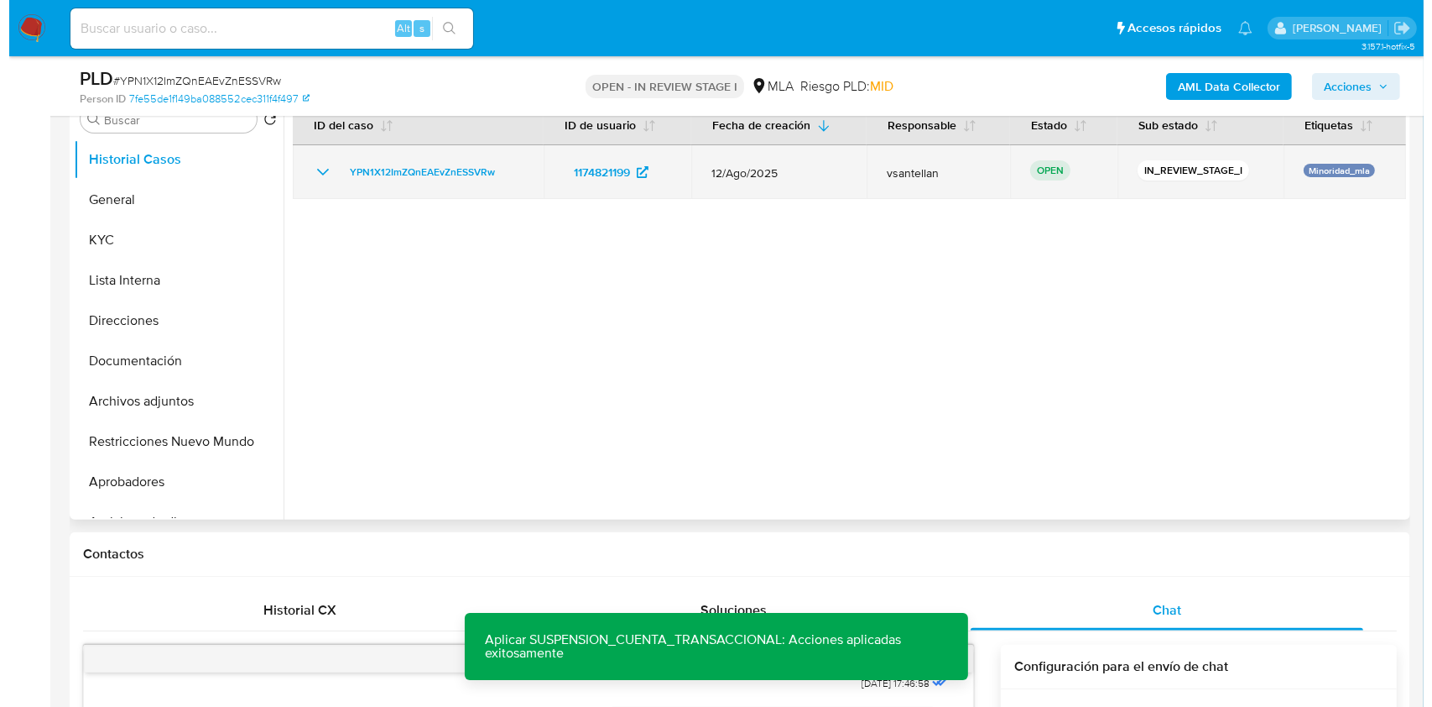
scroll to position [342, 0]
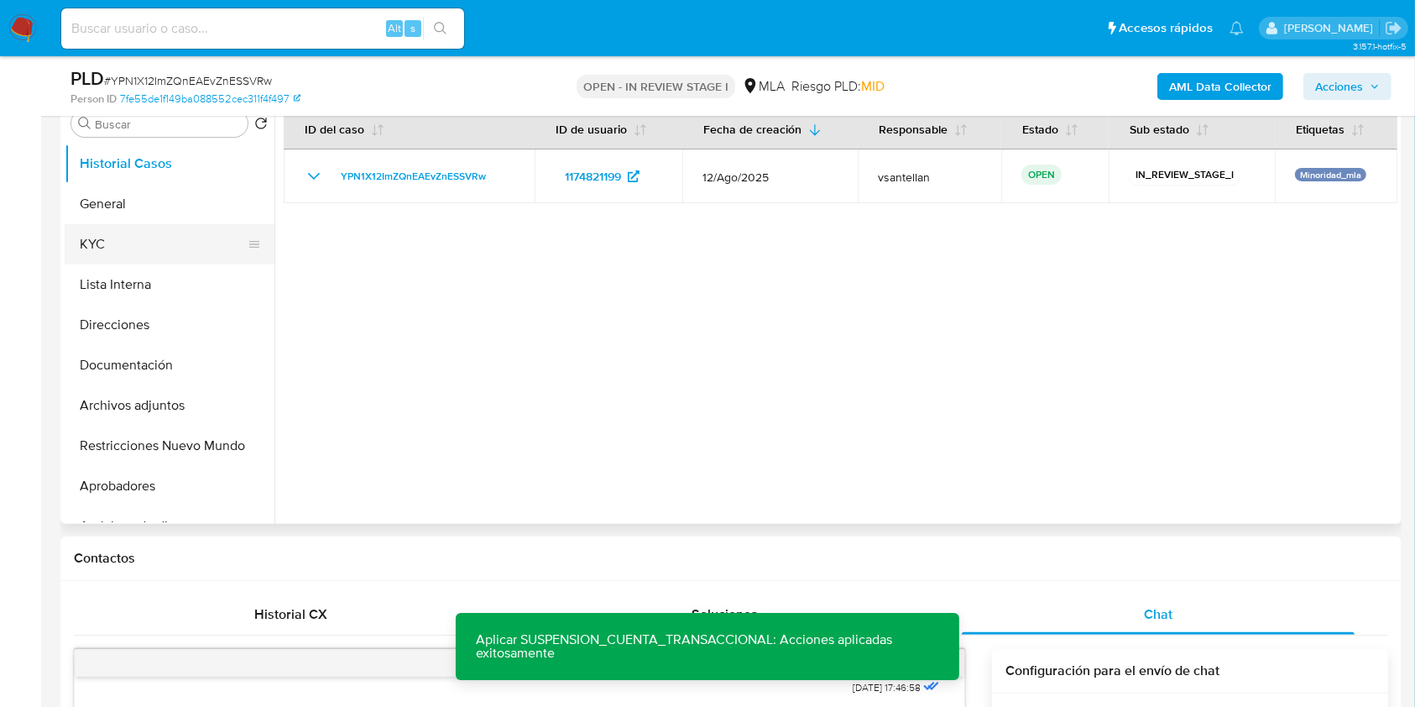
click at [168, 253] on button "KYC" at bounding box center [163, 244] width 196 height 40
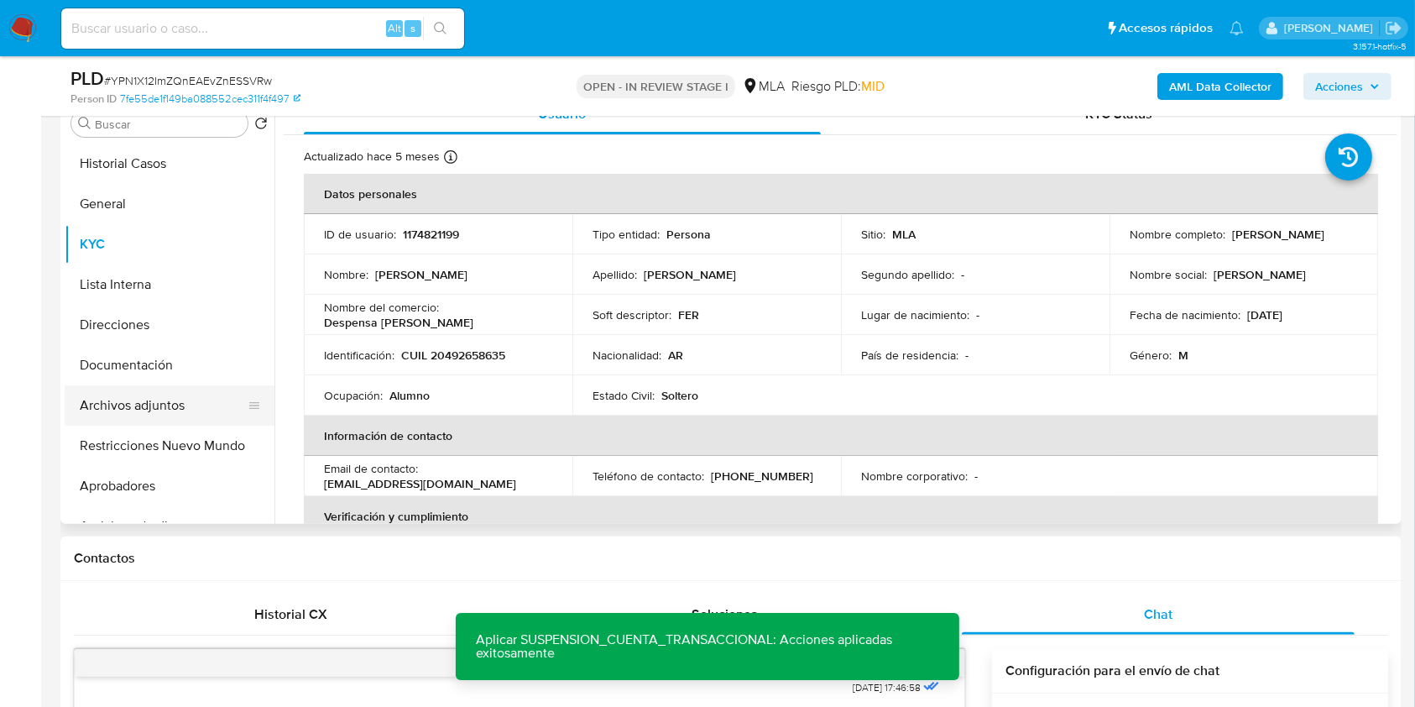
click at [149, 403] on button "Archivos adjuntos" at bounding box center [163, 405] width 196 height 40
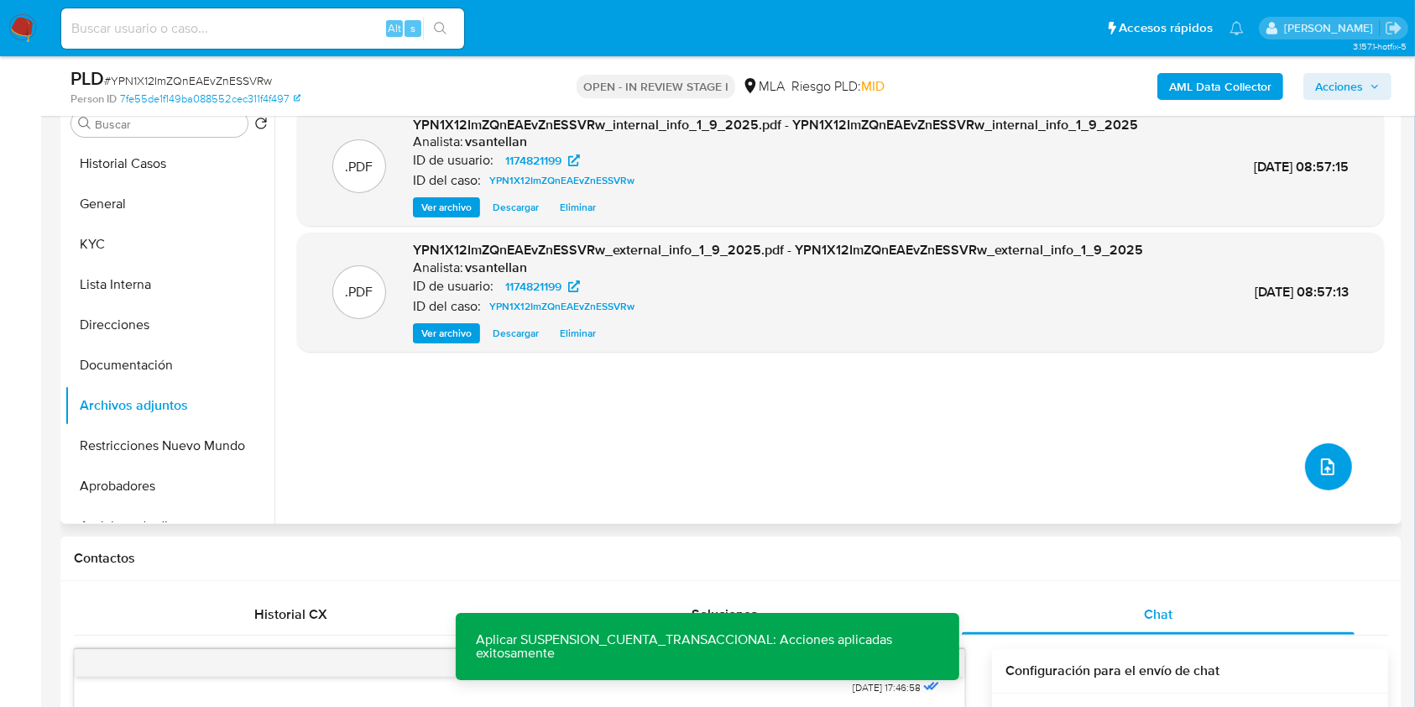
click at [1319, 456] on button "upload-file" at bounding box center [1328, 466] width 47 height 47
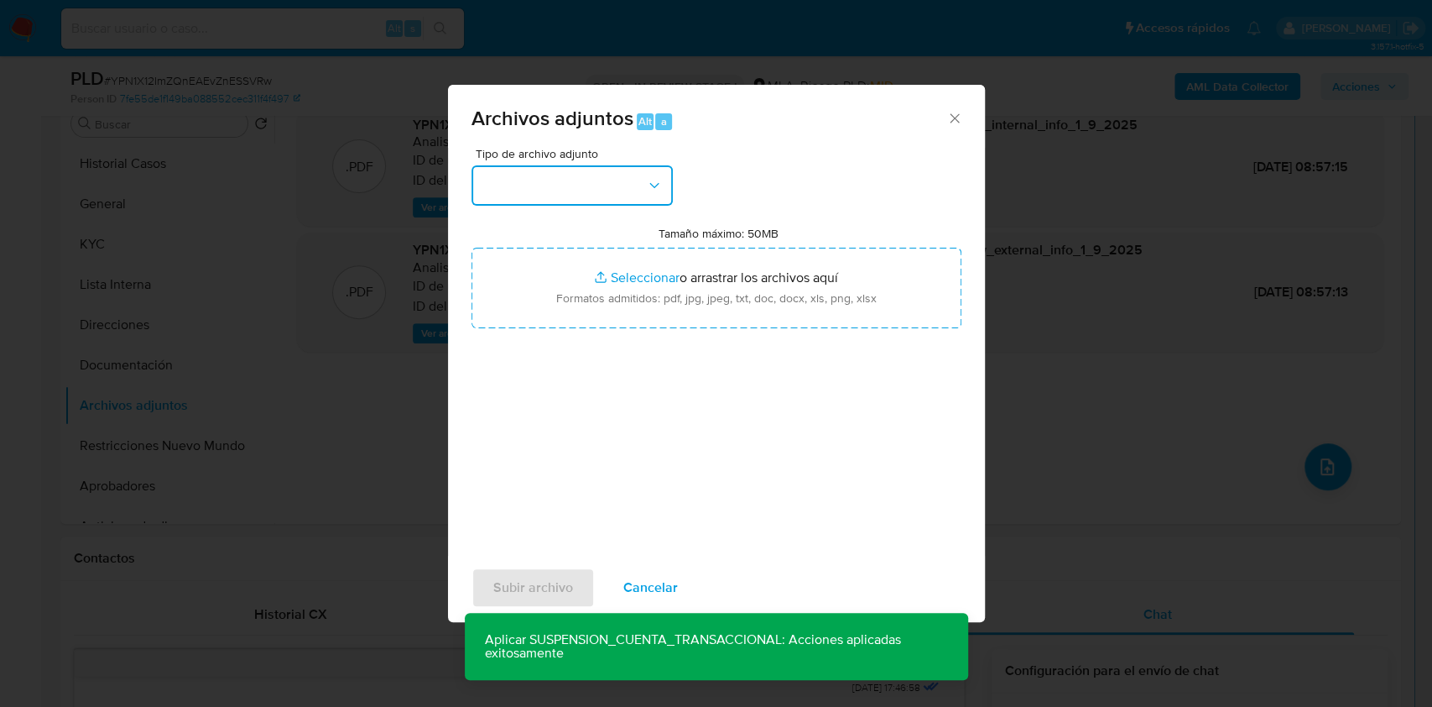
click at [565, 167] on button "button" at bounding box center [572, 185] width 201 height 40
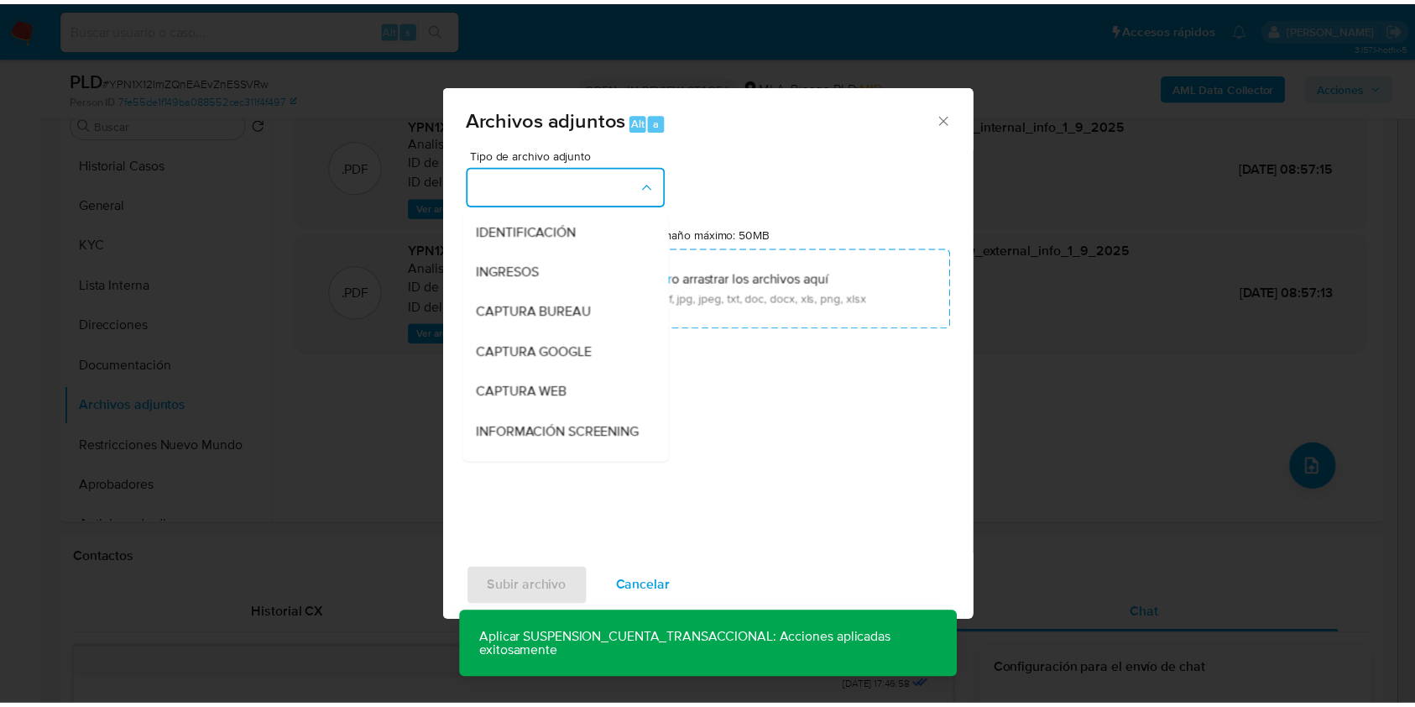
scroll to position [336, 0]
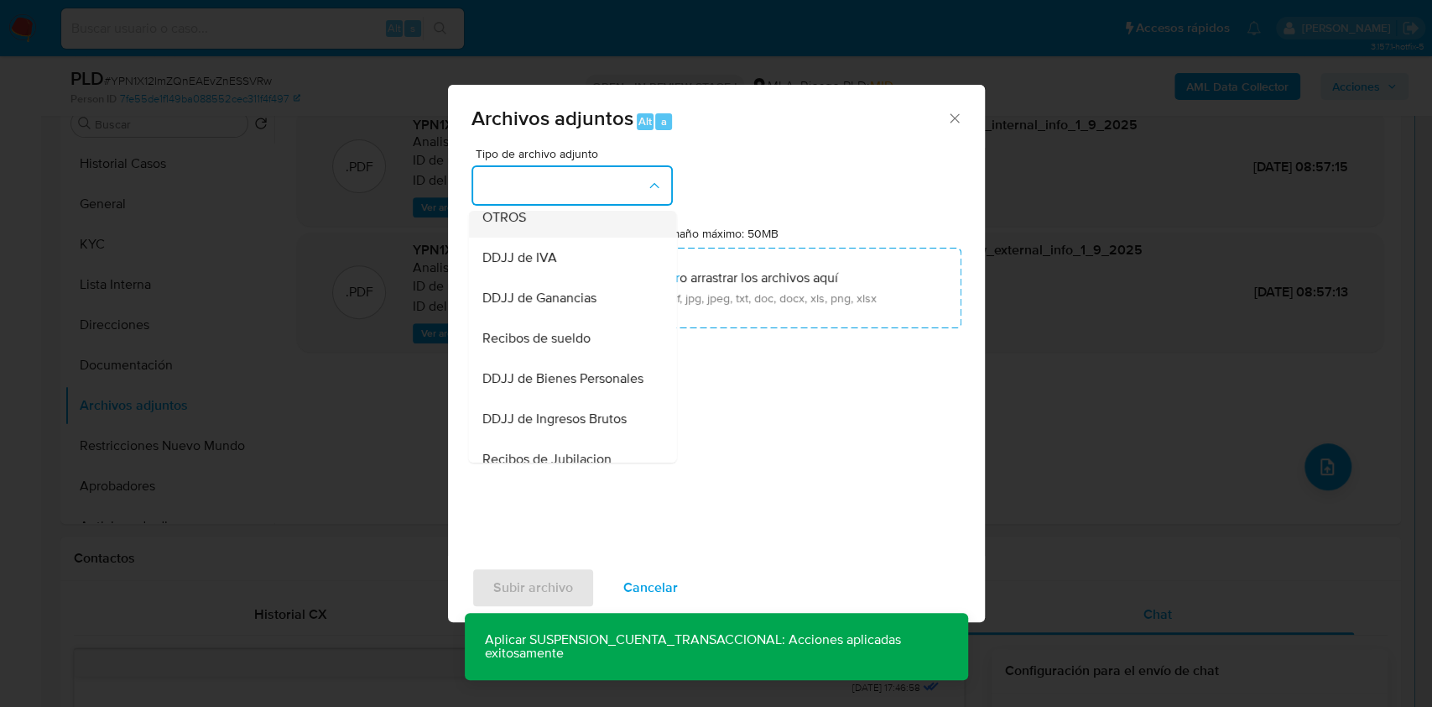
click at [519, 237] on div "OTROS" at bounding box center [567, 217] width 171 height 40
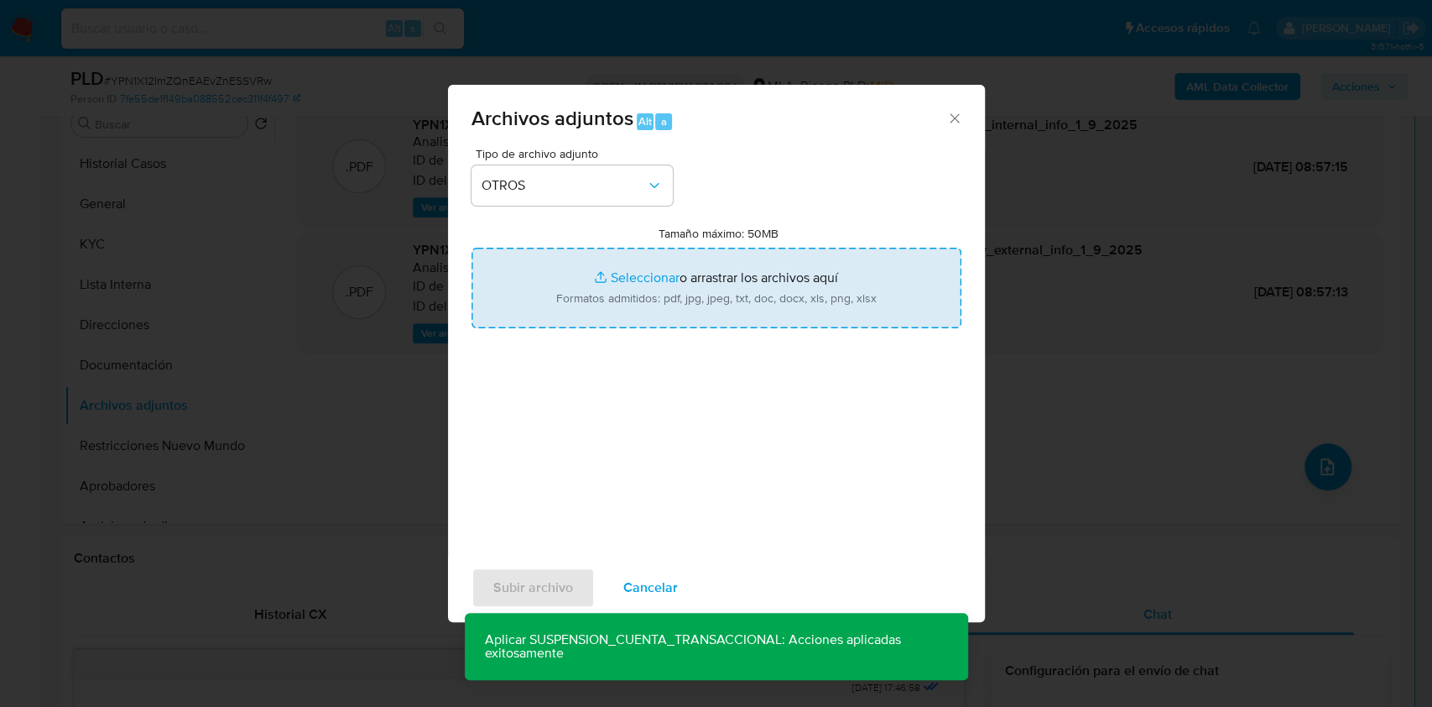
click at [662, 300] on input "Tamaño máximo: 50MB Seleccionar archivos" at bounding box center [717, 288] width 490 height 81
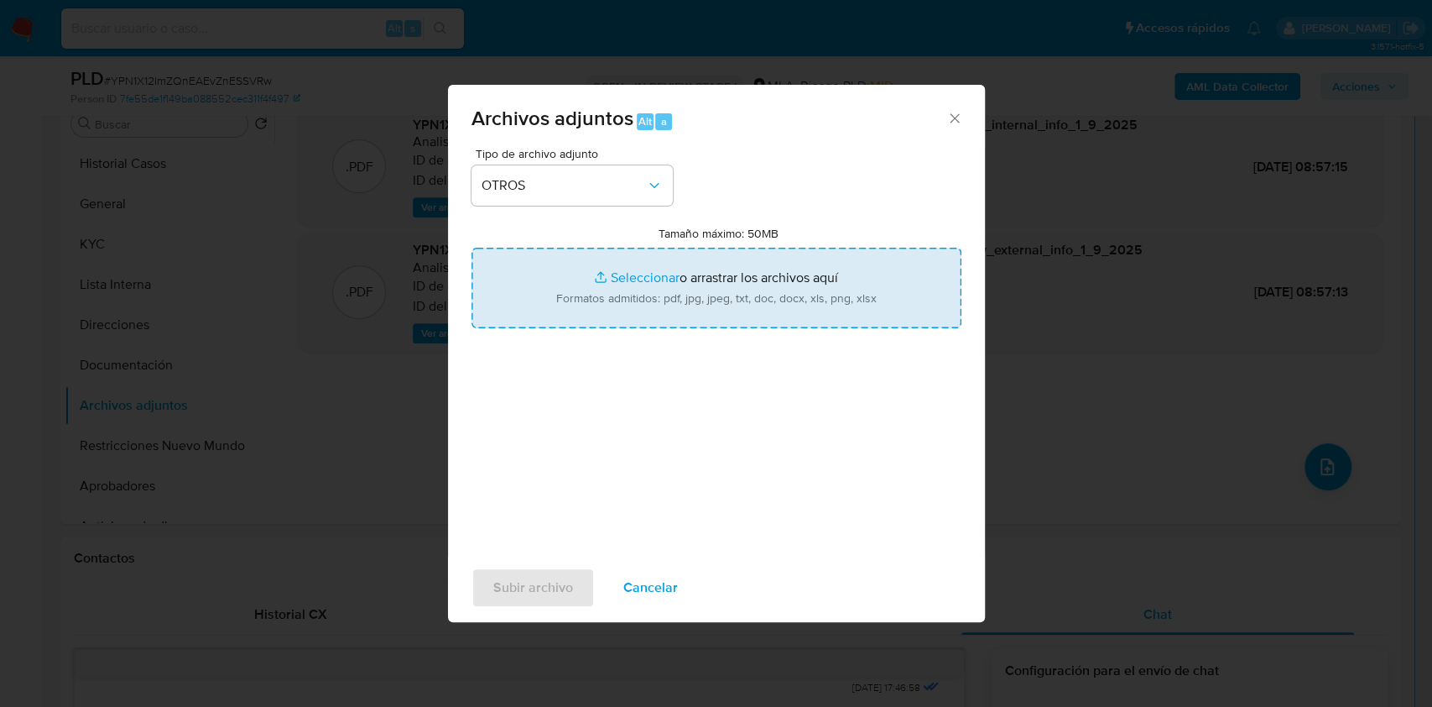
type input "C:\fakepath\Caselog YPN1X12ImZQnEAEvZnESSVRw_2025_08_18_21_09_55.docx"
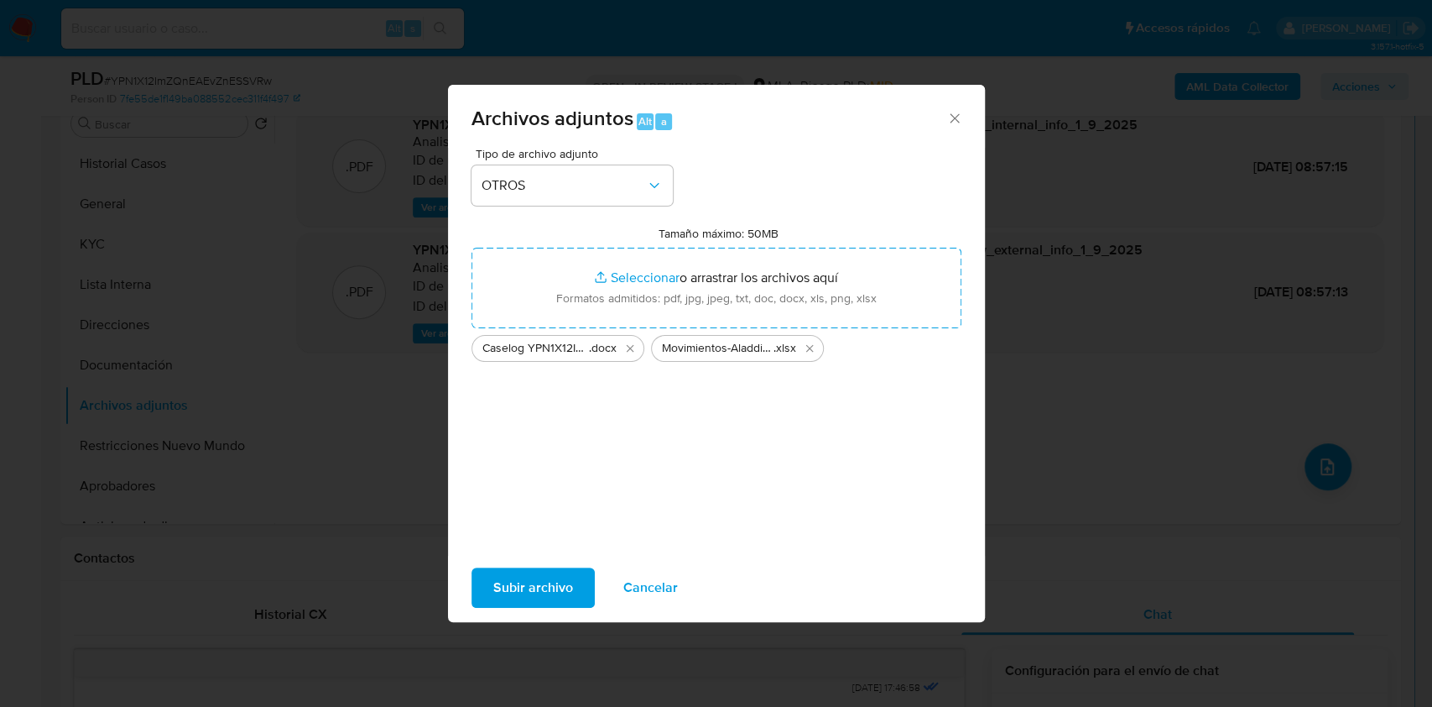
click at [550, 601] on span "Subir archivo" at bounding box center [533, 587] width 80 height 37
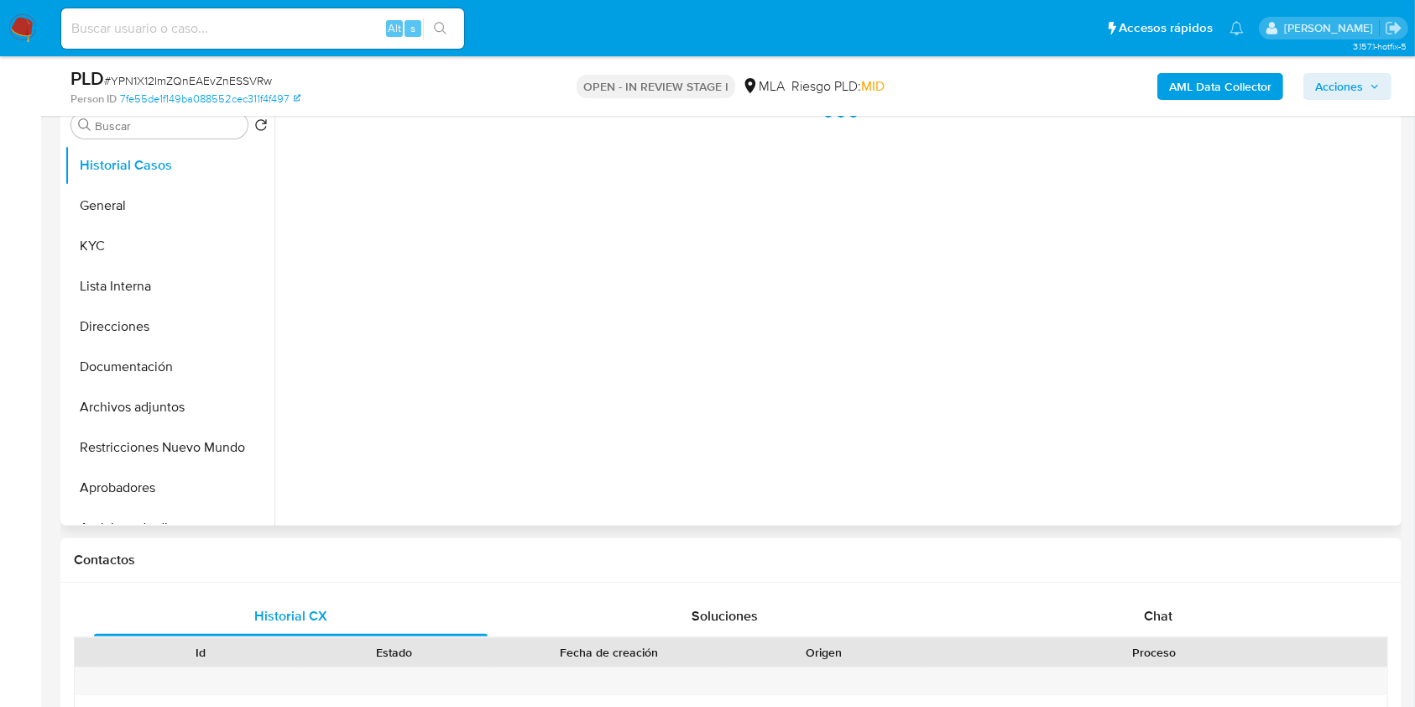
scroll to position [342, 0]
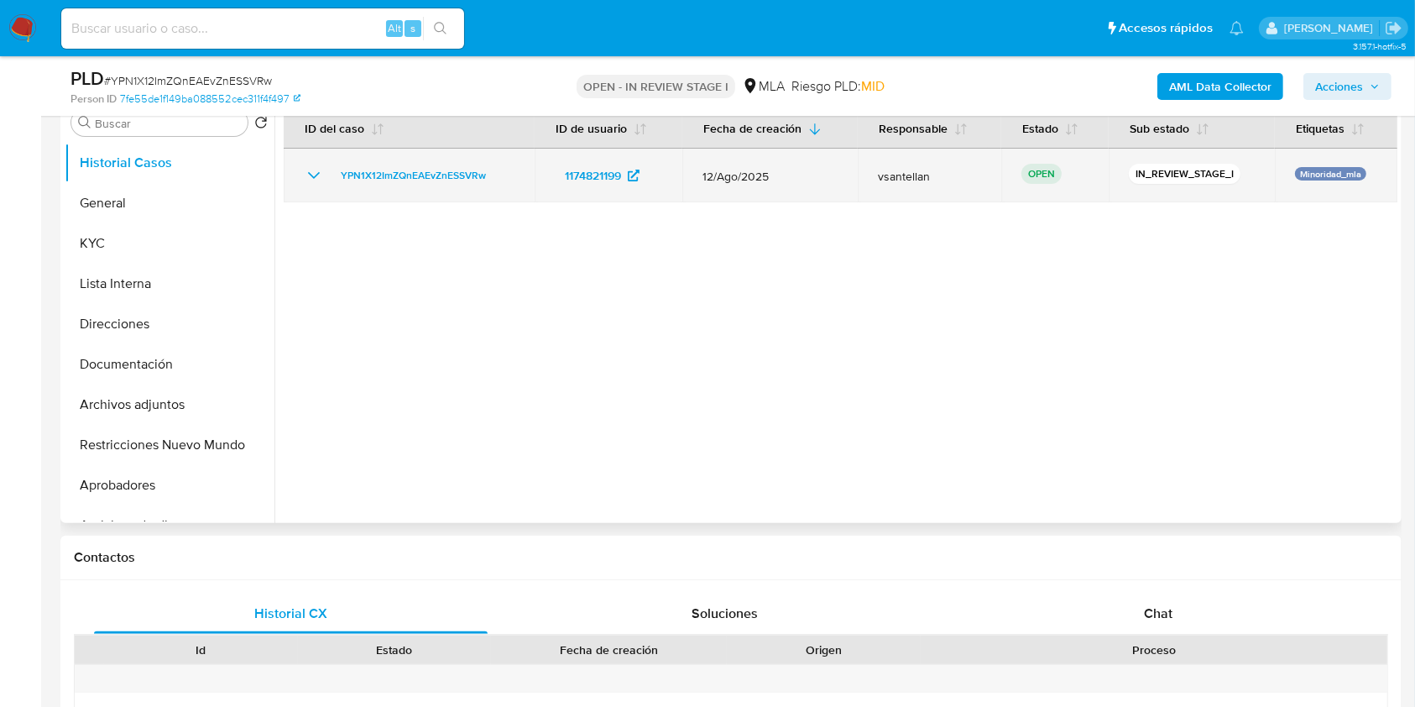
drag, startPoint x: 1242, startPoint y: 602, endPoint x: 1385, endPoint y: 191, distance: 435.2
click at [1242, 604] on div "Chat" at bounding box center [1159, 613] width 394 height 40
select select "10"
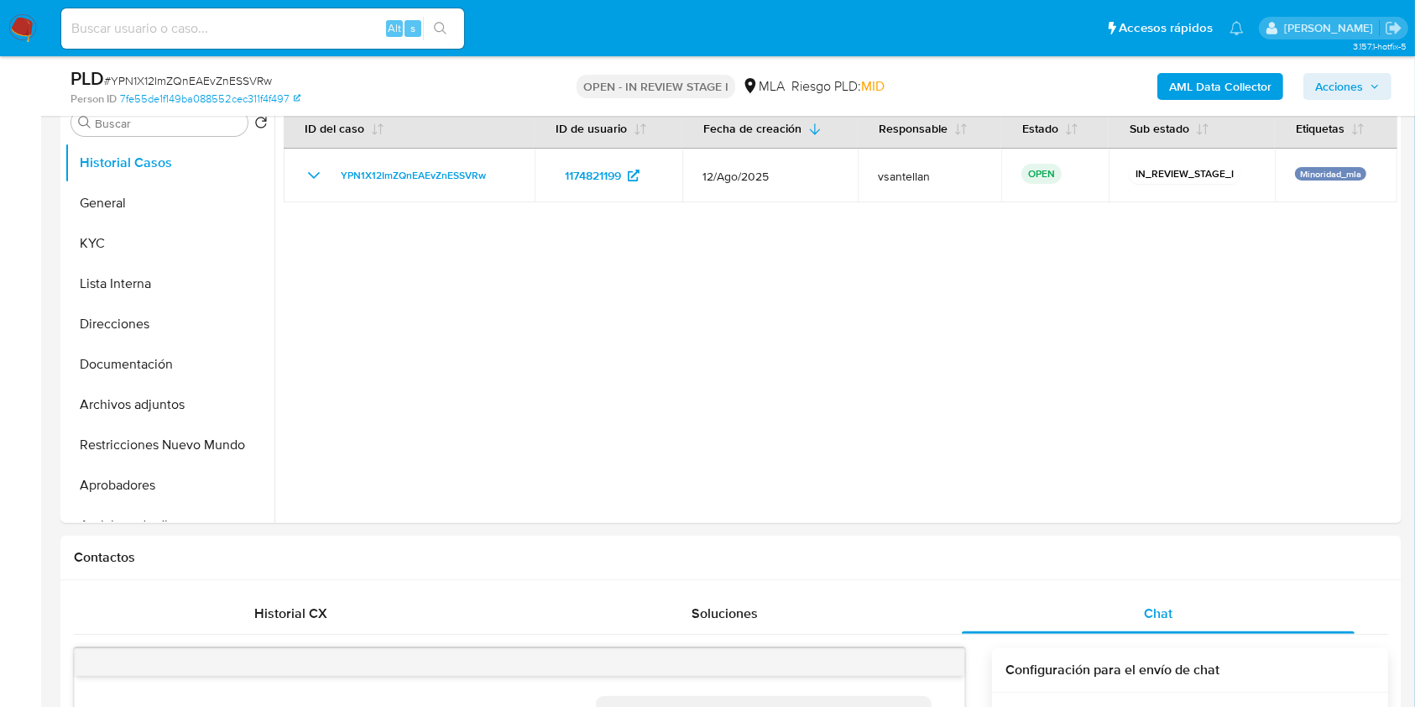
scroll to position [765, 0]
drag, startPoint x: 1413, startPoint y: 183, endPoint x: 1421, endPoint y: 197, distance: 16.1
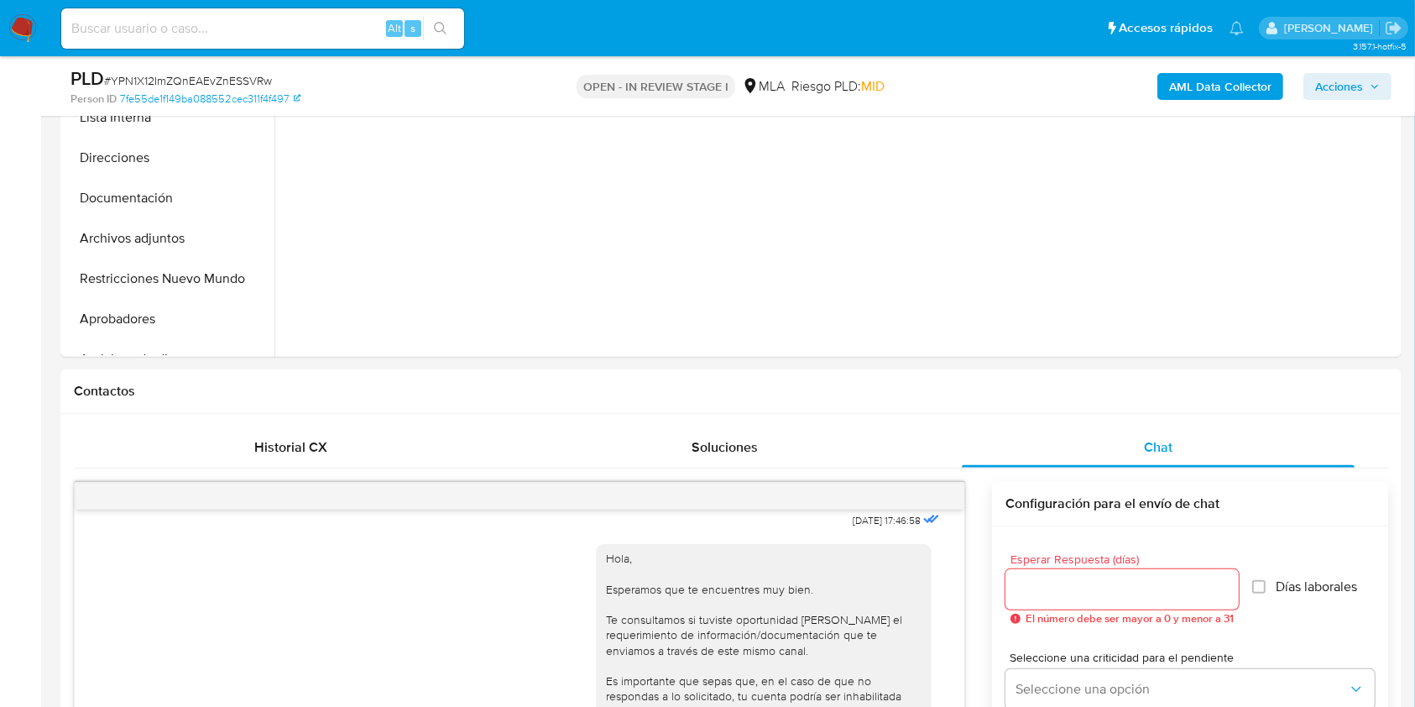
scroll to position [279, 0]
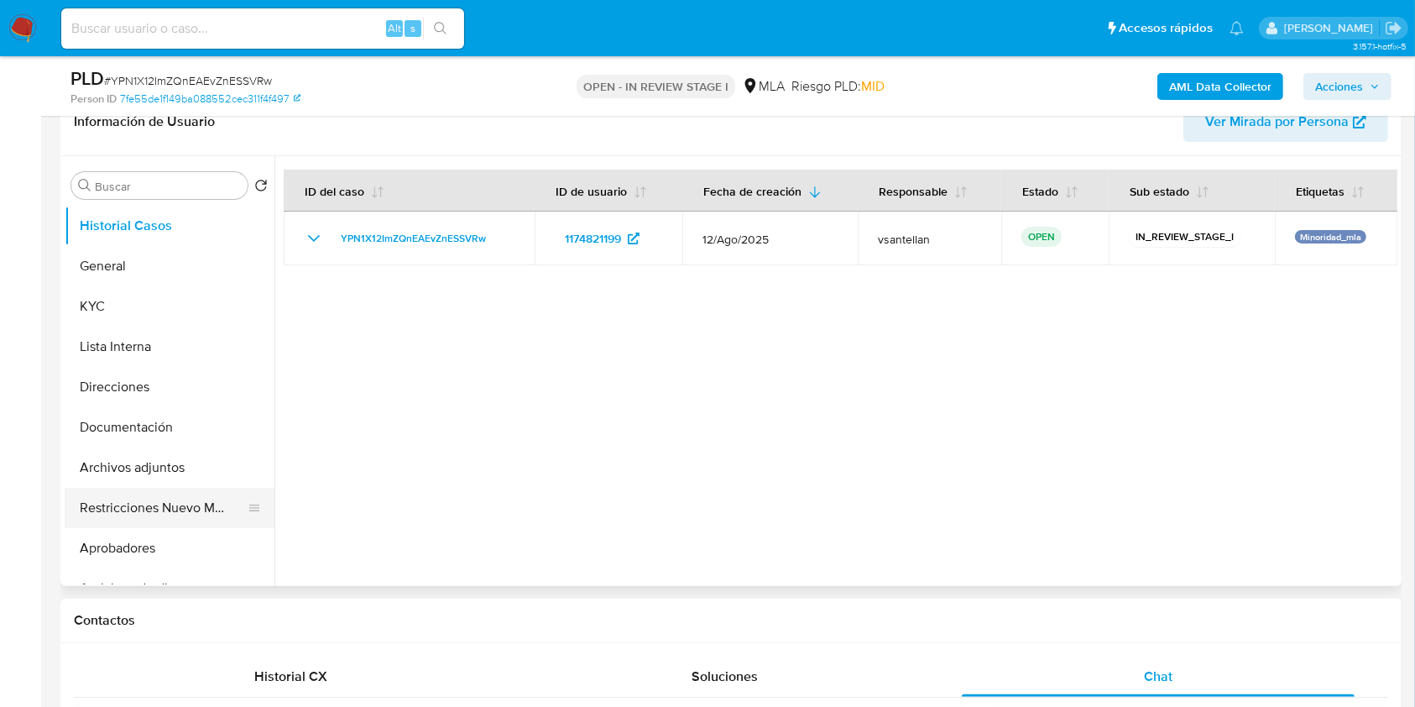
click at [159, 495] on button "Restricciones Nuevo Mundo" at bounding box center [163, 508] width 196 height 40
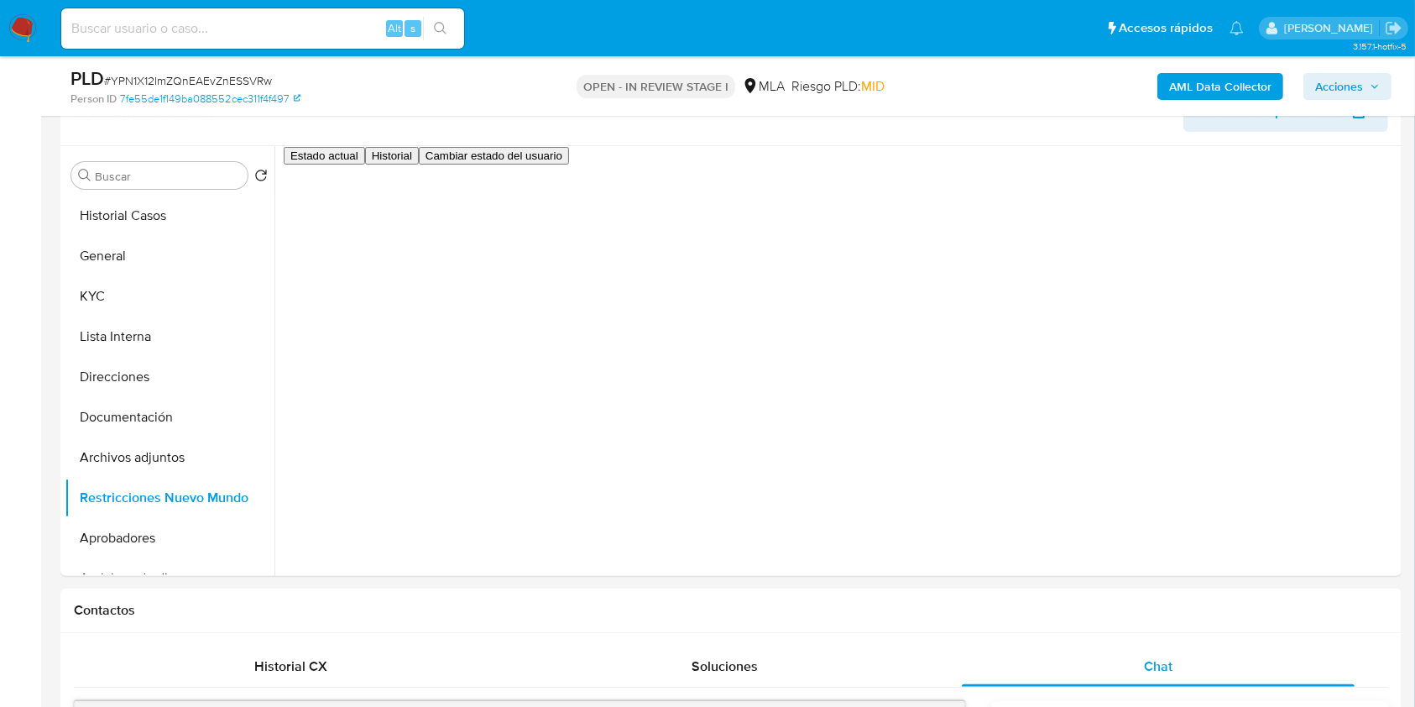
scroll to position [274, 0]
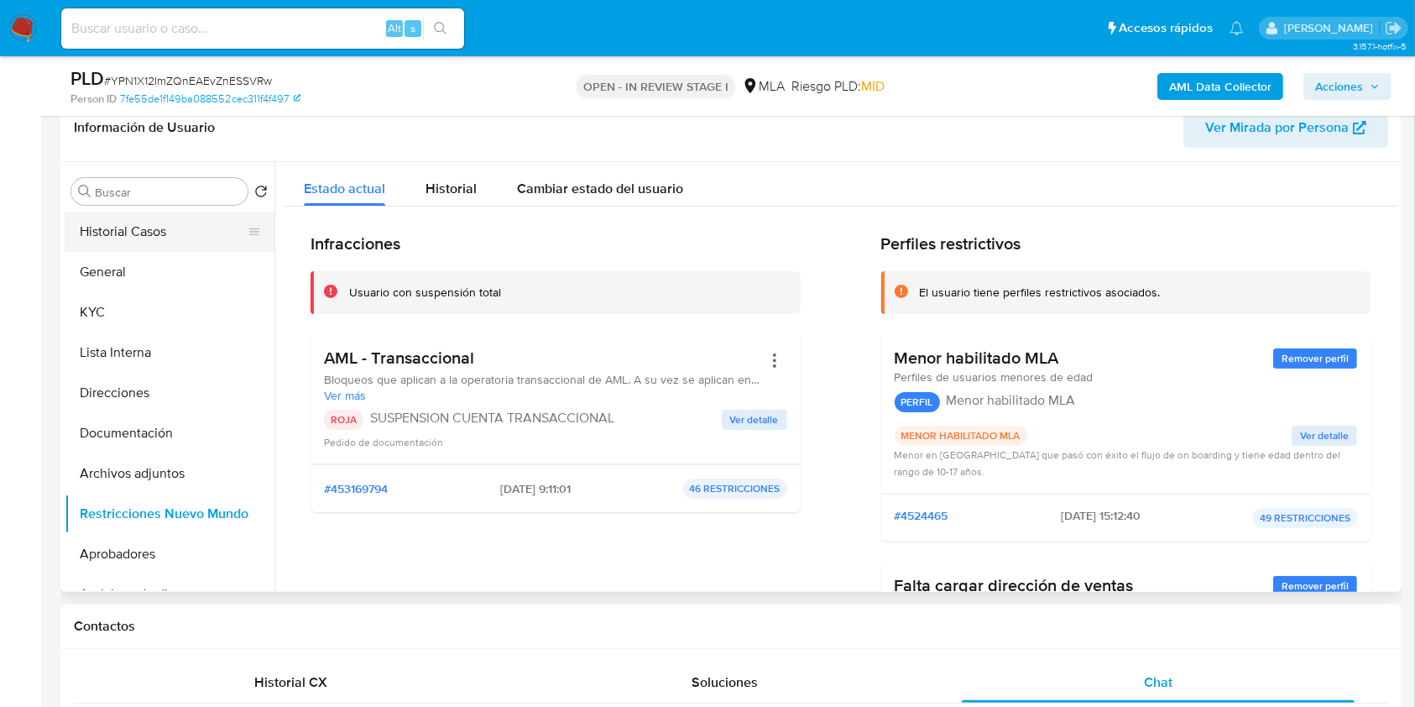
click at [186, 248] on button "Historial Casos" at bounding box center [163, 231] width 196 height 40
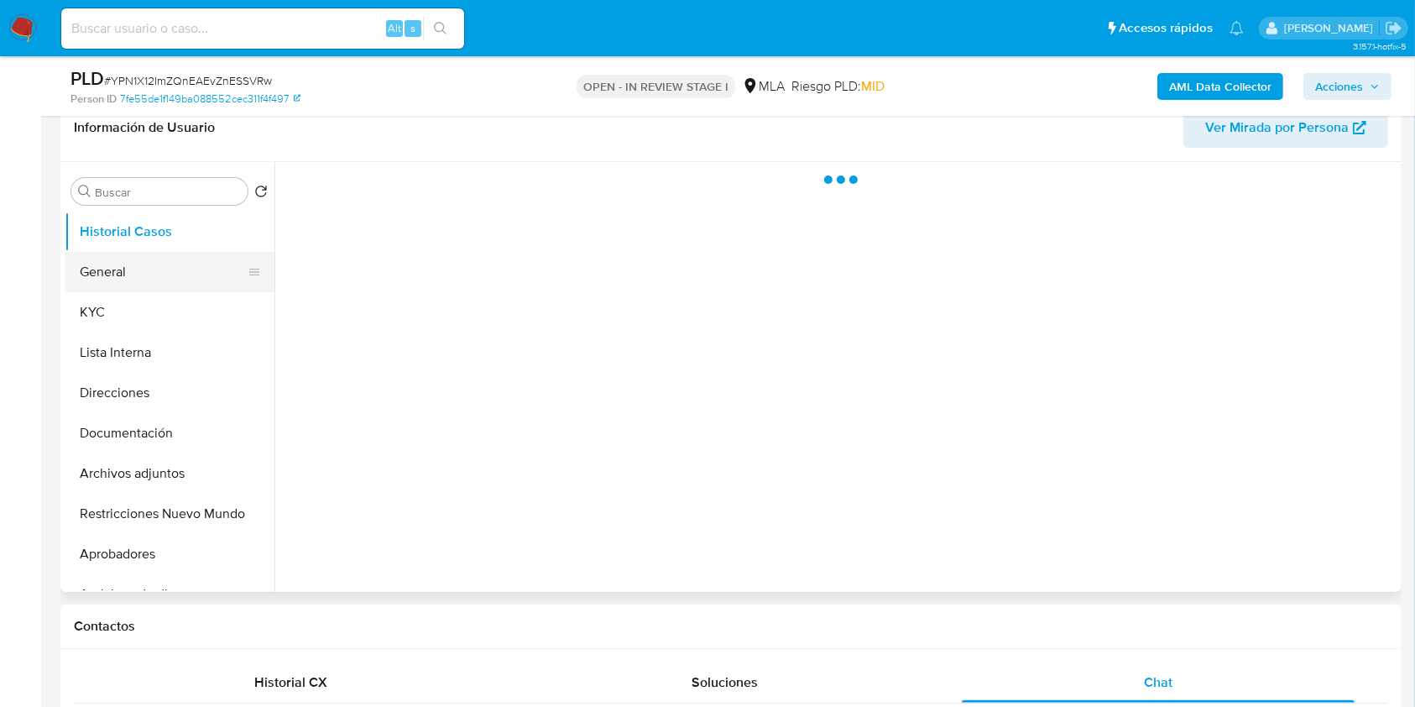
click at [154, 281] on ul "Historial Casos General KYC Lista Interna Direcciones Documentación Archivos ad…" at bounding box center [170, 400] width 210 height 378
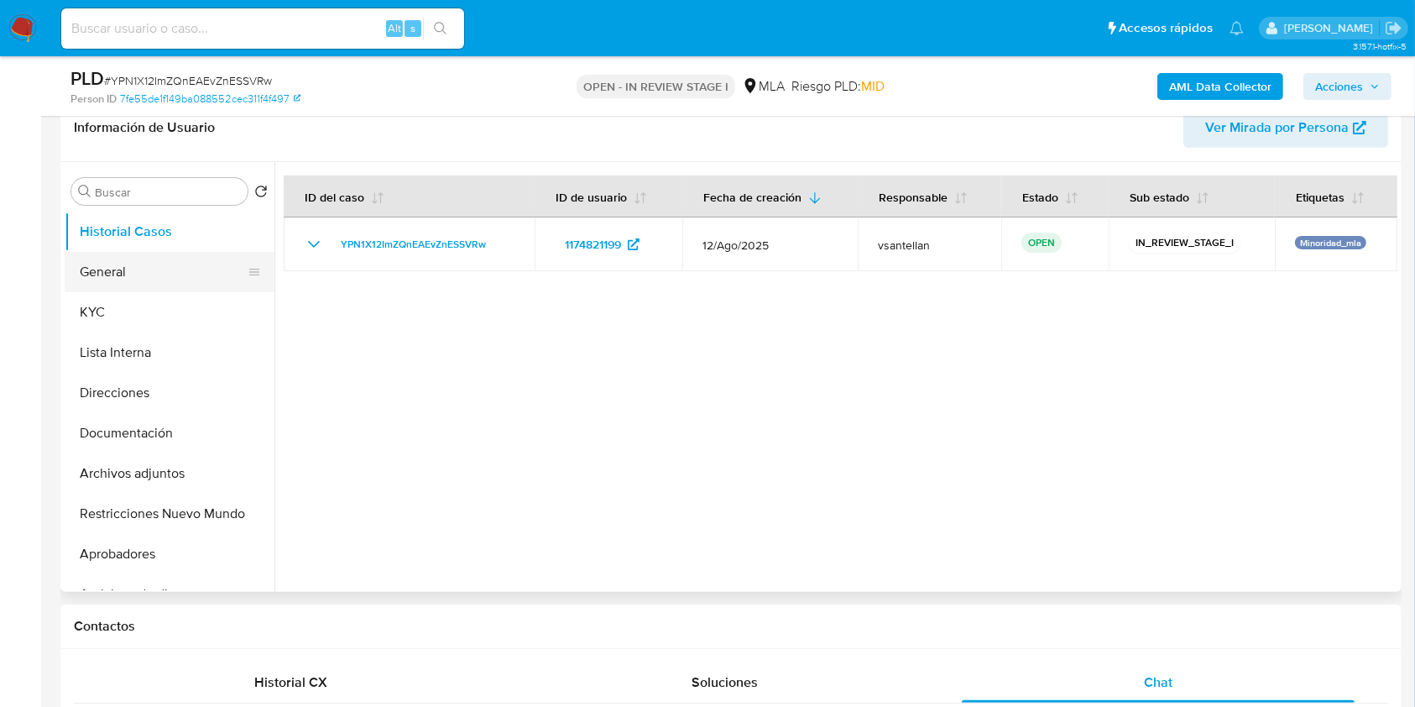
click at [127, 273] on button "General" at bounding box center [163, 272] width 196 height 40
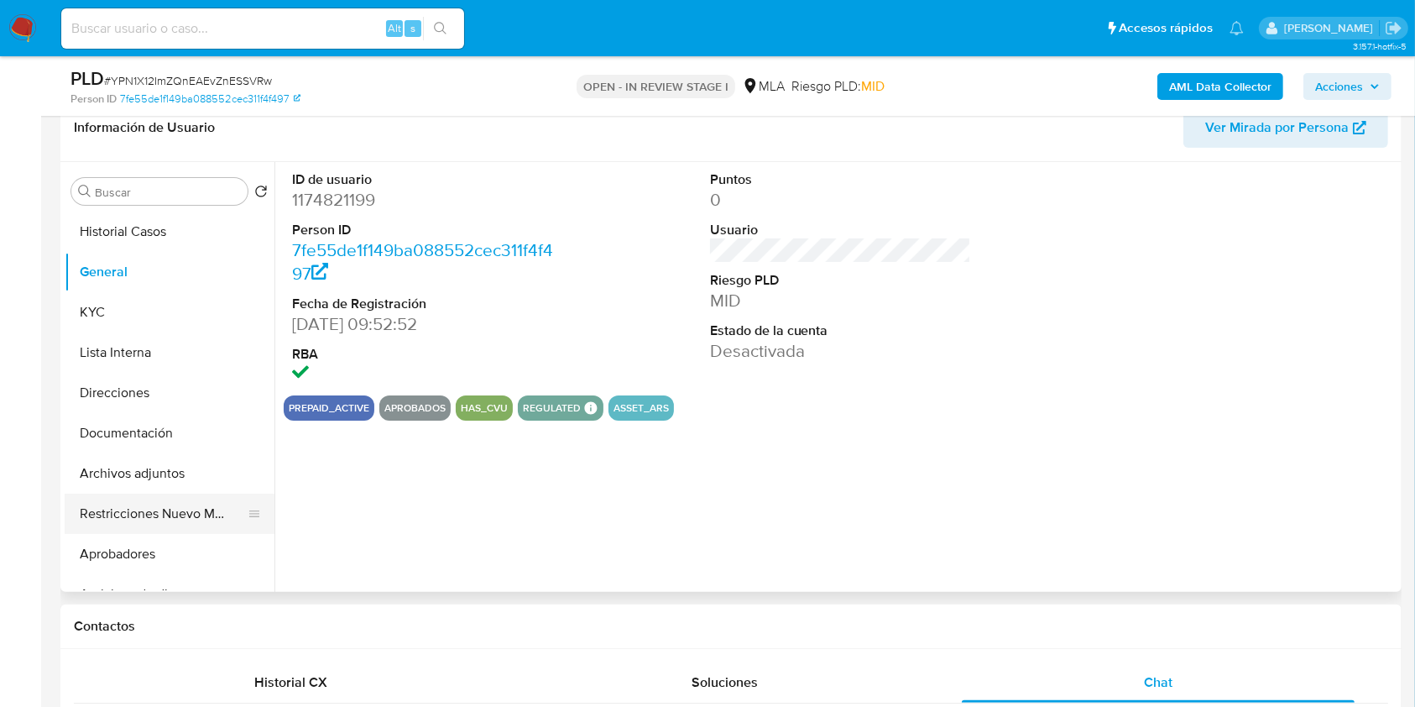
click at [178, 509] on button "Restricciones Nuevo Mundo" at bounding box center [163, 513] width 196 height 40
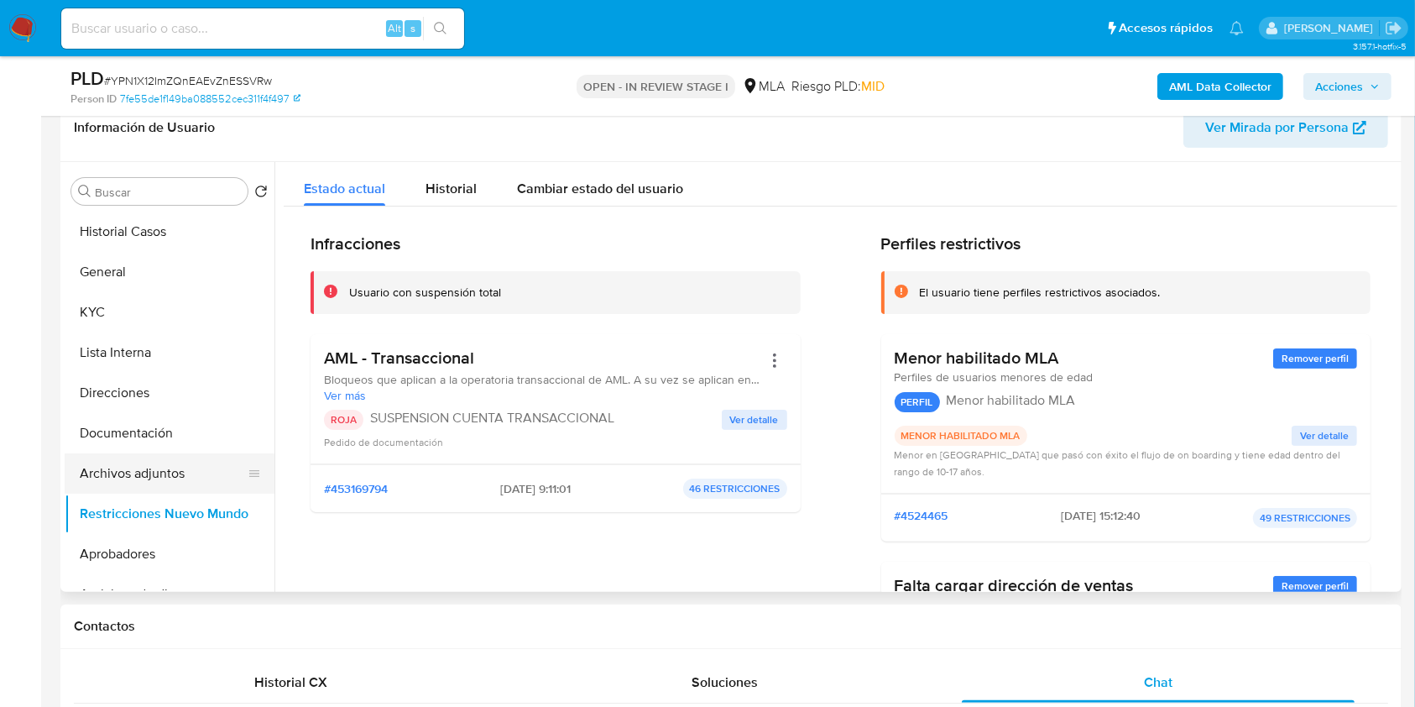
click at [173, 467] on button "Archivos adjuntos" at bounding box center [163, 473] width 196 height 40
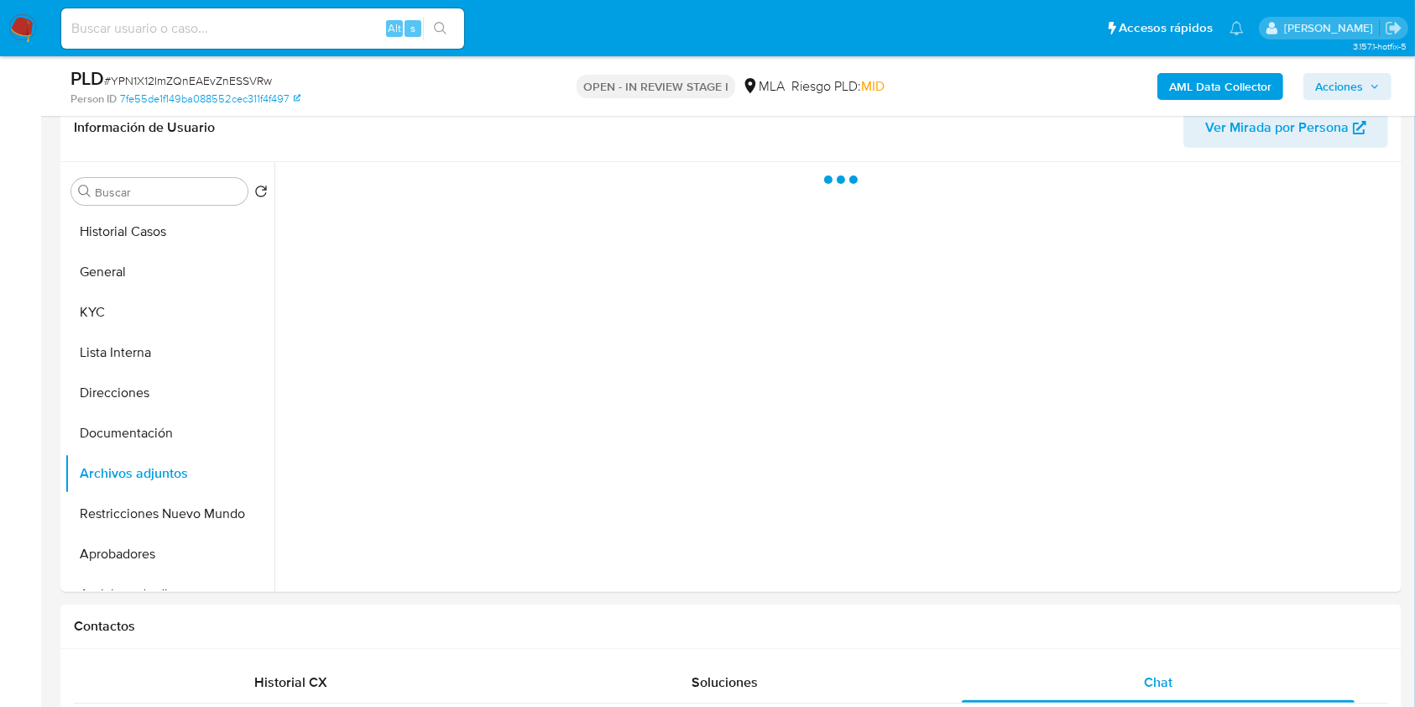
click at [1349, 91] on span "Acciones" at bounding box center [1339, 86] width 48 height 27
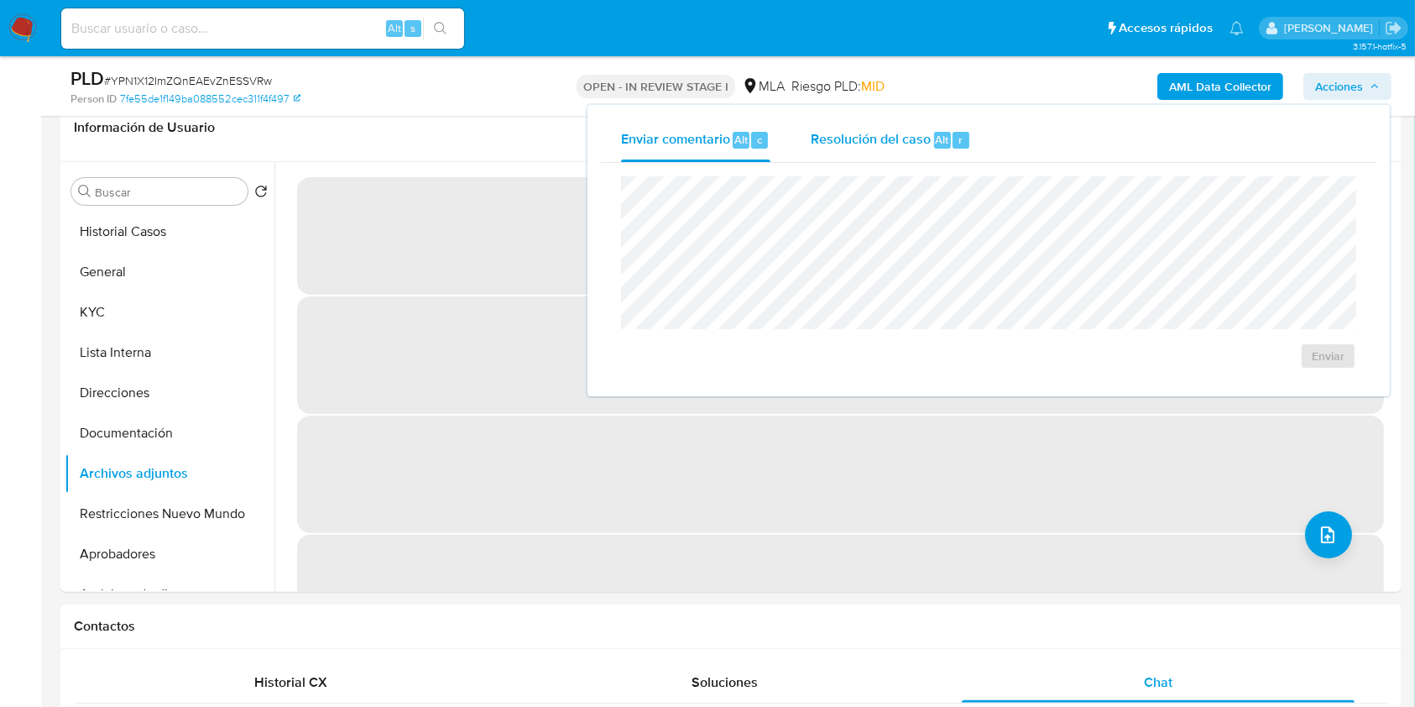
click at [902, 145] on span "Resolución del caso" at bounding box center [871, 138] width 120 height 19
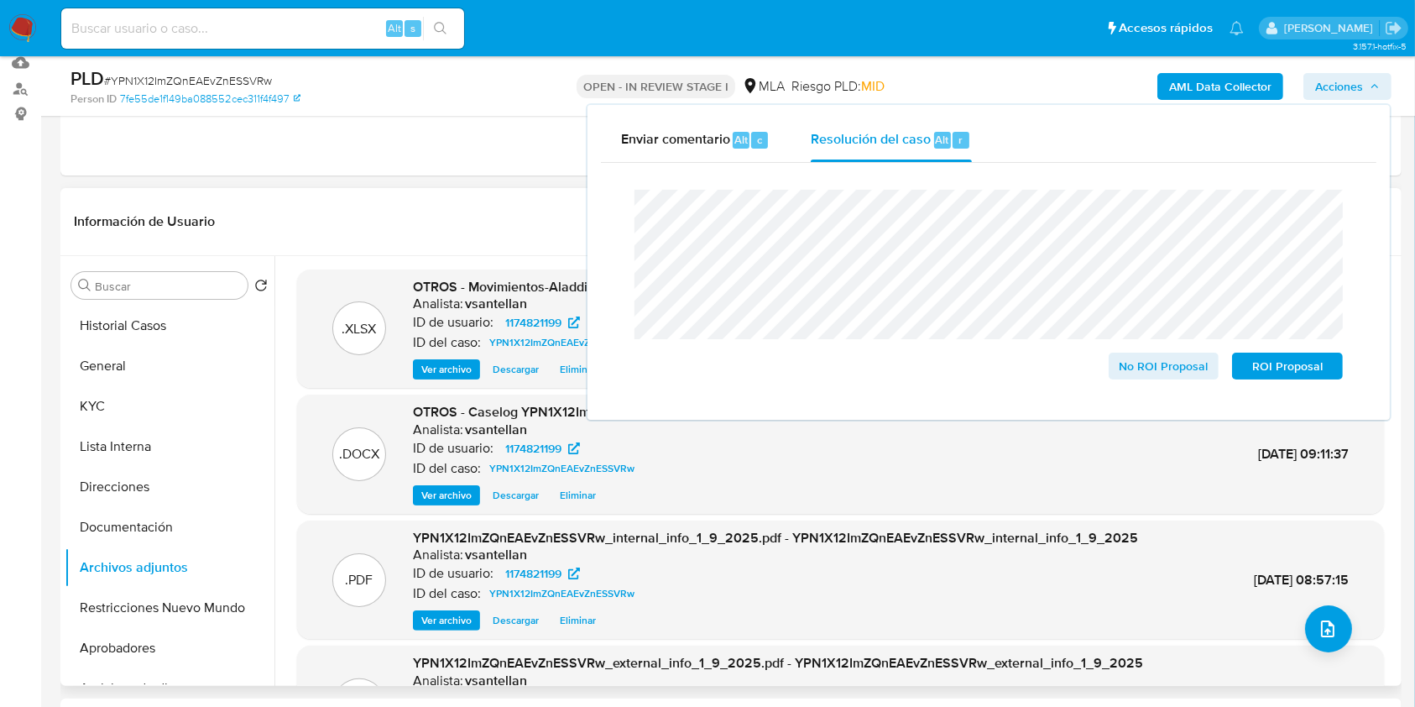
scroll to position [101, 0]
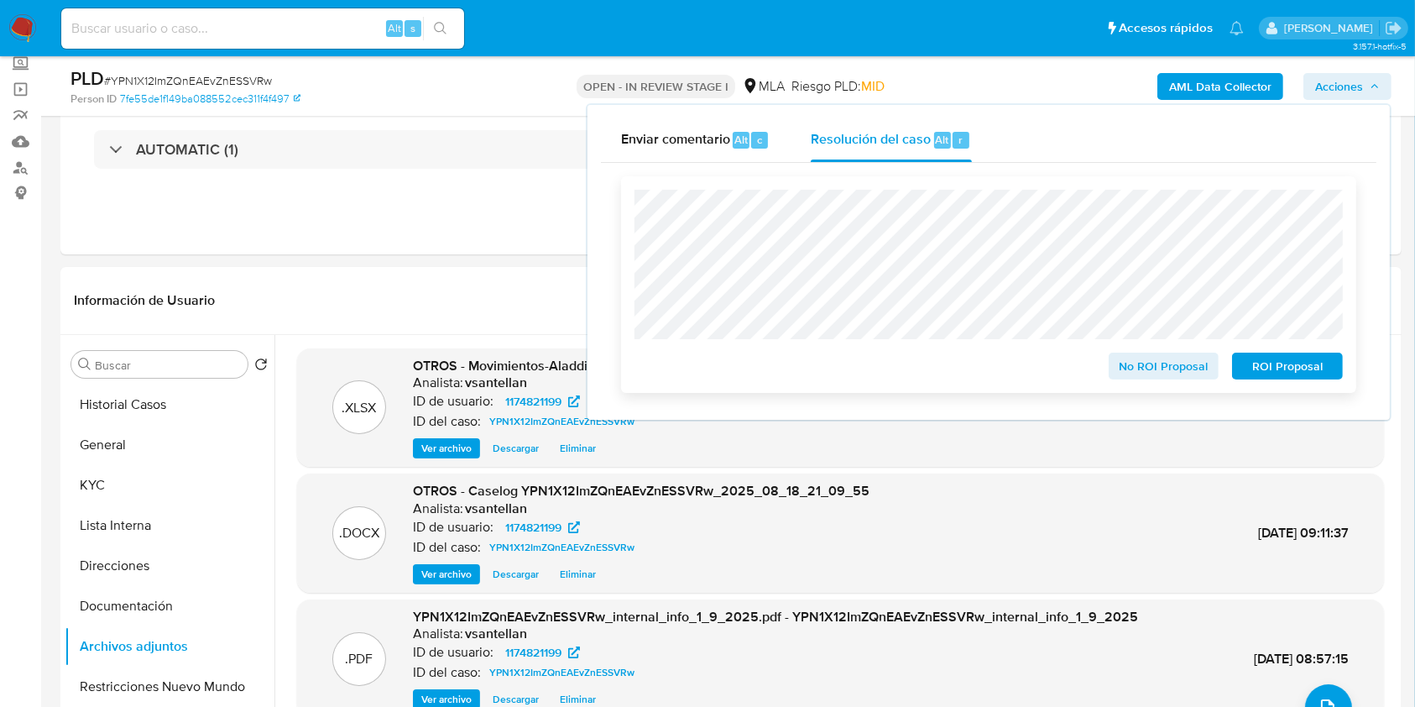
click at [1300, 363] on span "ROI Proposal" at bounding box center [1287, 365] width 87 height 23
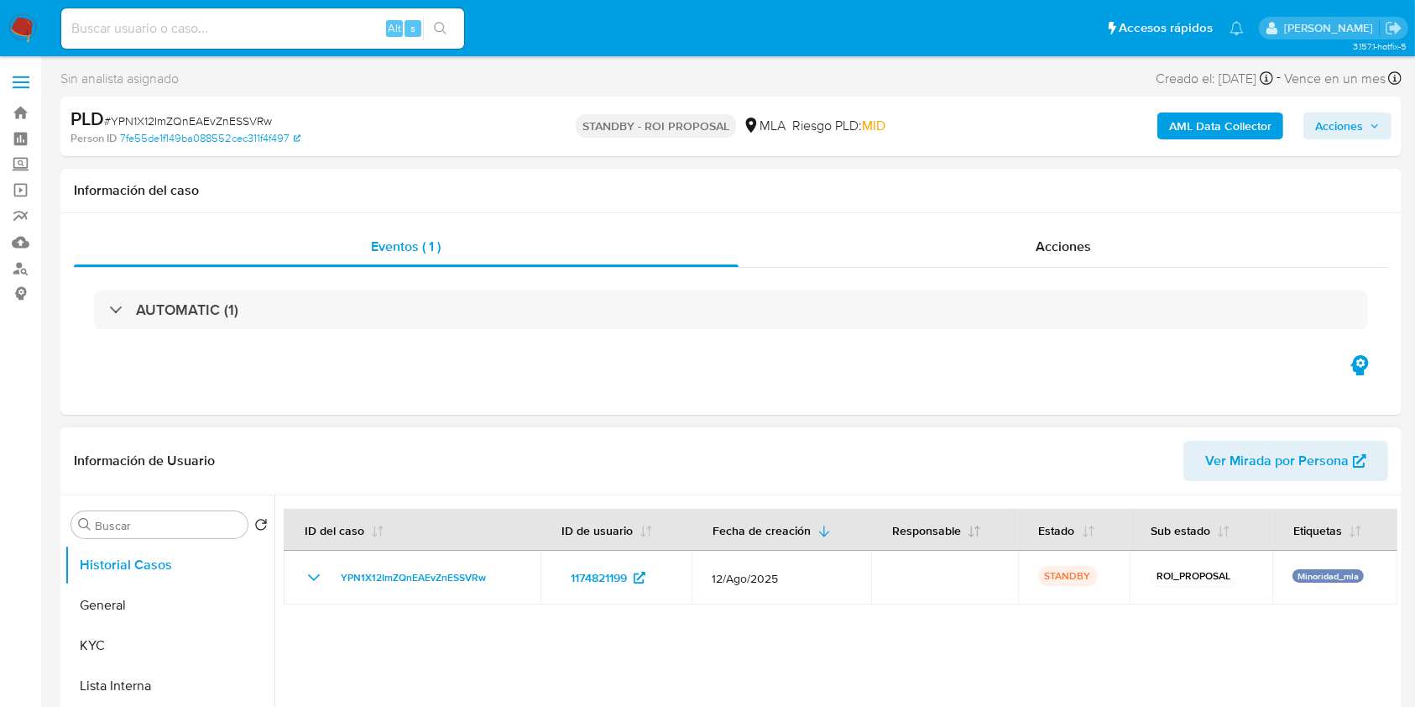
select select "10"
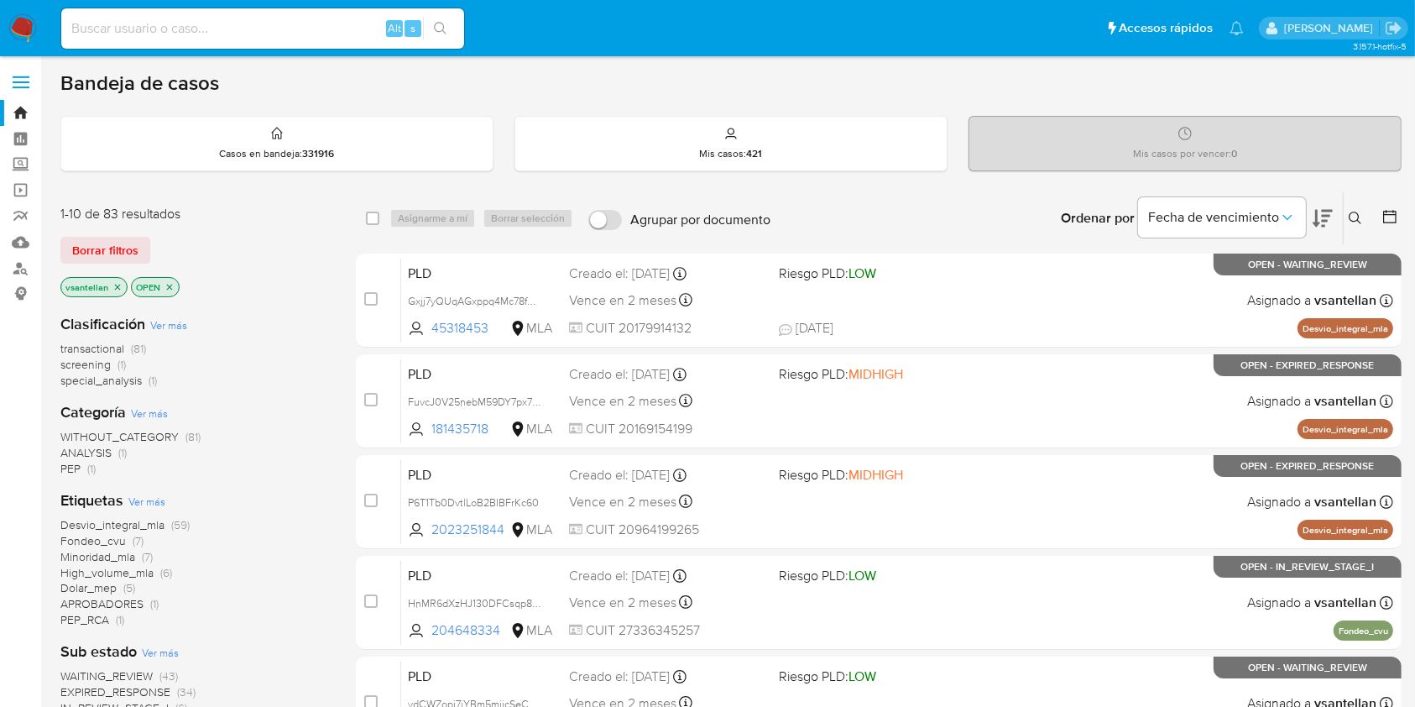
click at [1356, 212] on icon at bounding box center [1354, 217] width 13 height 13
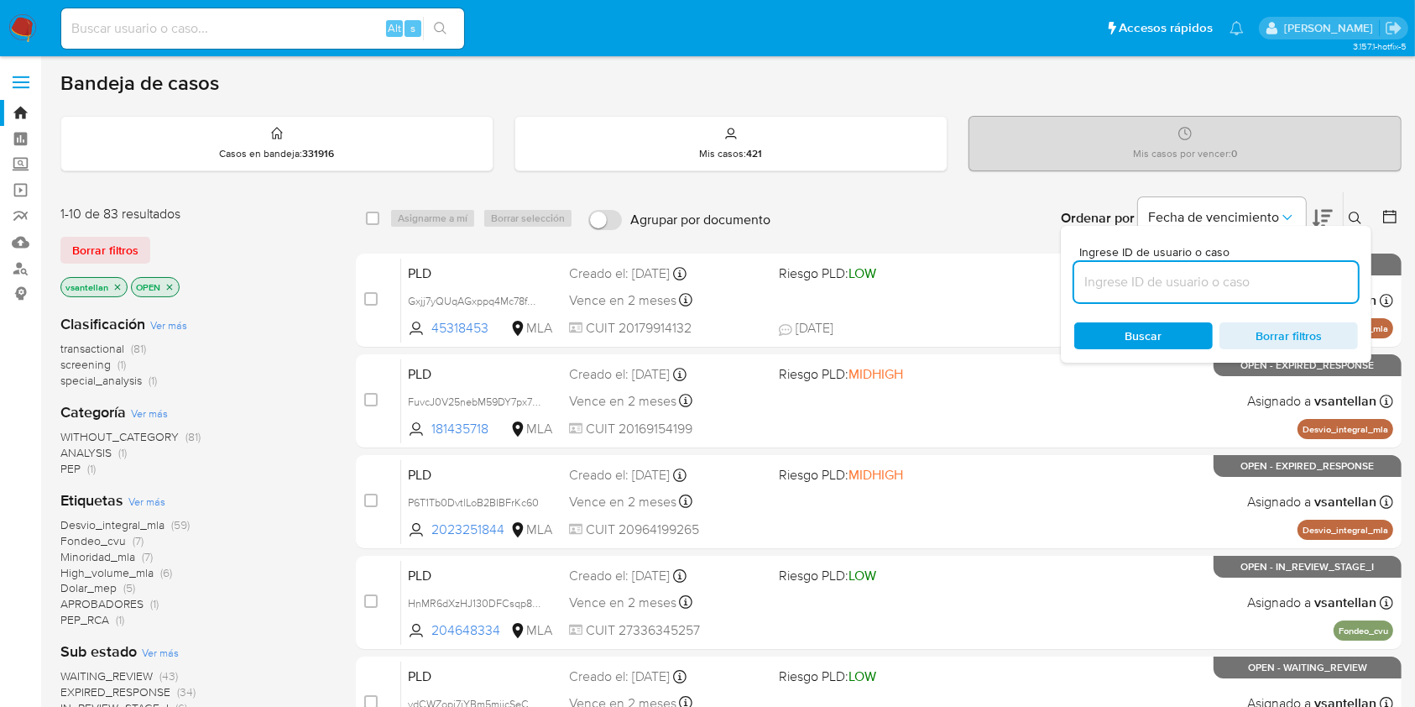
click at [1177, 286] on input at bounding box center [1216, 282] width 284 height 22
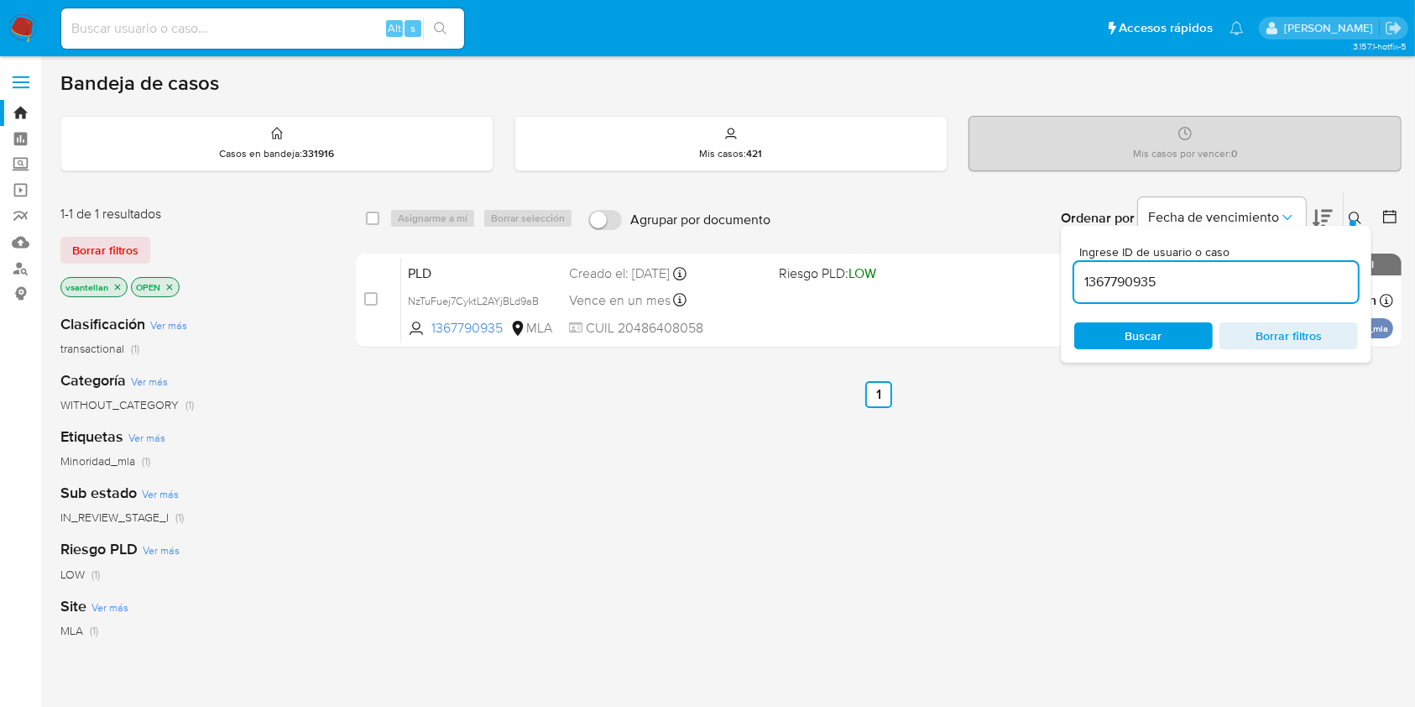
click at [1354, 226] on div "Ingrese ID de usuario o caso 1367790935 Buscar Borrar filtros" at bounding box center [1216, 294] width 310 height 137
click at [1349, 213] on icon at bounding box center [1354, 217] width 13 height 13
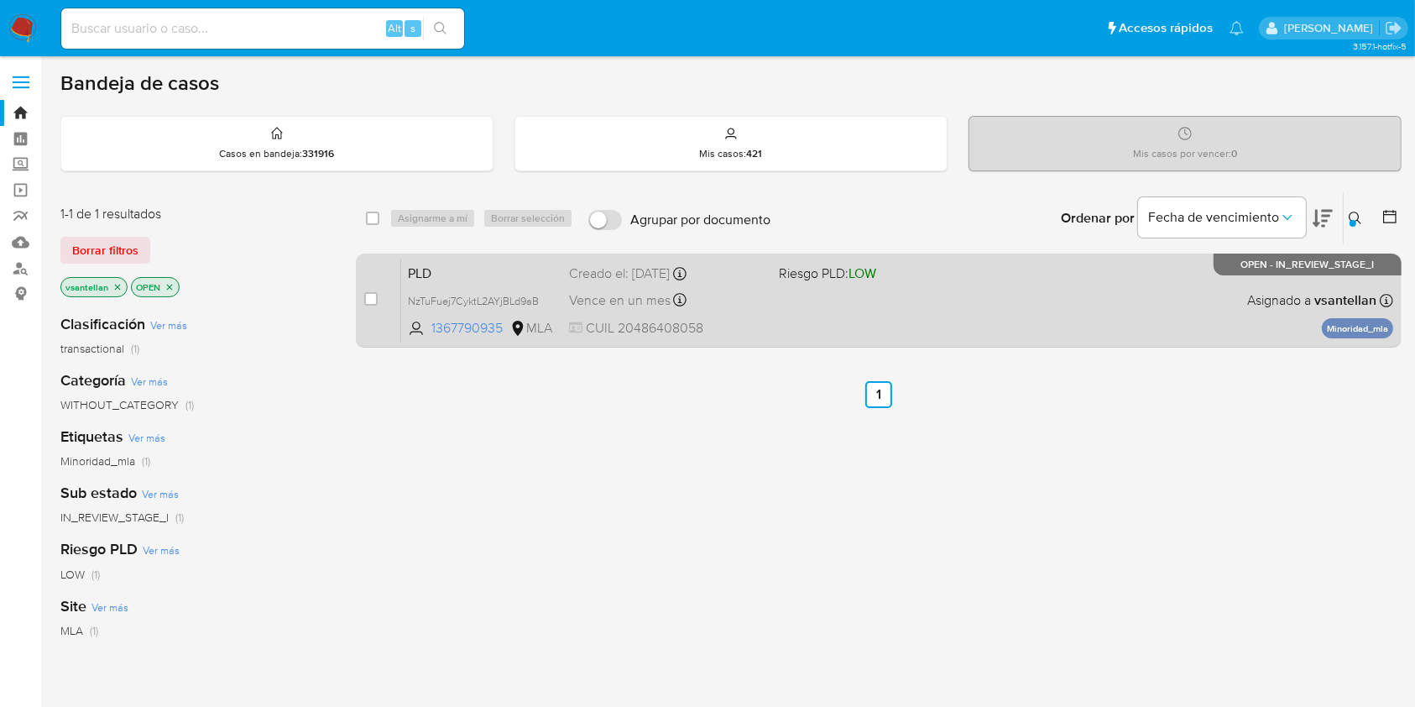
click at [1106, 313] on div "PLD NzTuFuej7CyktL2AYjBLd9aB 1367790935 MLA Riesgo PLD: LOW Creado el: [DATE] C…" at bounding box center [897, 300] width 992 height 85
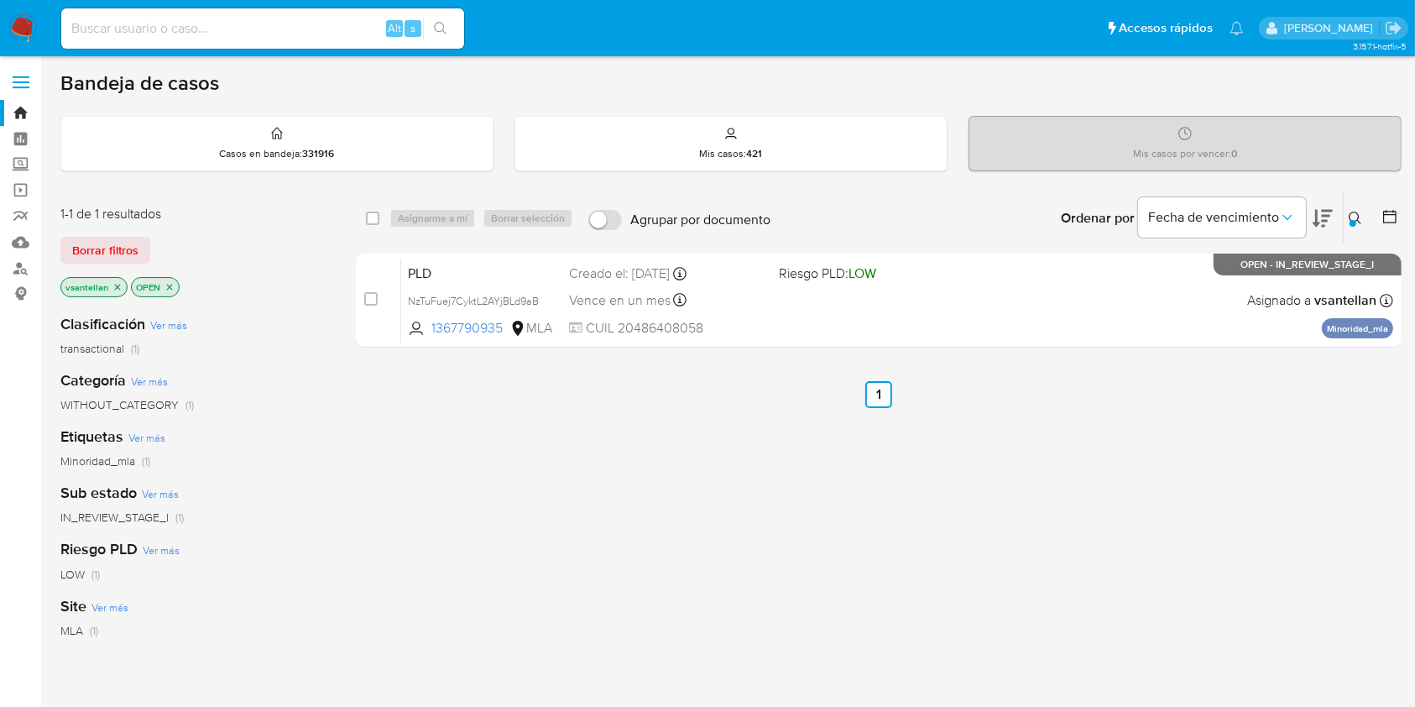
click at [1352, 206] on div "Ingrese ID de usuario o caso 1367790935 Buscar Borrar filtros" at bounding box center [1357, 218] width 29 height 52
click at [1356, 216] on icon at bounding box center [1354, 217] width 13 height 13
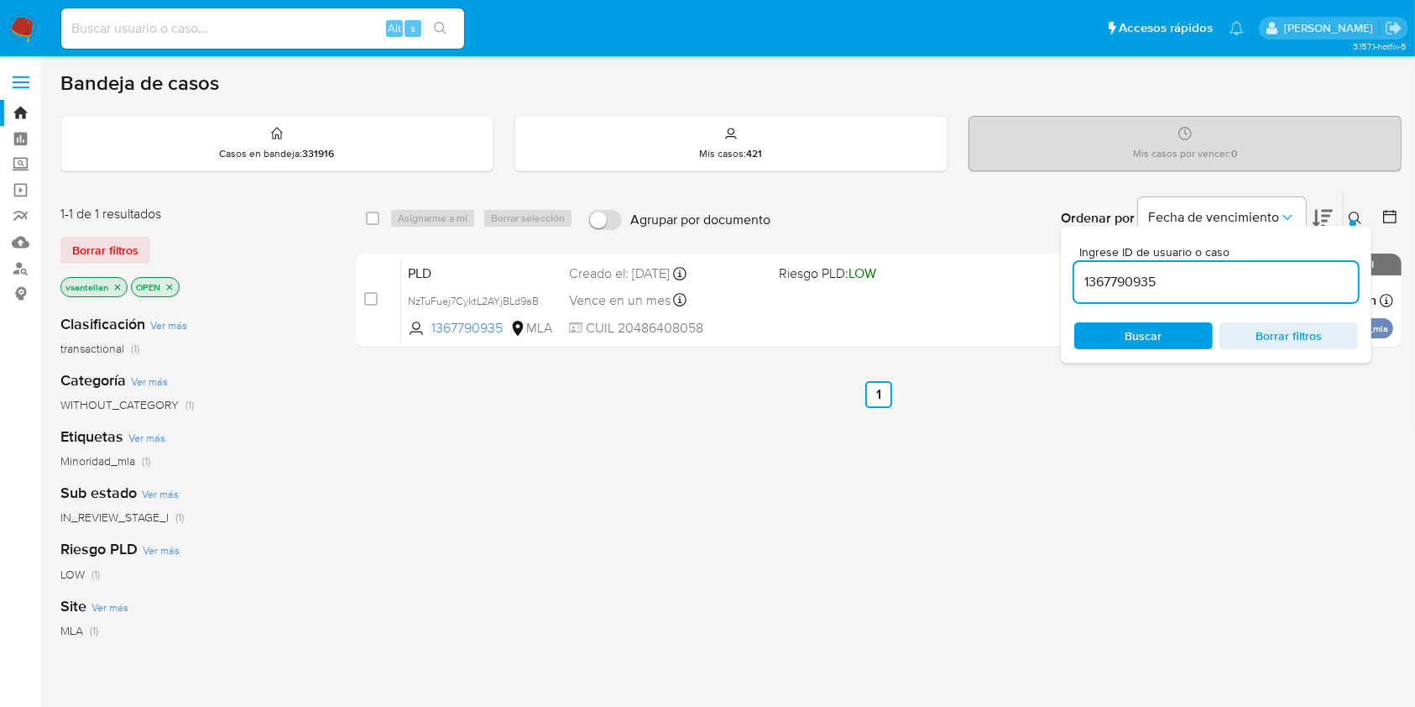
click at [1269, 283] on input "1367790935" at bounding box center [1216, 282] width 284 height 22
type input "1145556930"
click at [1354, 215] on icon at bounding box center [1354, 217] width 13 height 13
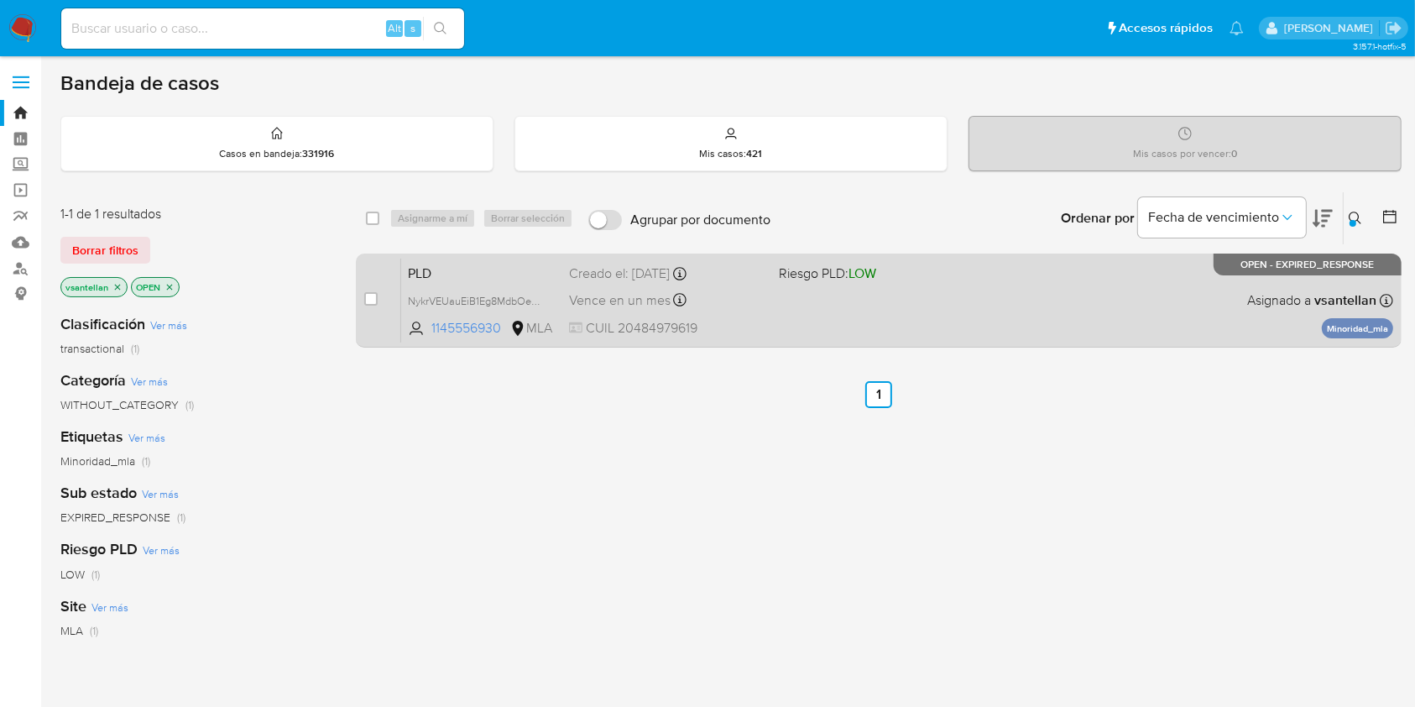
click at [1103, 310] on div "PLD NykrVEUauEiB1Eg8MdbOehRh 1145556930 MLA Riesgo PLD: LOW Creado el: [DATE] C…" at bounding box center [897, 300] width 992 height 85
click at [368, 308] on div "case-item-checkbox" at bounding box center [370, 300] width 13 height 20
click at [368, 300] on input "checkbox" at bounding box center [370, 298] width 13 height 13
checkbox input "true"
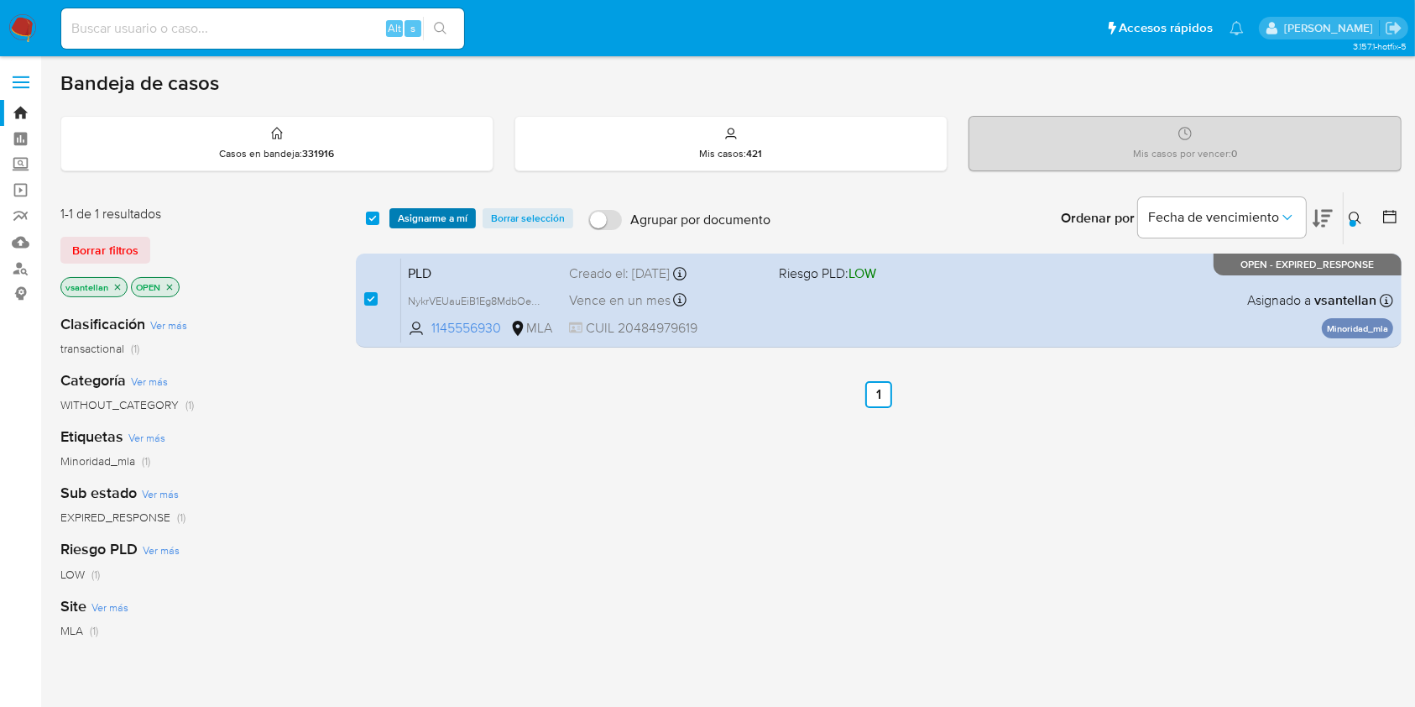
click at [451, 220] on span "Asignarme a mí" at bounding box center [433, 218] width 70 height 17
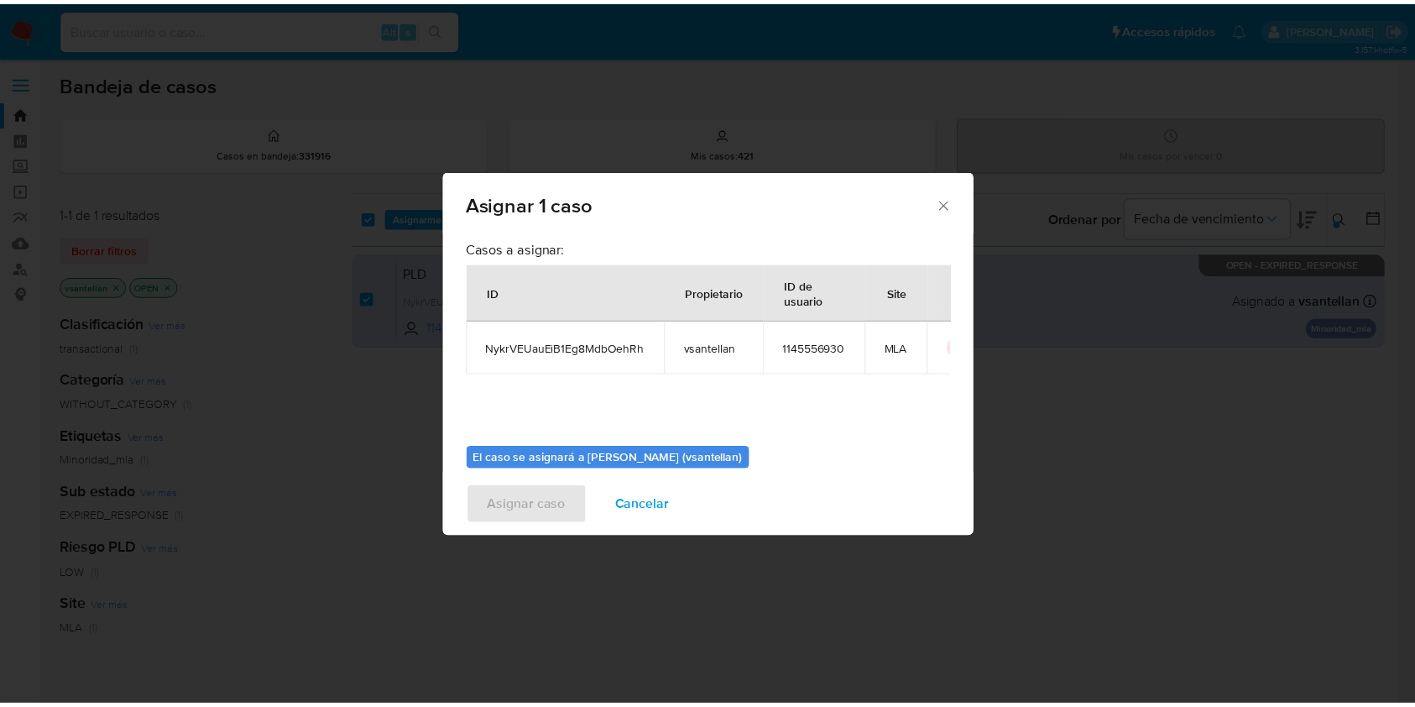
scroll to position [86, 0]
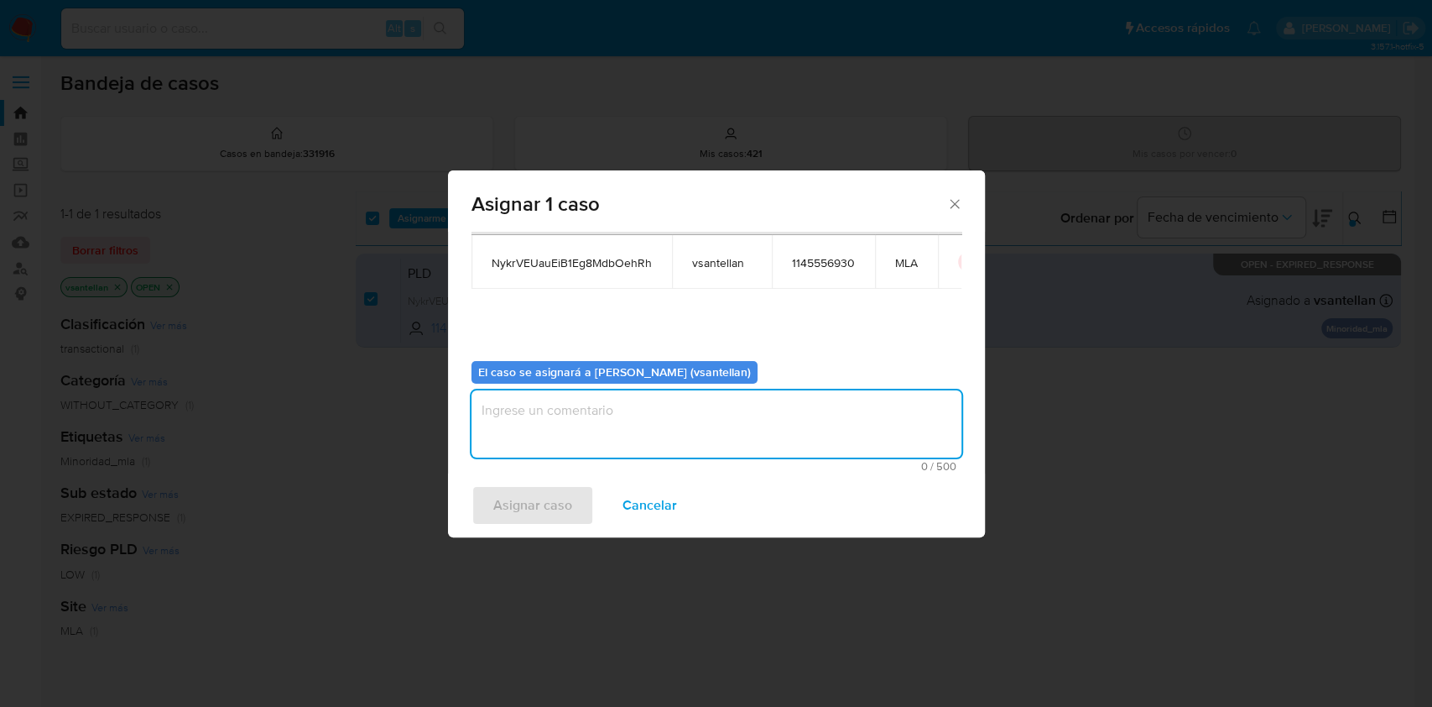
click at [544, 426] on textarea "assign-modal" at bounding box center [717, 423] width 490 height 67
type textarea "1"
click at [527, 505] on span "Asignar caso" at bounding box center [532, 505] width 79 height 37
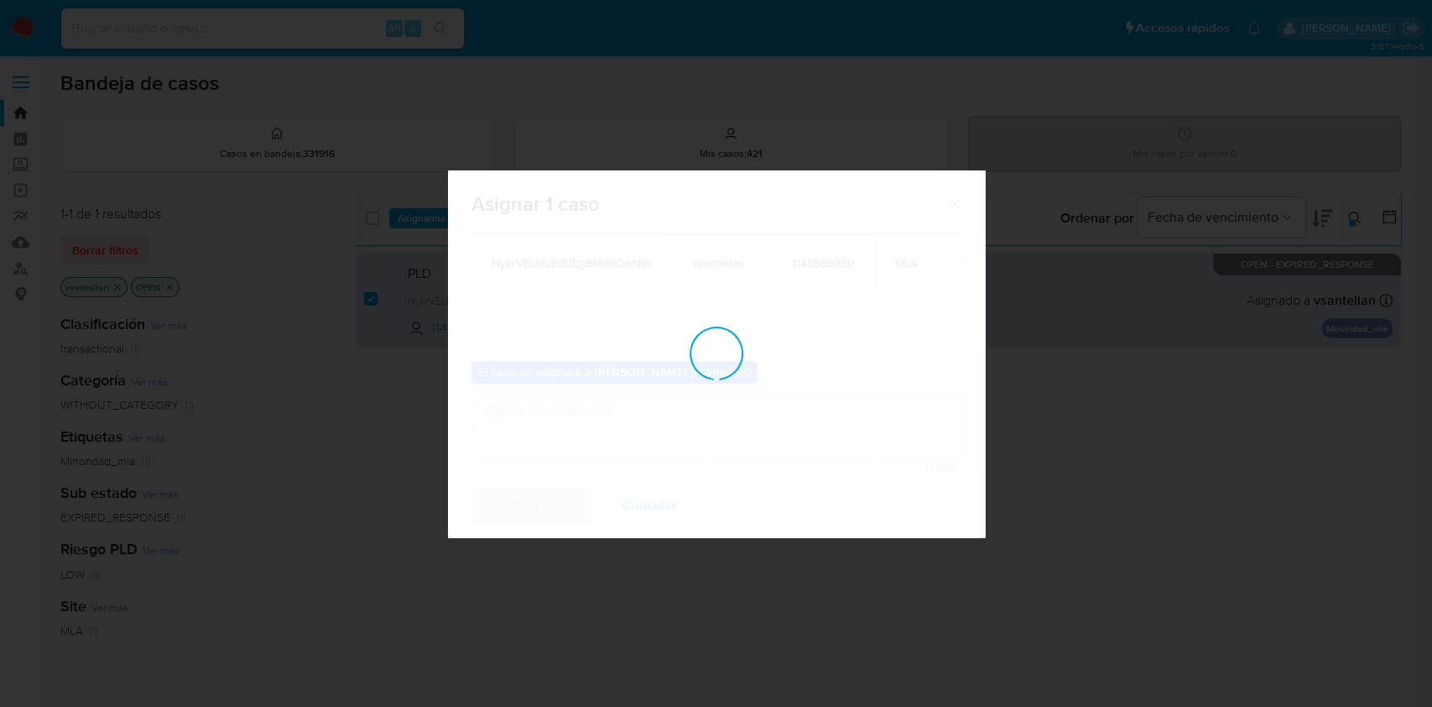
checkbox input "false"
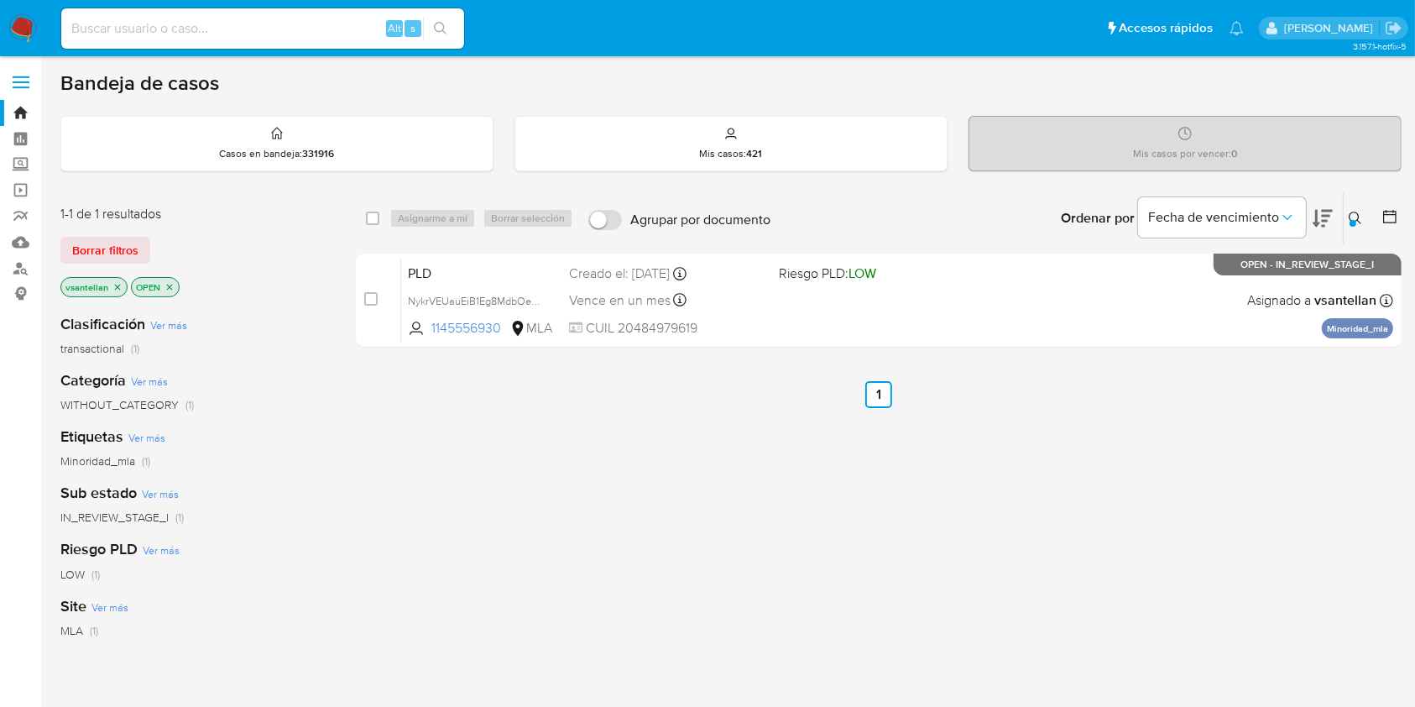
click at [20, 26] on img at bounding box center [22, 28] width 29 height 29
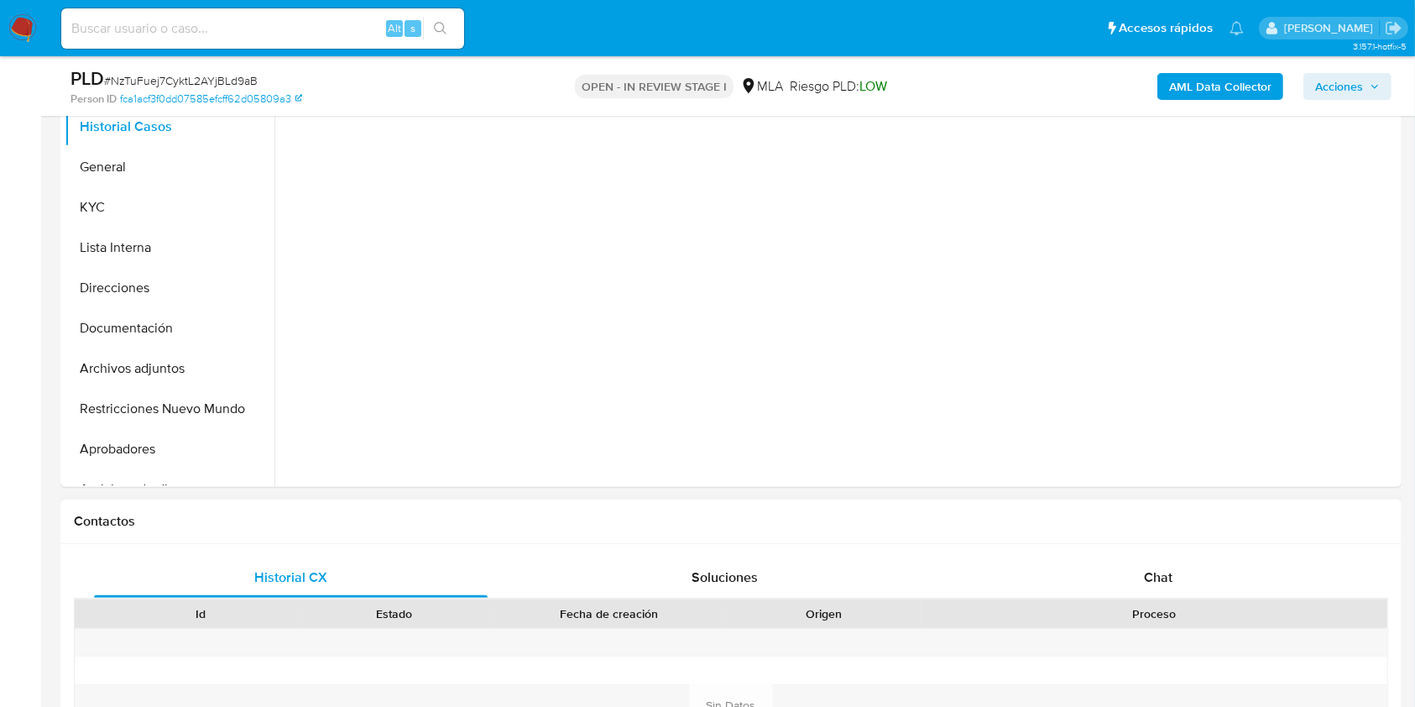
scroll to position [559, 0]
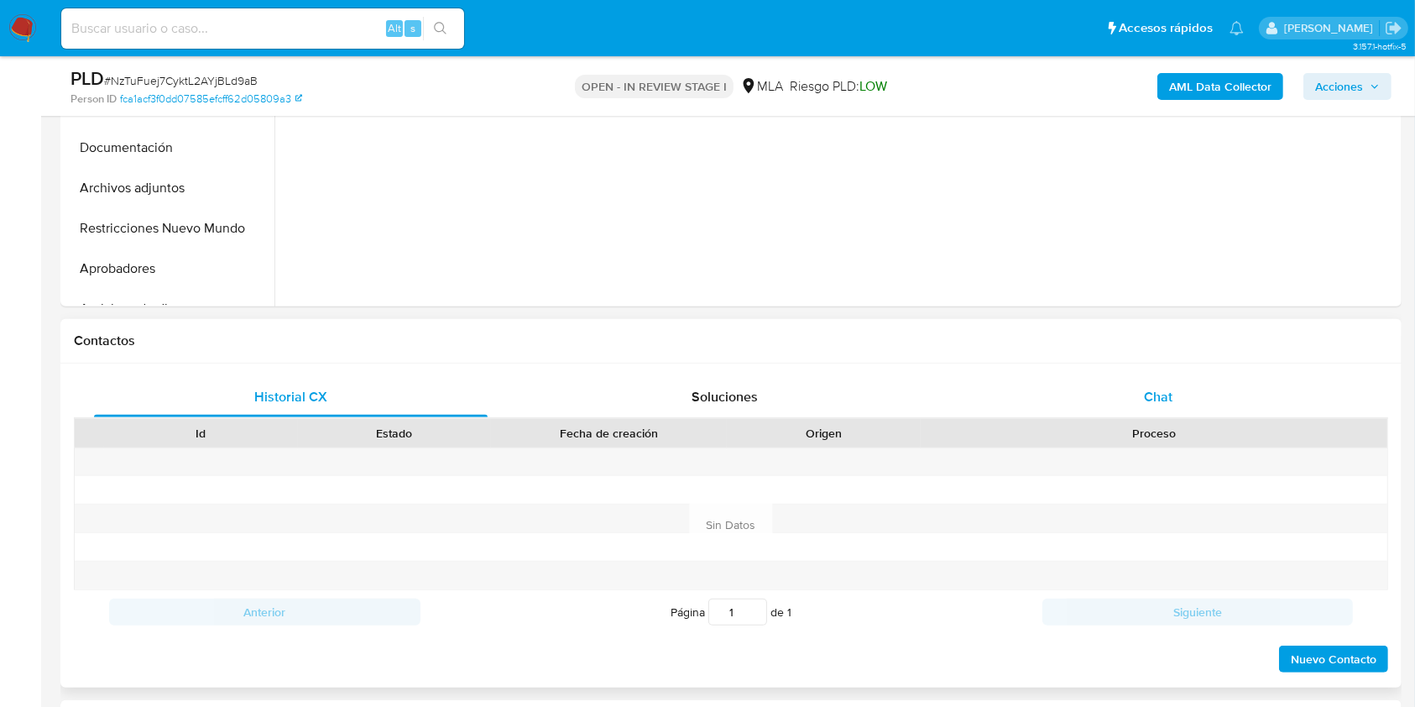
click at [1201, 409] on div "Chat" at bounding box center [1159, 397] width 394 height 40
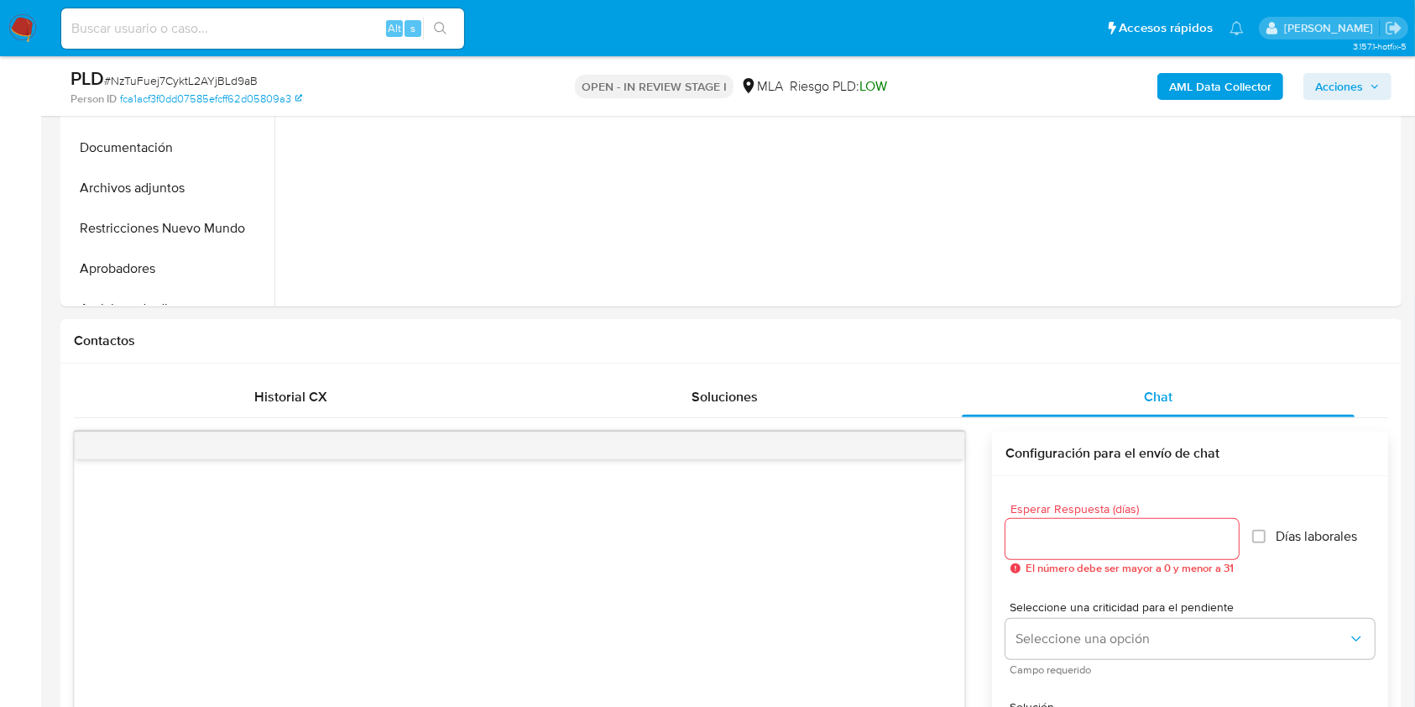
select select "10"
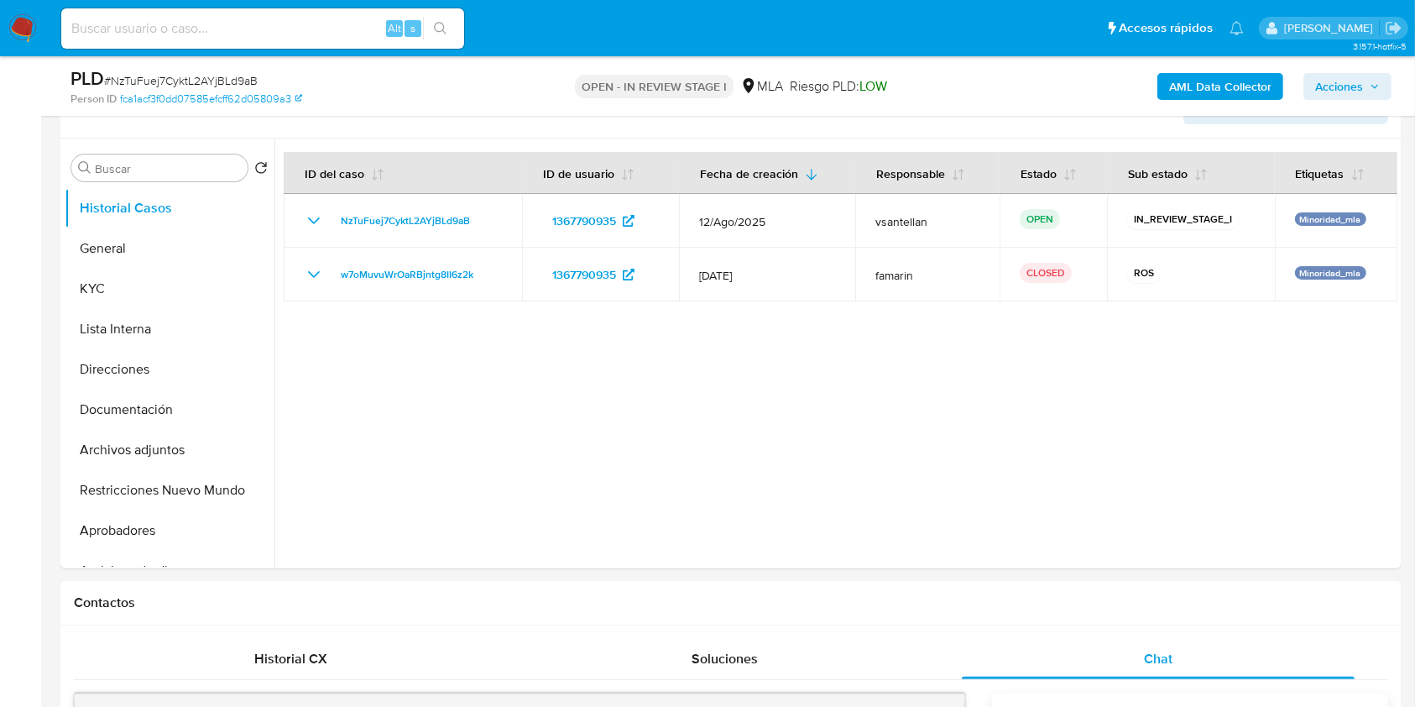
scroll to position [273, 0]
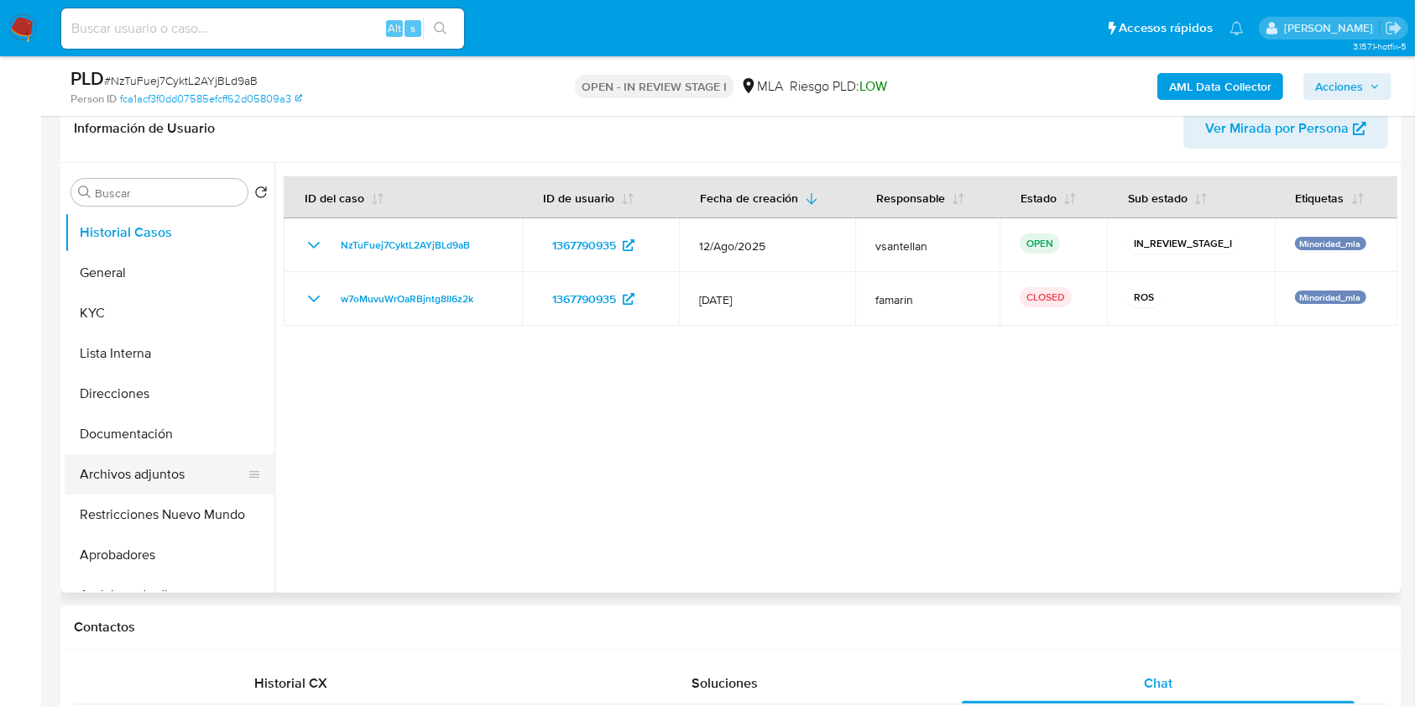
click at [199, 485] on button "Archivos adjuntos" at bounding box center [163, 474] width 196 height 40
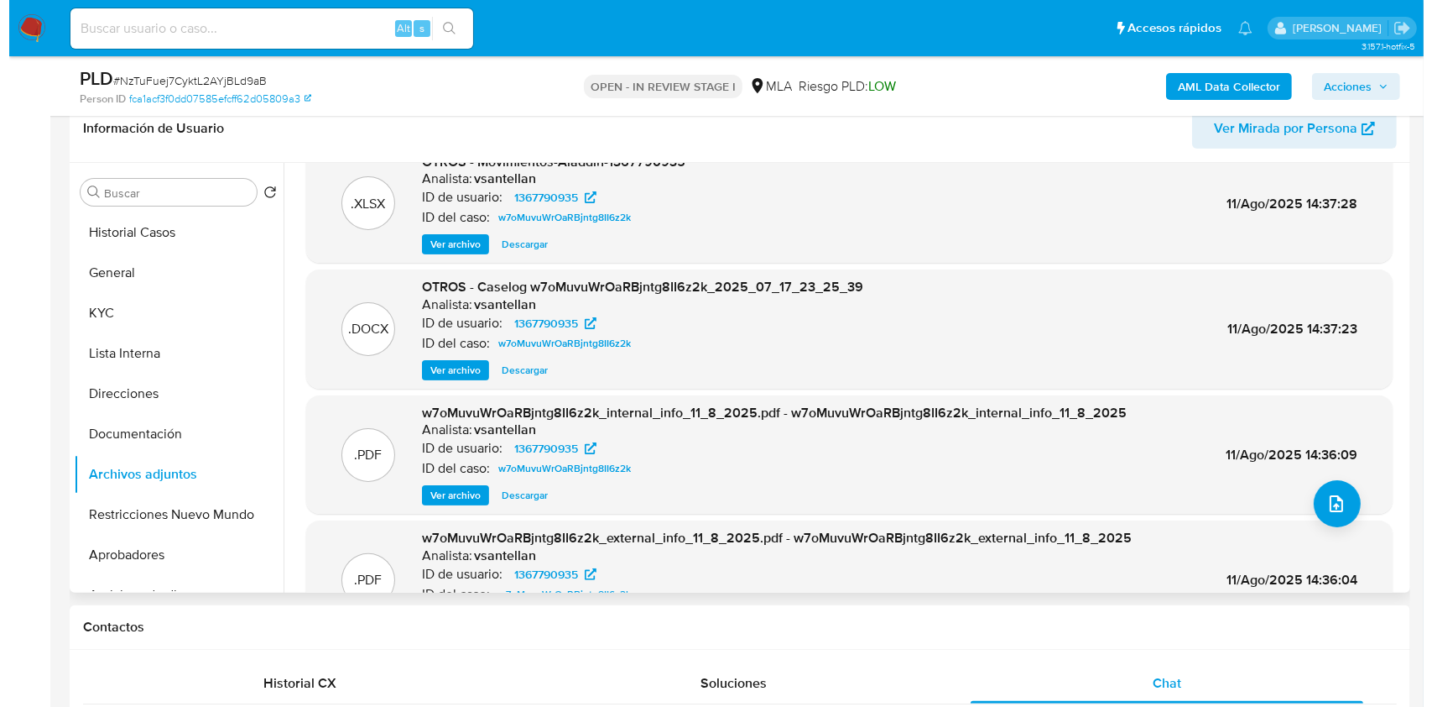
scroll to position [0, 0]
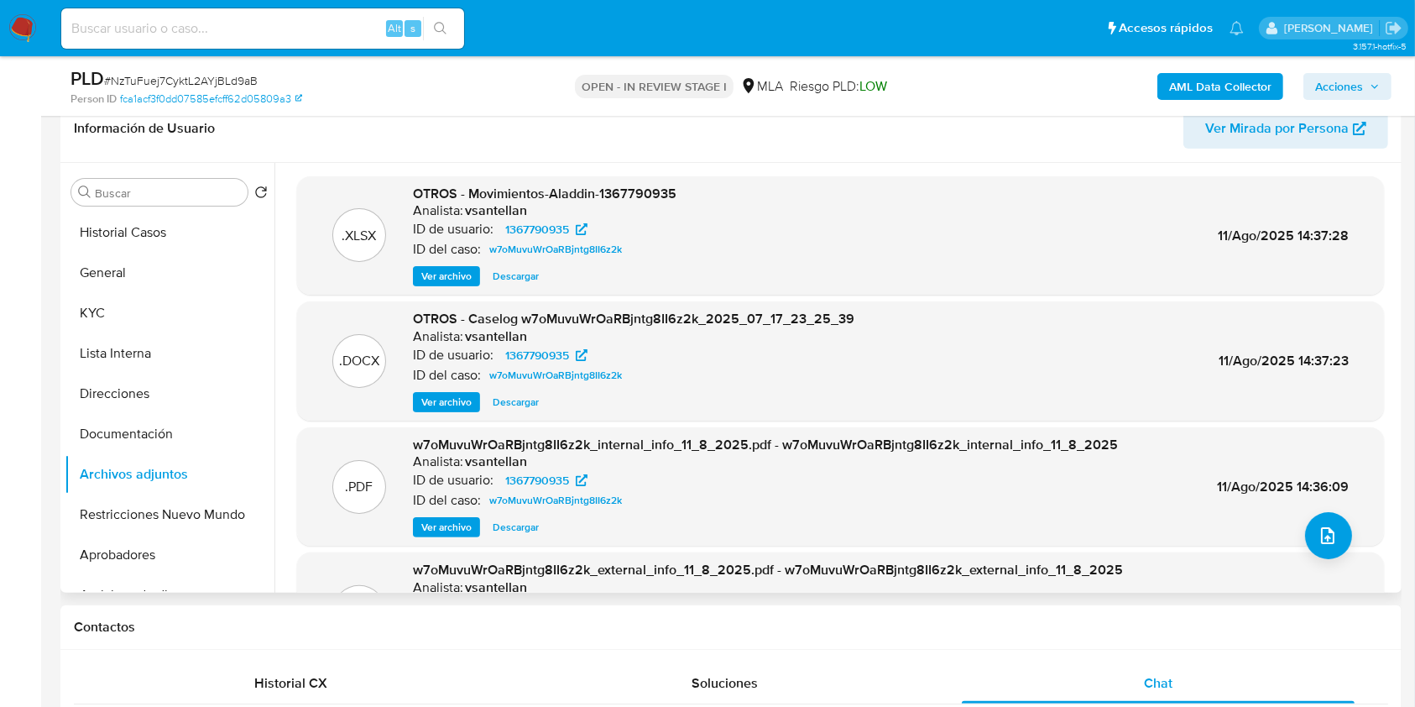
click at [456, 405] on span "Ver archivo" at bounding box center [446, 402] width 50 height 17
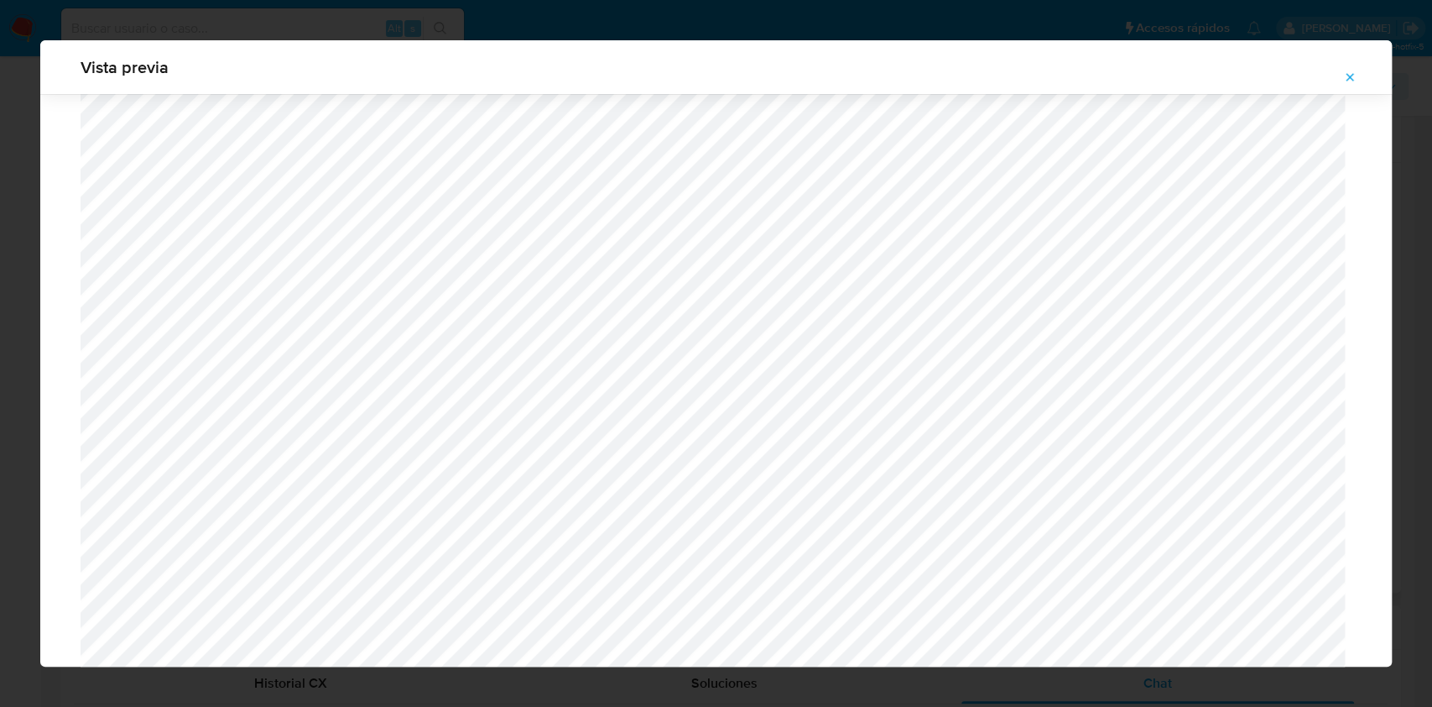
scroll to position [414, 0]
click at [1354, 81] on icon "Attachment preview" at bounding box center [1349, 76] width 13 height 13
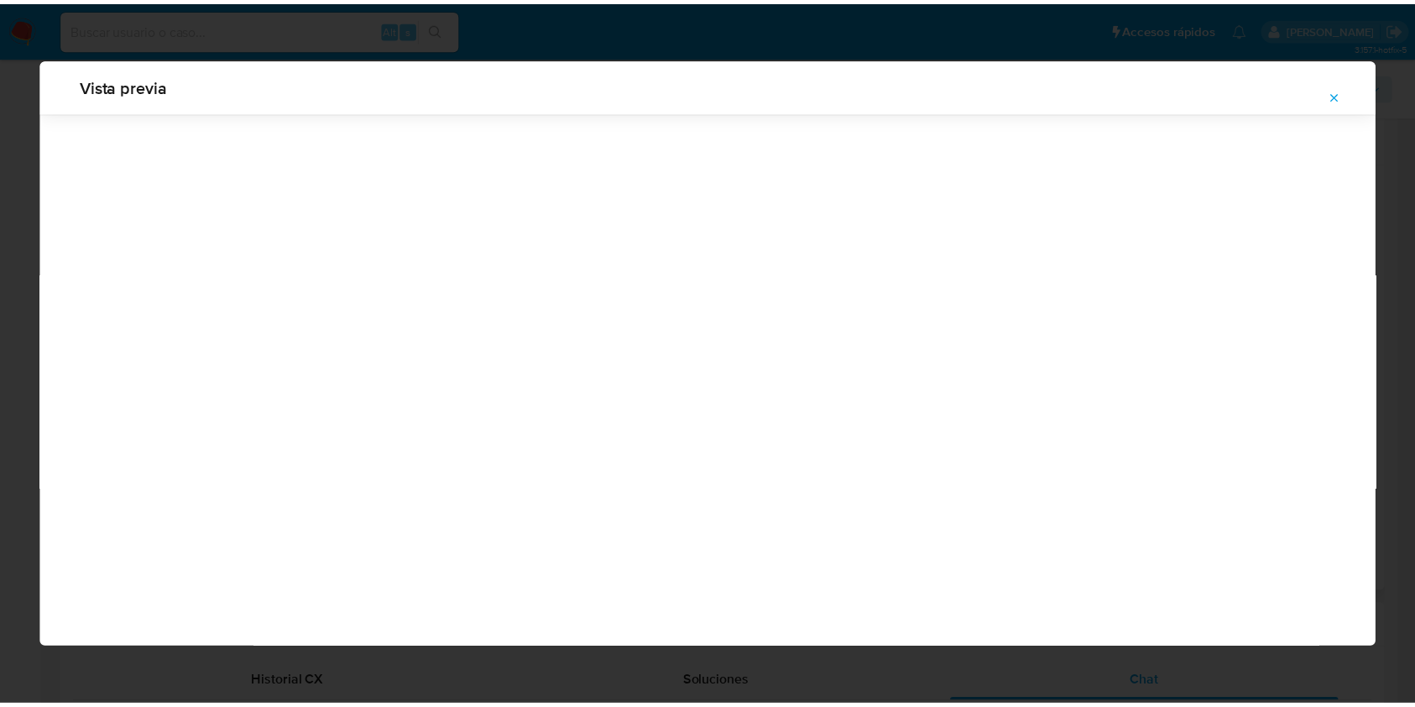
scroll to position [0, 0]
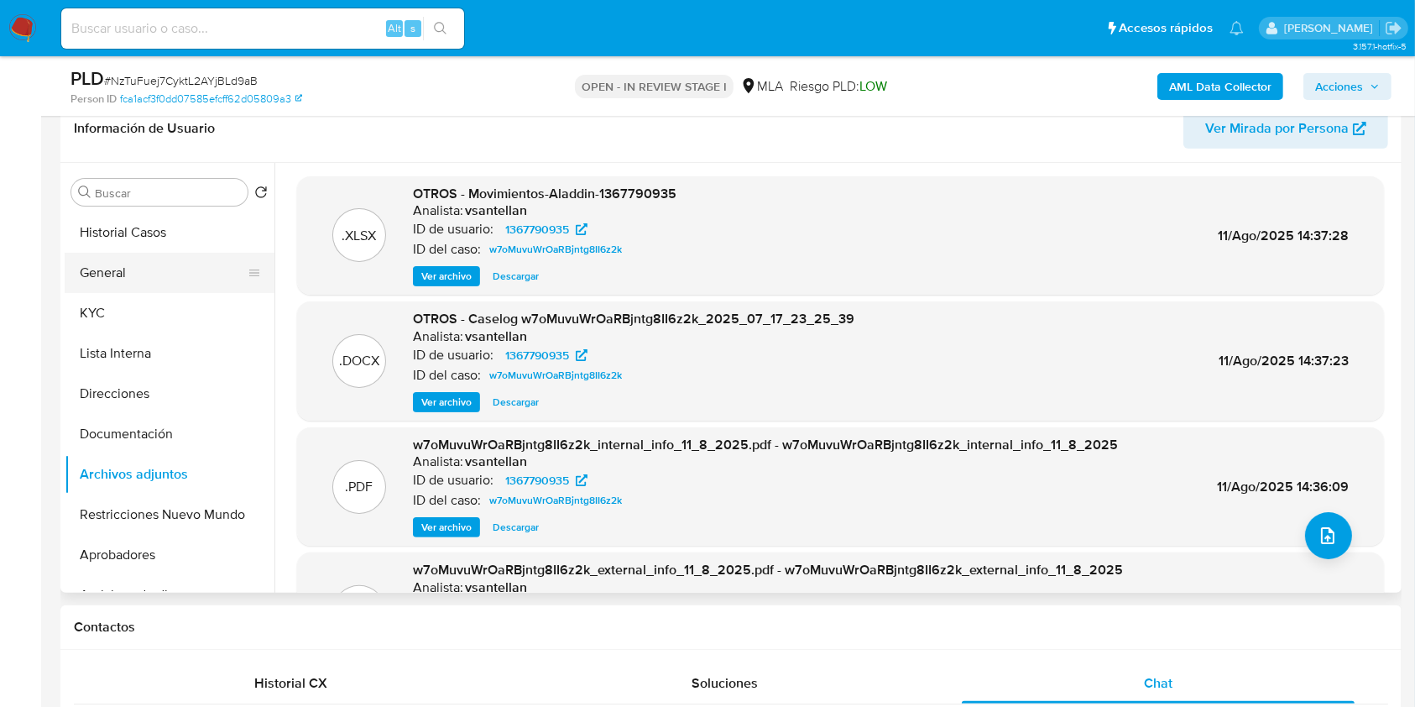
drag, startPoint x: 166, startPoint y: 243, endPoint x: 222, endPoint y: 256, distance: 57.8
click at [166, 243] on button "Historial Casos" at bounding box center [170, 232] width 210 height 40
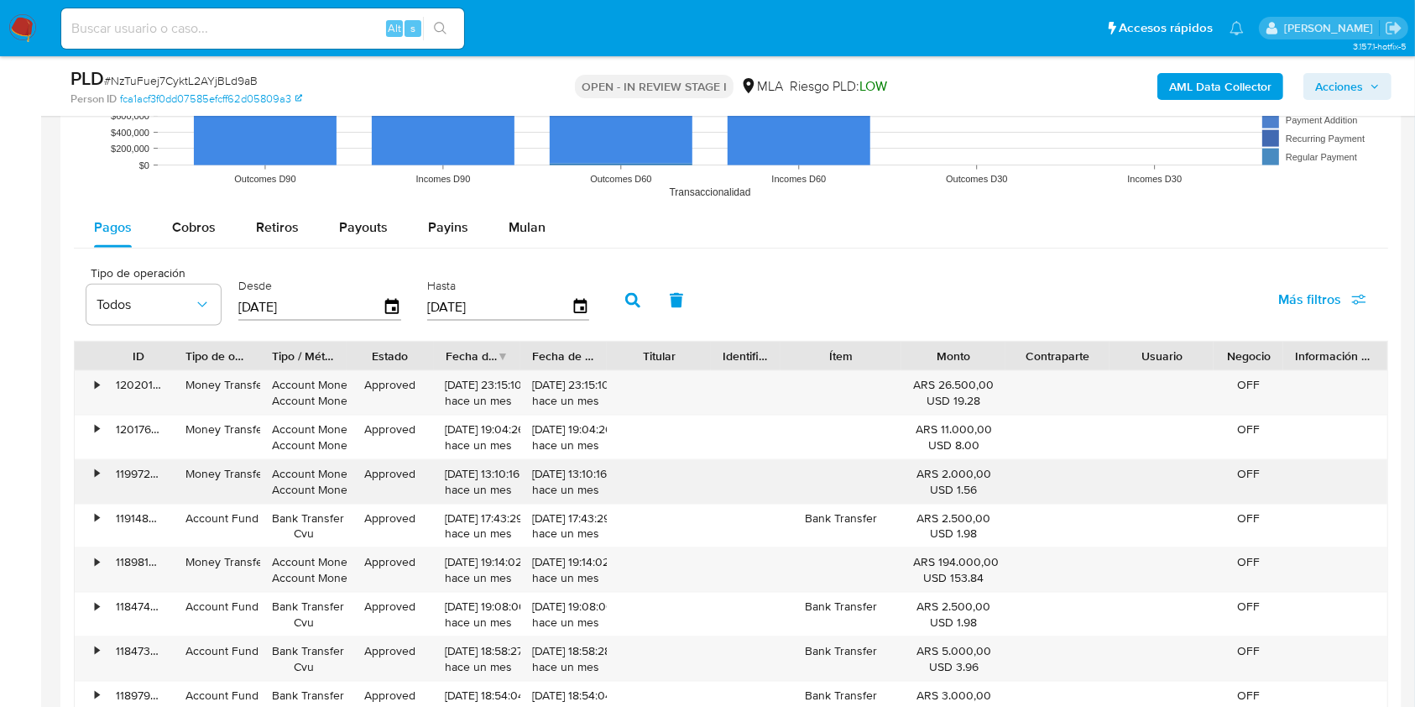
scroll to position [2113, 0]
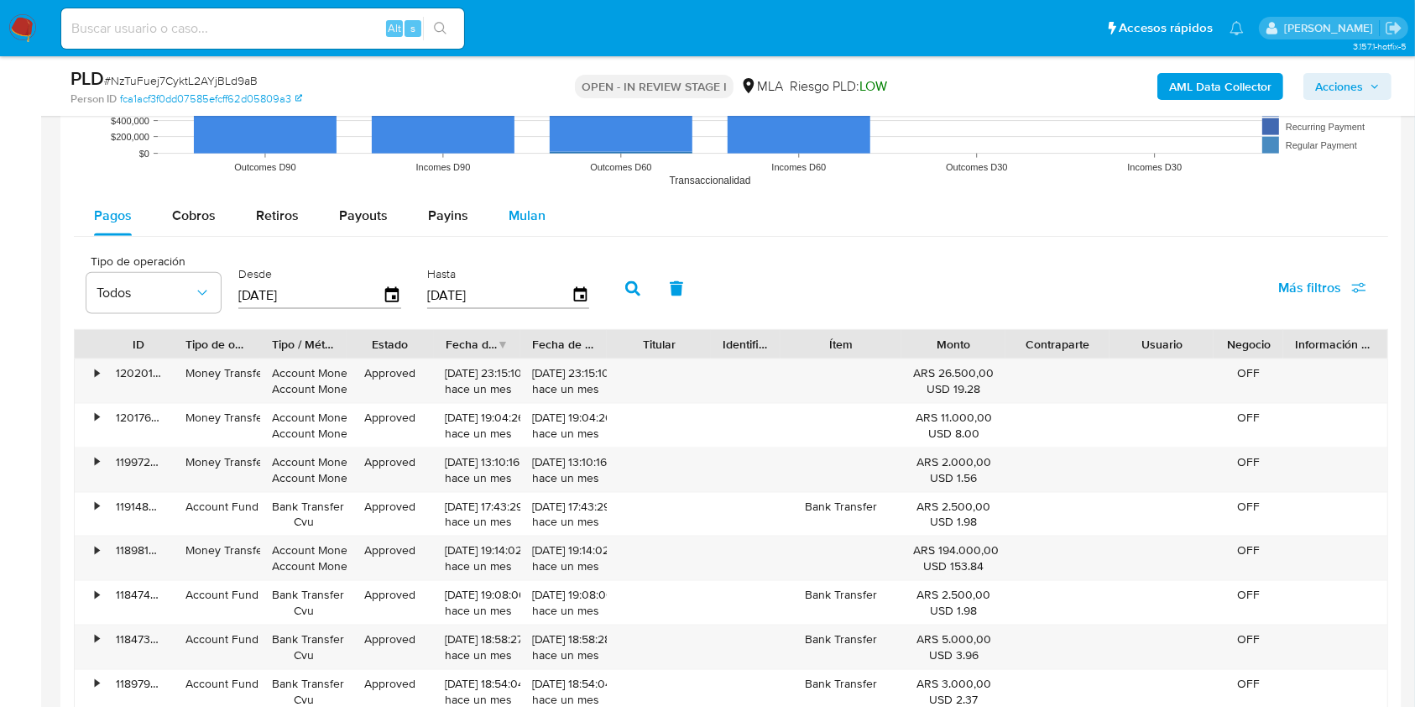
click at [512, 227] on div "Mulan" at bounding box center [527, 216] width 37 height 40
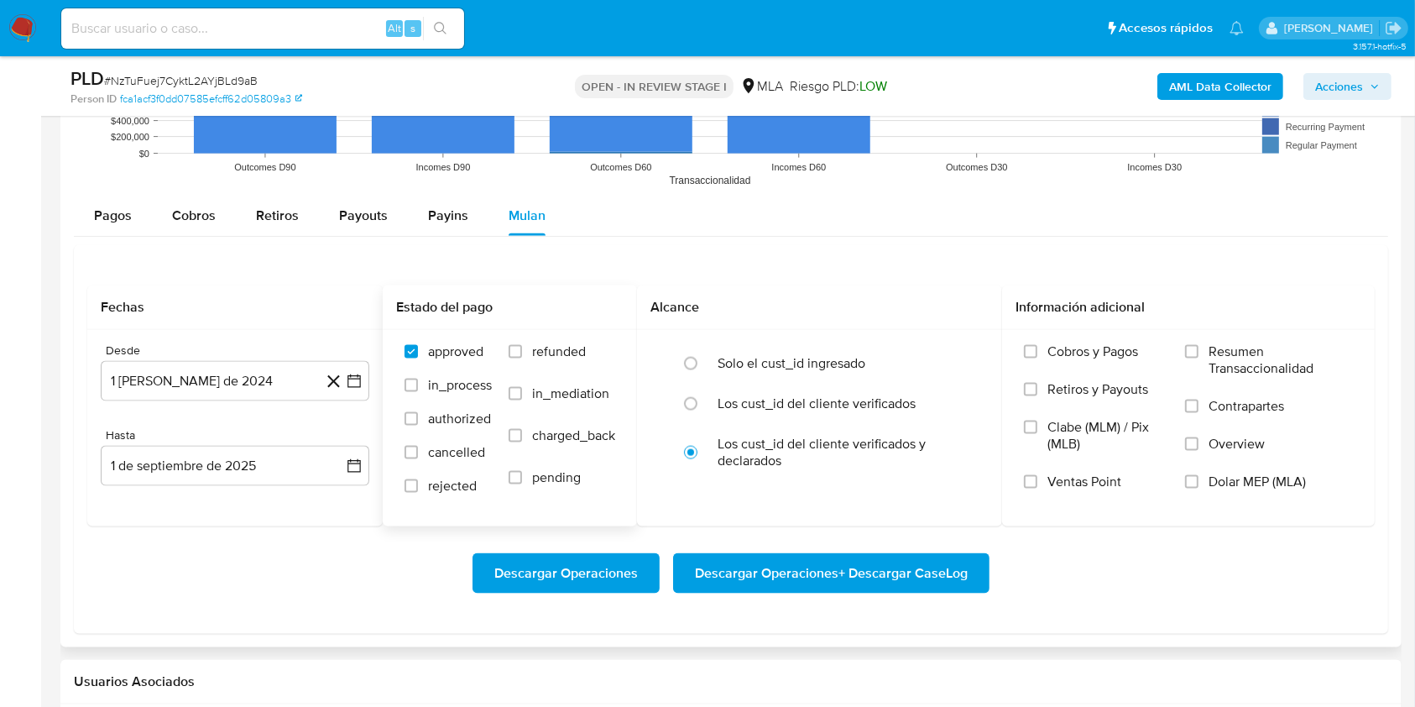
click at [546, 353] on span "refunded" at bounding box center [559, 351] width 54 height 17
click at [522, 353] on input "refunded" at bounding box center [515, 351] width 13 height 13
checkbox input "true"
click at [1262, 447] on span "Overview" at bounding box center [1236, 444] width 56 height 17
click at [1198, 447] on input "Overview" at bounding box center [1191, 443] width 13 height 13
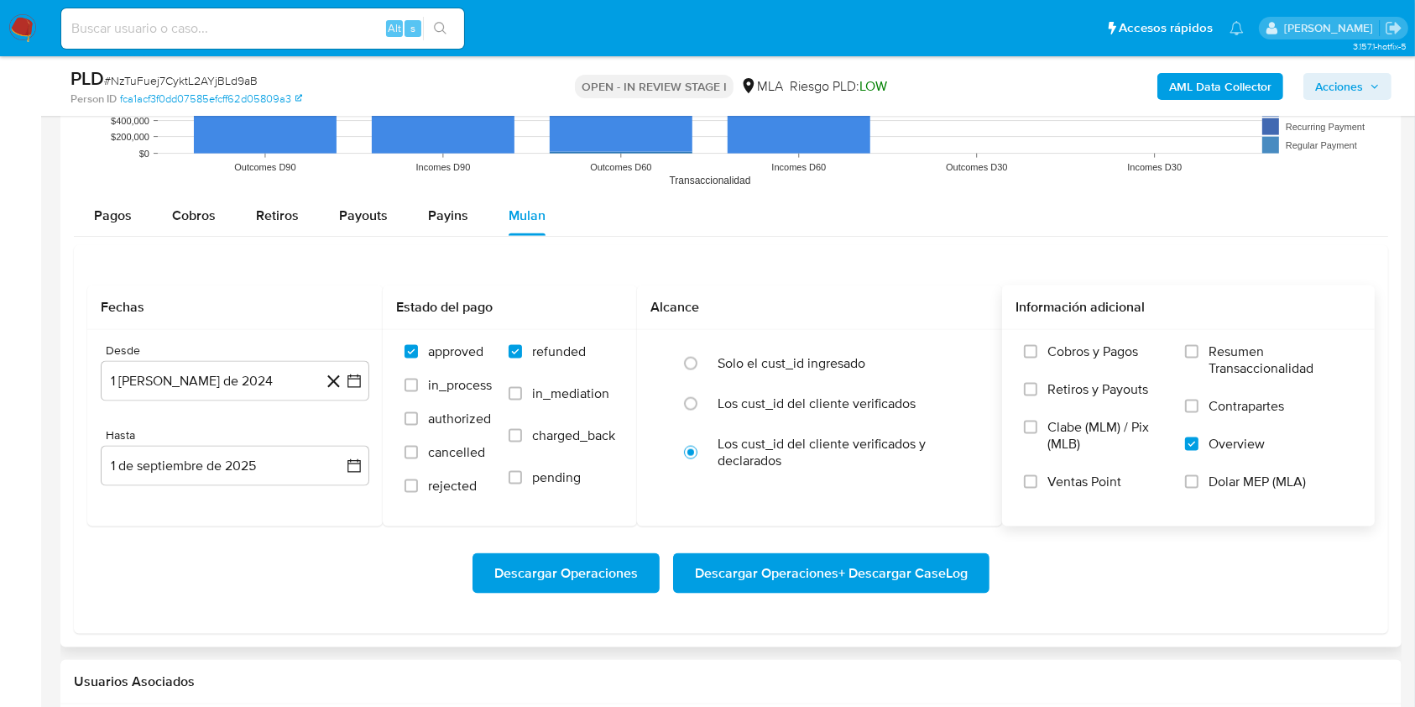
click at [1262, 453] on label "Overview" at bounding box center [1269, 455] width 168 height 38
click at [1198, 451] on input "Overview" at bounding box center [1191, 443] width 13 height 13
drag, startPoint x: 1262, startPoint y: 453, endPoint x: 1260, endPoint y: 479, distance: 26.1
click at [1260, 479] on span "Dolar MEP (MLA)" at bounding box center [1256, 481] width 97 height 17
click at [1198, 479] on input "Dolar MEP (MLA)" at bounding box center [1191, 481] width 13 height 13
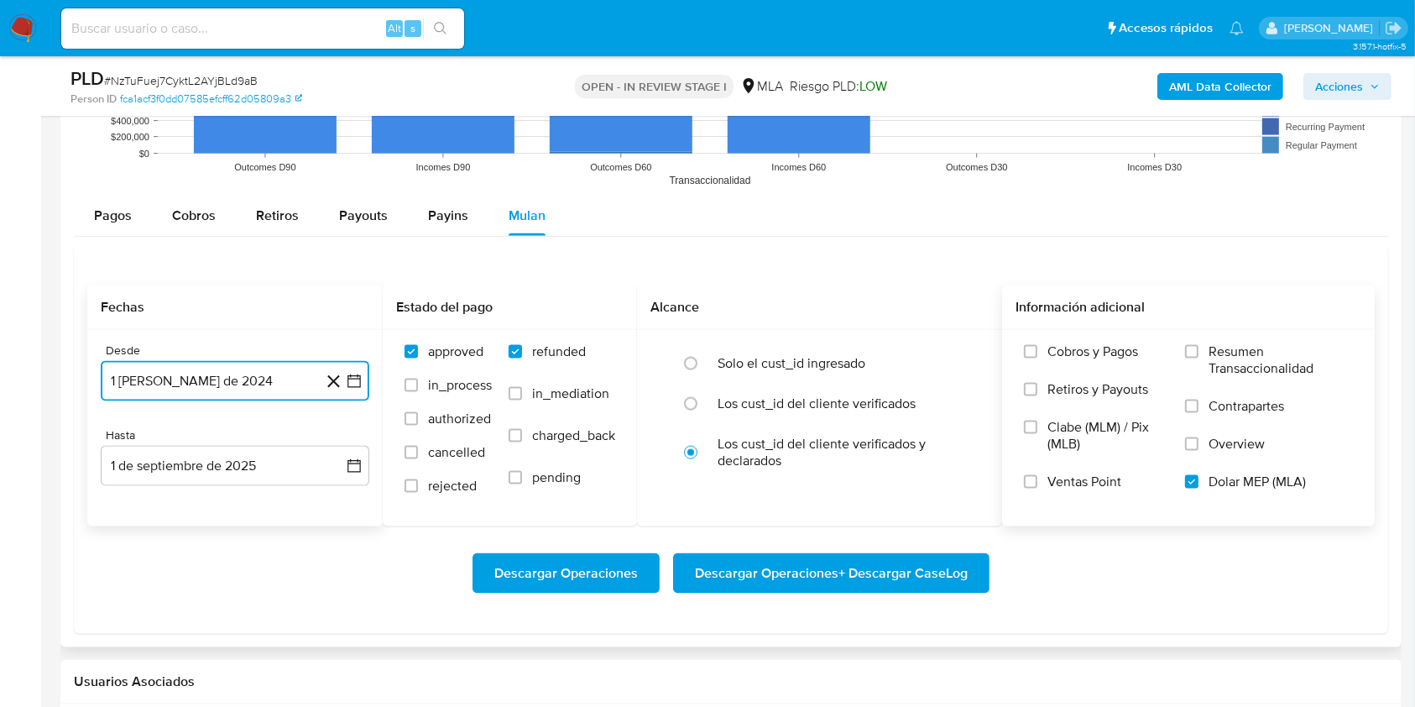
click at [229, 386] on button "1 de agosto de 2024" at bounding box center [235, 381] width 269 height 40
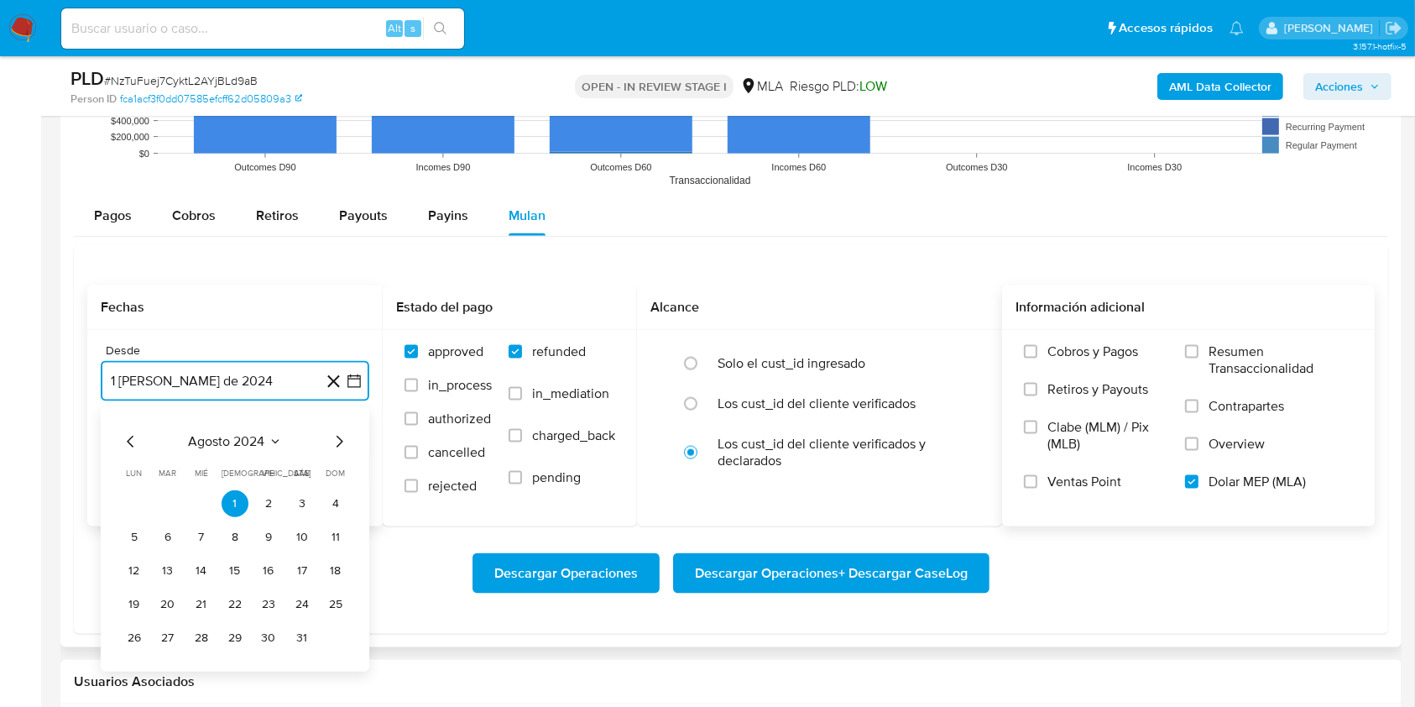
click at [243, 436] on span "agosto 2024" at bounding box center [227, 441] width 76 height 17
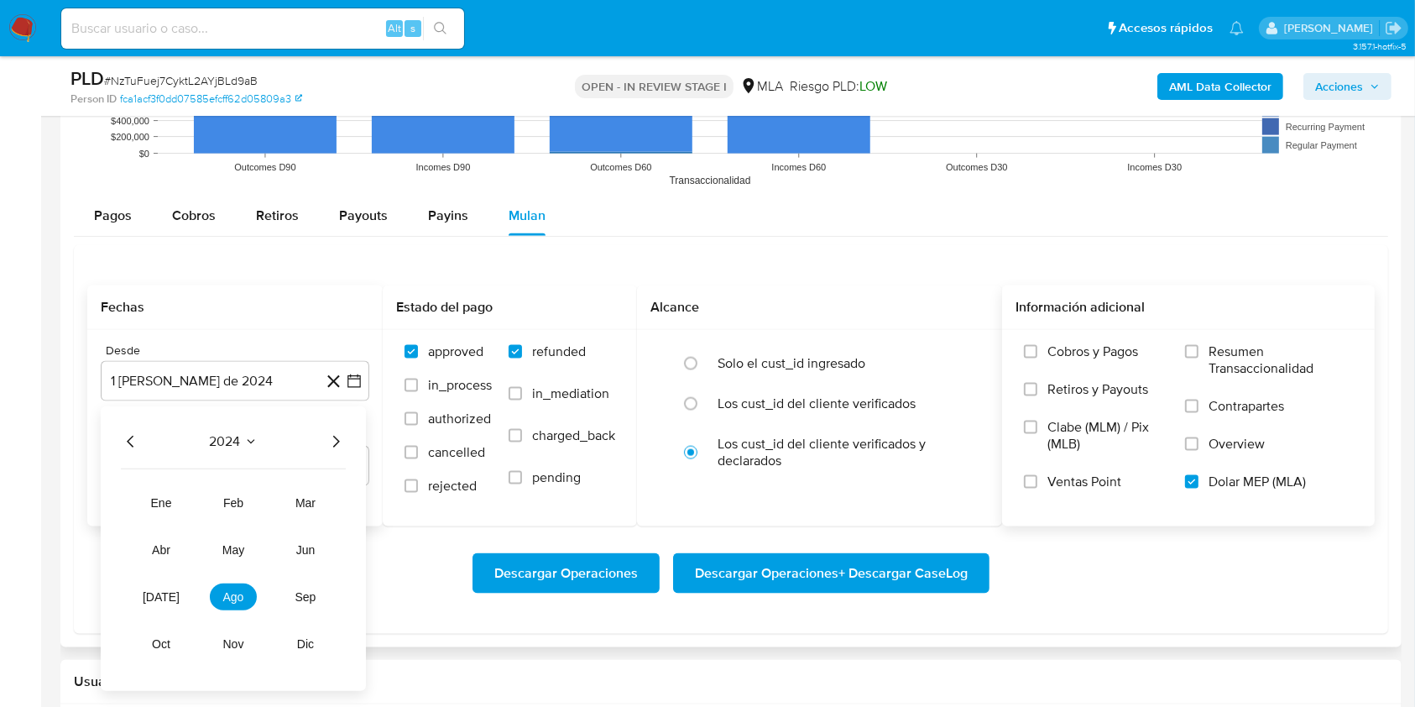
click at [341, 444] on icon "Año siguiente" at bounding box center [336, 441] width 20 height 20
click at [175, 594] on button "jul" at bounding box center [161, 596] width 47 height 27
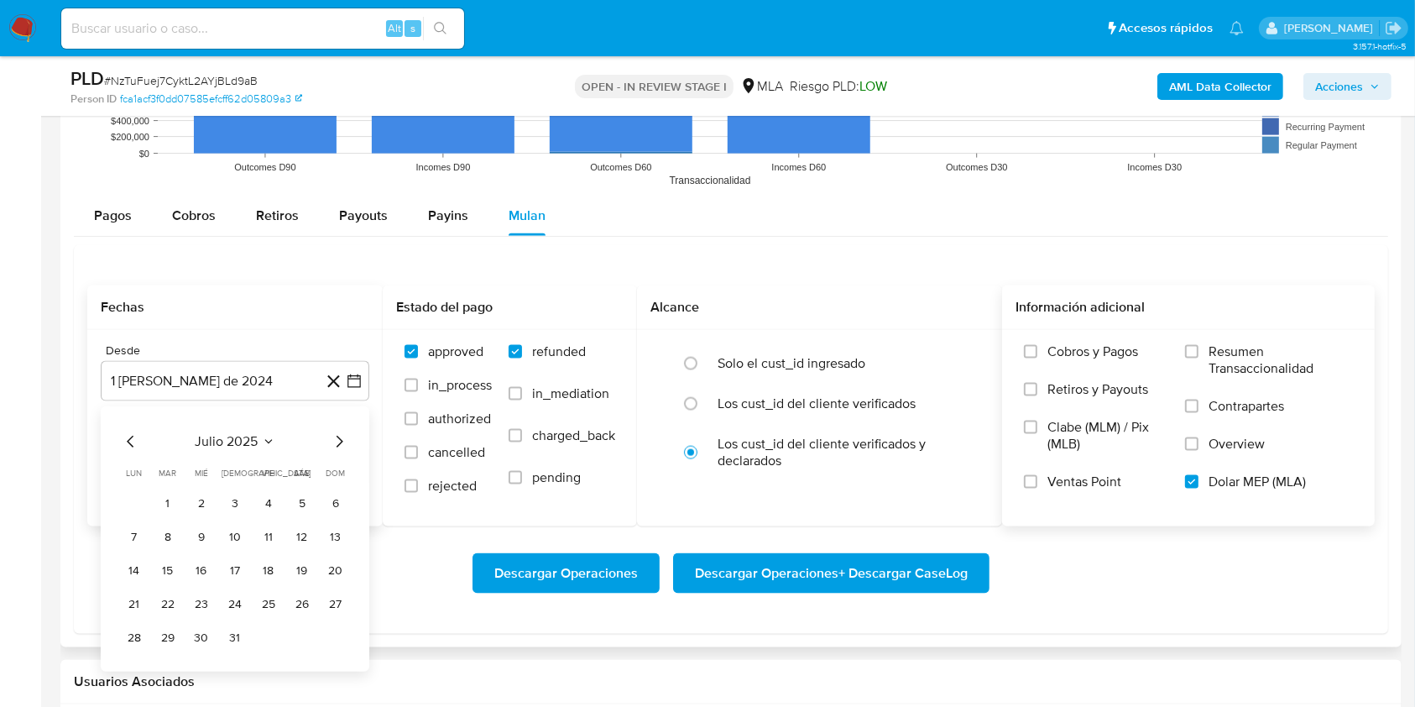
drag, startPoint x: 175, startPoint y: 500, endPoint x: 187, endPoint y: 495, distance: 13.6
click at [175, 500] on button "1" at bounding box center [167, 503] width 27 height 27
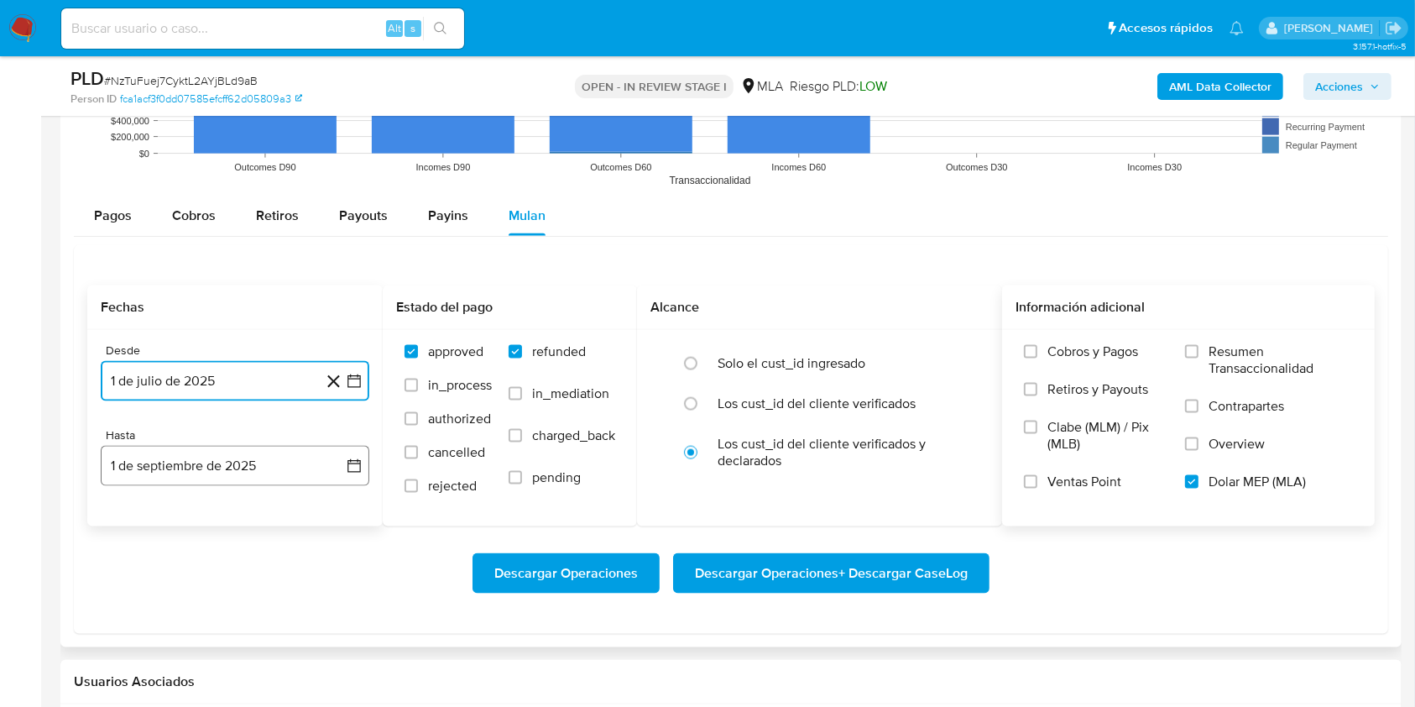
click at [205, 463] on button "1 de septiembre de 2025" at bounding box center [235, 466] width 269 height 40
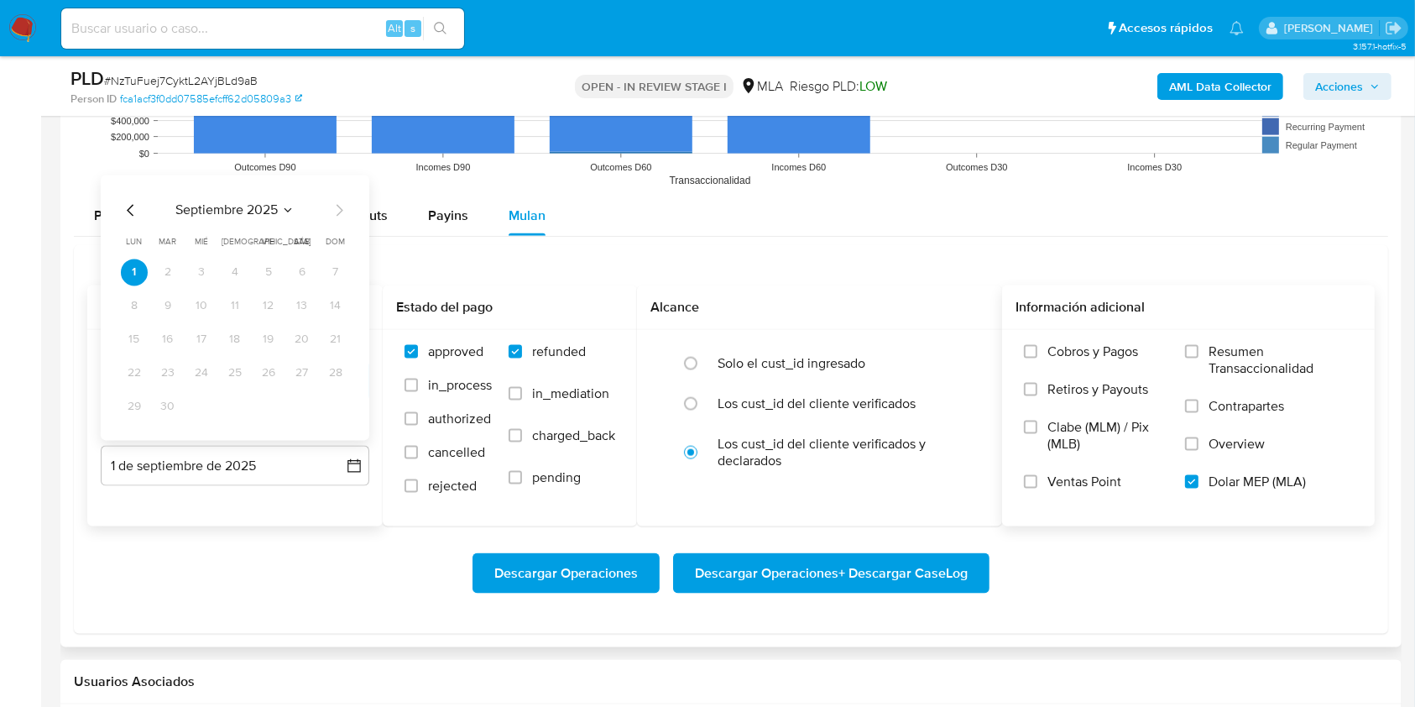
click at [233, 210] on span "septiembre 2025" at bounding box center [226, 210] width 102 height 17
click at [173, 344] on button "jul" at bounding box center [161, 346] width 47 height 27
click at [234, 403] on button "31" at bounding box center [235, 407] width 27 height 27
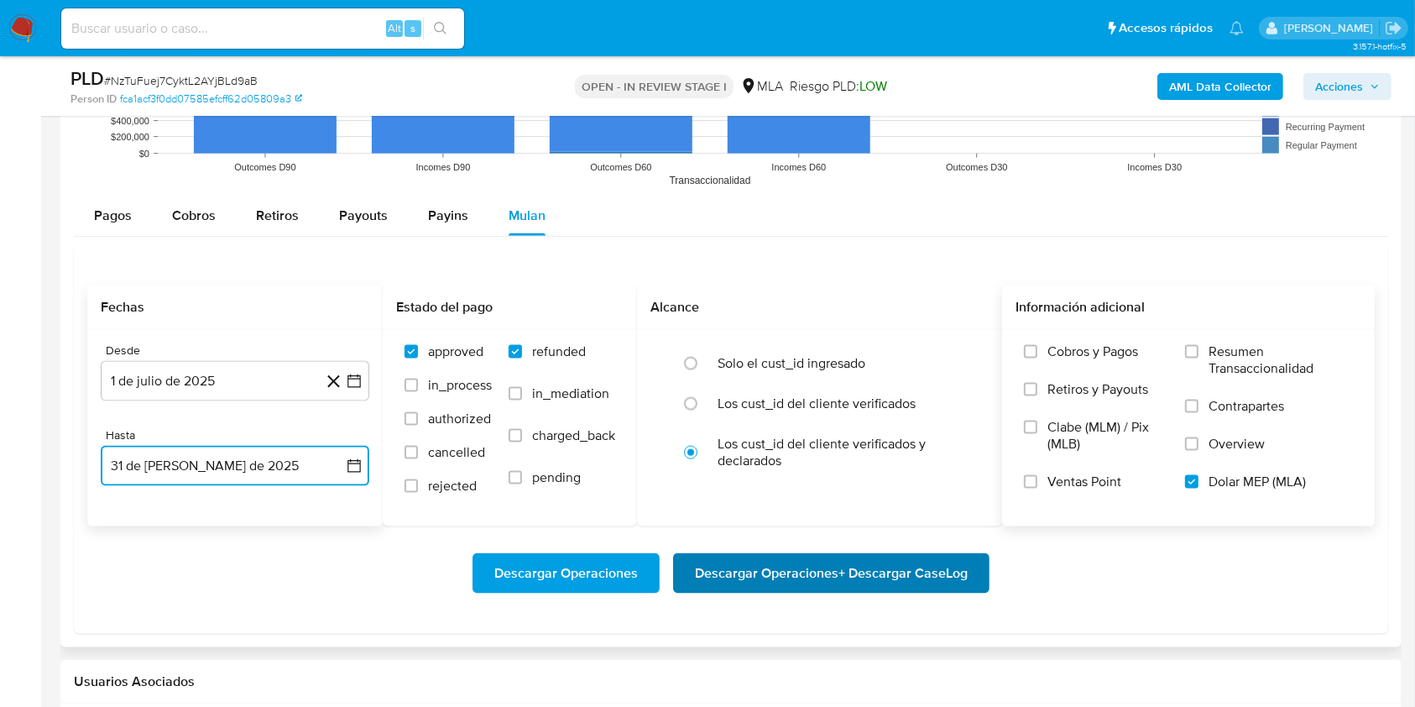
click at [823, 568] on span "Descargar Operaciones + Descargar CaseLog" at bounding box center [831, 573] width 273 height 37
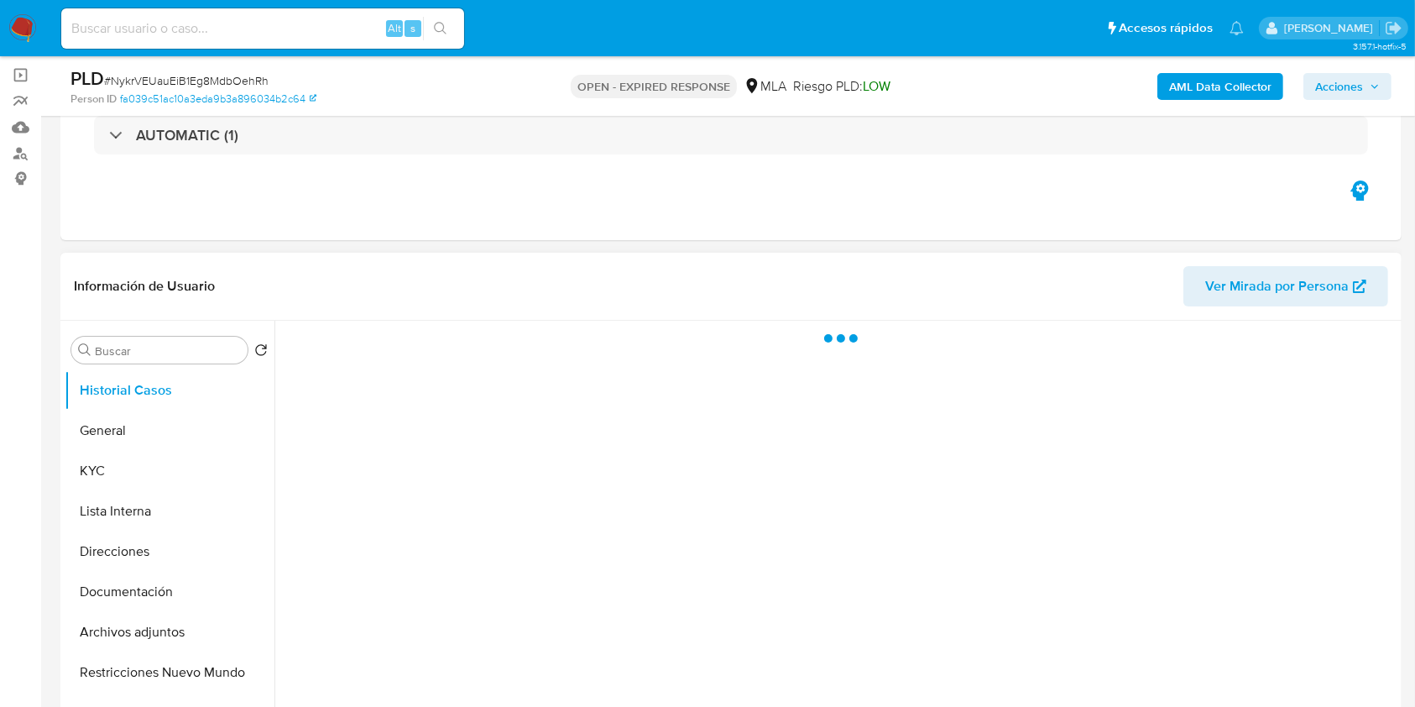
scroll to position [112, 0]
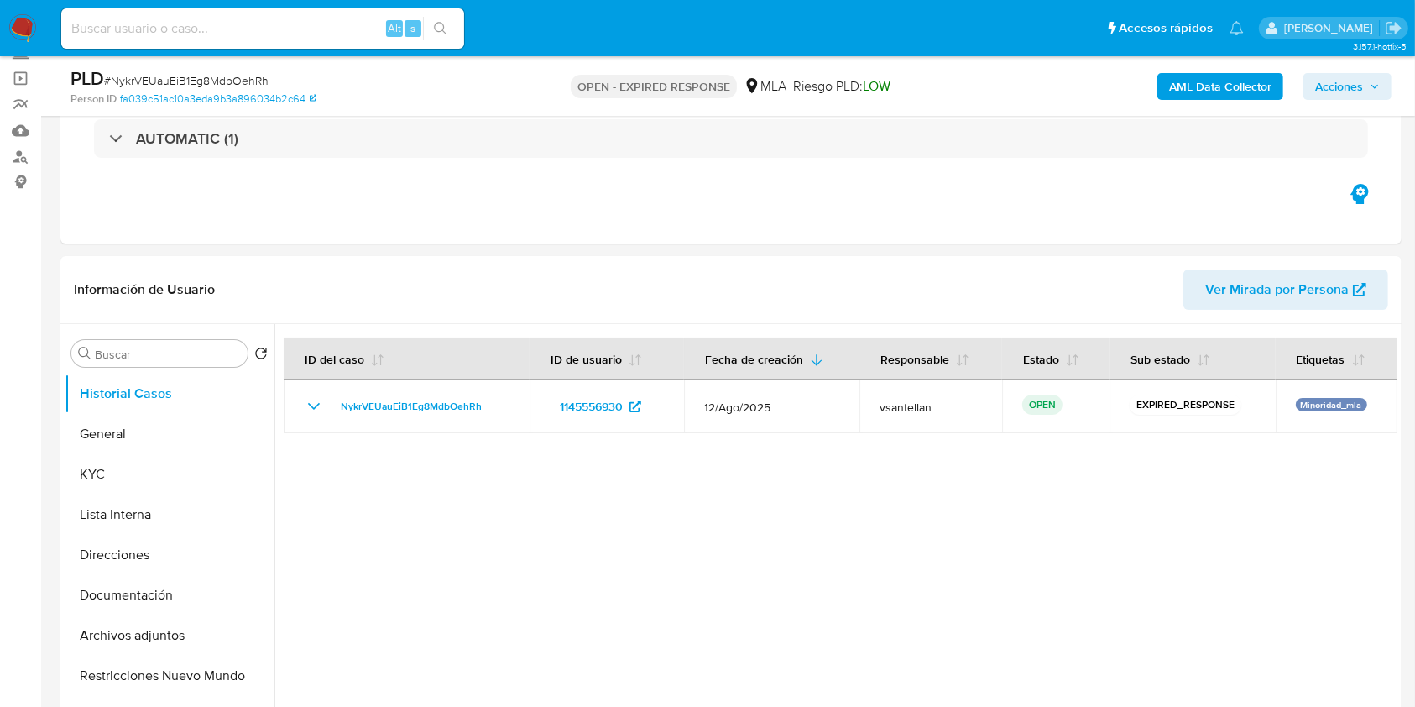
select select "10"
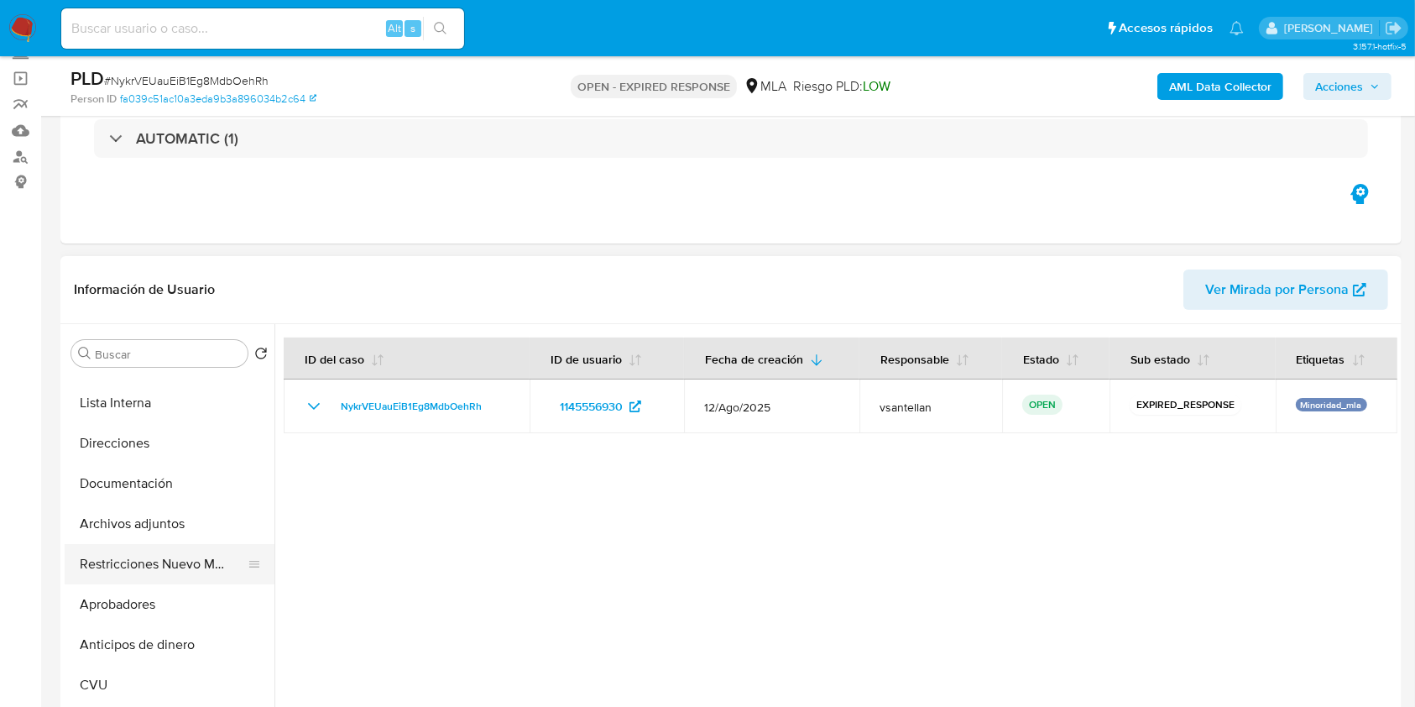
drag, startPoint x: 148, startPoint y: 594, endPoint x: 218, endPoint y: 546, distance: 85.2
click at [147, 594] on button "Aprobadores" at bounding box center [170, 604] width 210 height 40
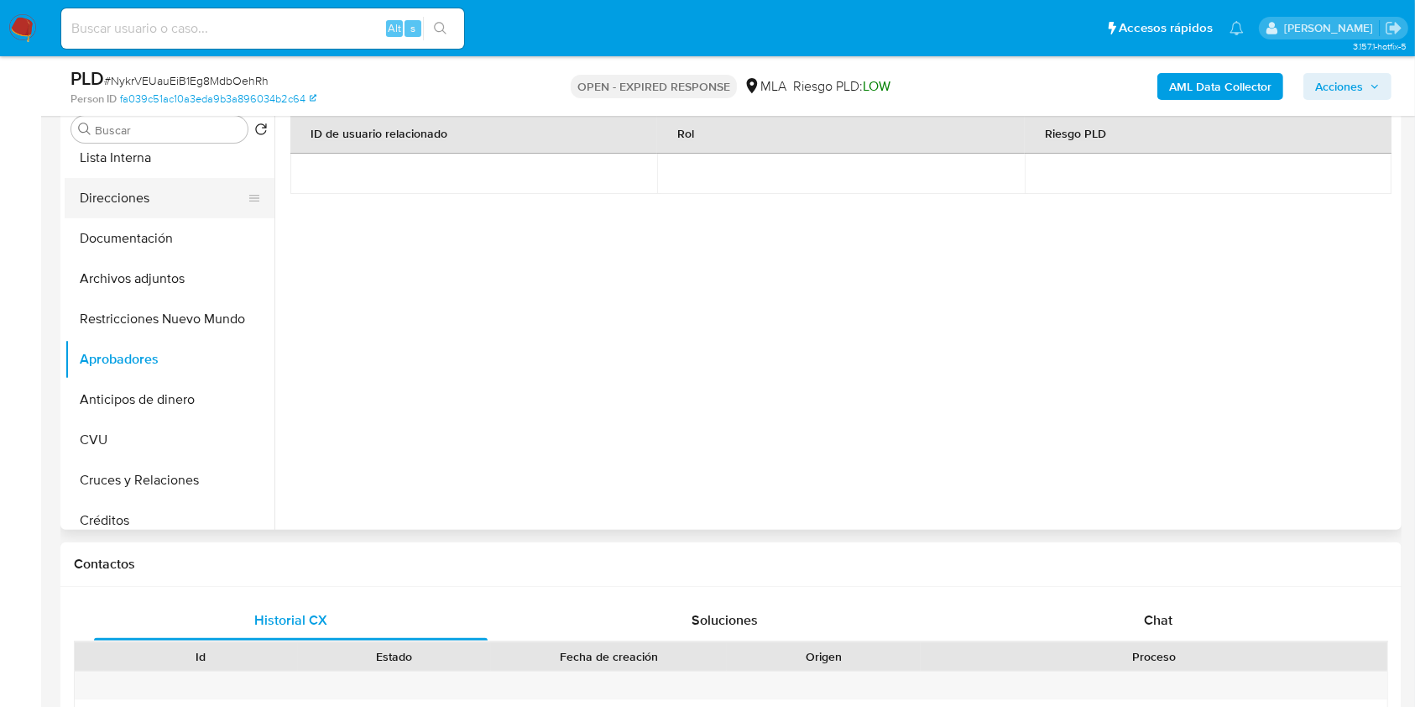
scroll to position [0, 0]
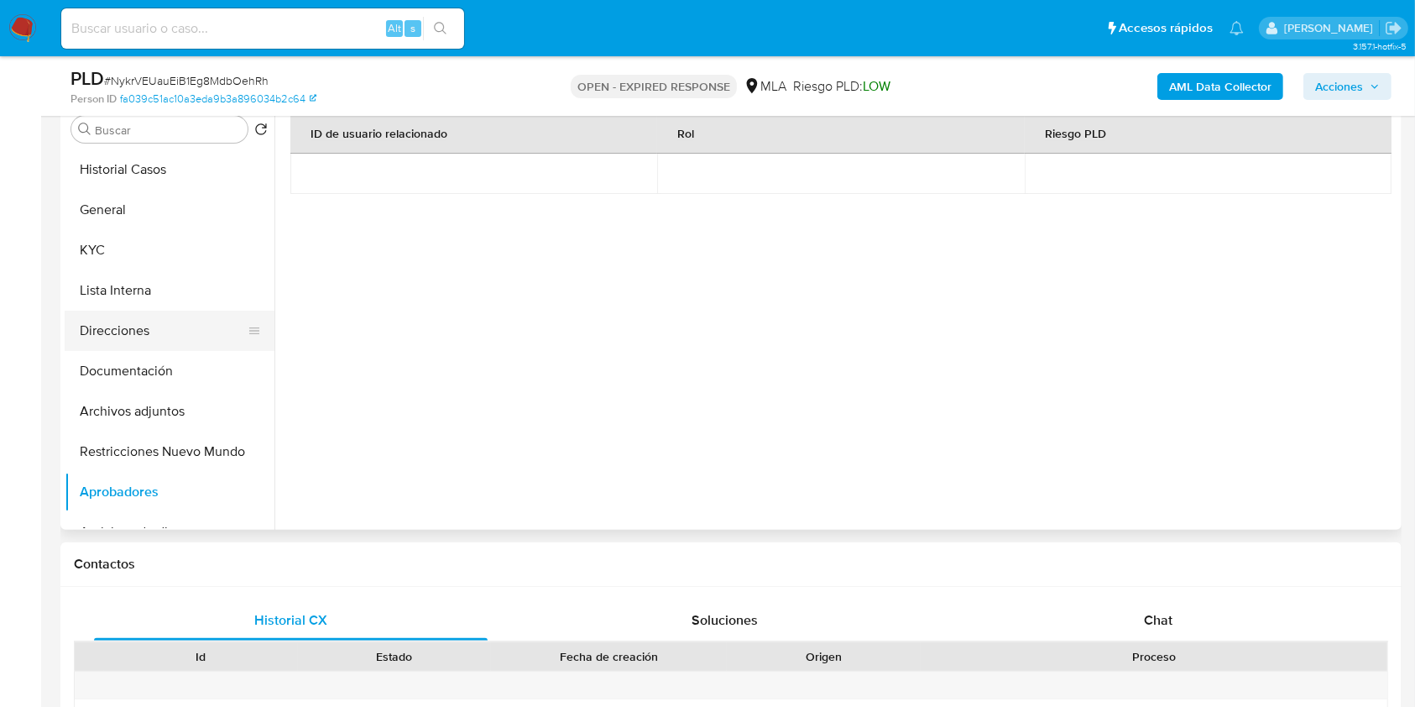
drag, startPoint x: 171, startPoint y: 357, endPoint x: 171, endPoint y: 330, distance: 27.7
click at [170, 358] on button "Documentación" at bounding box center [170, 371] width 210 height 40
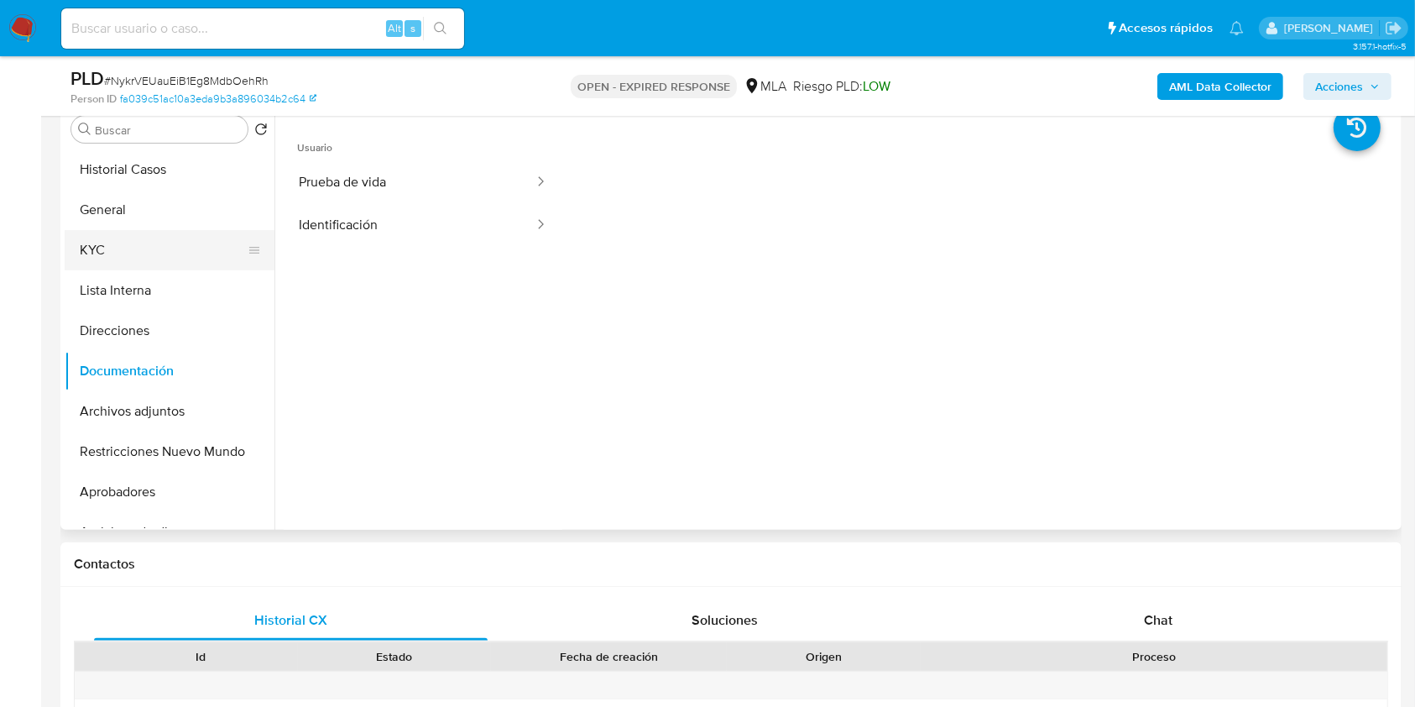
click at [159, 241] on button "KYC" at bounding box center [163, 250] width 196 height 40
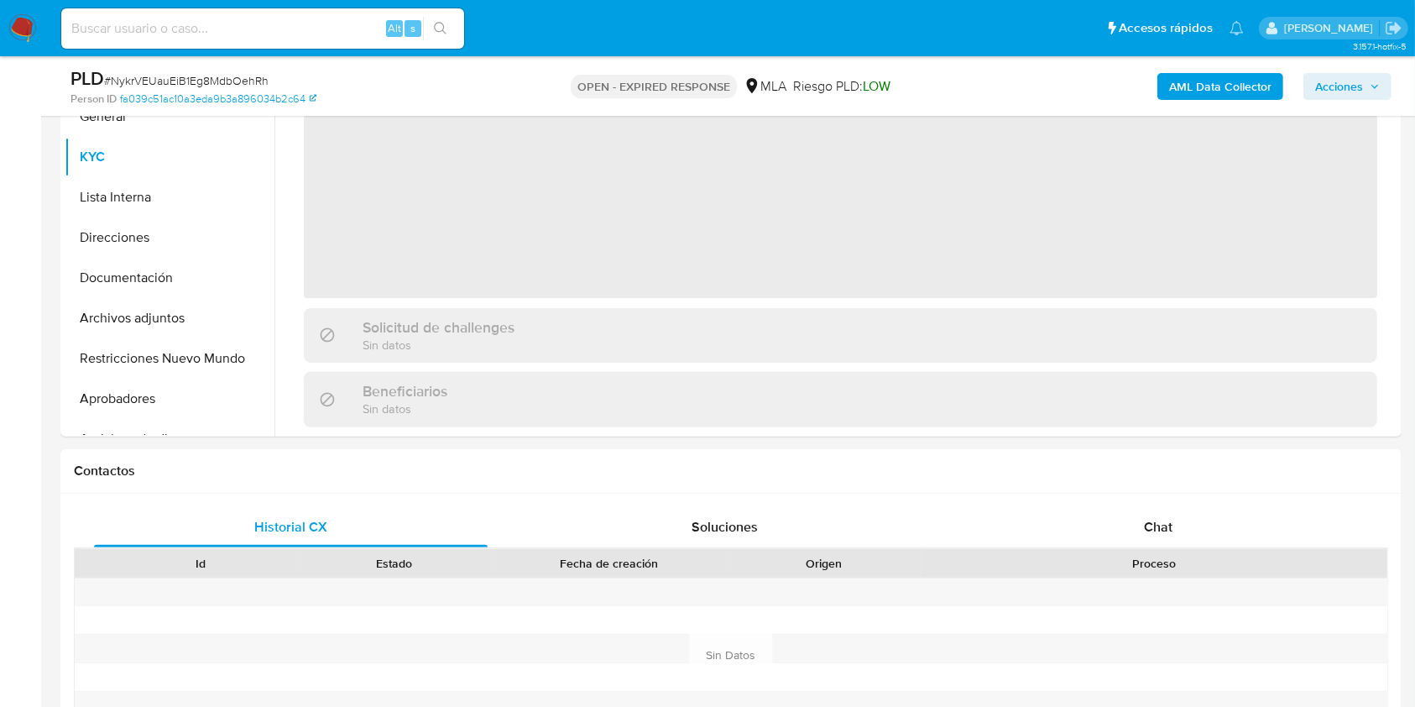
scroll to position [707, 0]
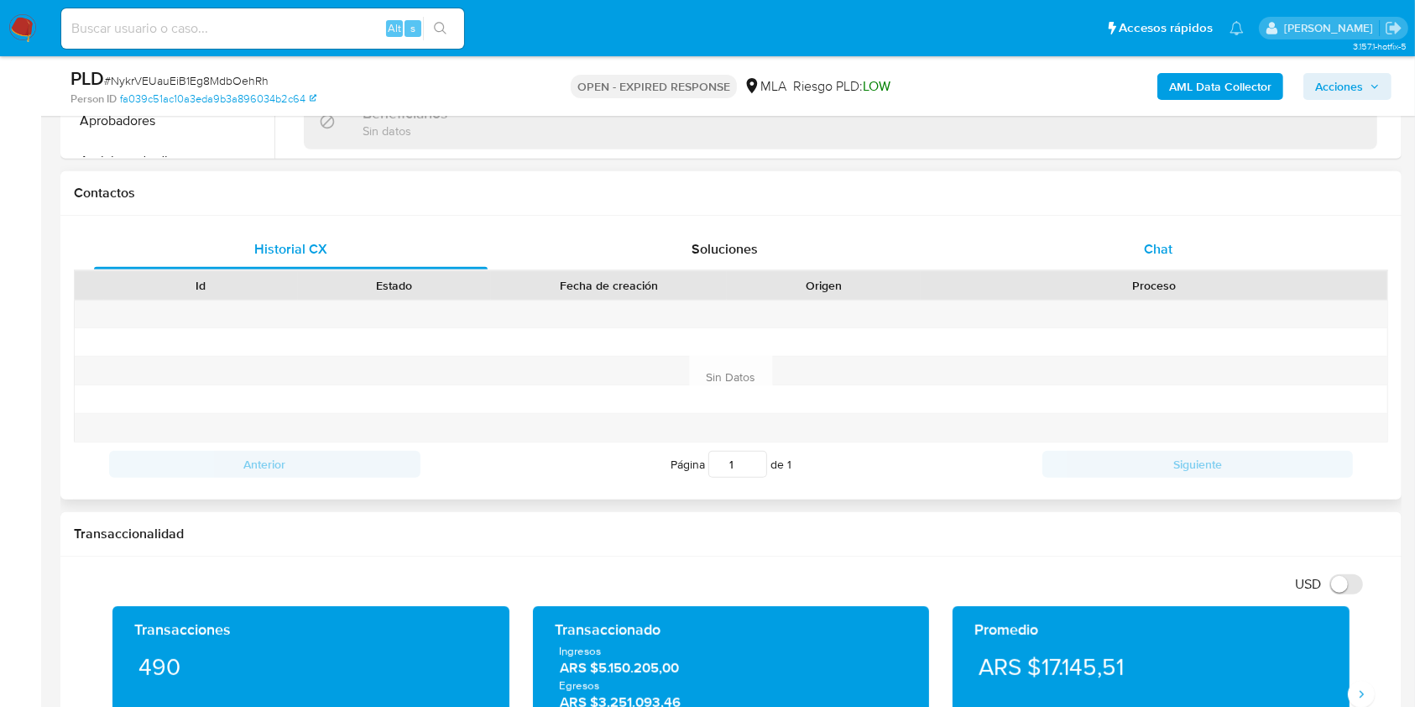
click at [1223, 232] on div "Chat" at bounding box center [1159, 249] width 394 height 40
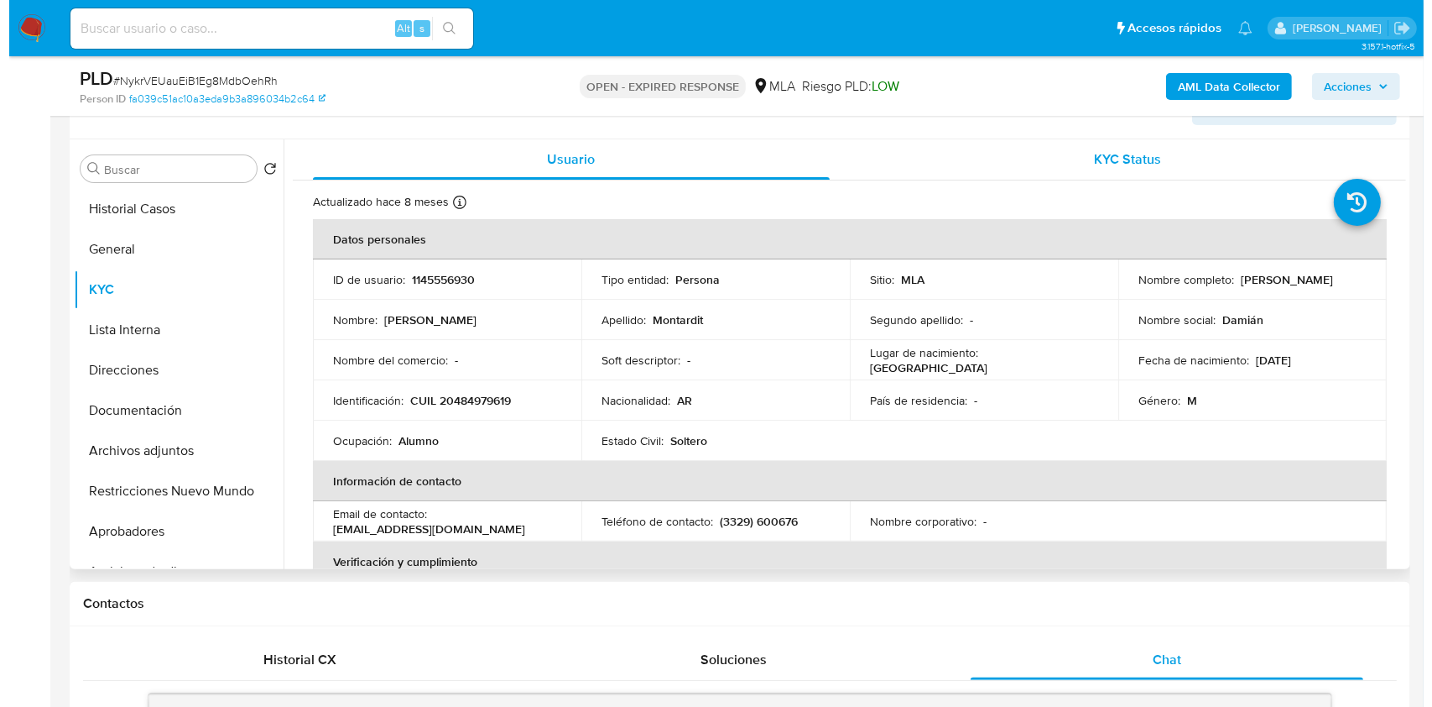
scroll to position [289, 0]
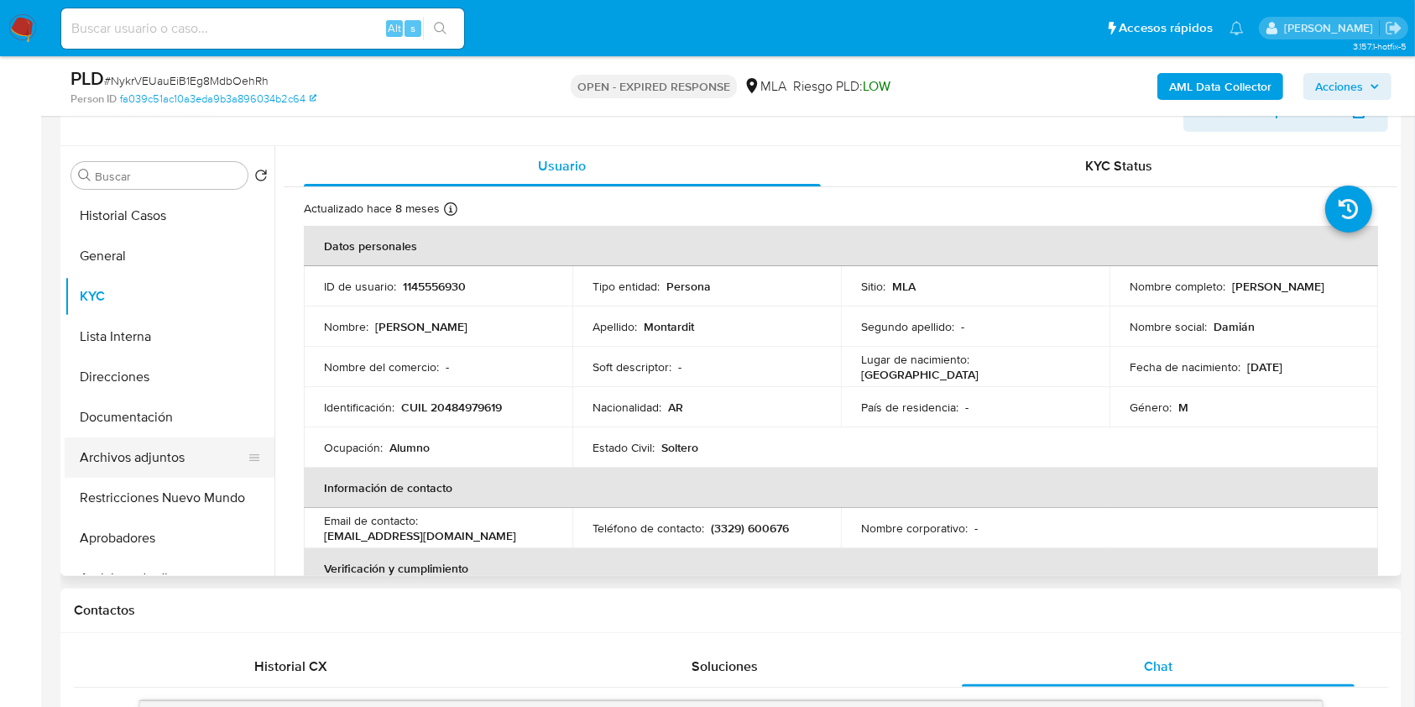
click at [140, 453] on button "Archivos adjuntos" at bounding box center [163, 457] width 196 height 40
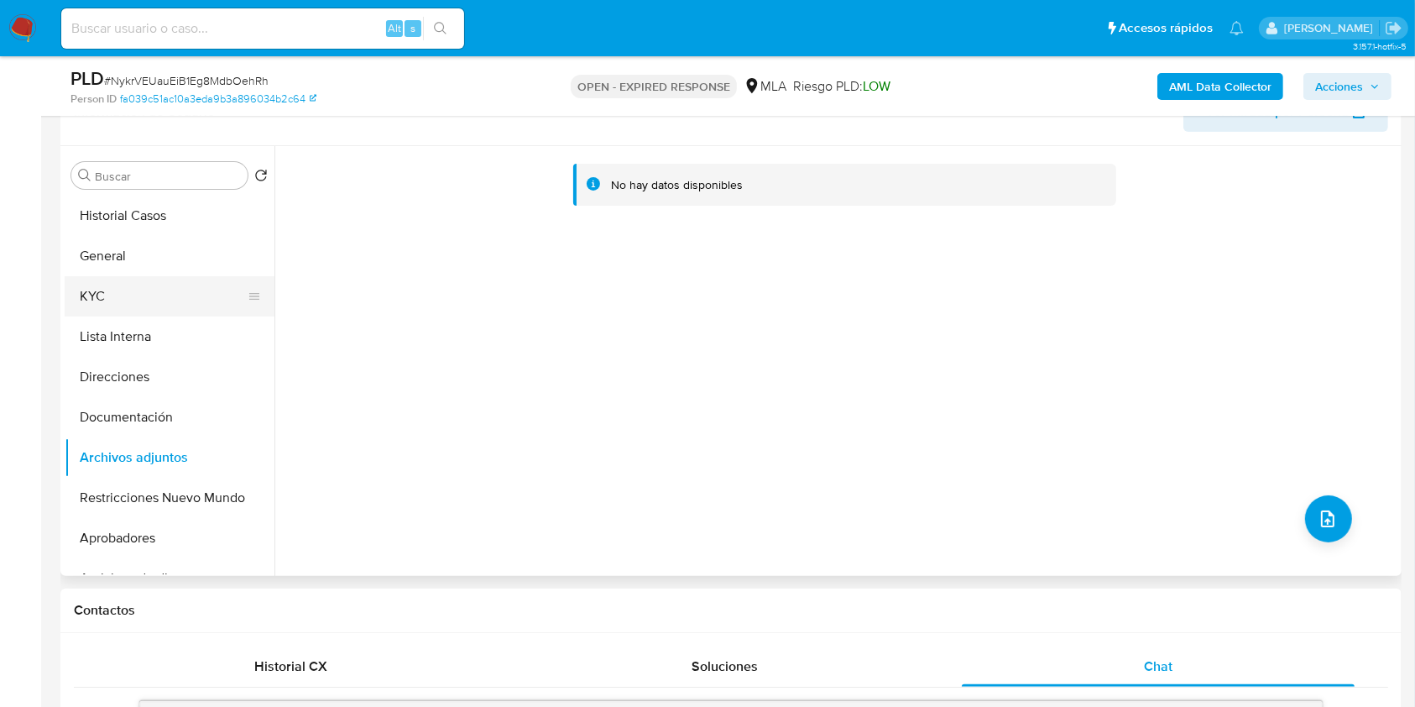
click at [167, 291] on button "KYC" at bounding box center [163, 296] width 196 height 40
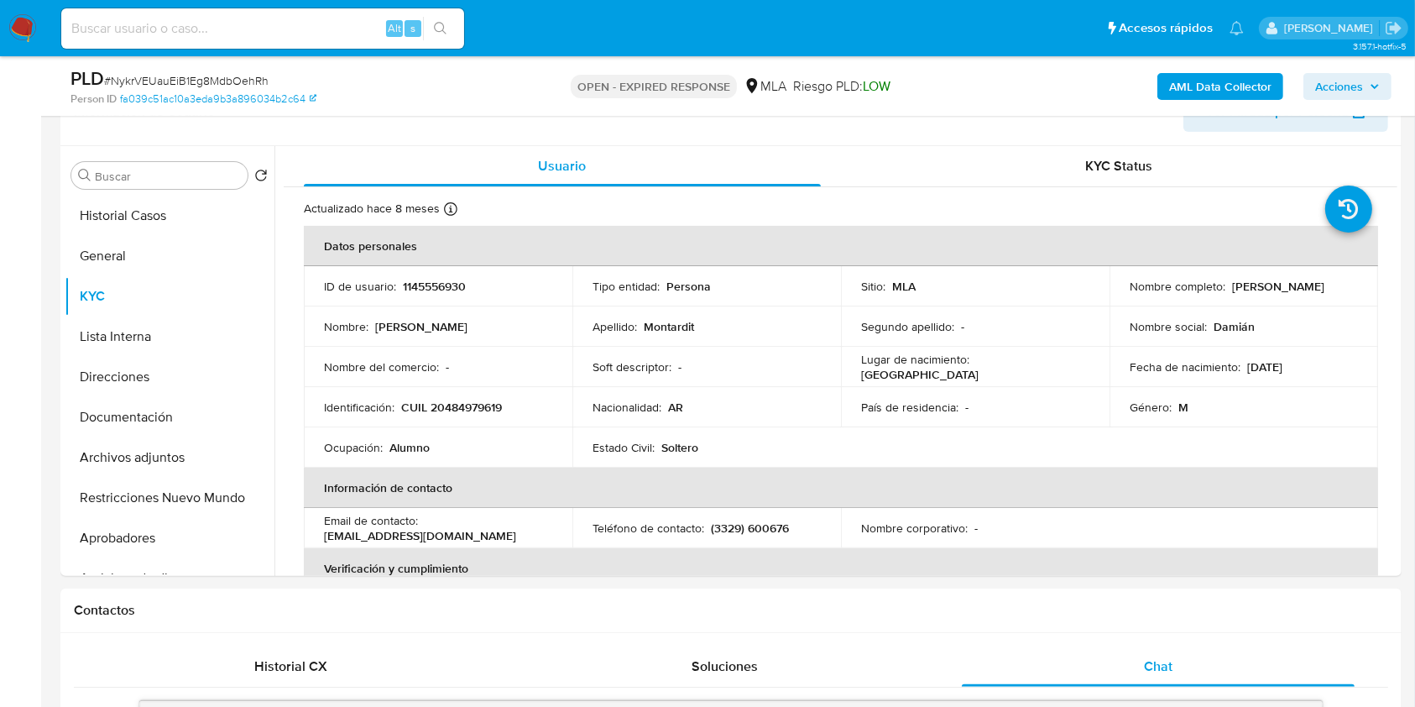
click at [1210, 85] on b "AML Data Collector" at bounding box center [1220, 86] width 102 height 27
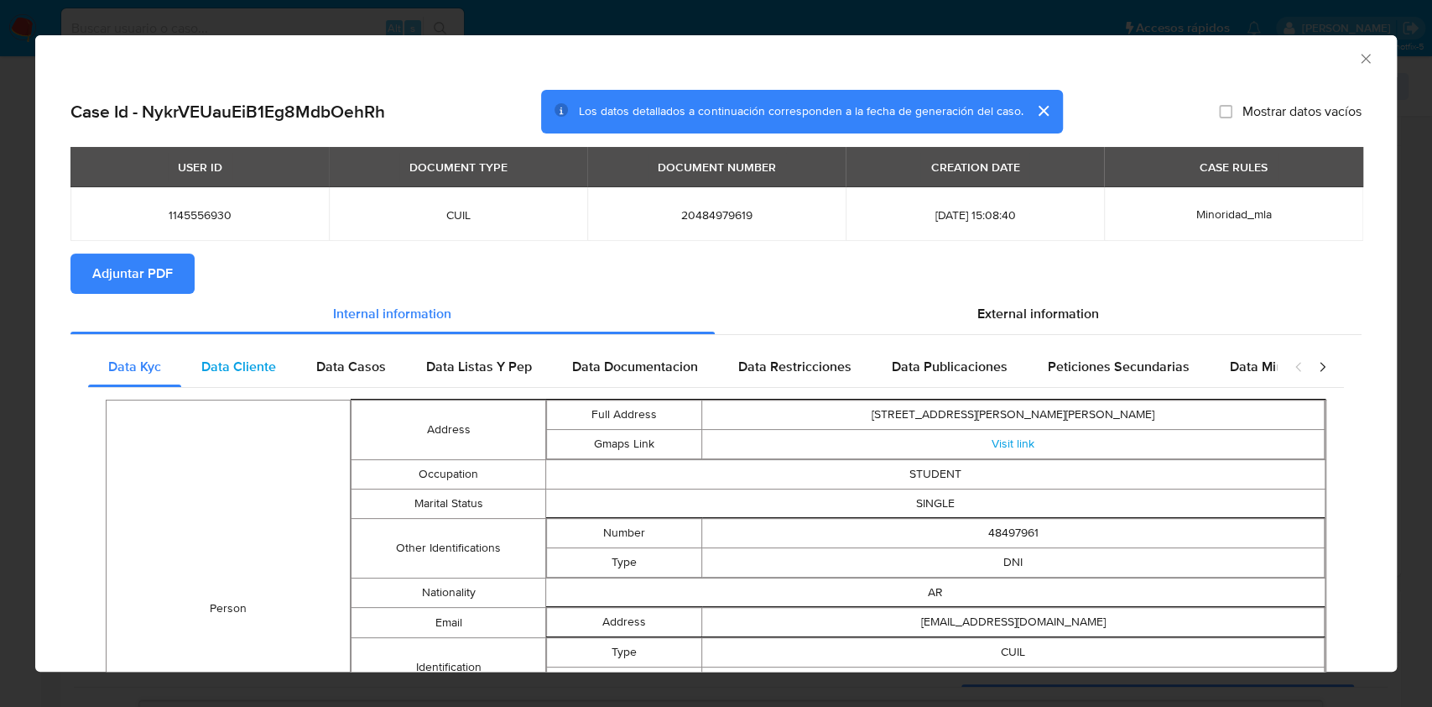
click at [248, 375] on span "Data Cliente" at bounding box center [238, 366] width 75 height 19
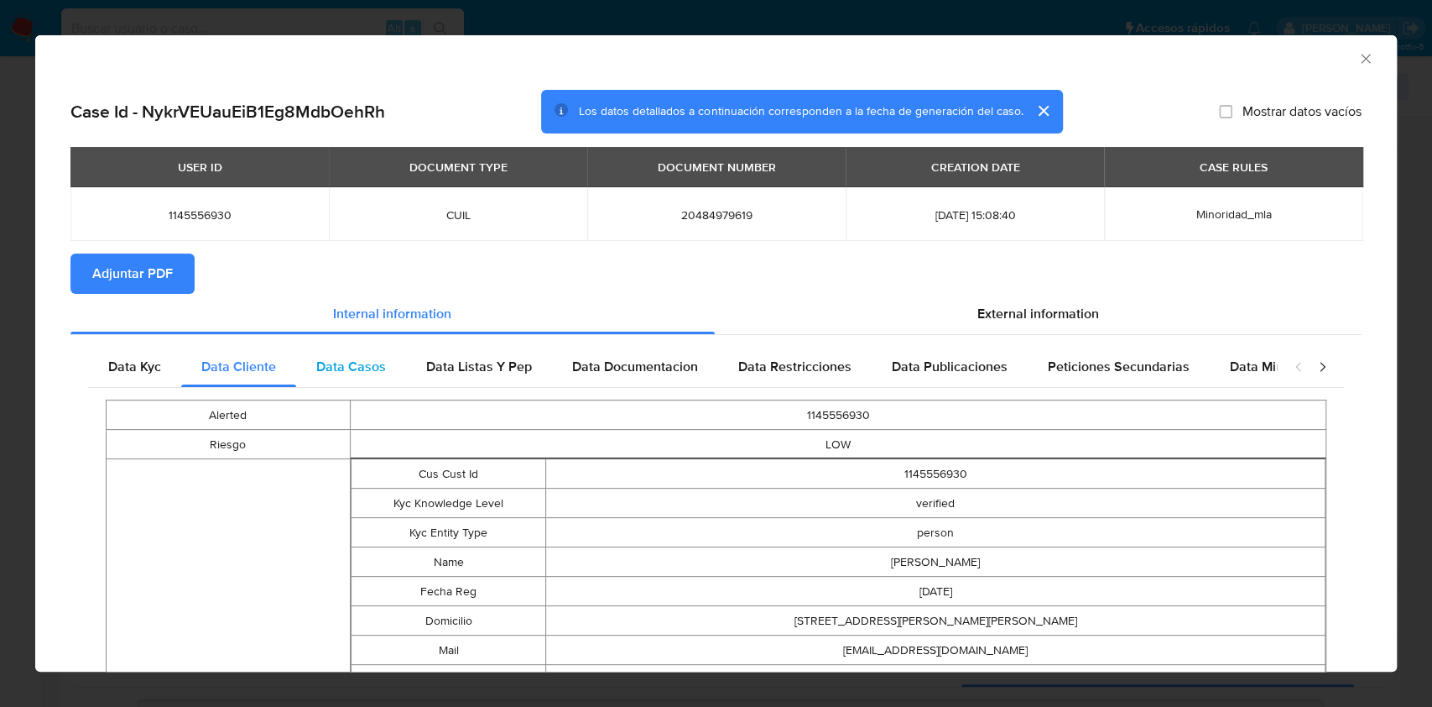
click at [387, 373] on div "Data Casos" at bounding box center [351, 367] width 110 height 40
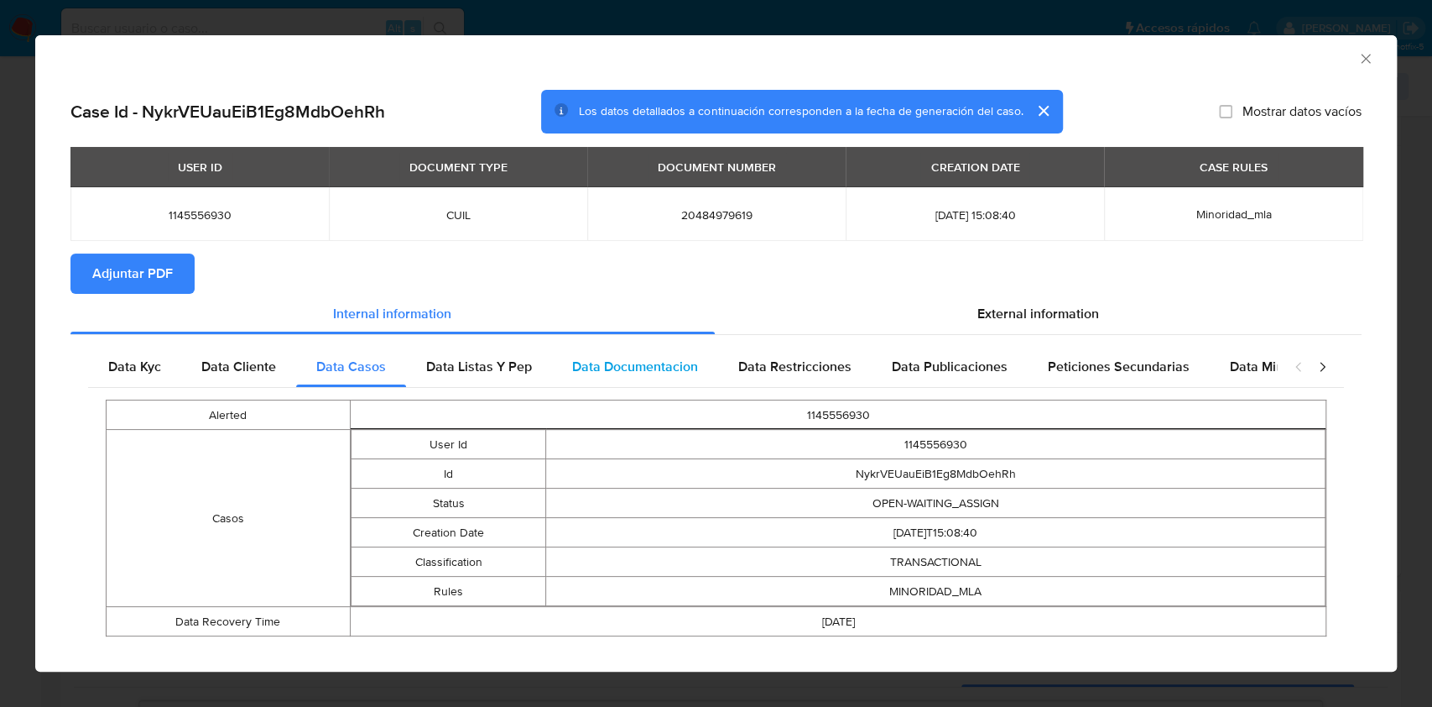
drag, startPoint x: 466, startPoint y: 354, endPoint x: 552, endPoint y: 351, distance: 86.5
click at [478, 354] on div "Data Listas Y Pep" at bounding box center [479, 367] width 146 height 40
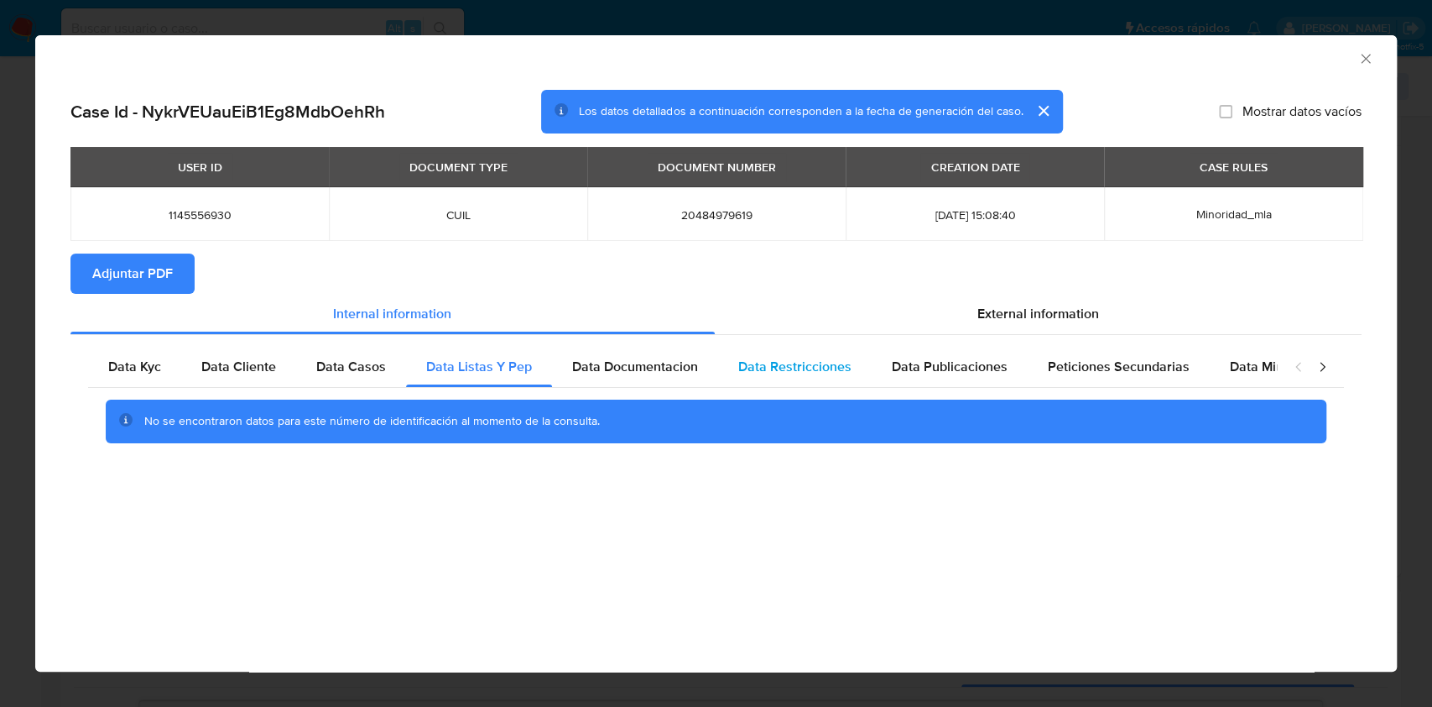
drag, startPoint x: 608, startPoint y: 357, endPoint x: 727, endPoint y: 351, distance: 118.5
click at [610, 357] on span "Data Documentacion" at bounding box center [635, 366] width 126 height 19
drag, startPoint x: 758, startPoint y: 346, endPoint x: 859, endPoint y: 365, distance: 103.4
click at [783, 347] on div "Data Restricciones" at bounding box center [795, 367] width 154 height 40
click at [933, 357] on span "Data Publicaciones" at bounding box center [950, 366] width 116 height 19
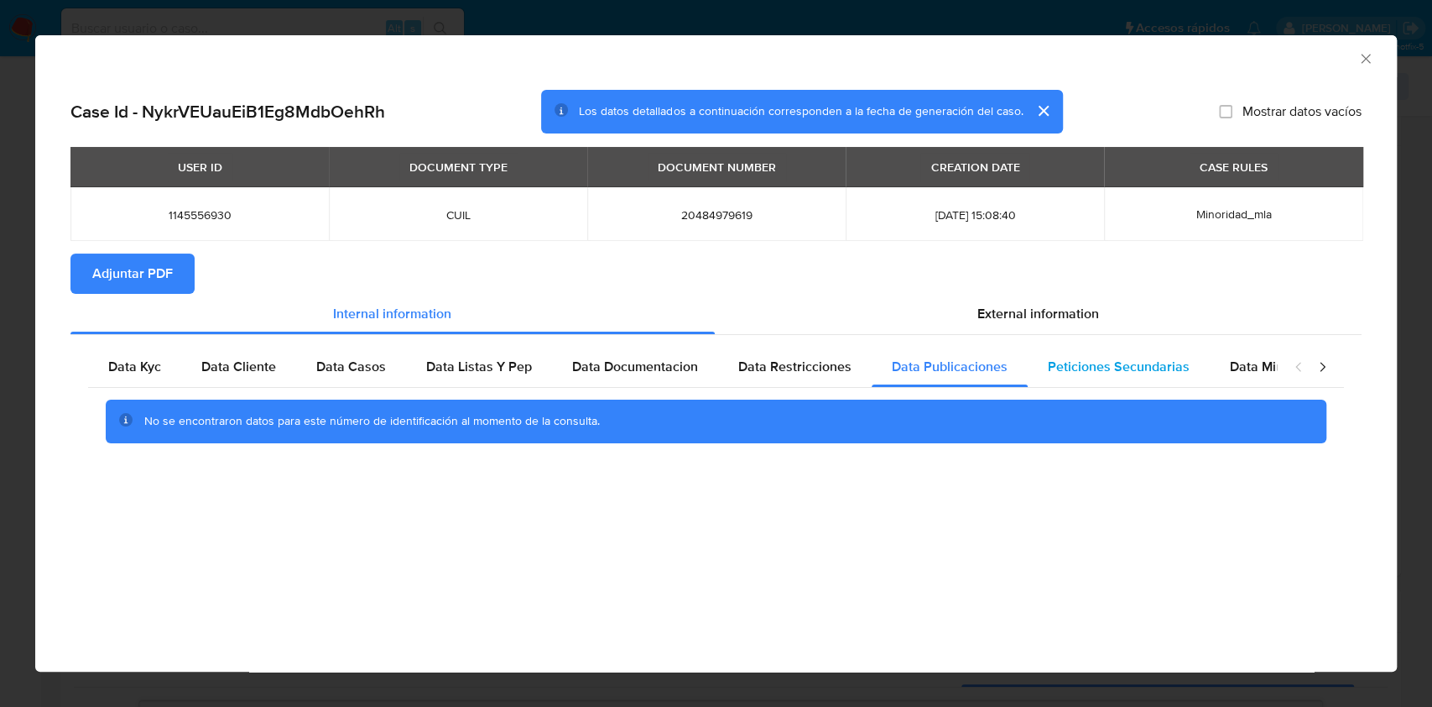
drag, startPoint x: 1089, startPoint y: 373, endPoint x: 1194, endPoint y: 369, distance: 105.0
click at [1089, 374] on span "Peticiones Secundarias" at bounding box center [1119, 366] width 142 height 19
click at [1244, 371] on span "Data Minoridad" at bounding box center [1276, 366] width 92 height 19
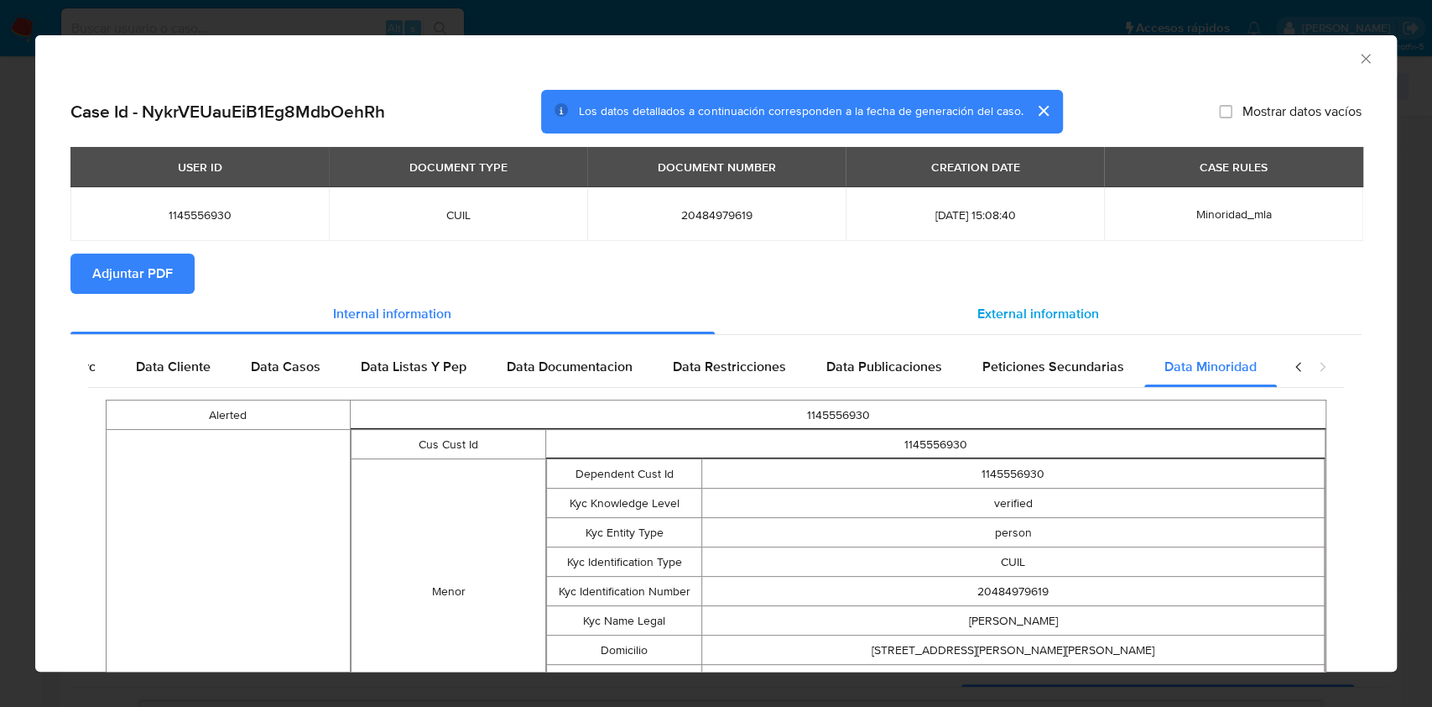
scroll to position [0, 74]
click at [1022, 313] on span "External information" at bounding box center [1039, 313] width 122 height 19
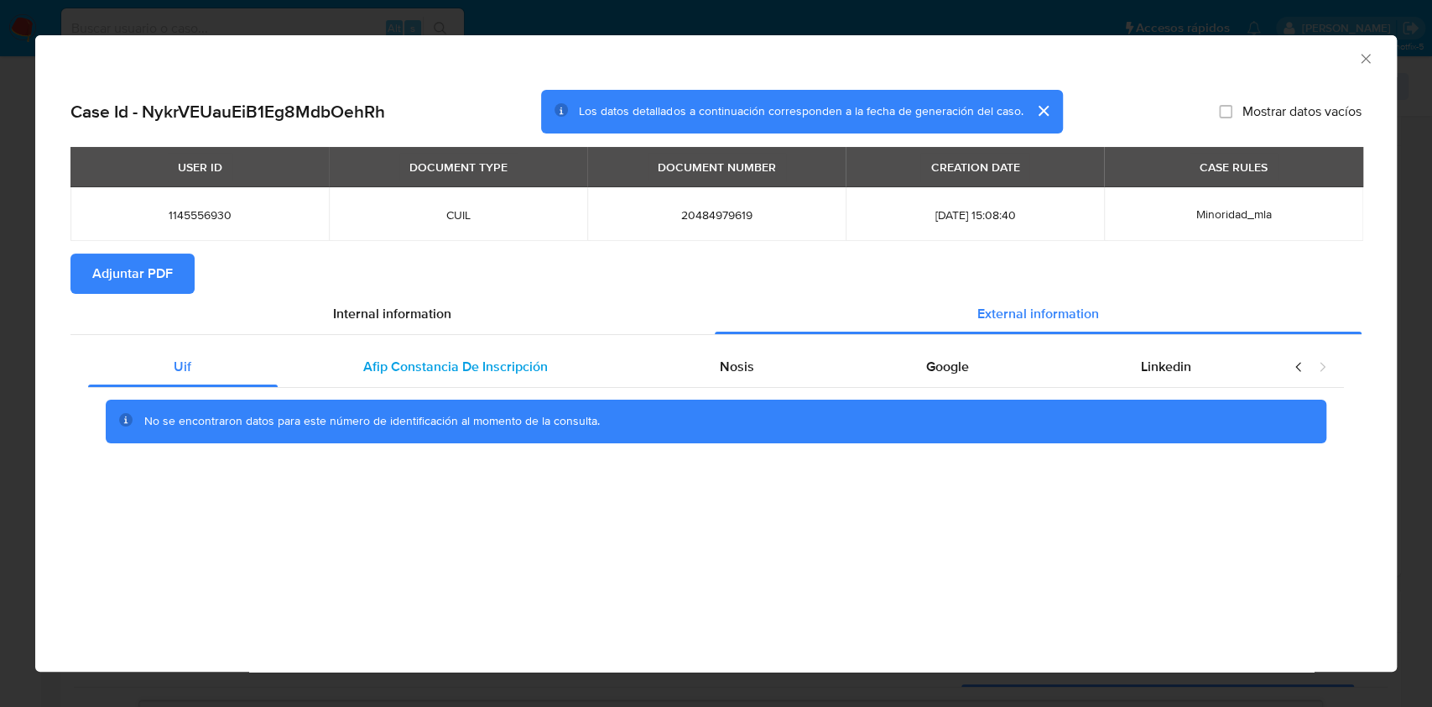
click at [399, 347] on div "Afip Constancia De Inscripción" at bounding box center [456, 367] width 357 height 40
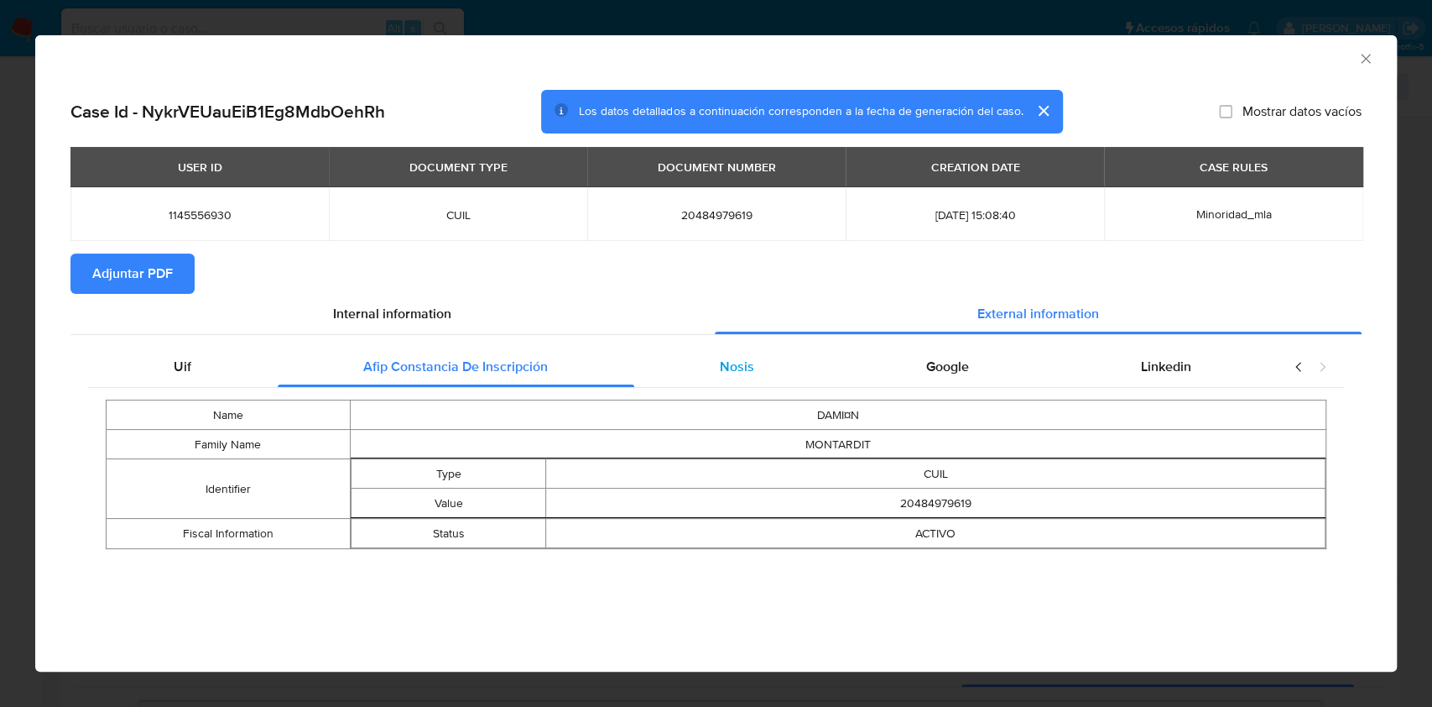
click at [806, 382] on div "Nosis" at bounding box center [737, 367] width 206 height 40
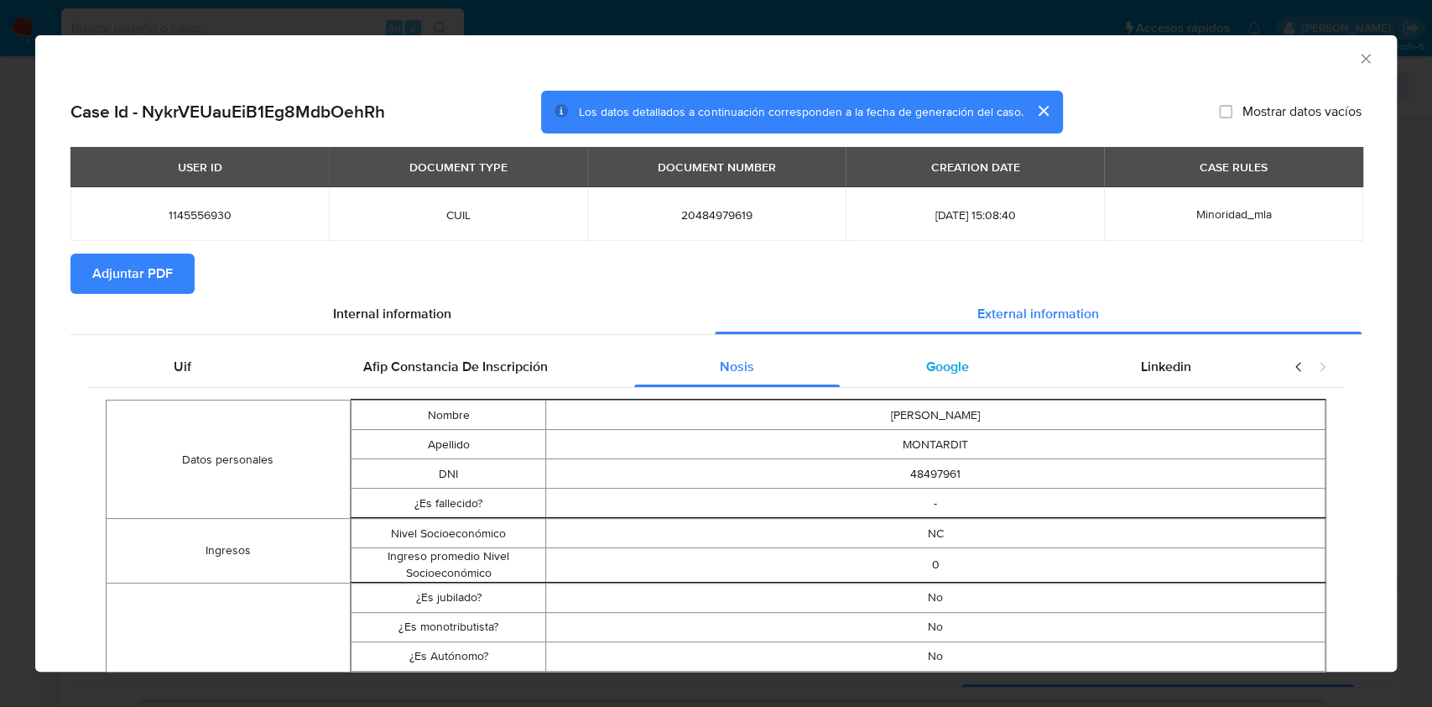
click at [933, 368] on span "Google" at bounding box center [947, 366] width 43 height 19
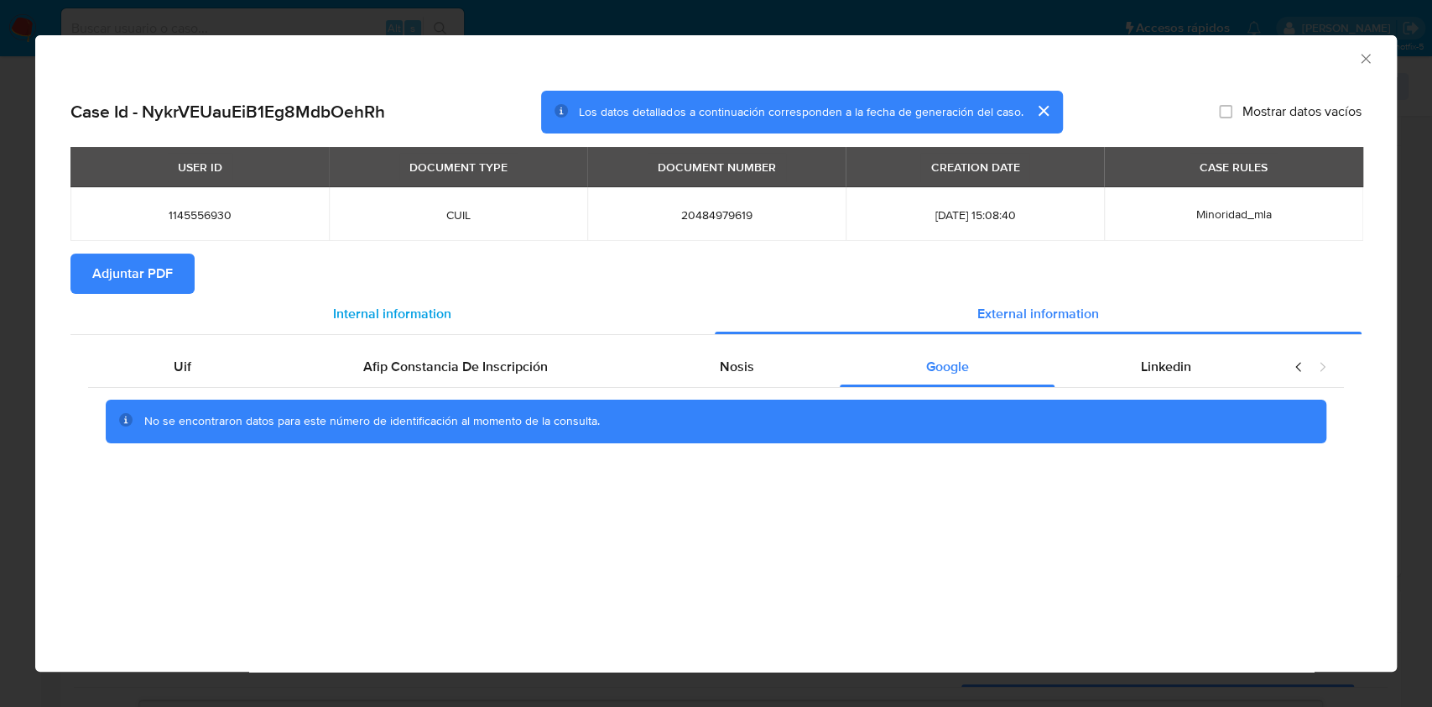
drag, startPoint x: 1114, startPoint y: 354, endPoint x: 693, endPoint y: 319, distance: 422.7
click at [1109, 357] on div "Linkedin" at bounding box center [1166, 367] width 222 height 40
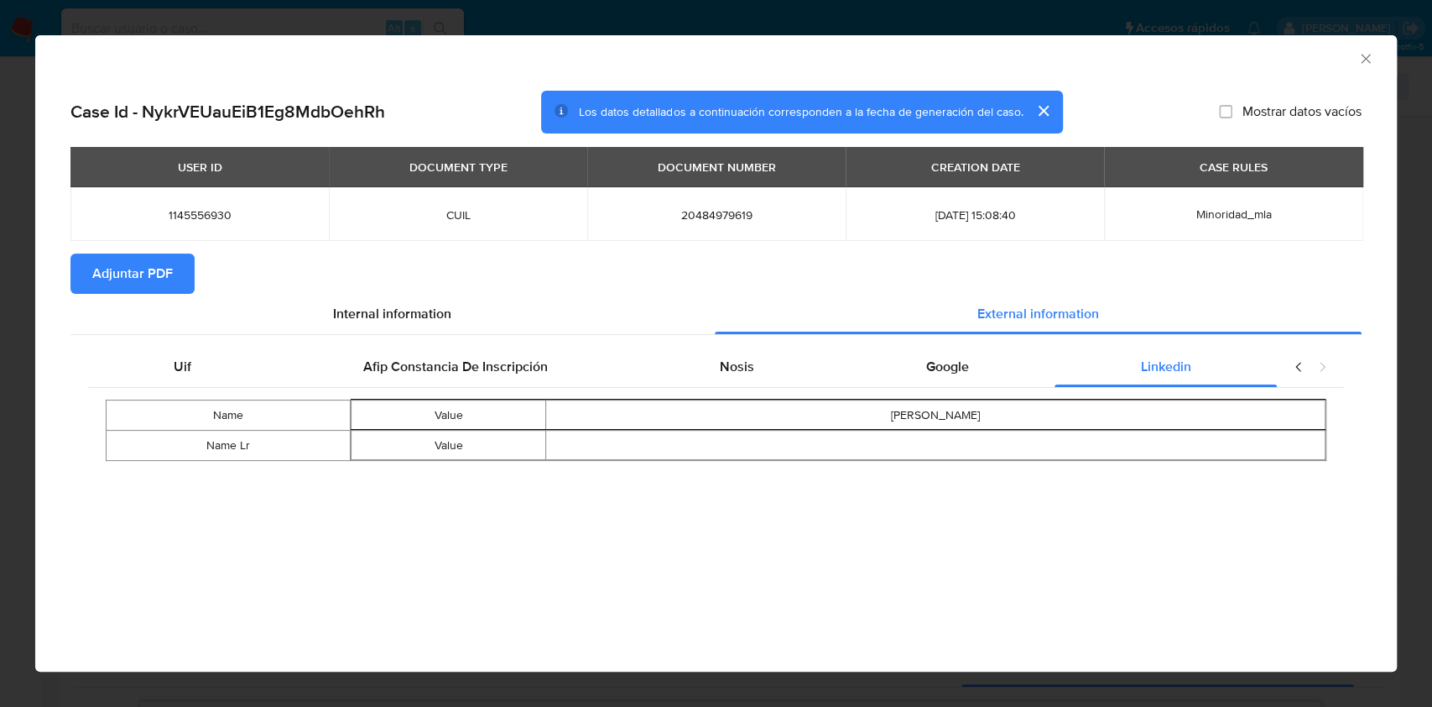
click at [91, 253] on button "Adjuntar PDF" at bounding box center [132, 273] width 124 height 40
click at [1361, 60] on icon "Cerrar ventana" at bounding box center [1366, 58] width 17 height 17
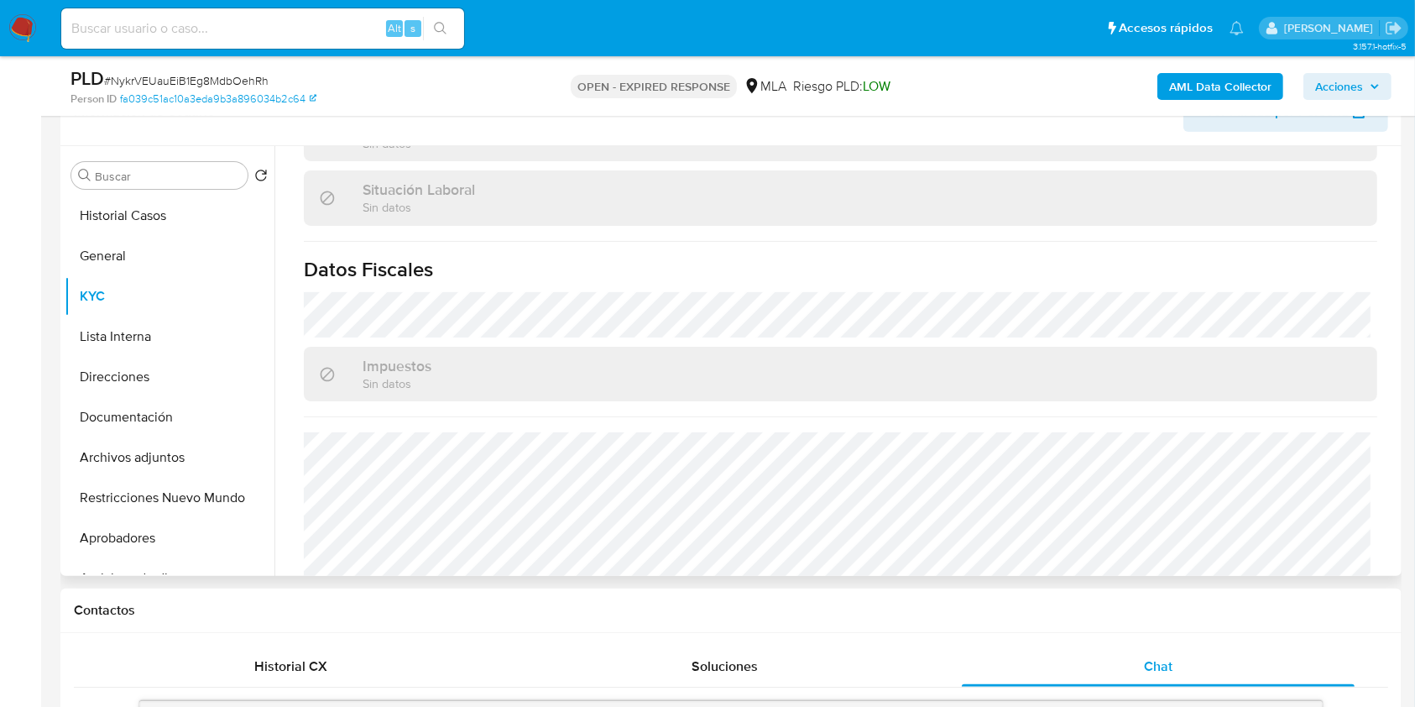
scroll to position [884, 0]
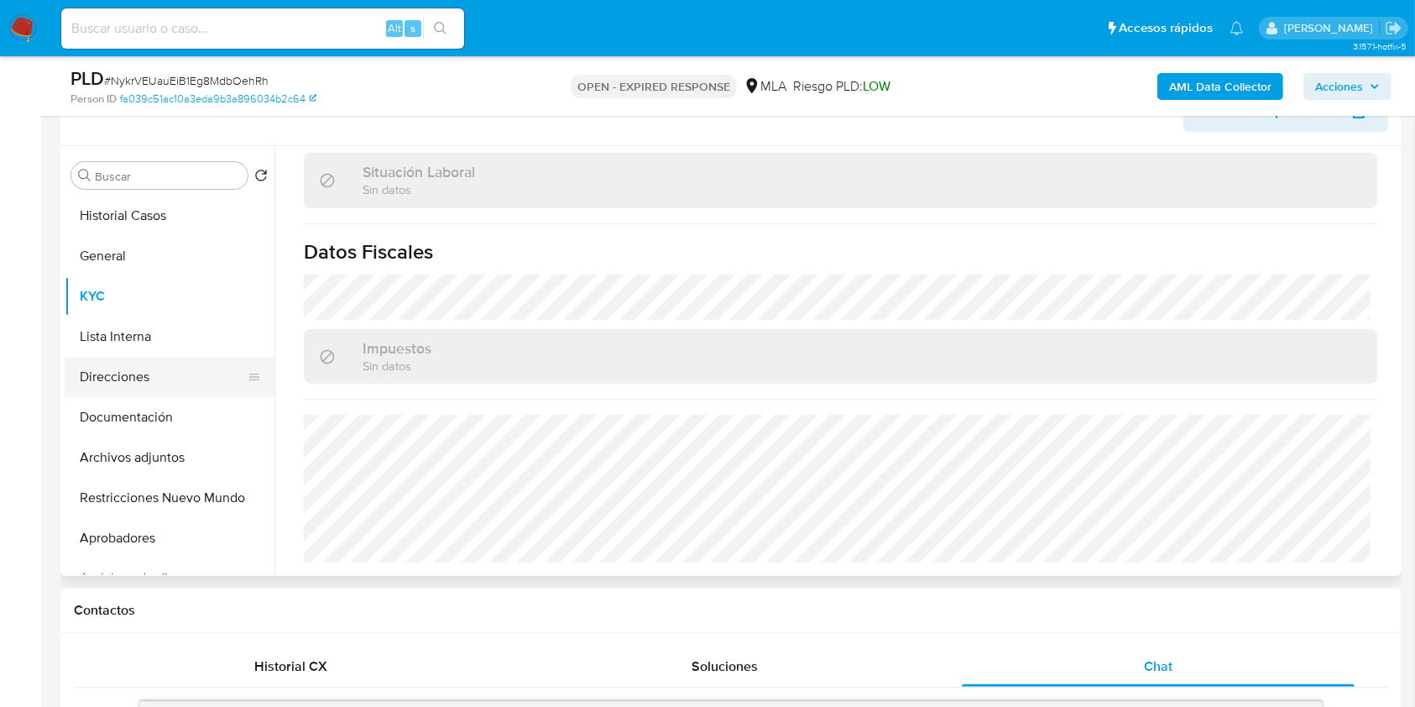
click at [116, 378] on button "Direcciones" at bounding box center [163, 377] width 196 height 40
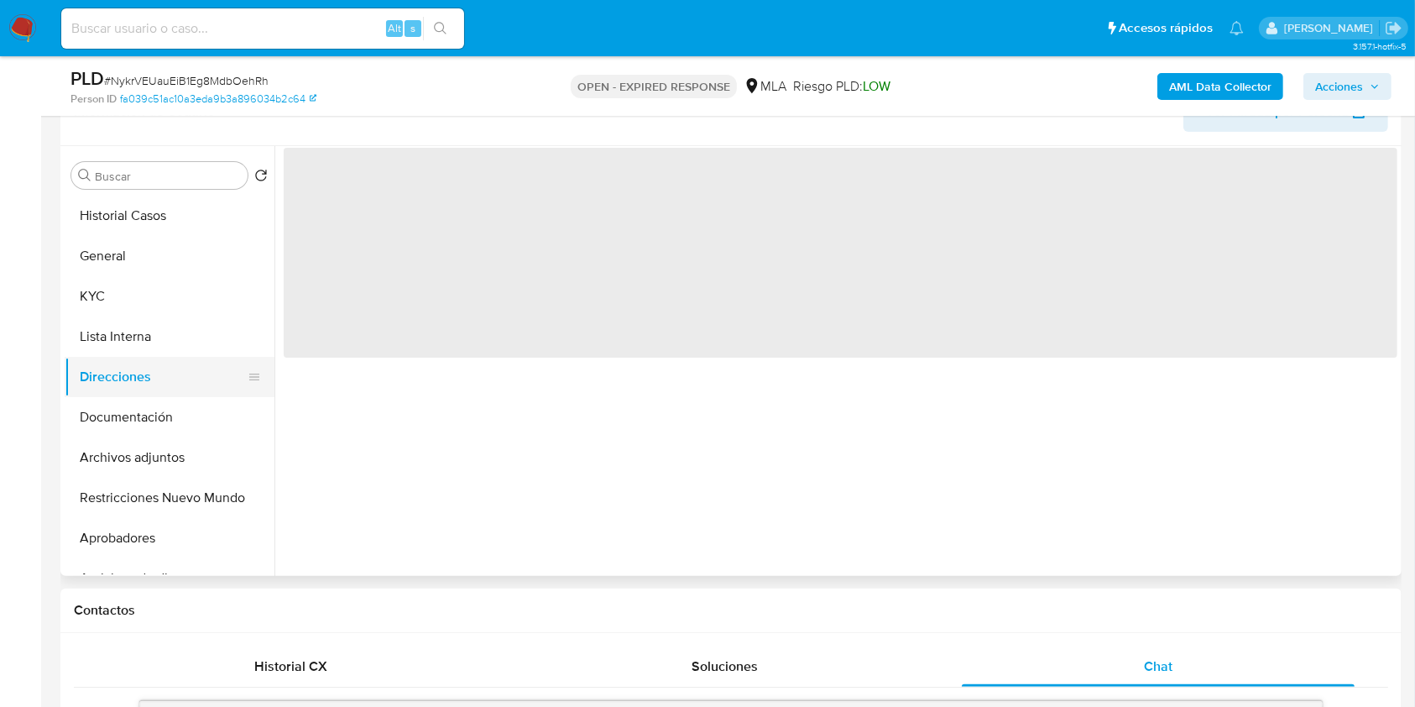
scroll to position [0, 0]
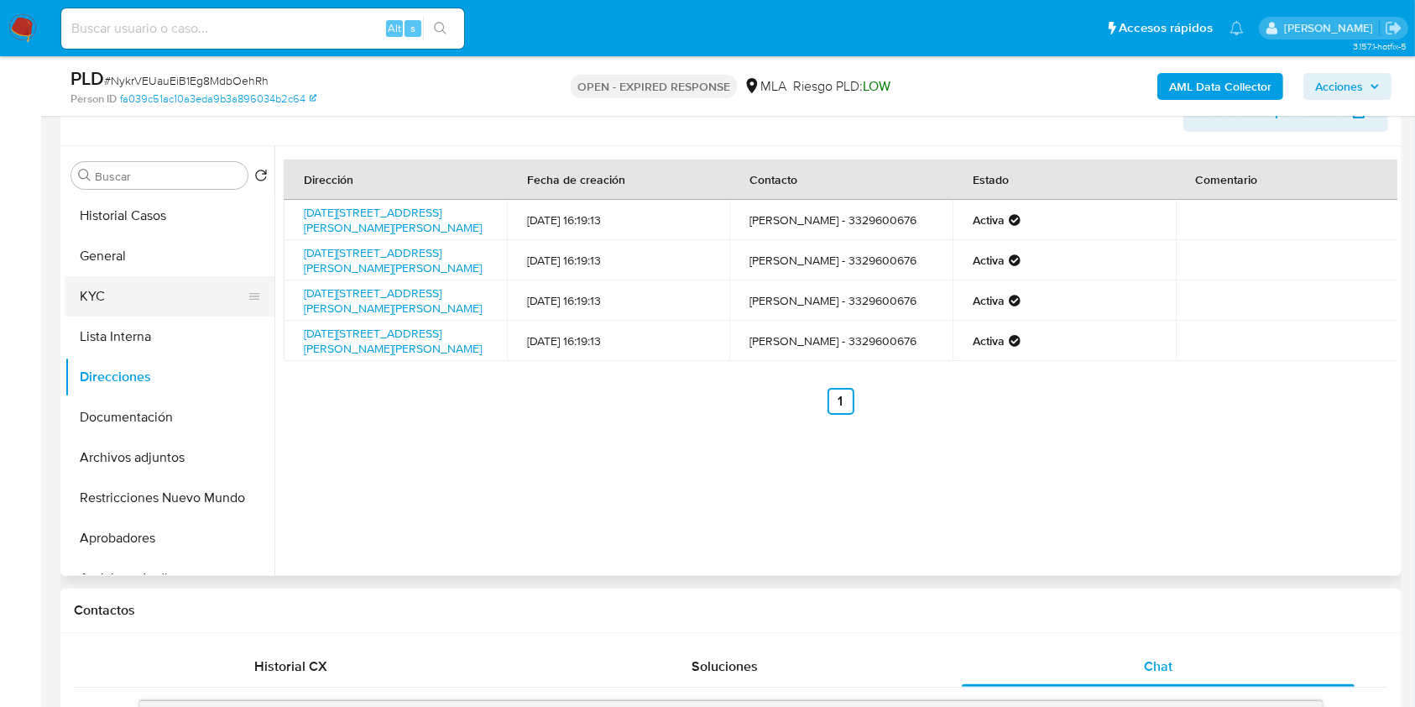
click at [136, 302] on button "KYC" at bounding box center [163, 296] width 196 height 40
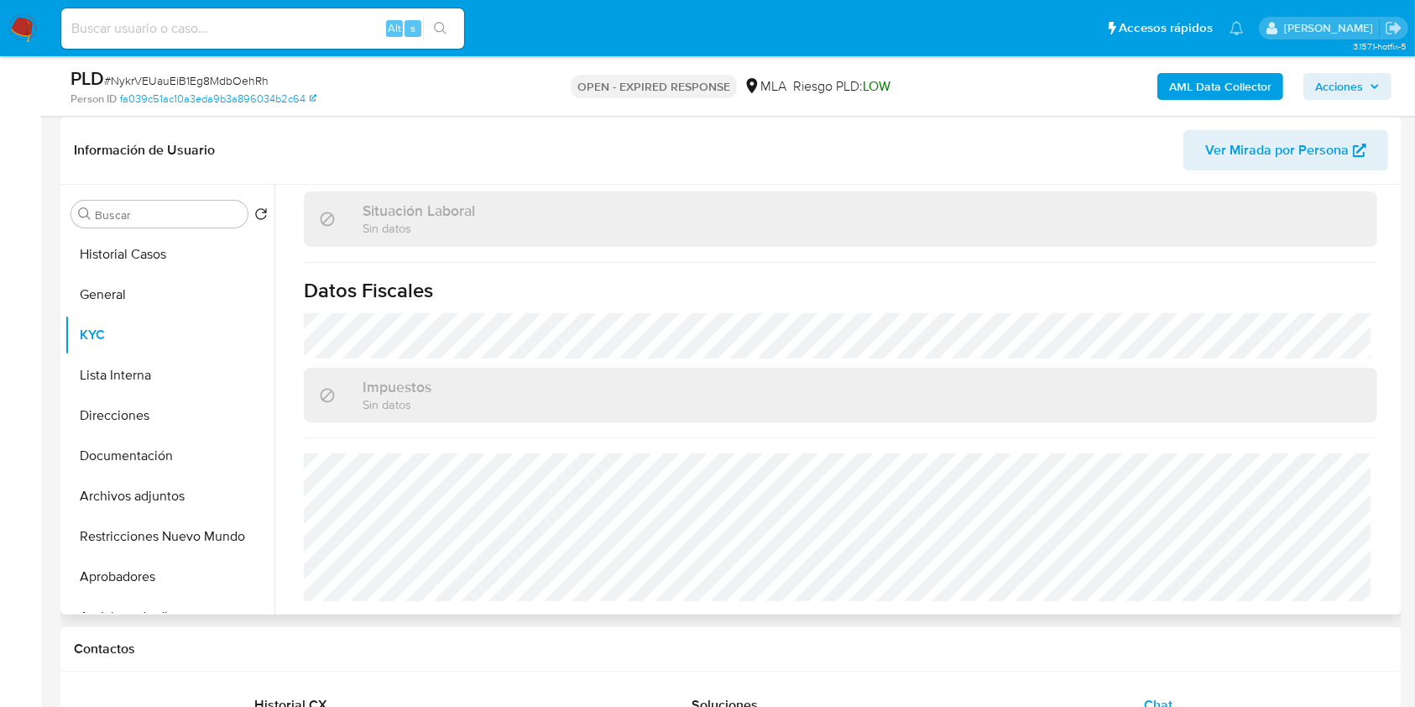
scroll to position [248, 0]
drag, startPoint x: 108, startPoint y: 450, endPoint x: 159, endPoint y: 357, distance: 105.1
click at [108, 451] on button "Documentación" at bounding box center [170, 458] width 210 height 40
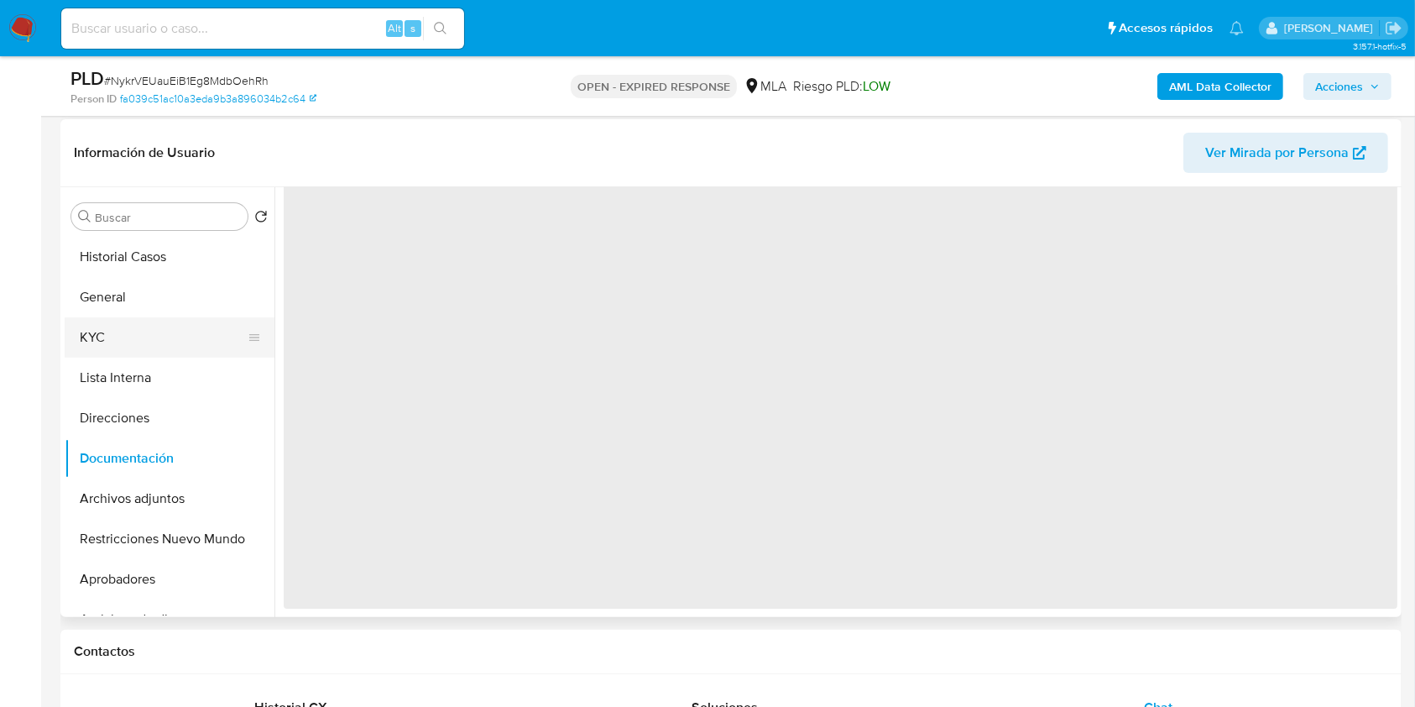
scroll to position [0, 0]
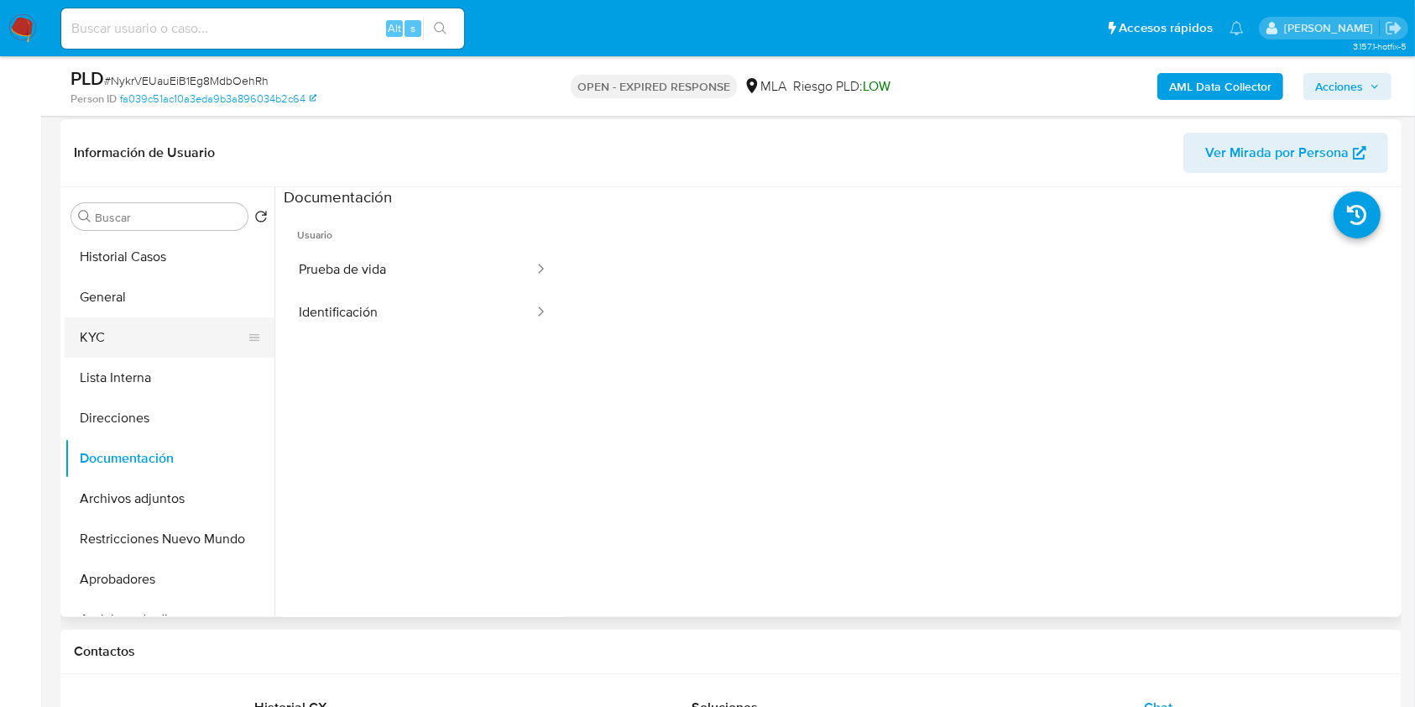
click at [147, 335] on button "KYC" at bounding box center [163, 337] width 196 height 40
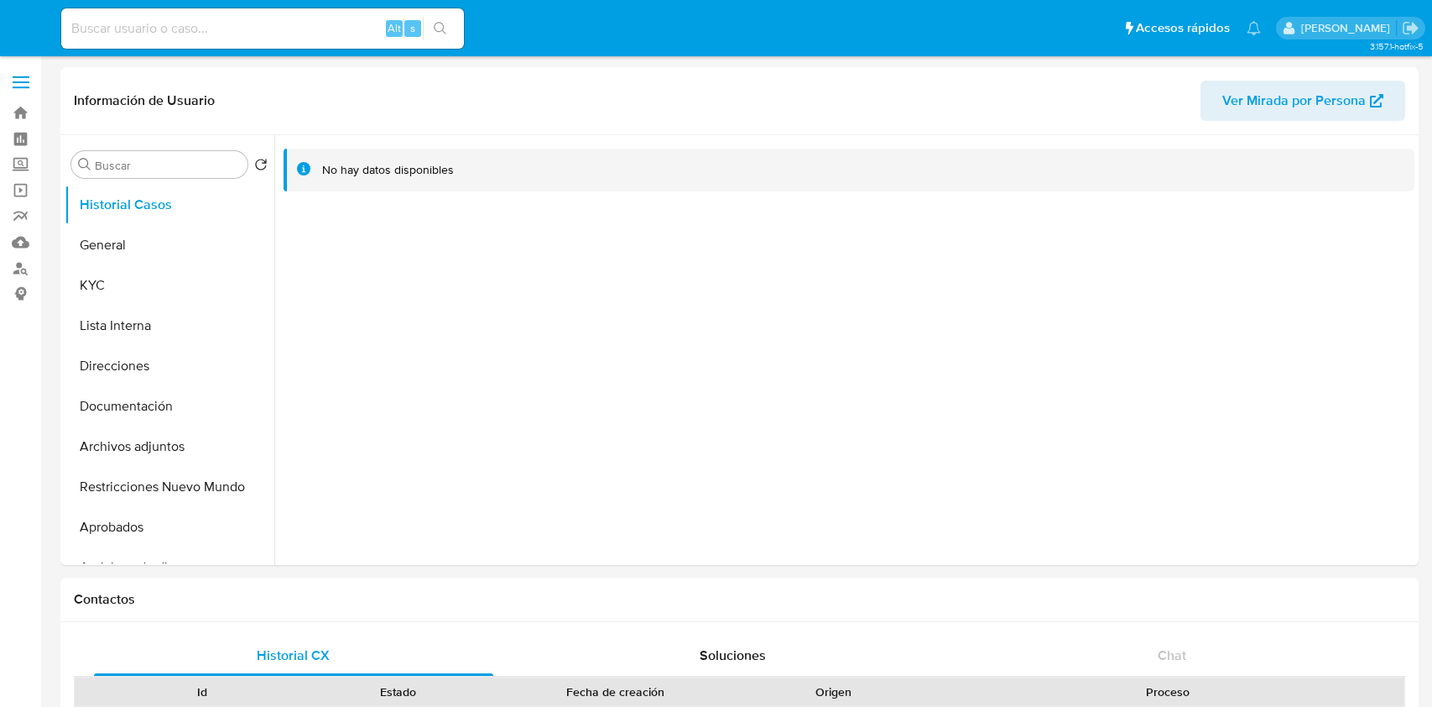
select select "10"
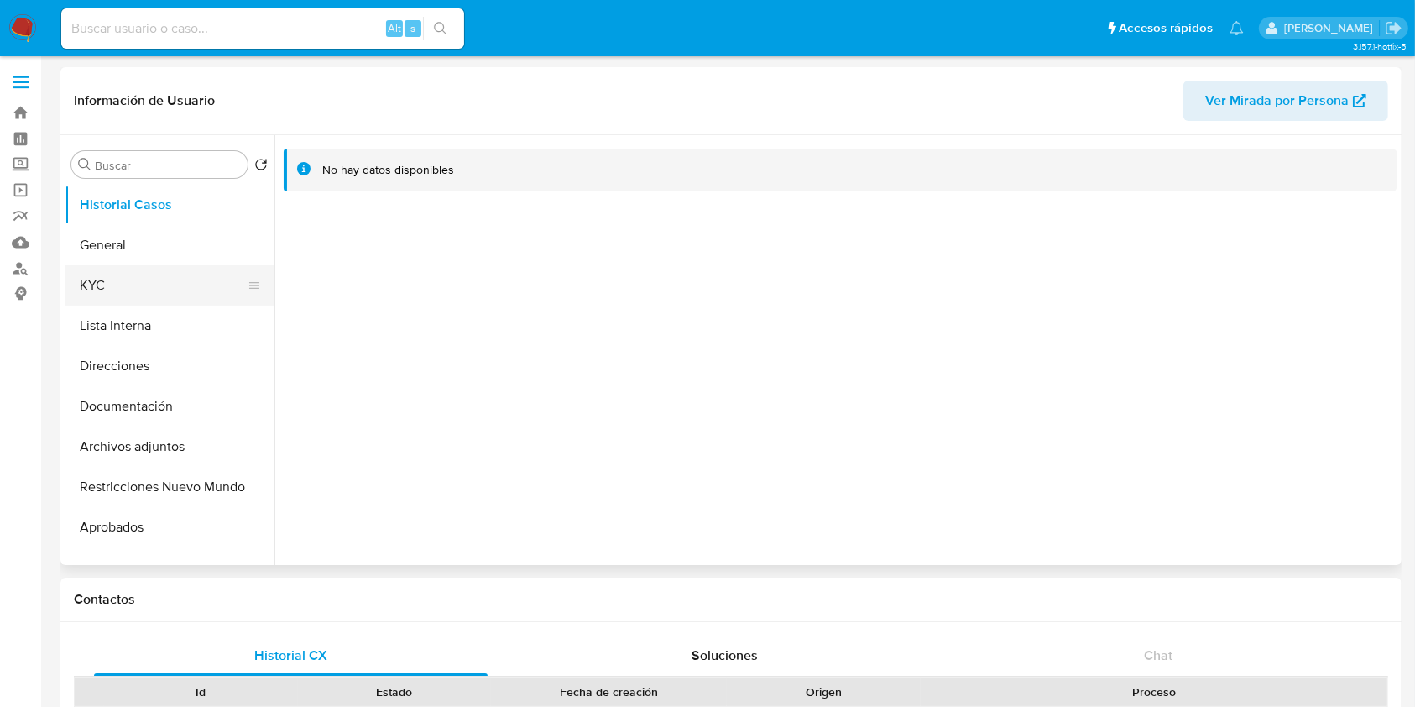
click at [98, 279] on button "KYC" at bounding box center [163, 285] width 196 height 40
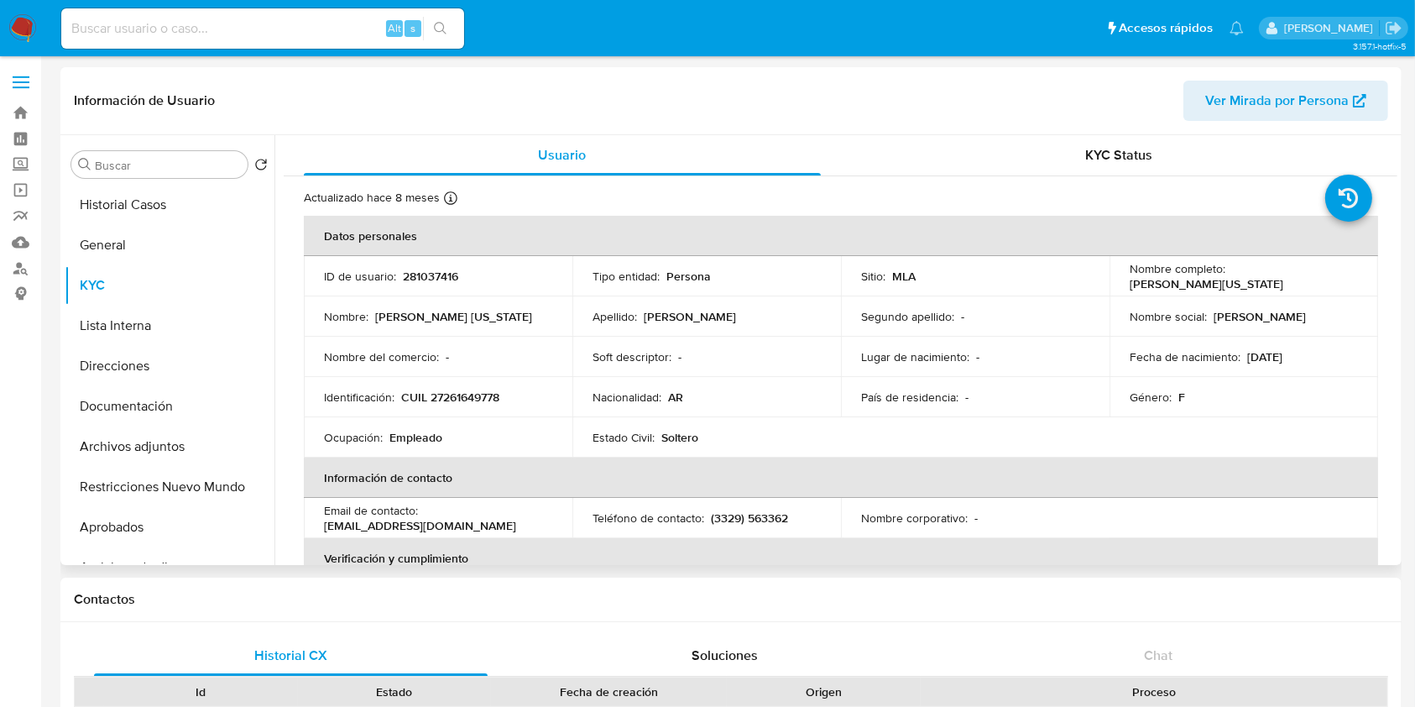
click at [466, 402] on p "CUIL 27261649778" at bounding box center [450, 396] width 98 height 15
copy p "27261649778"
click at [479, 431] on div "Ocupación : Empleado" at bounding box center [438, 437] width 228 height 15
click at [474, 392] on p "CUIL 27261649778" at bounding box center [450, 396] width 98 height 15
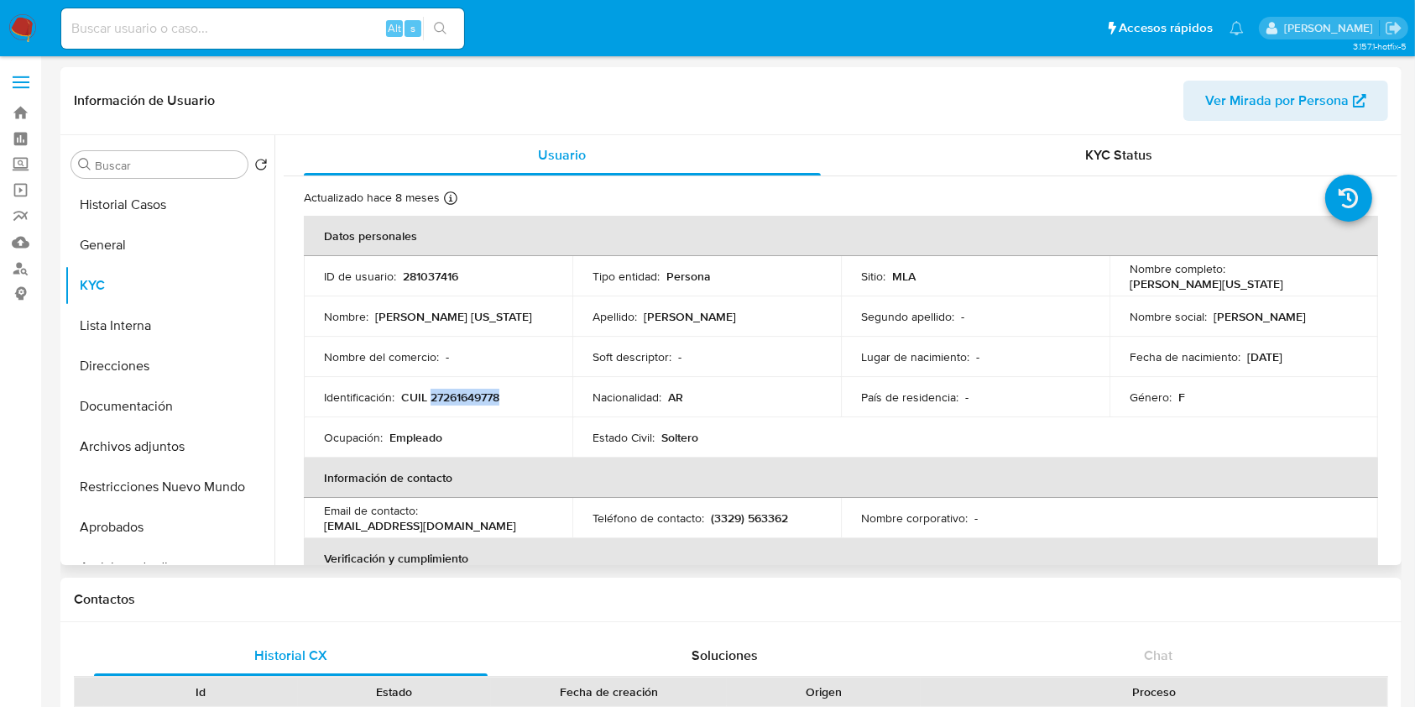
click at [474, 392] on p "CUIL 27261649778" at bounding box center [450, 396] width 98 height 15
copy p "27261649778"
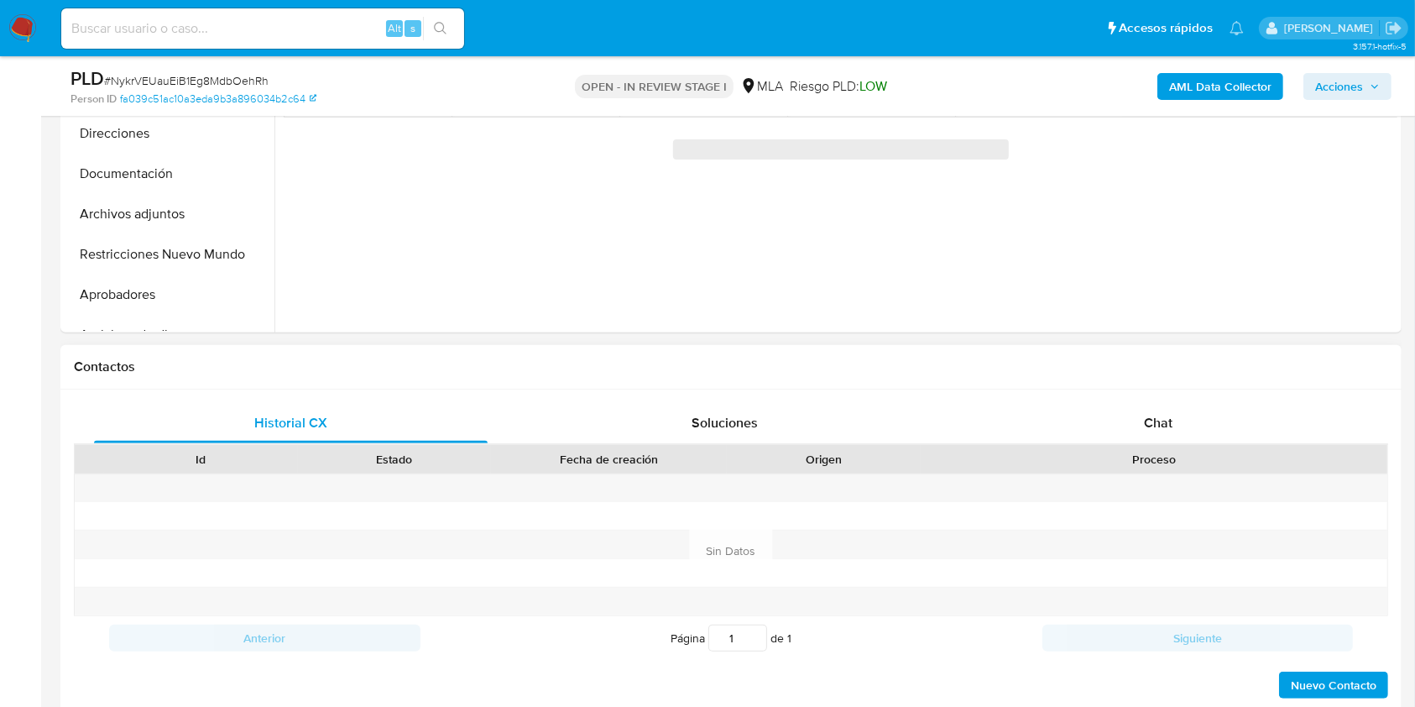
scroll to position [559, 0]
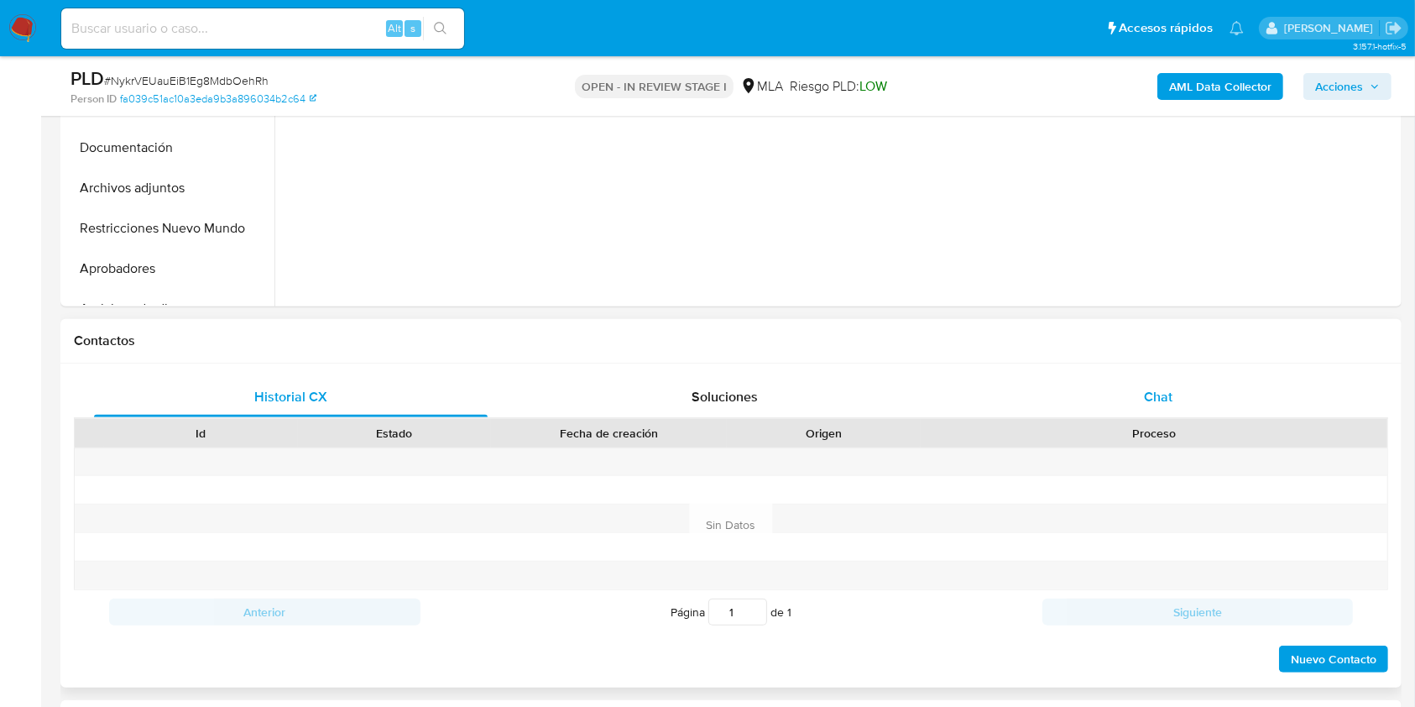
click at [1213, 392] on div "Chat" at bounding box center [1159, 397] width 394 height 40
select select "10"
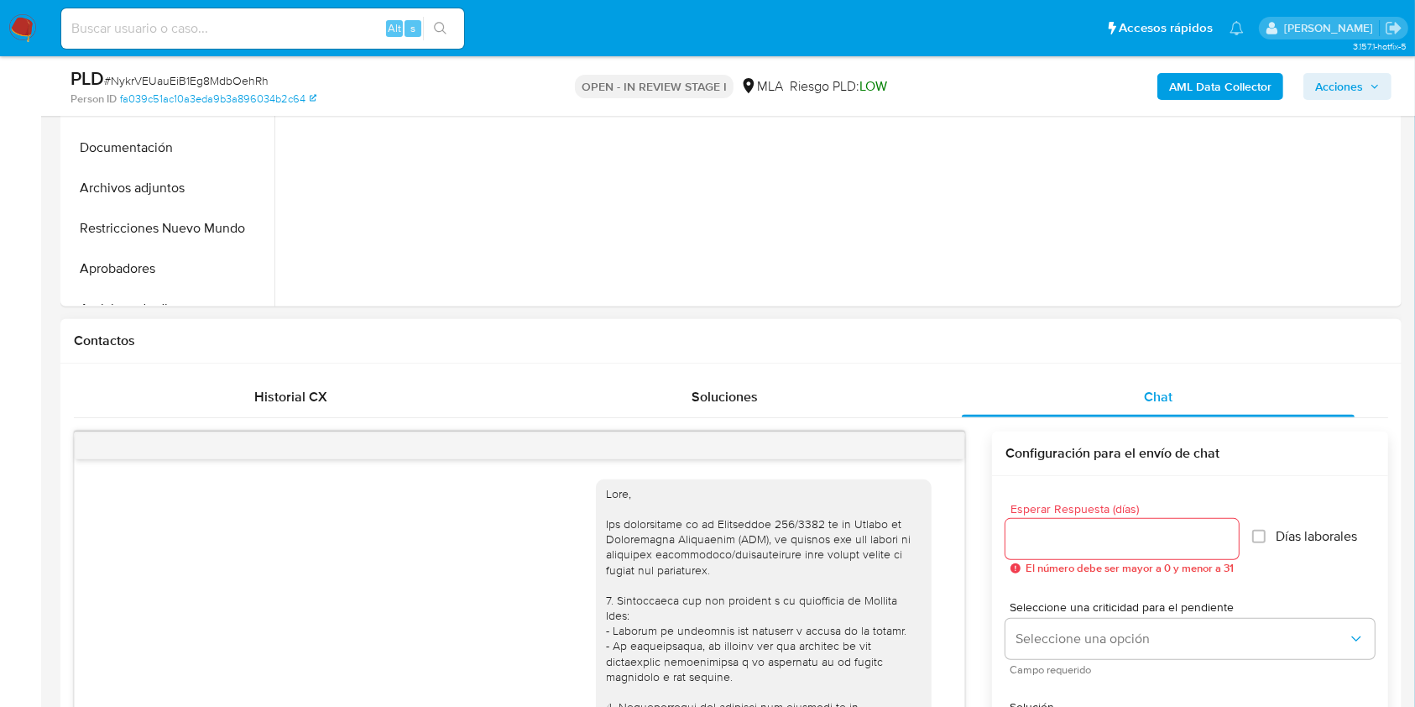
scroll to position [765, 0]
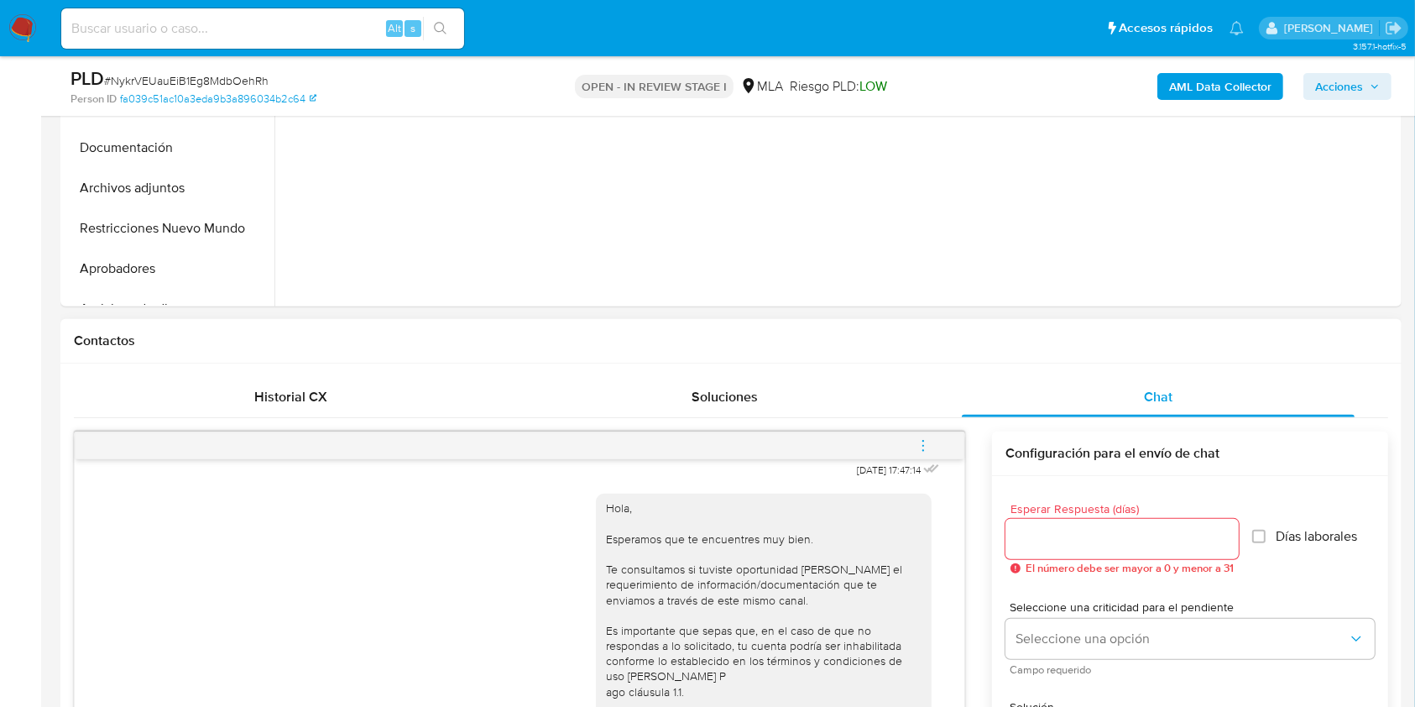
click at [926, 440] on icon "menu-action" at bounding box center [922, 445] width 15 height 15
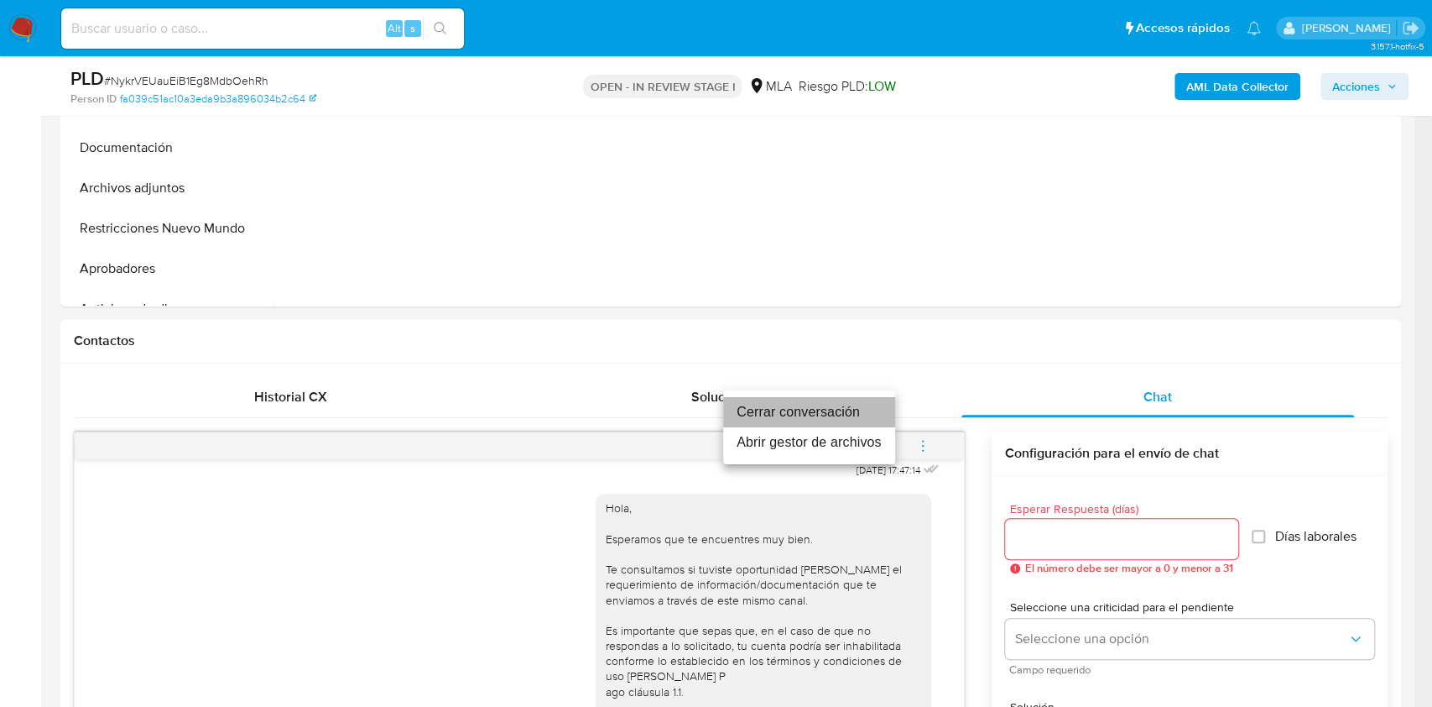
click at [837, 413] on li "Cerrar conversación" at bounding box center [809, 412] width 172 height 30
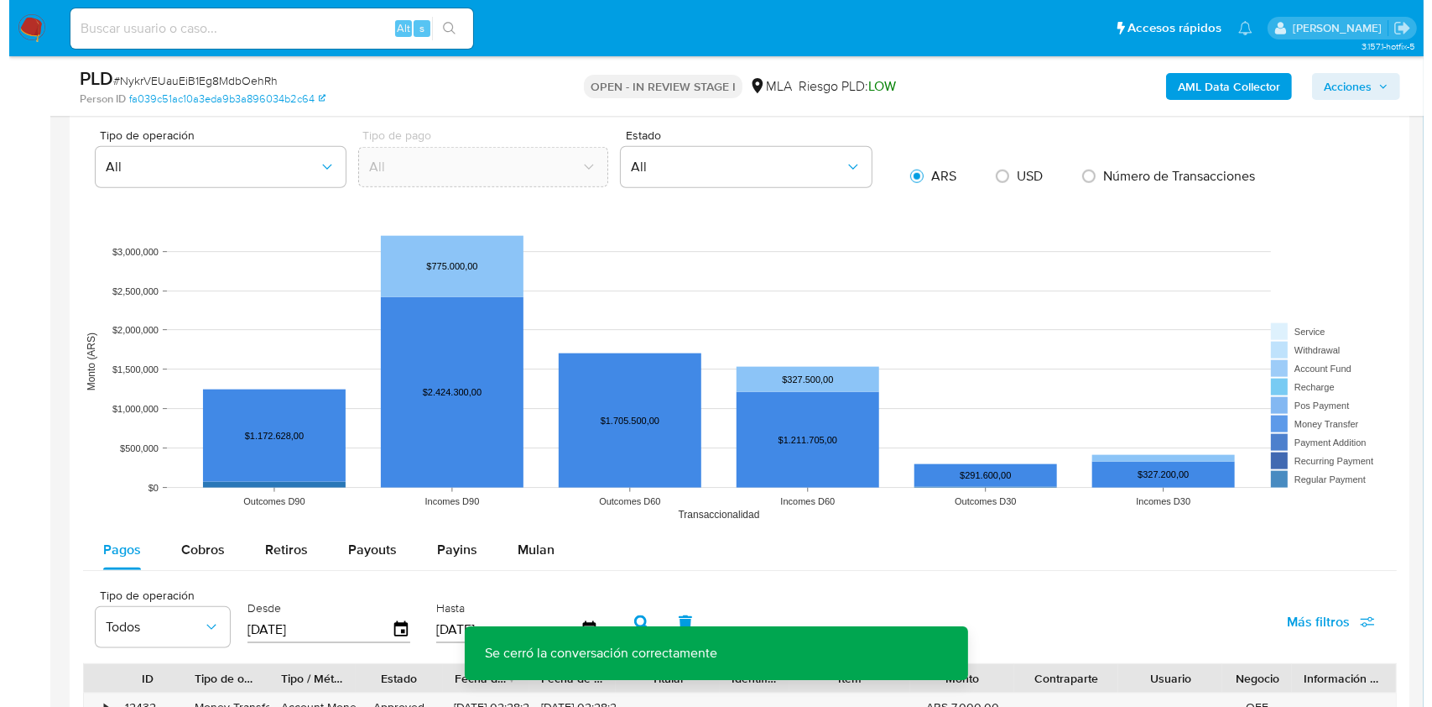
scroll to position [3005, 0]
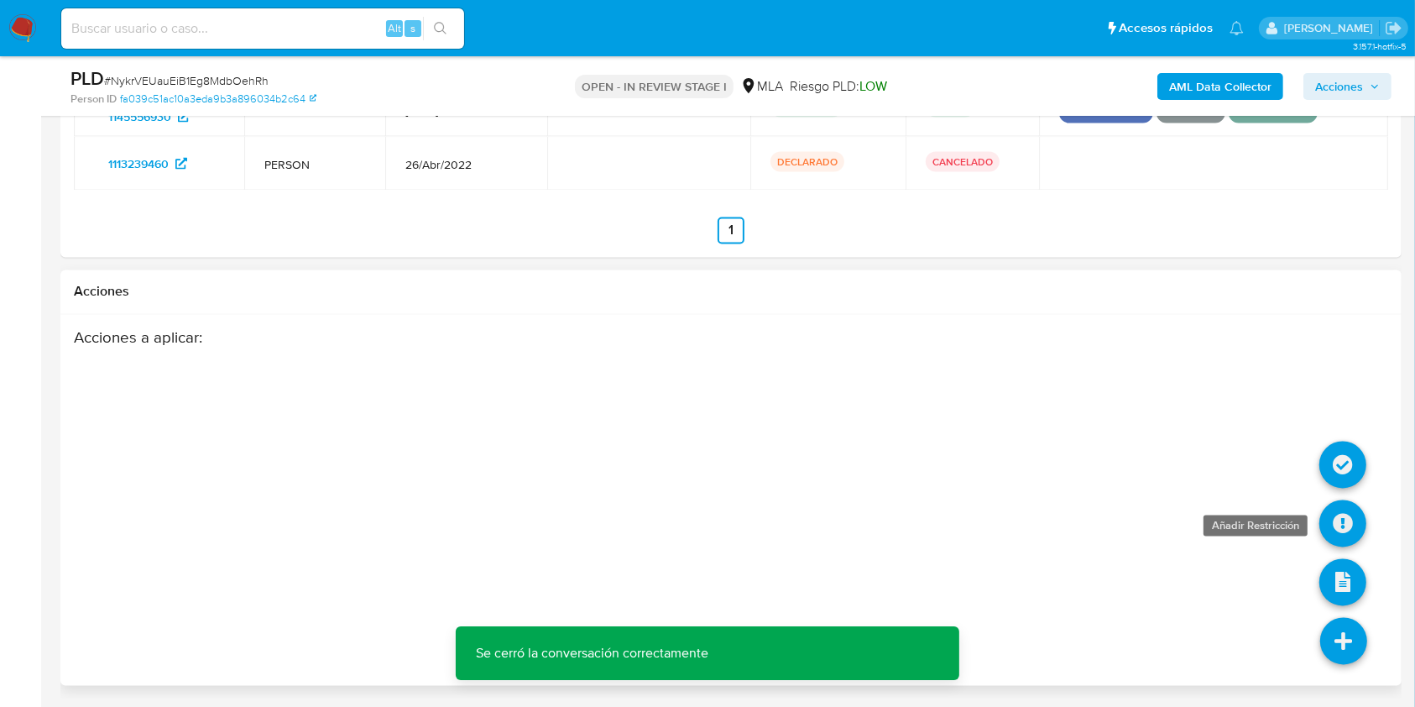
click at [1345, 514] on icon at bounding box center [1342, 523] width 47 height 47
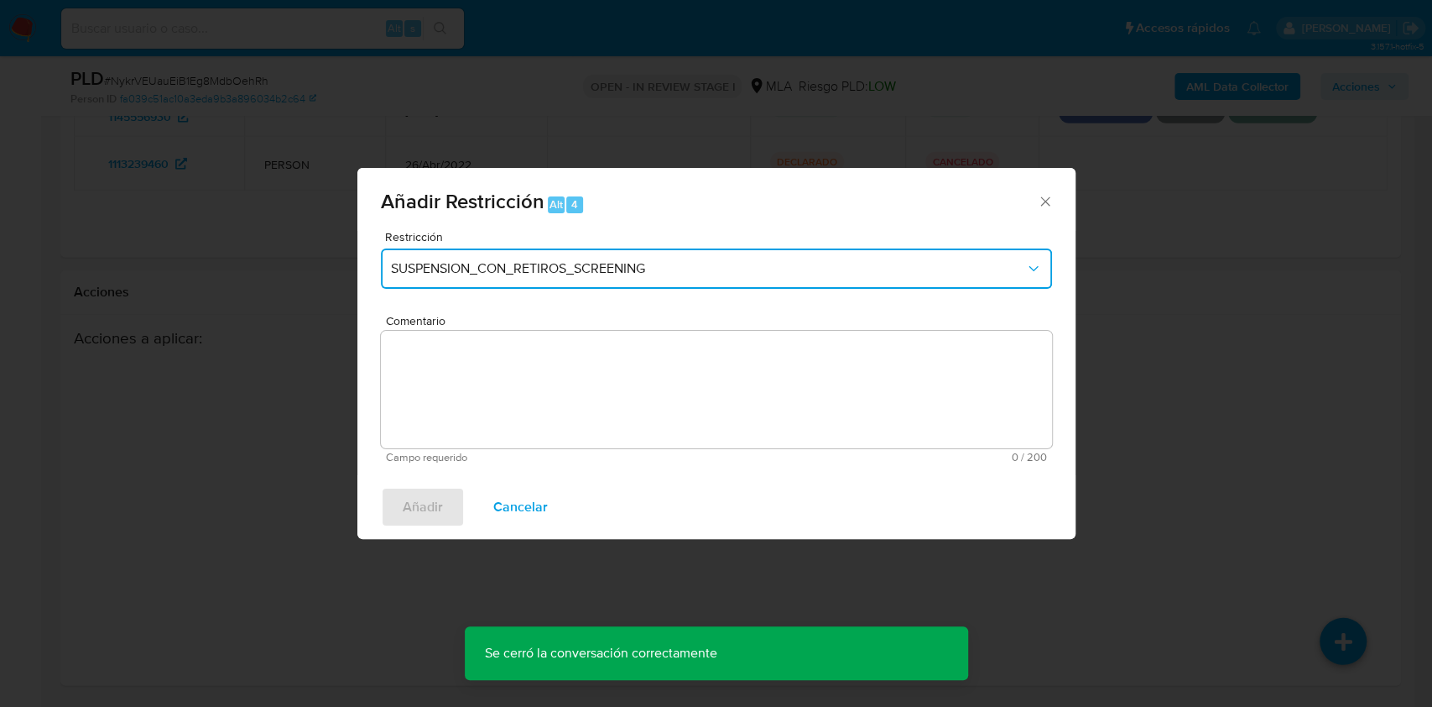
click at [674, 267] on span "SUSPENSION_CON_RETIROS_SCREENING" at bounding box center [708, 268] width 634 height 17
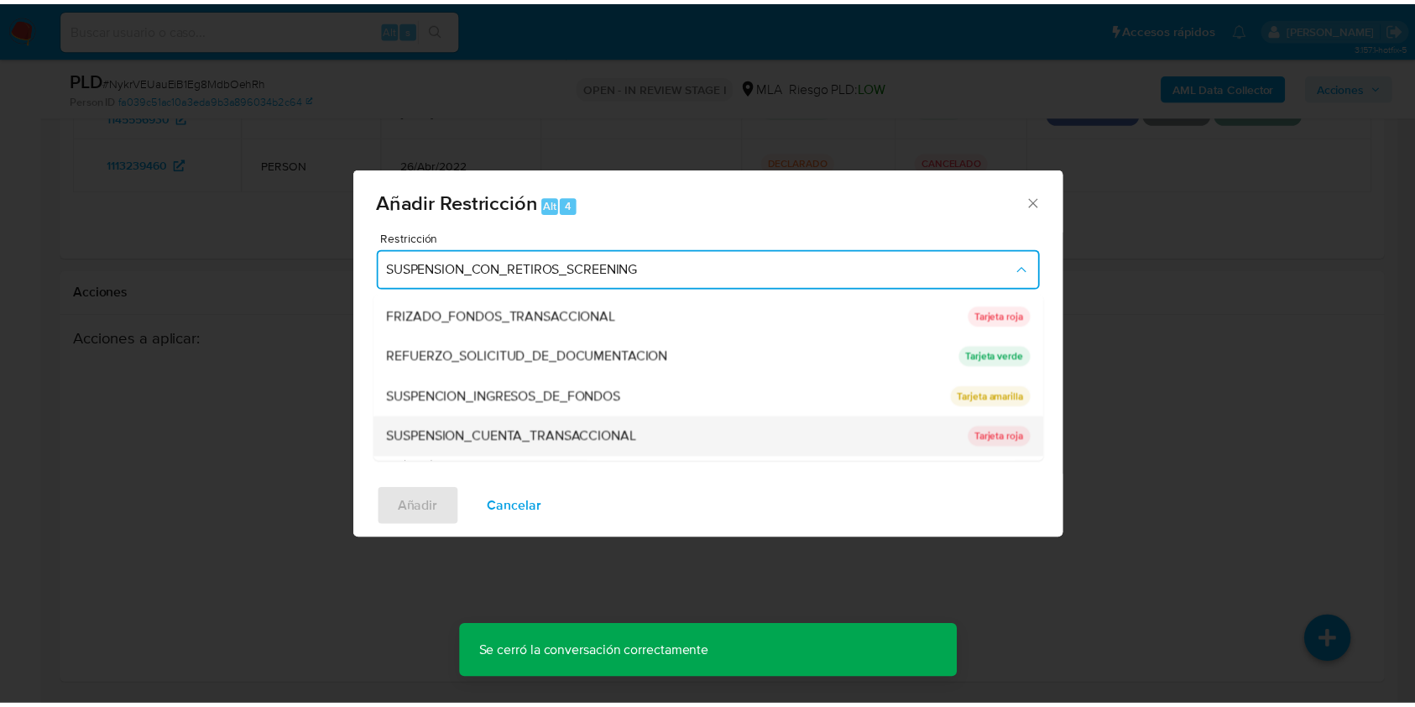
scroll to position [356, 0]
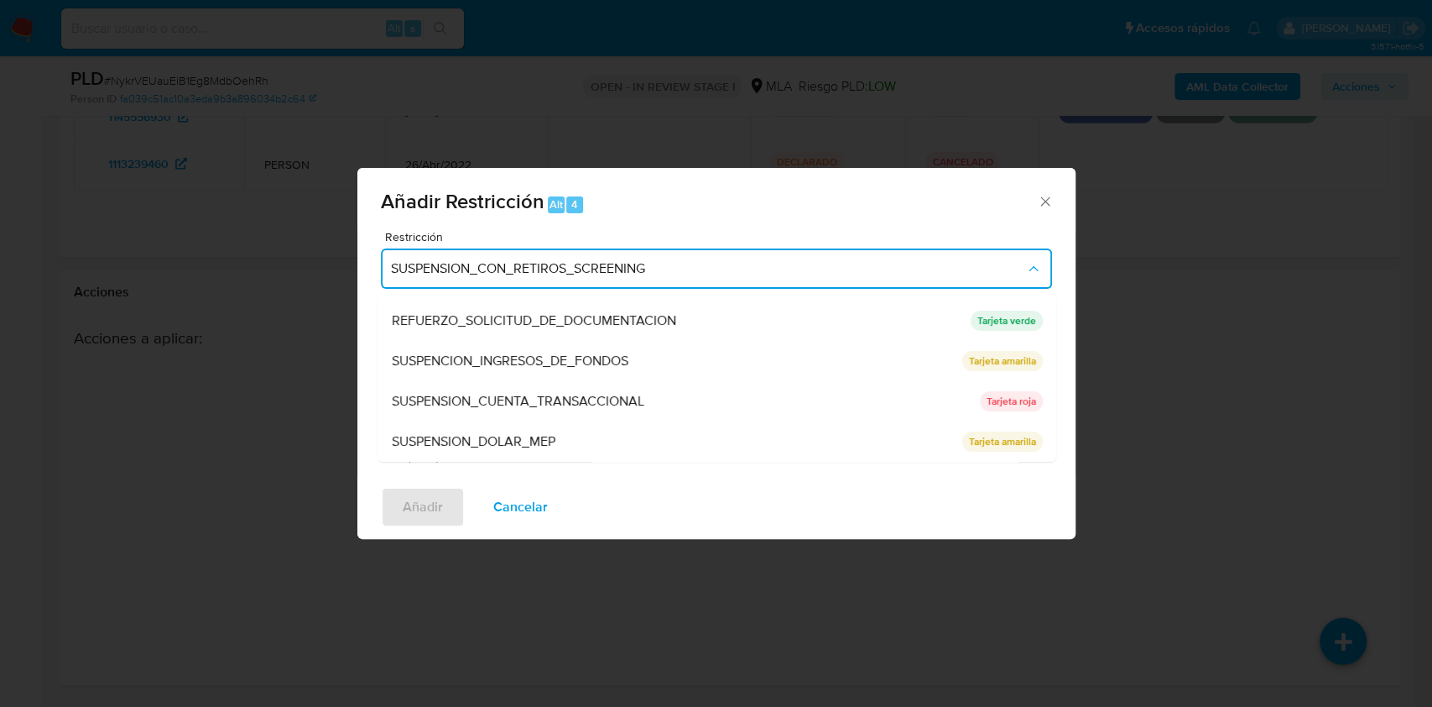
drag, startPoint x: 623, startPoint y: 396, endPoint x: 518, endPoint y: 388, distance: 106.1
click at [623, 397] on span "SUSPENSION_CUENTA_TRANSACCIONAL" at bounding box center [517, 401] width 253 height 17
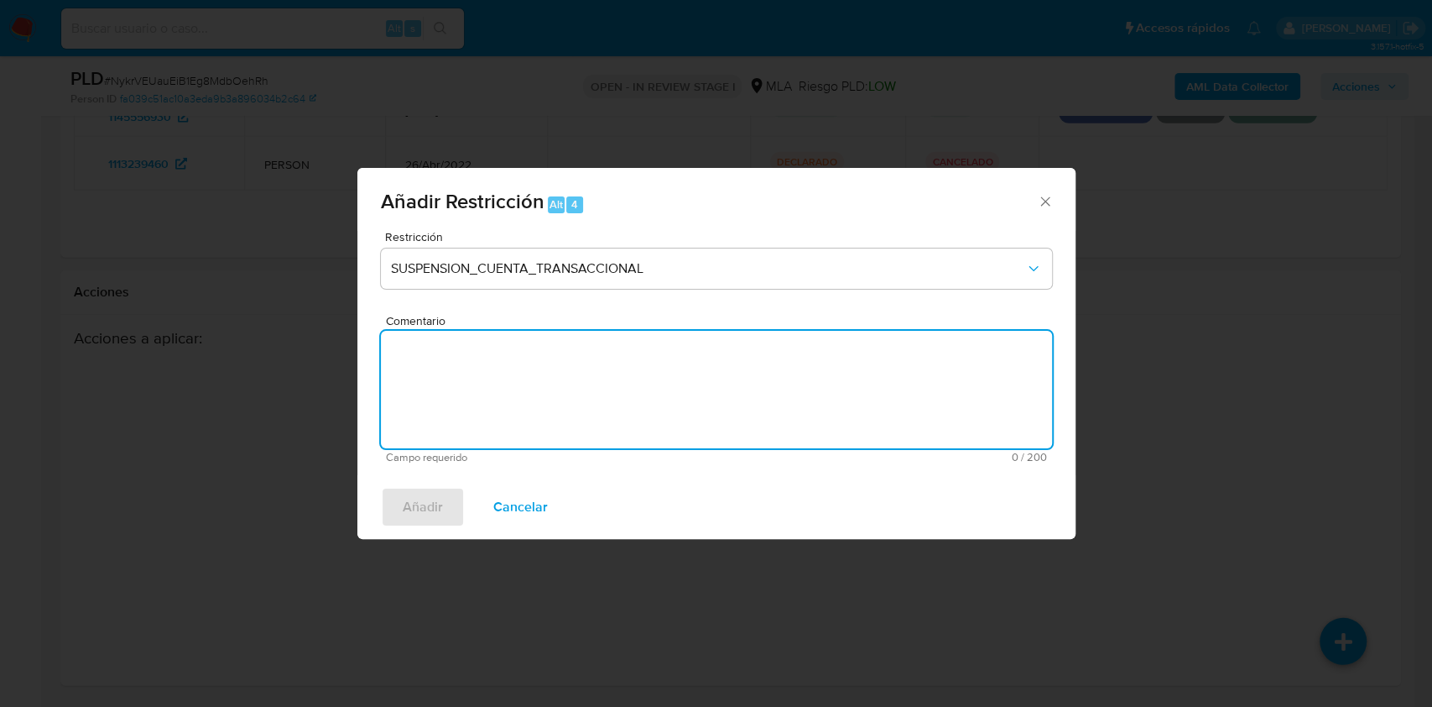
drag, startPoint x: 518, startPoint y: 388, endPoint x: 558, endPoint y: 393, distance: 40.6
click at [516, 389] on textarea "Comentario" at bounding box center [716, 389] width 671 height 117
type textarea "AML"
click at [405, 509] on span "Añadir" at bounding box center [423, 506] width 40 height 37
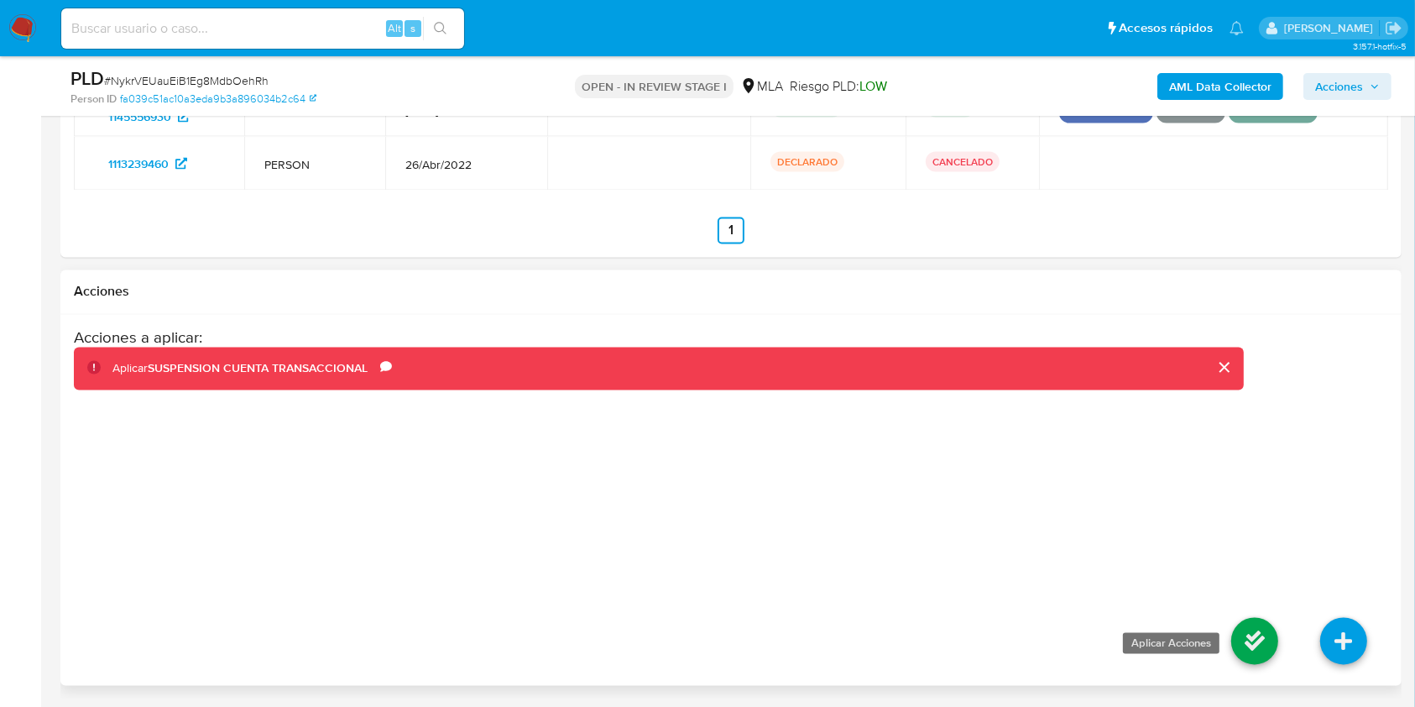
click at [1244, 636] on icon at bounding box center [1254, 641] width 47 height 47
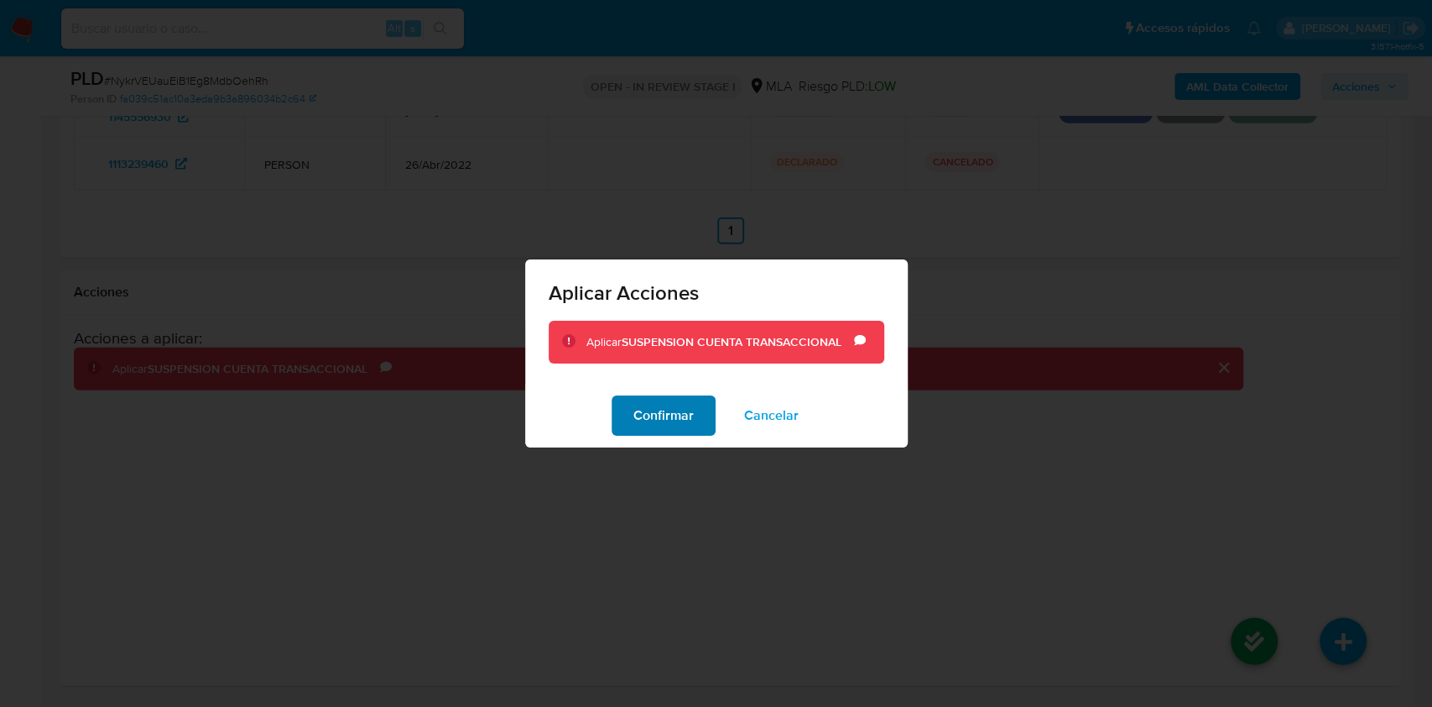
click at [676, 409] on span "Confirmar" at bounding box center [664, 415] width 60 height 37
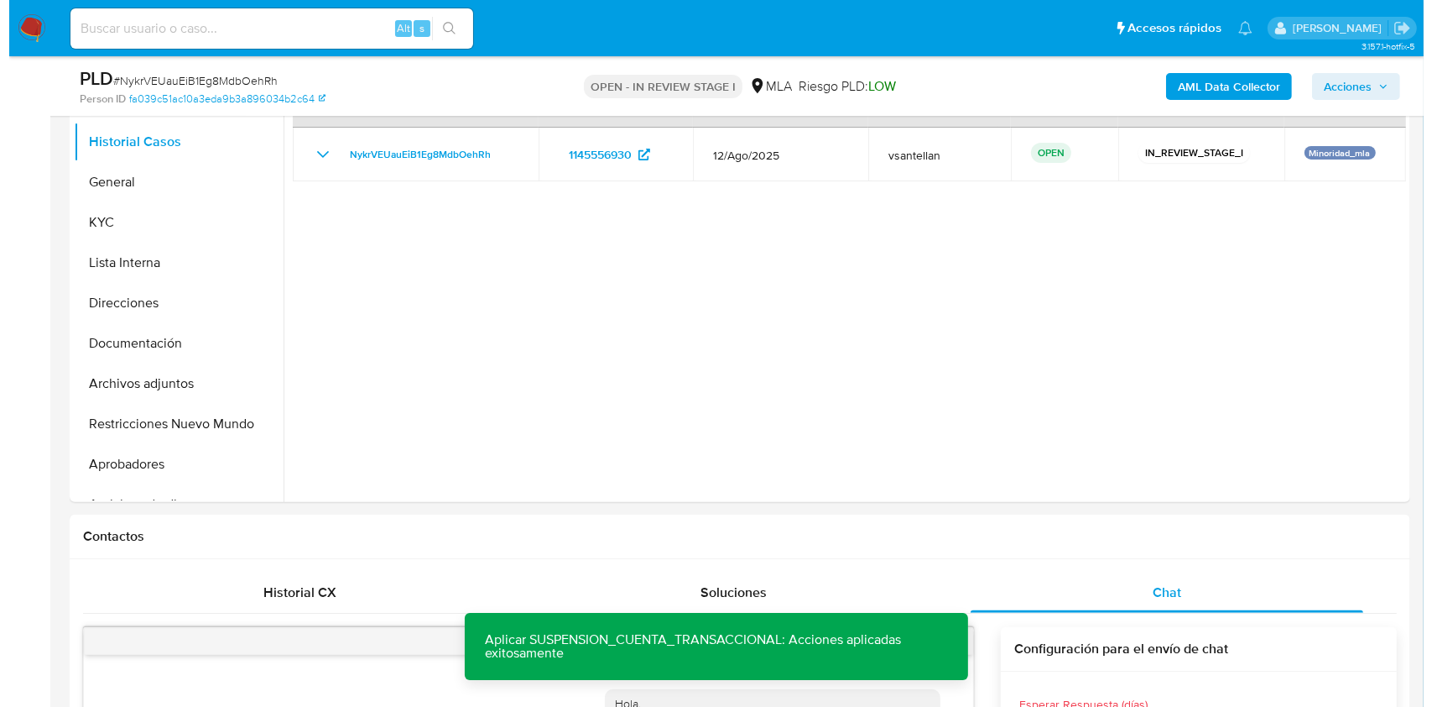
scroll to position [309, 0]
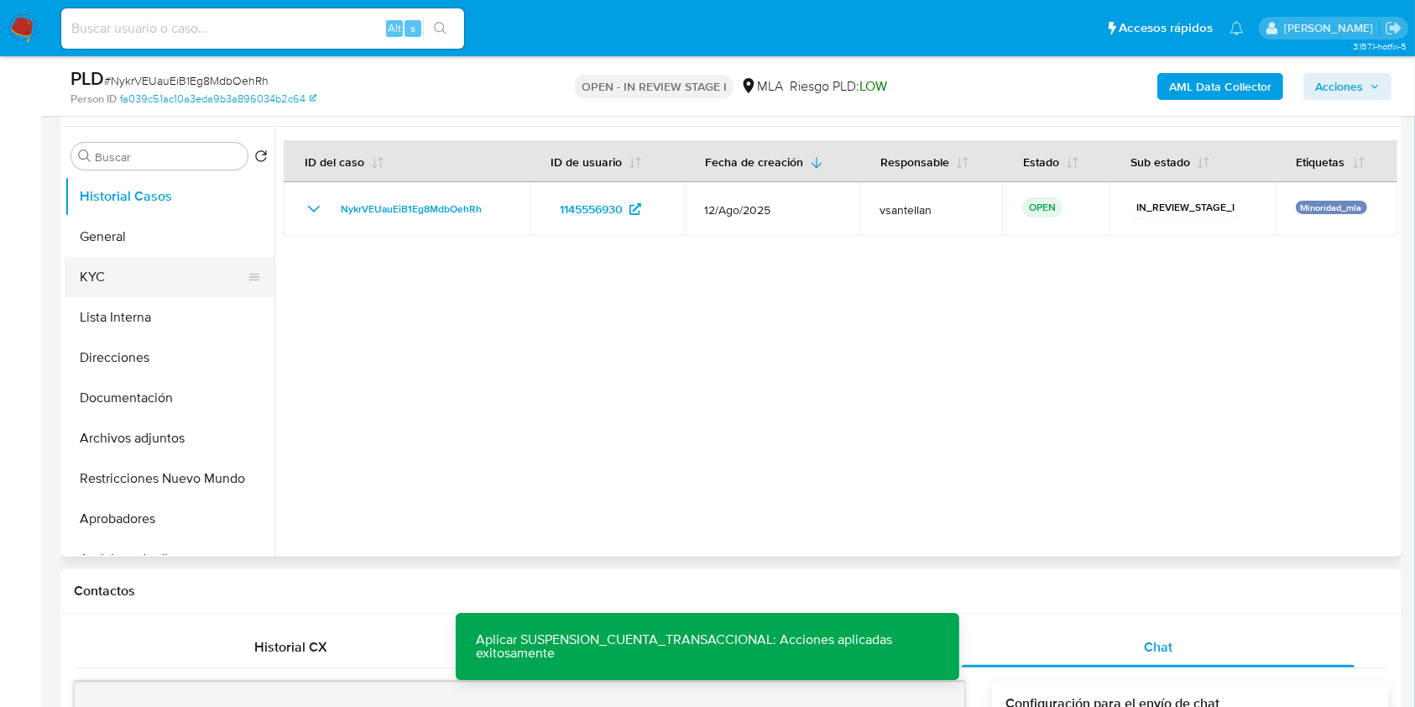
click at [143, 268] on button "KYC" at bounding box center [163, 277] width 196 height 40
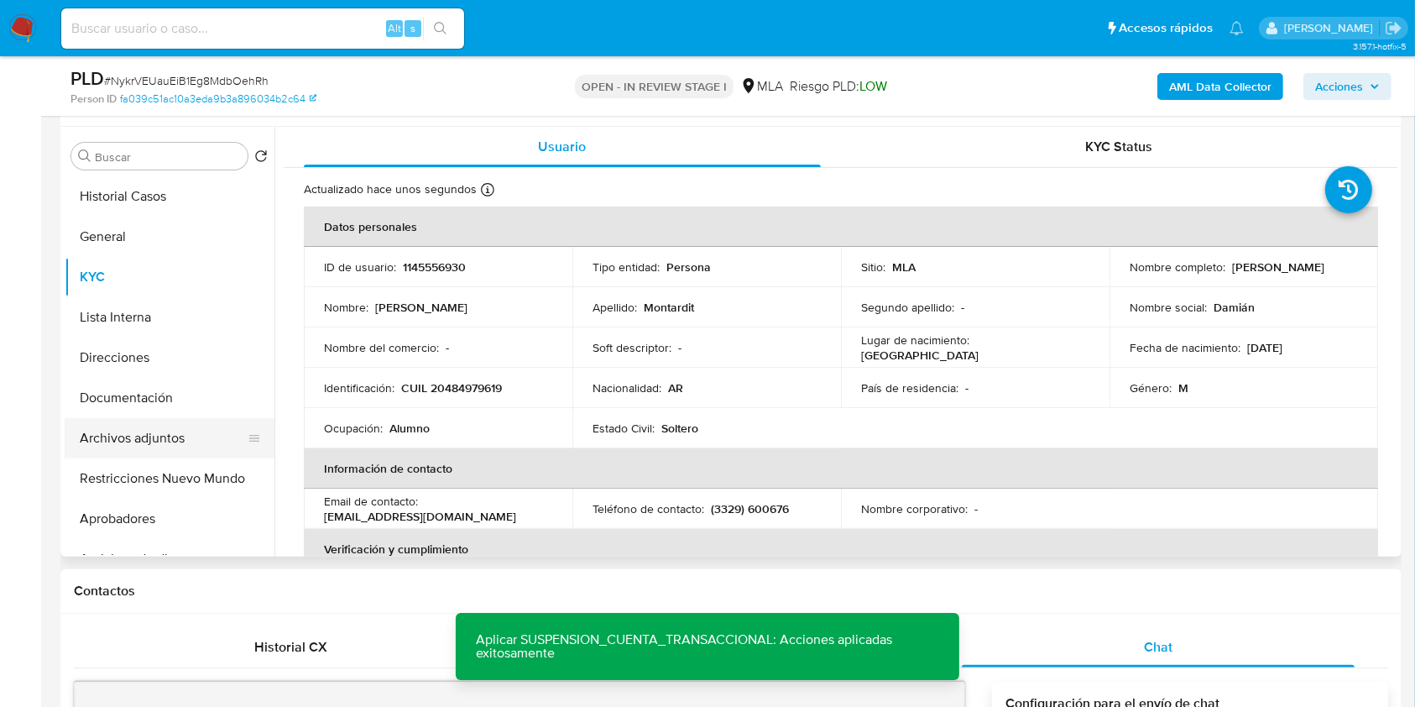
click at [173, 449] on button "Archivos adjuntos" at bounding box center [163, 438] width 196 height 40
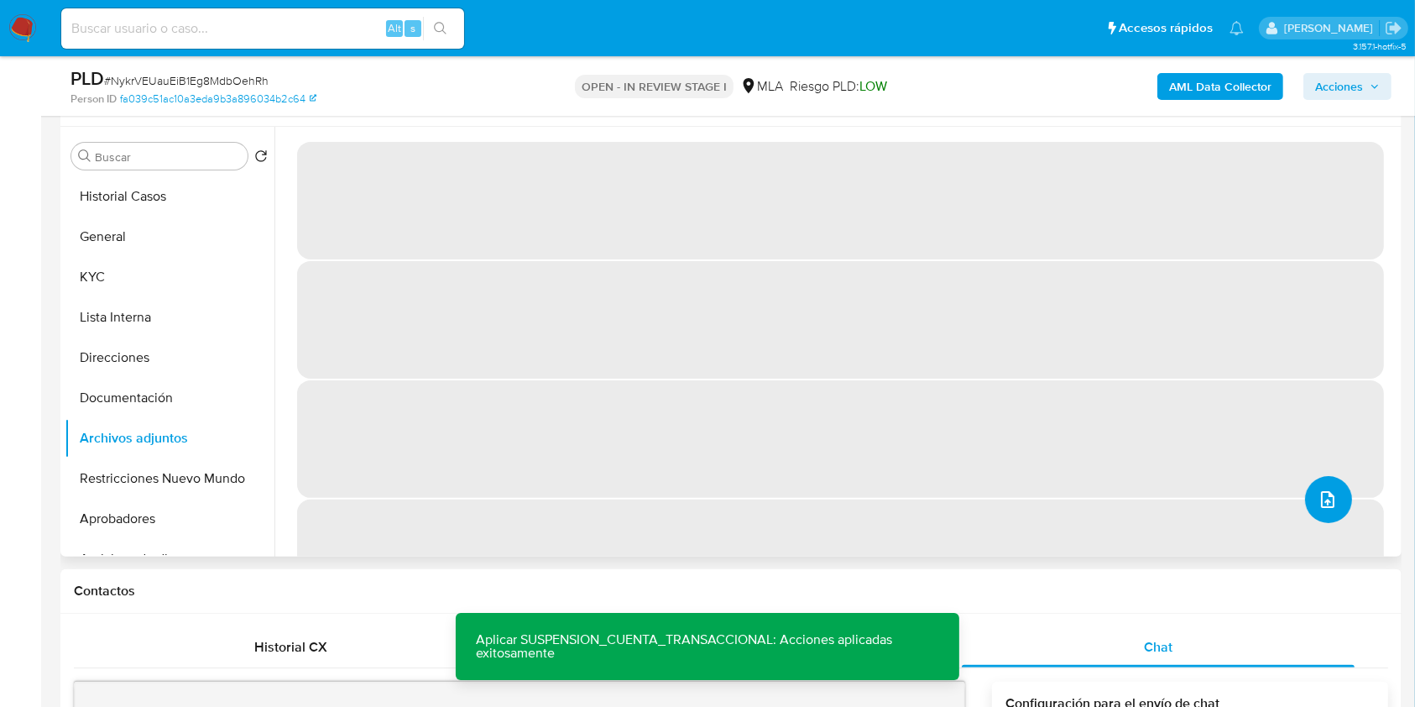
click at [1321, 496] on icon "upload-file" at bounding box center [1327, 499] width 13 height 17
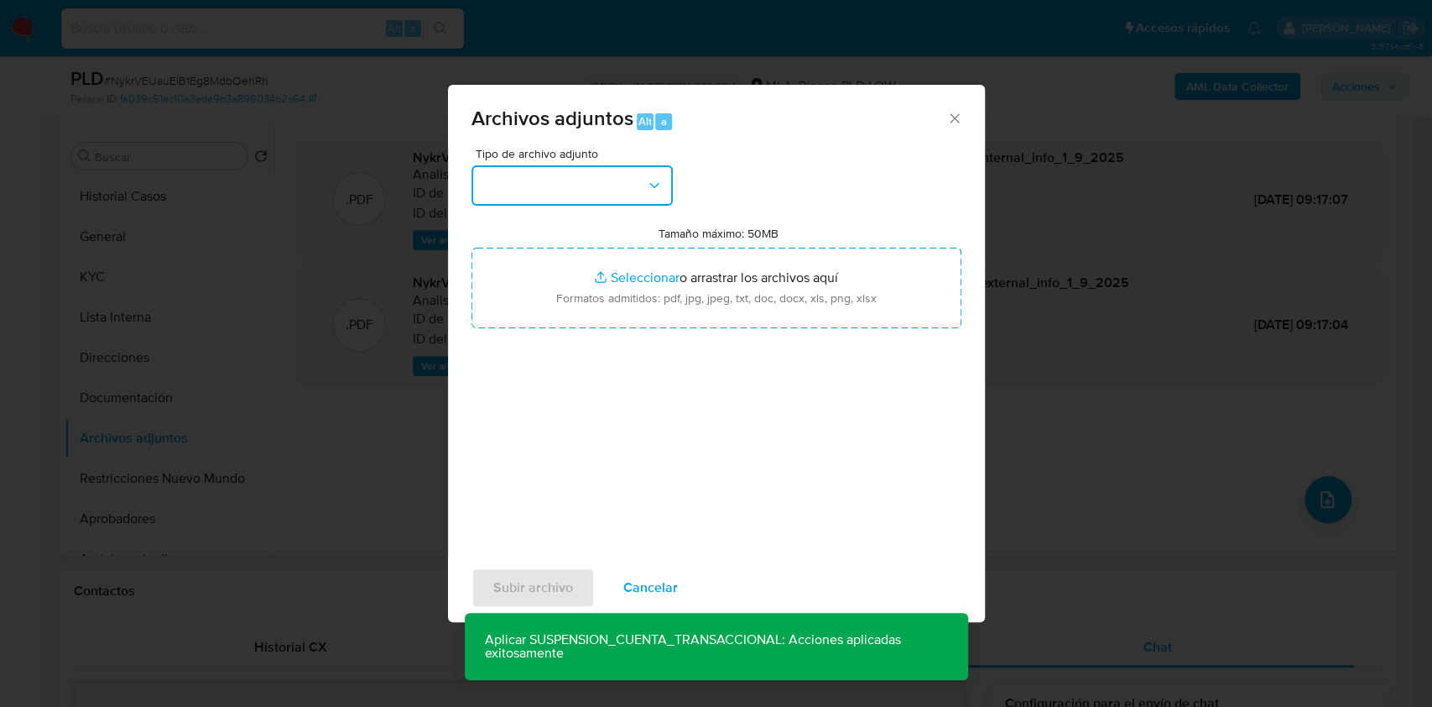
click at [554, 175] on button "button" at bounding box center [572, 185] width 201 height 40
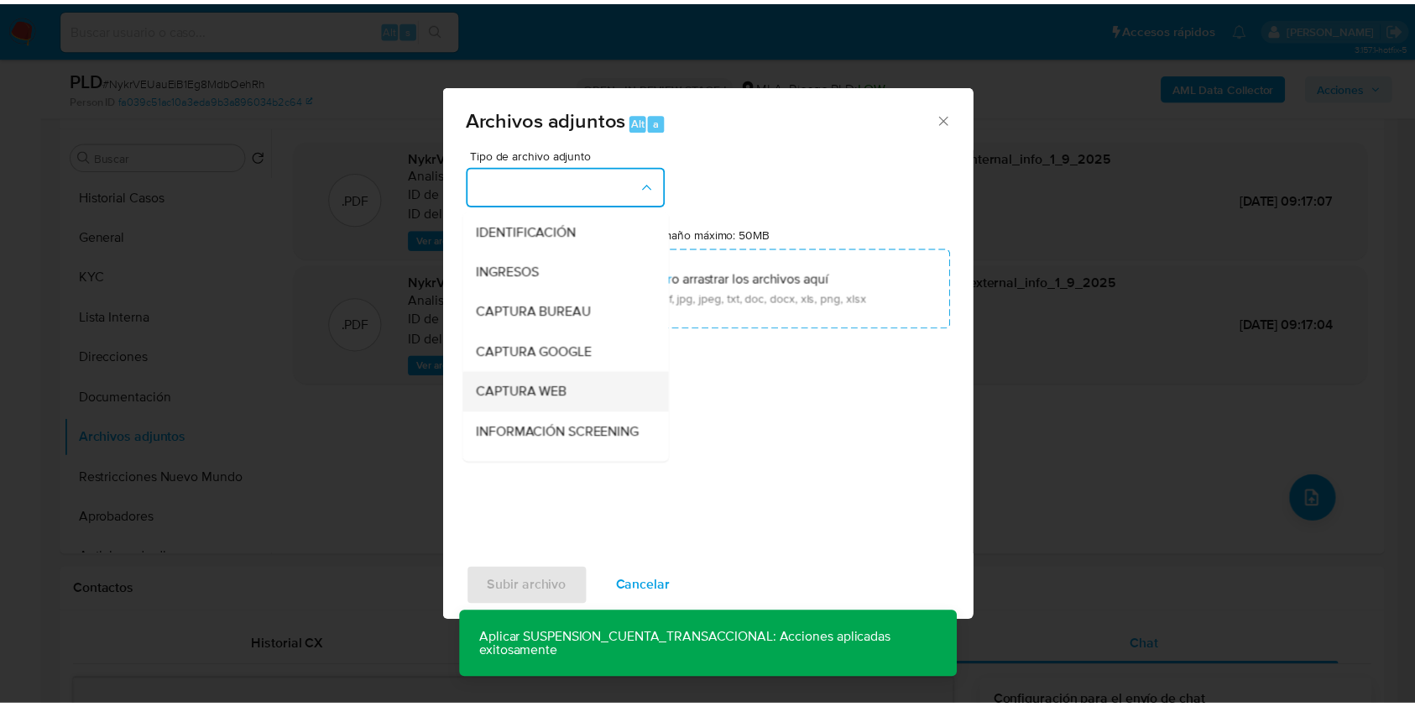
scroll to position [112, 0]
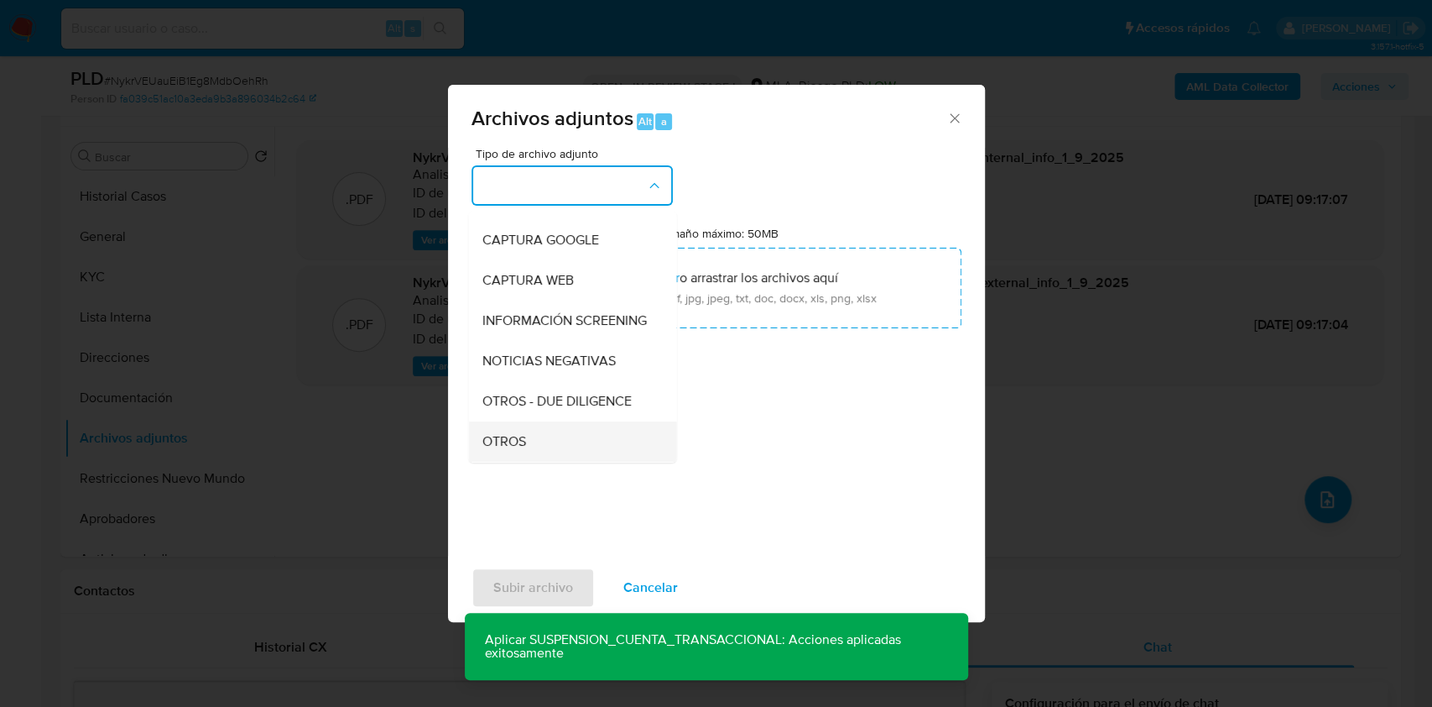
click at [553, 445] on div "OTROS" at bounding box center [567, 441] width 171 height 40
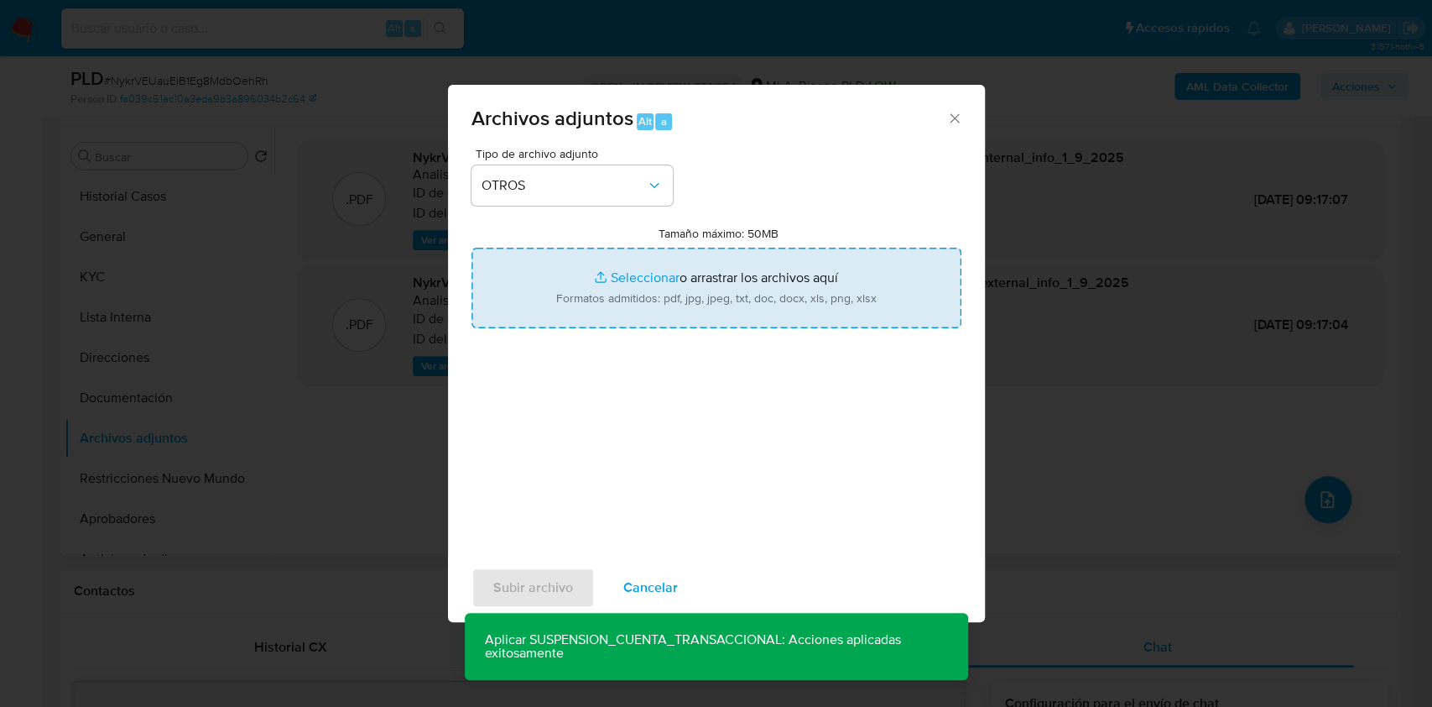
click at [607, 311] on input "Tamaño máximo: 50MB Seleccionar archivos" at bounding box center [717, 288] width 490 height 81
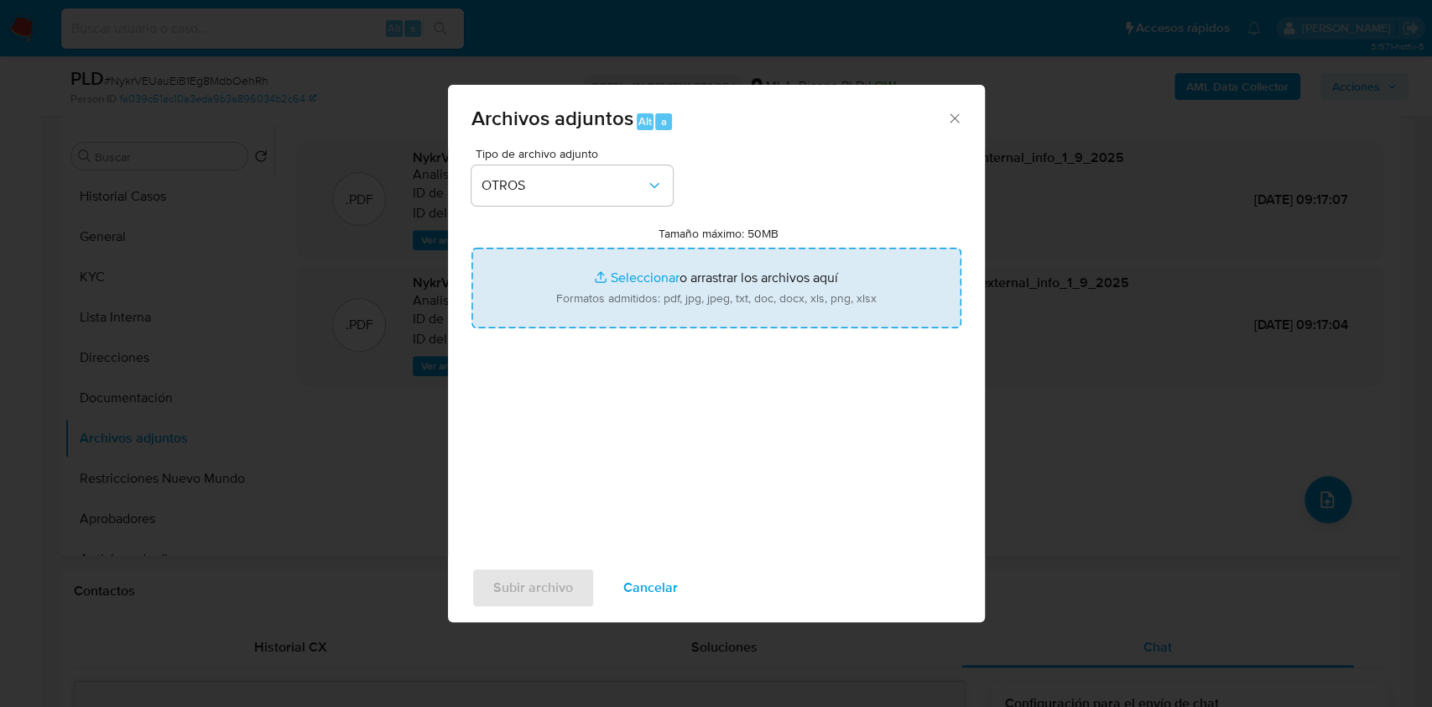
type input "C:\fakepath\Caselog NykrVEUauEiB1Eg8MdbOehRh_2025_08_19_20_01_00.docx"
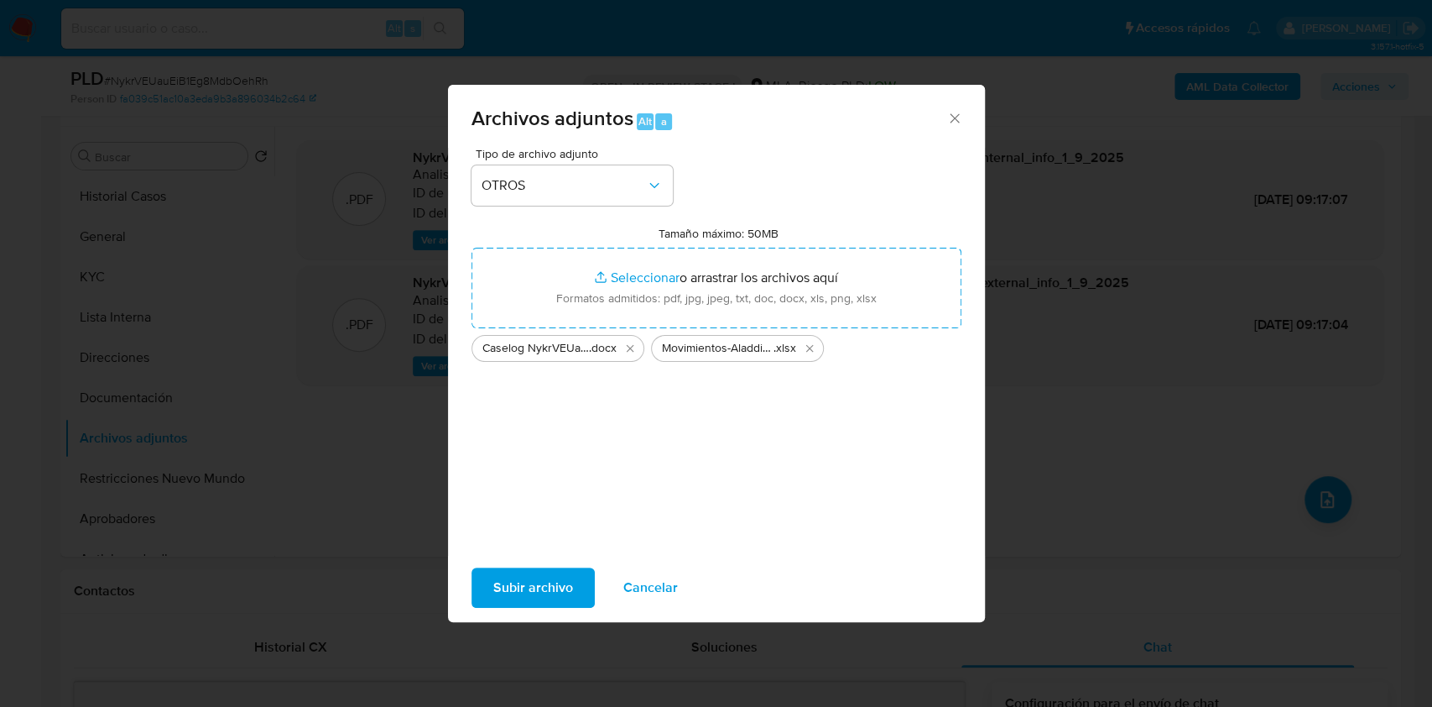
click at [507, 582] on span "Subir archivo" at bounding box center [533, 587] width 80 height 37
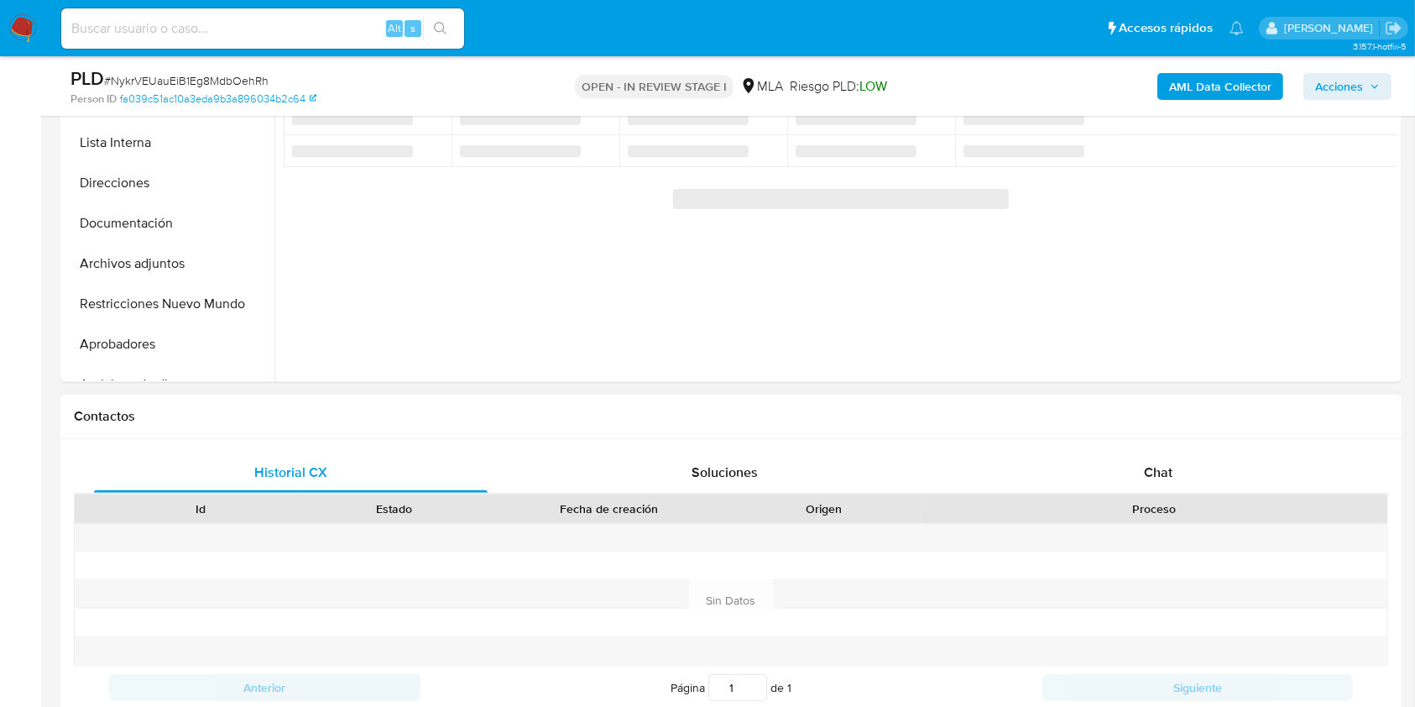
scroll to position [519, 0]
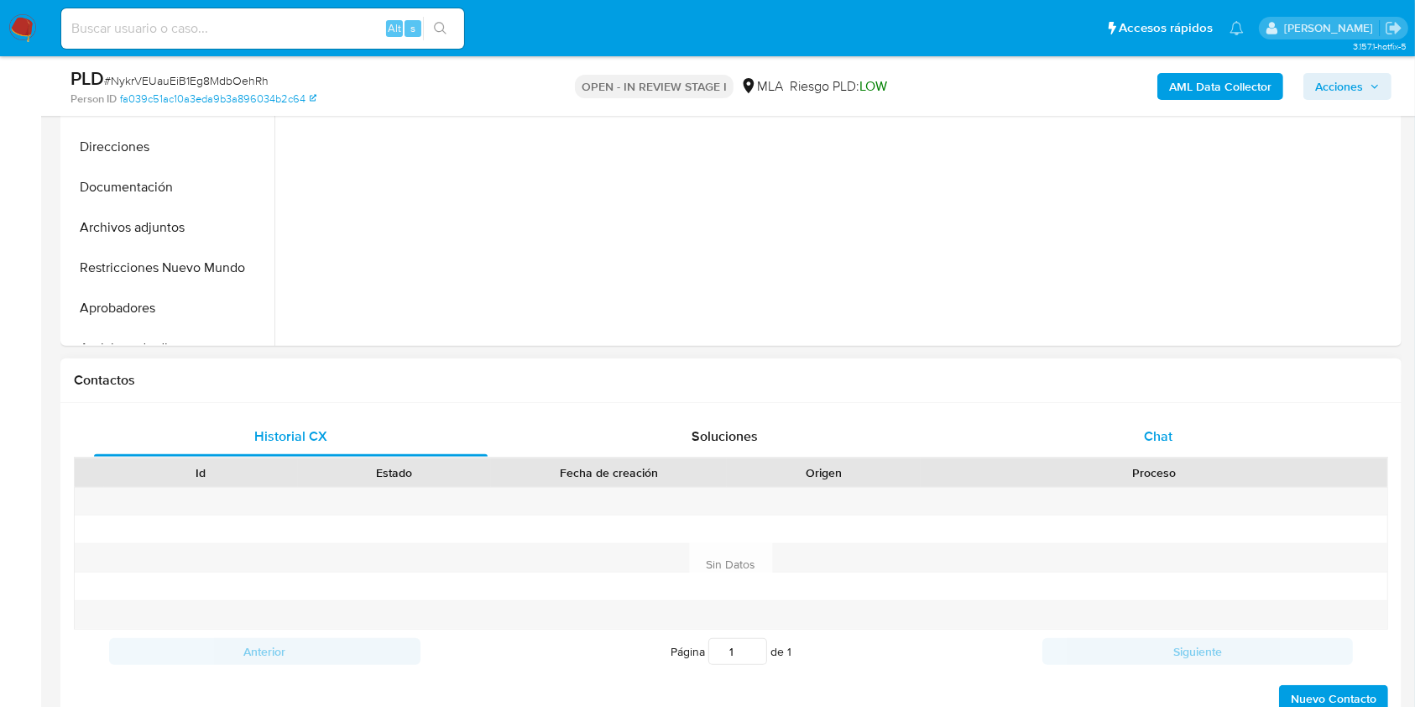
drag, startPoint x: 1255, startPoint y: 410, endPoint x: 1249, endPoint y: 437, distance: 27.7
click at [1255, 413] on div "Historial CX Soluciones Chat Id Estado Fecha de creación Origen Proceso Anterio…" at bounding box center [730, 565] width 1341 height 324
select select "10"
click at [1249, 437] on div "Chat" at bounding box center [1159, 436] width 394 height 40
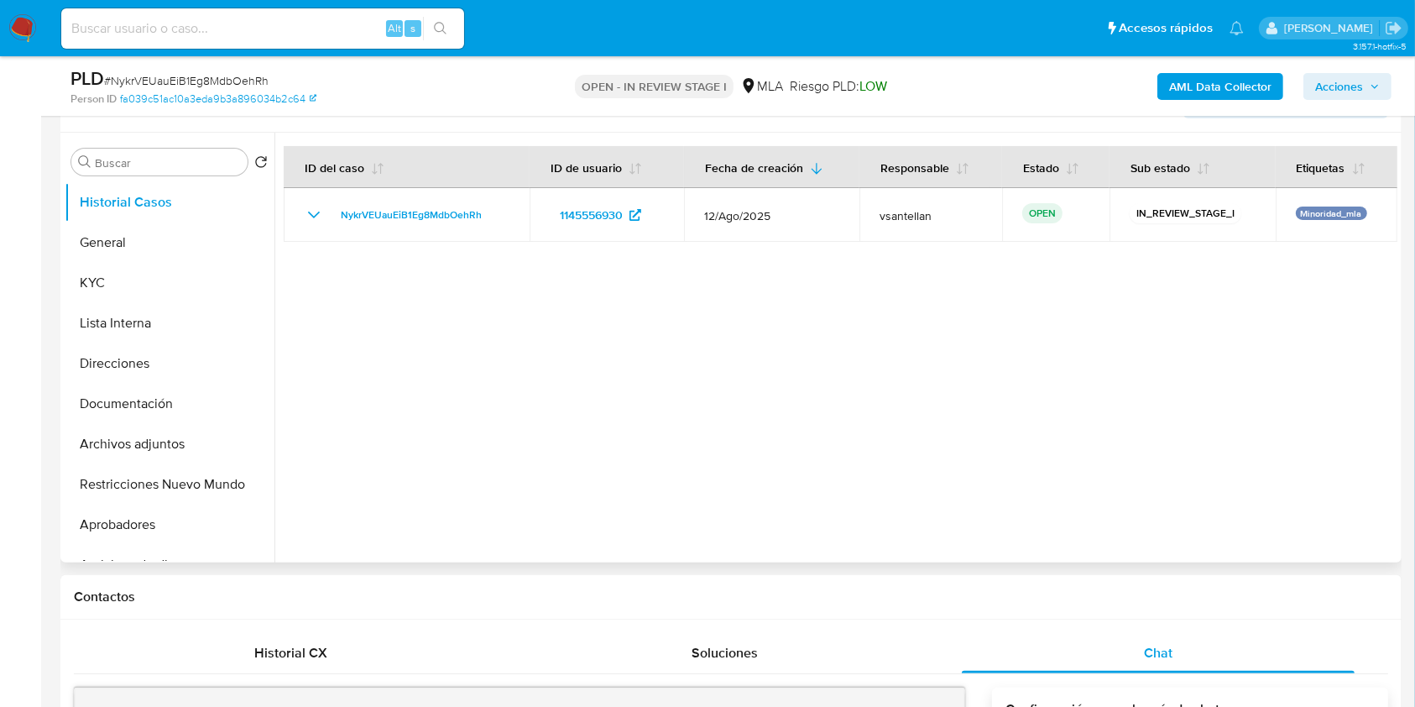
scroll to position [320, 0]
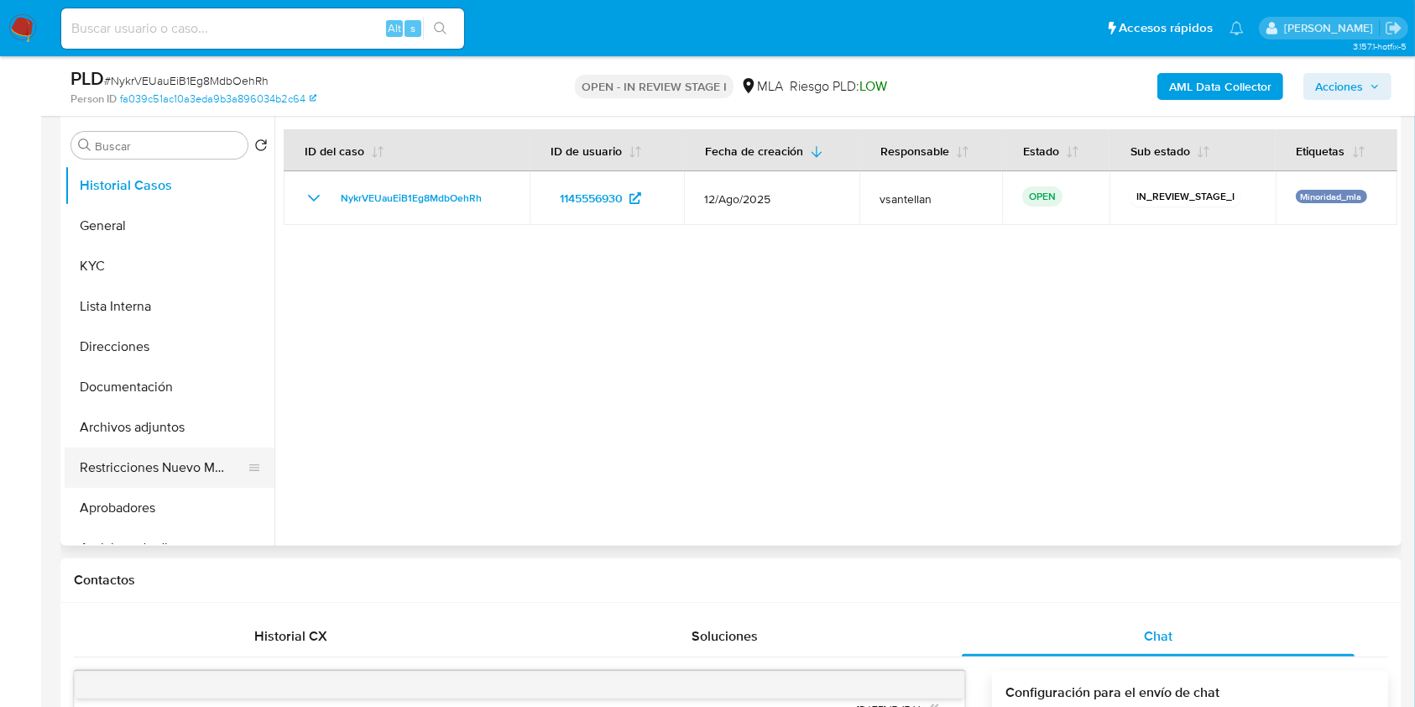
click at [182, 468] on button "Restricciones Nuevo Mundo" at bounding box center [163, 467] width 196 height 40
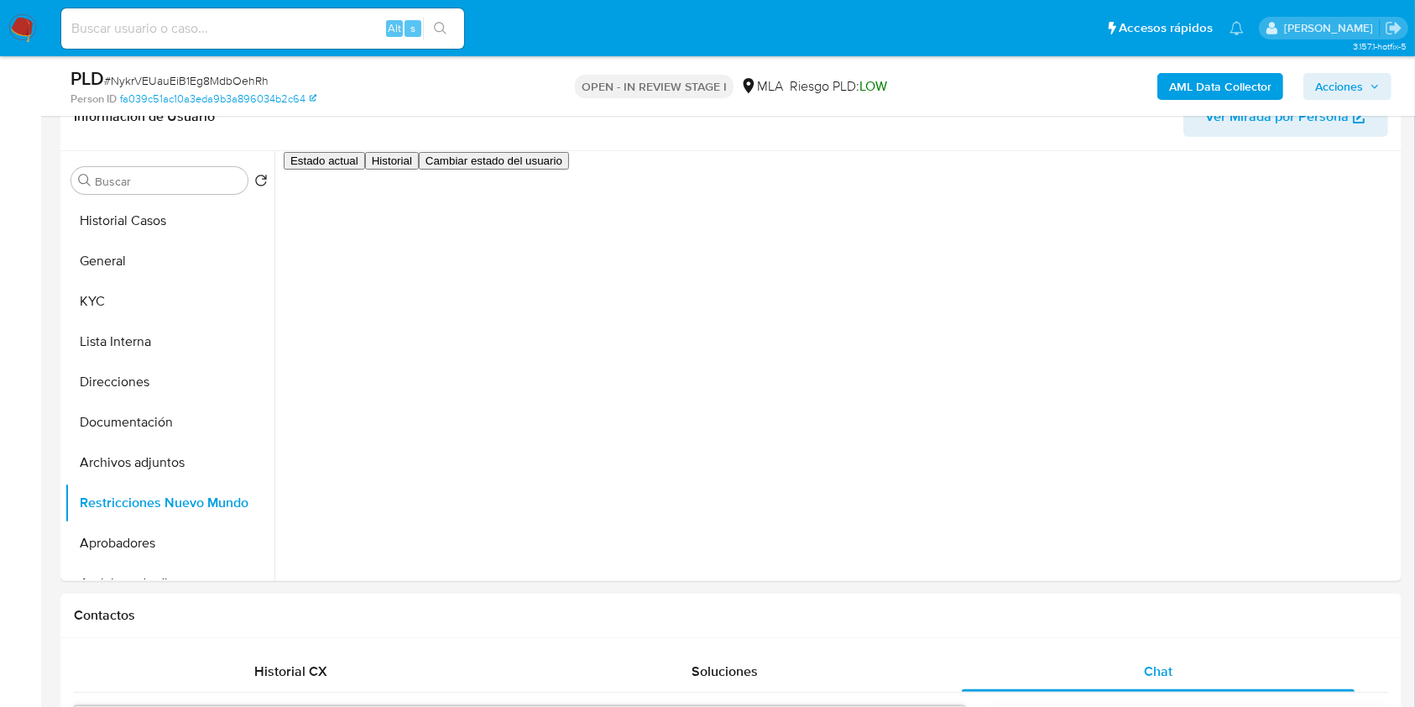
scroll to position [260, 0]
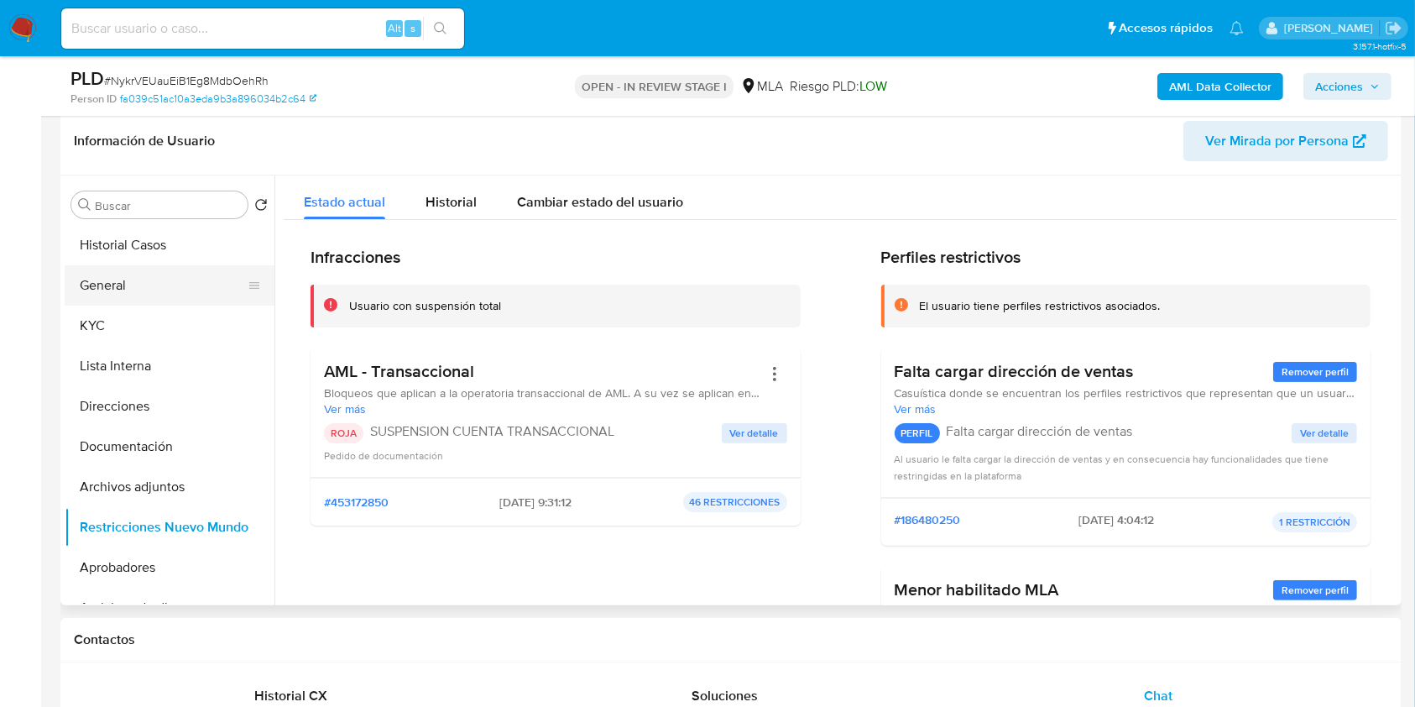
click at [143, 279] on button "General" at bounding box center [163, 285] width 196 height 40
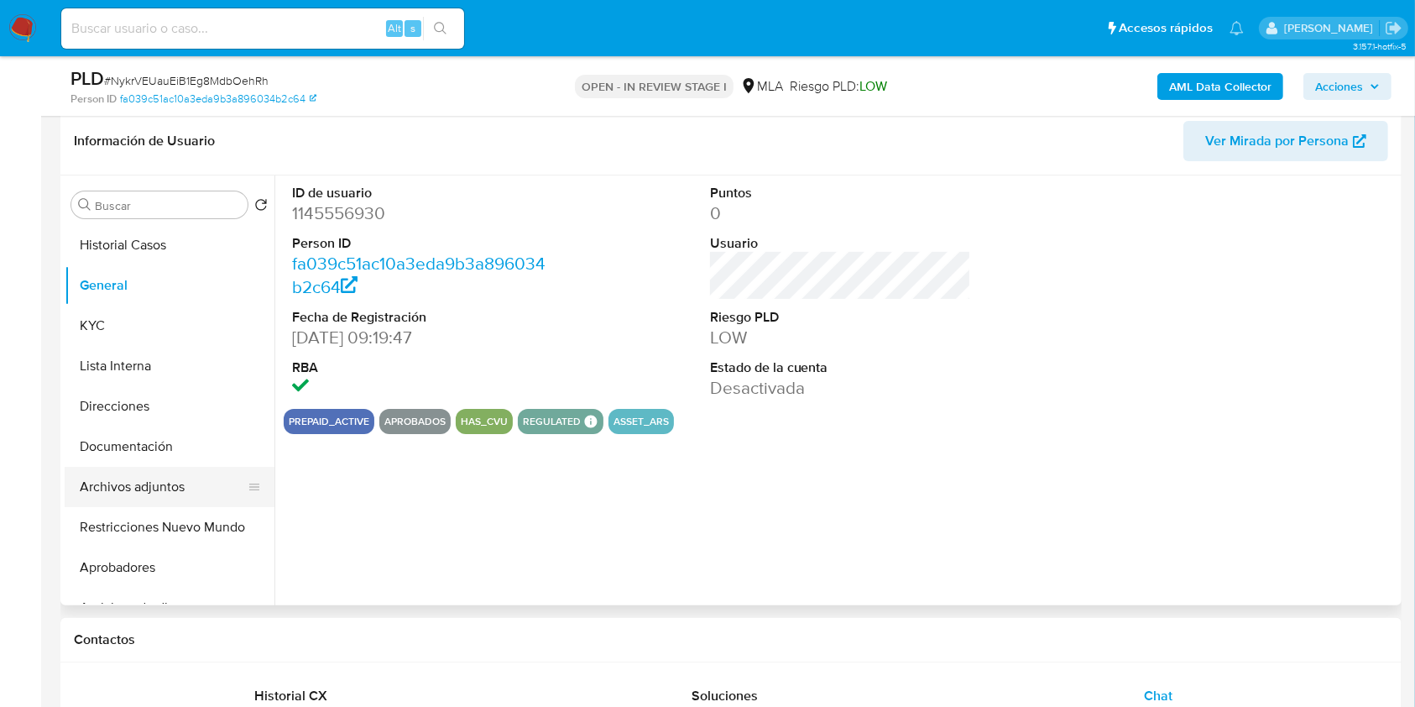
click at [159, 488] on button "Archivos adjuntos" at bounding box center [163, 487] width 196 height 40
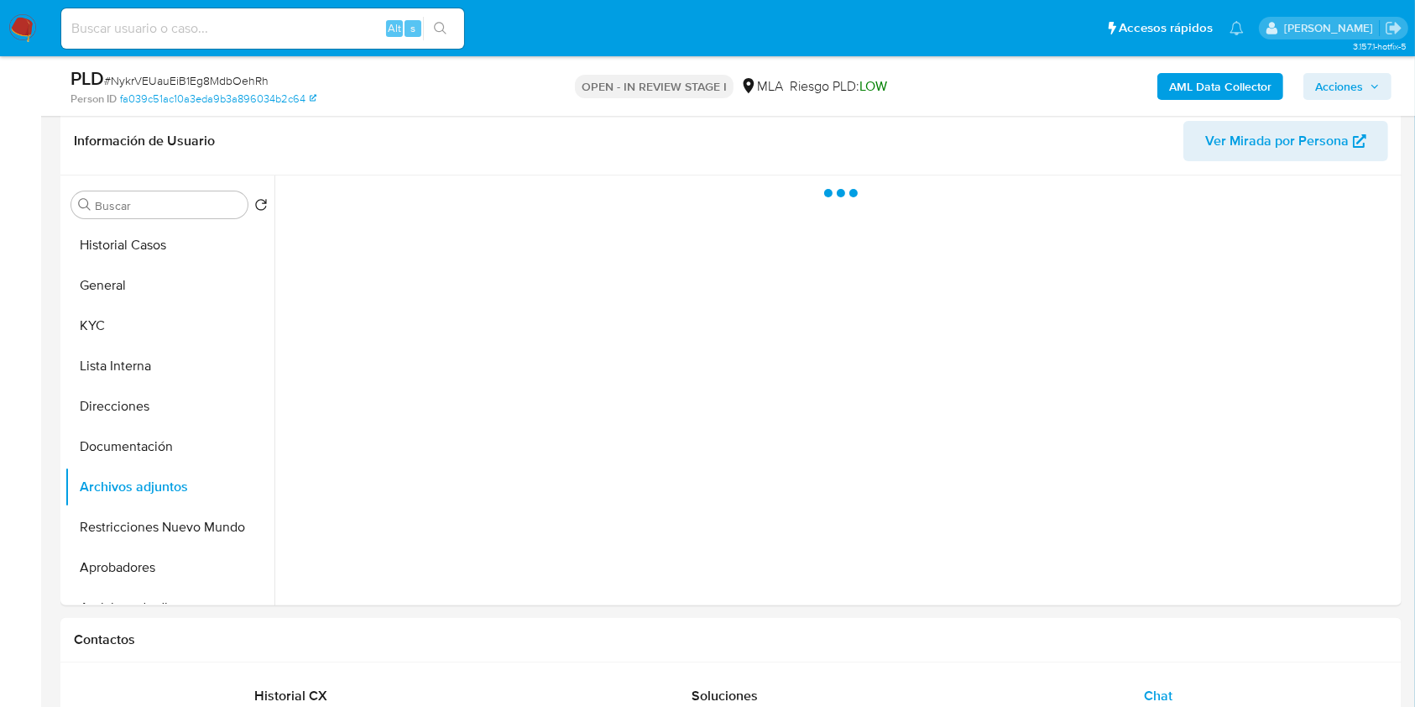
click at [1378, 81] on icon "button" at bounding box center [1374, 86] width 10 height 10
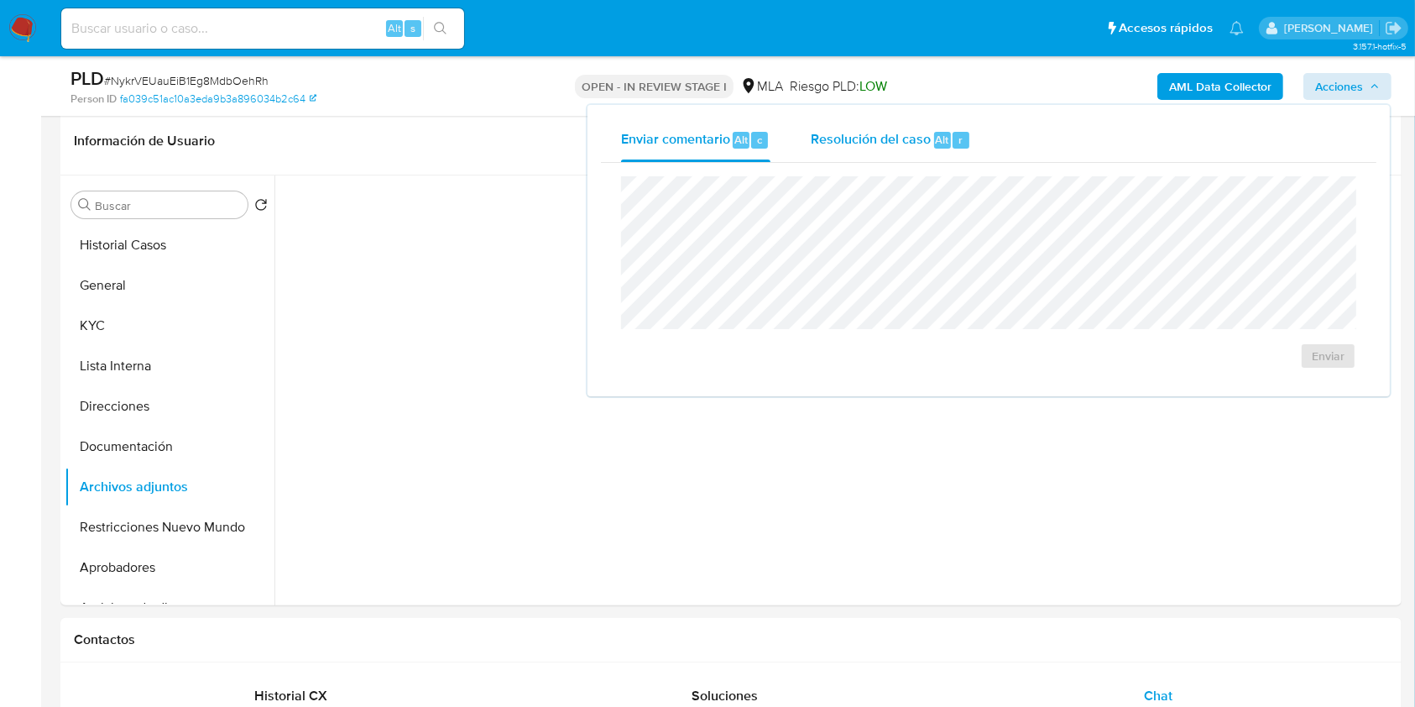
click at [885, 137] on span "Resolución del caso" at bounding box center [871, 138] width 120 height 19
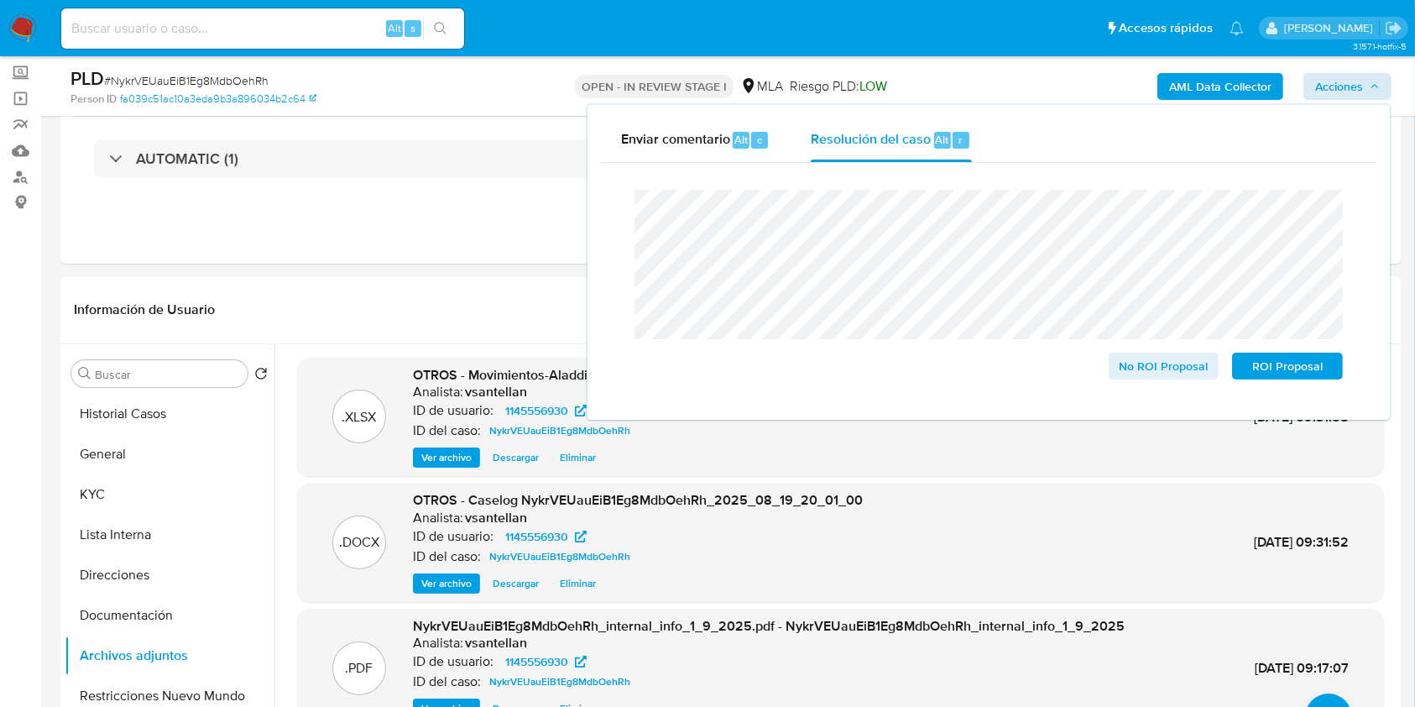
scroll to position [117, 0]
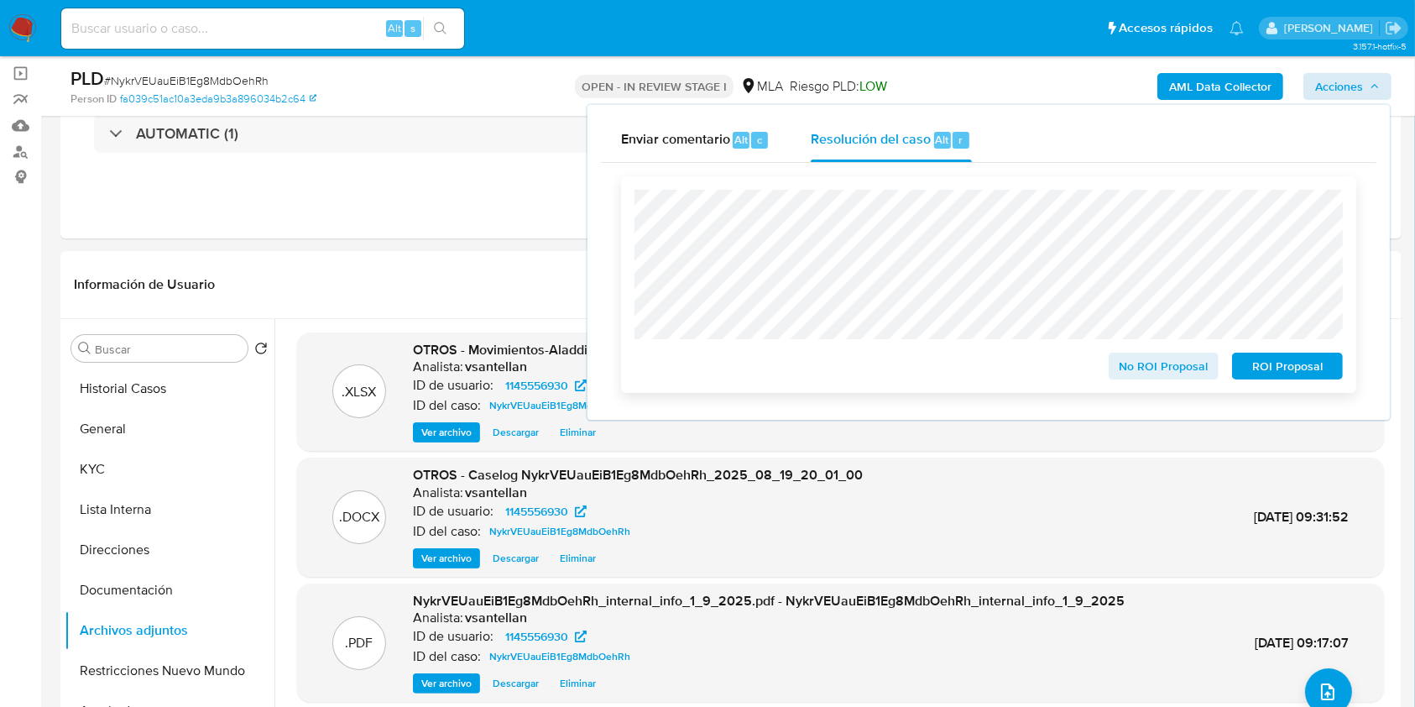
drag, startPoint x: 1266, startPoint y: 359, endPoint x: 1269, endPoint y: 375, distance: 16.1
click at [1267, 359] on span "ROI Proposal" at bounding box center [1287, 365] width 87 height 23
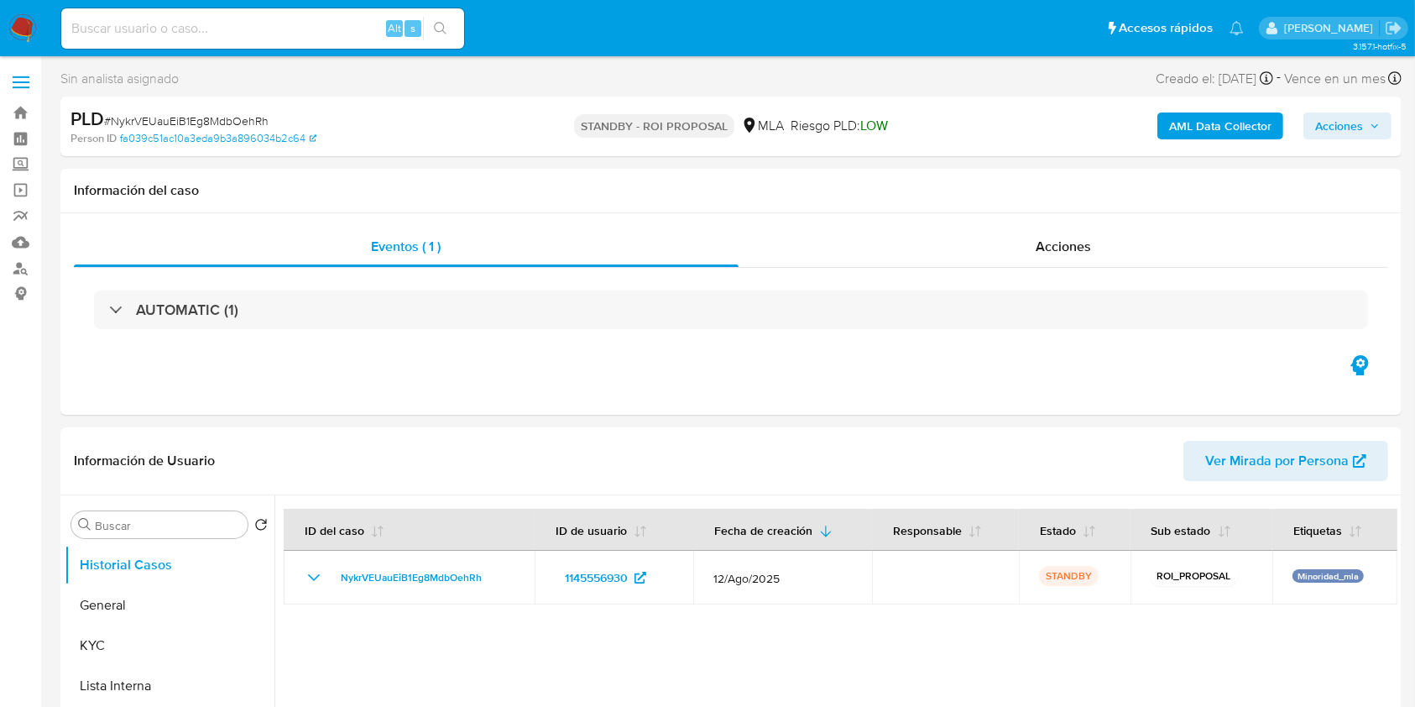
select select "10"
